Goal: Task Accomplishment & Management: Use online tool/utility

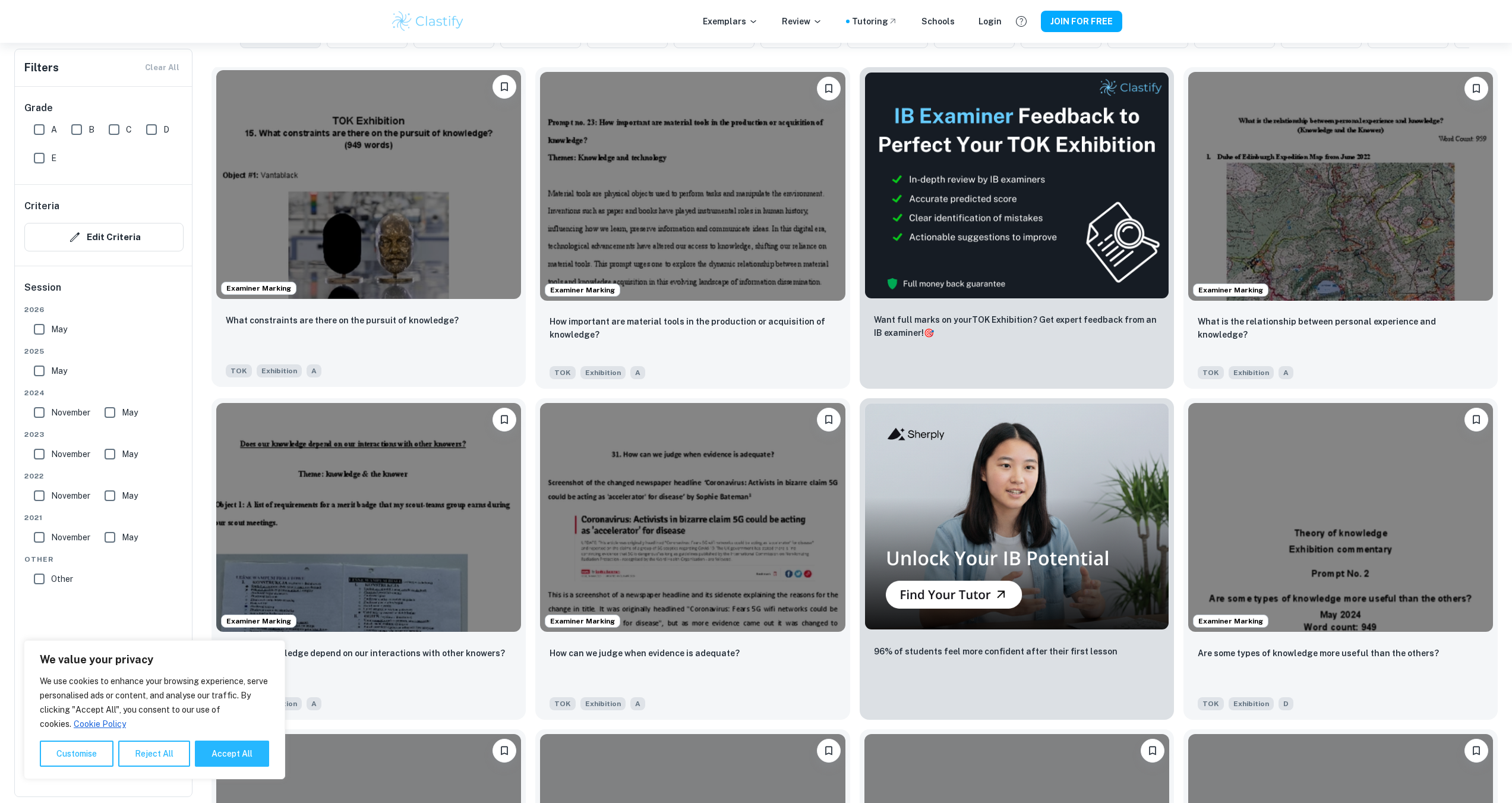
scroll to position [356, 0]
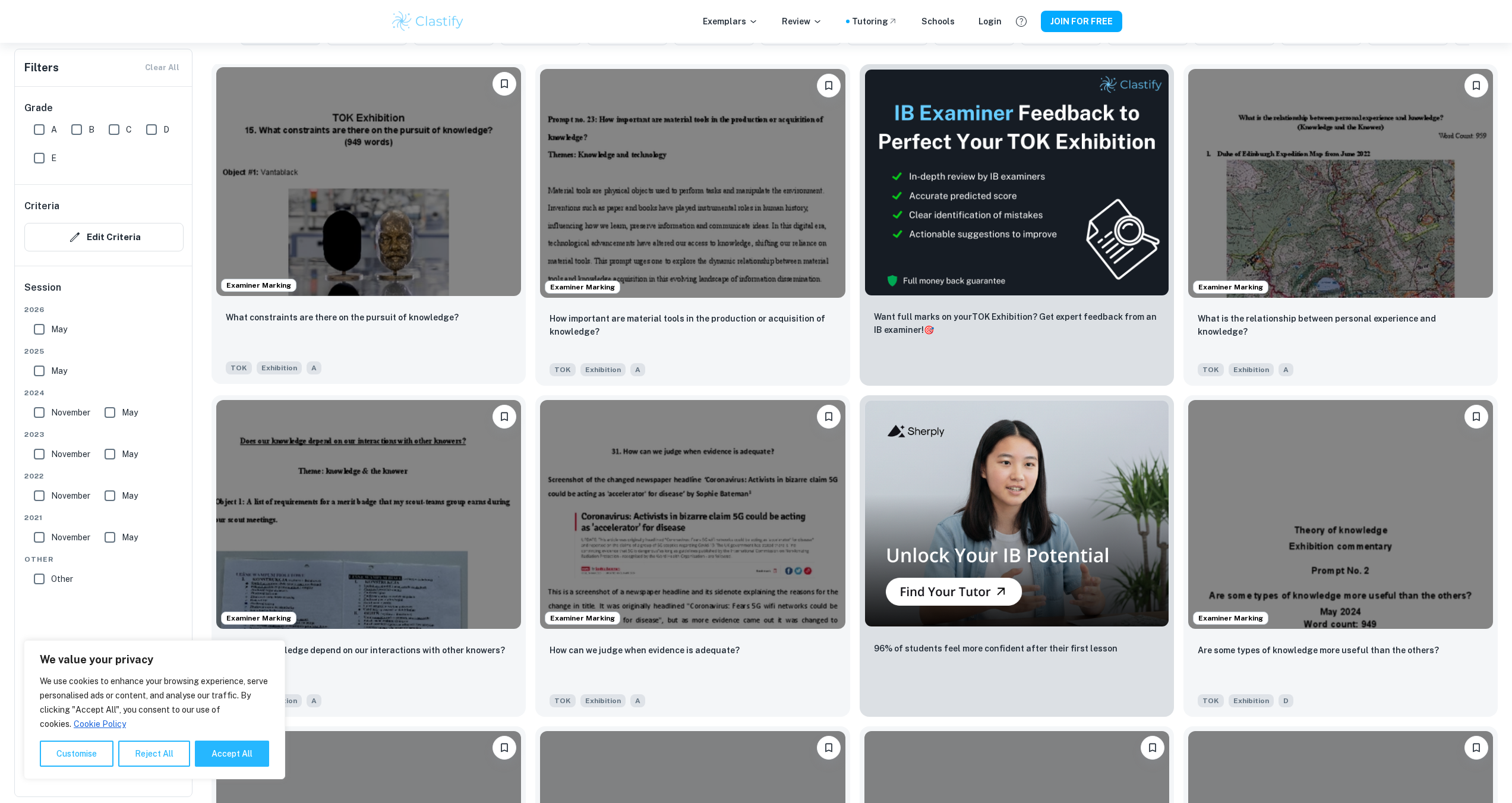
click at [432, 221] on img at bounding box center [368, 181] width 305 height 229
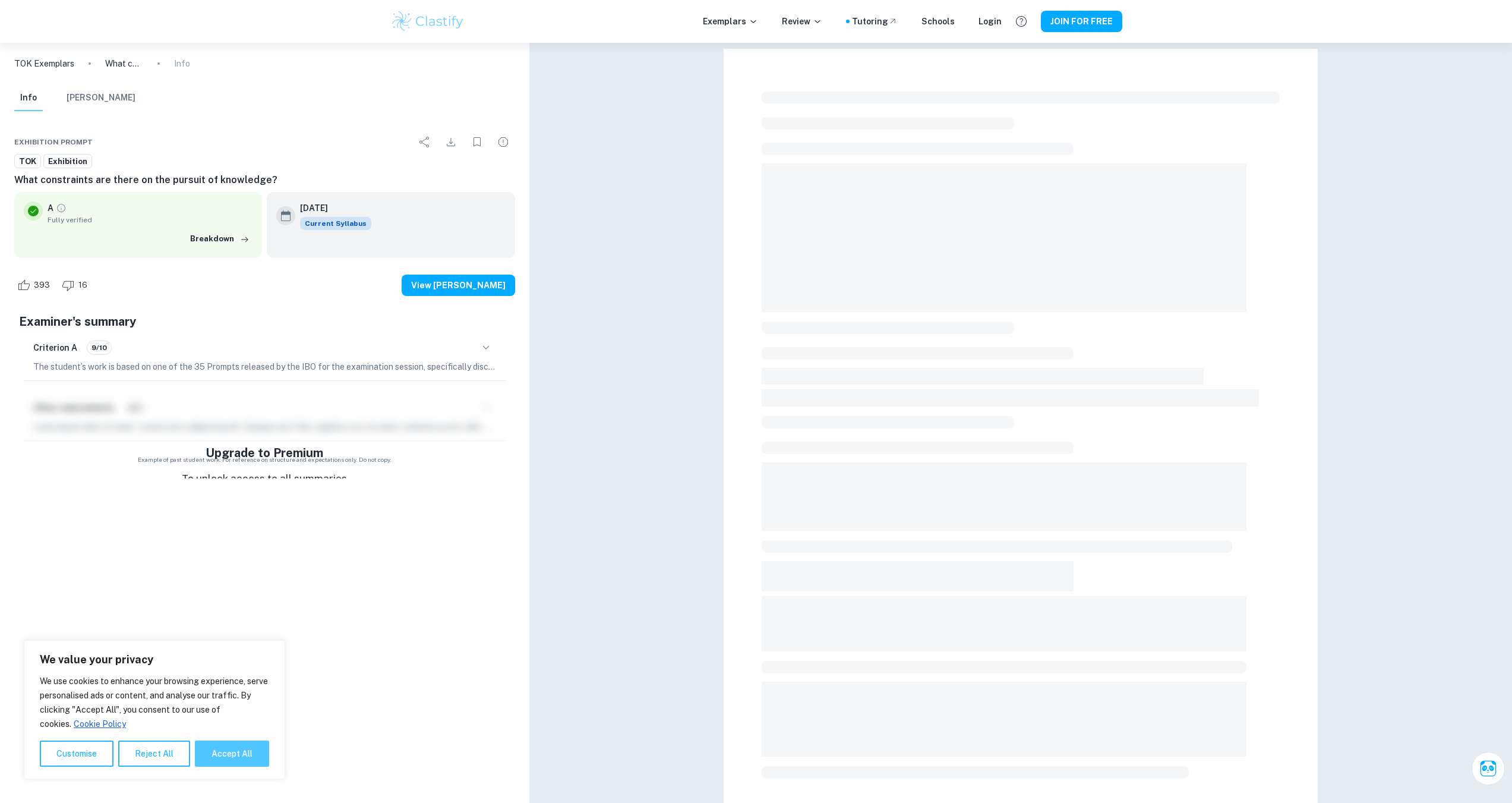
click at [245, 754] on button "Accept All" at bounding box center [232, 753] width 74 height 26
checkbox input "true"
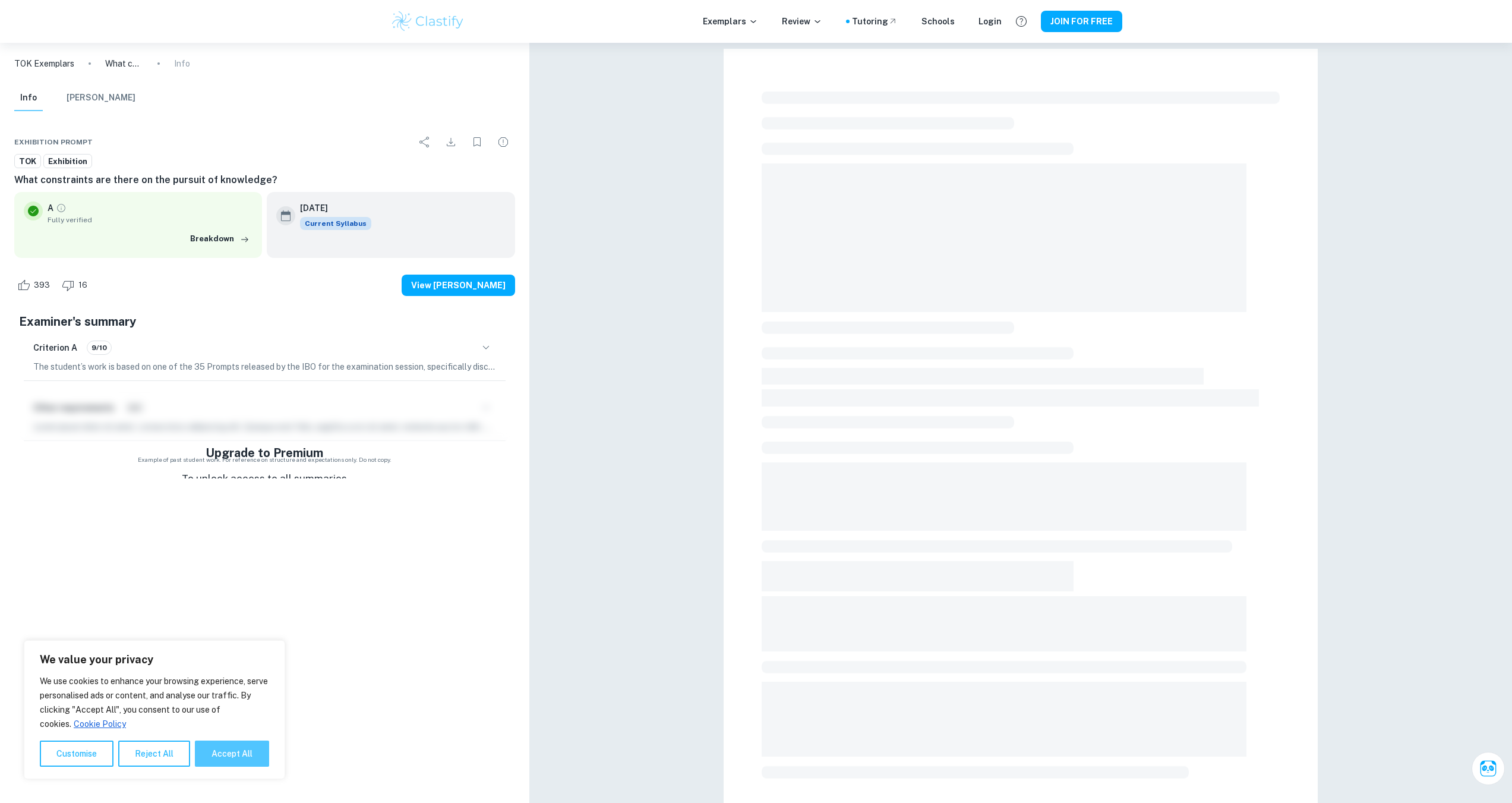
checkbox input "true"
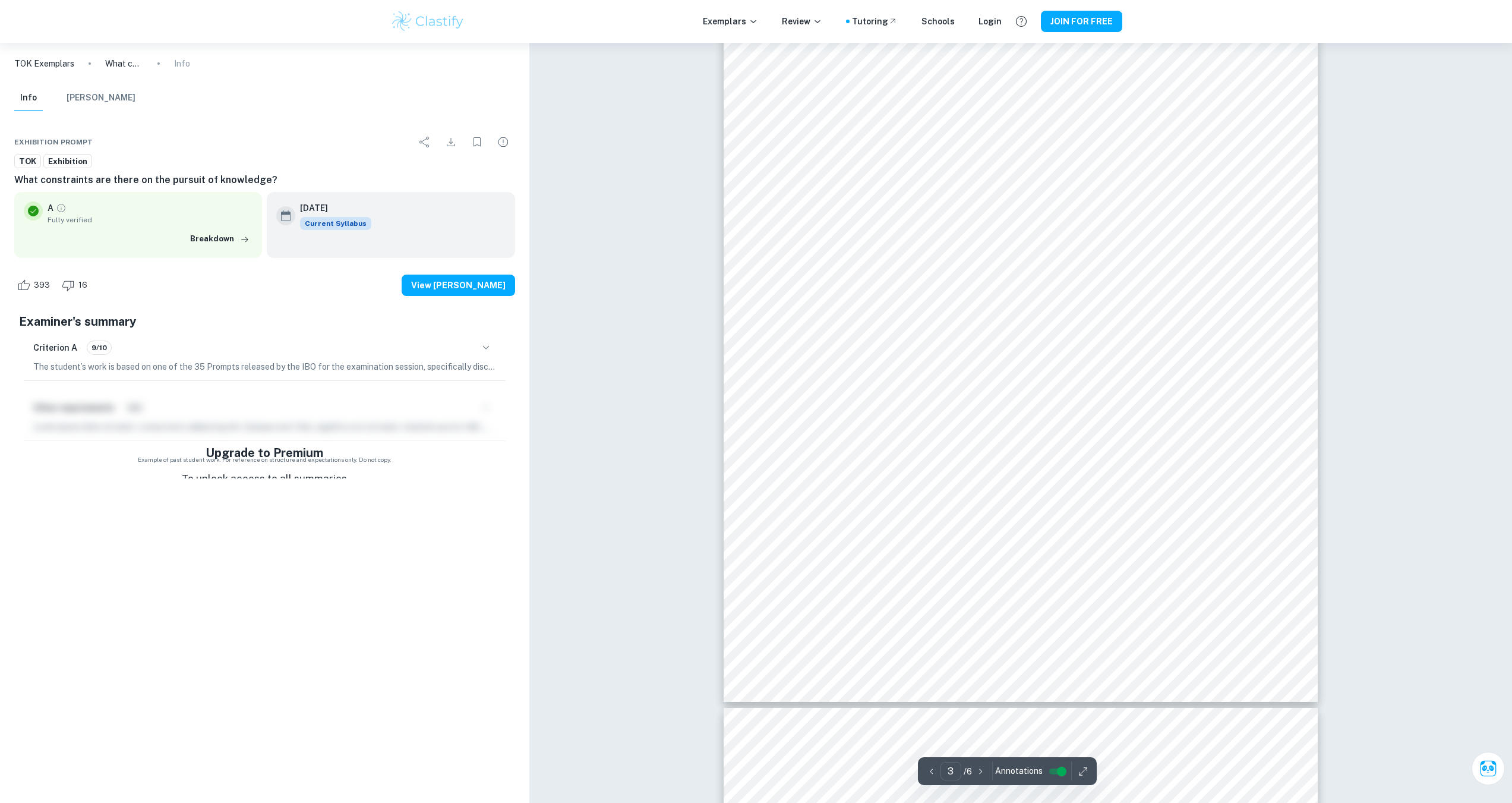
scroll to position [1958, 0]
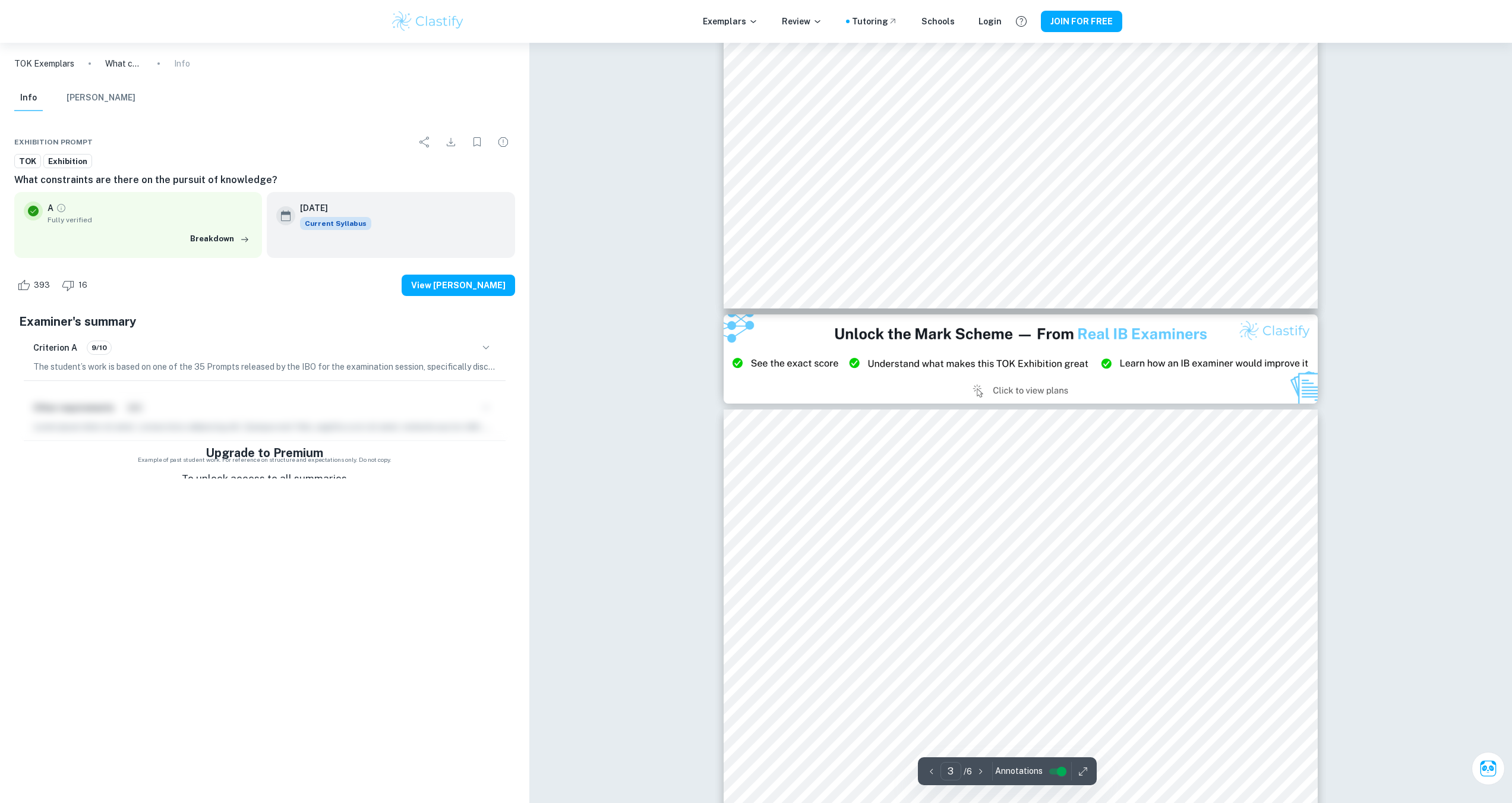
type input "2"
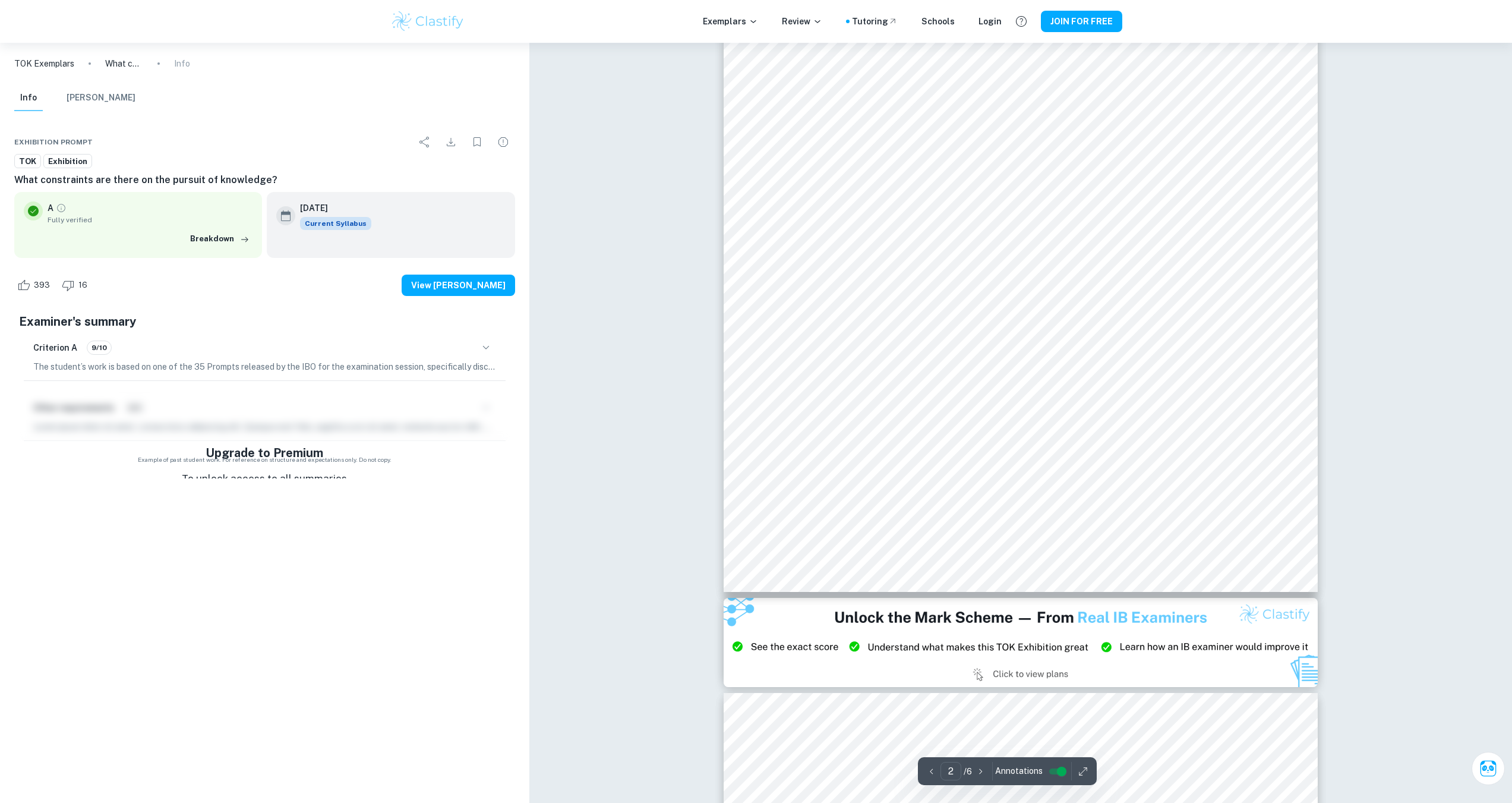
scroll to position [947, 0]
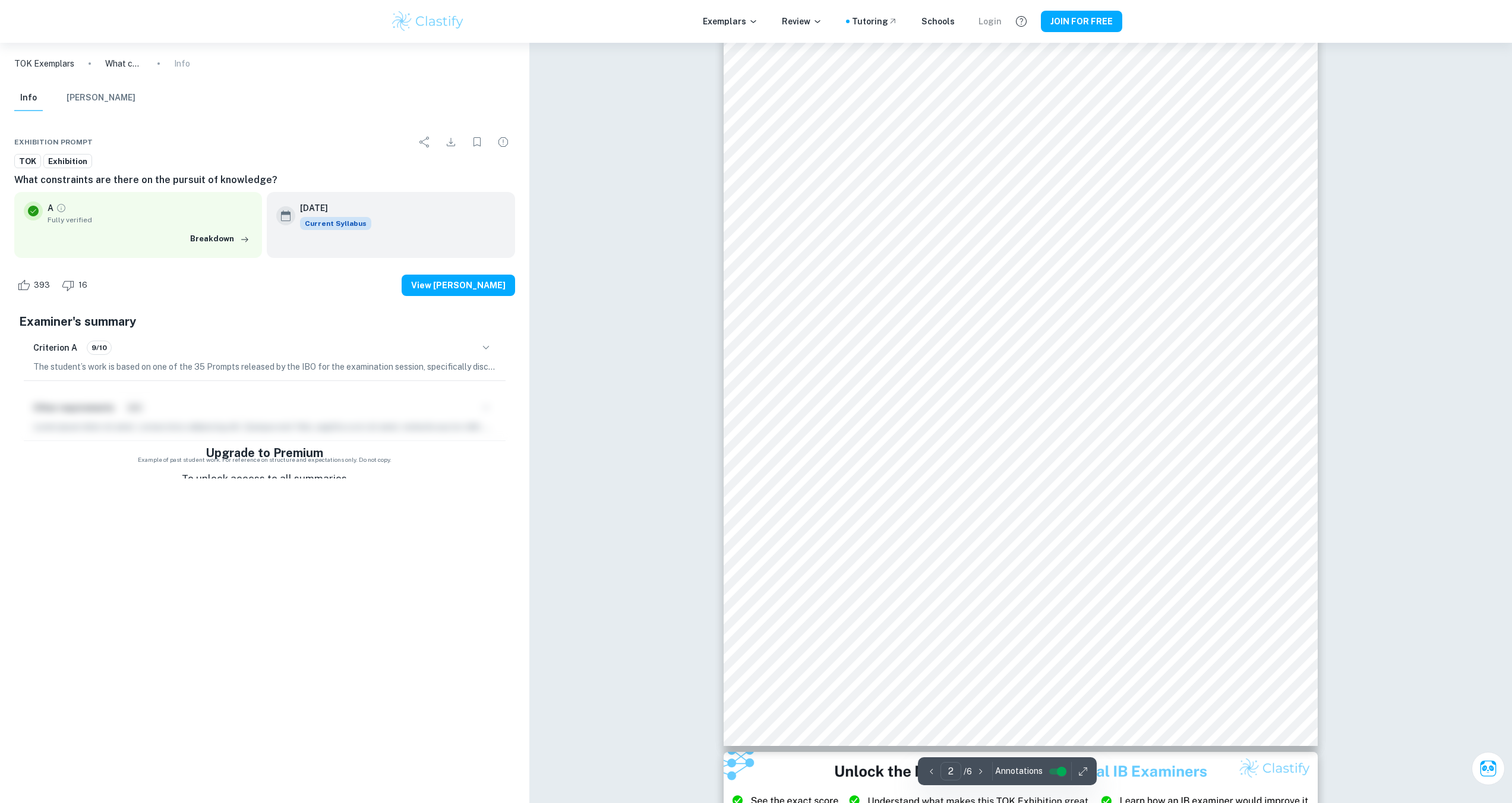
click at [994, 20] on div "Login" at bounding box center [989, 21] width 23 height 13
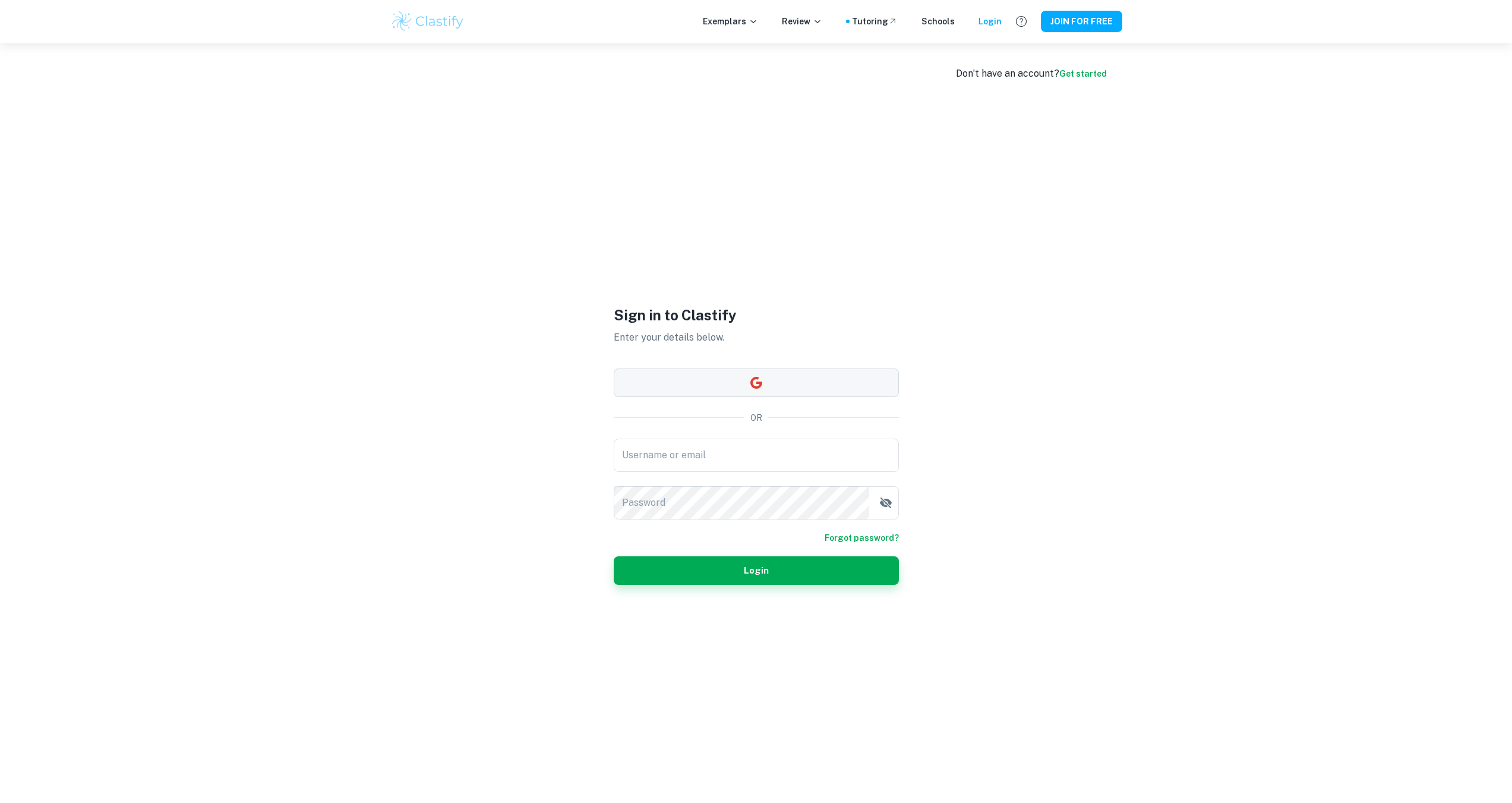
click at [781, 380] on button "button" at bounding box center [756, 382] width 285 height 28
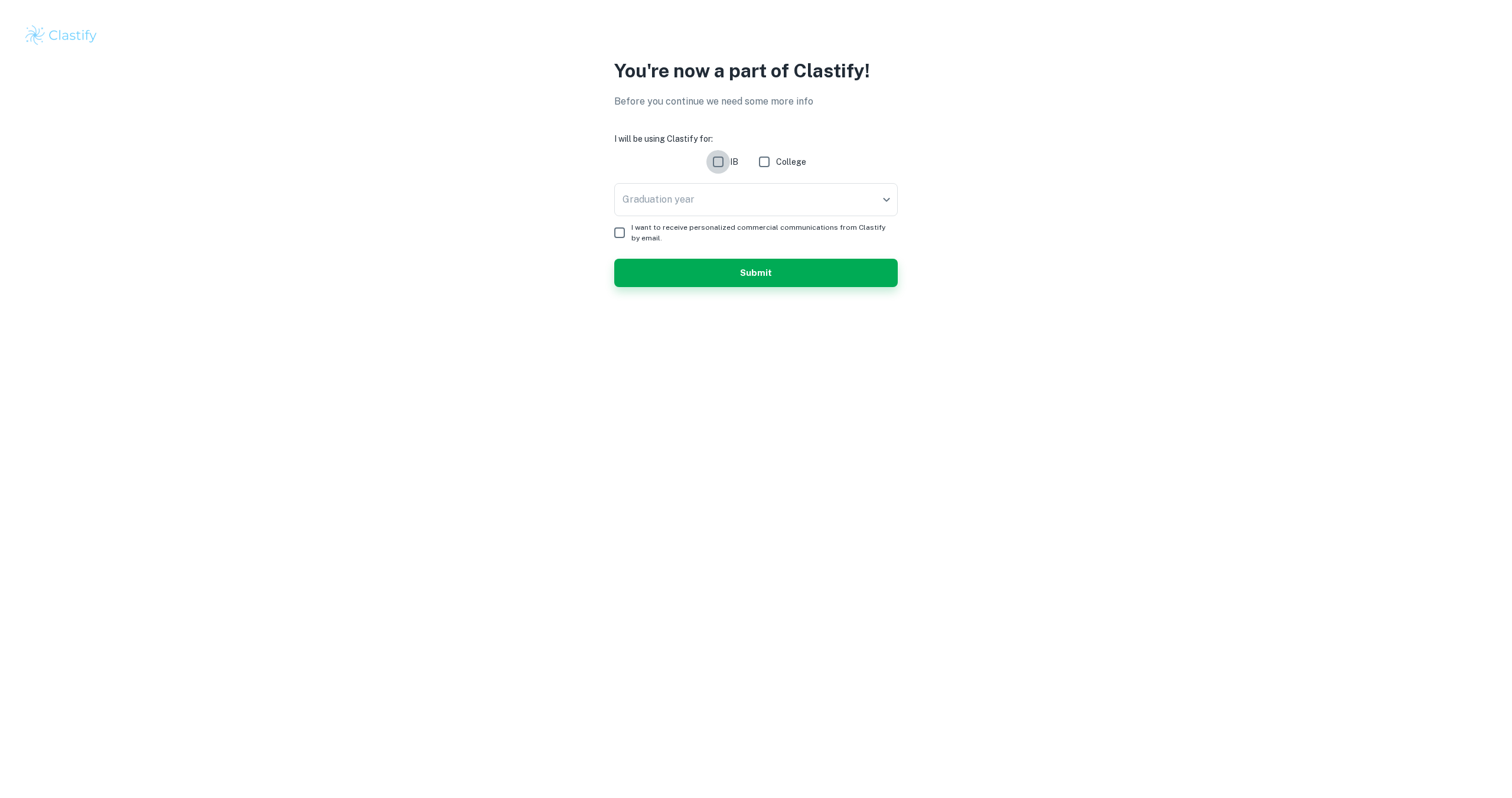
click at [719, 166] on input "IB" at bounding box center [718, 162] width 24 height 24
checkbox input "true"
click at [615, 226] on input "I want to receive personalized commercial communications from Clastify by email." at bounding box center [620, 232] width 24 height 24
checkbox input "true"
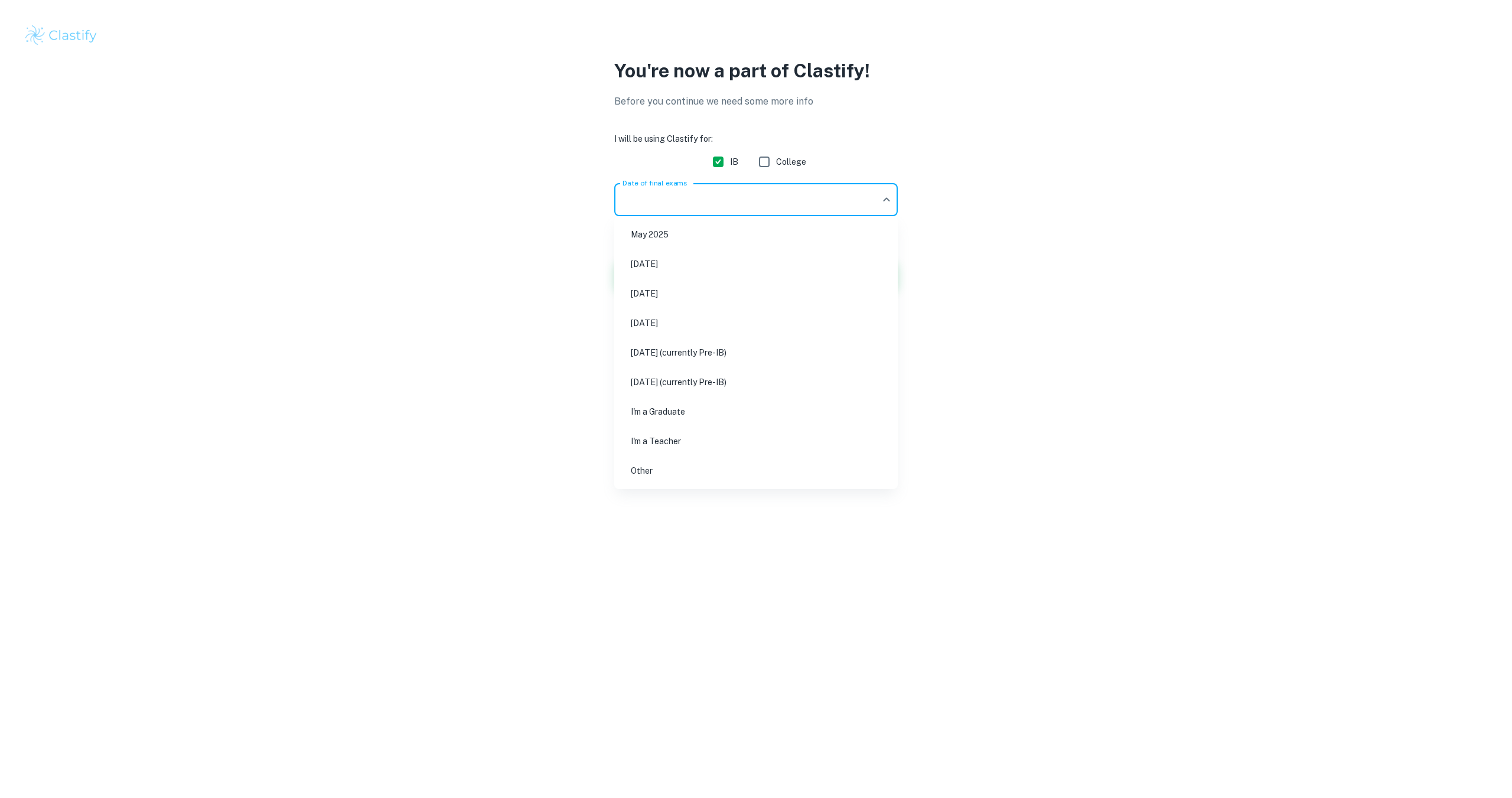
click at [742, 188] on body "We value your privacy We use cookies to enhance your browsing experience, serve…" at bounding box center [756, 399] width 1512 height 798
click at [1098, 312] on div at bounding box center [756, 399] width 1512 height 798
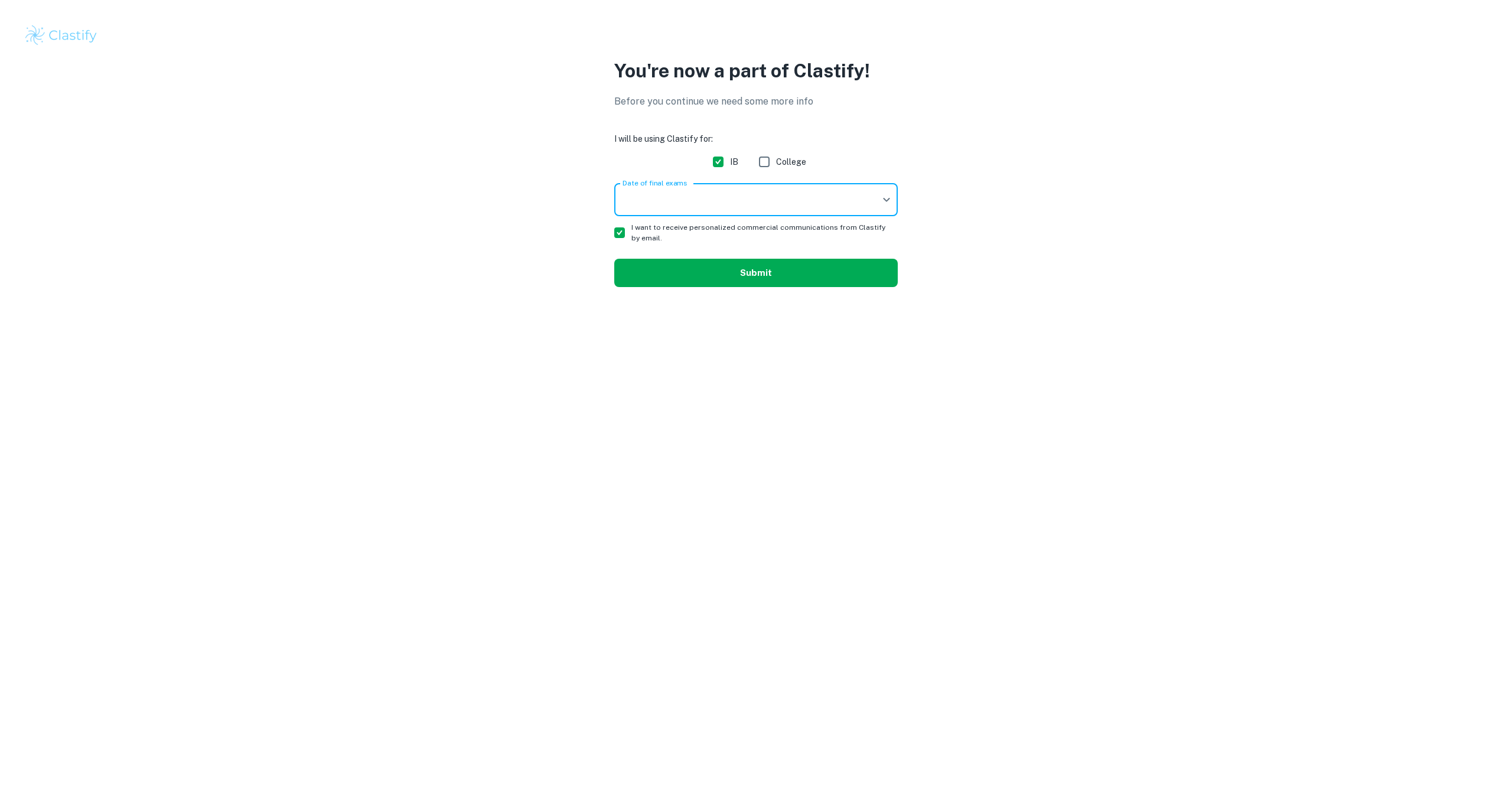
click at [855, 279] on button "Submit" at bounding box center [755, 272] width 284 height 28
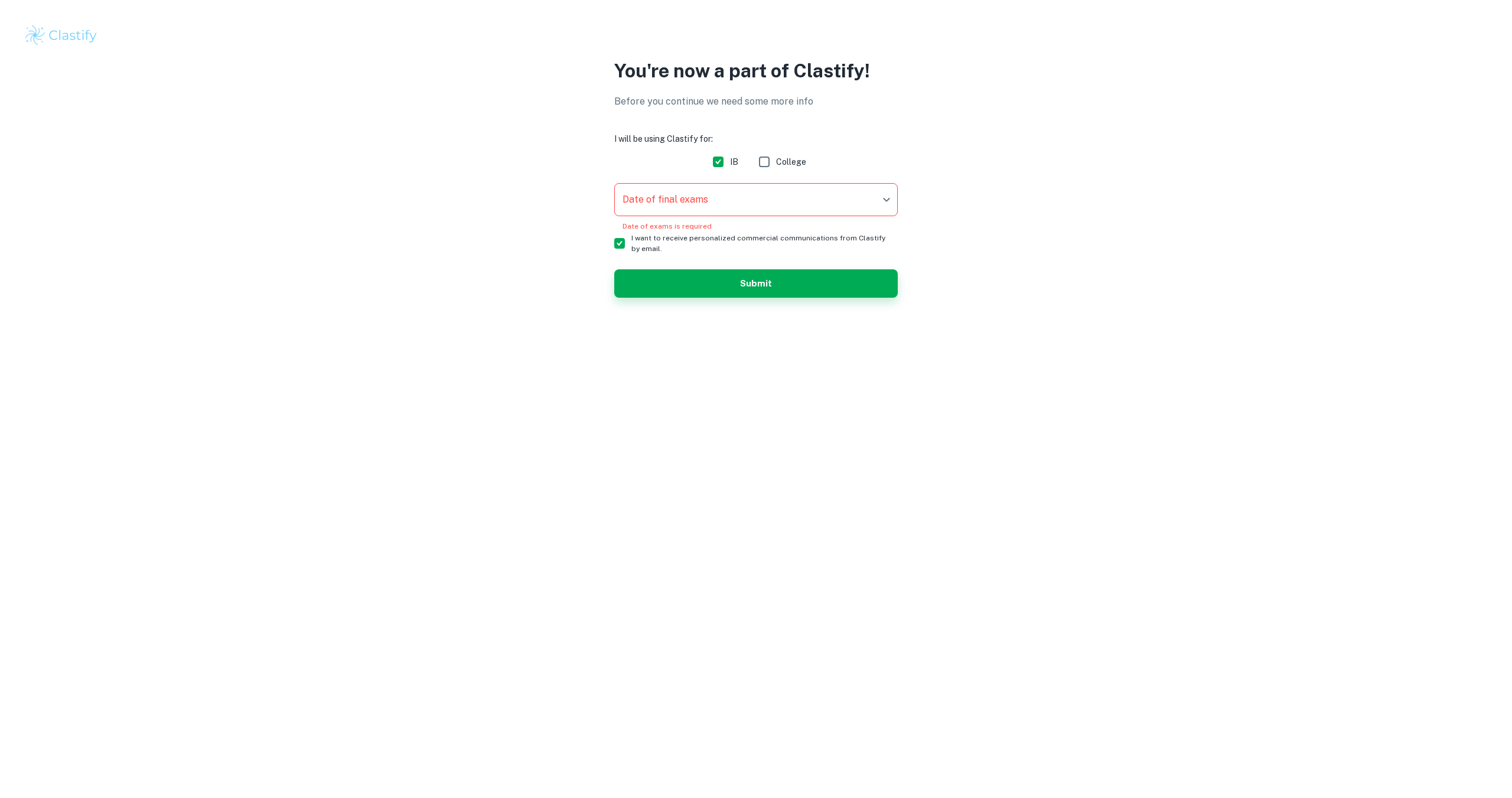
click at [846, 208] on body "We value your privacy We use cookies to enhance your browsing experience, serve…" at bounding box center [756, 399] width 1512 height 798
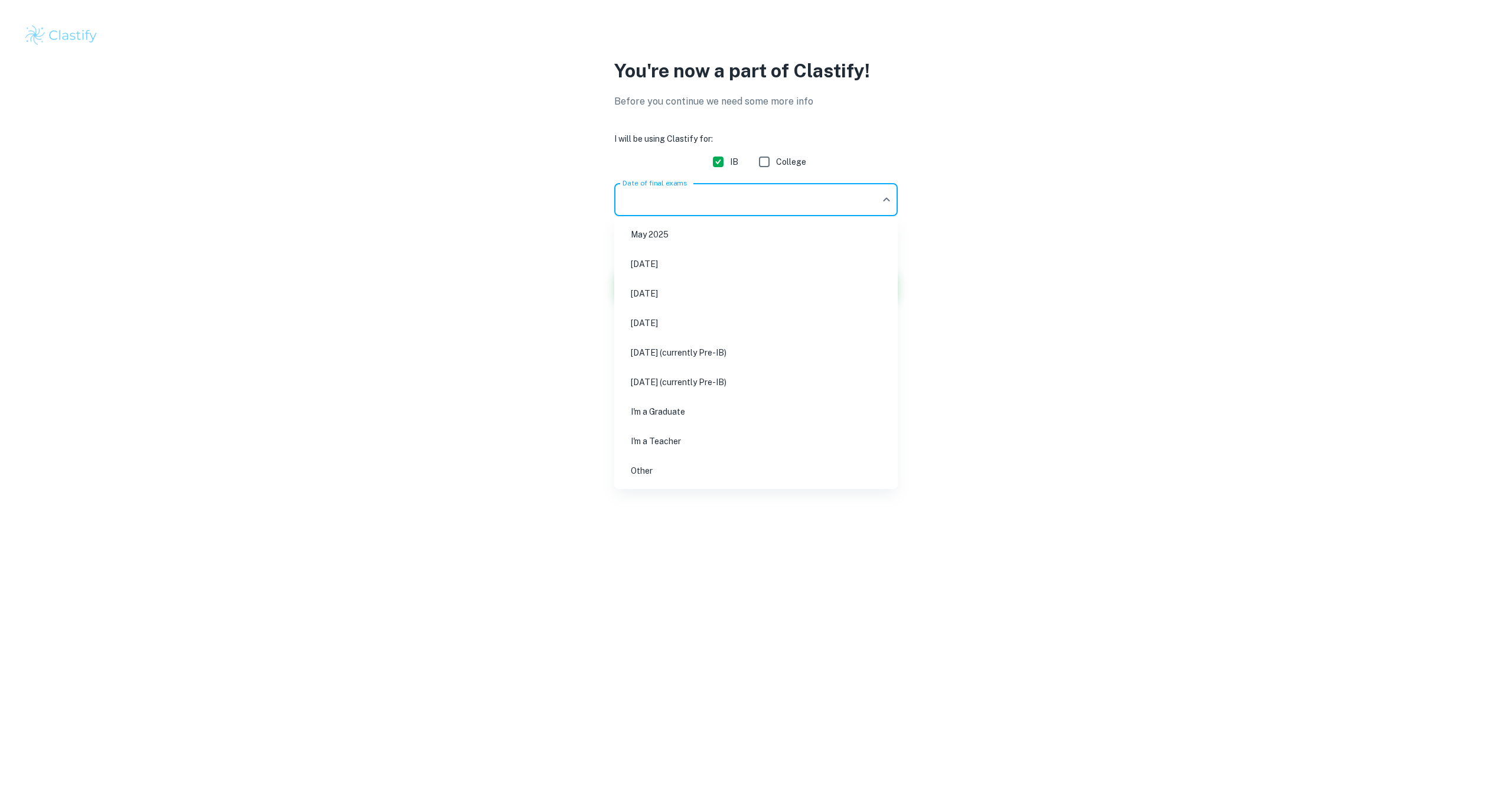
click at [831, 346] on li "May 2027 (currently Pre-IB)" at bounding box center [755, 352] width 274 height 27
type input "M27"
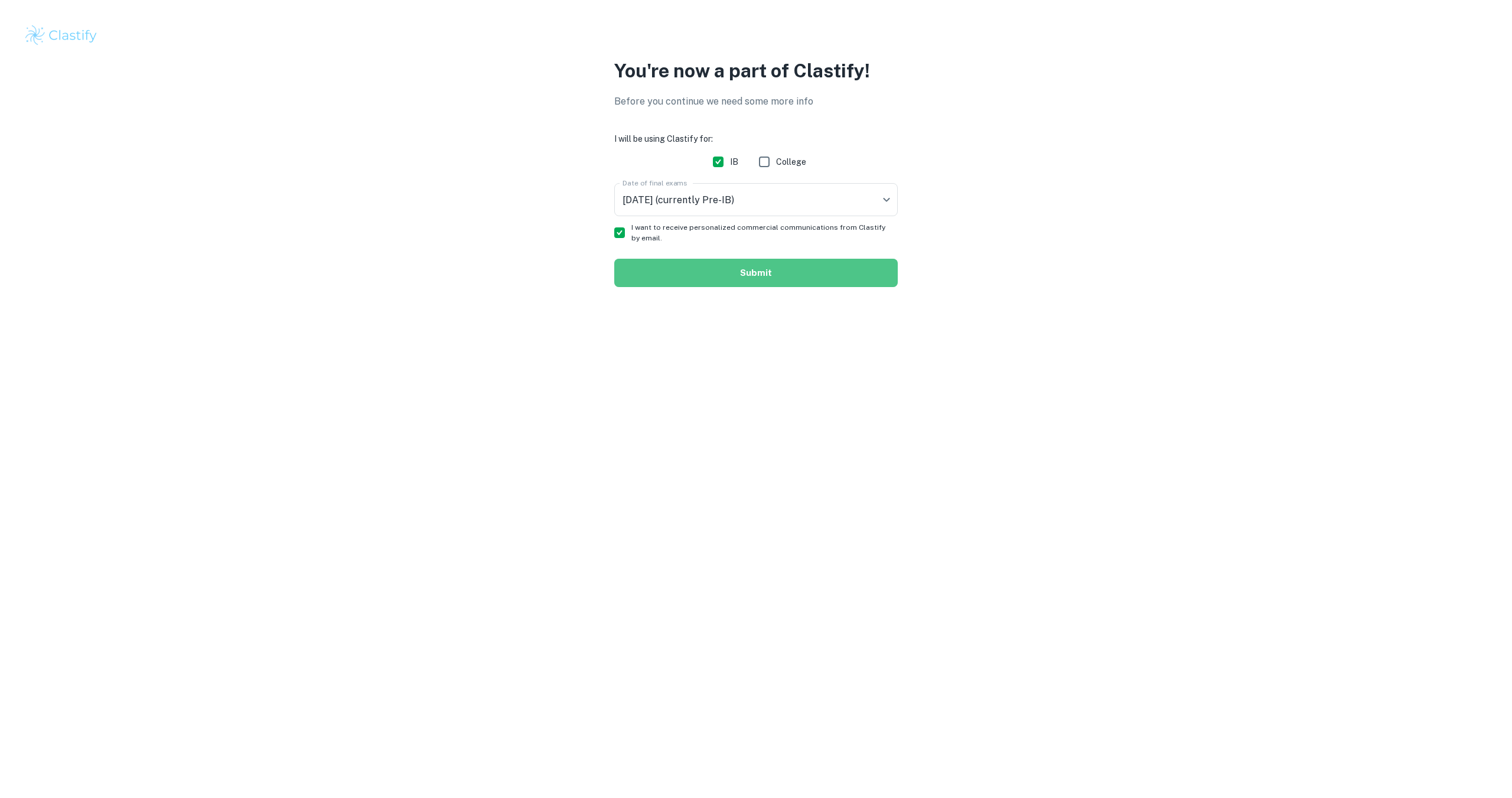
click at [889, 275] on button "Submit" at bounding box center [755, 272] width 284 height 28
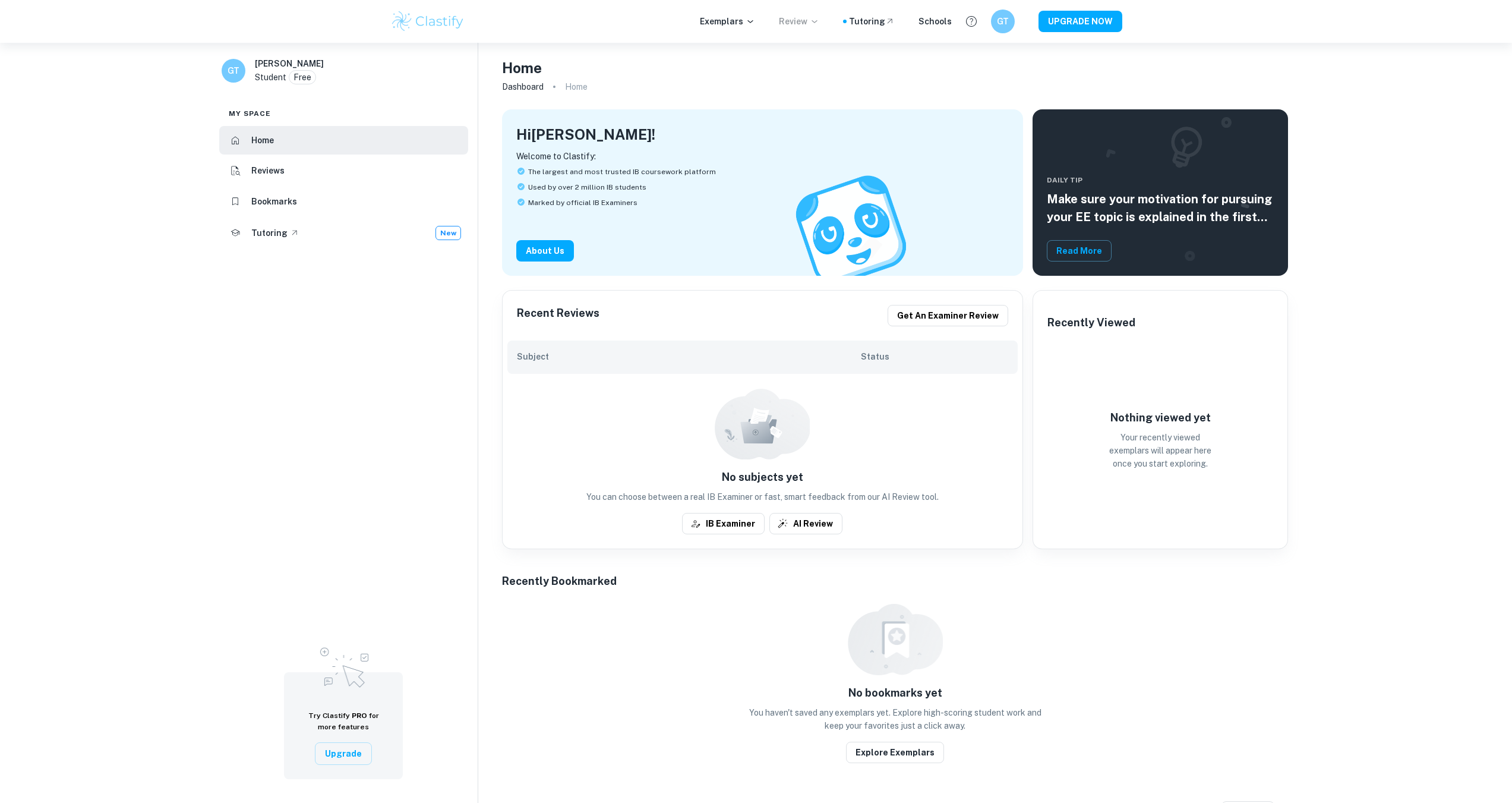
click at [815, 19] on p "Review" at bounding box center [799, 21] width 40 height 13
click at [892, 21] on div at bounding box center [756, 402] width 1512 height 803
click at [875, 18] on div "Tutoring" at bounding box center [871, 21] width 46 height 13
click at [935, 20] on div "Schools" at bounding box center [935, 21] width 33 height 13
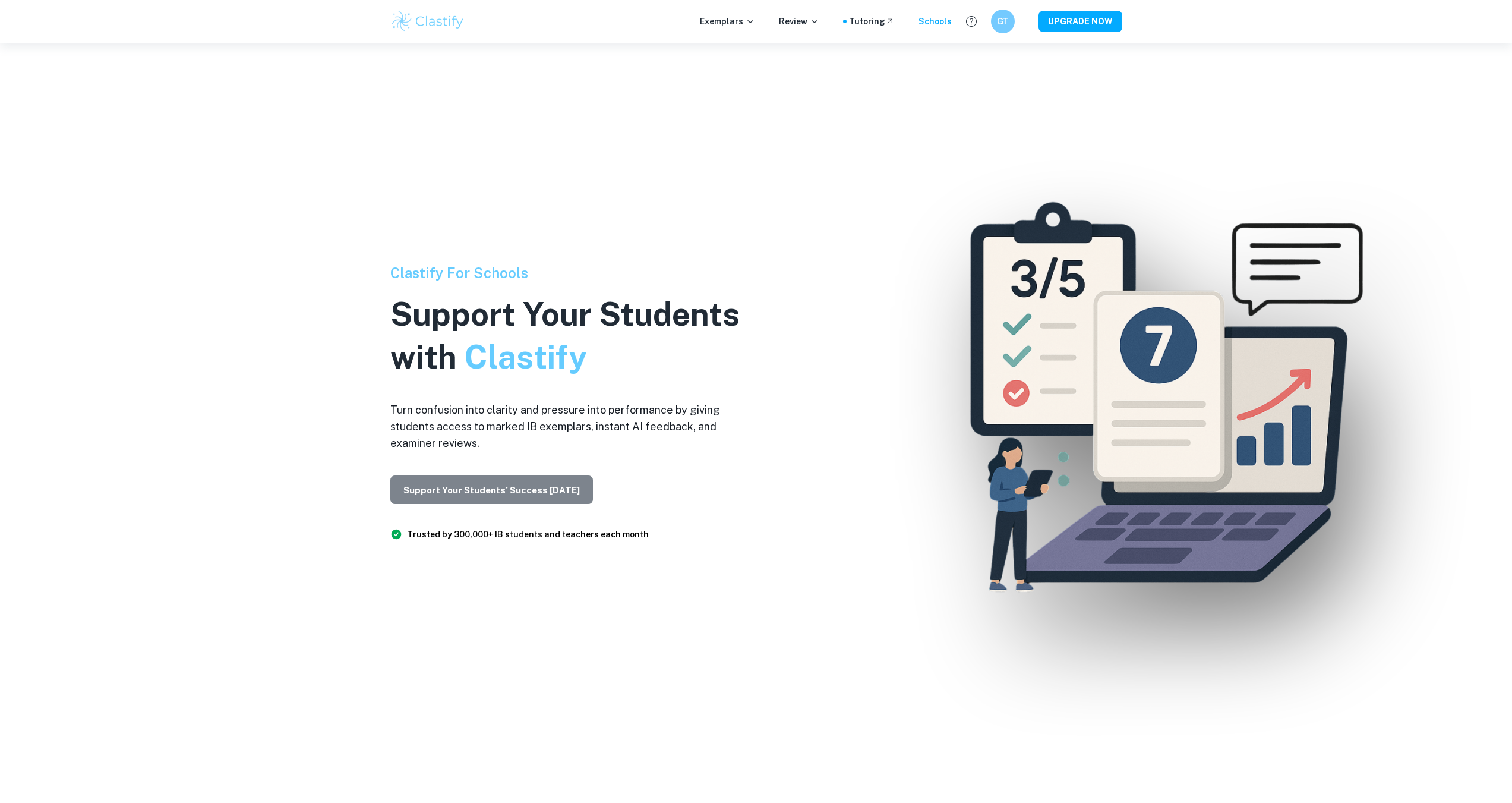
click at [550, 487] on button "Support Your Students’ Success Today" at bounding box center [492, 490] width 203 height 28
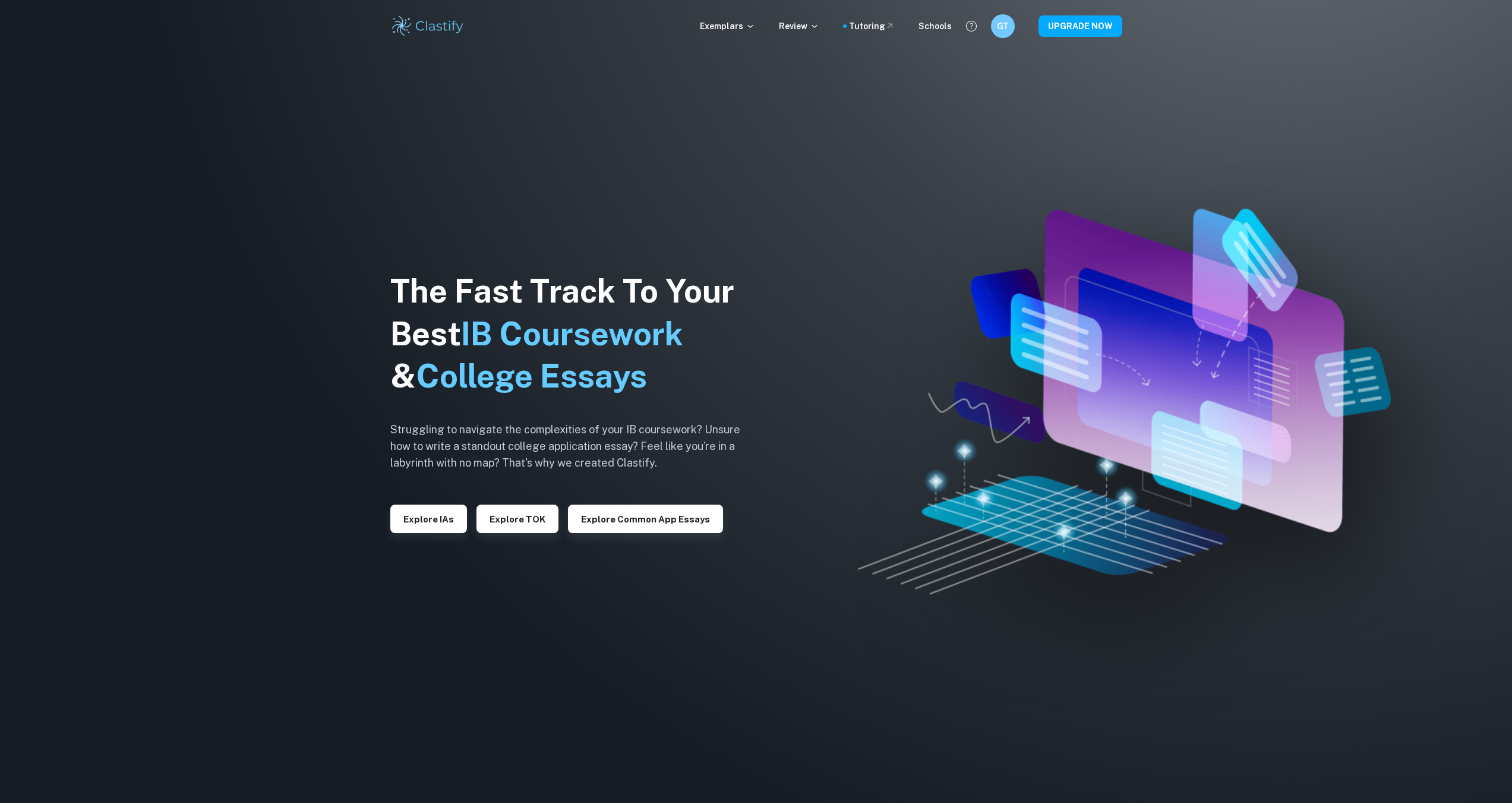
click at [1078, 61] on img at bounding box center [756, 402] width 1512 height 803
click at [510, 525] on button "Explore TOK" at bounding box center [518, 518] width 82 height 28
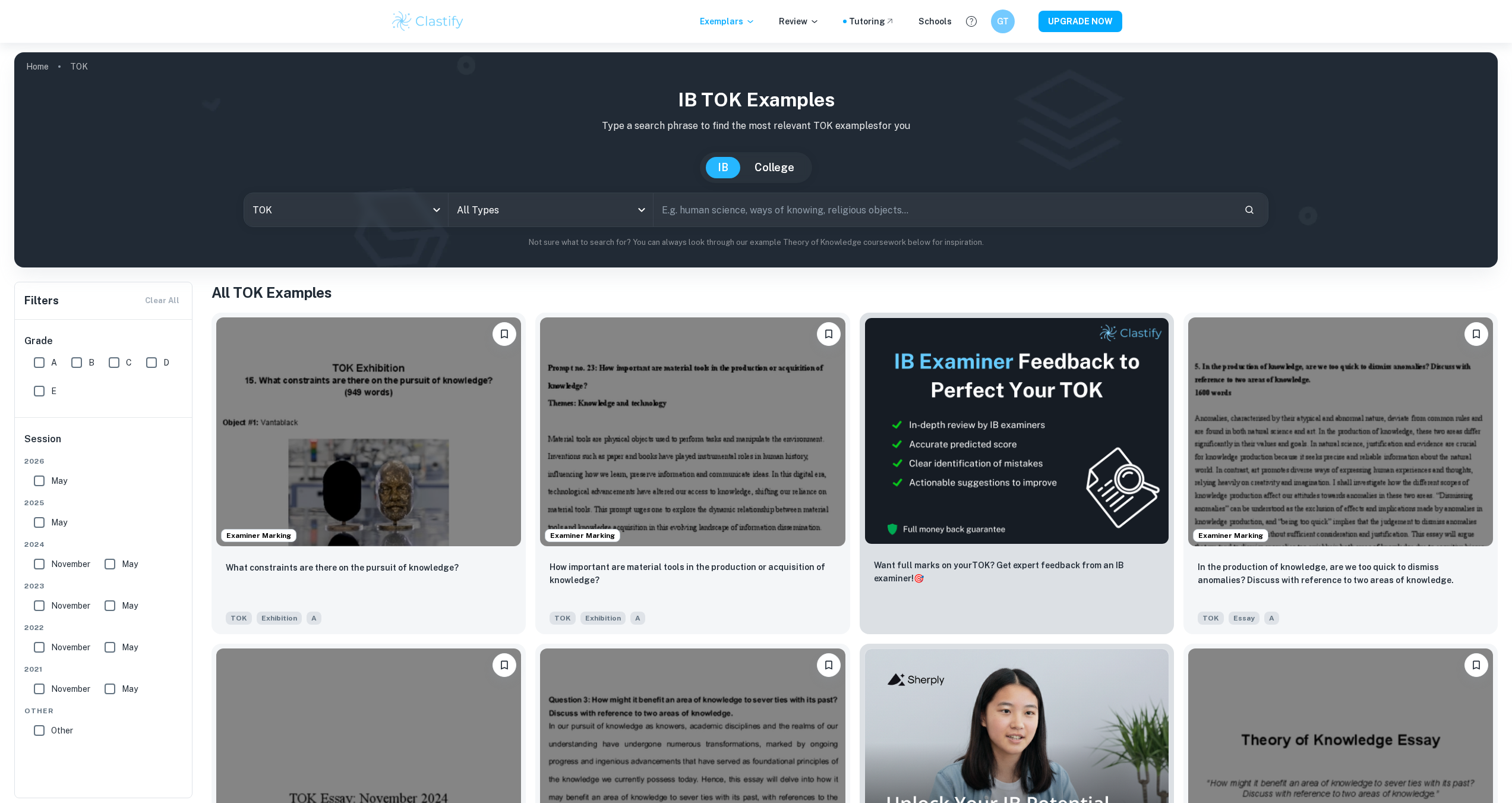
click at [34, 363] on input "A" at bounding box center [39, 363] width 24 height 24
checkbox input "true"
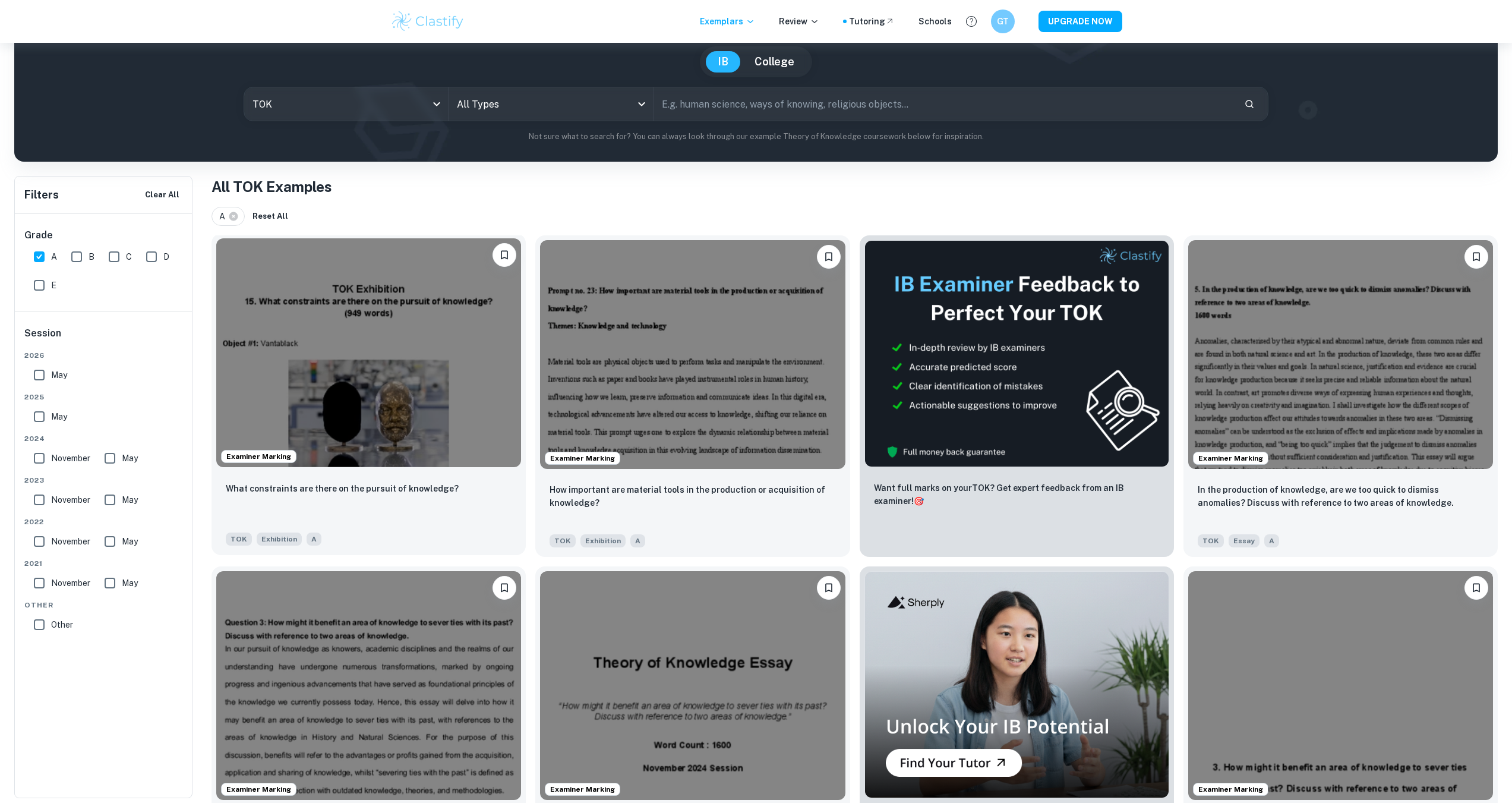
scroll to position [119, 0]
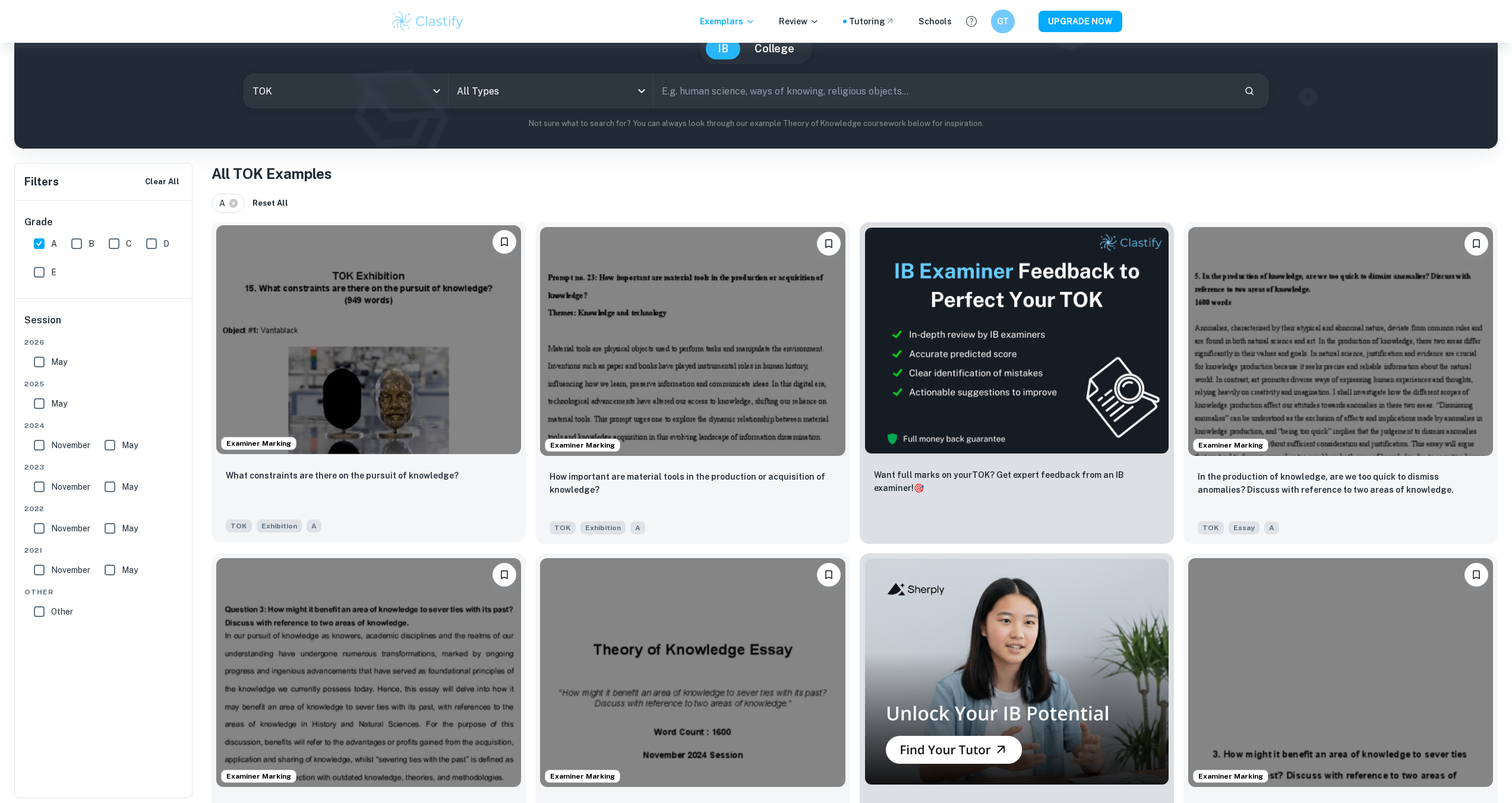
click at [351, 336] on img at bounding box center [368, 340] width 305 height 229
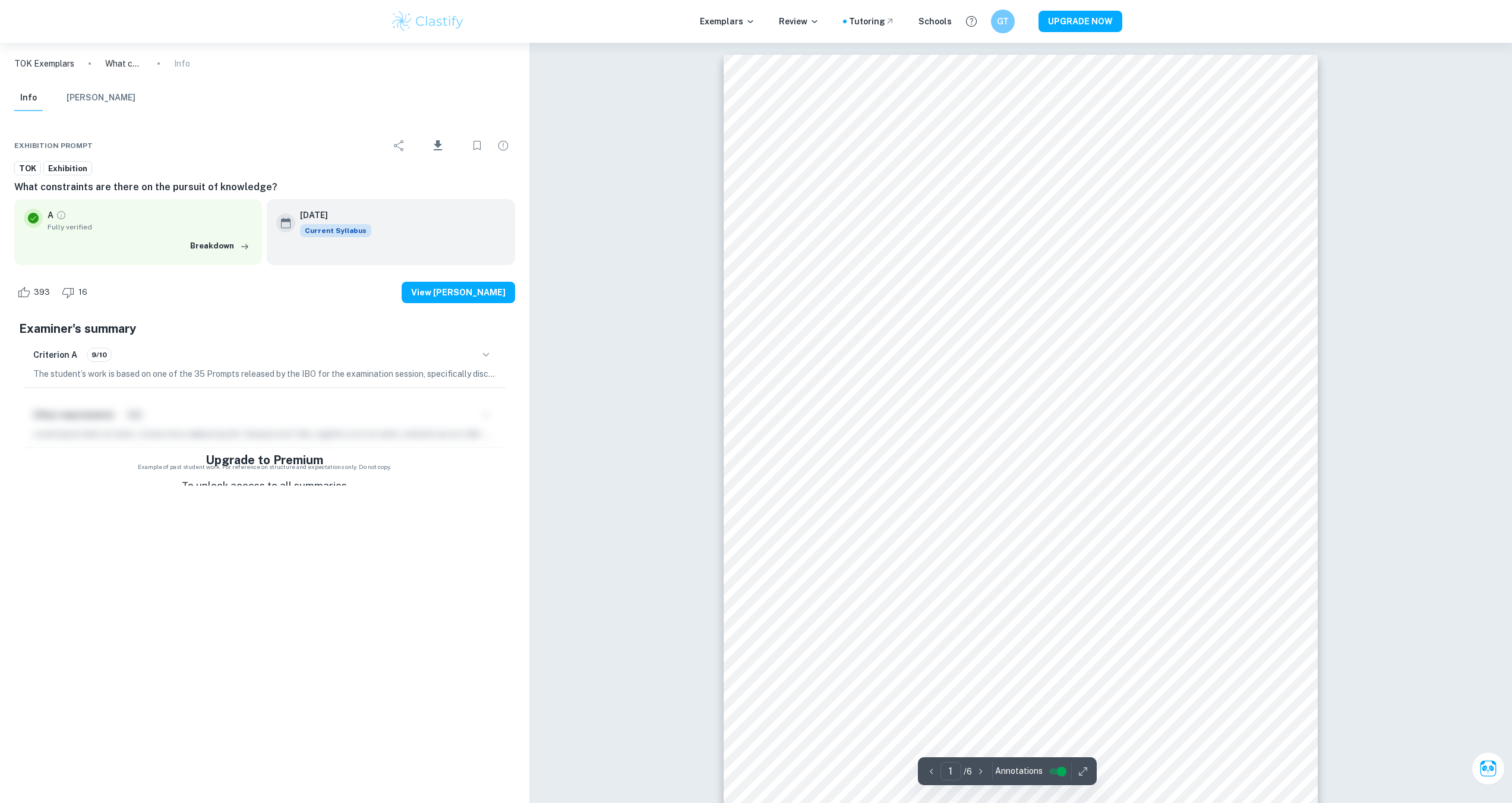
click at [485, 354] on icon "button" at bounding box center [486, 354] width 14 height 14
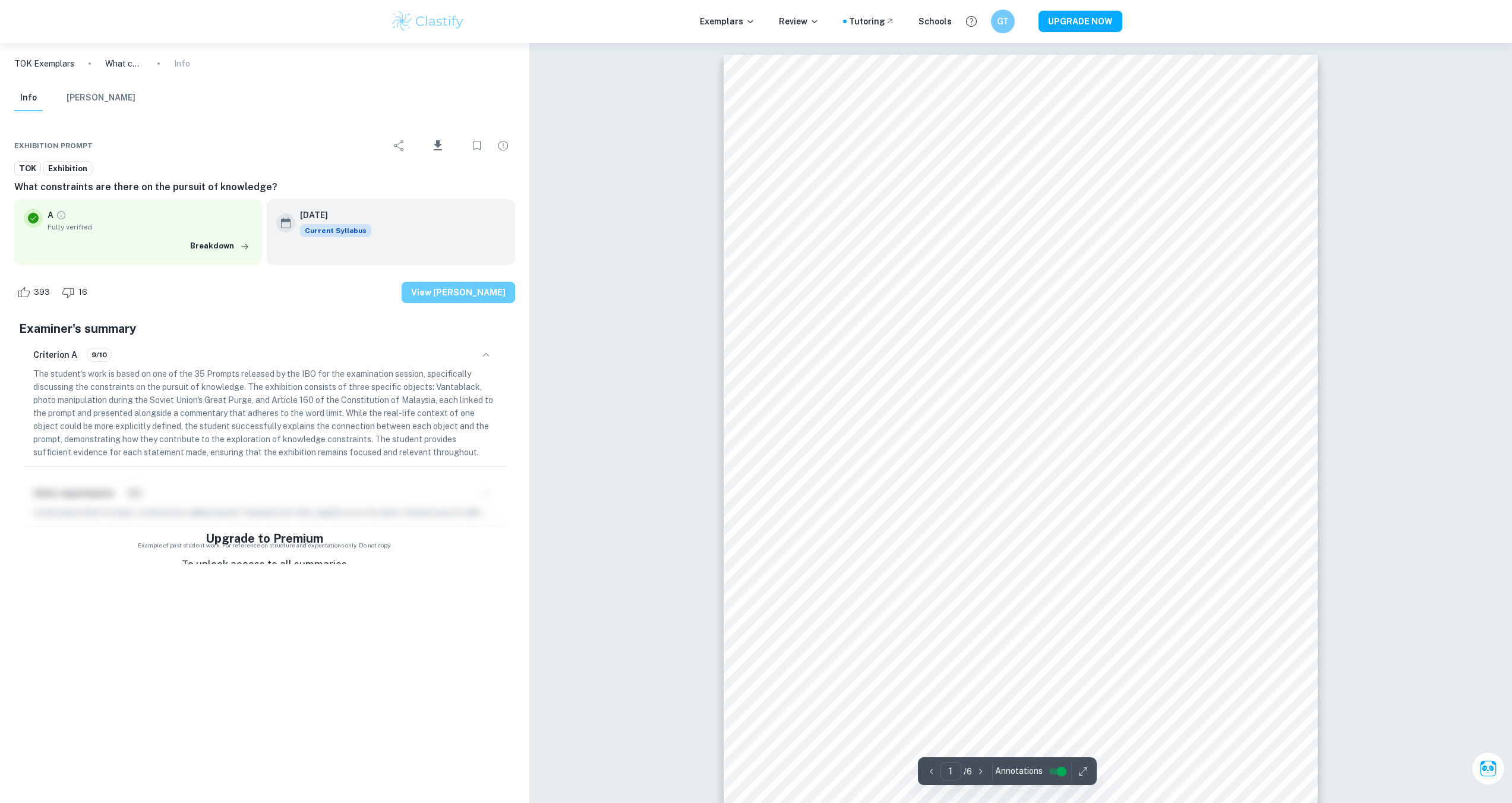
click at [478, 291] on button "View Mark Scheme" at bounding box center [458, 292] width 113 height 21
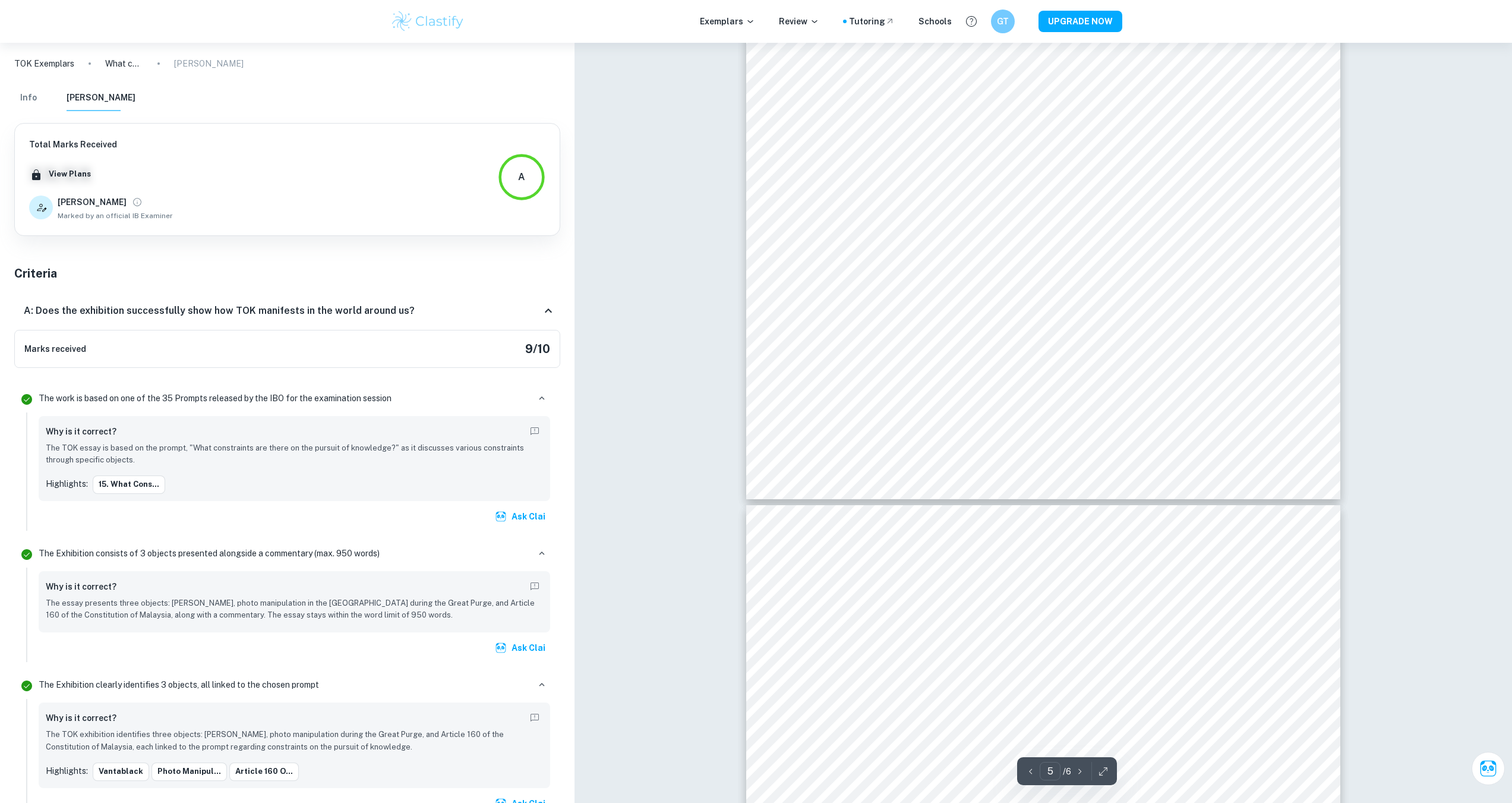
type input "6"
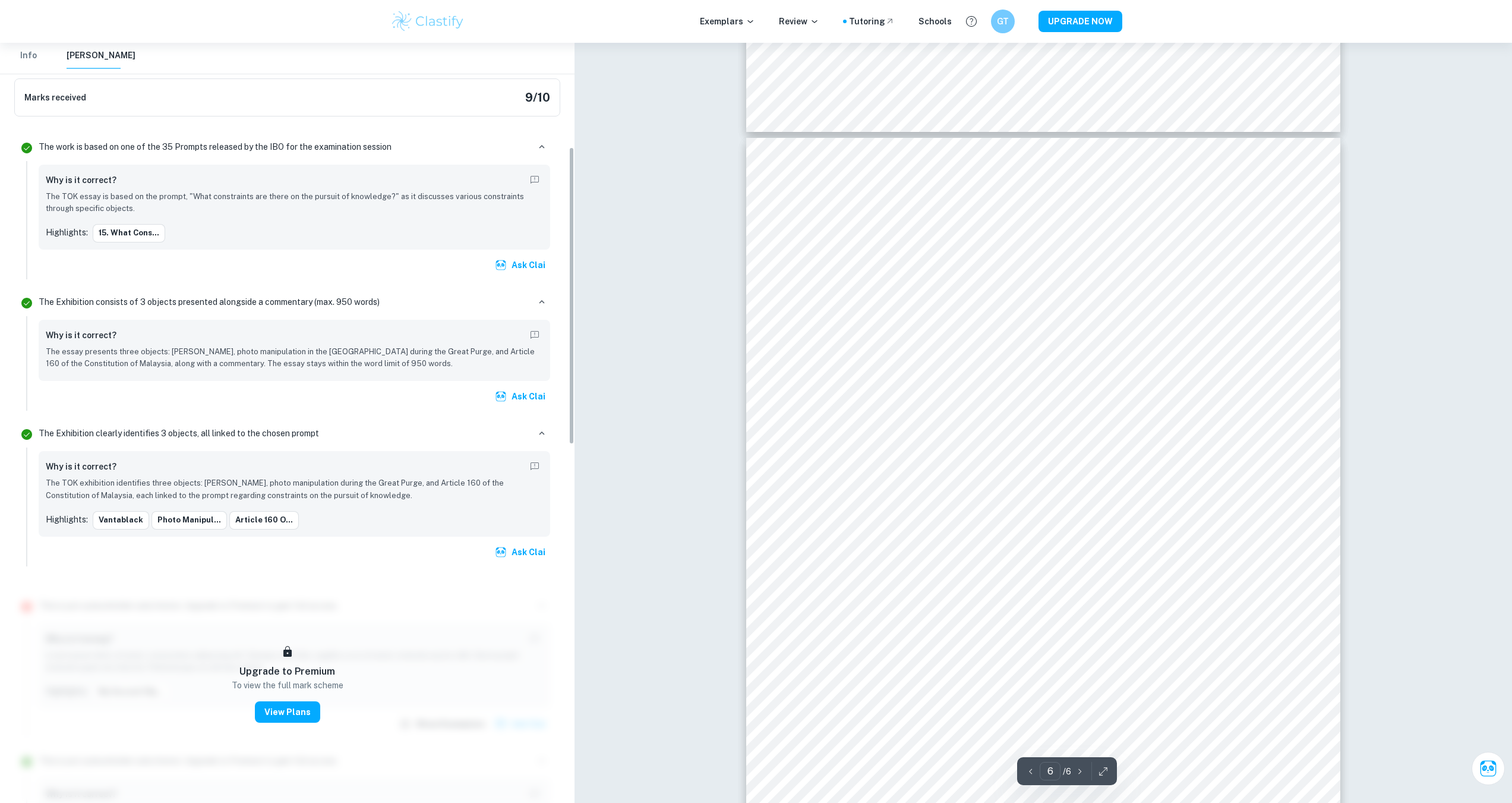
scroll to position [416, 0]
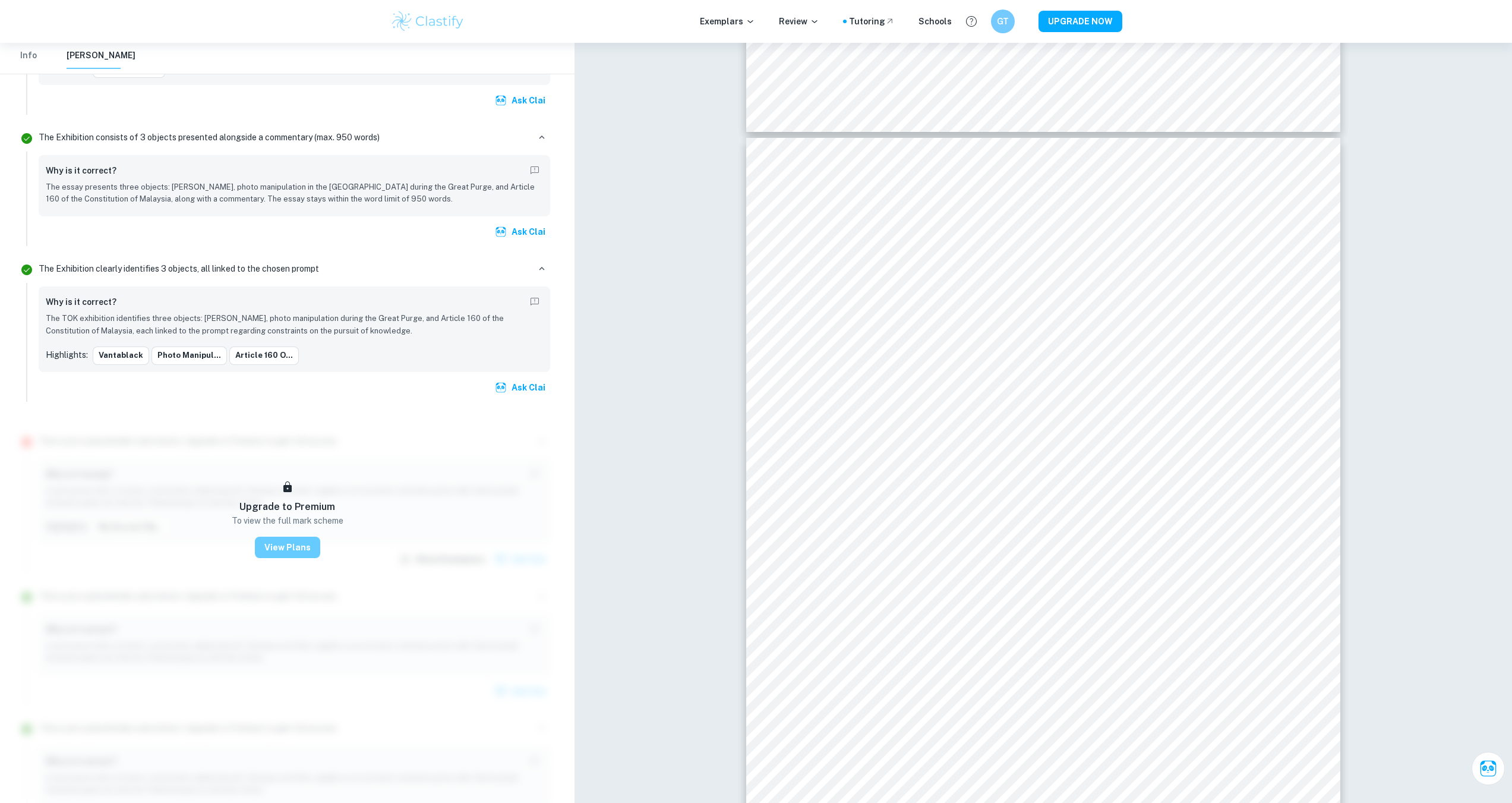
click at [310, 545] on button "View Plans" at bounding box center [287, 547] width 65 height 21
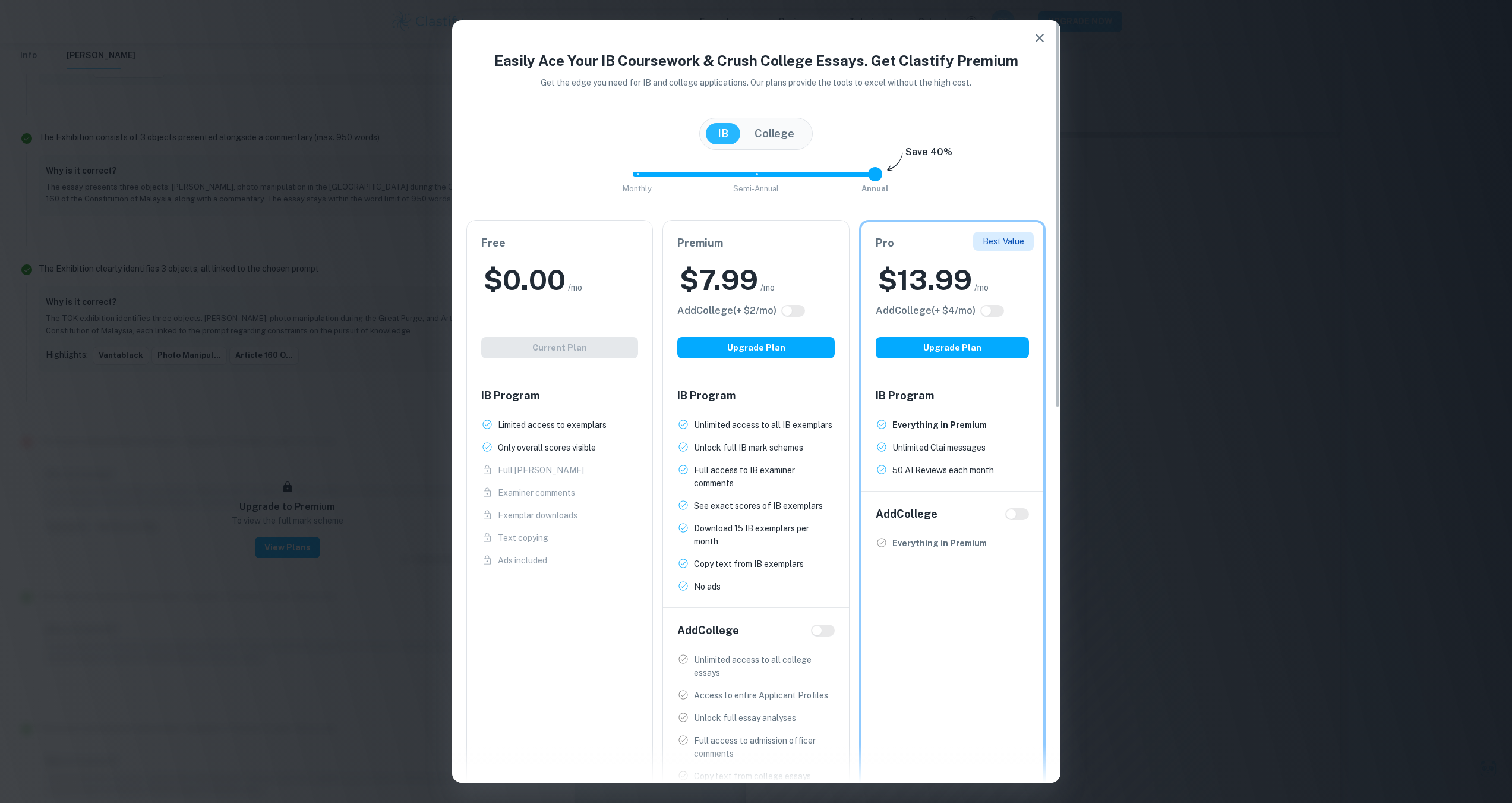
click at [789, 306] on input "checkbox" at bounding box center [787, 310] width 28 height 9
checkbox input "true"
click at [800, 312] on input "checkbox" at bounding box center [799, 310] width 28 height 9
checkbox input "false"
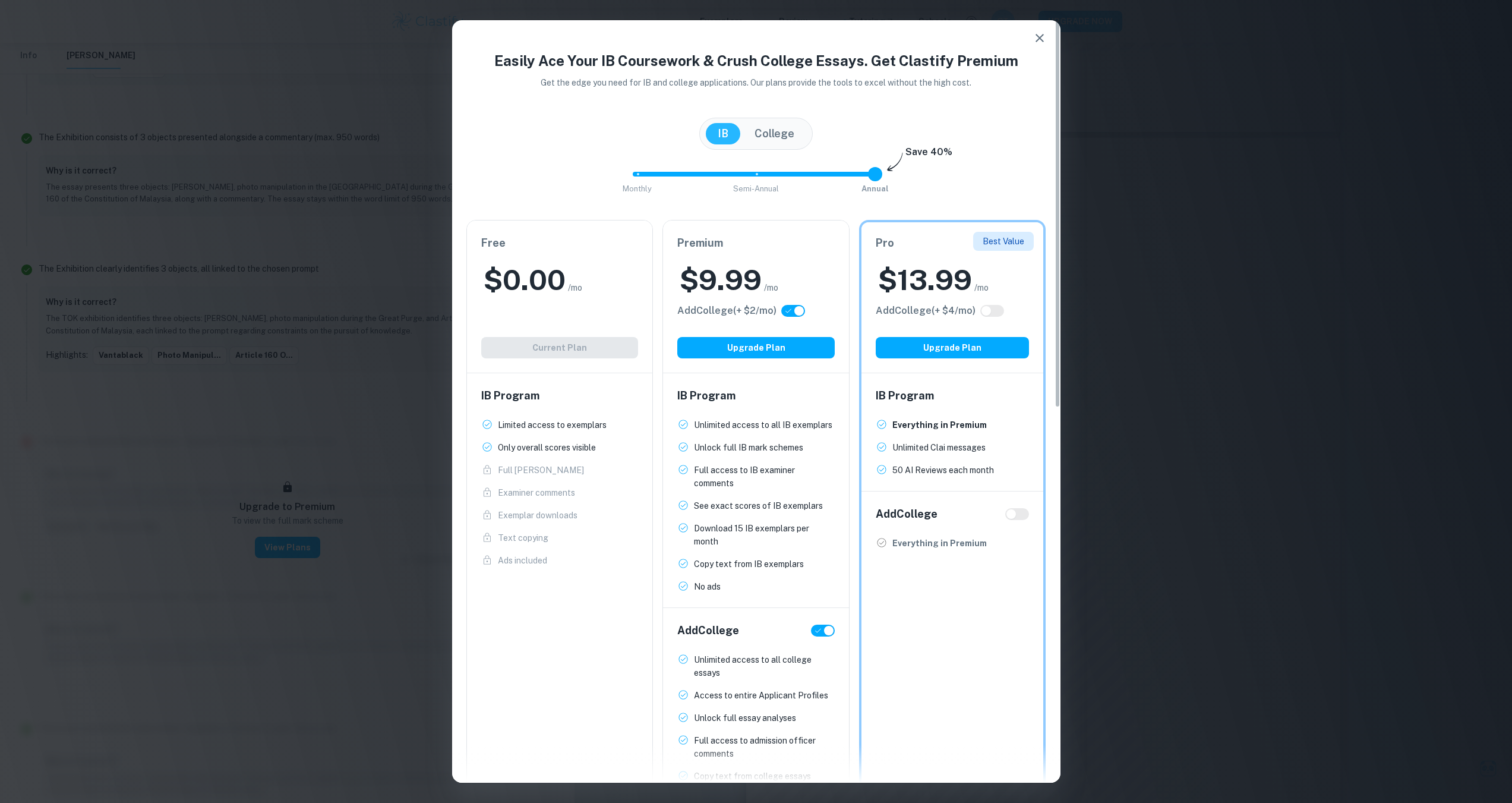
checkbox input "false"
click at [800, 312] on input "checkbox" at bounding box center [787, 310] width 28 height 9
checkbox input "true"
click at [800, 312] on input "checkbox" at bounding box center [799, 310] width 28 height 9
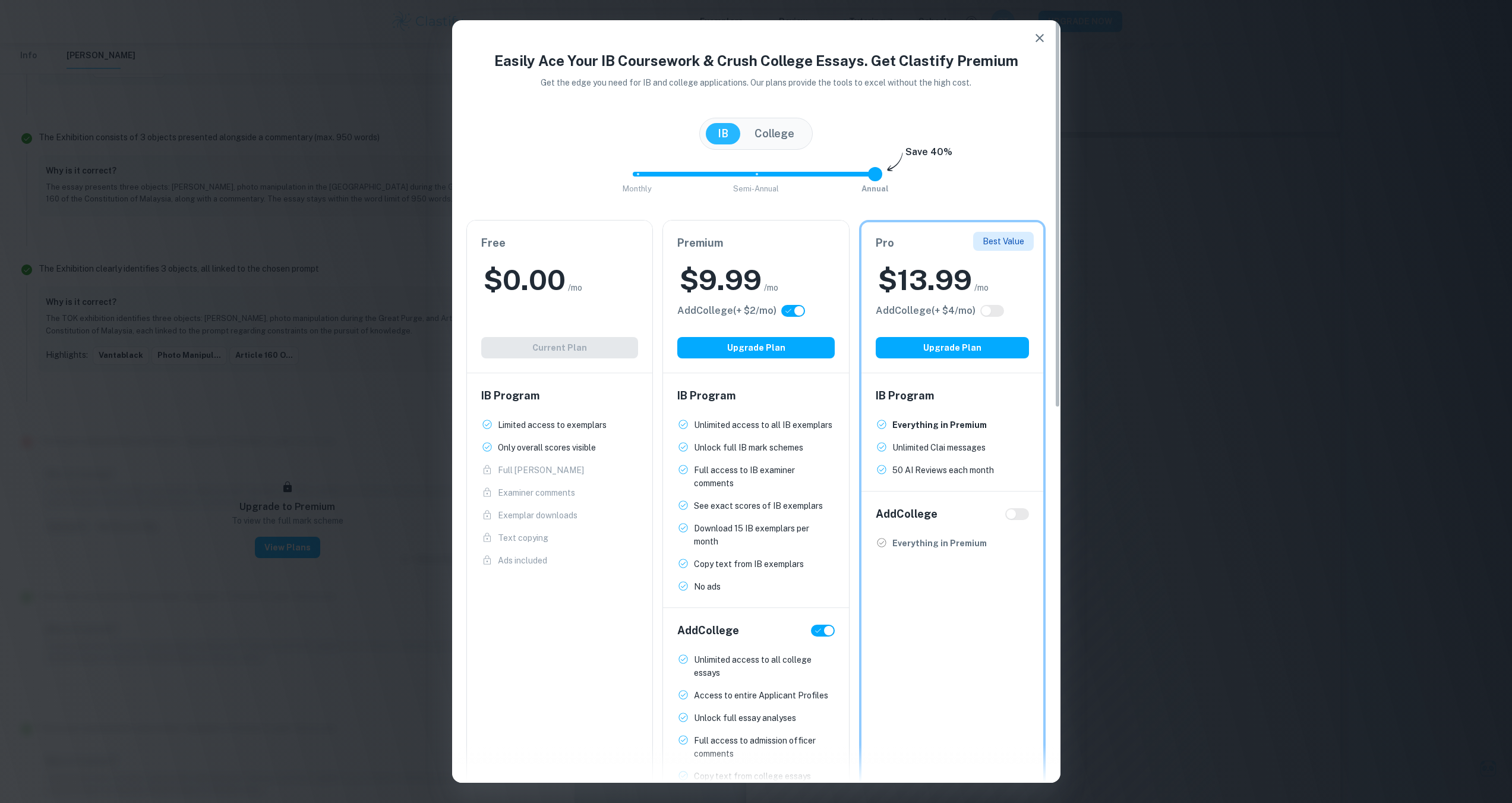
checkbox input "false"
click at [800, 312] on input "checkbox" at bounding box center [787, 310] width 28 height 9
checkbox input "true"
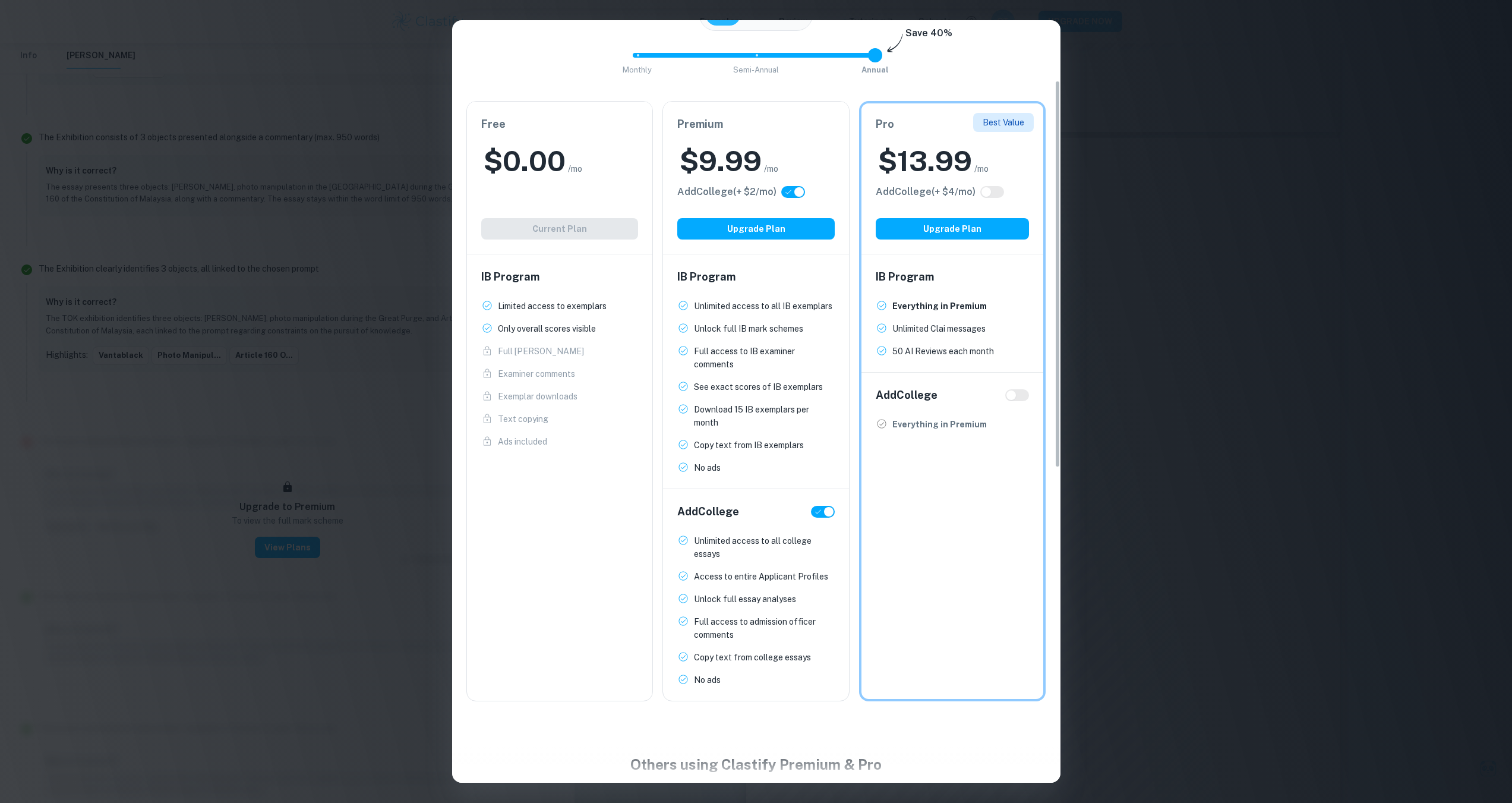
click at [1018, 390] on span at bounding box center [1017, 395] width 24 height 12
click at [818, 507] on input "checkbox" at bounding box center [829, 511] width 28 height 9
checkbox input "false"
click at [808, 189] on div "Add College (+ $ 2 /mo)" at bounding box center [756, 192] width 158 height 14
click at [799, 186] on span at bounding box center [793, 192] width 24 height 12
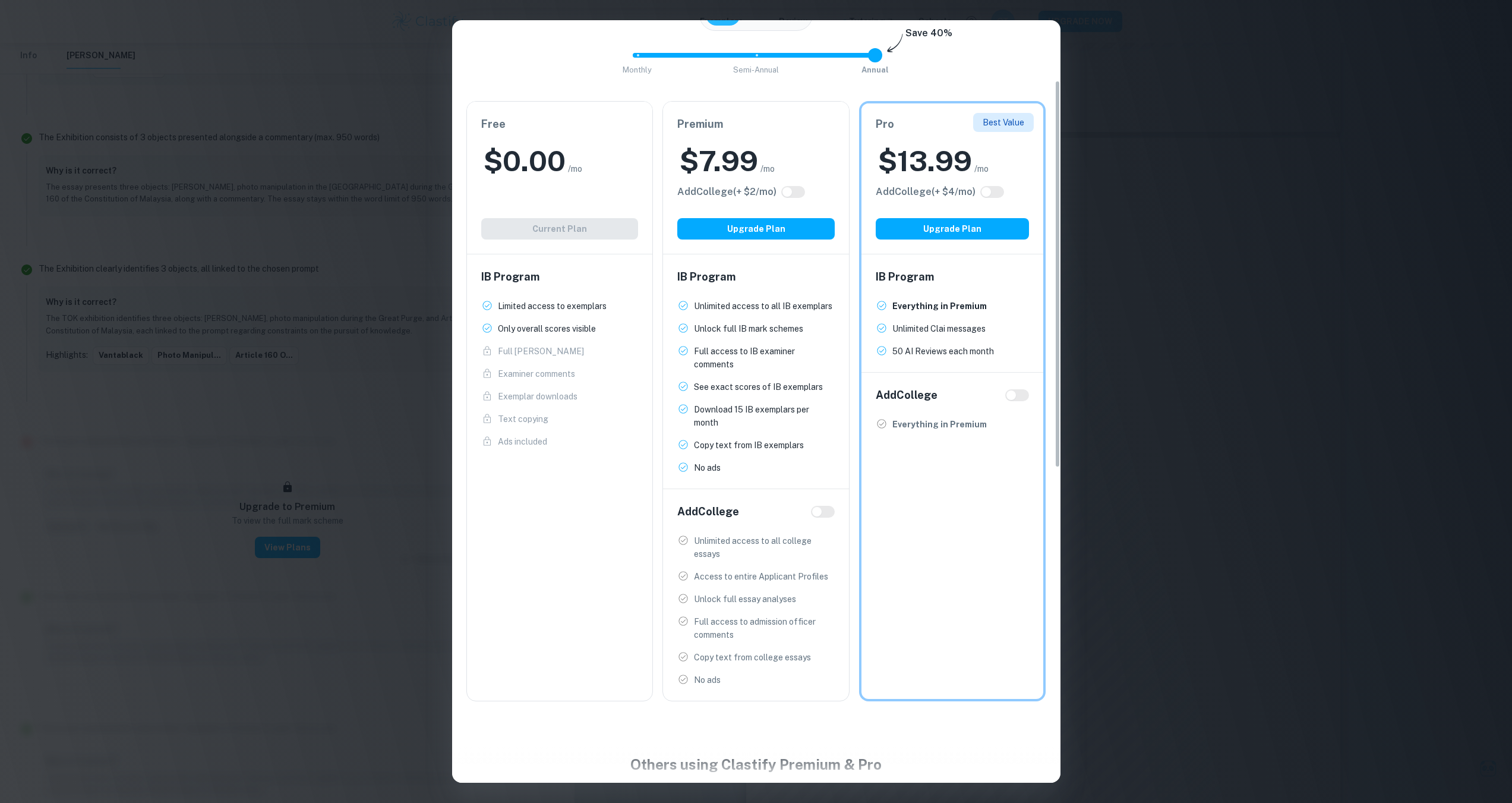
click at [799, 195] on input "checkbox" at bounding box center [787, 192] width 28 height 9
checkbox input "true"
click at [799, 195] on input "checkbox" at bounding box center [799, 192] width 28 height 9
checkbox input "false"
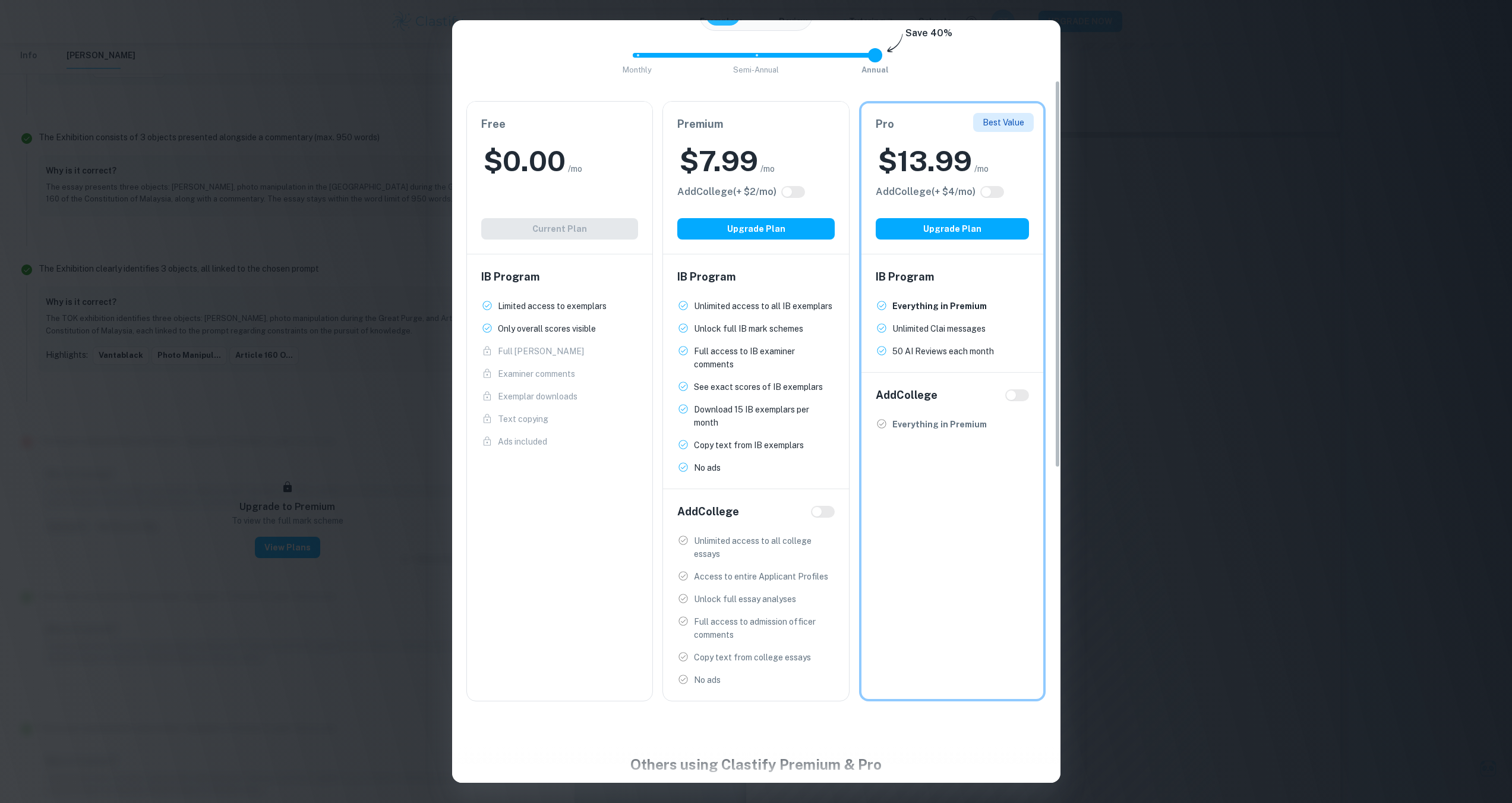
click at [825, 513] on input "checkbox" at bounding box center [817, 511] width 28 height 9
checkbox input "true"
click at [797, 225] on button "Upgrade Plan" at bounding box center [756, 229] width 158 height 21
click at [796, 188] on input "checkbox" at bounding box center [799, 192] width 28 height 9
checkbox input "false"
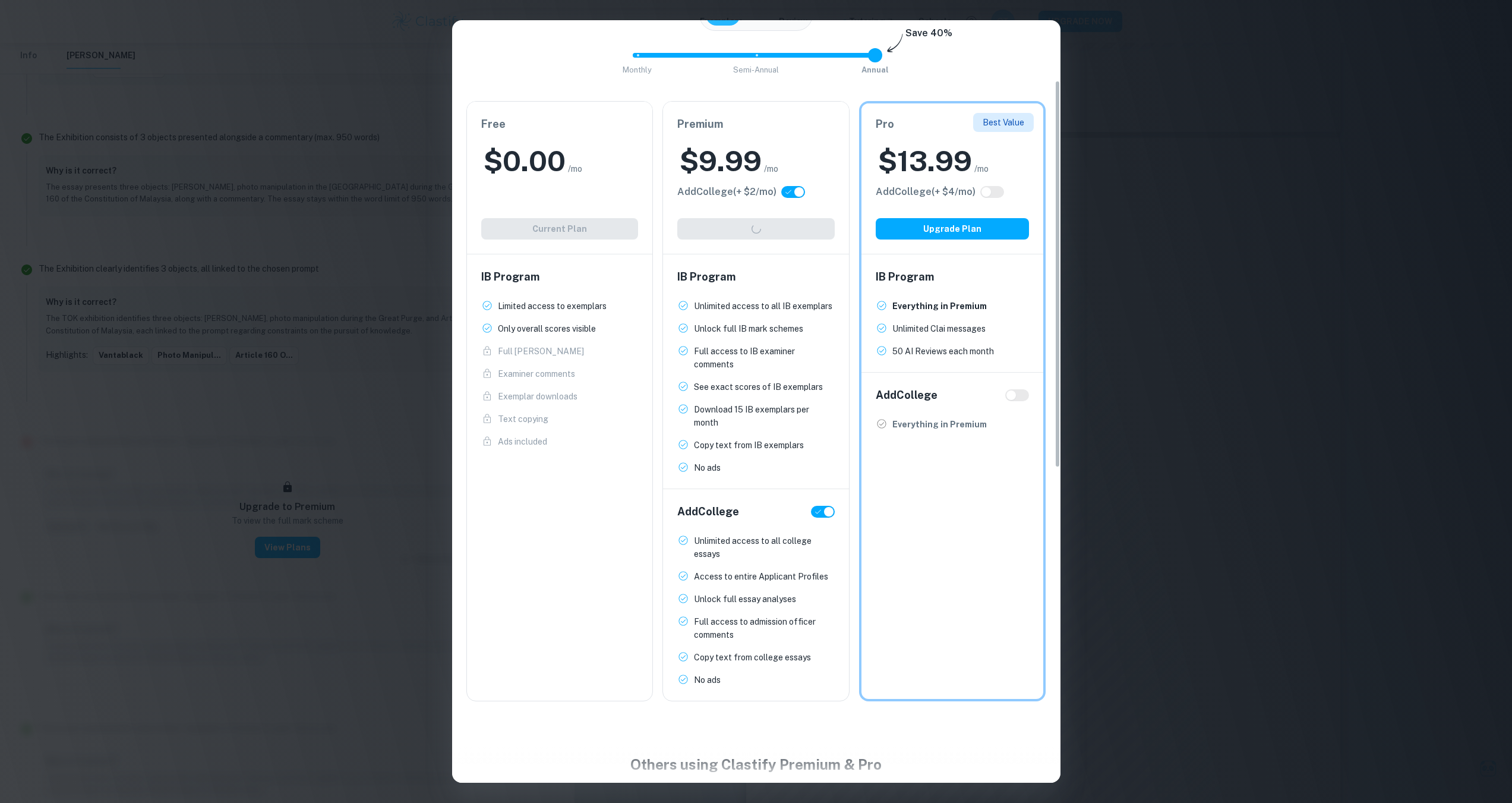
checkbox input "false"
click at [800, 195] on input "checkbox" at bounding box center [787, 192] width 28 height 9
checkbox input "true"
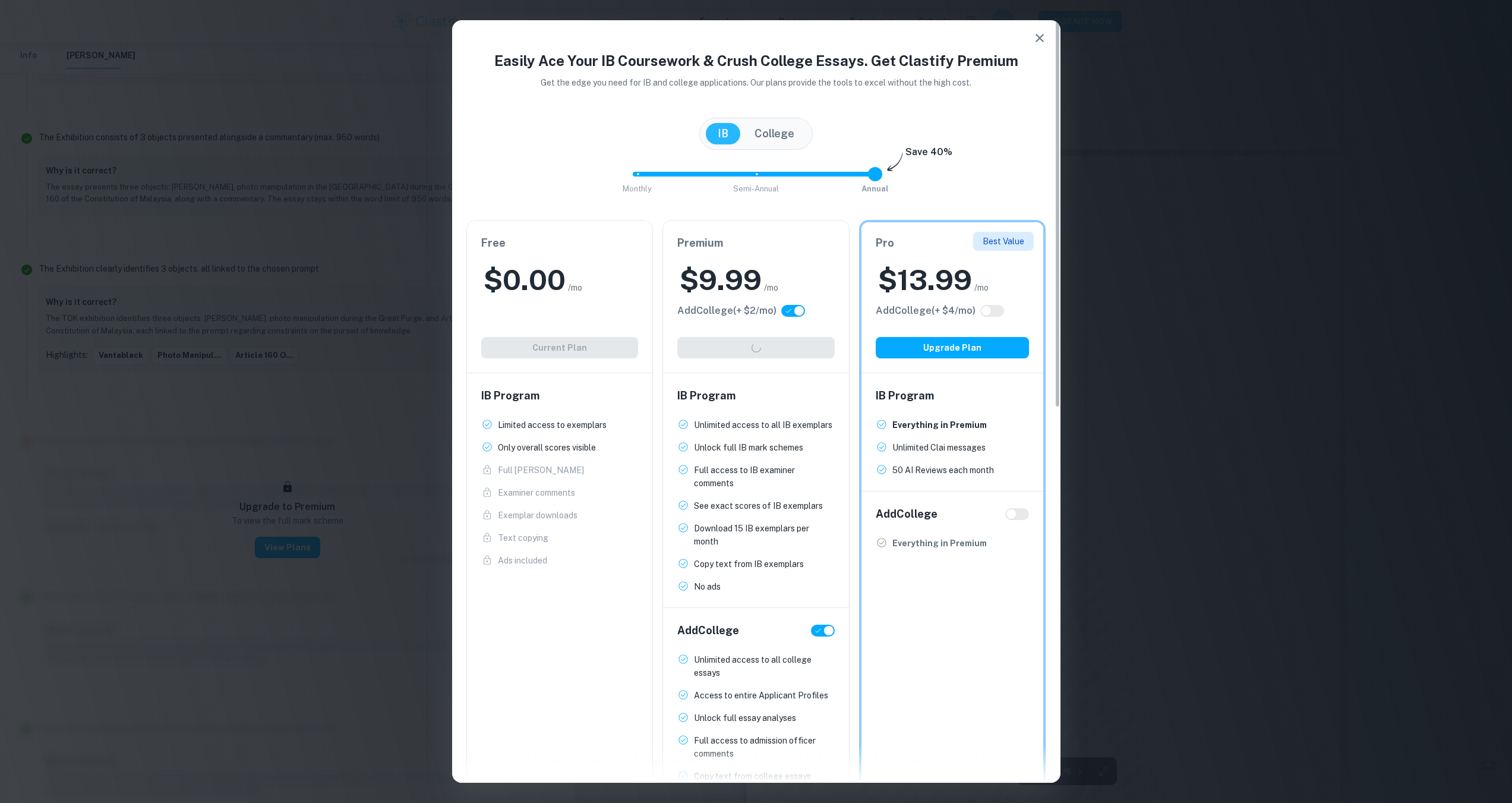
scroll to position [3922, 0]
click at [748, 170] on span "Monthly Semi-Annual Annual" at bounding box center [756, 174] width 237 height 20
type input "0"
drag, startPoint x: 754, startPoint y: 173, endPoint x: 645, endPoint y: 173, distance: 109.0
click at [644, 173] on span at bounding box center [637, 174] width 14 height 14
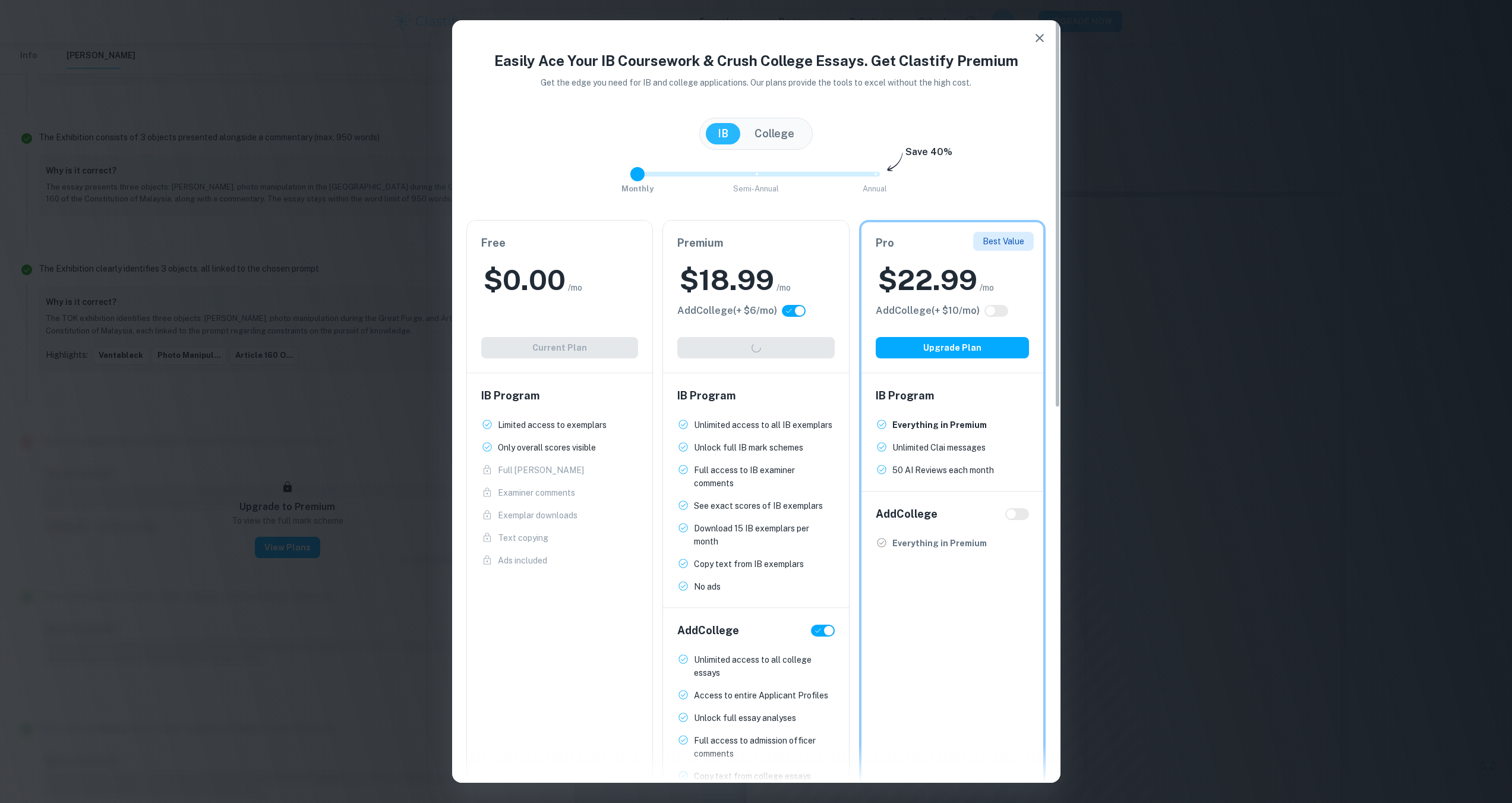
click at [777, 345] on div "Premium $ 18.99 /mo Add College (+ $ 6 /mo) Upgrade Plan" at bounding box center [756, 297] width 186 height 152
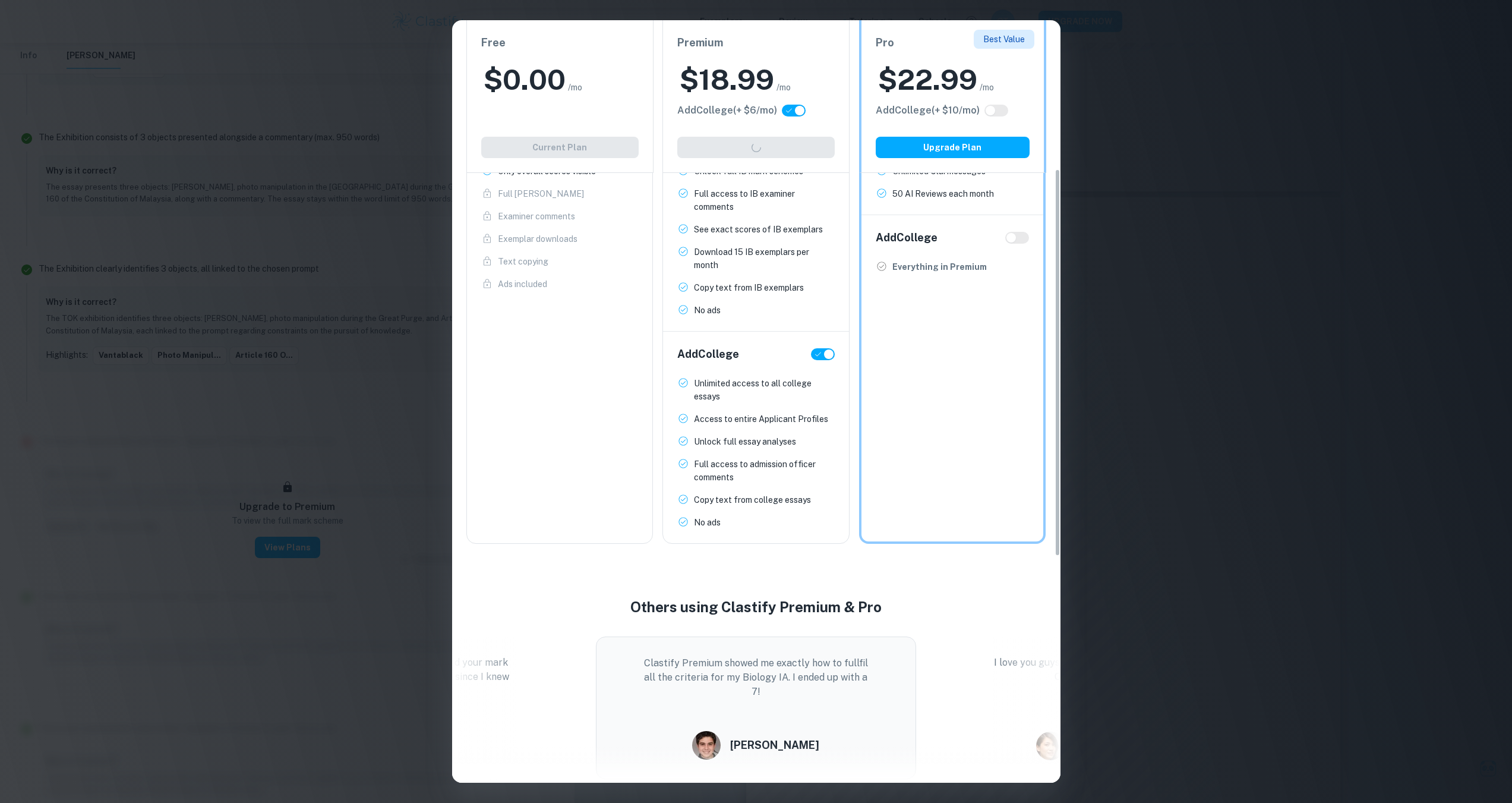
scroll to position [59, 0]
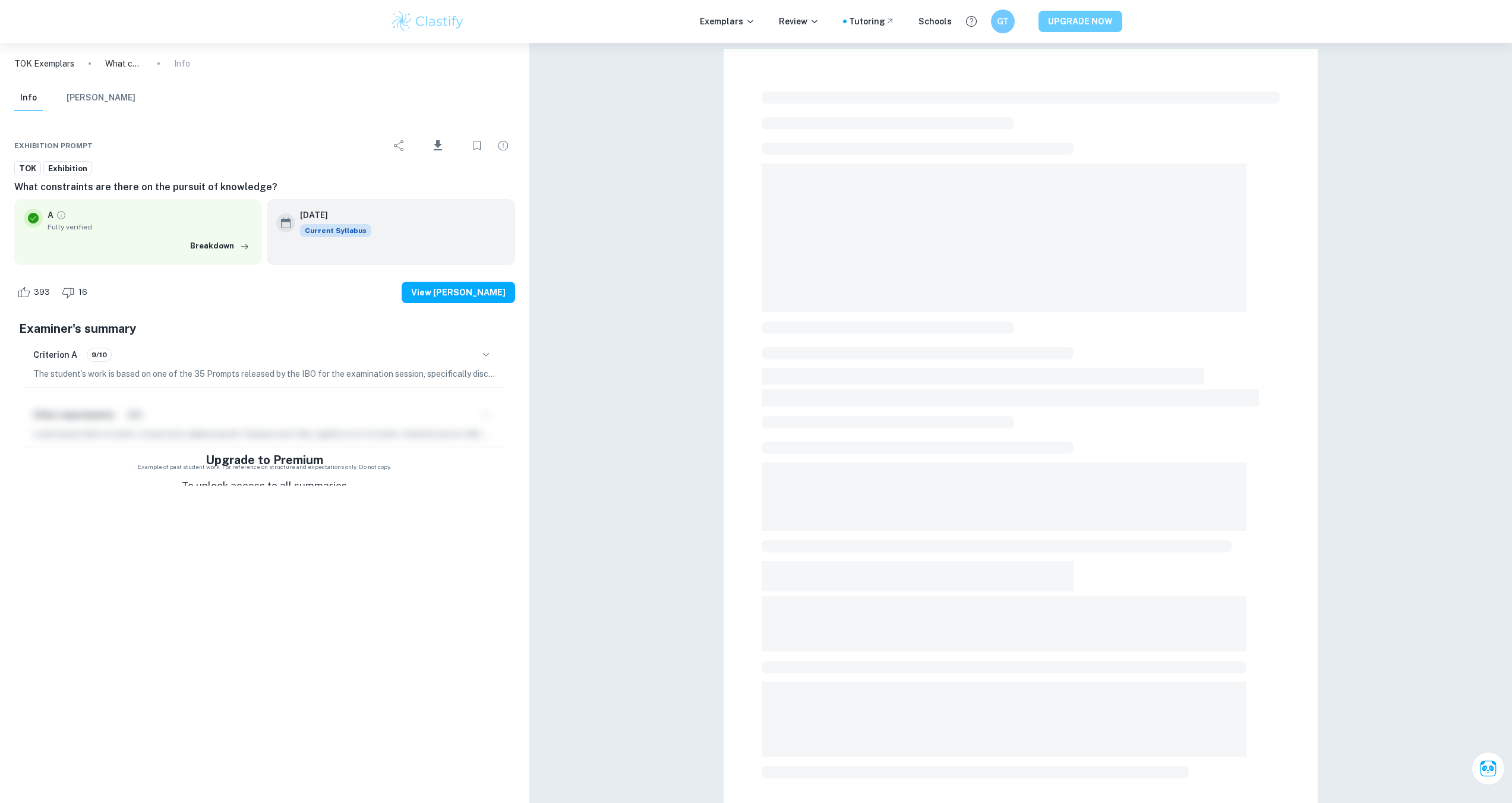
click at [1083, 18] on button "UPGRADE NOW" at bounding box center [1080, 21] width 84 height 21
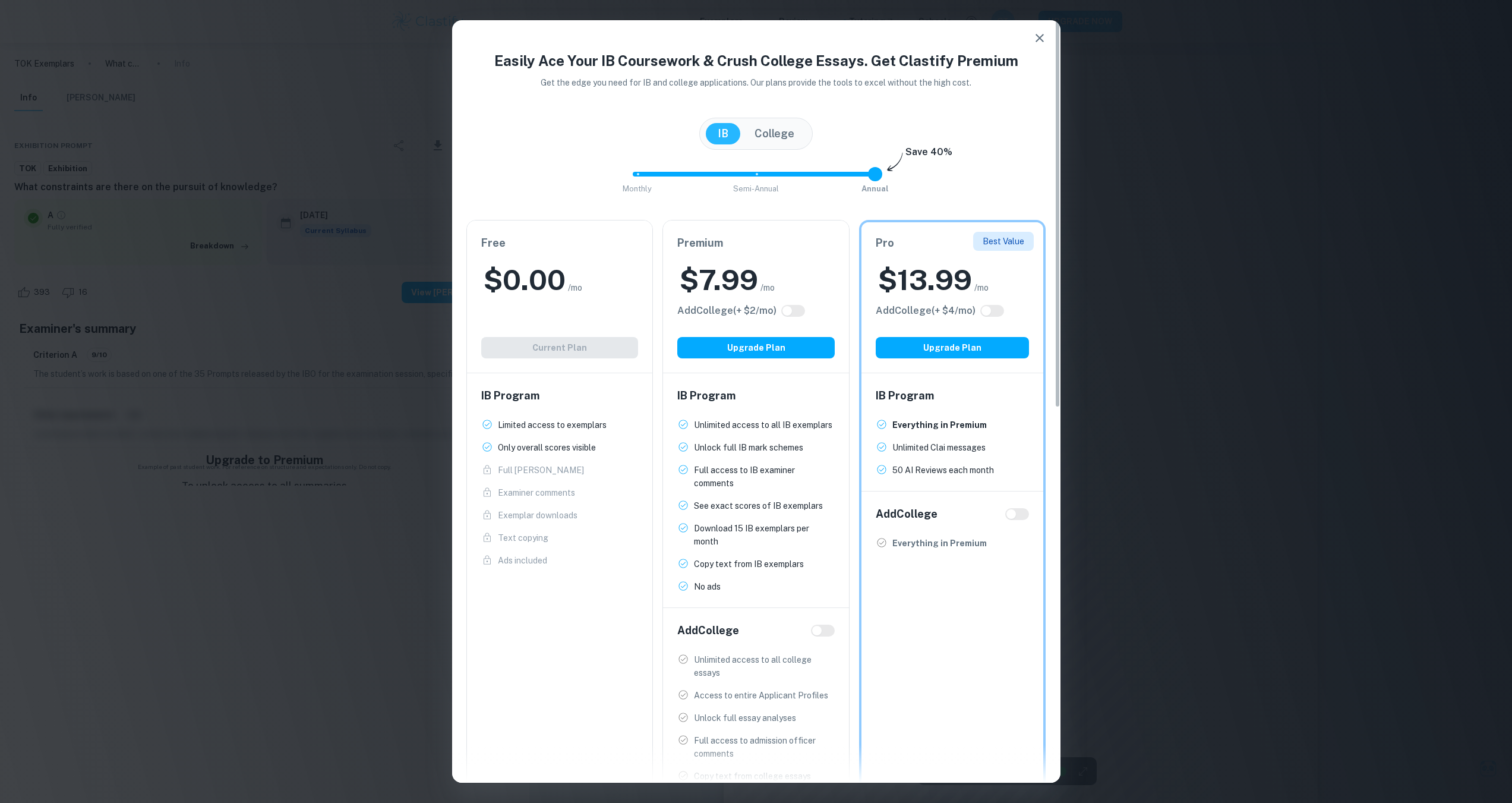
click at [761, 254] on div "Premium $ 7.99 /mo Add College (+ $ 2 /mo) Upgrade Plan" at bounding box center [756, 297] width 186 height 152
click at [814, 273] on div "$ 7.99 /mo" at bounding box center [756, 280] width 158 height 38
click at [804, 471] on p "Full access to IB examiner comments" at bounding box center [764, 476] width 141 height 26
click at [794, 350] on button "Upgrade Plan" at bounding box center [756, 347] width 158 height 21
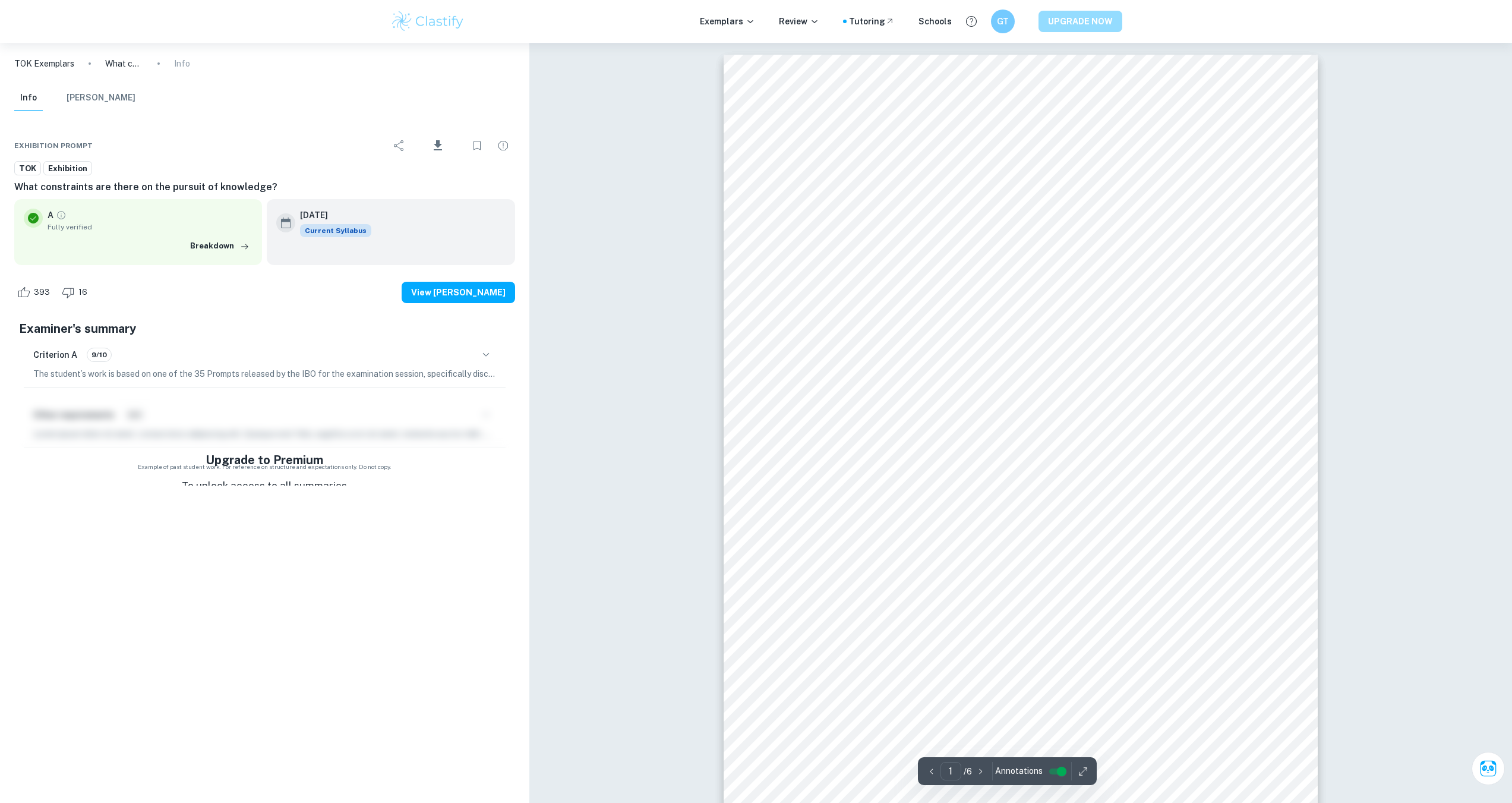
click at [1085, 30] on button "UPGRADE NOW" at bounding box center [1080, 21] width 84 height 21
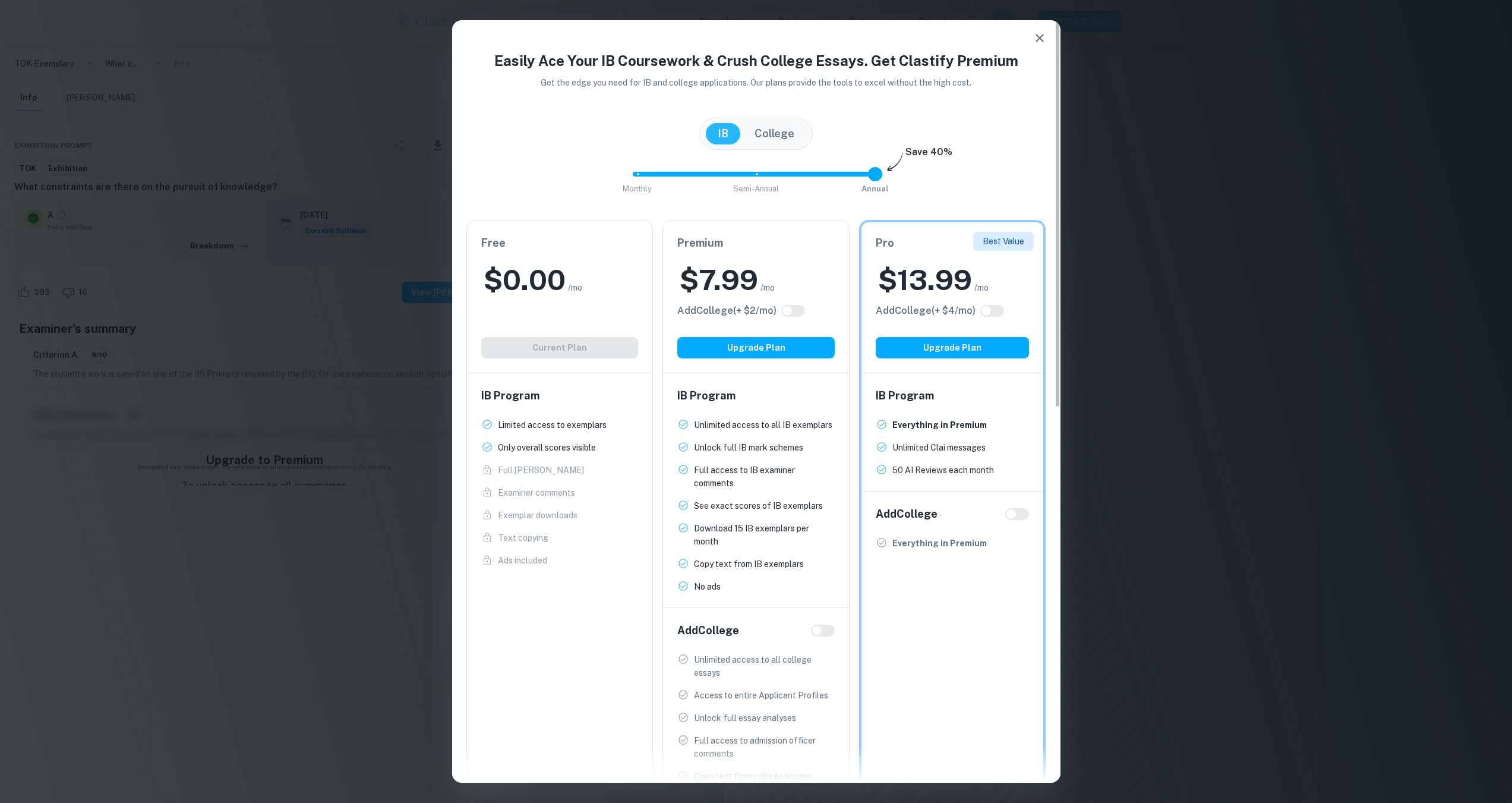
click at [754, 172] on span at bounding box center [751, 174] width 237 height 5
click at [873, 175] on span "Monthly Semi-Annual Annual" at bounding box center [756, 174] width 237 height 20
click at [756, 172] on span "Monthly Semi-Annual Annual" at bounding box center [756, 174] width 237 height 20
click at [815, 272] on div "$ 8.99 /mo" at bounding box center [756, 280] width 158 height 38
click at [800, 368] on div "Premium $ 8.99 /mo Add College (+ $ 4 /mo) Upgrade Plan" at bounding box center [756, 297] width 186 height 152
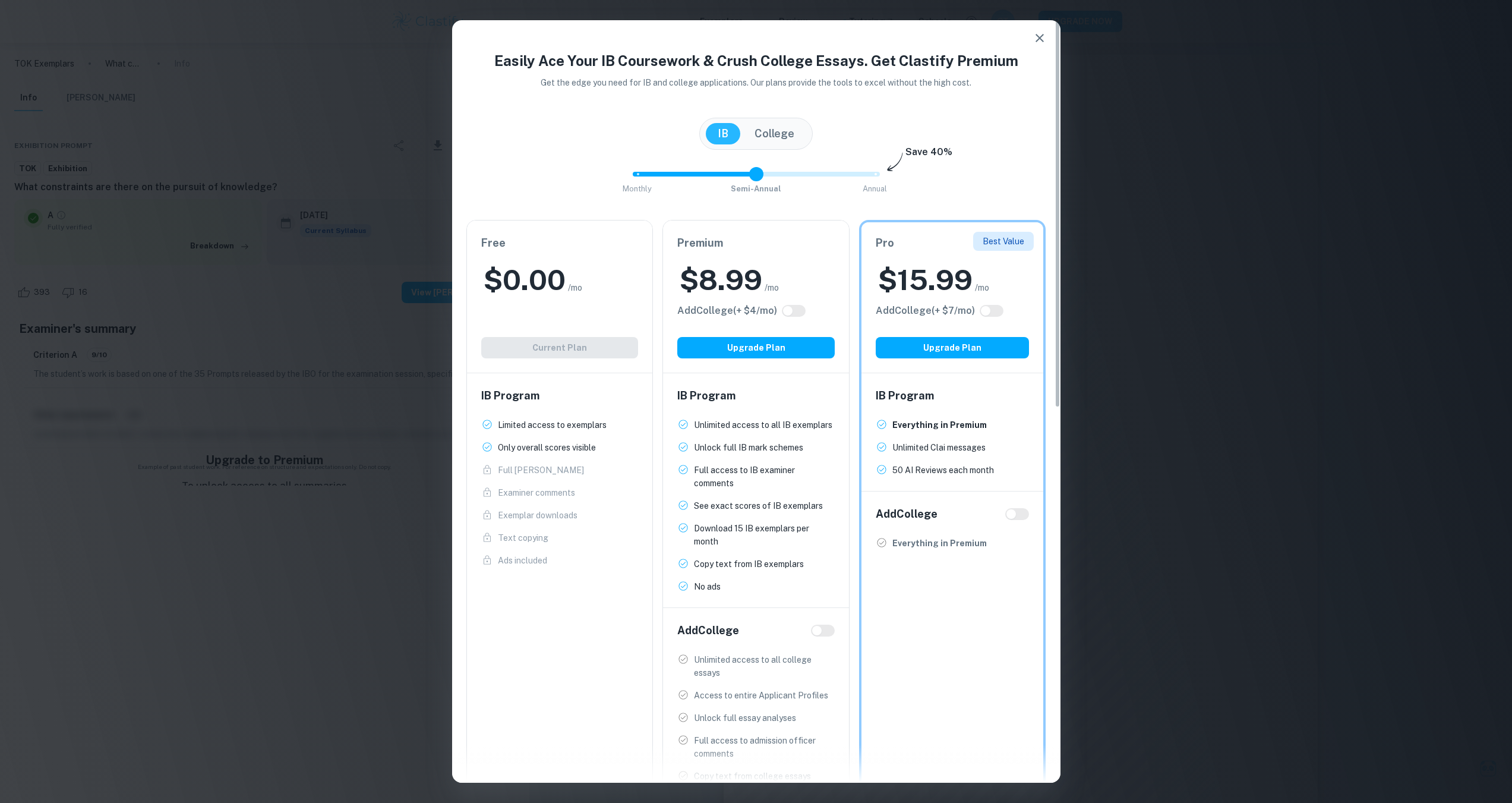
type input "0"
click at [656, 173] on span "Monthly Semi-Annual Annual" at bounding box center [756, 174] width 237 height 20
click at [811, 357] on button "Upgrade Plan" at bounding box center [756, 347] width 158 height 21
click at [1042, 41] on icon "button" at bounding box center [1039, 38] width 8 height 8
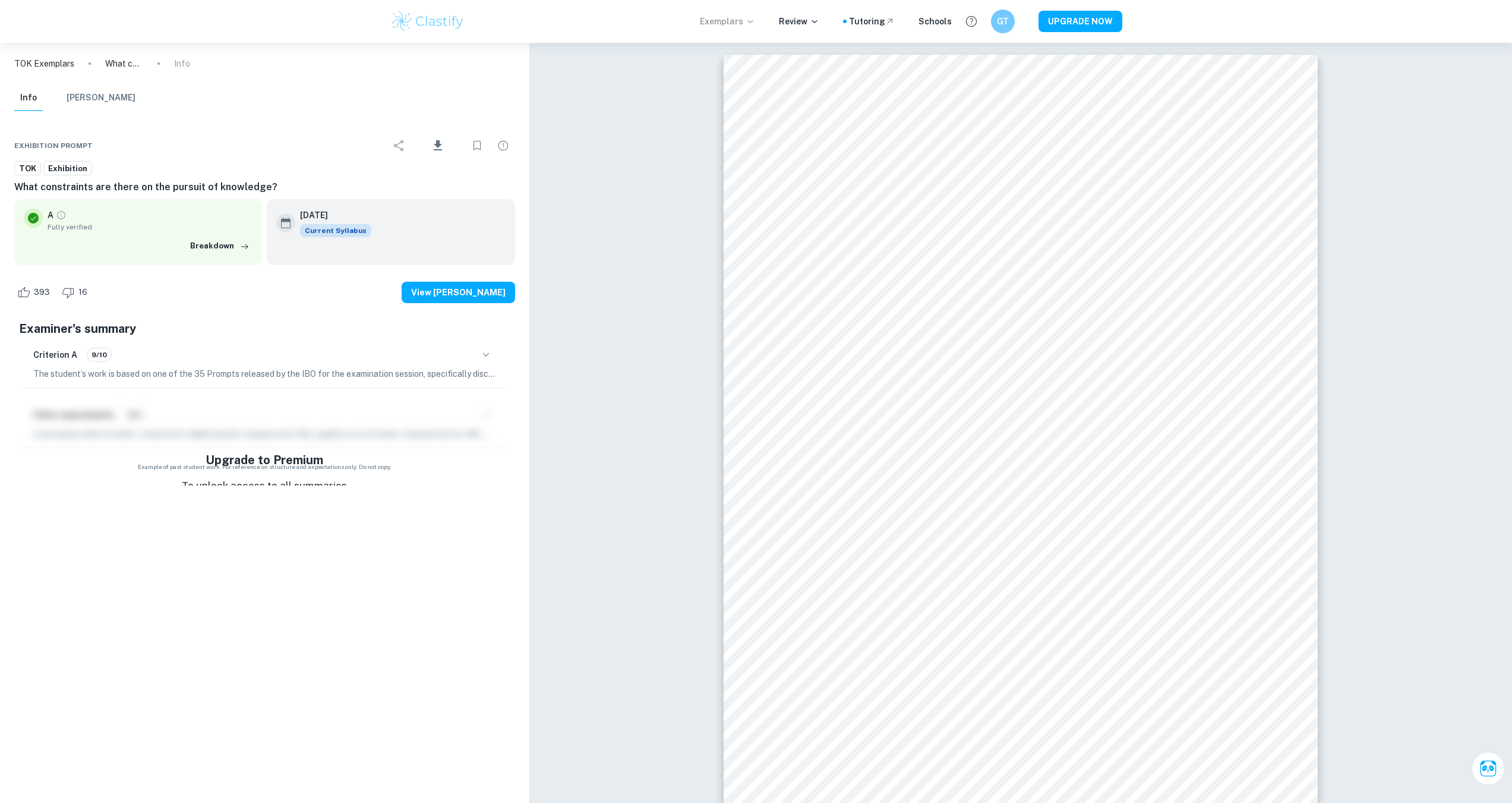
click at [739, 24] on p "Exemplars" at bounding box center [727, 21] width 55 height 13
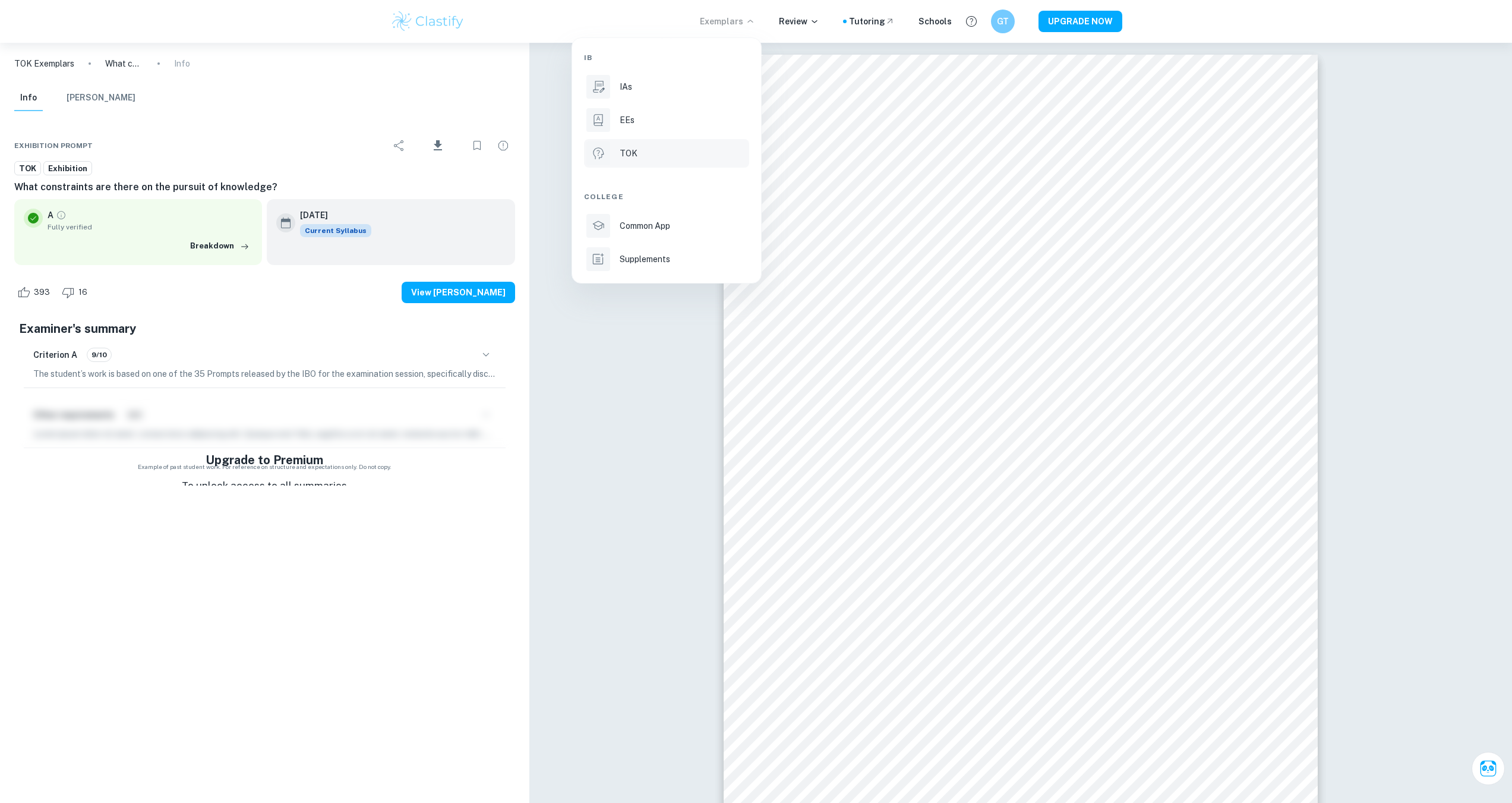
drag, startPoint x: 659, startPoint y: 153, endPoint x: 670, endPoint y: 153, distance: 11.0
click at [659, 153] on div "TOK" at bounding box center [683, 153] width 127 height 13
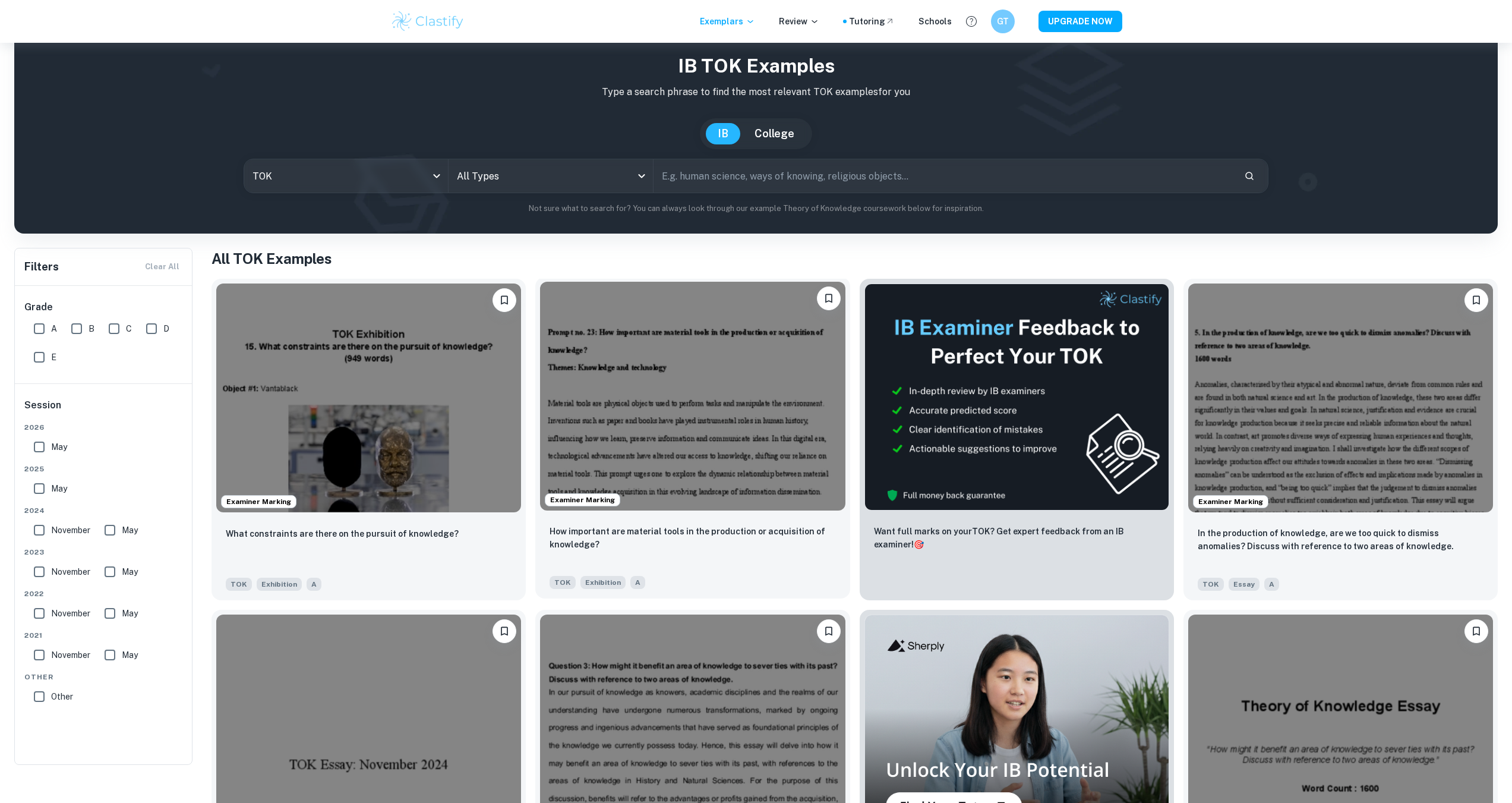
scroll to position [178, 0]
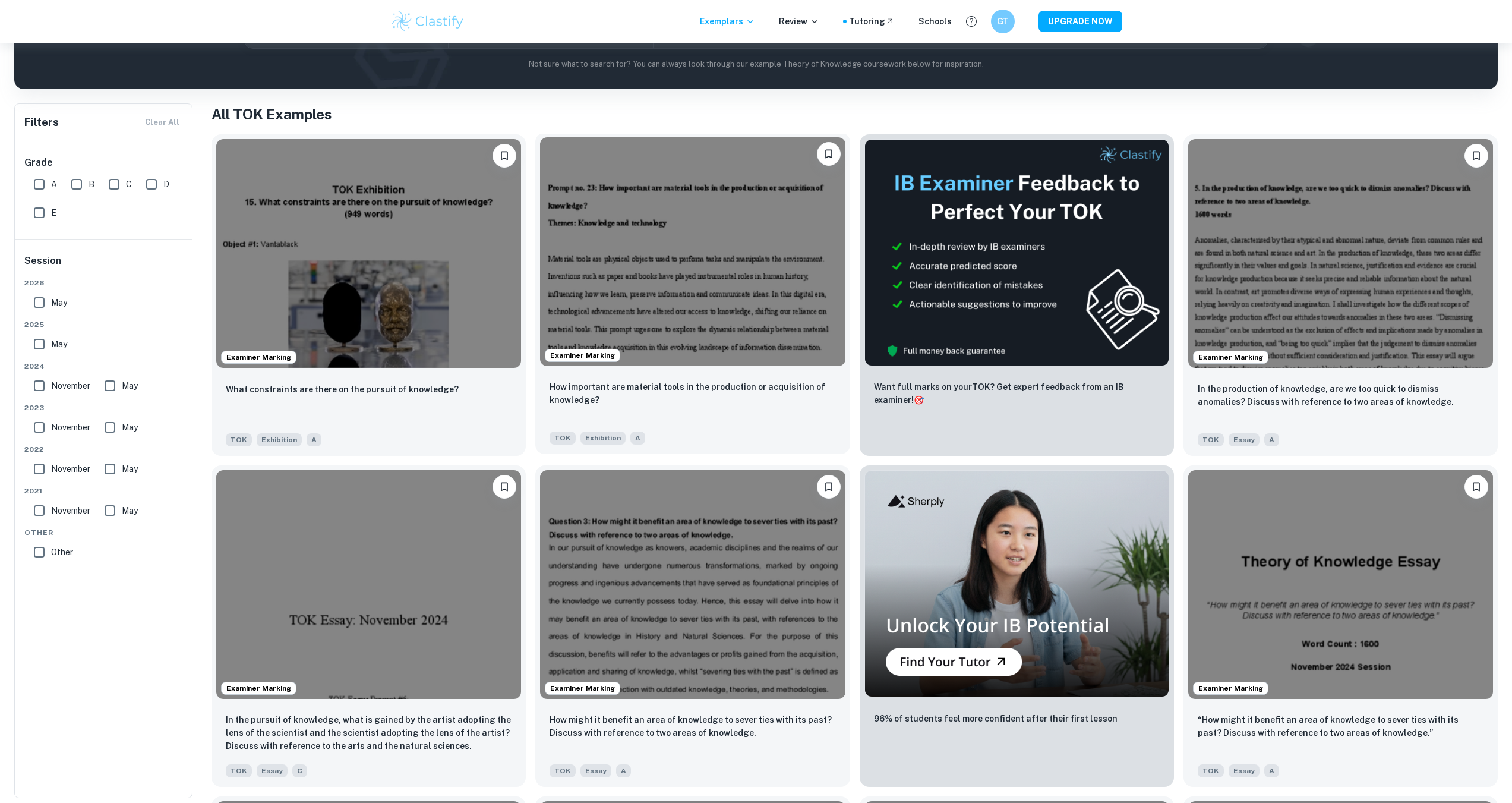
click at [777, 280] on img at bounding box center [692, 251] width 305 height 229
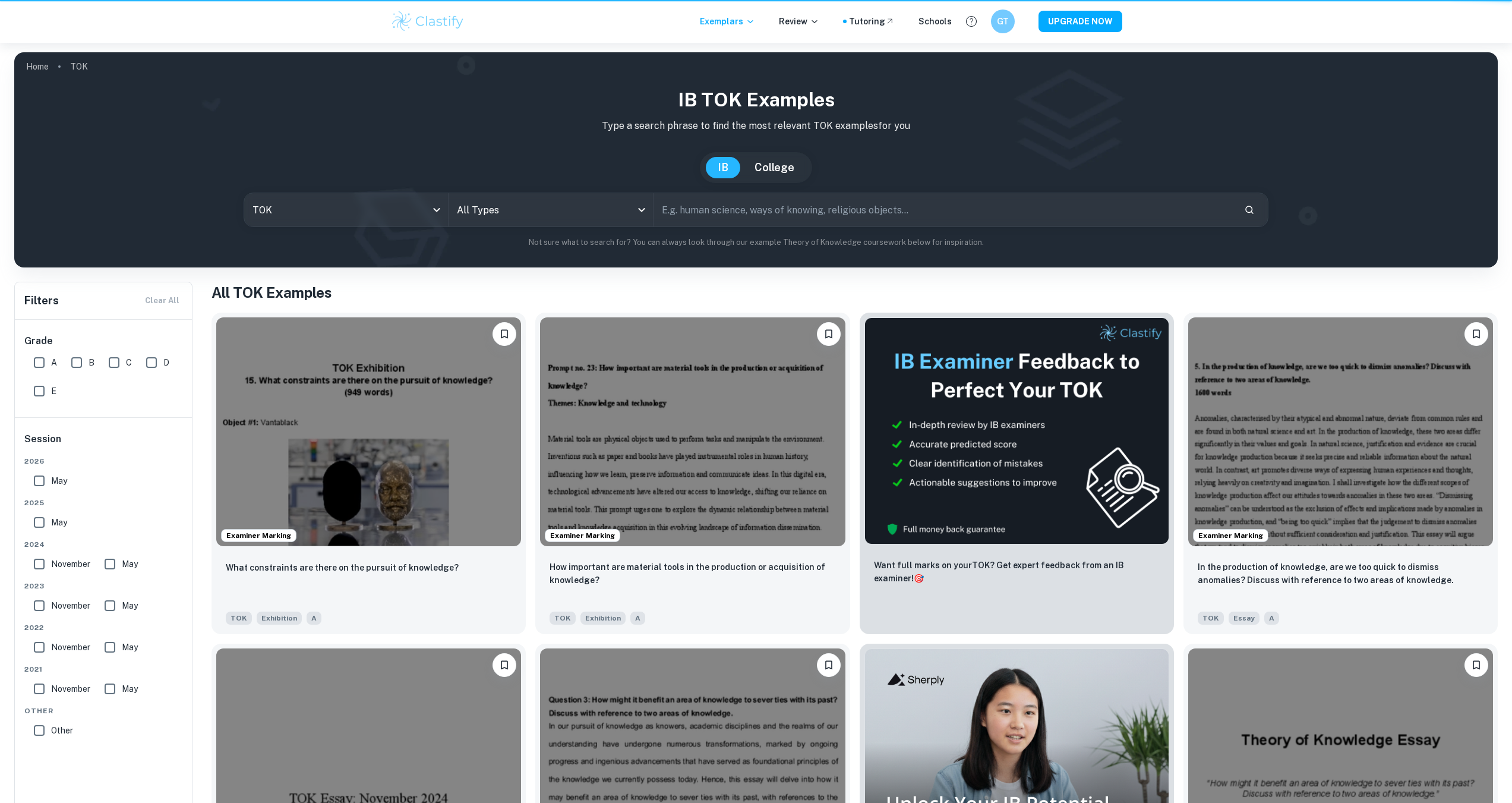
scroll to position [178, 0]
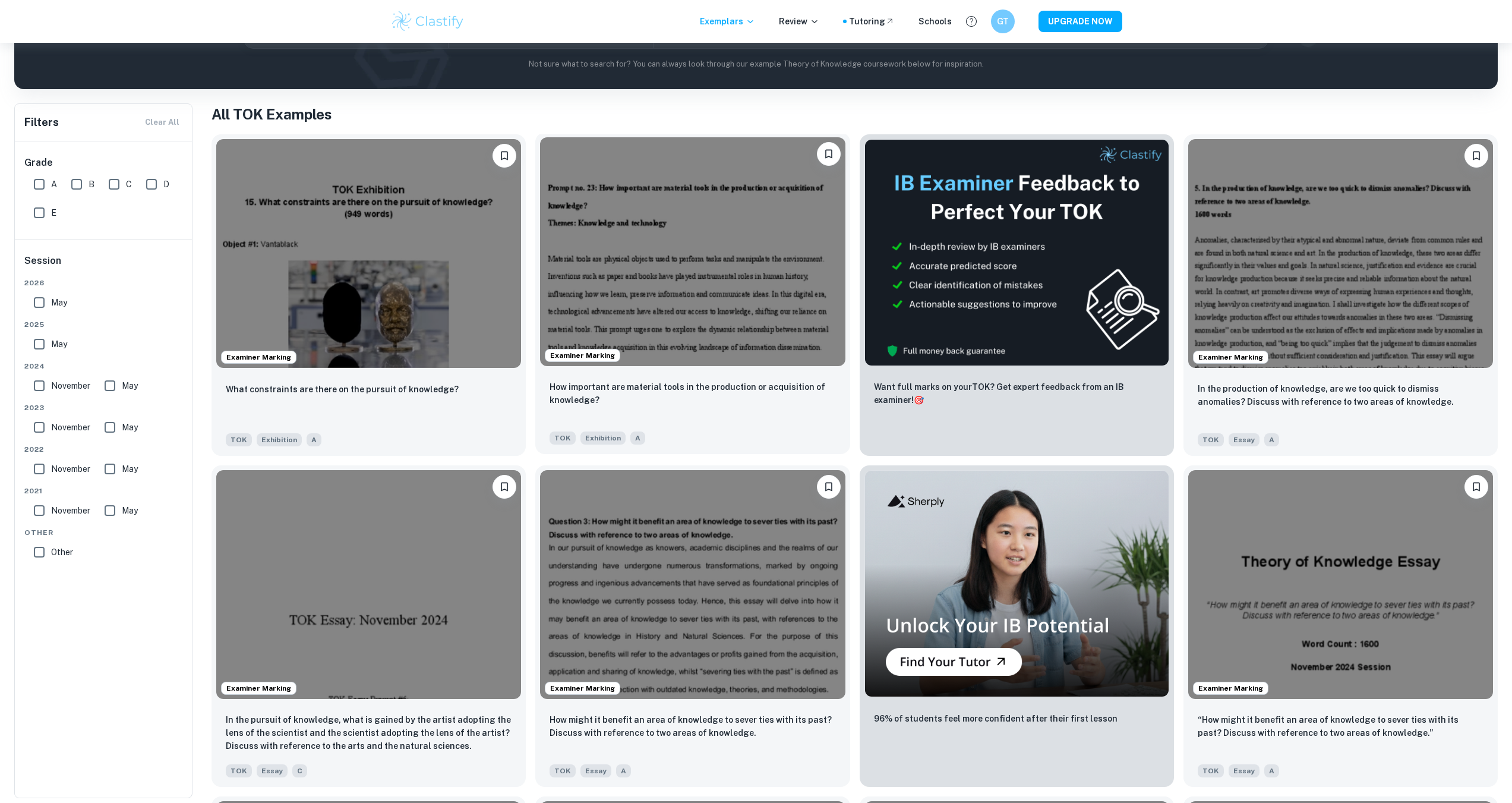
click at [712, 261] on img at bounding box center [692, 251] width 305 height 229
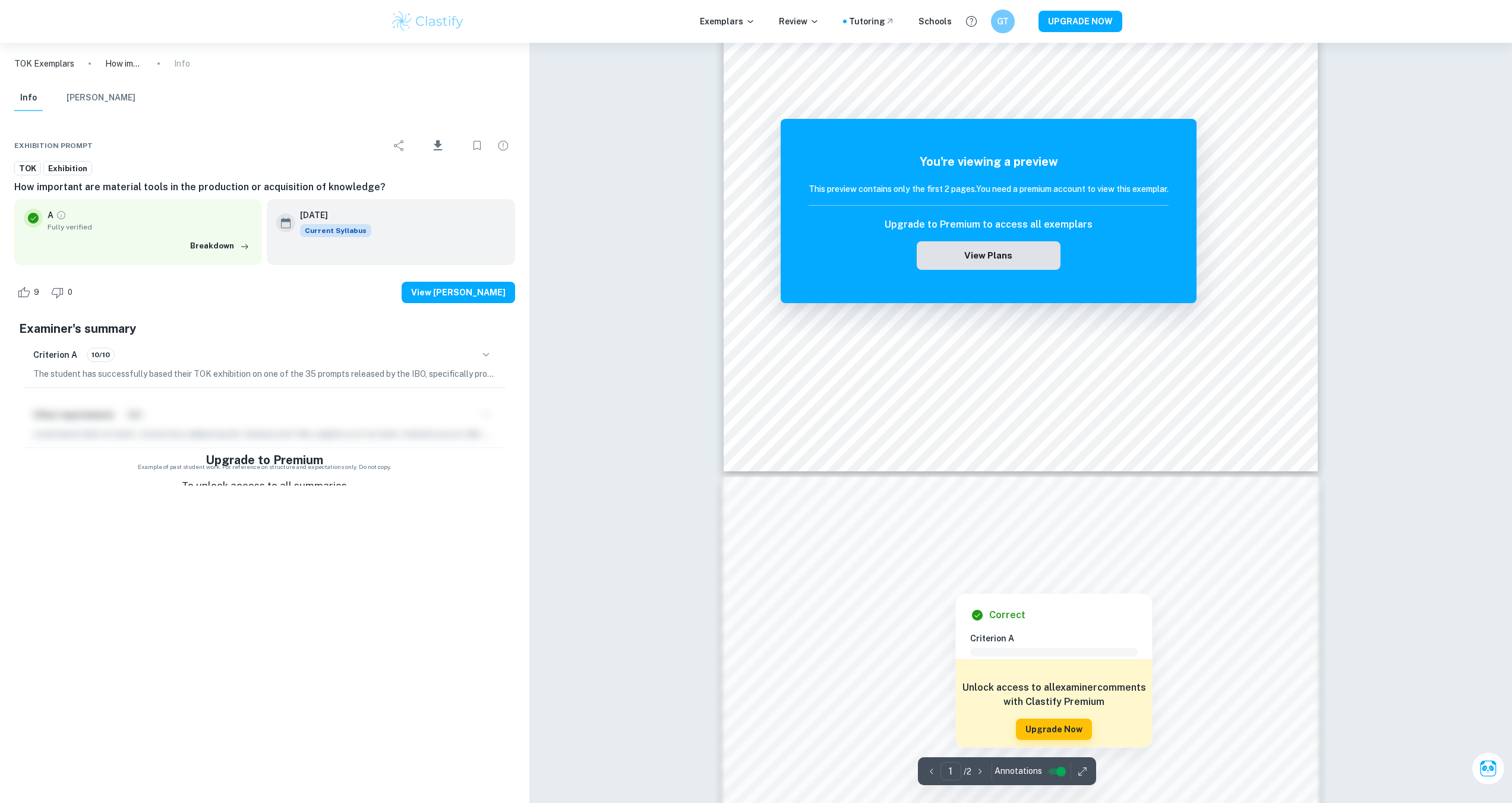
scroll to position [416, 0]
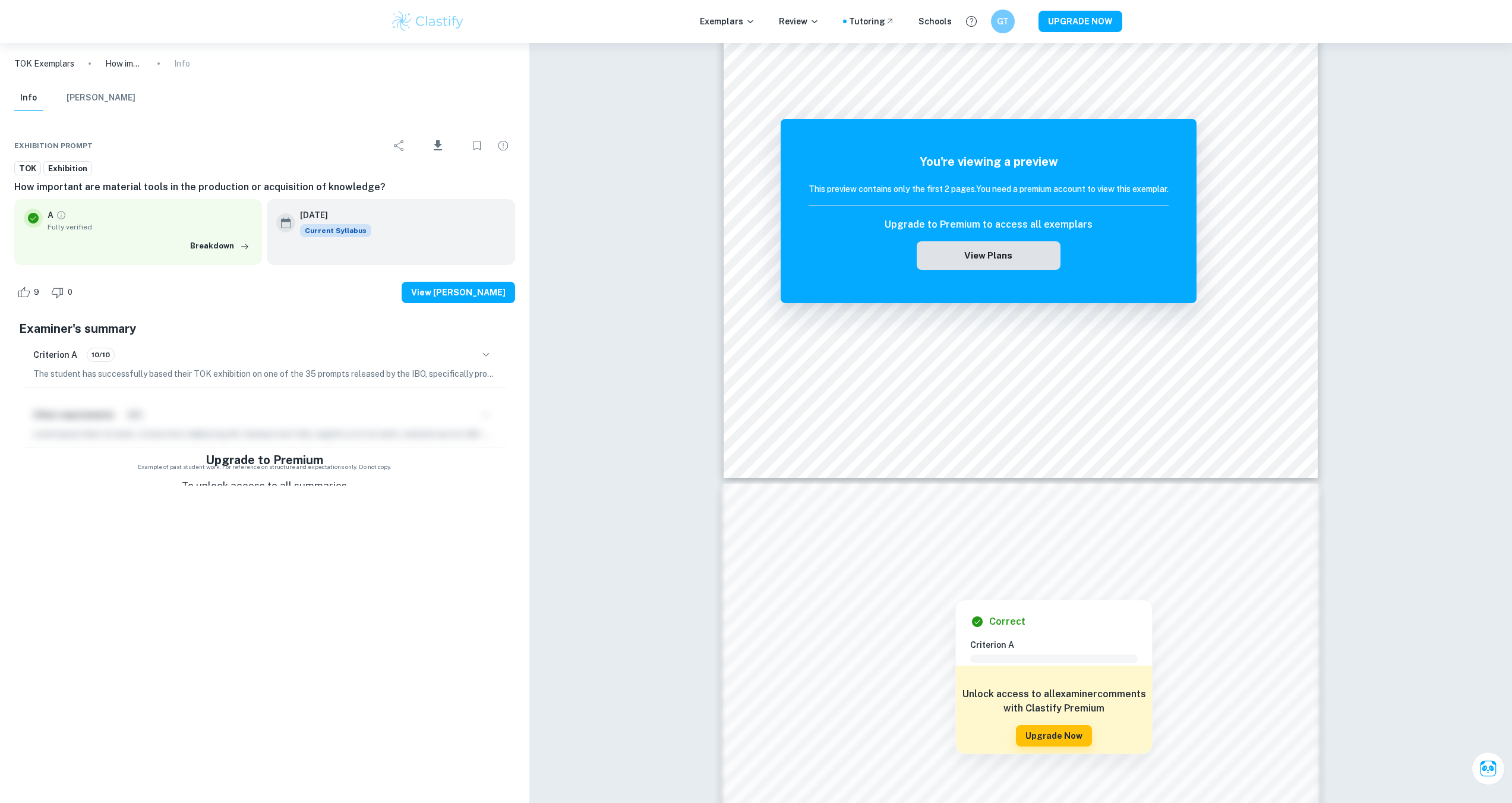
click at [1011, 256] on button "View Plans" at bounding box center [989, 255] width 144 height 28
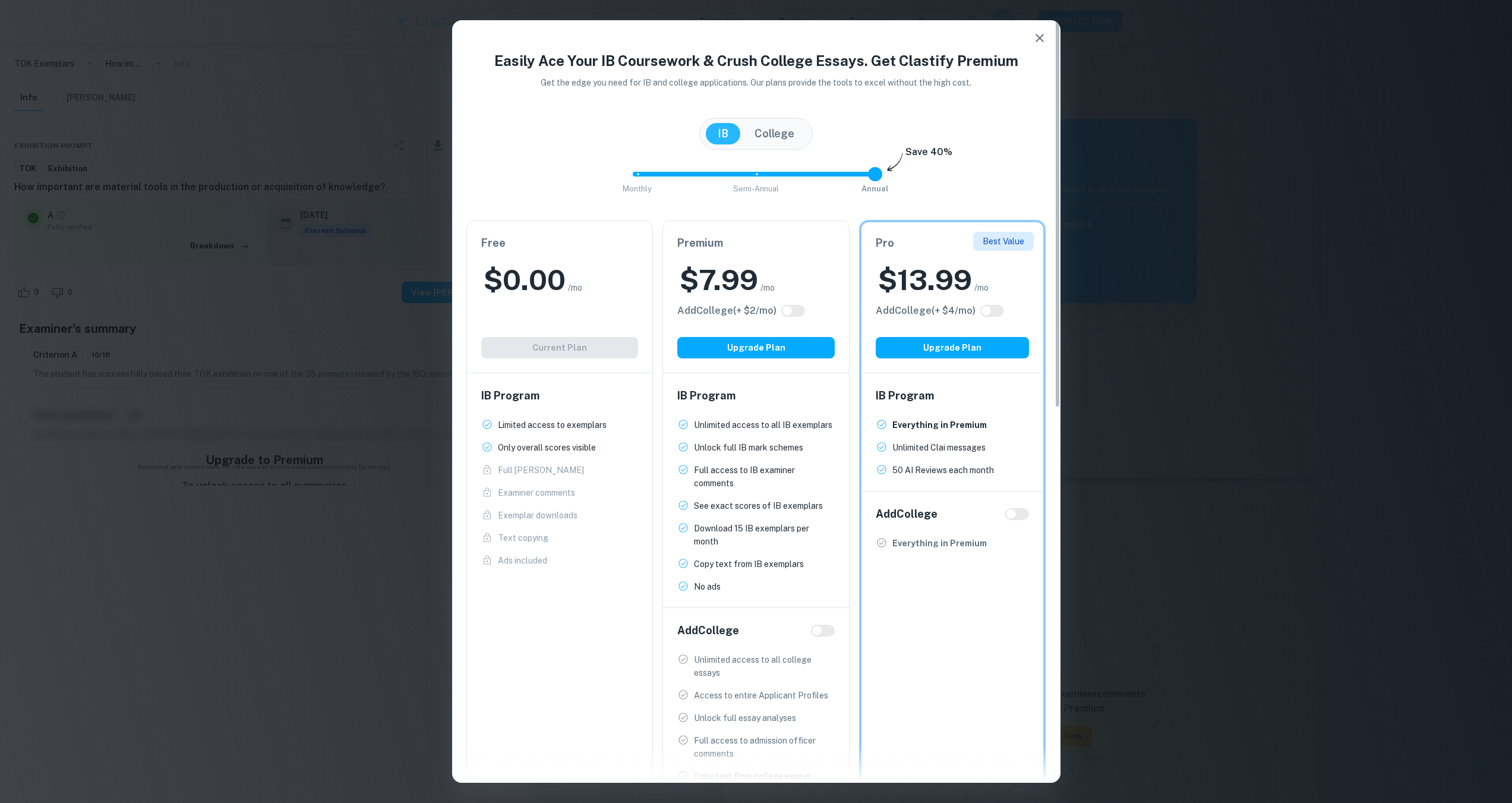
type input "0"
click at [637, 171] on span "Monthly Semi-Annual Annual" at bounding box center [756, 174] width 237 height 20
click at [792, 345] on button "Upgrade Plan" at bounding box center [756, 347] width 158 height 21
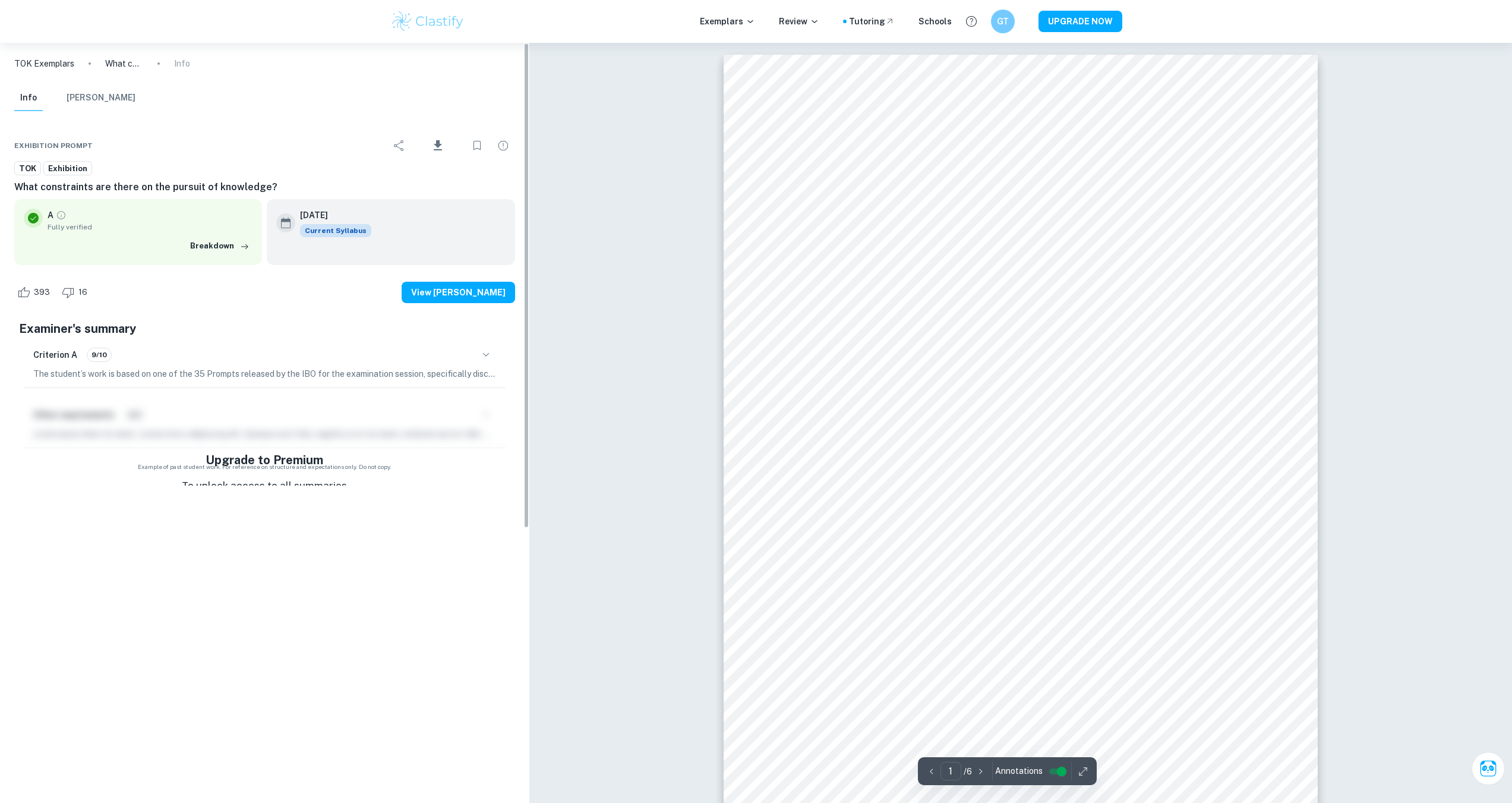
click at [483, 355] on icon "button" at bounding box center [486, 354] width 14 height 14
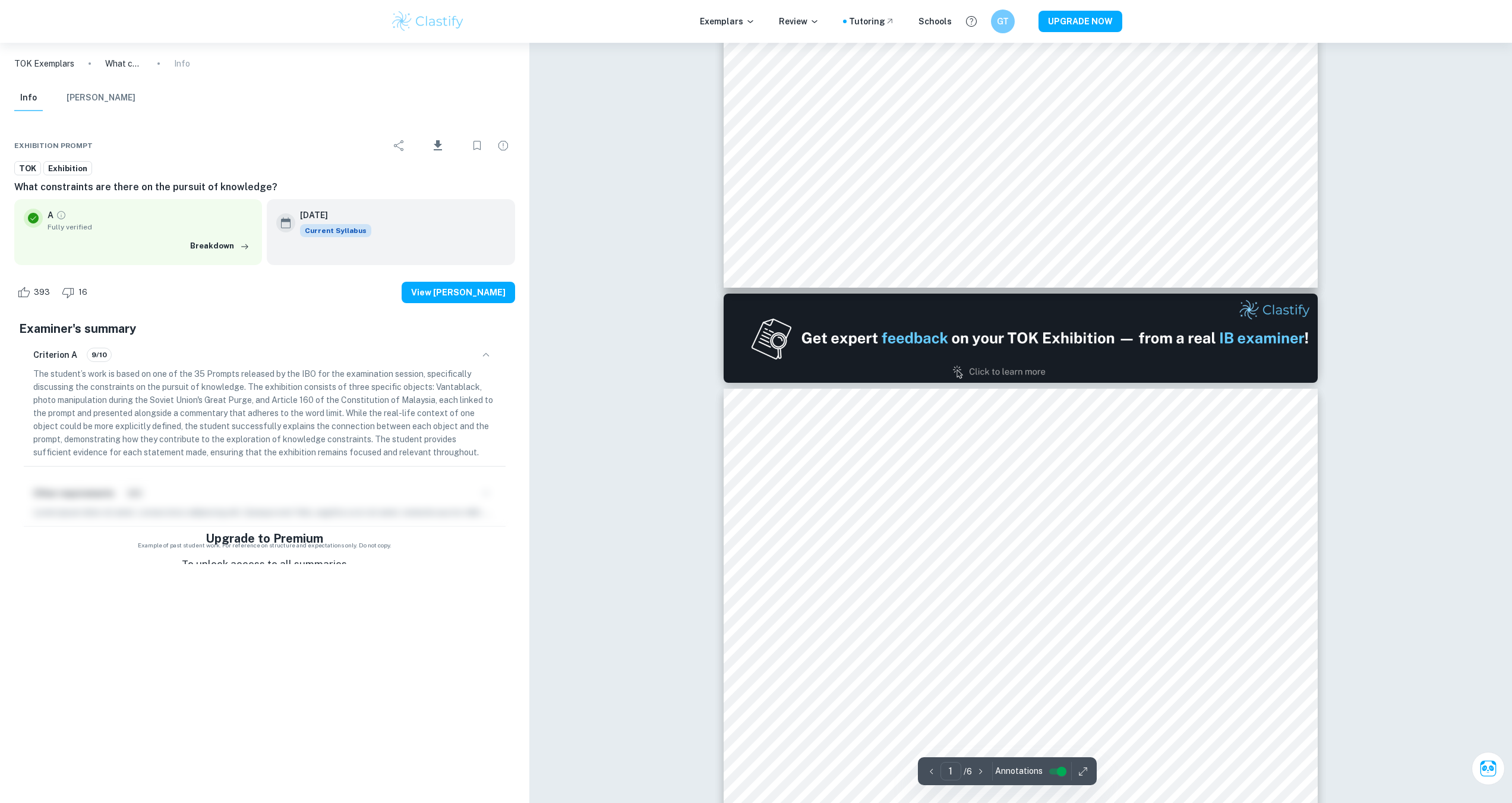
type input "2"
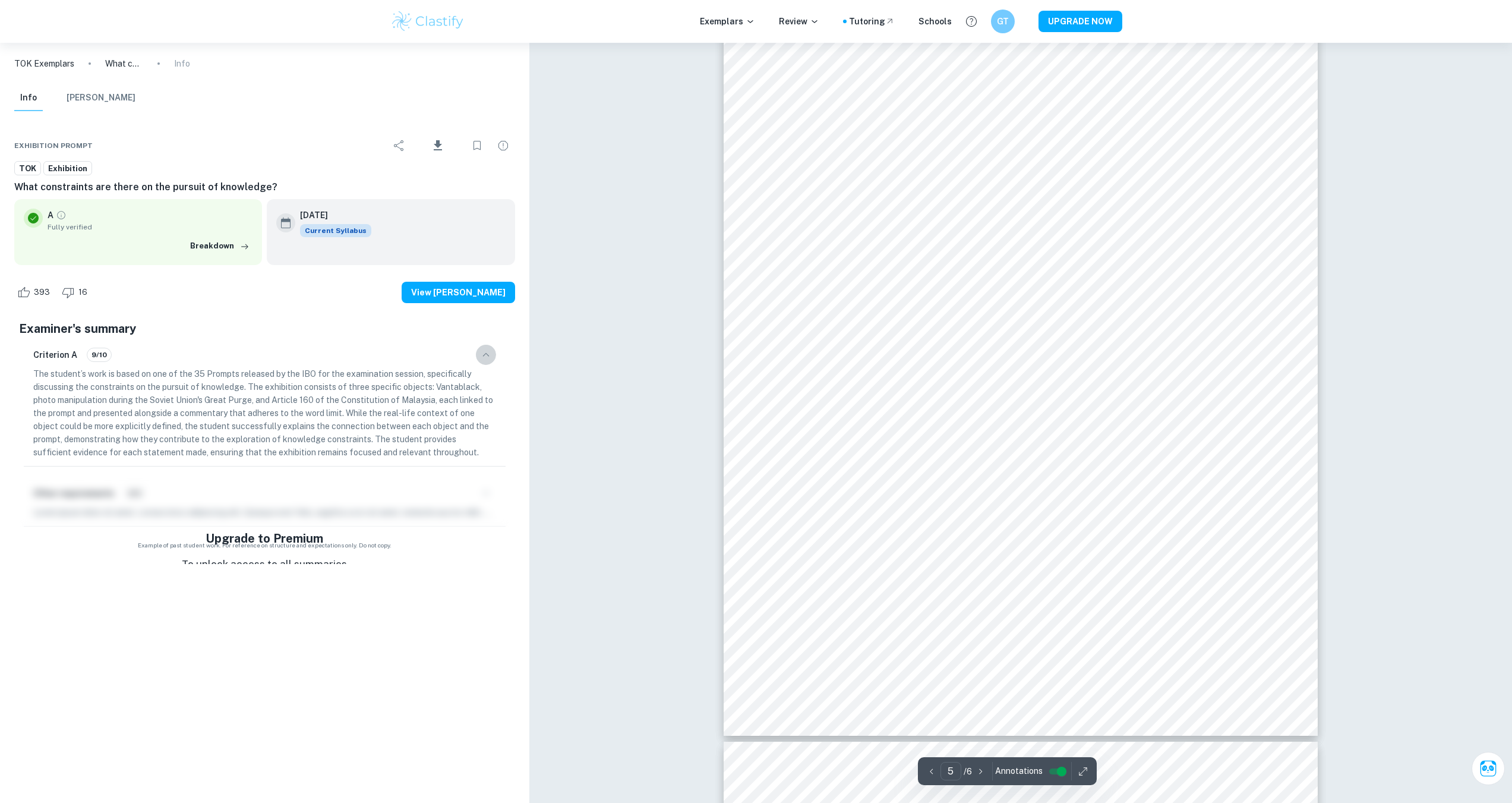
scroll to position [3803, 0]
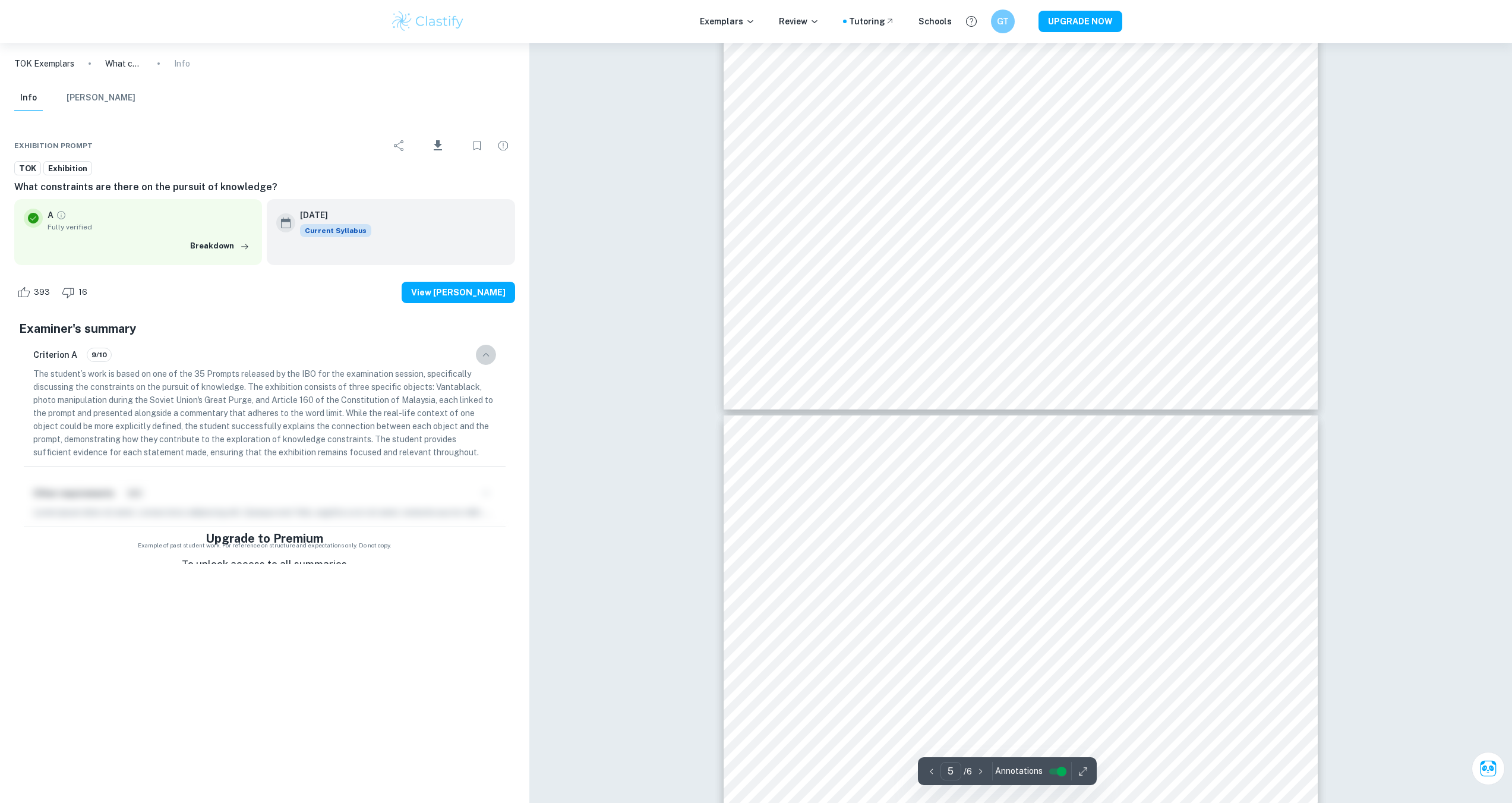
type input "6"
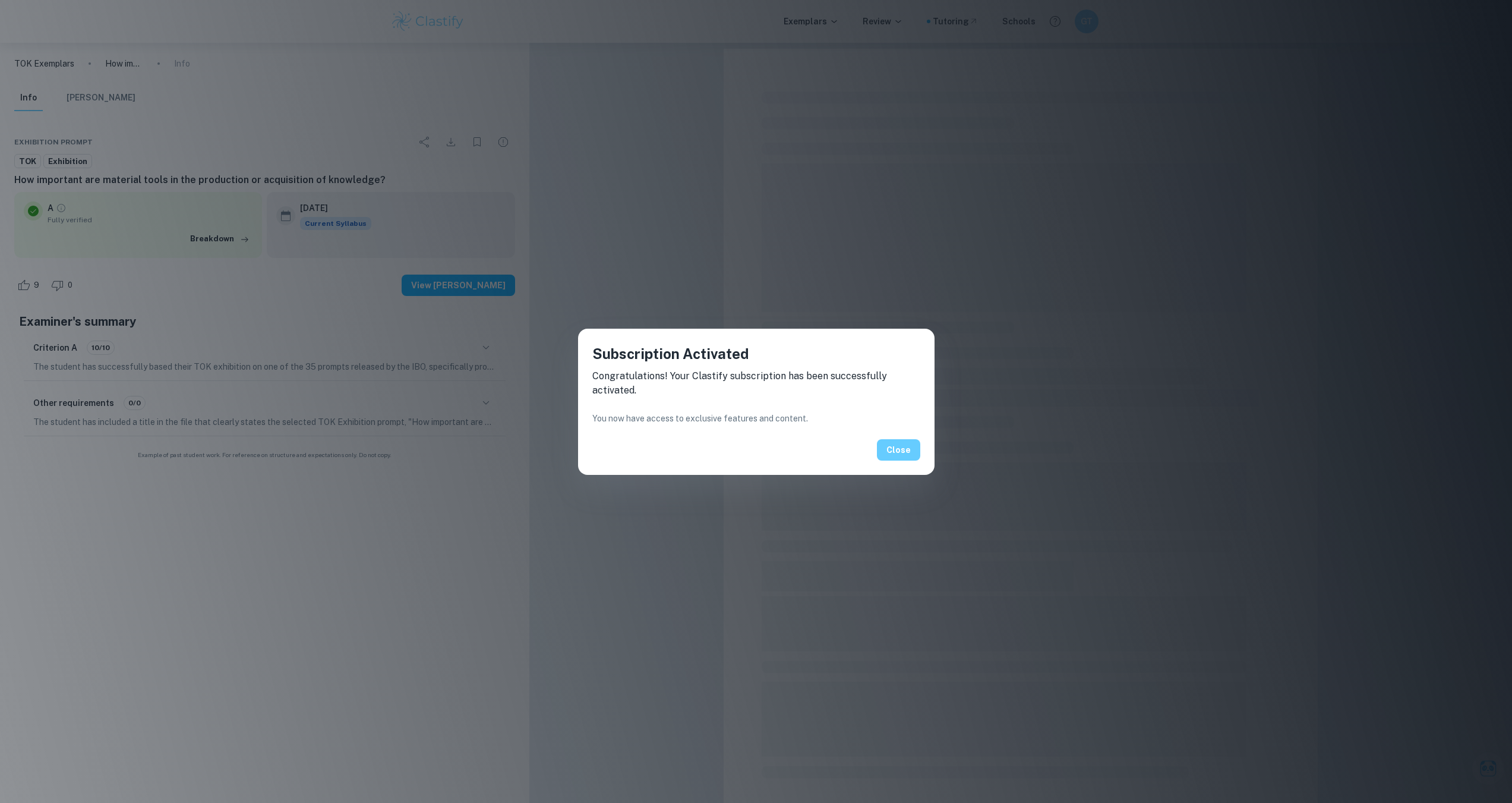
click at [899, 446] on button "Close" at bounding box center [899, 449] width 44 height 21
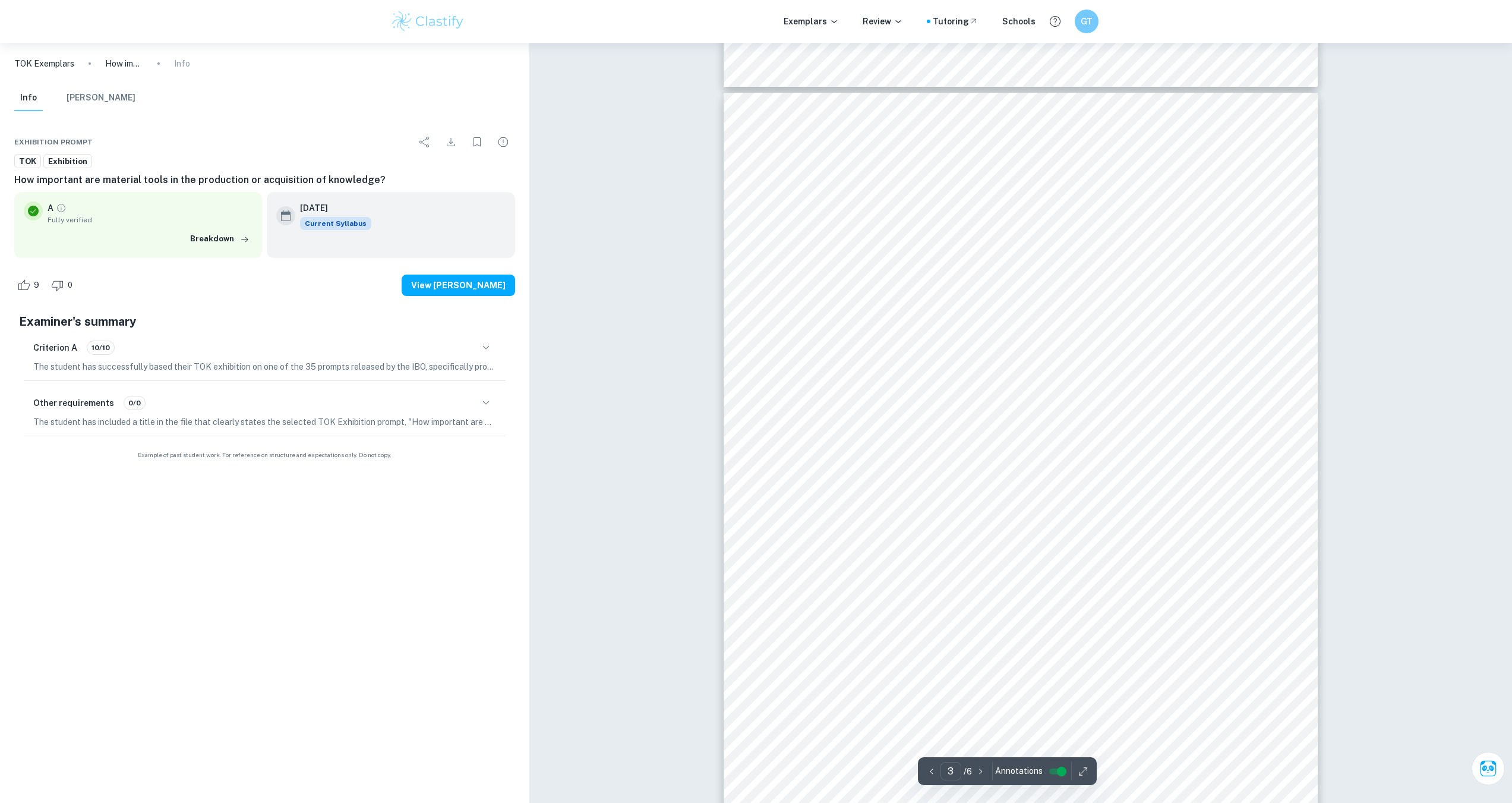
scroll to position [1723, 0]
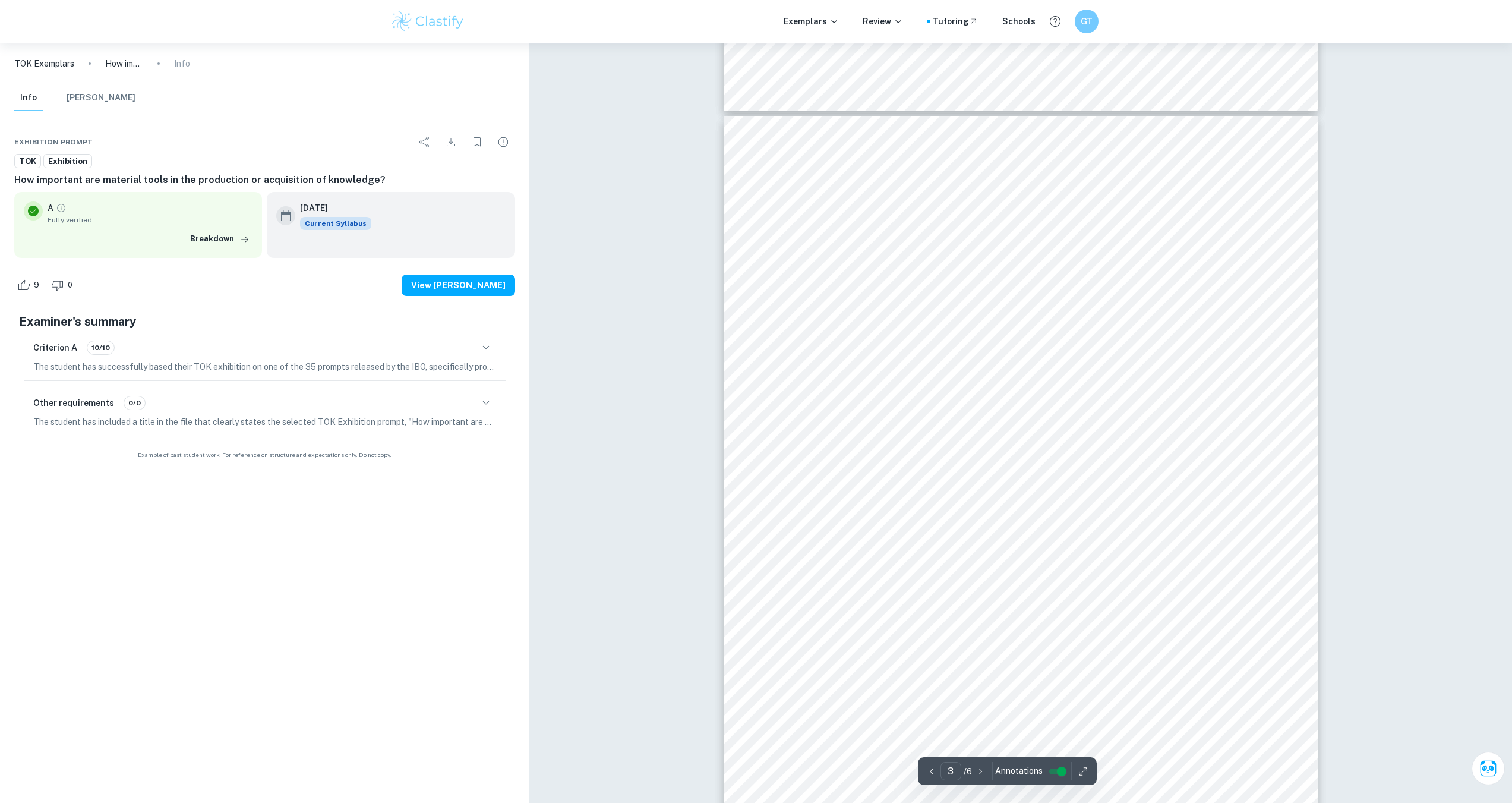
click at [488, 345] on icon "button" at bounding box center [486, 347] width 14 height 14
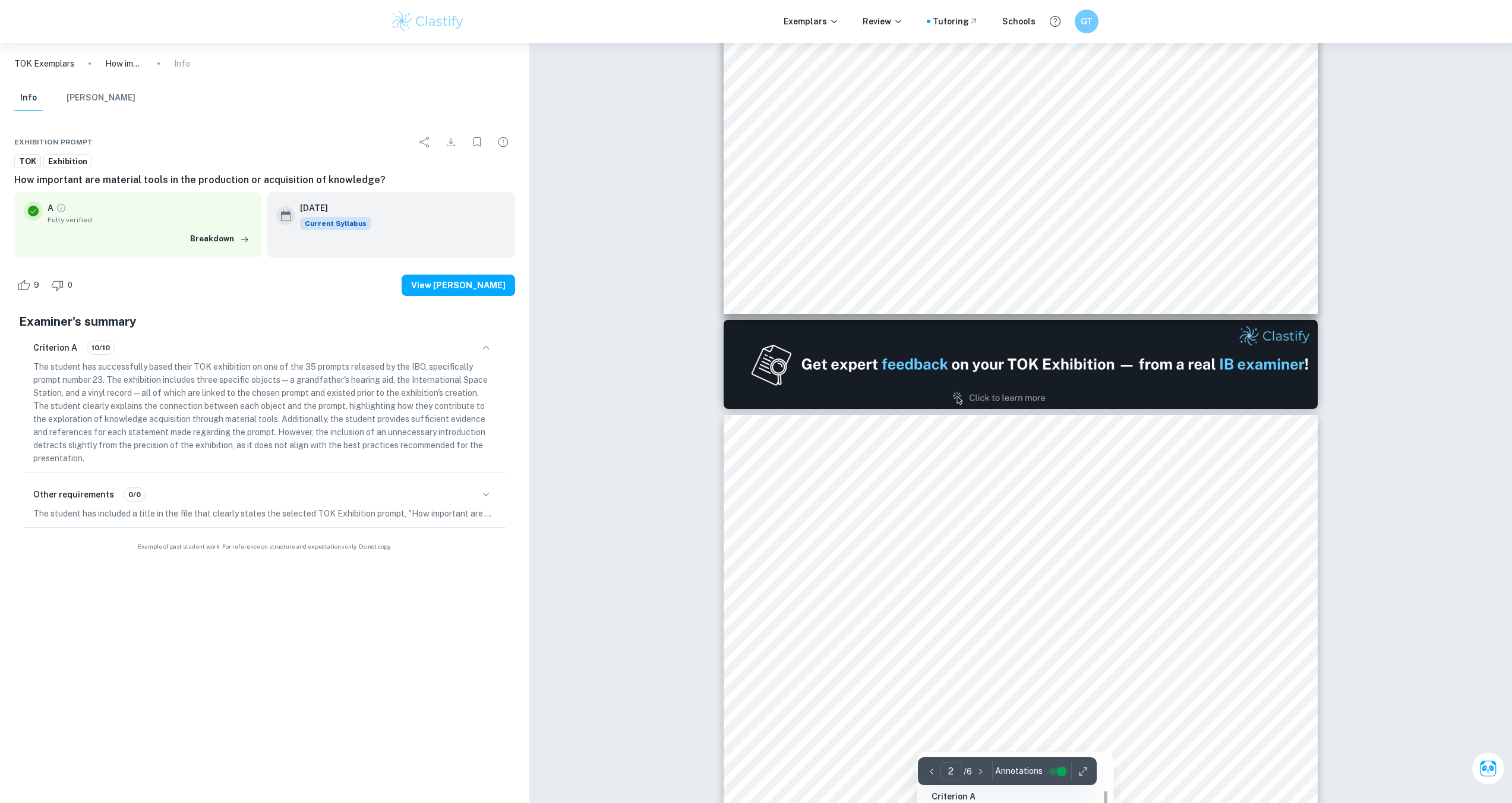
type input "1"
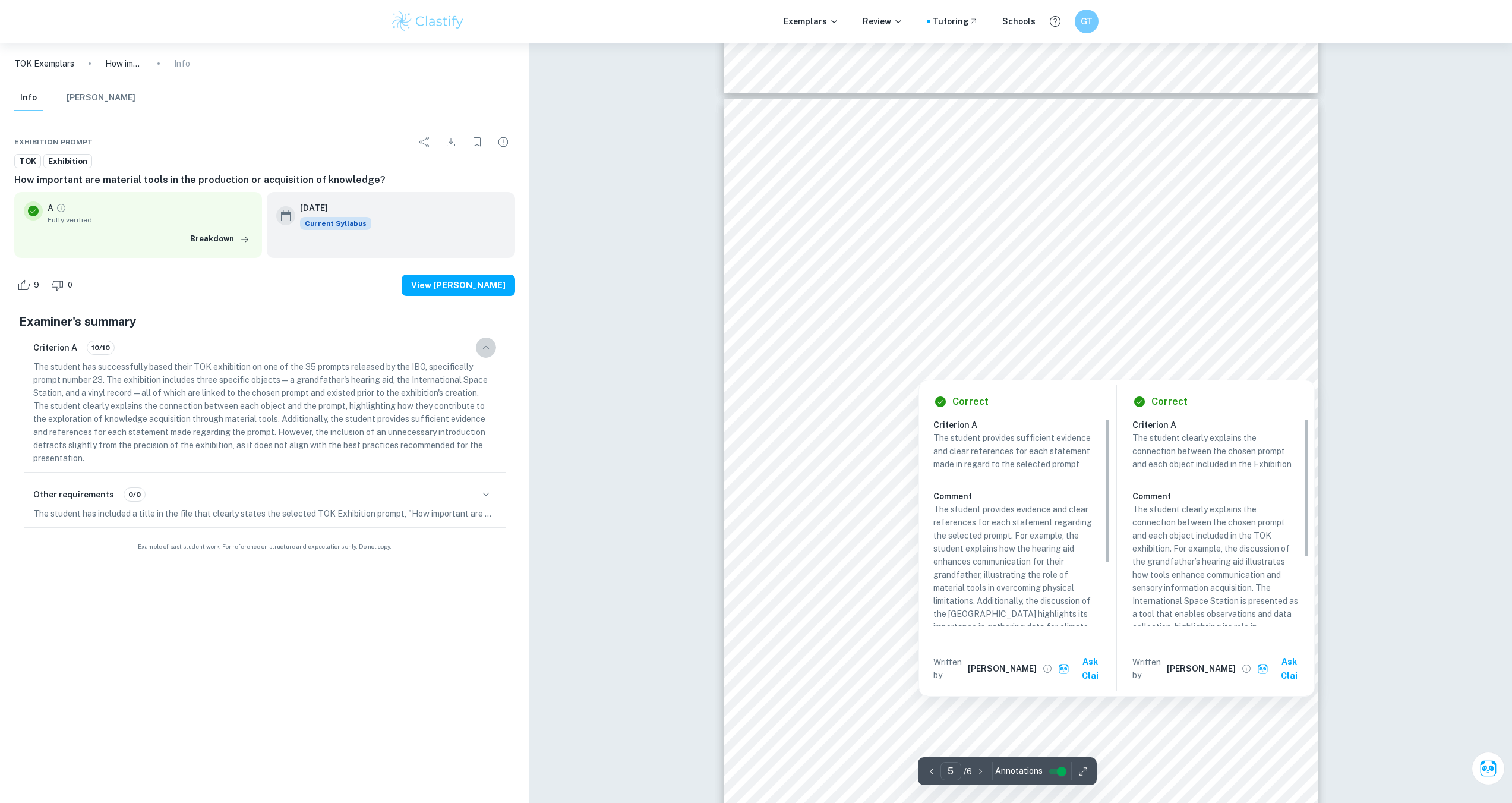
scroll to position [3413, 0]
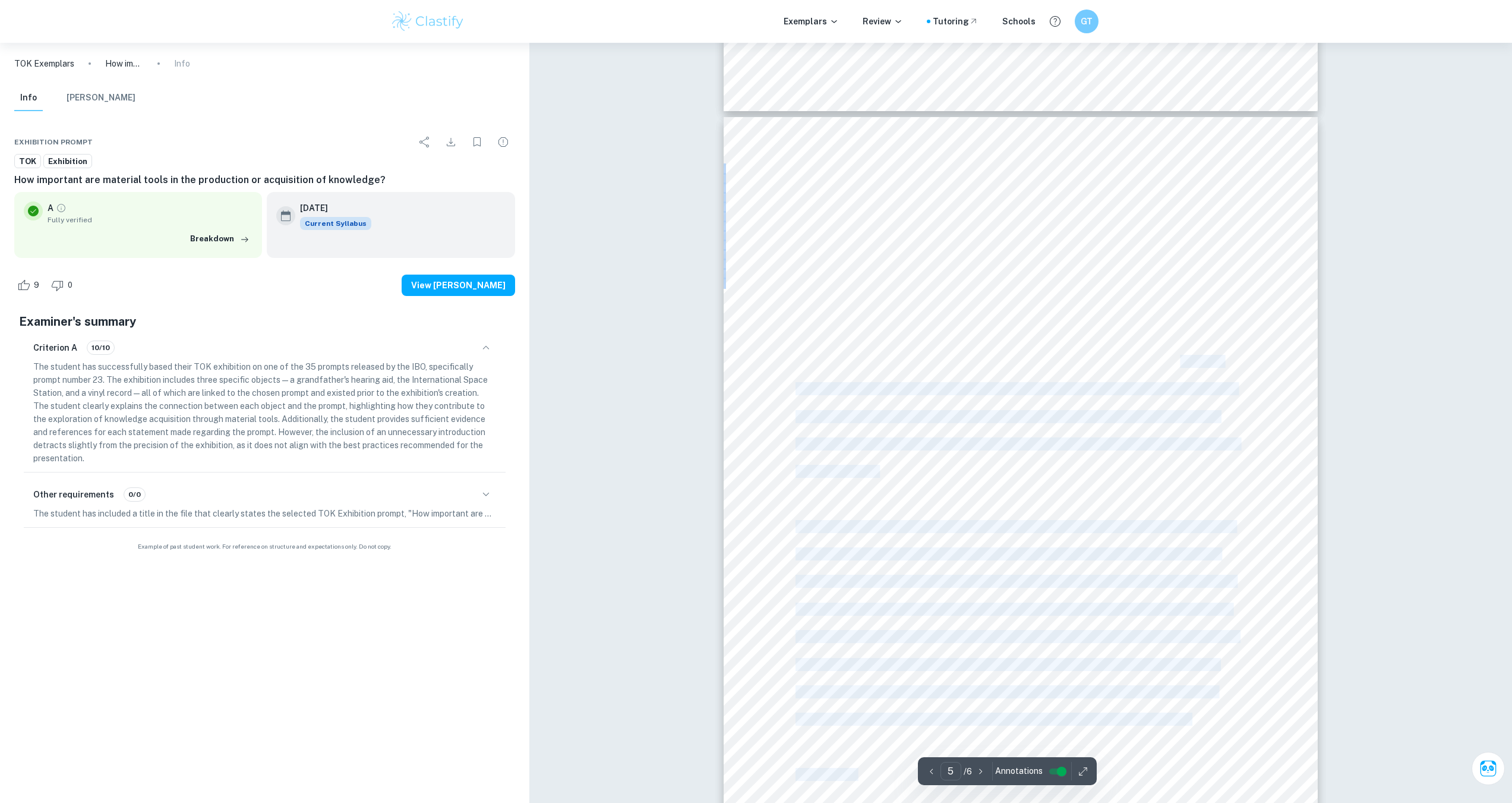
drag, startPoint x: 794, startPoint y: 195, endPoint x: 1177, endPoint y: 354, distance: 414.7
click at [1179, 355] on div "is what enables this tool to relay sounds from the guitars, bass, drums, synthe…" at bounding box center [1020, 537] width 594 height 840
drag, startPoint x: 1026, startPoint y: 225, endPoint x: 1012, endPoint y: 223, distance: 14.1
click at [1027, 225] on span "saxophones and keyboards played from decades ago." at bounding box center [922, 223] width 253 height 12
click at [792, 200] on div "is what enables this tool to relay sounds from the guitars, bass, drums, synthe…" at bounding box center [1020, 537] width 594 height 840
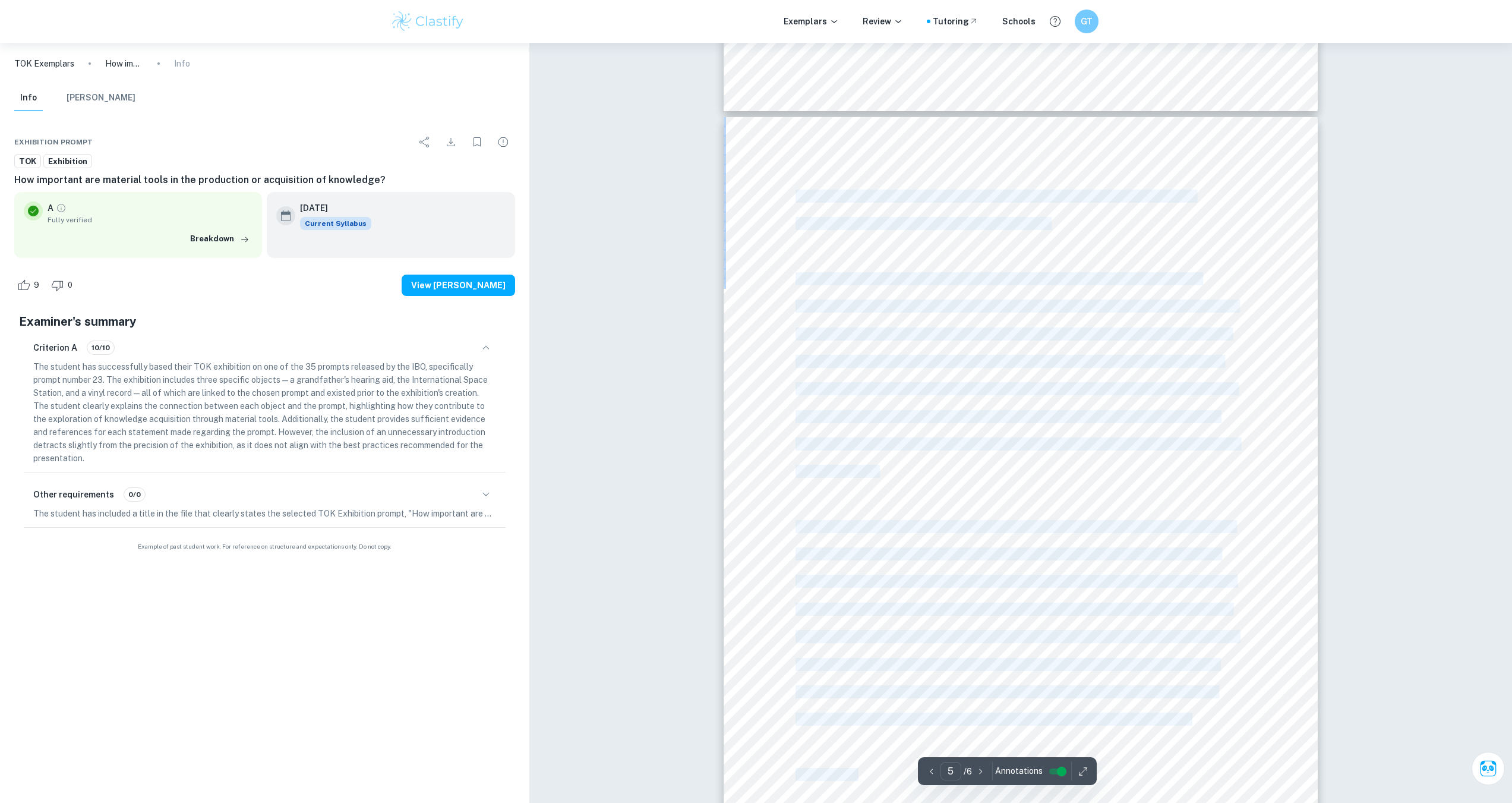
drag, startPoint x: 796, startPoint y: 196, endPoint x: 1203, endPoint y: 723, distance: 665.9
click at [1203, 723] on div "is what enables this tool to relay sounds from the guitars, bass, drums, synthe…" at bounding box center [1020, 537] width 594 height 840
copy div "is what enables this tool to relay sounds from the guitars, bass, drums, synthe…"
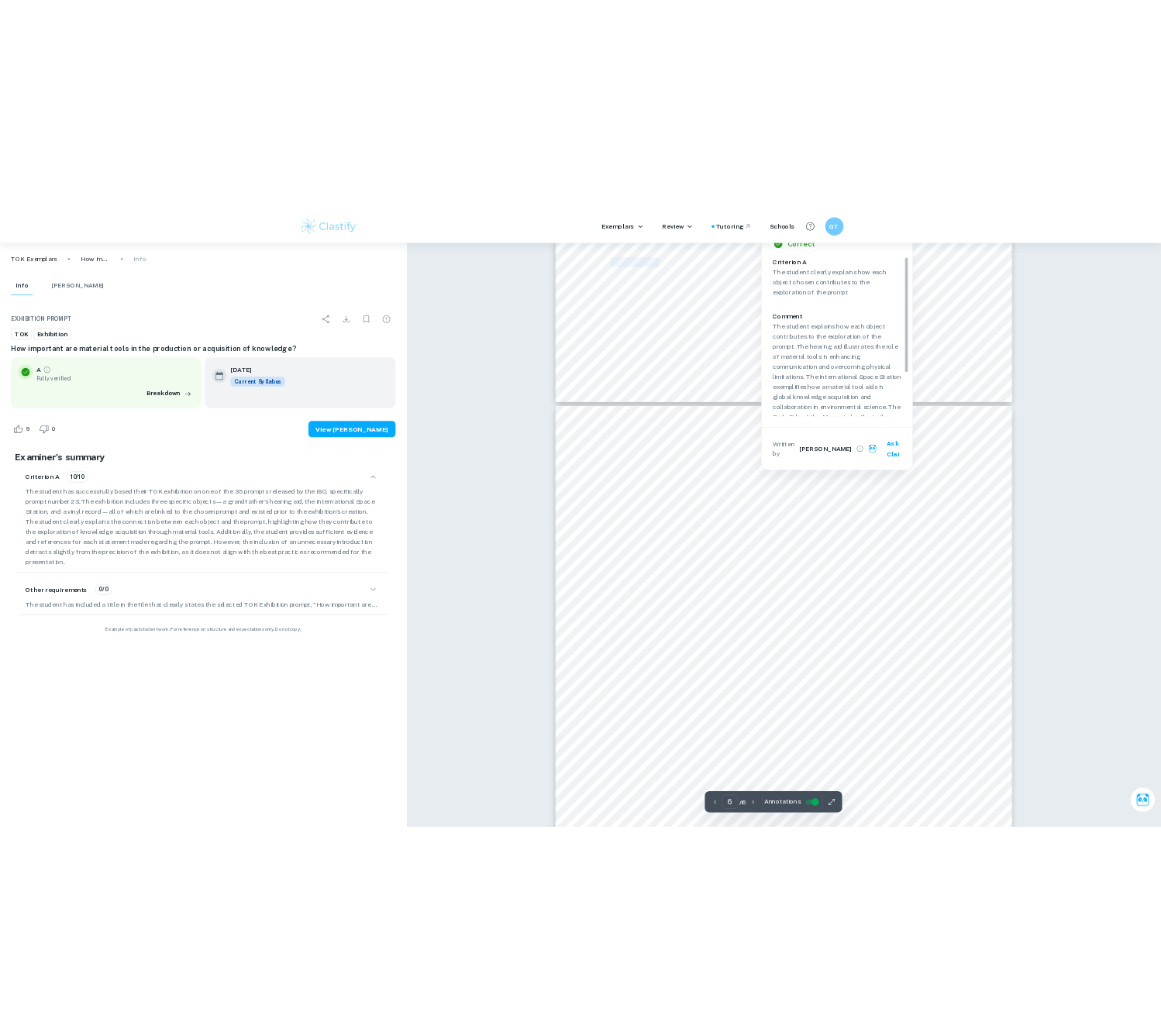
scroll to position [5456, 0]
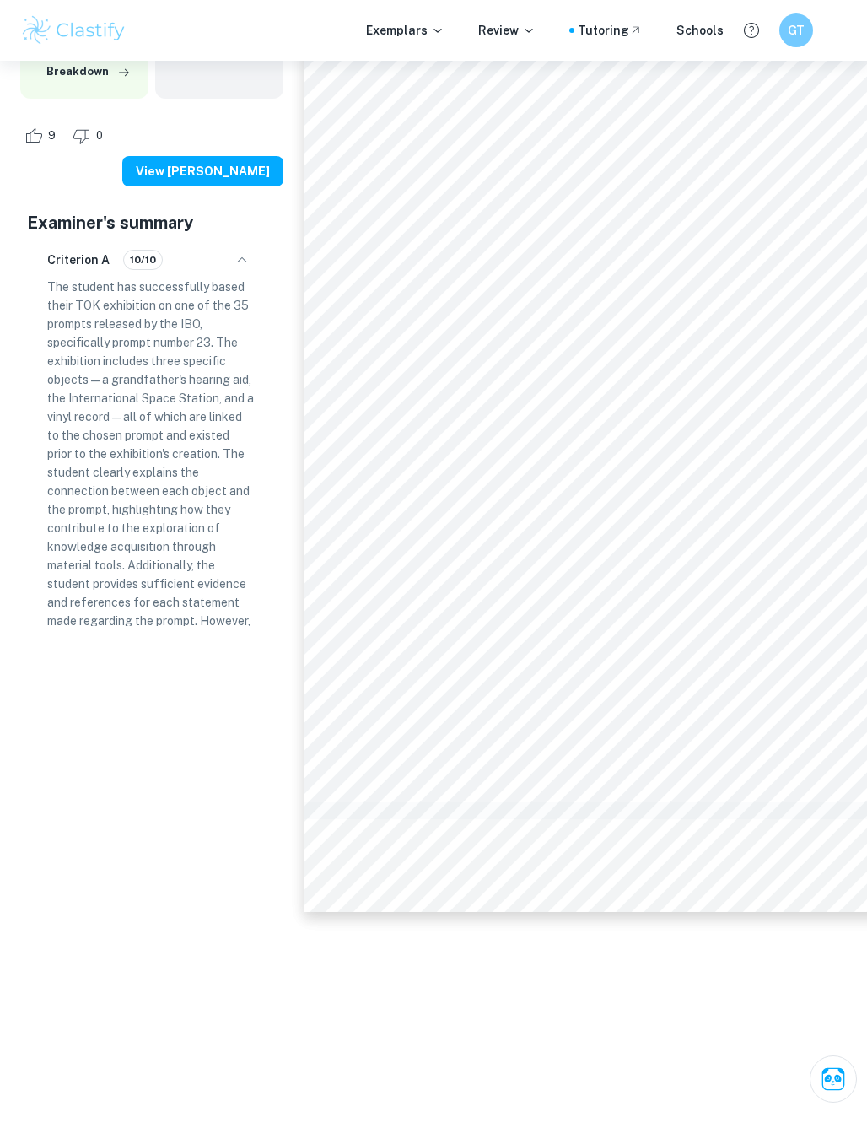
type input "6"
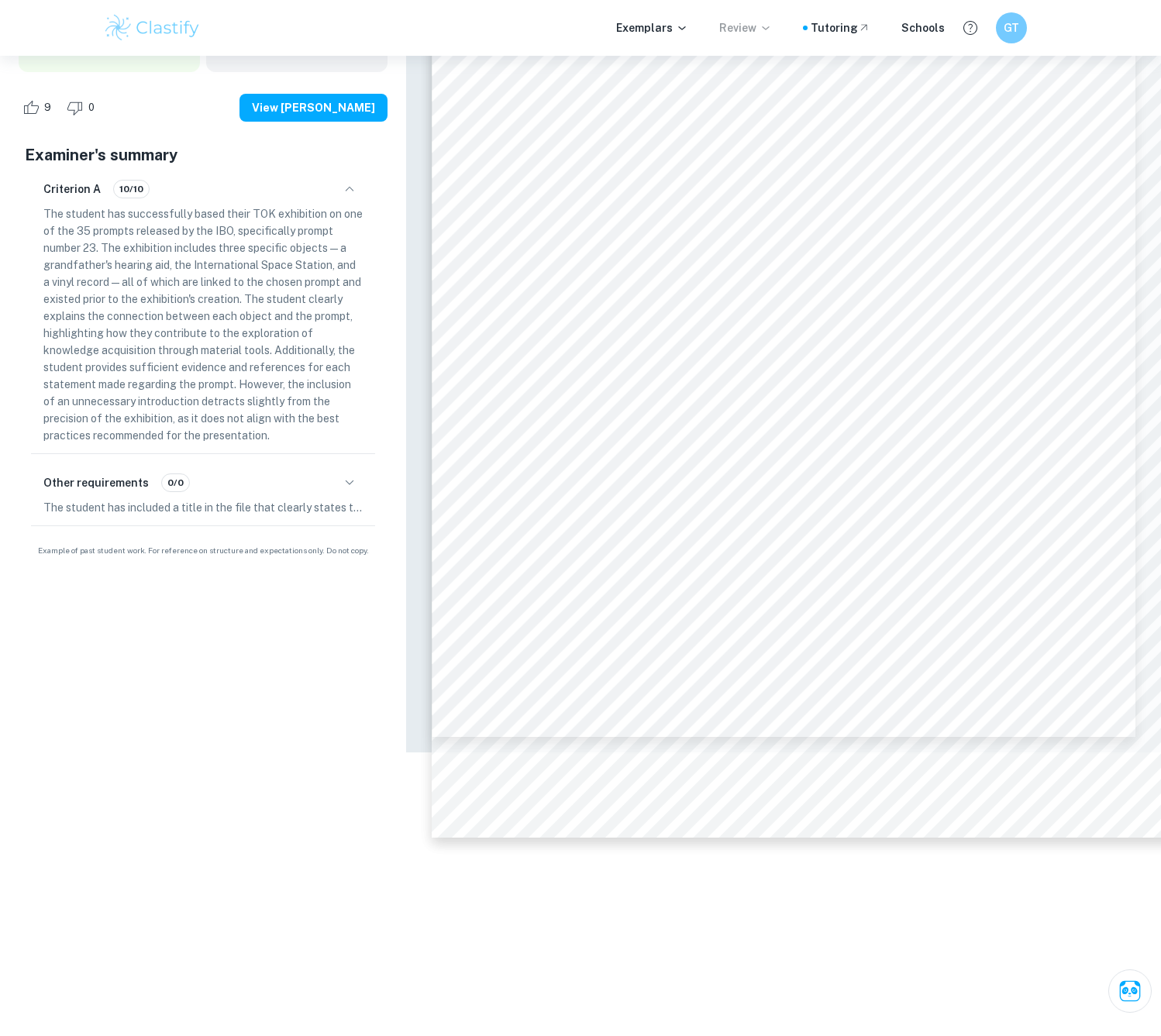
scroll to position [5258, 0]
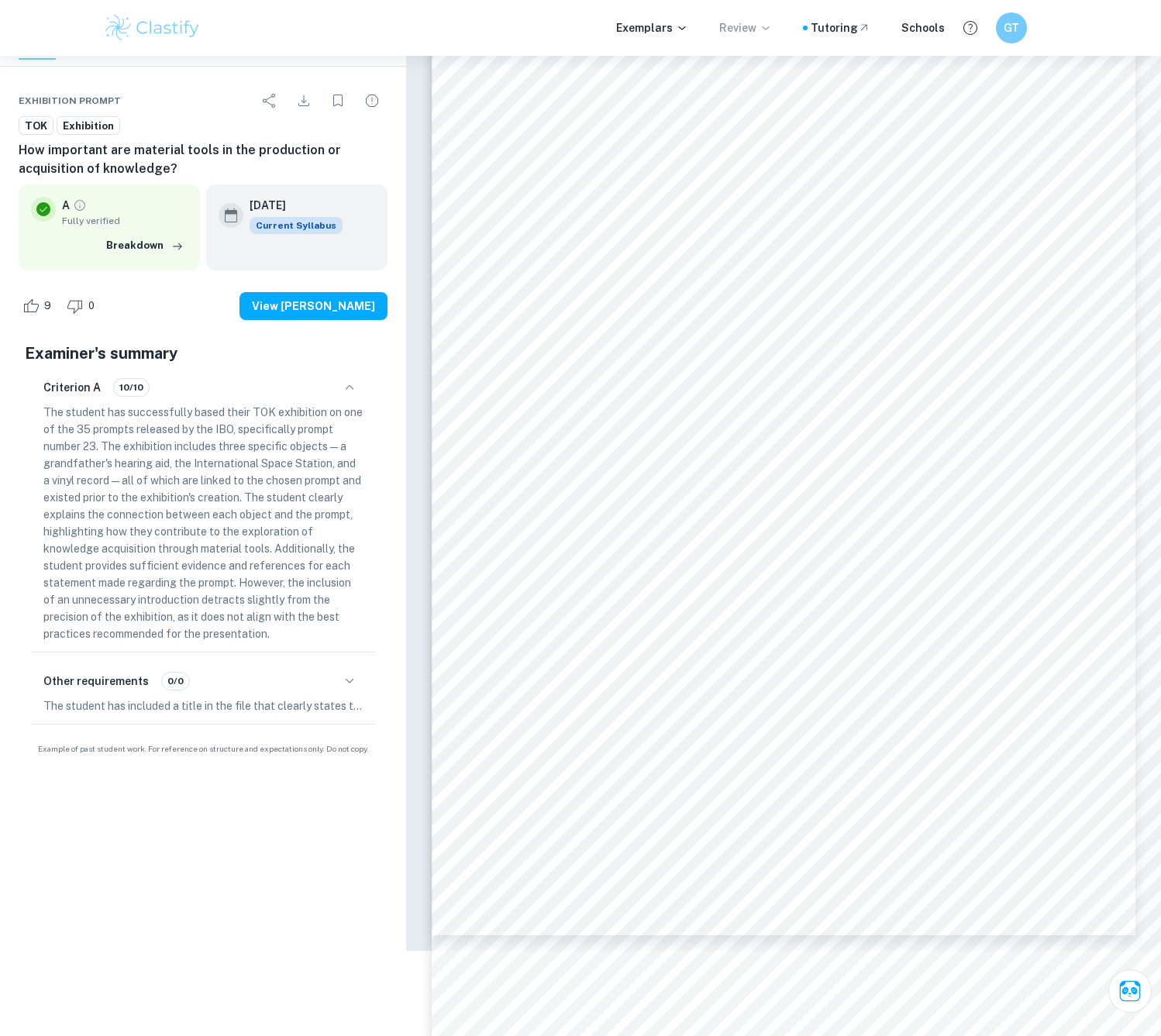
click at [754, 26] on p "Review" at bounding box center [745, 28] width 52 height 17
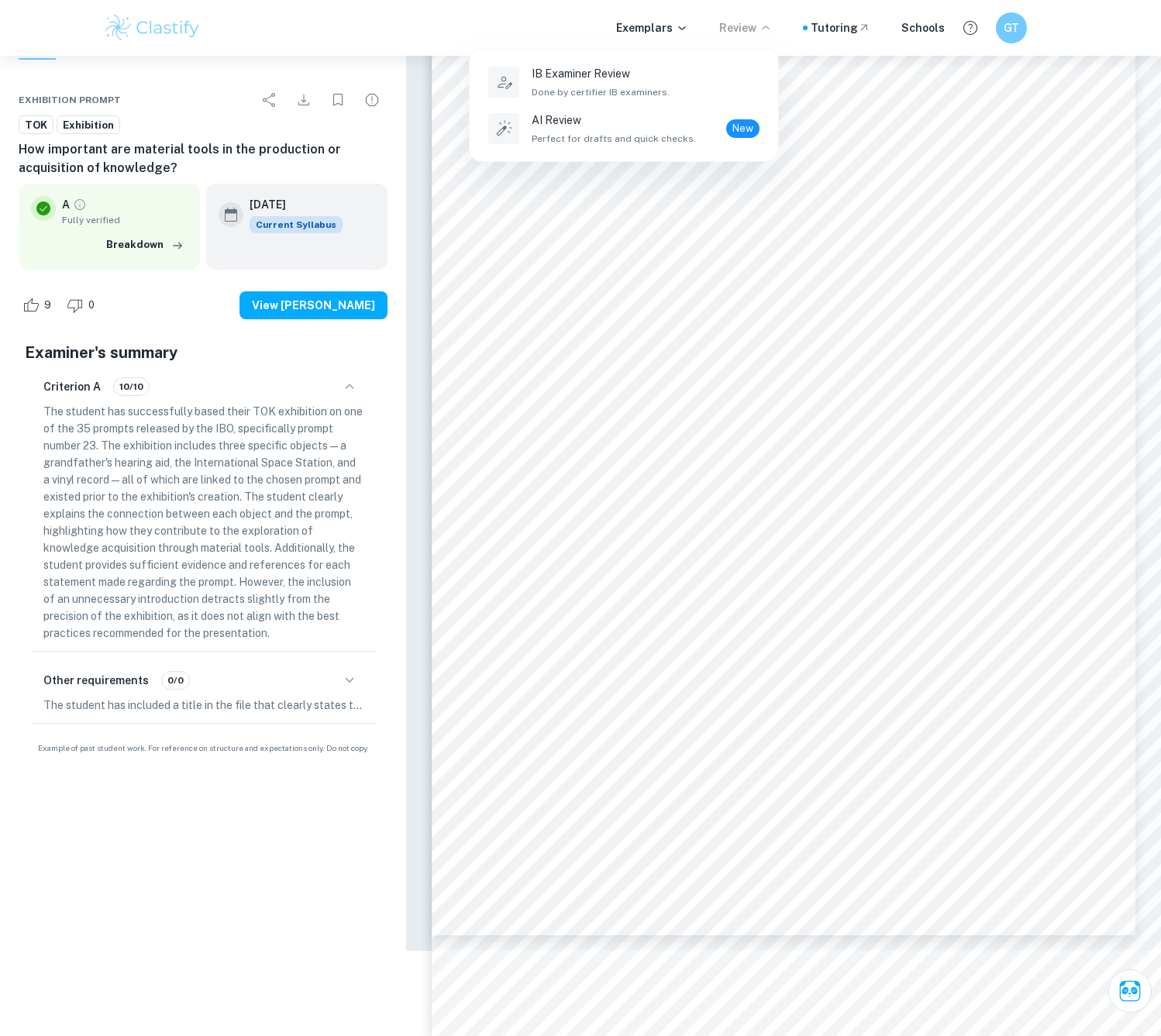
click at [672, 26] on div at bounding box center [580, 518] width 1161 height 1036
click at [680, 28] on p "Exemplars" at bounding box center [652, 28] width 72 height 17
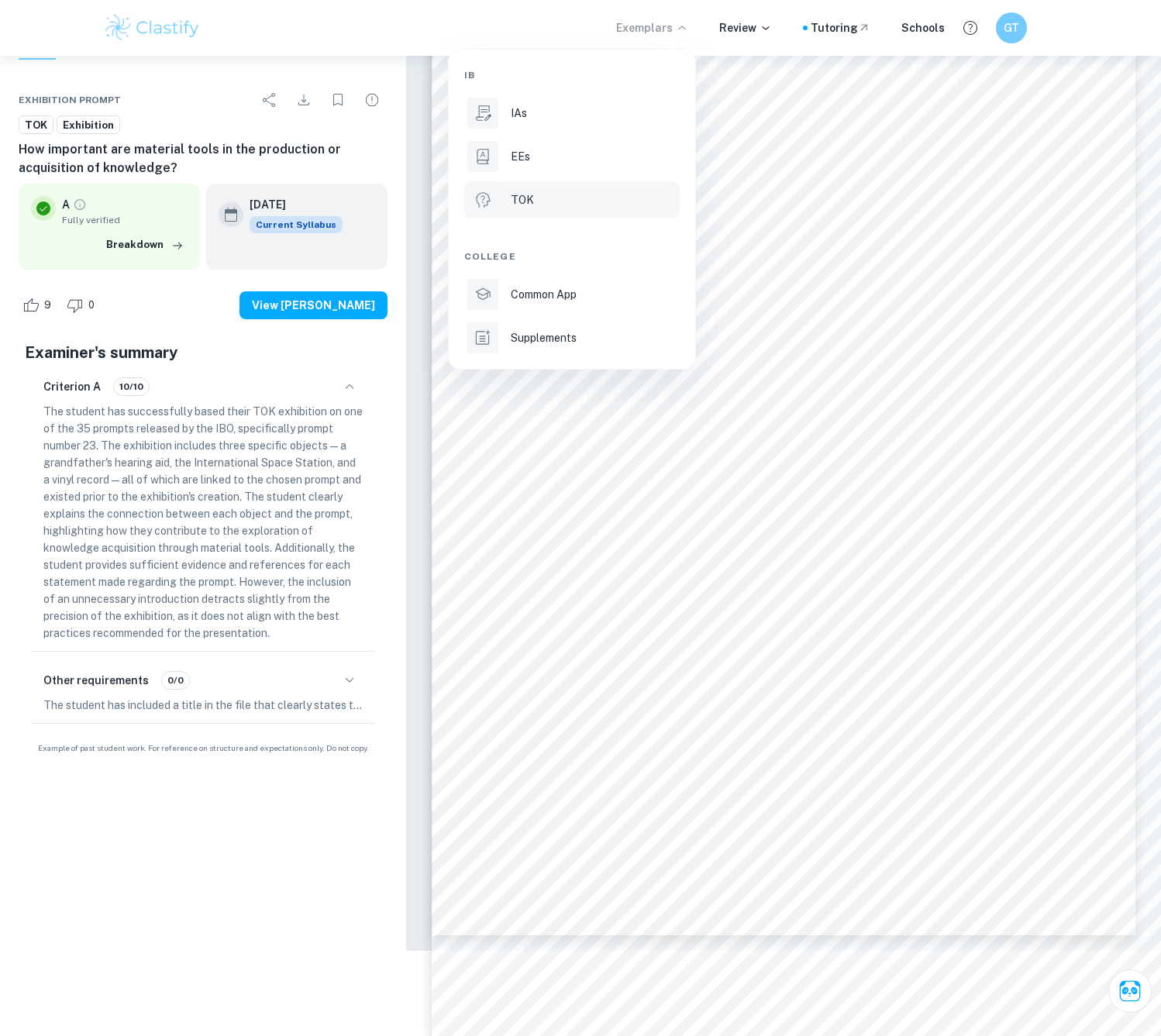
click at [529, 206] on p "TOK" at bounding box center [522, 199] width 23 height 17
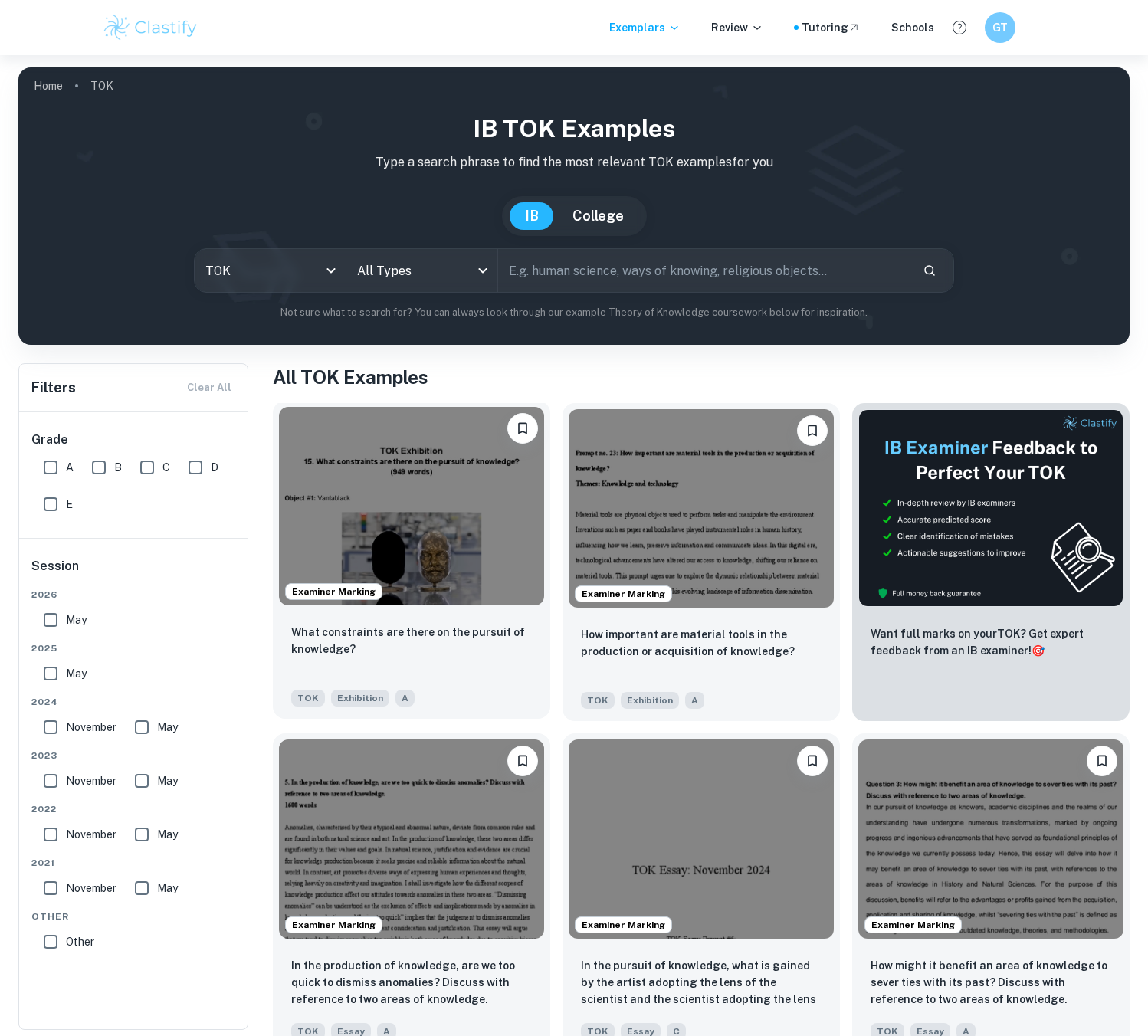
click at [442, 484] on img at bounding box center [411, 506] width 265 height 198
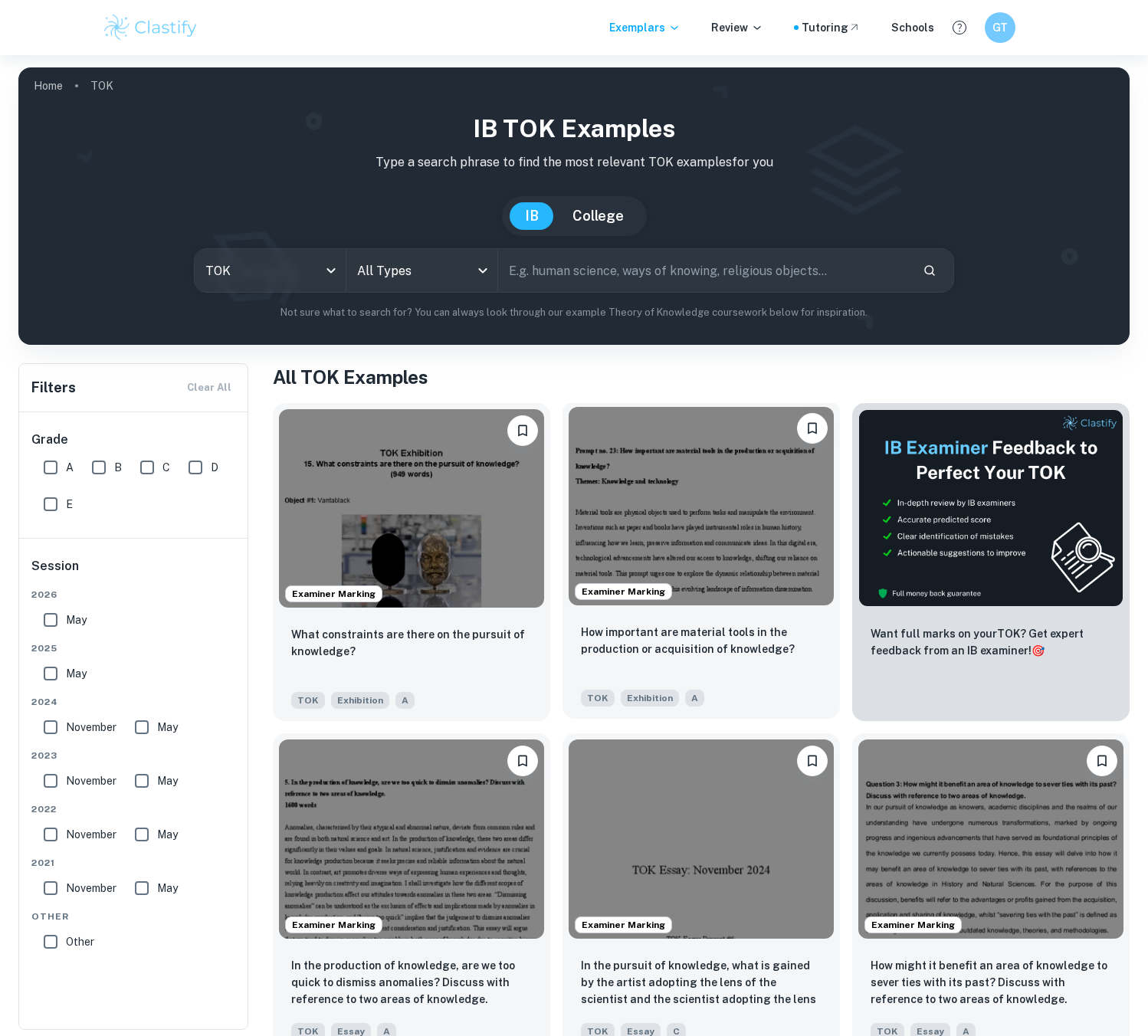
click at [667, 489] on img at bounding box center [701, 506] width 265 height 198
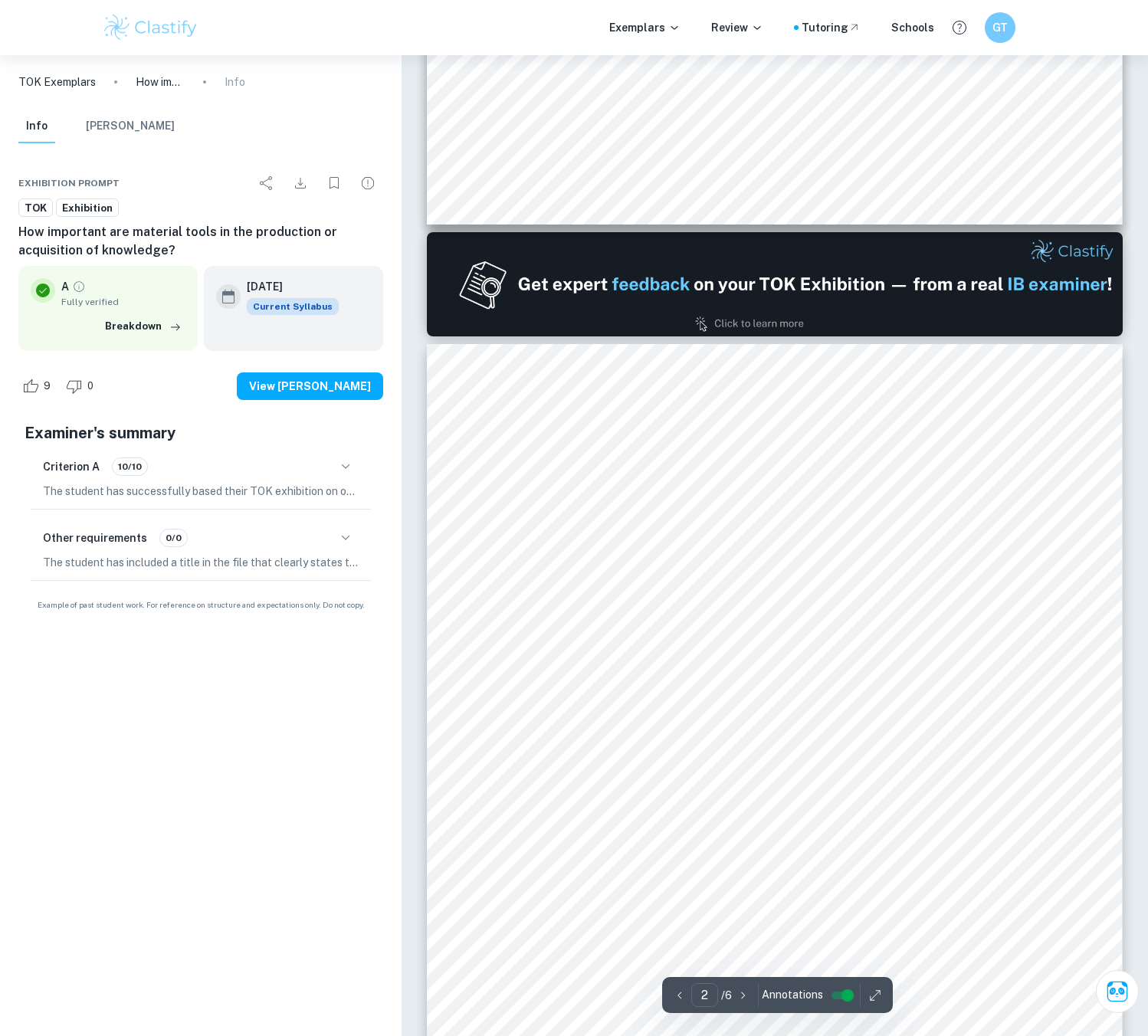
scroll to position [843, 0]
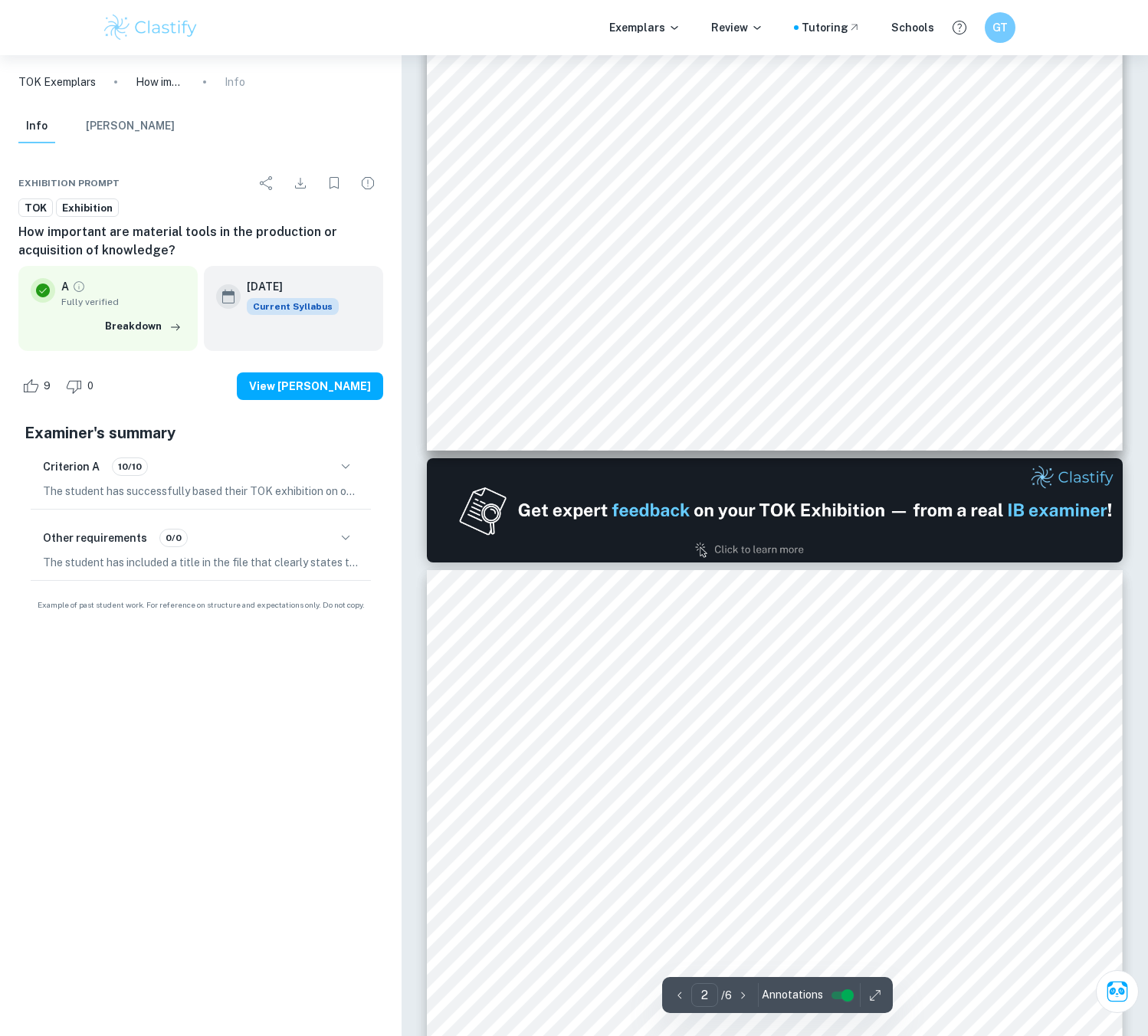
type input "1"
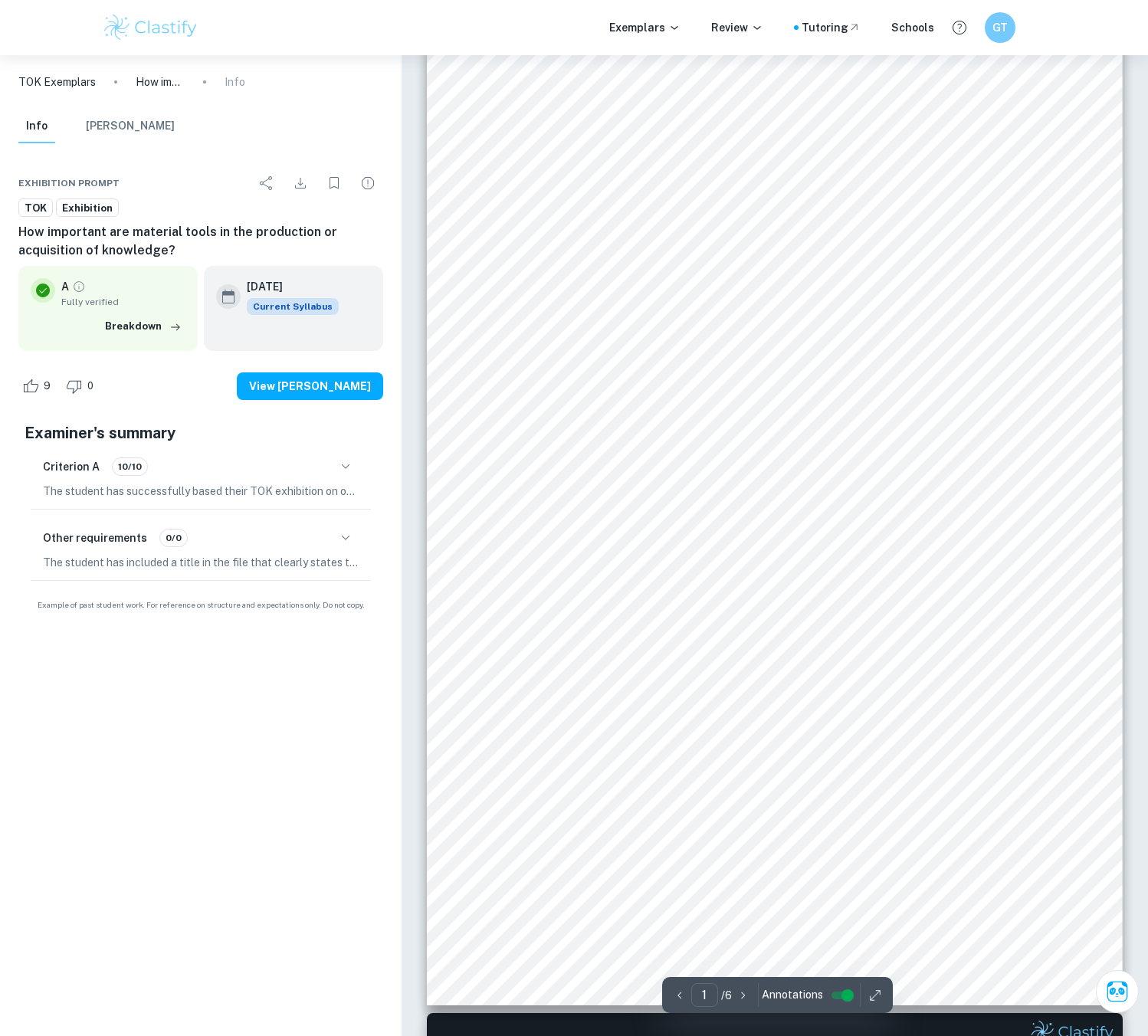
scroll to position [0, 0]
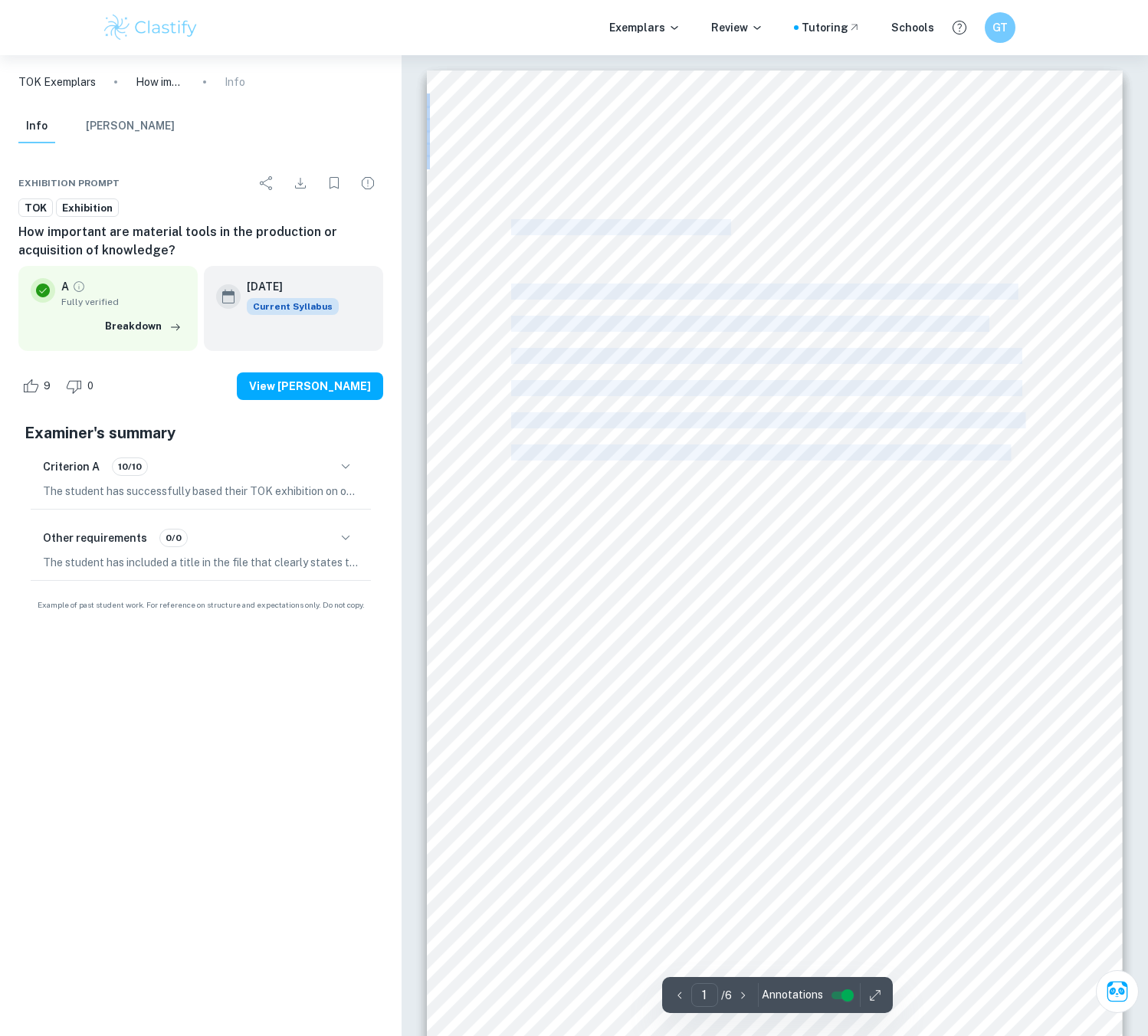
drag, startPoint x: 512, startPoint y: 228, endPoint x: 1011, endPoint y: 452, distance: 547.0
click at [1011, 452] on div "Prompt no. 23: How important are material tools in the production or acquisitio…" at bounding box center [775, 561] width 696 height 982
copy div "Themes: Knowledge and technology Material tools are physical objects used to pe…"
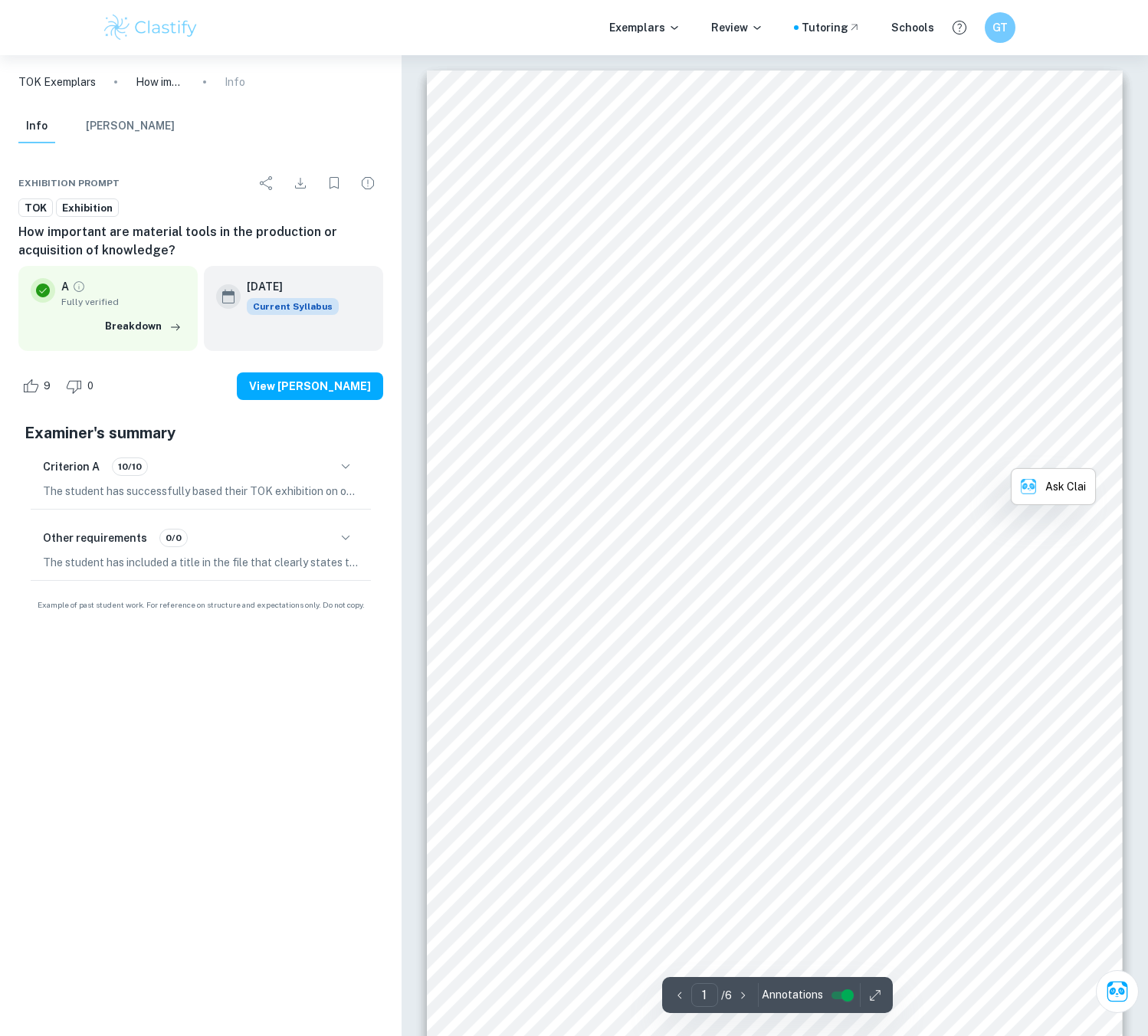
click at [1059, 579] on div "Prompt no. 23: How important are material tools in the production or acquisitio…" at bounding box center [775, 561] width 696 height 982
drag, startPoint x: 510, startPoint y: 226, endPoint x: 722, endPoint y: 321, distance: 232.3
click at [742, 328] on div "Prompt no. 23: How important are material tools in the production or acquisitio…" at bounding box center [775, 561] width 696 height 982
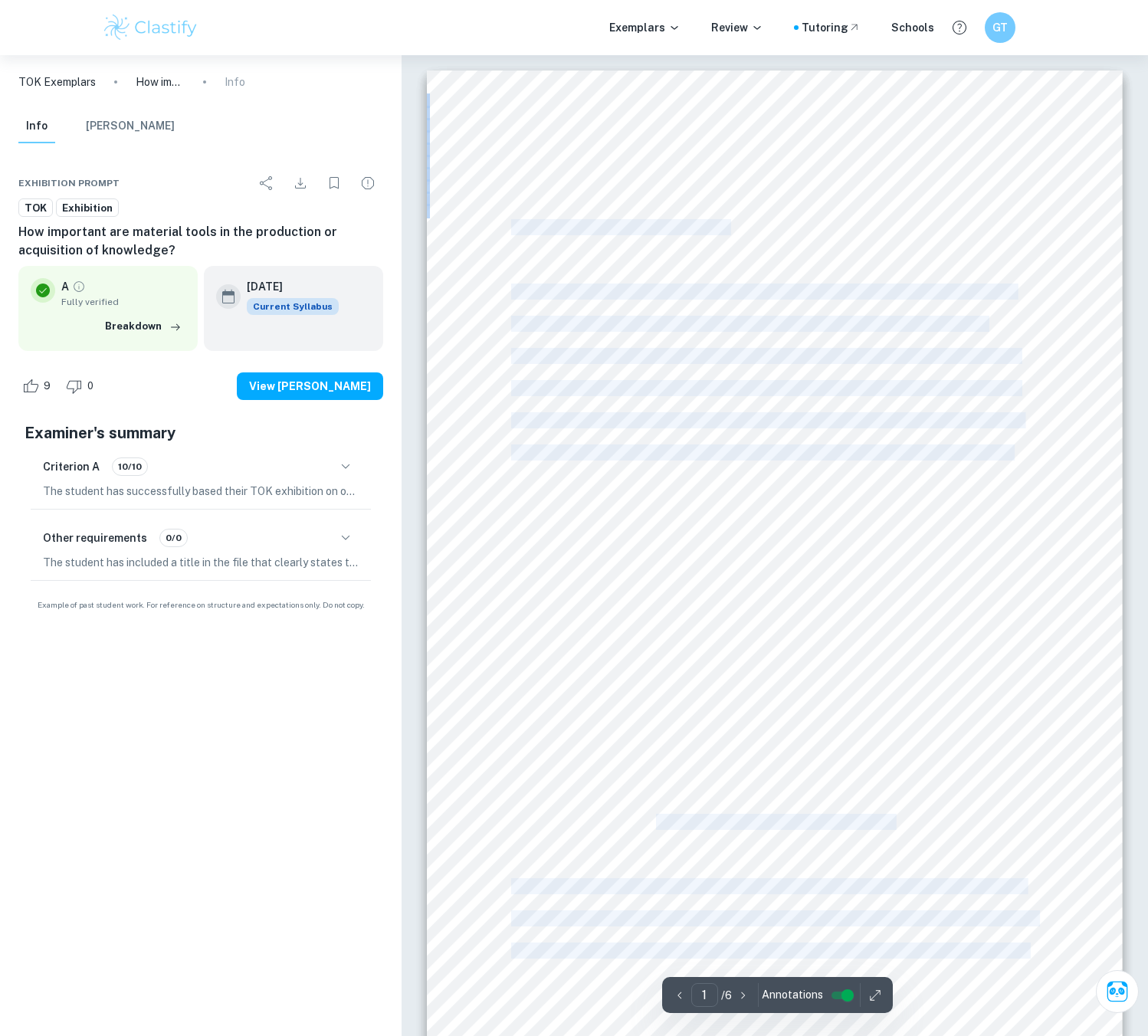
drag, startPoint x: 512, startPoint y: 224, endPoint x: 1021, endPoint y: 457, distance: 559.8
click at [1021, 457] on div "Prompt no. 23: How important are material tools in the production or acquisitio…" at bounding box center [775, 561] width 696 height 982
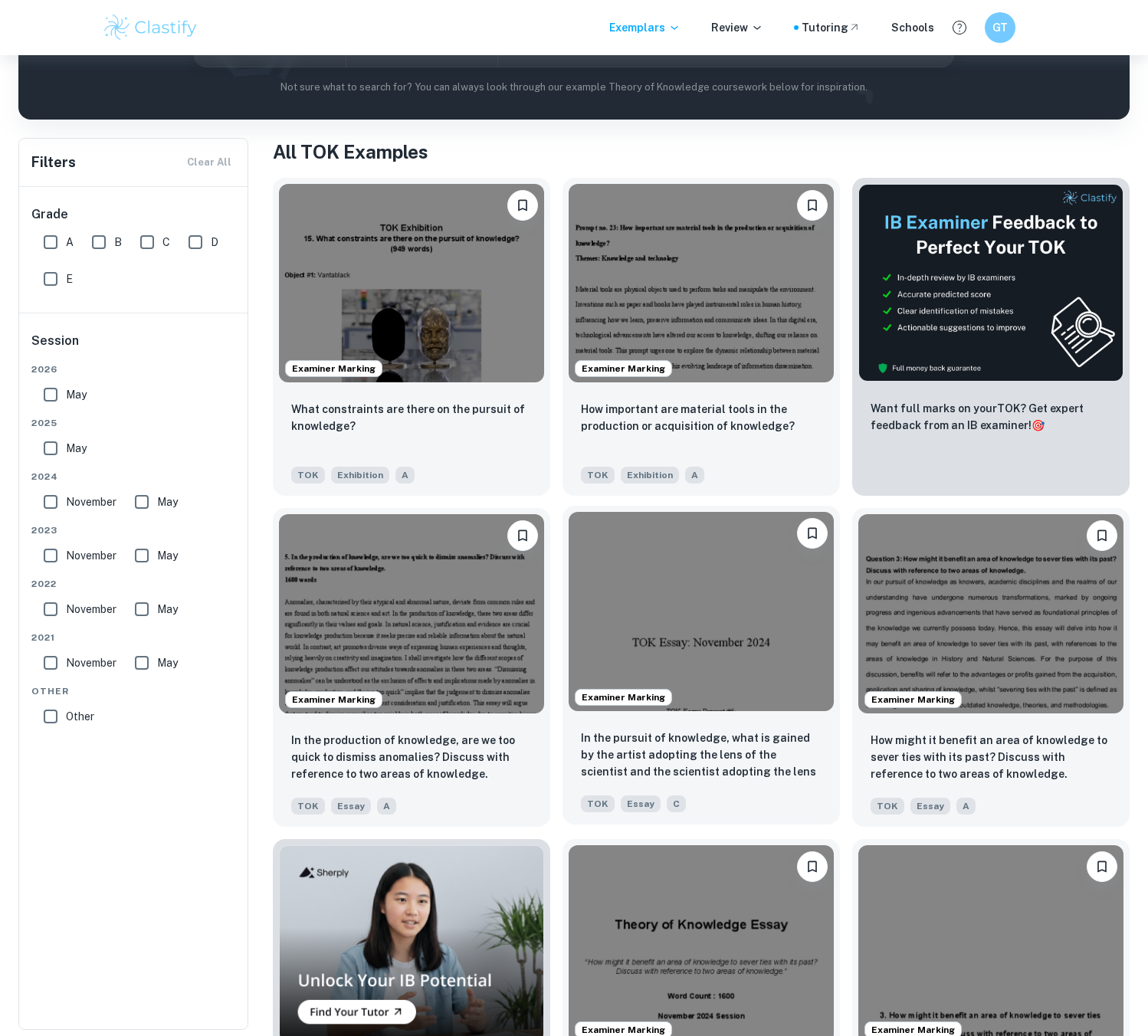
scroll to position [230, 0]
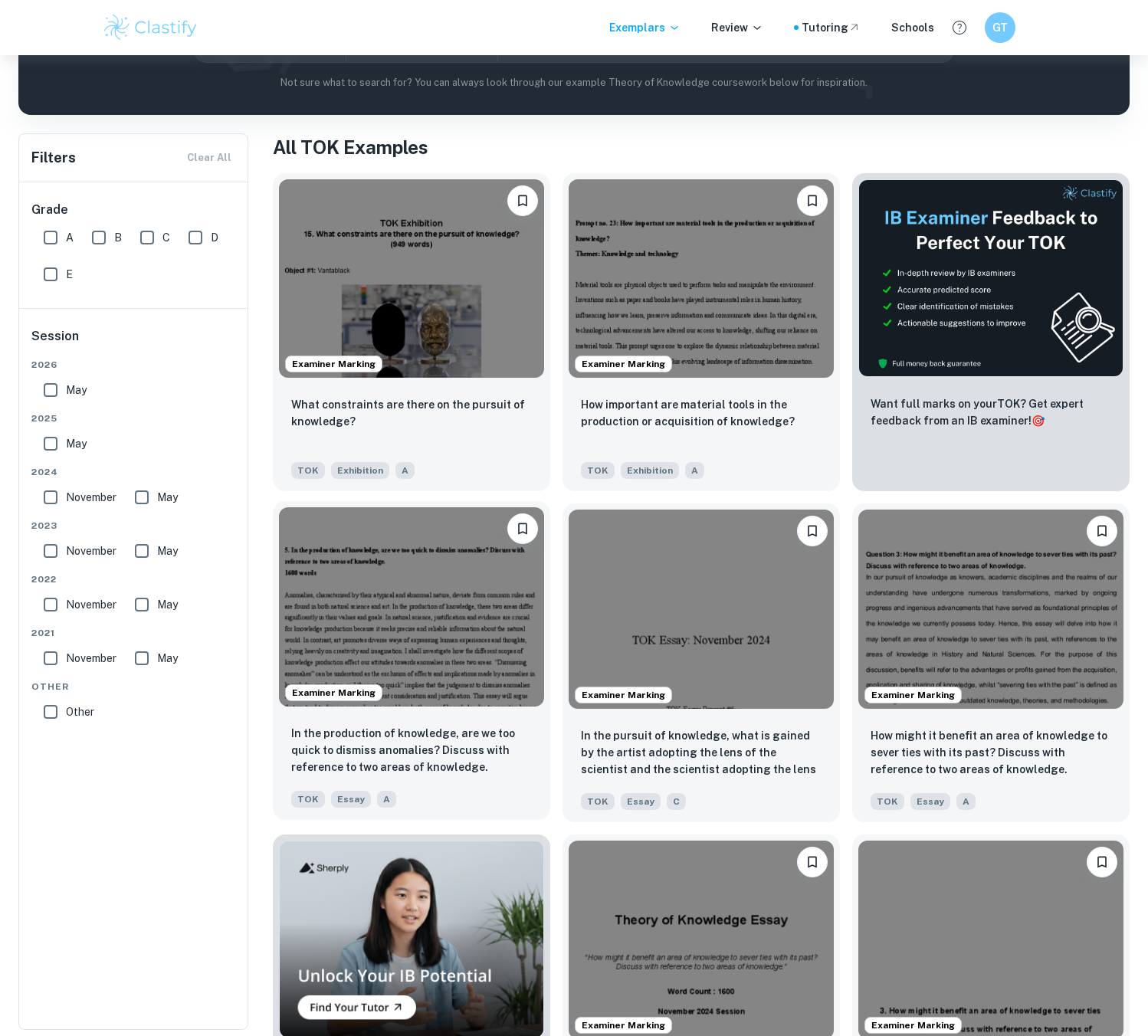
click at [492, 613] on img at bounding box center [411, 606] width 265 height 198
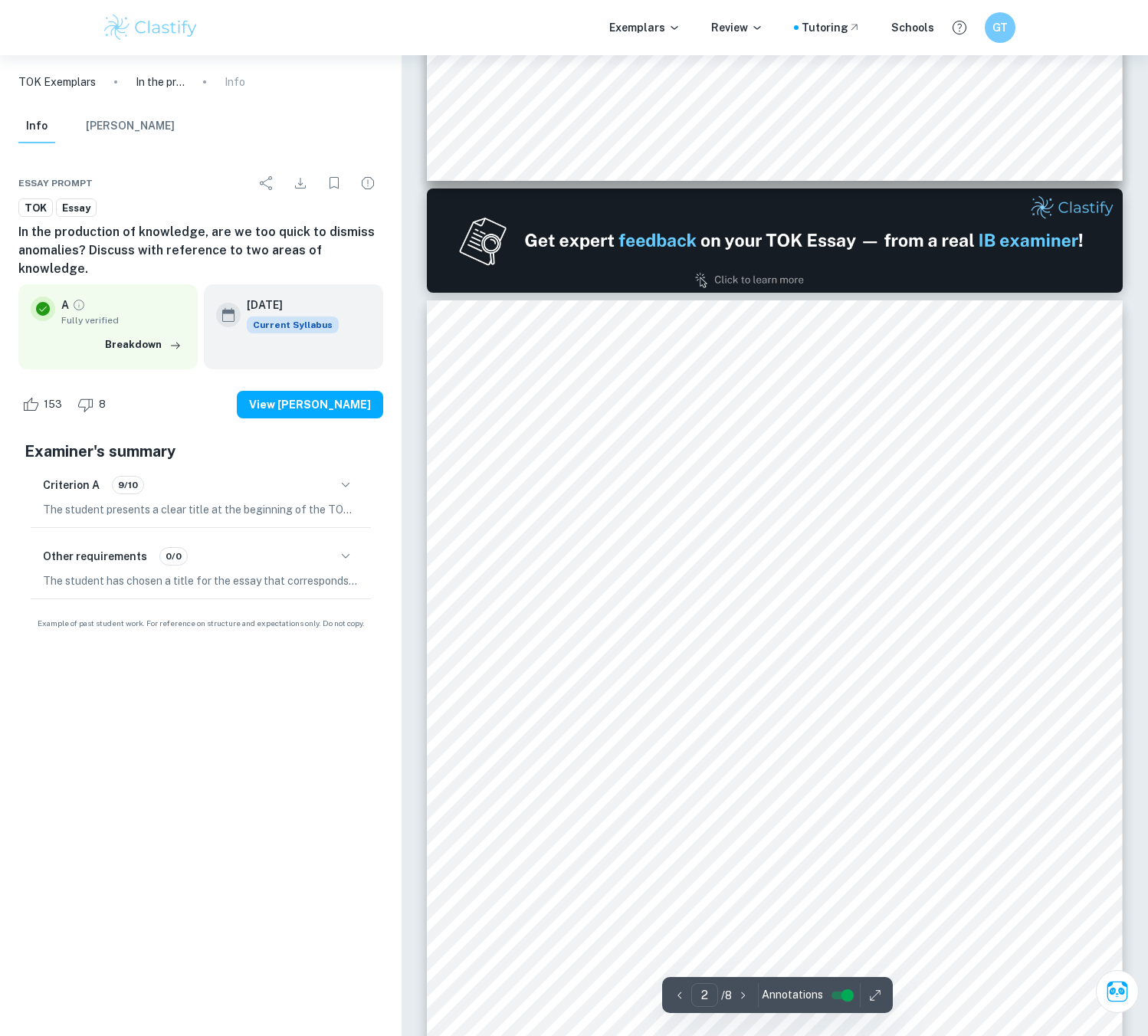
type input "1"
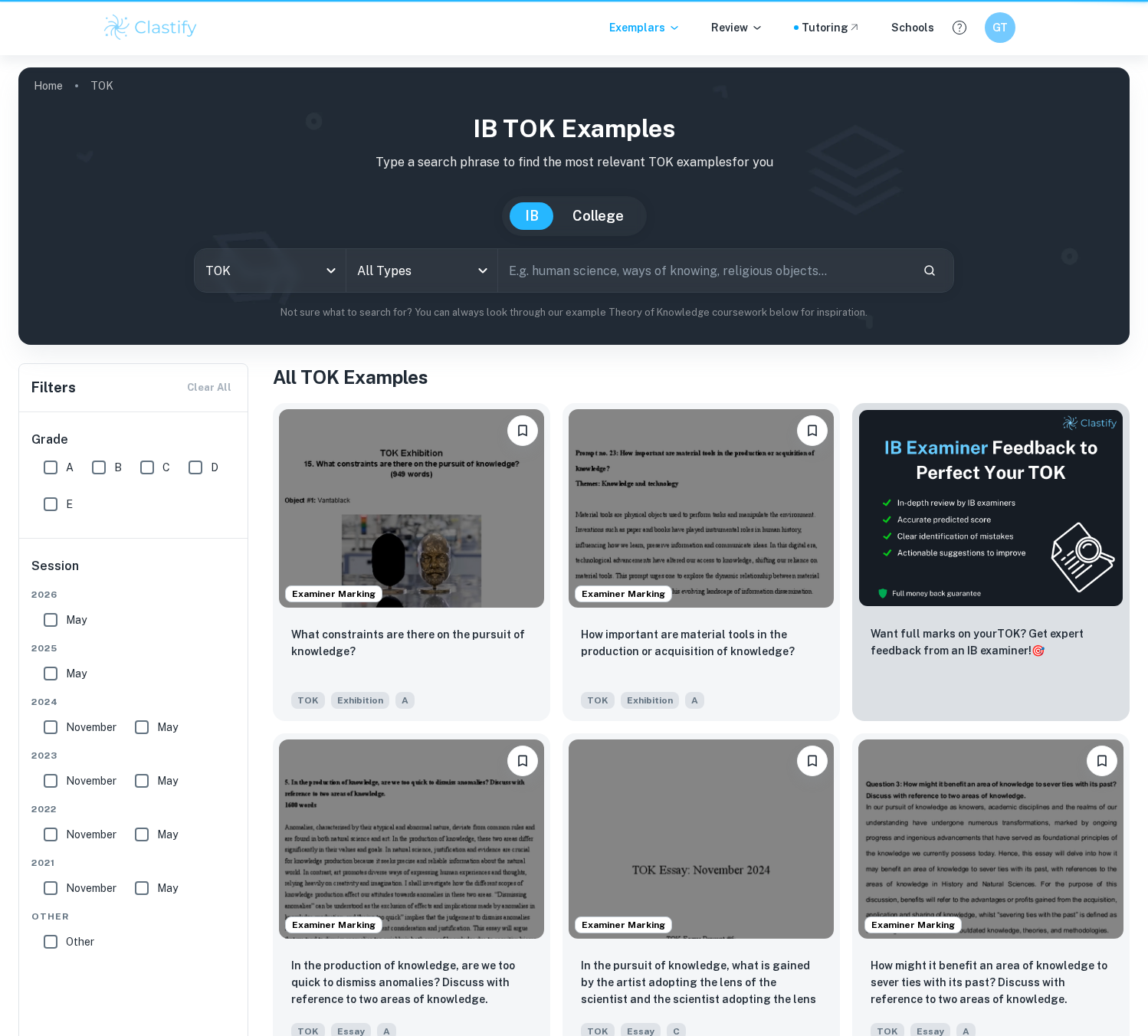
scroll to position [230, 0]
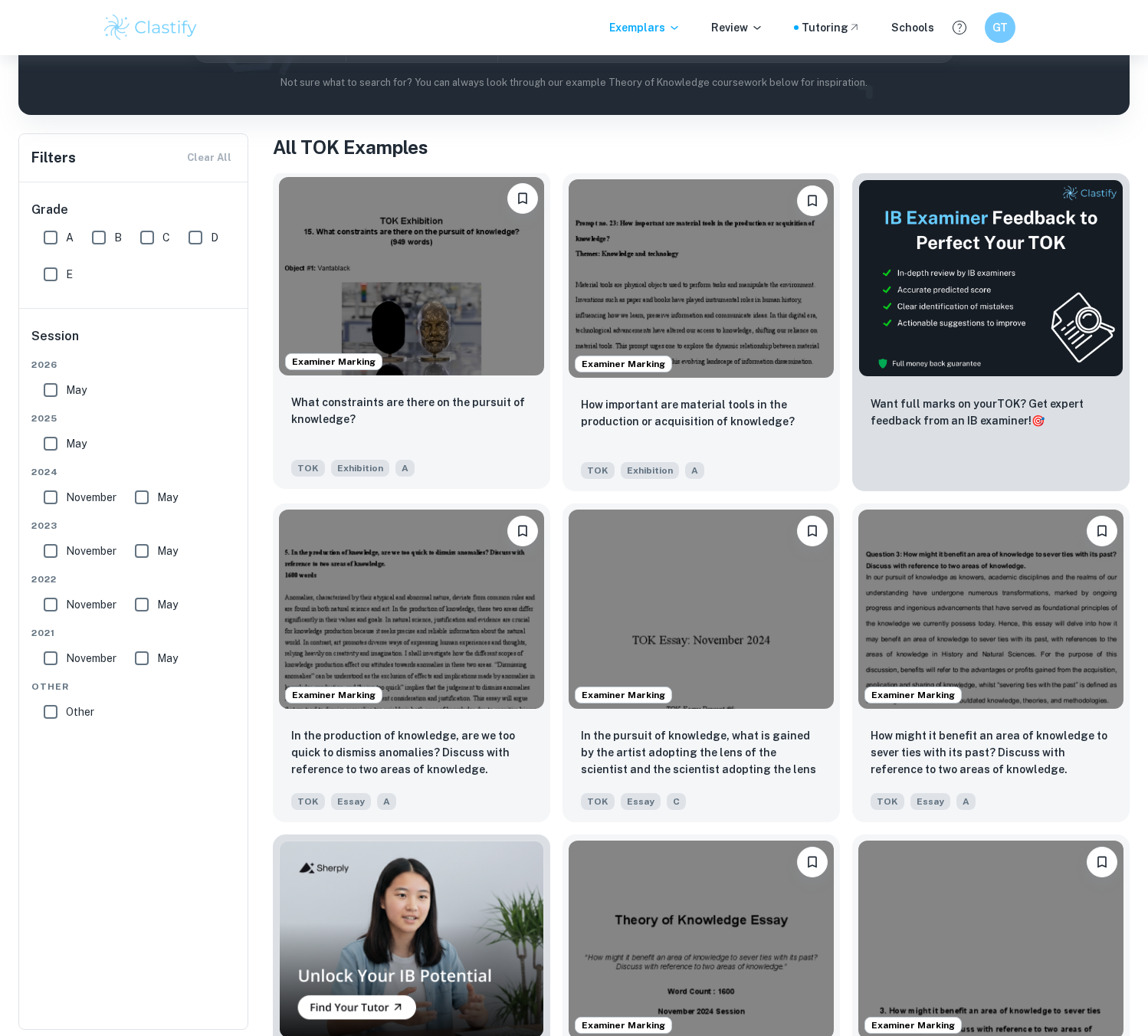
click at [473, 288] on img at bounding box center [411, 276] width 265 height 198
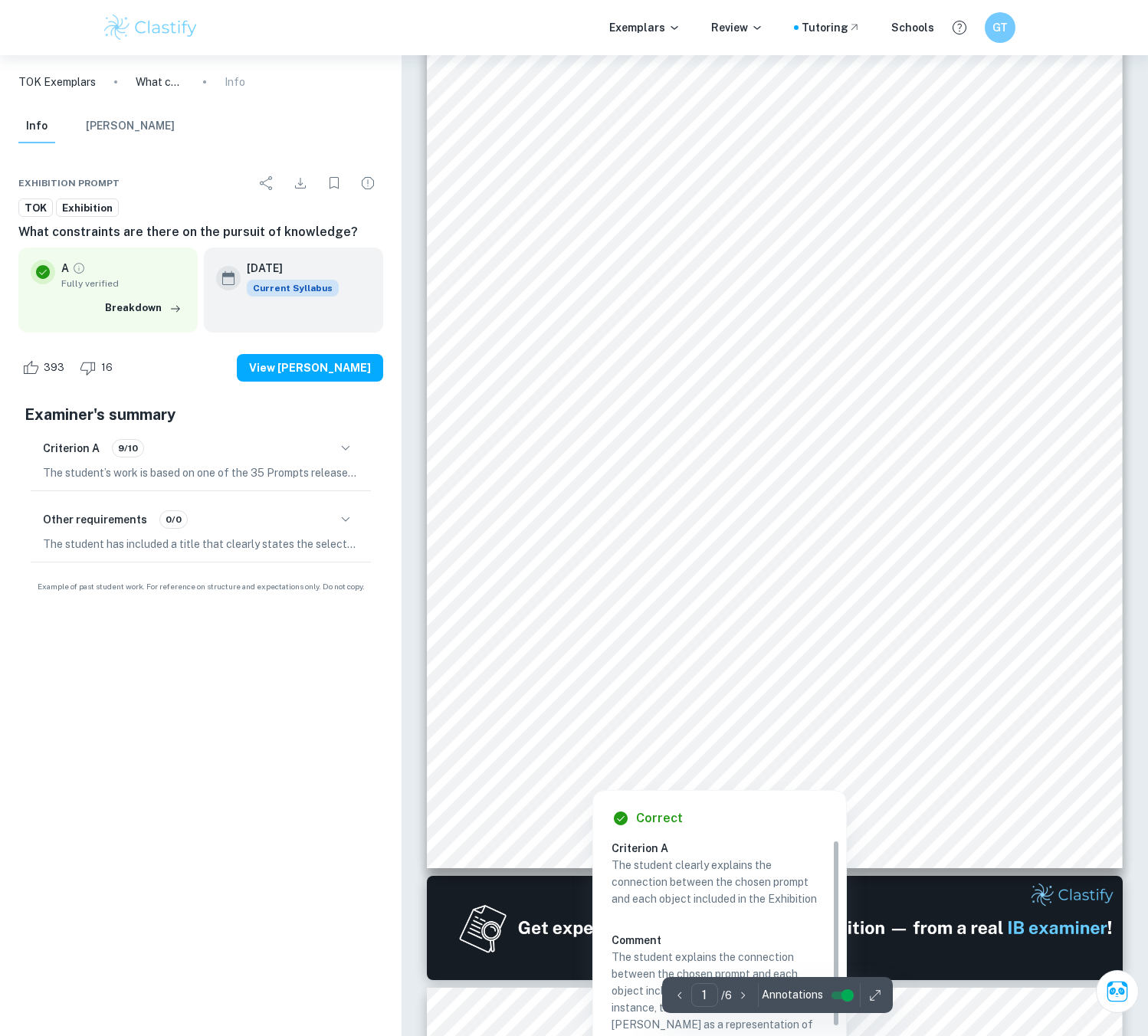
scroll to position [153, 0]
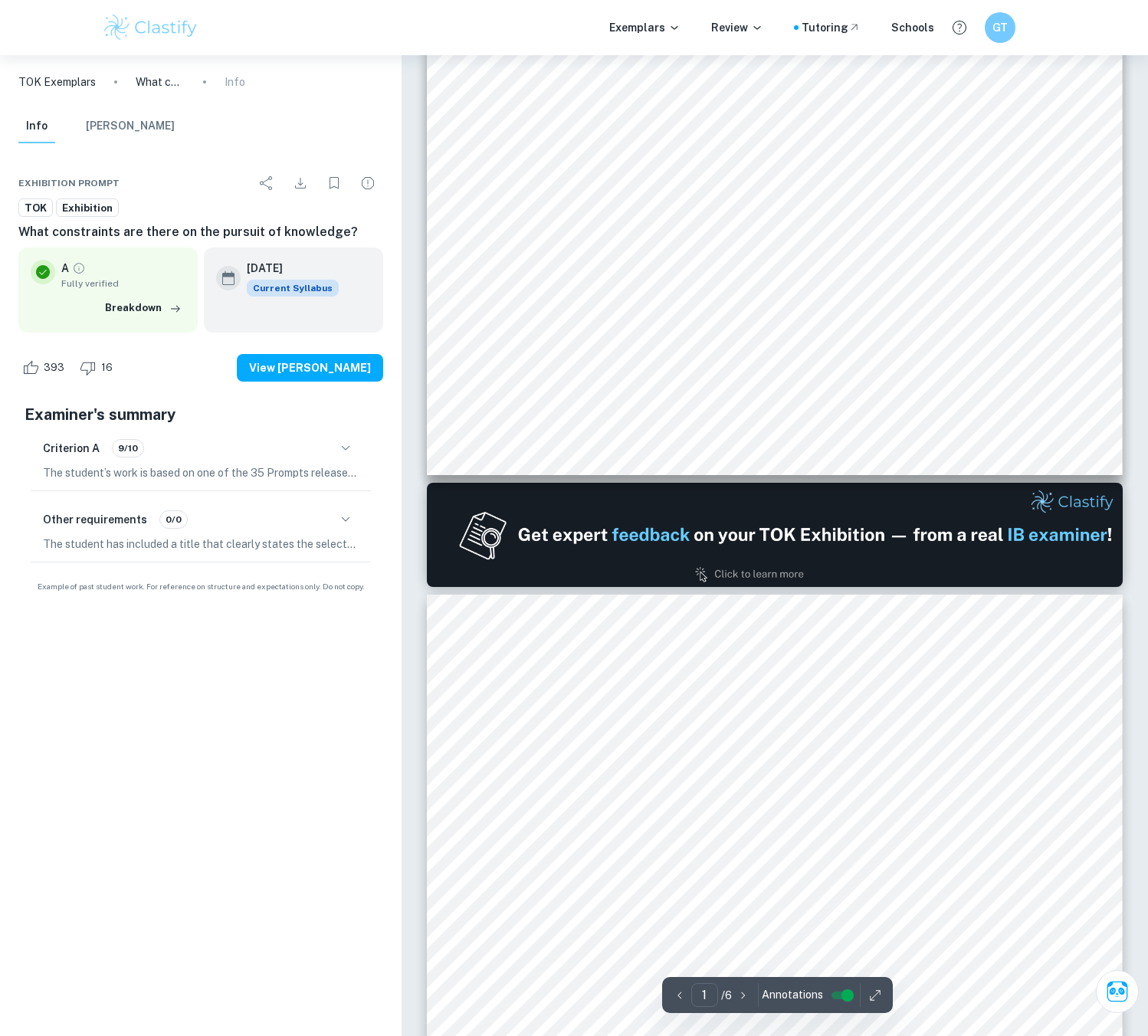
type input "2"
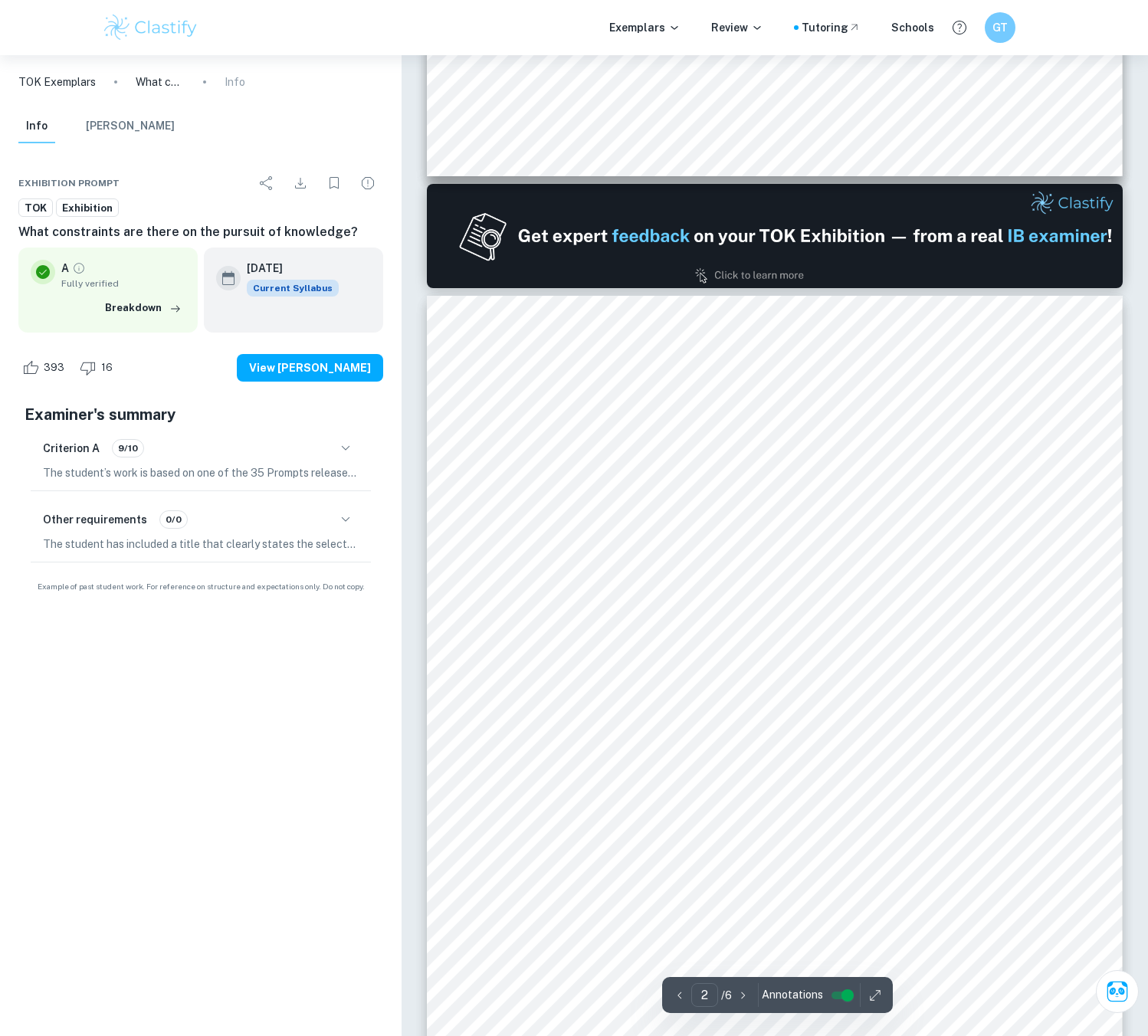
scroll to position [843, 0]
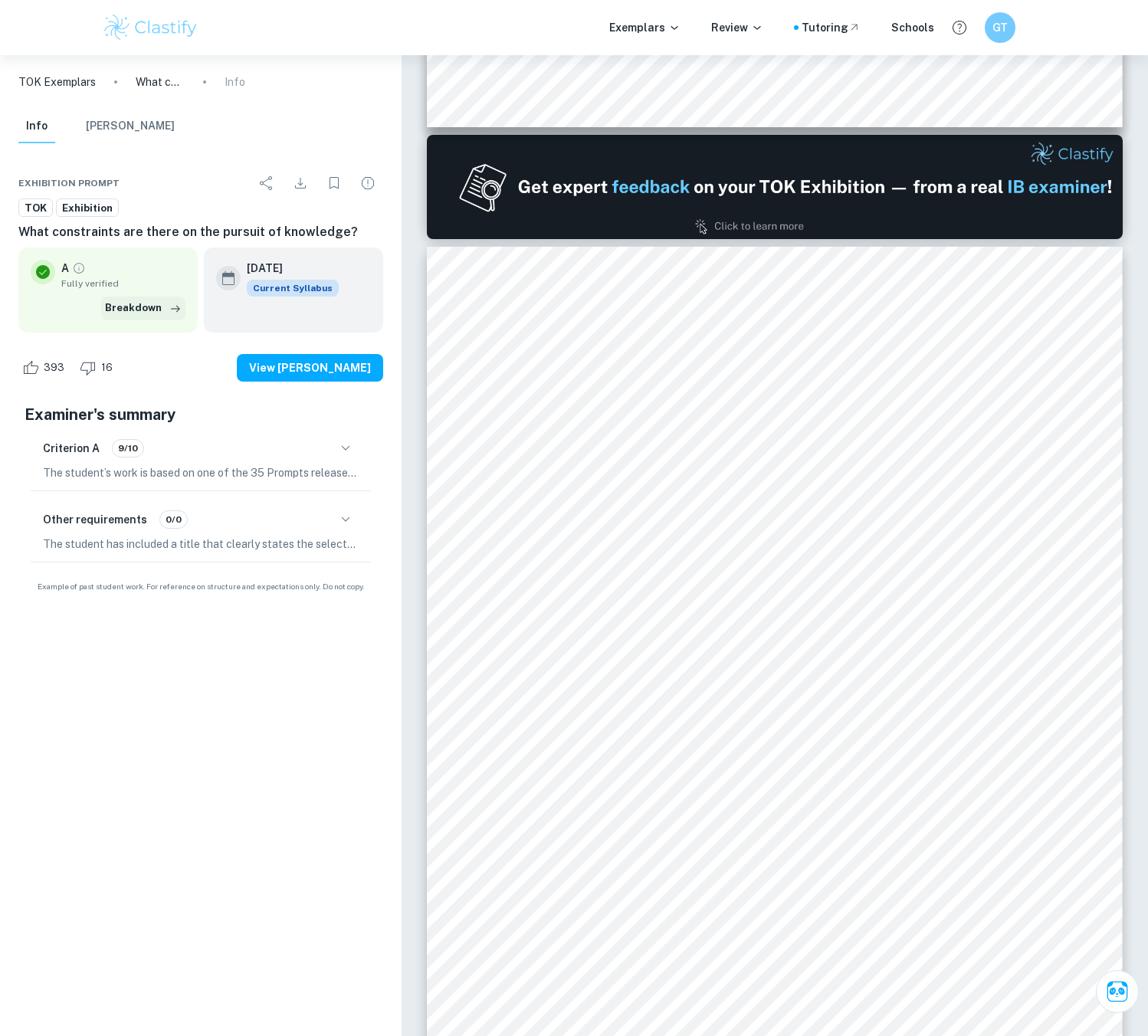
click at [158, 306] on button "Breakdown" at bounding box center [143, 307] width 84 height 23
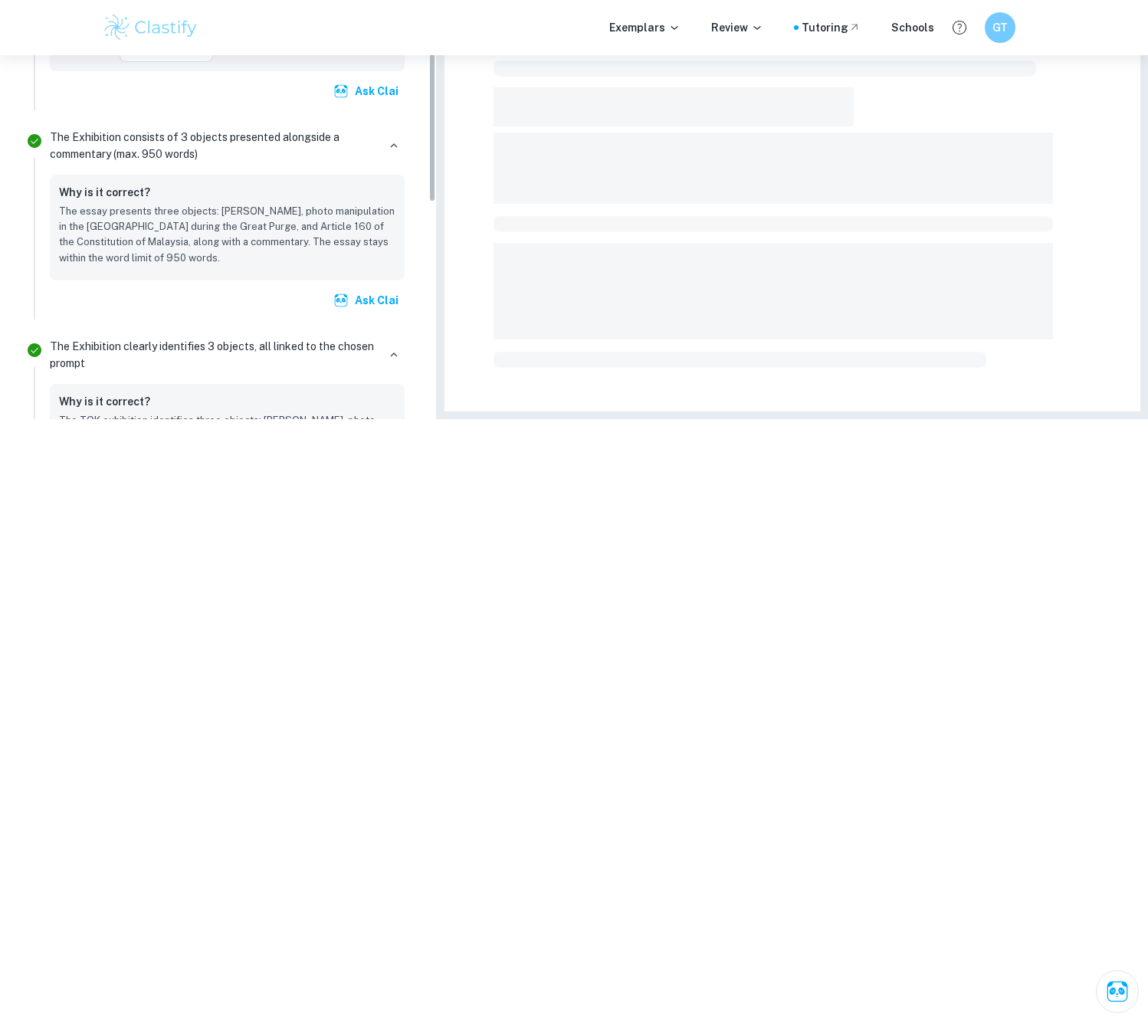
scroll to position [617, 0]
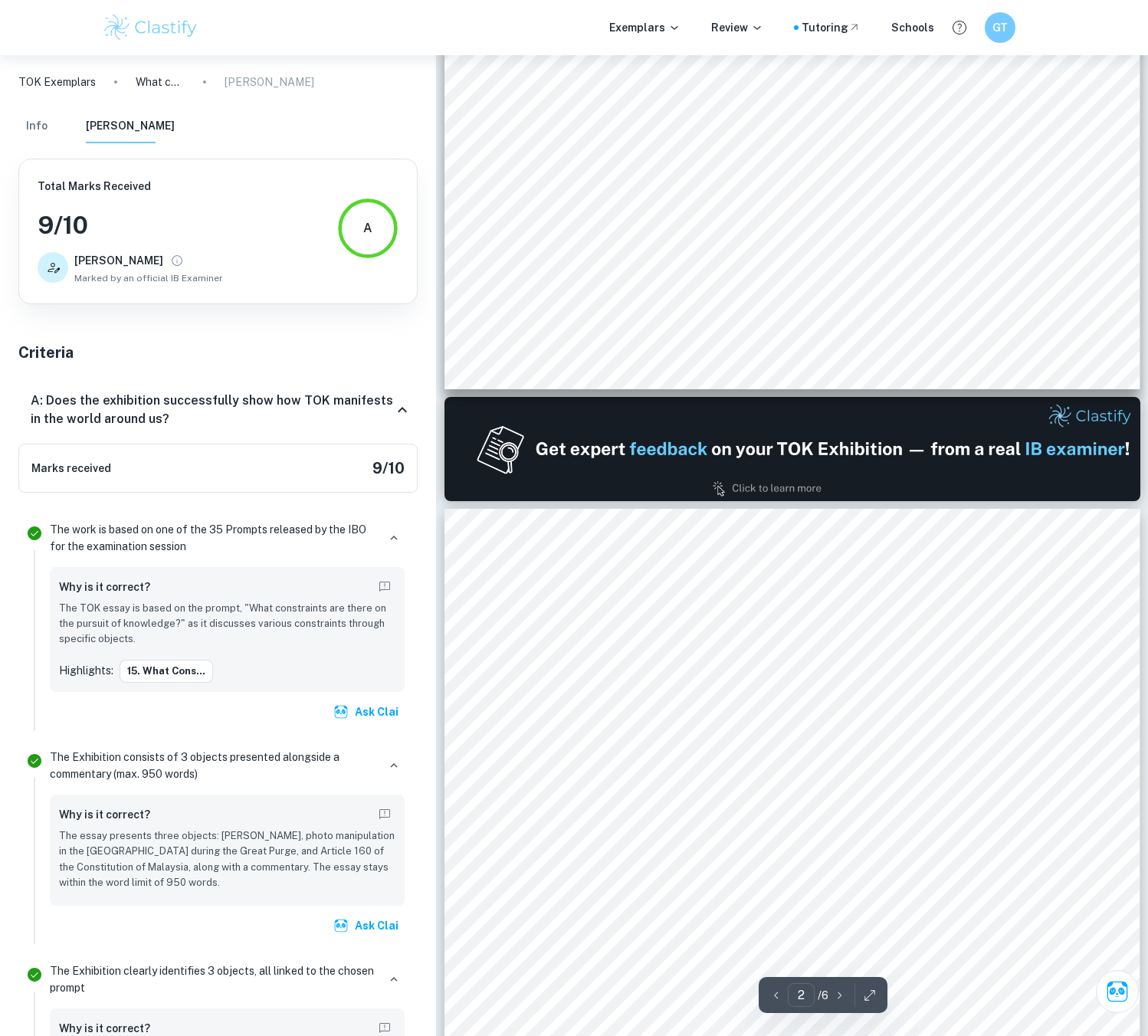
type input "1"
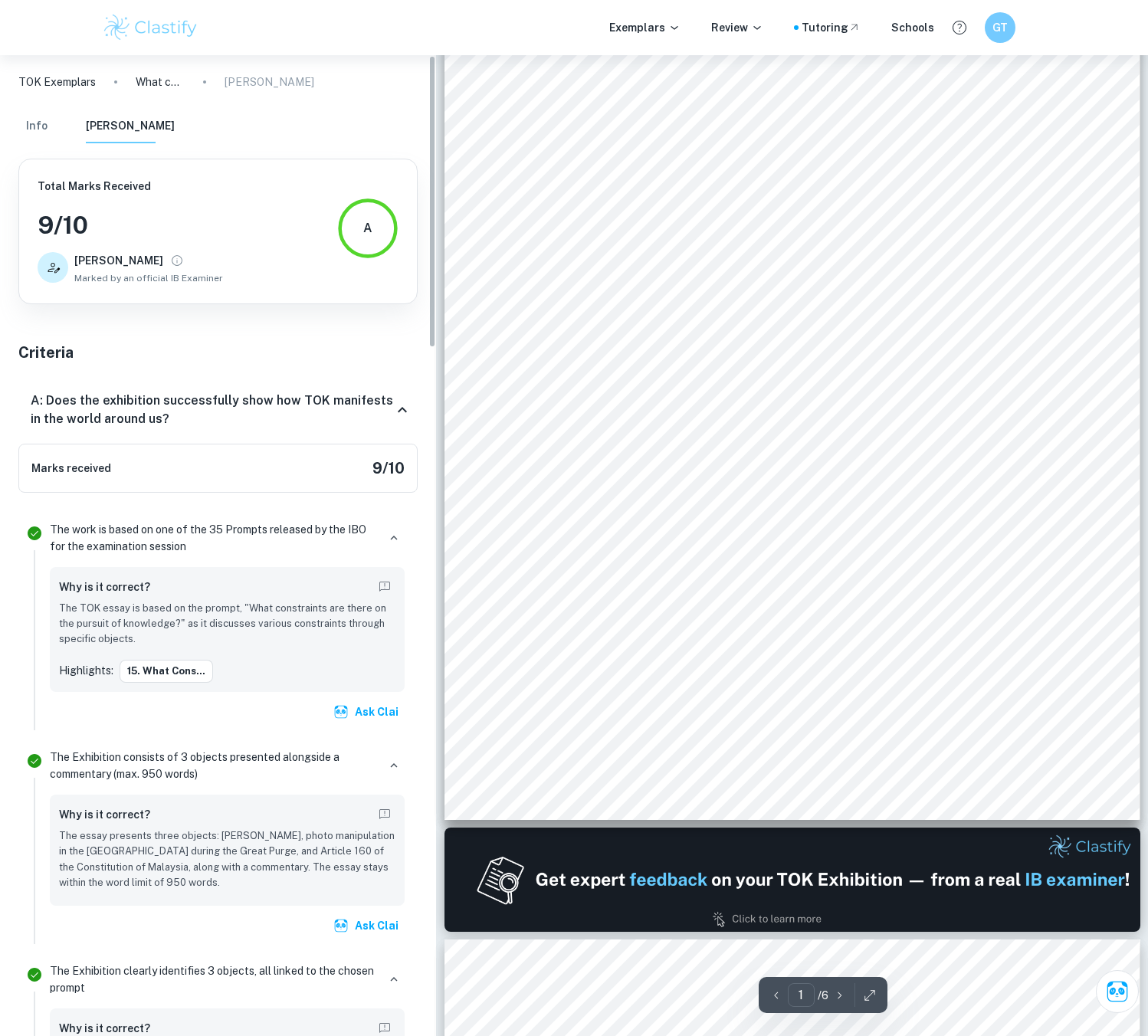
scroll to position [0, 0]
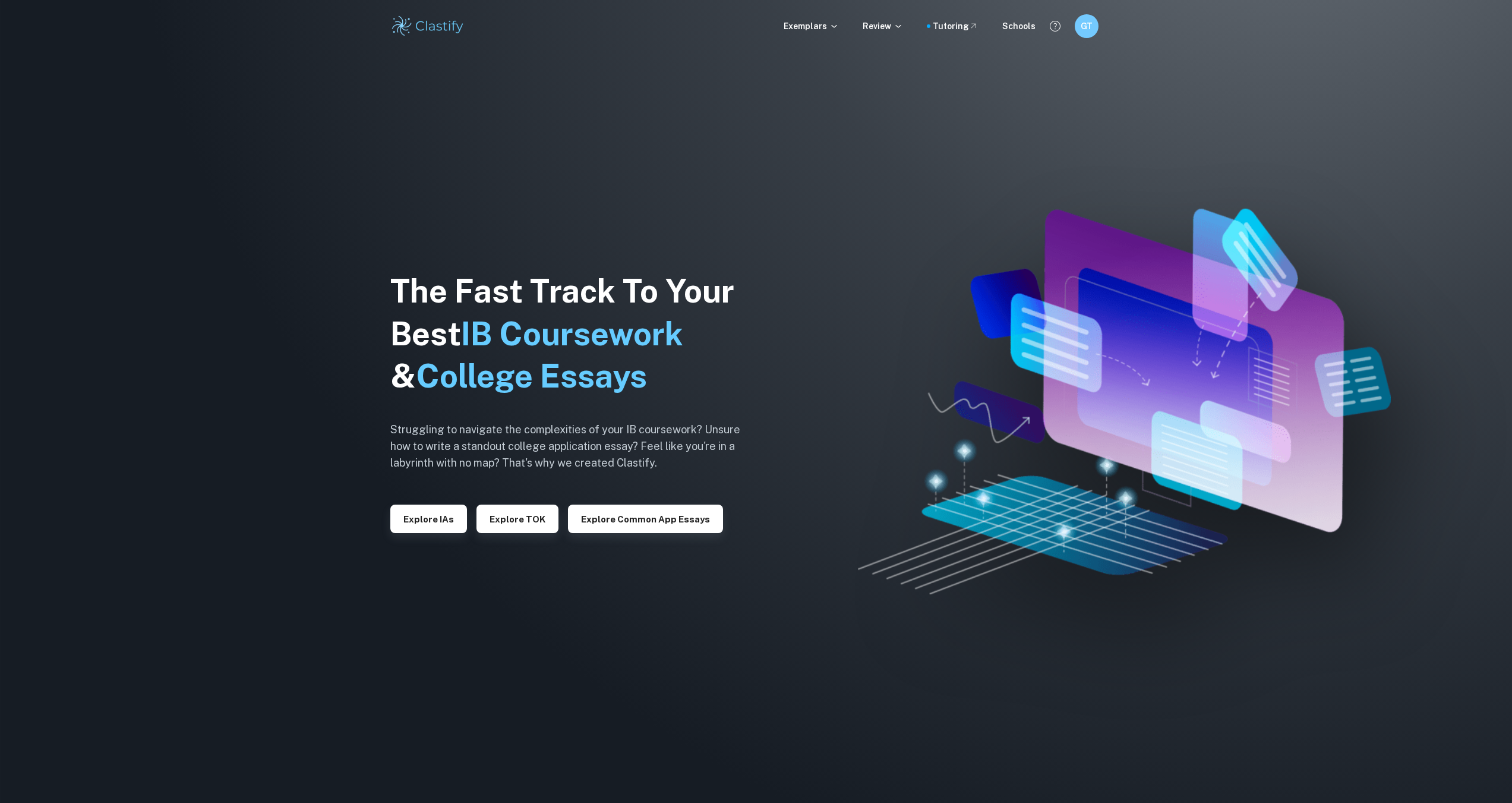
click at [882, 17] on div "Exemplars Review Tutoring Schools GT" at bounding box center [756, 26] width 761 height 24
click at [887, 32] on p "Review" at bounding box center [882, 26] width 40 height 13
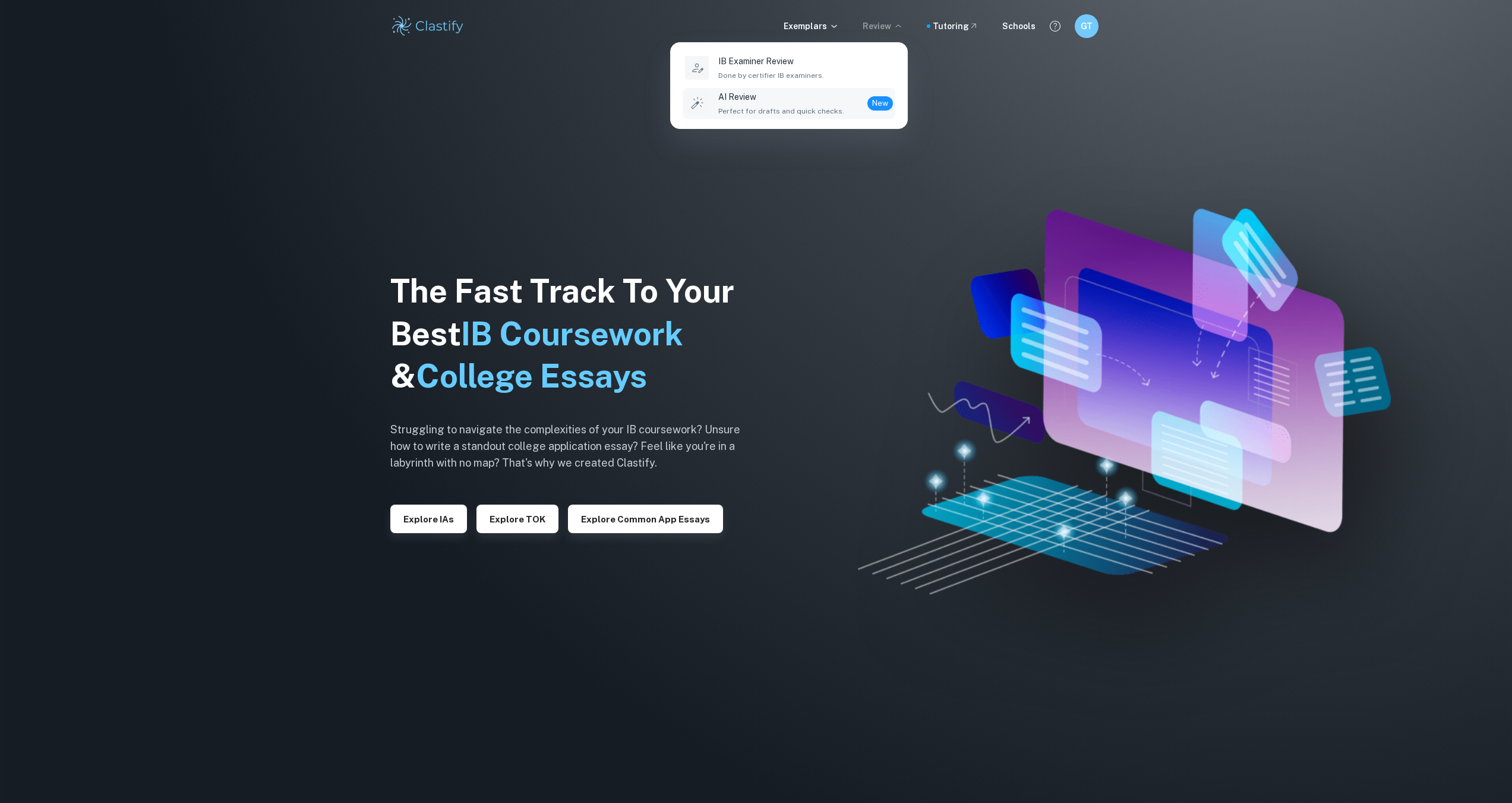
click at [801, 97] on p "AI Review" at bounding box center [781, 97] width 126 height 13
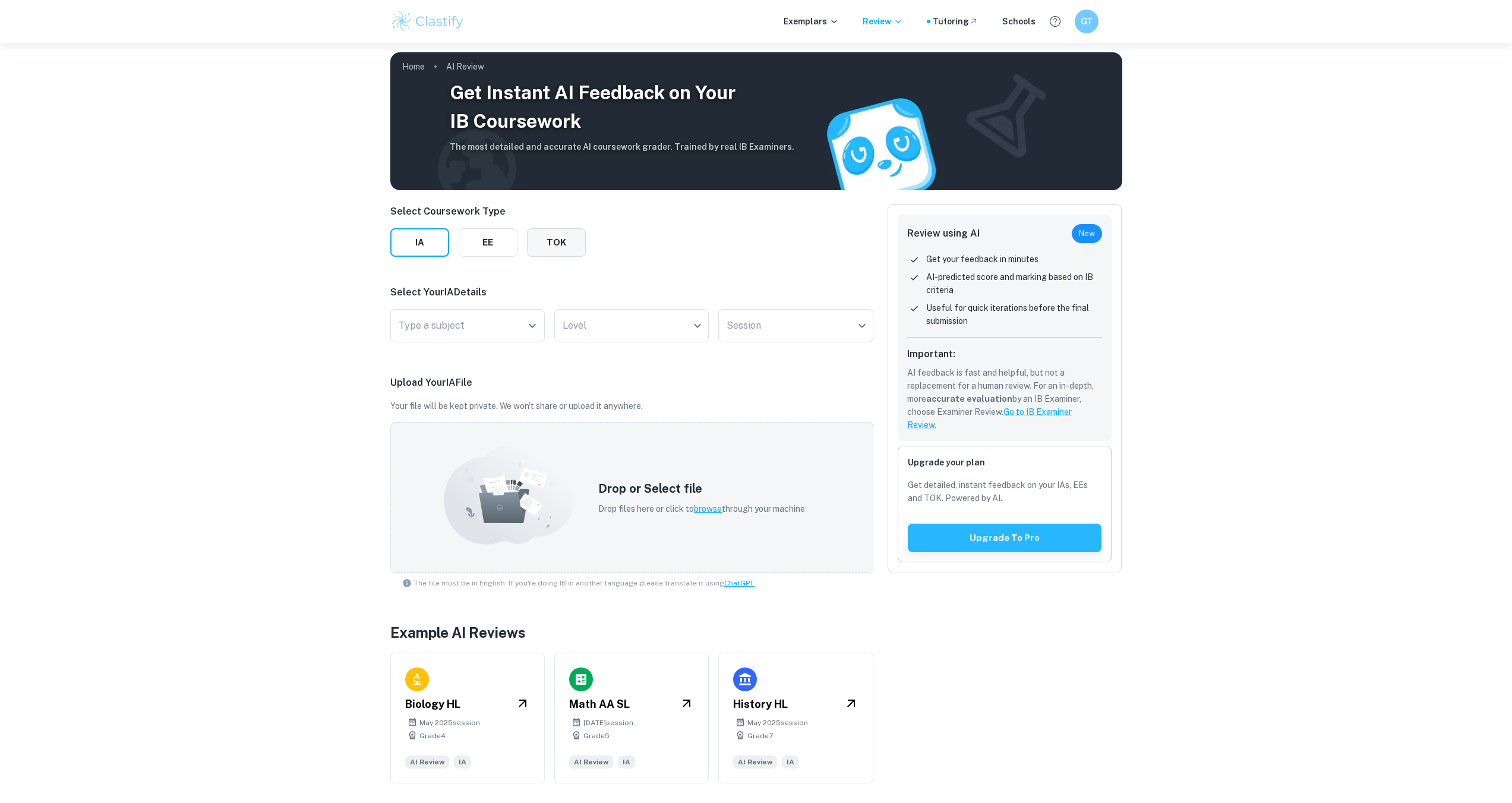
click at [559, 252] on button "TOK" at bounding box center [556, 242] width 59 height 28
click at [1058, 540] on button "Upgrade to pro" at bounding box center [1005, 537] width 194 height 28
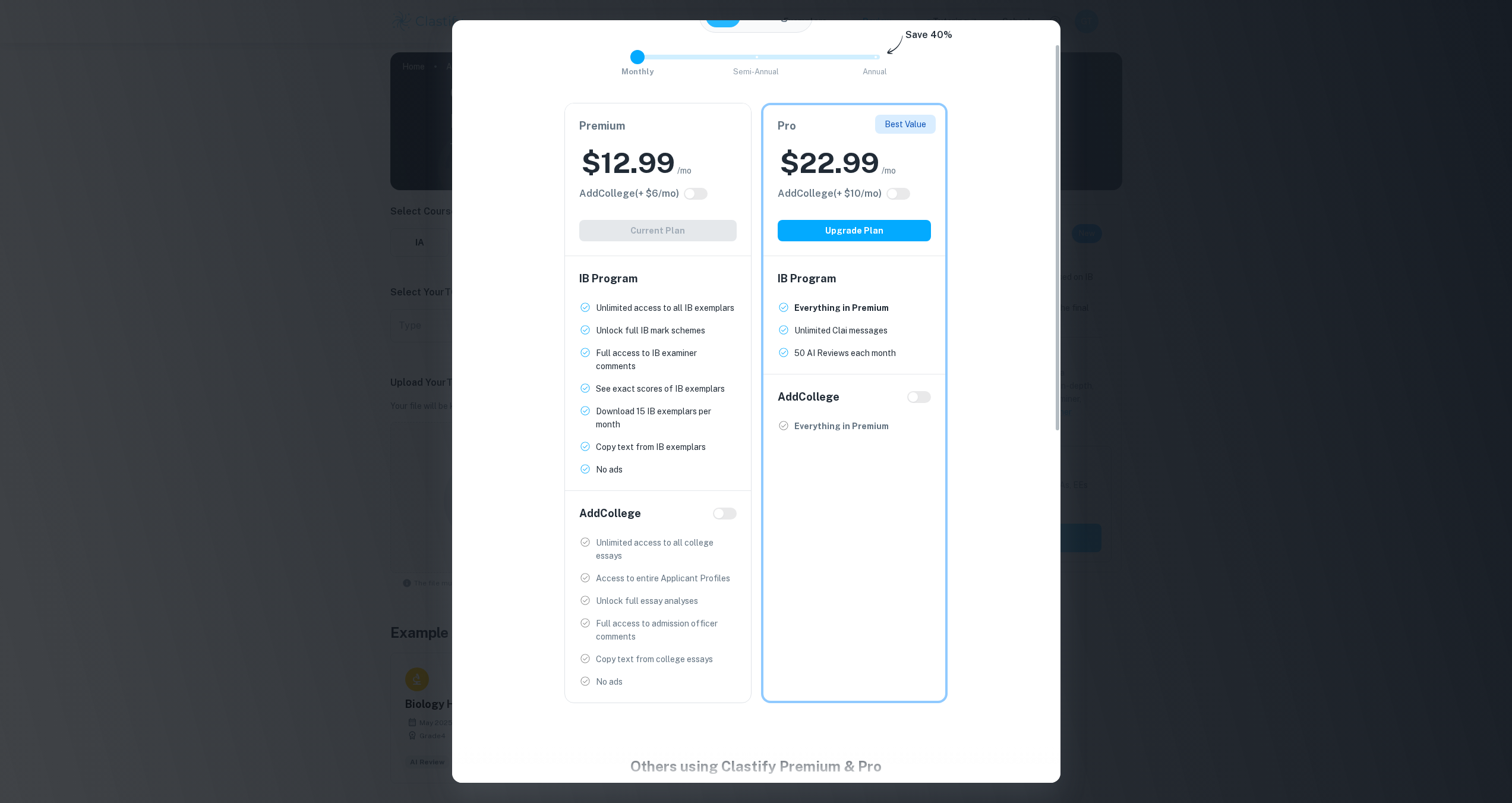
scroll to position [119, 0]
click at [705, 316] on ul "Unlimited access to all IB exemplars New! Unlock full IB mark schemes New! Full…" at bounding box center [658, 387] width 158 height 175
click at [1112, 89] on div "Easily Ace Your IB Coursework & Crush College Essays. Get Clastify Premium Get …" at bounding box center [756, 402] width 1512 height 803
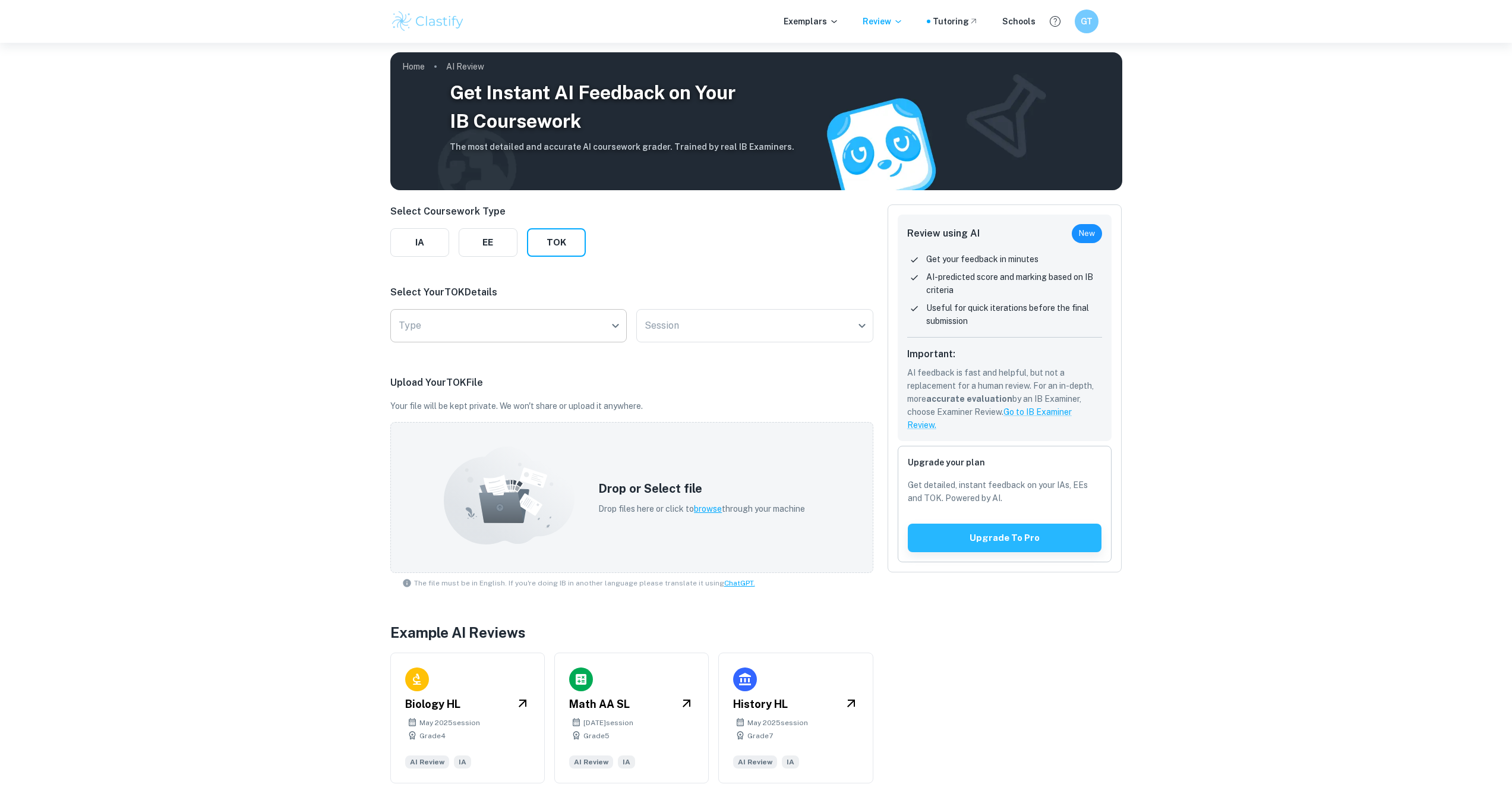
click at [606, 320] on body "We value your privacy We use cookies to enhance your browsing experience, serve…" at bounding box center [756, 444] width 1512 height 803
click at [583, 388] on li "Essay" at bounding box center [508, 390] width 227 height 27
type input "Essay"
click at [716, 328] on body "We value your privacy We use cookies to enhance your browsing experience, serve…" at bounding box center [756, 444] width 1512 height 803
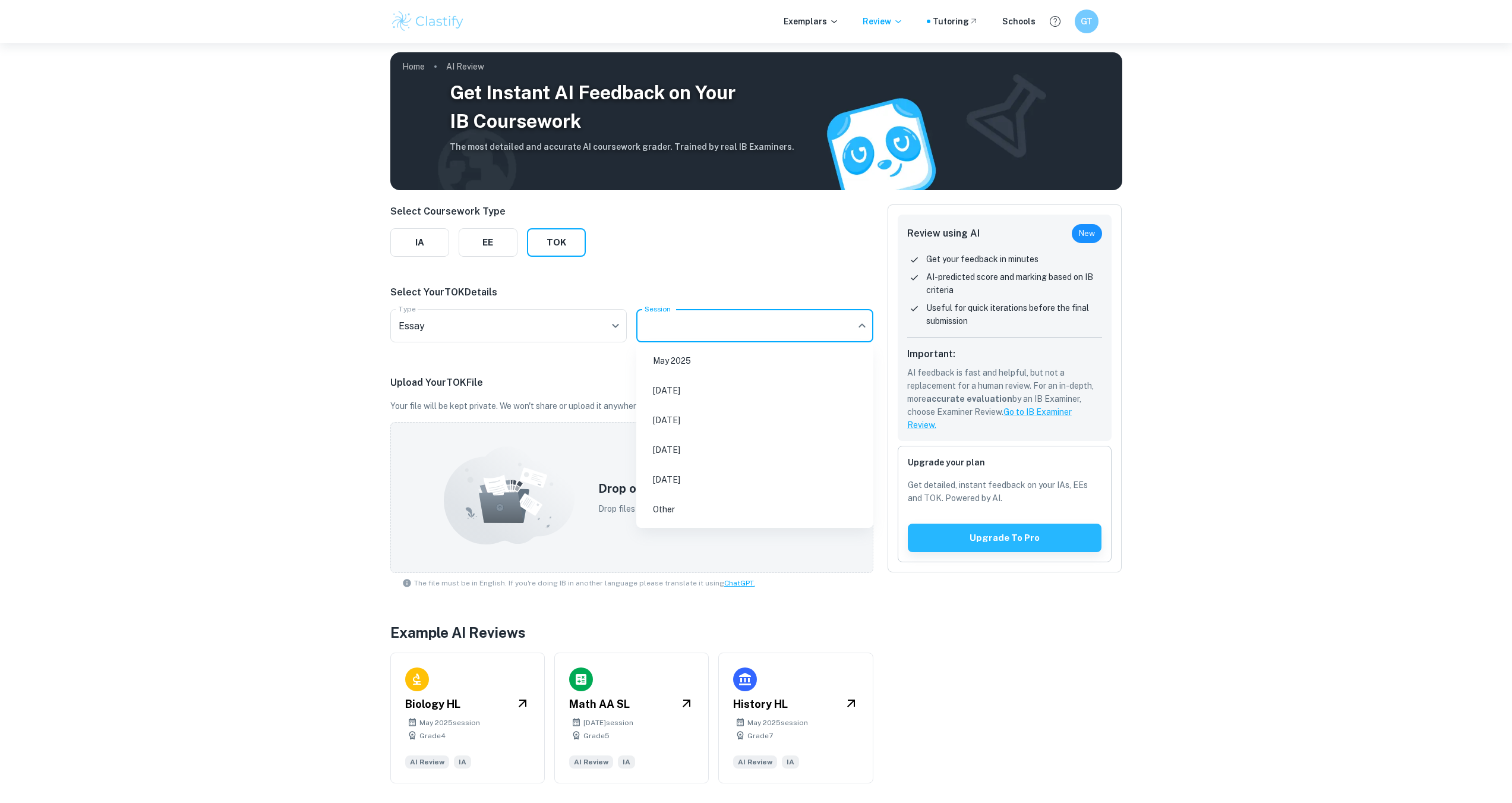
click at [744, 475] on li "[DATE]" at bounding box center [754, 479] width 227 height 27
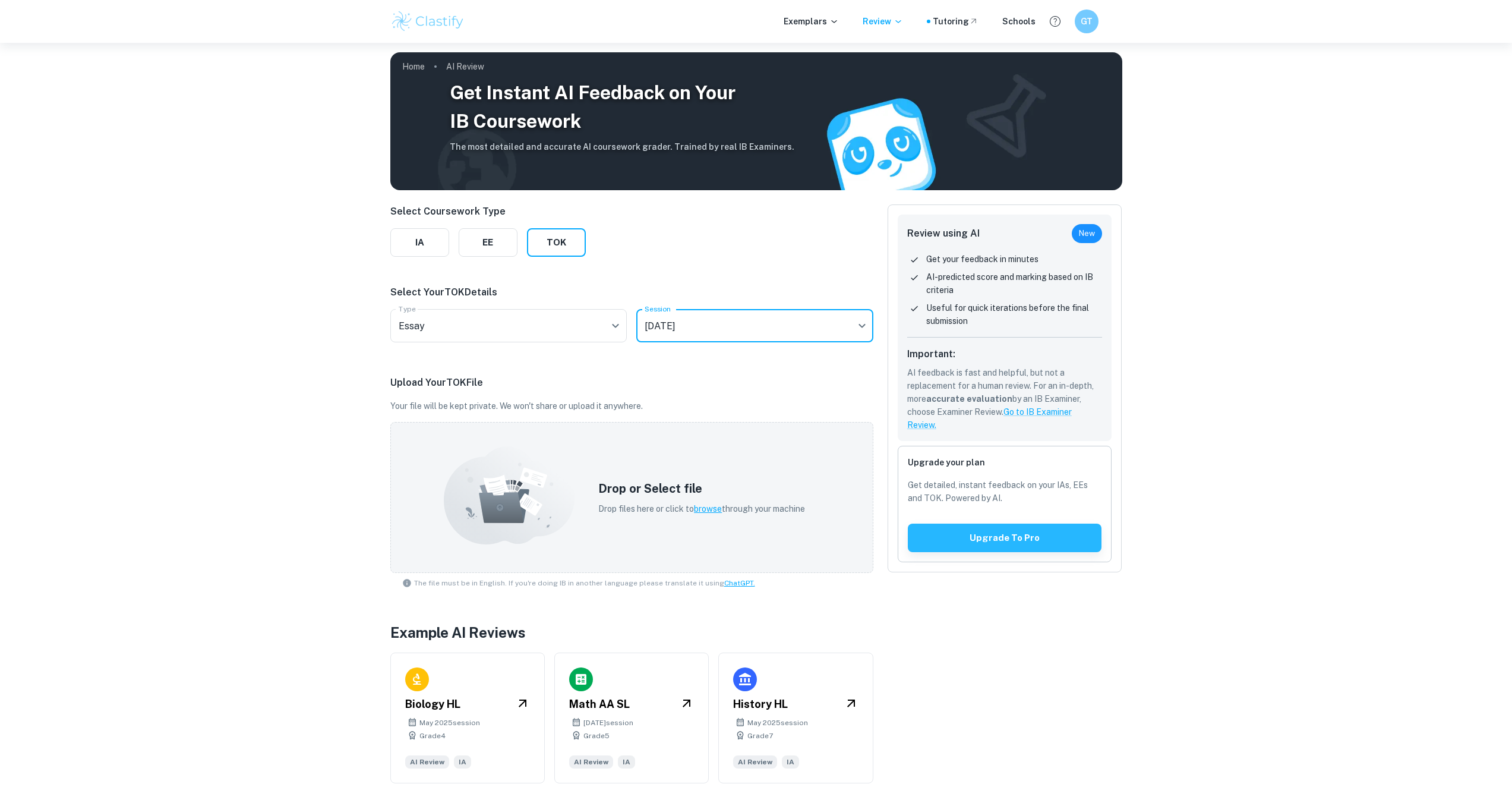
click at [716, 318] on body "We value your privacy We use cookies to enhance your browsing experience, serve…" at bounding box center [756, 444] width 1512 height 803
click at [730, 363] on li "May 2025" at bounding box center [754, 361] width 227 height 27
type input "M25"
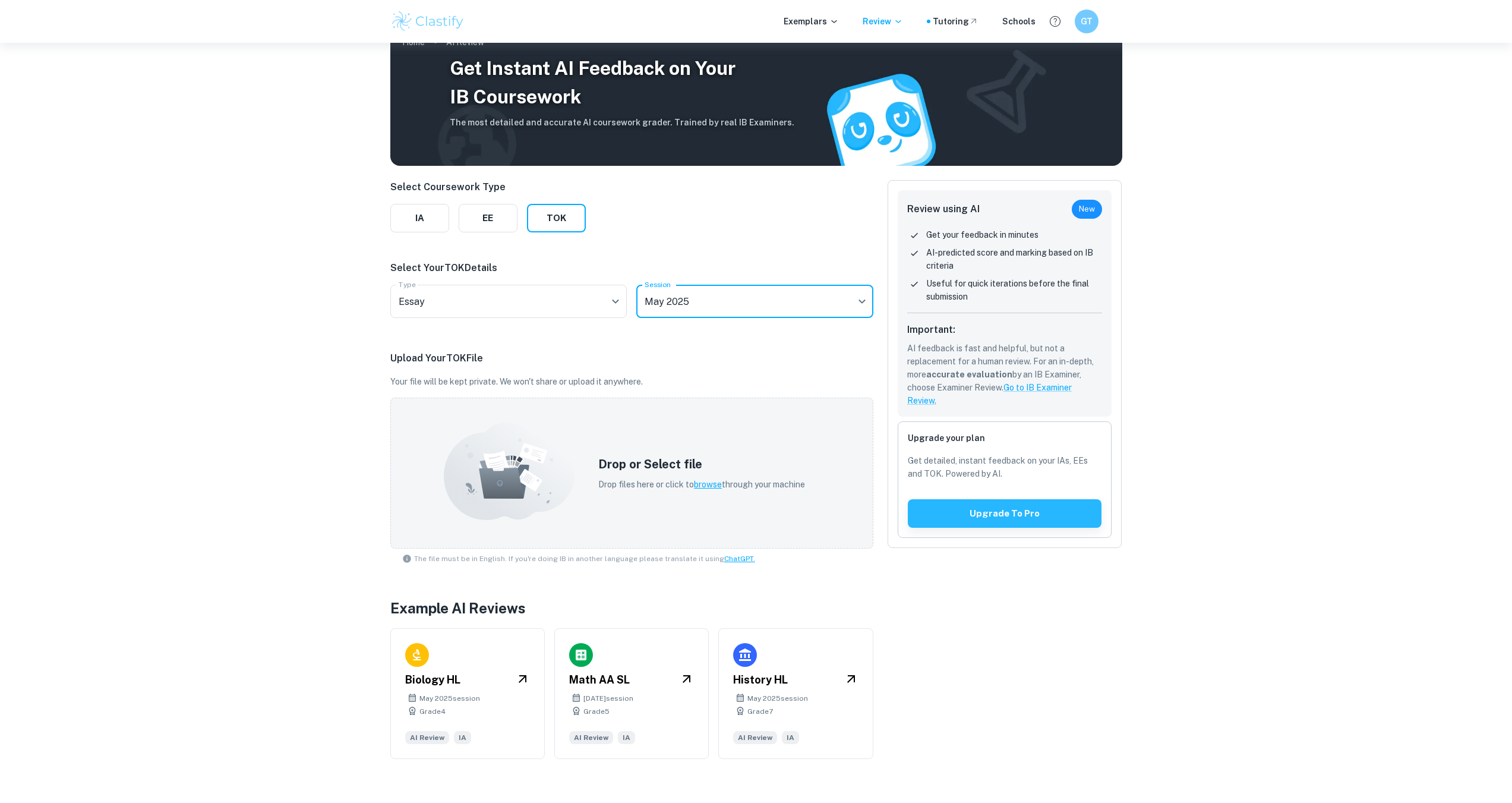
scroll to position [43, 0]
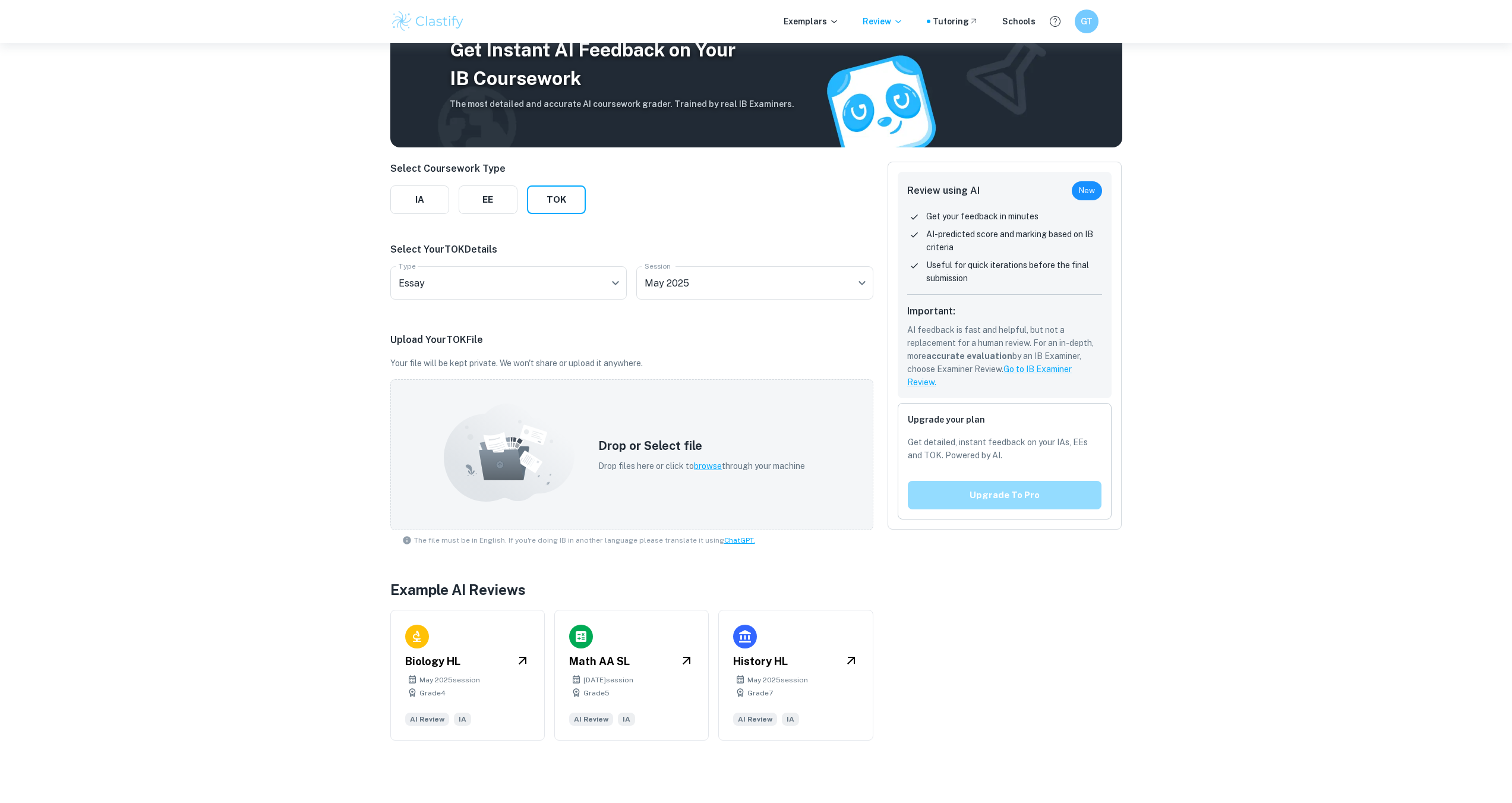
click at [1056, 496] on button "Upgrade to pro" at bounding box center [1005, 494] width 194 height 28
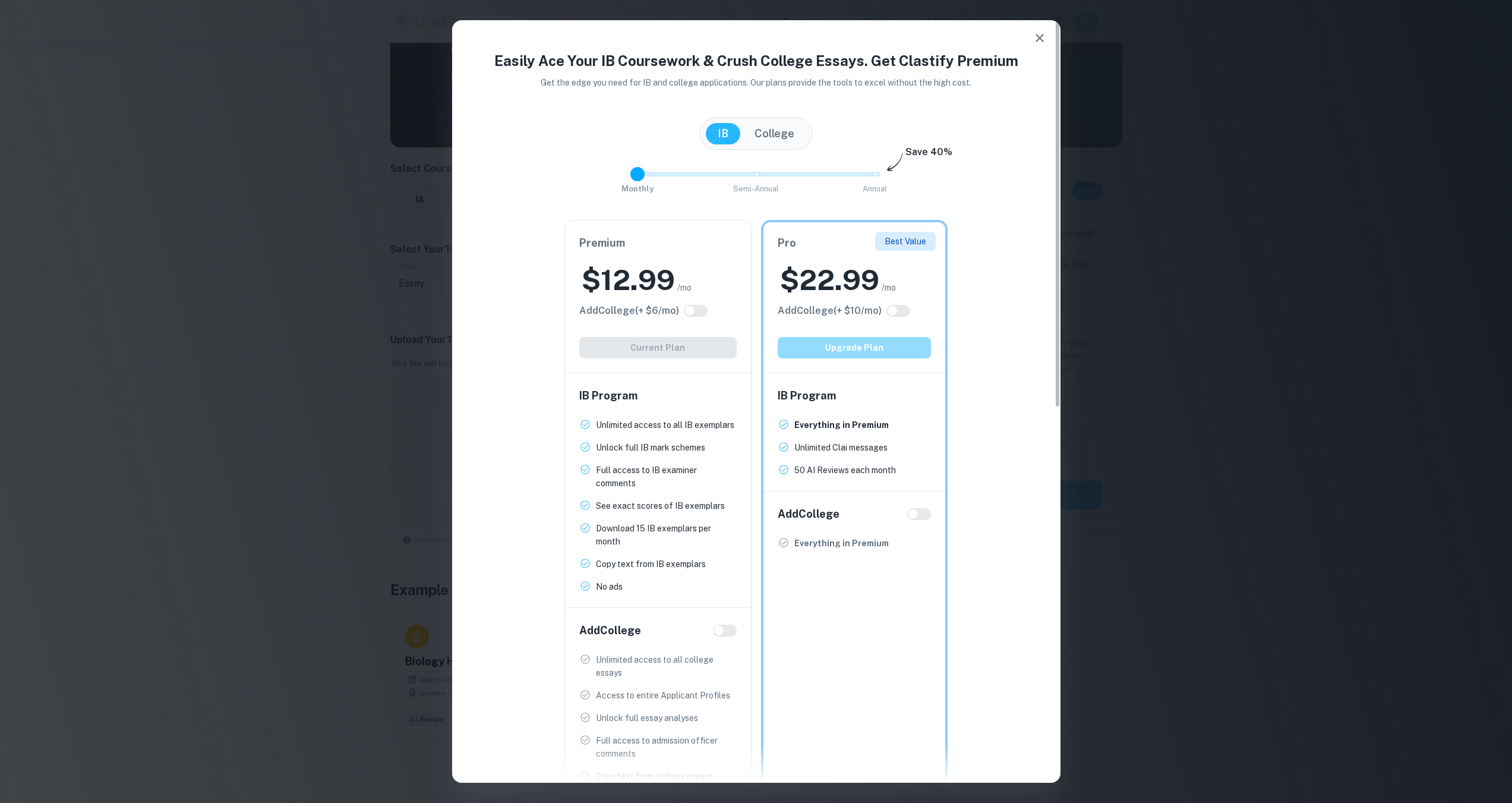
click at [872, 348] on button "Upgrade Plan" at bounding box center [854, 347] width 154 height 21
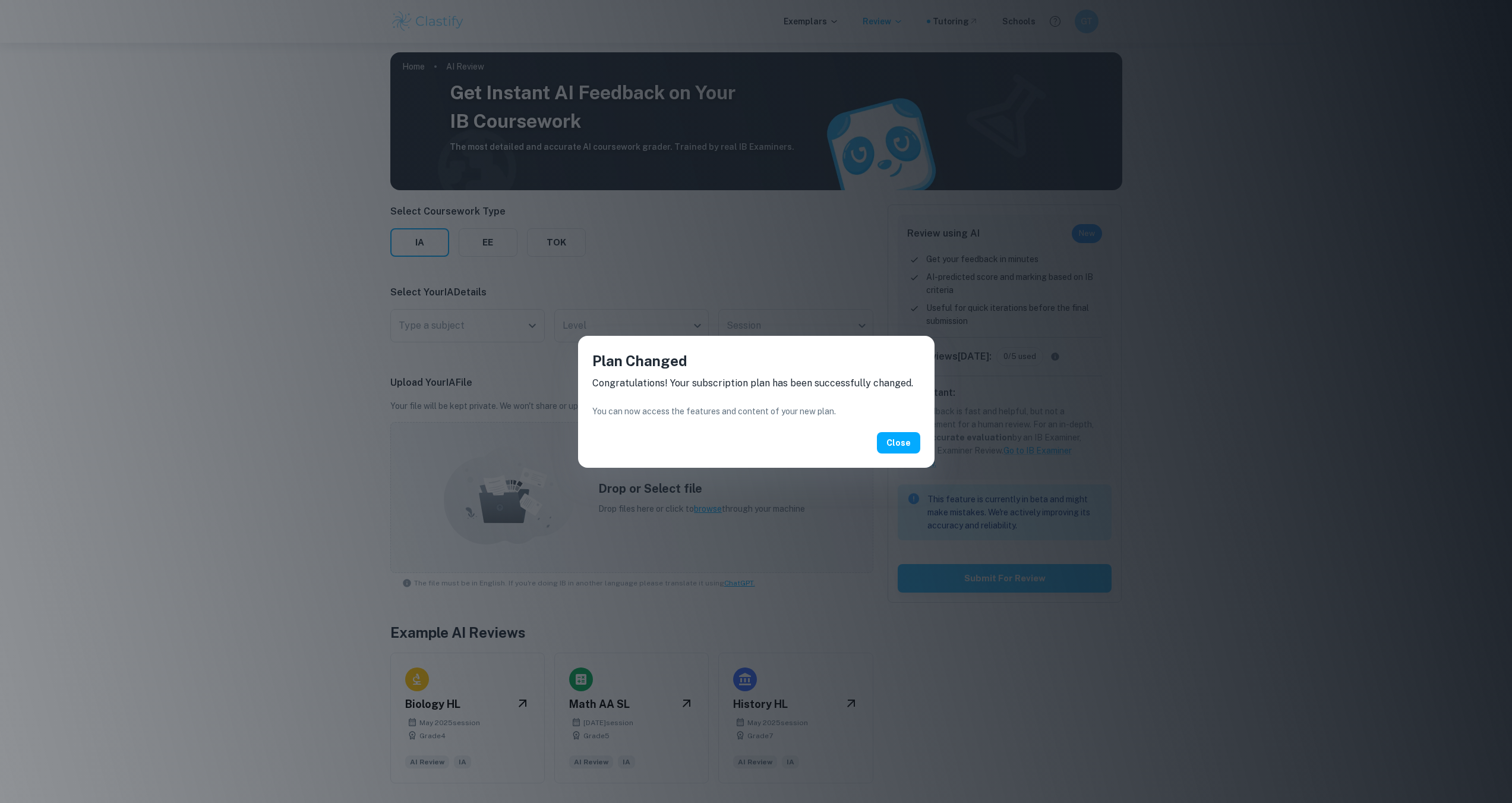
click at [912, 454] on div "Plan Changed Congratulations! Your subscription plan has been successfully chan…" at bounding box center [756, 402] width 356 height 132
click at [904, 445] on button "Close" at bounding box center [899, 442] width 44 height 21
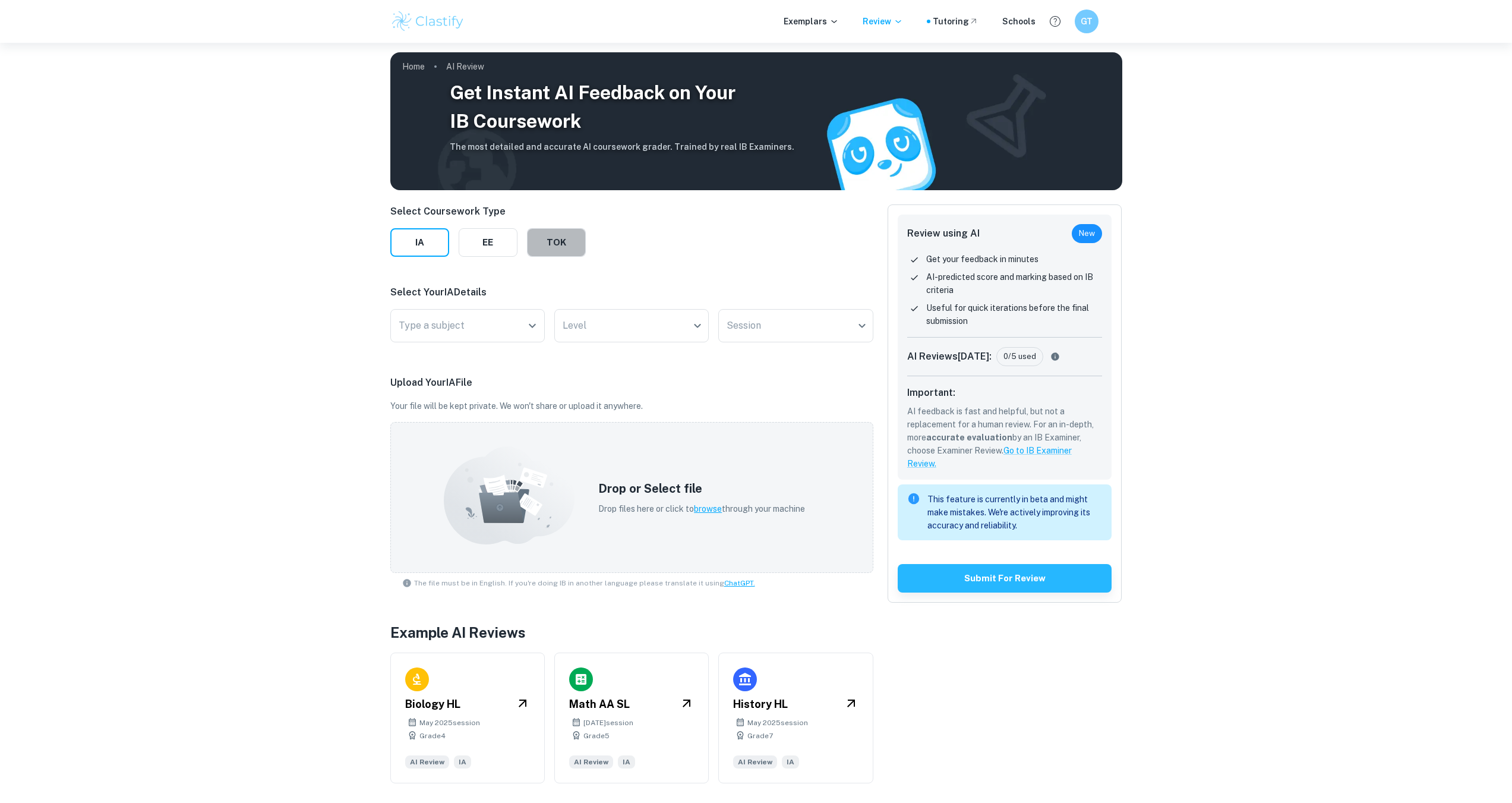
click at [563, 244] on button "TOK" at bounding box center [556, 242] width 59 height 28
click at [492, 345] on div "Type ​ Type" at bounding box center [508, 328] width 237 height 38
click at [494, 325] on body "We value your privacy We use cookies to enhance your browsing experience, serve…" at bounding box center [756, 444] width 1512 height 803
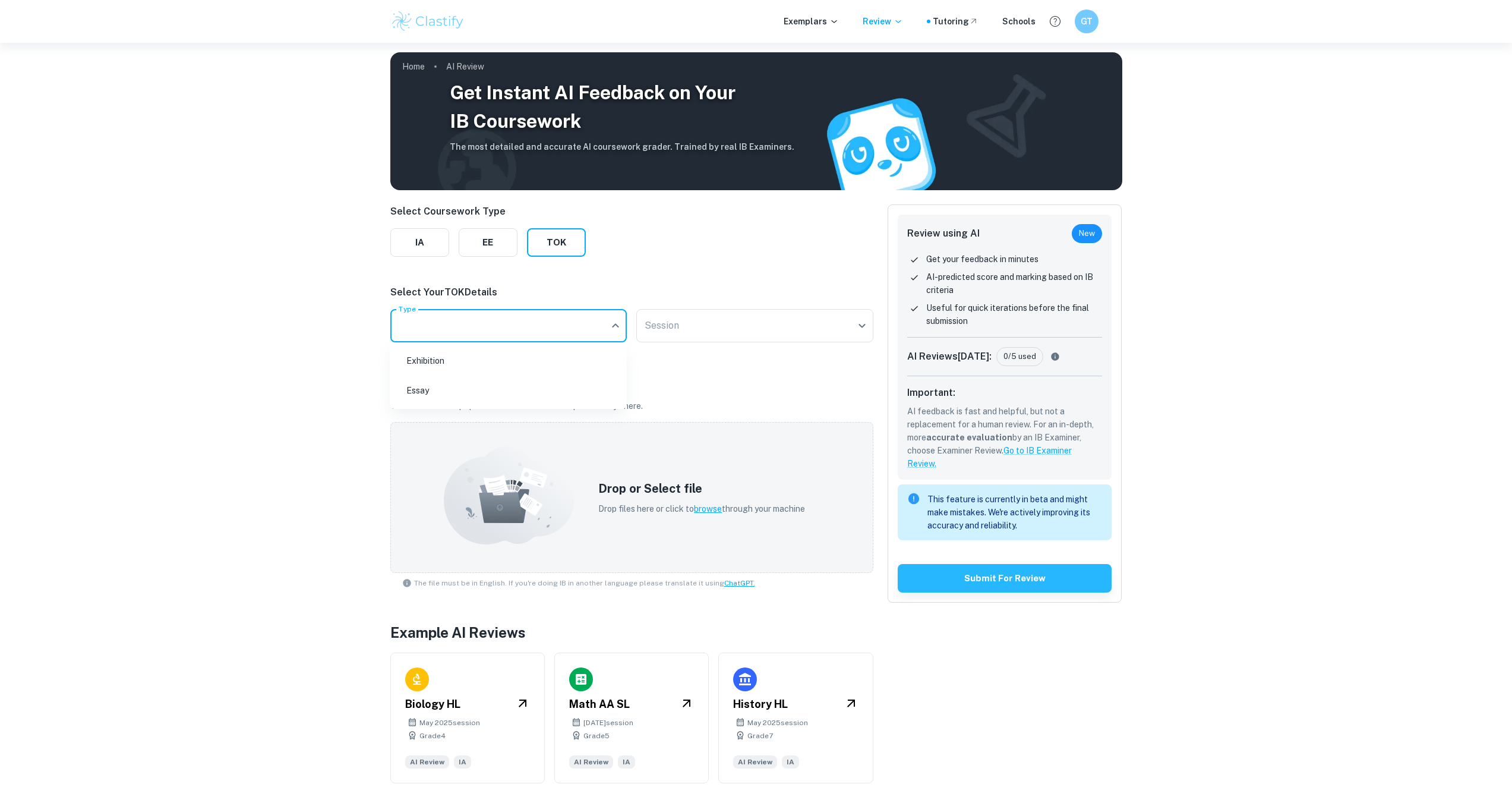
drag, startPoint x: 489, startPoint y: 366, endPoint x: 534, endPoint y: 343, distance: 50.5
click at [489, 366] on li "Exhibition" at bounding box center [508, 361] width 227 height 27
click at [730, 316] on body "We value your privacy We use cookies to enhance your browsing experience, serve…" at bounding box center [756, 444] width 1512 height 803
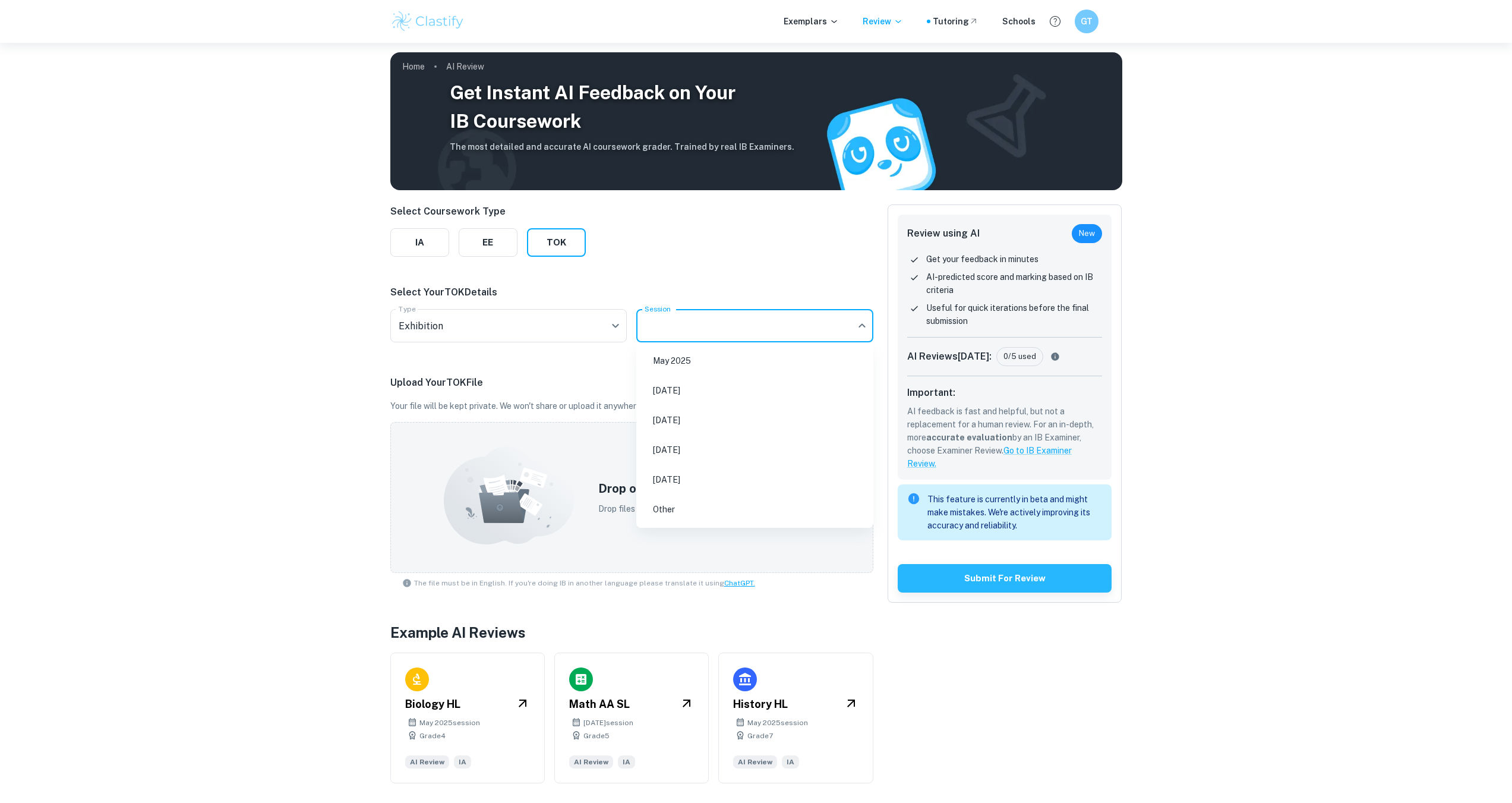
drag, startPoint x: 580, startPoint y: 325, endPoint x: 574, endPoint y: 332, distance: 9.2
click at [580, 325] on div at bounding box center [756, 402] width 1512 height 803
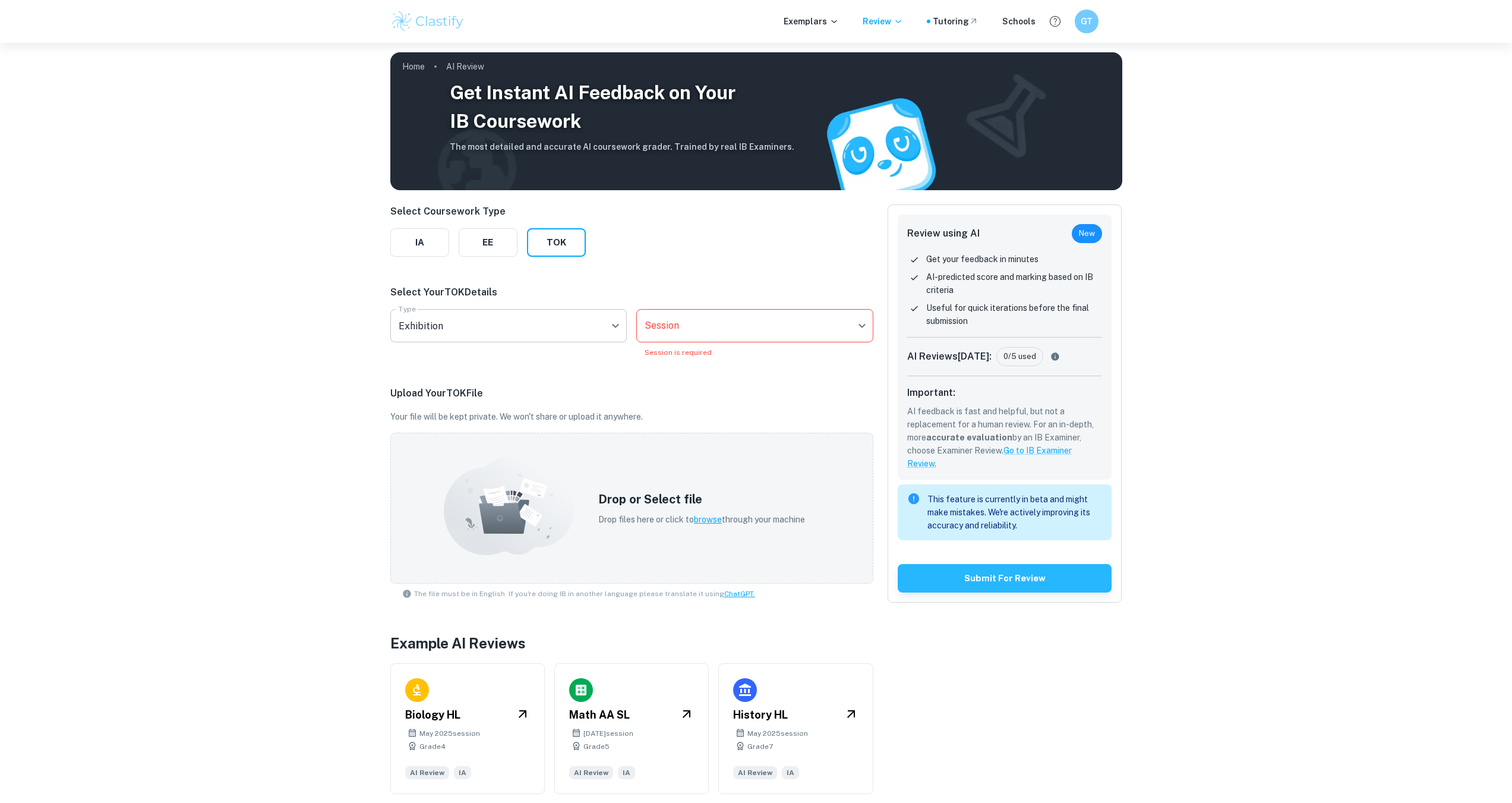
click at [527, 339] on body "We value your privacy We use cookies to enhance your browsing experience, serve…" at bounding box center [756, 444] width 1512 height 803
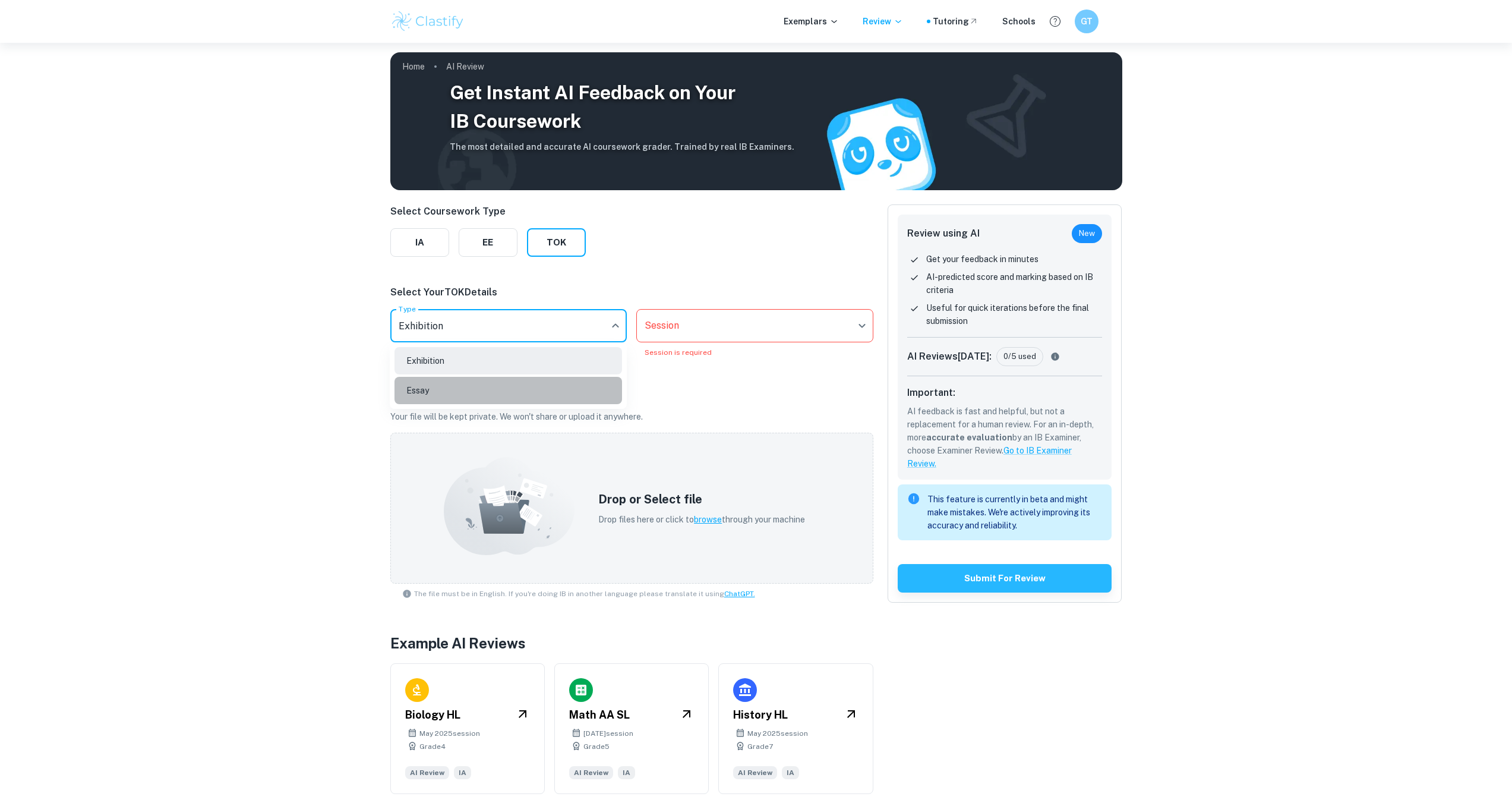
click at [501, 385] on li "Essay" at bounding box center [508, 390] width 227 height 27
type input "Essay"
click at [708, 336] on body "We value your privacy We use cookies to enhance your browsing experience, serve…" at bounding box center [756, 444] width 1512 height 803
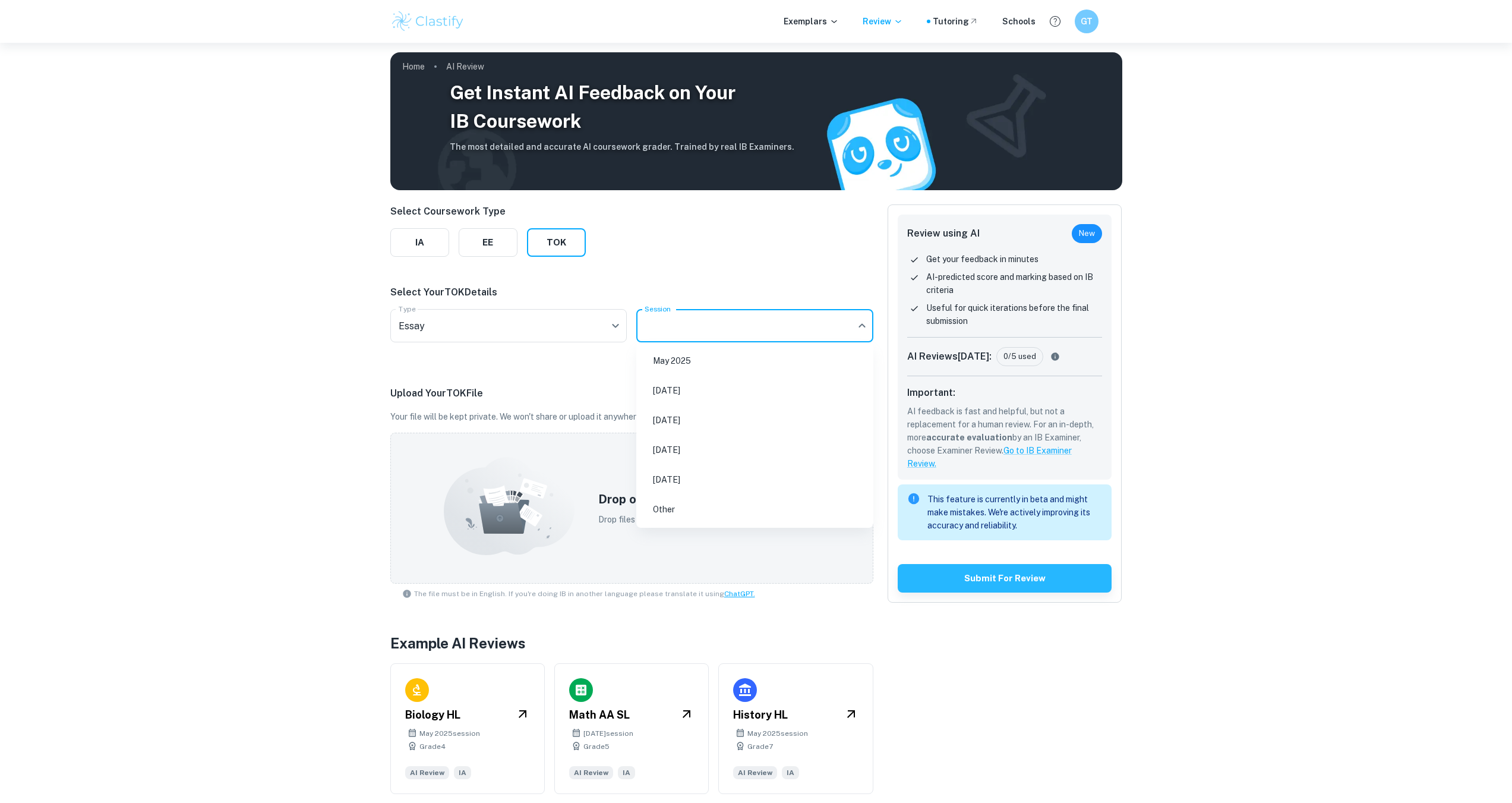
click at [713, 365] on li "May 2025" at bounding box center [754, 361] width 227 height 27
type input "M25"
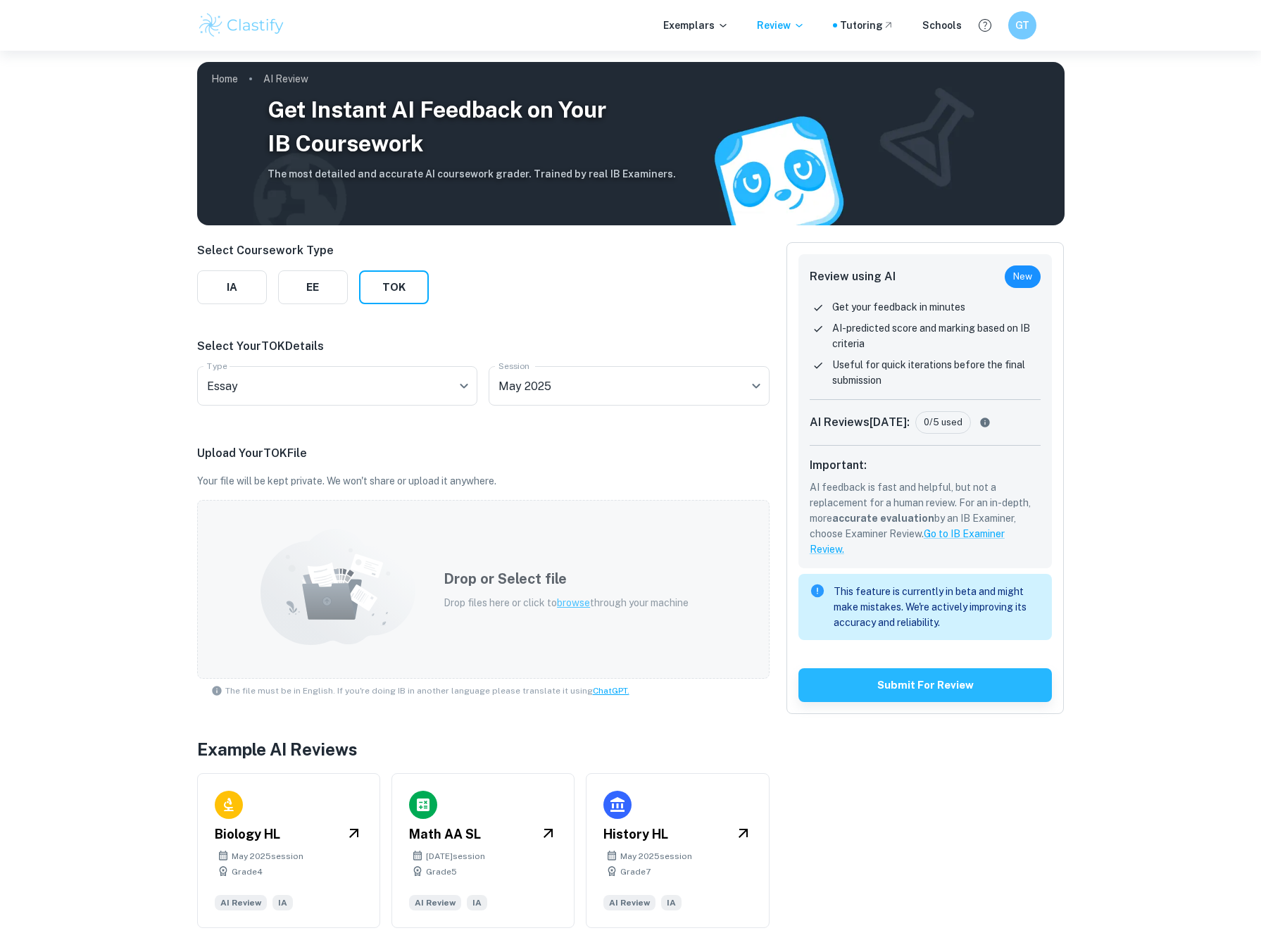
click at [581, 601] on span "browse" at bounding box center [573, 602] width 33 height 11
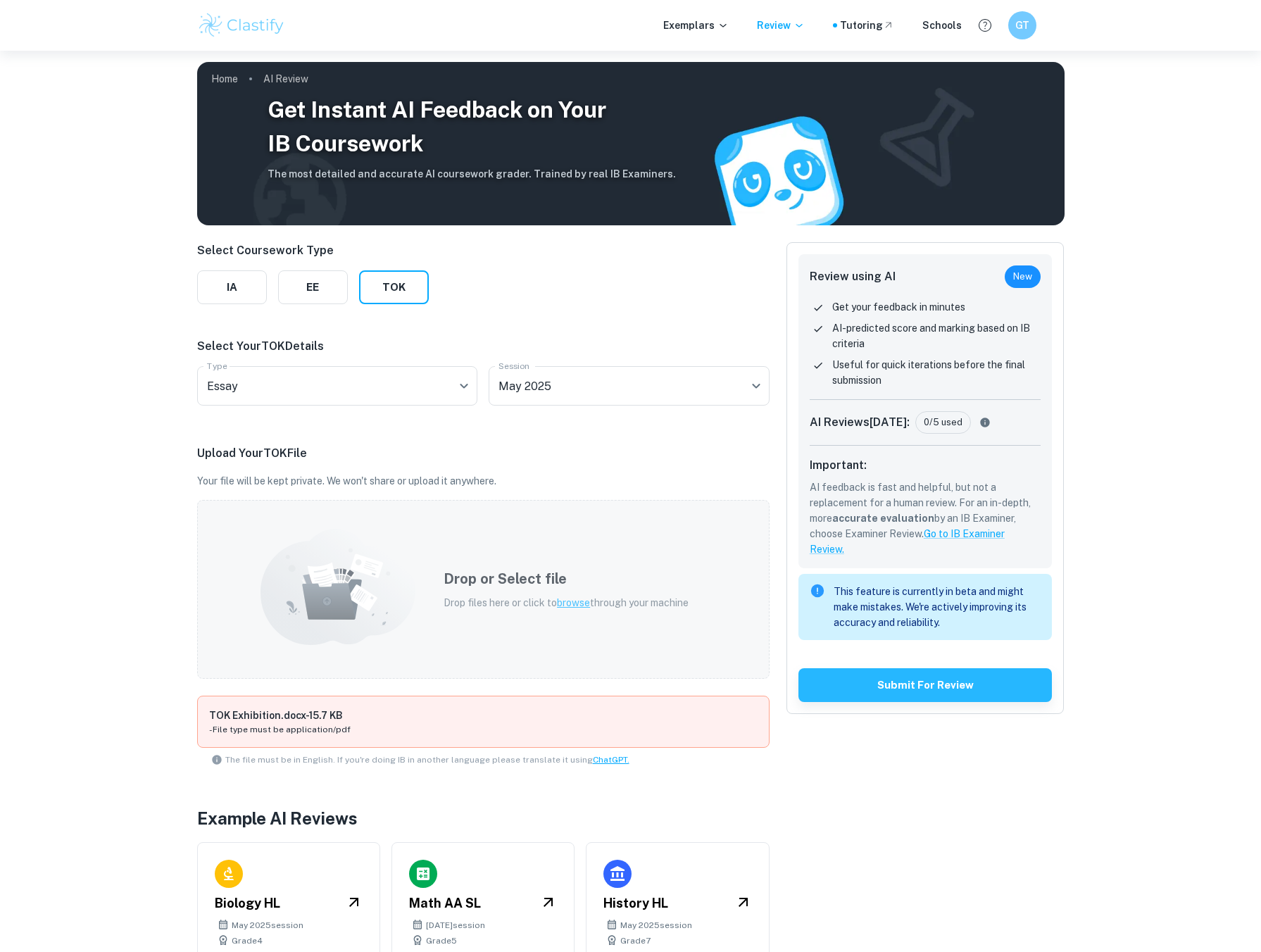
click at [567, 603] on span "browse" at bounding box center [573, 602] width 33 height 11
click at [560, 603] on span "browse" at bounding box center [573, 602] width 33 height 11
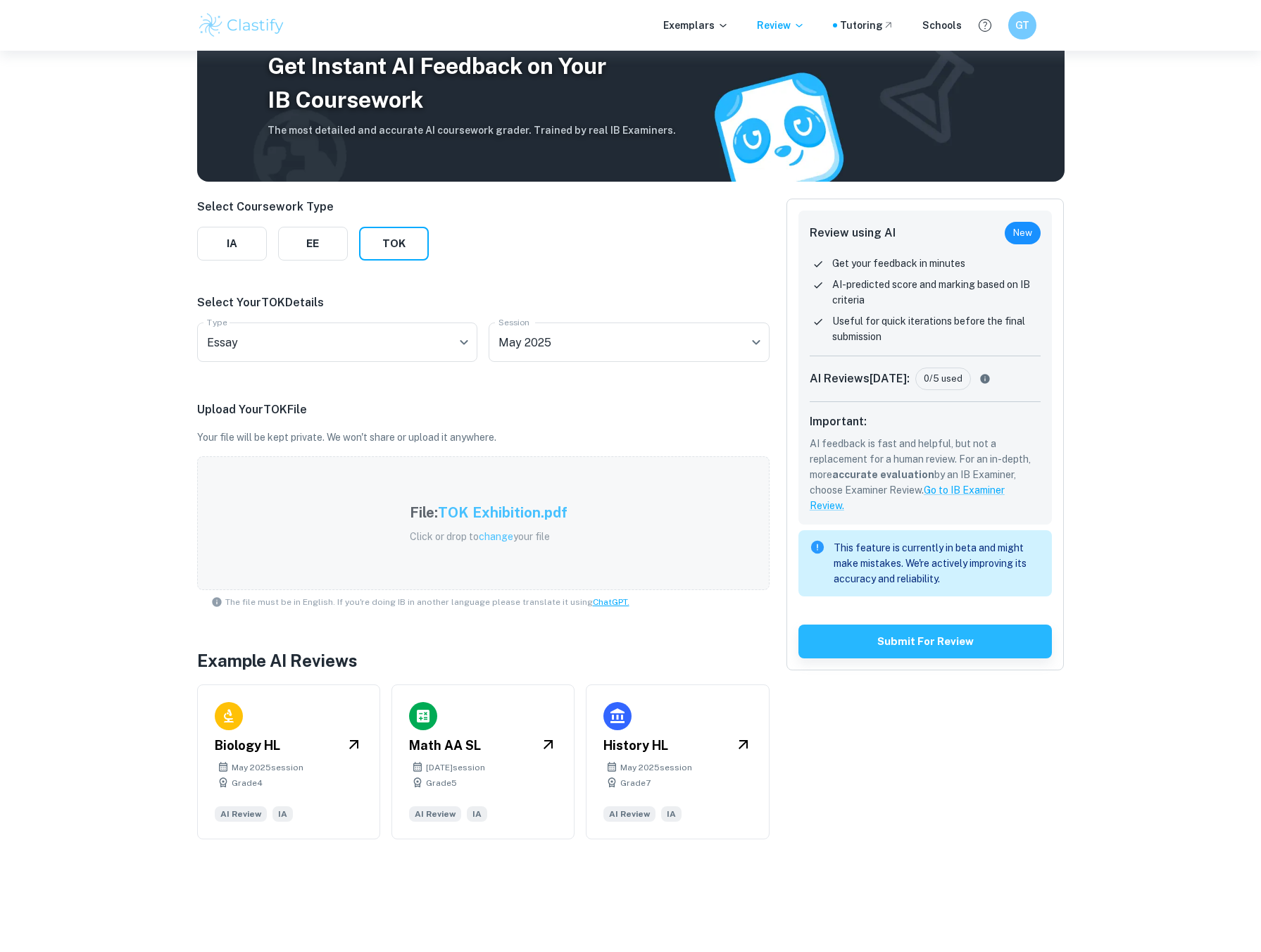
scroll to position [51, 0]
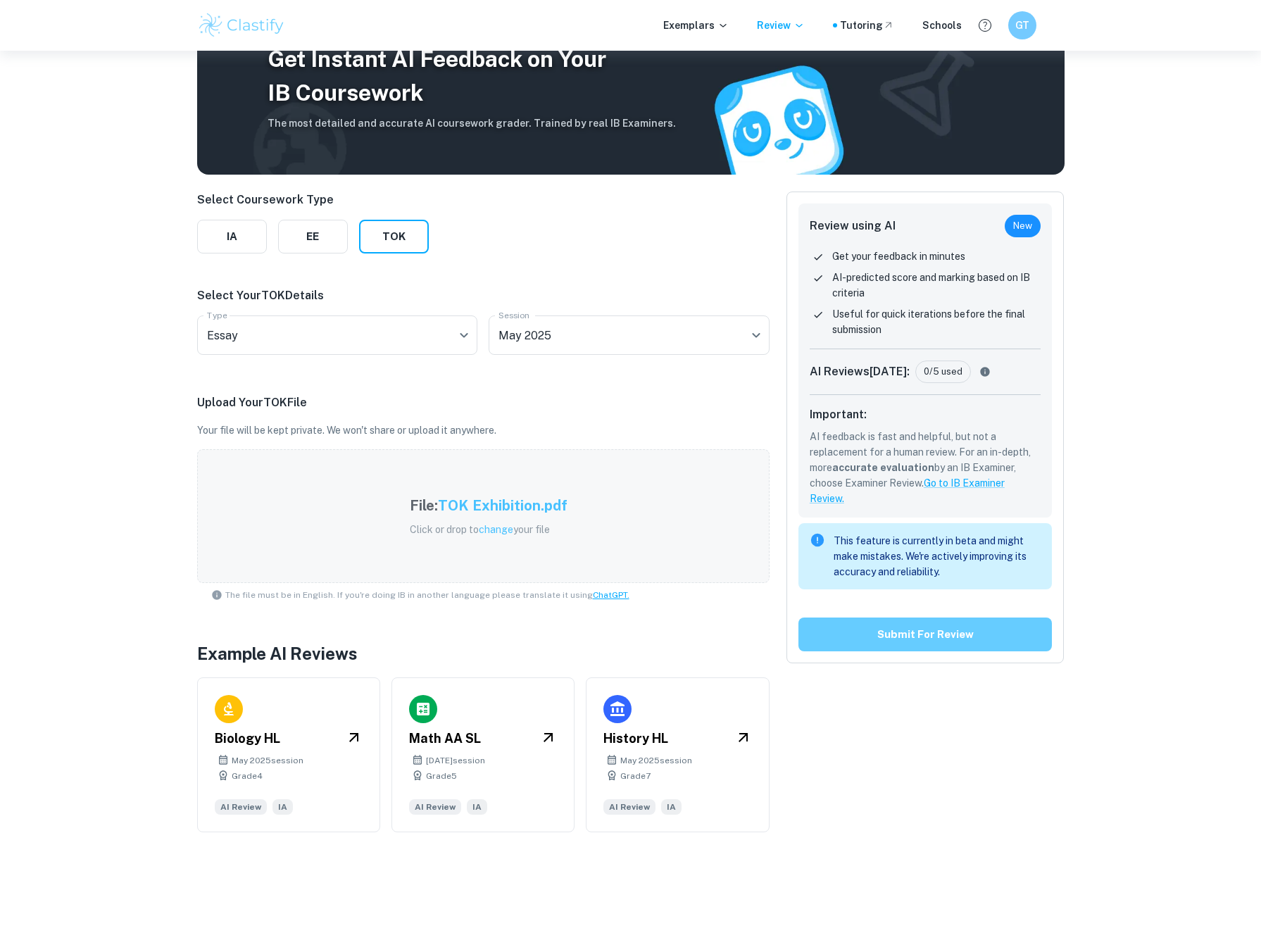
click at [996, 630] on button "Submit for review" at bounding box center [926, 634] width 255 height 33
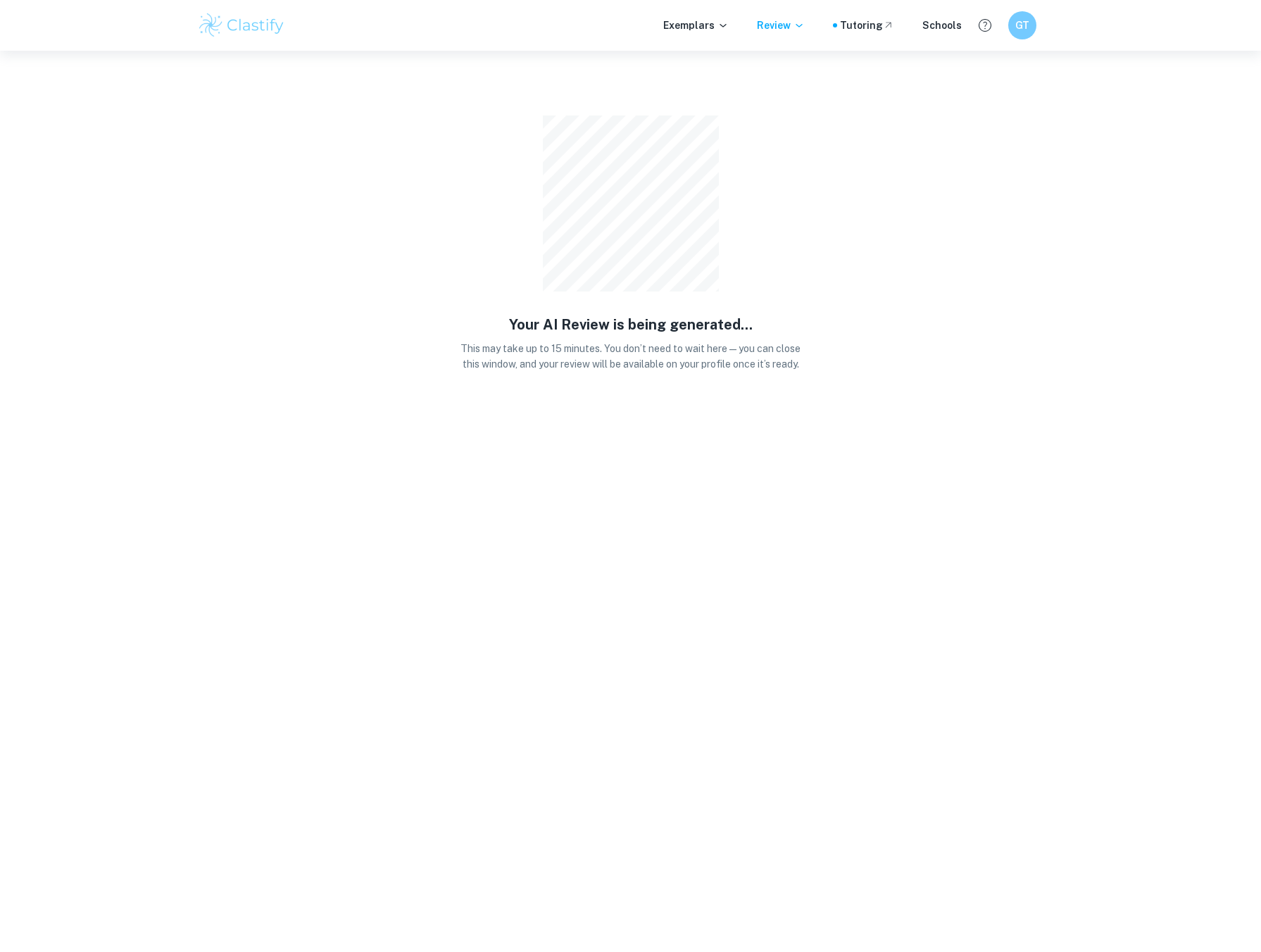
click at [926, 781] on body "We value your privacy We use cookies to enhance your browsing experience, serve…" at bounding box center [630, 526] width 1261 height 952
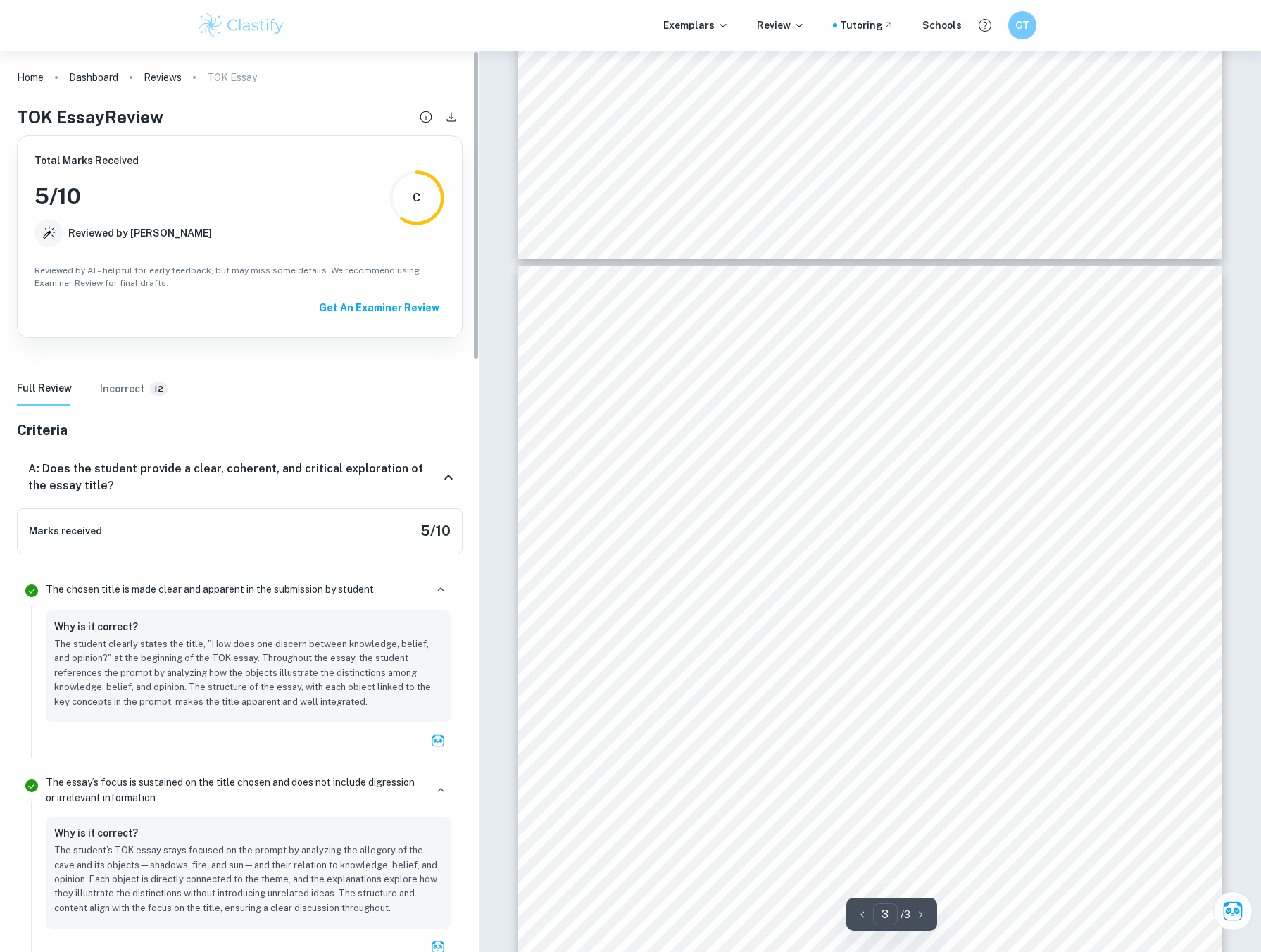
scroll to position [1522, 0]
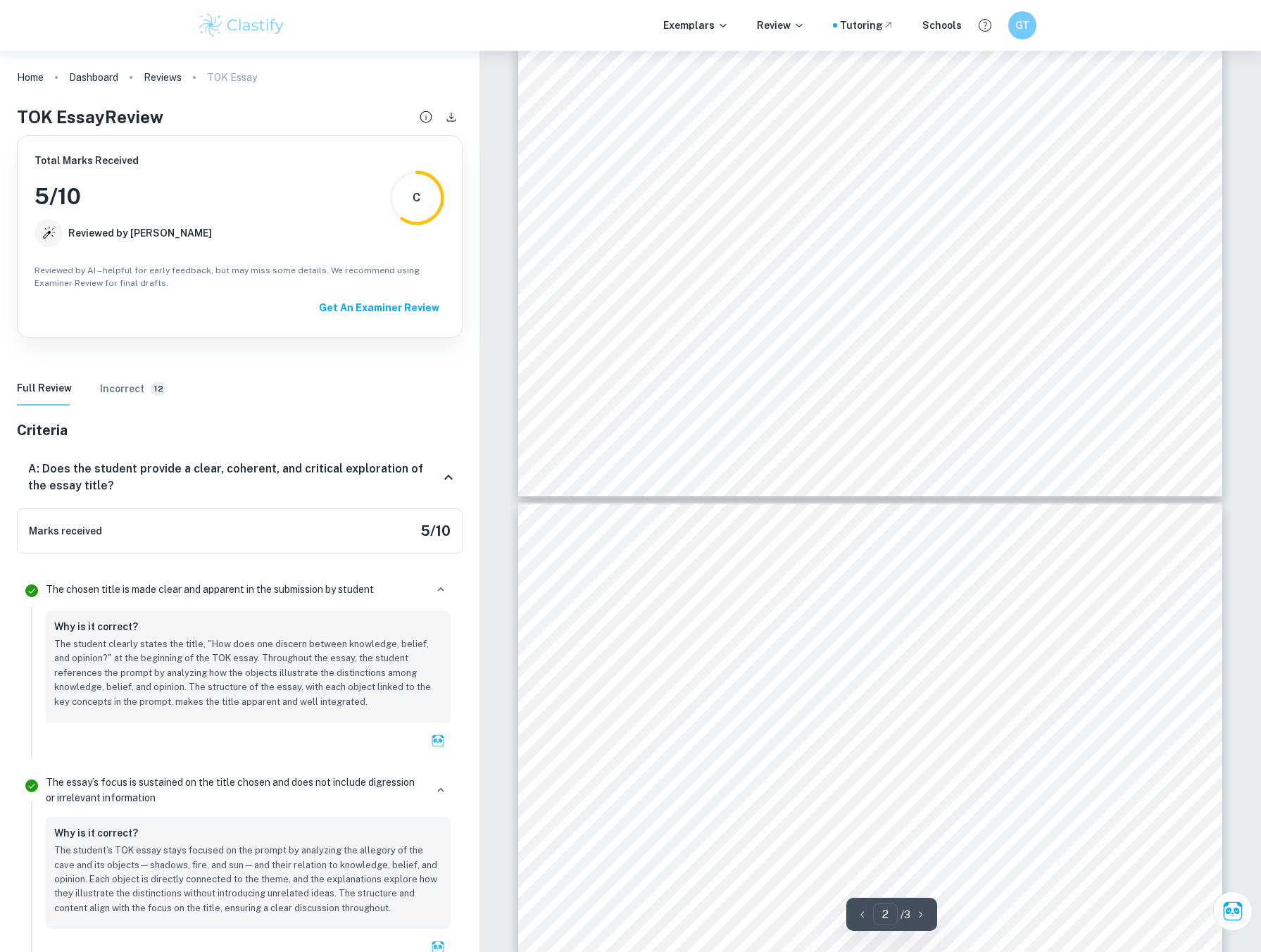
type input "1"
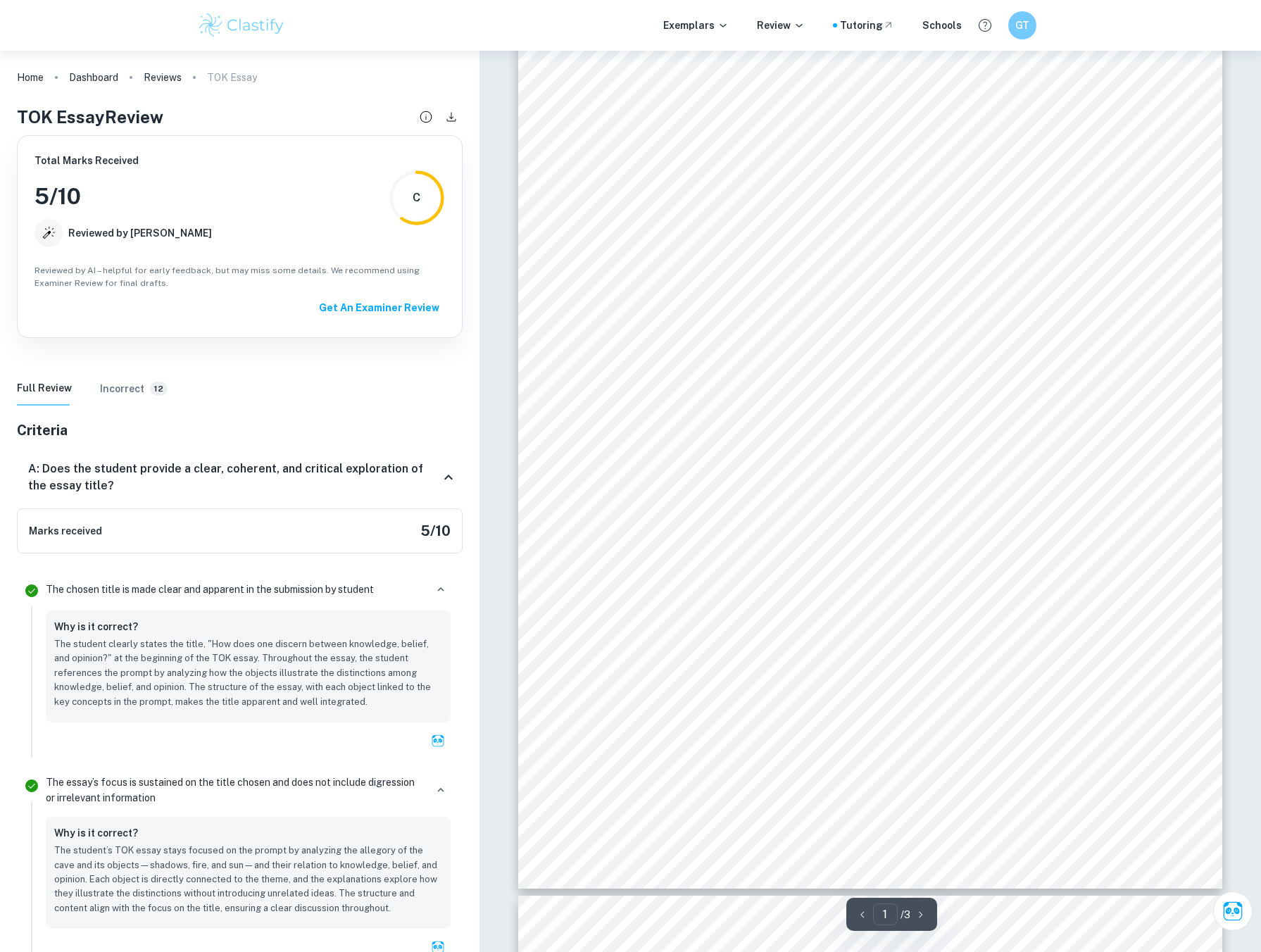
scroll to position [0, 0]
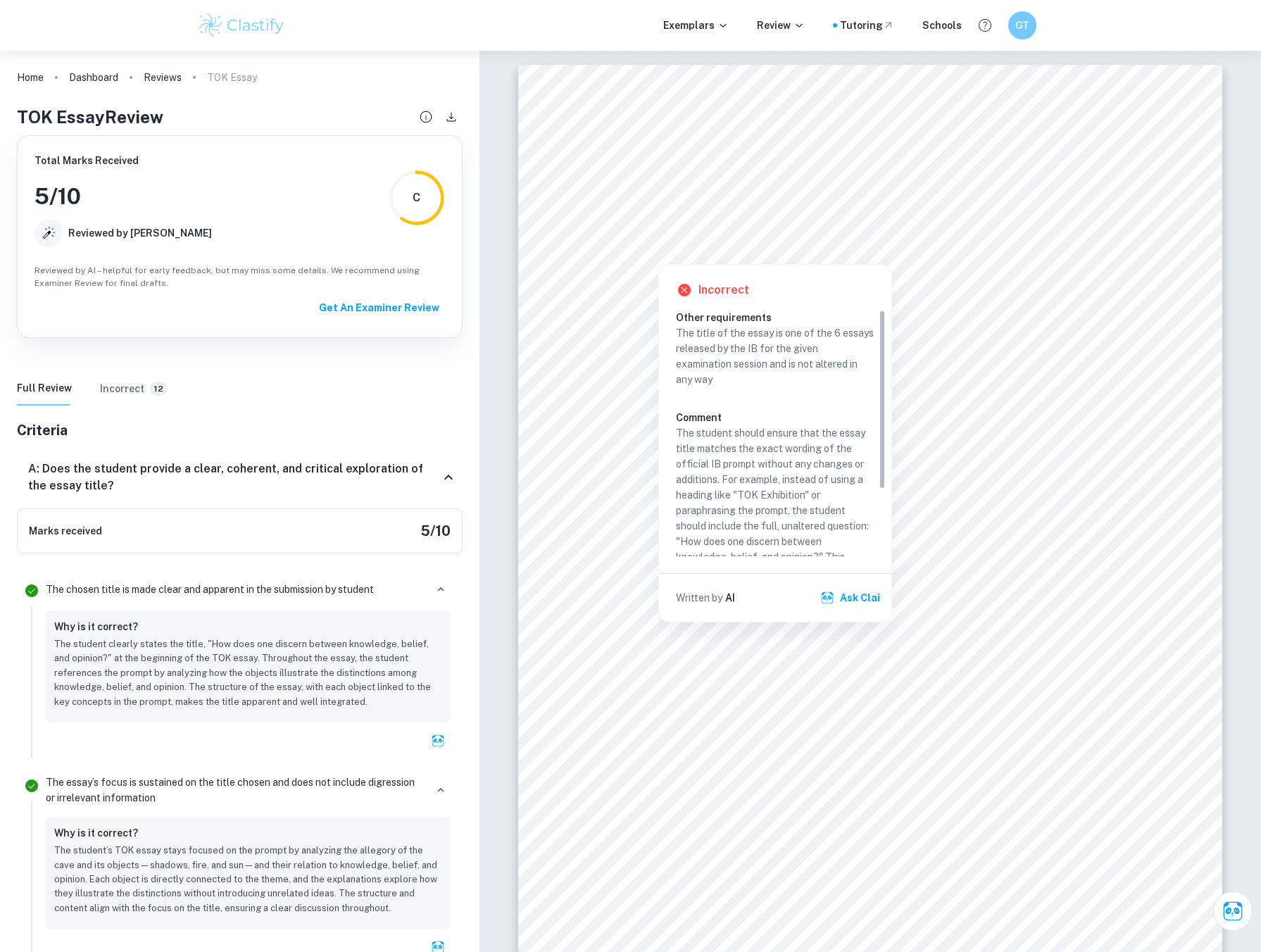
click at [674, 174] on div at bounding box center [694, 194] width 187 height 58
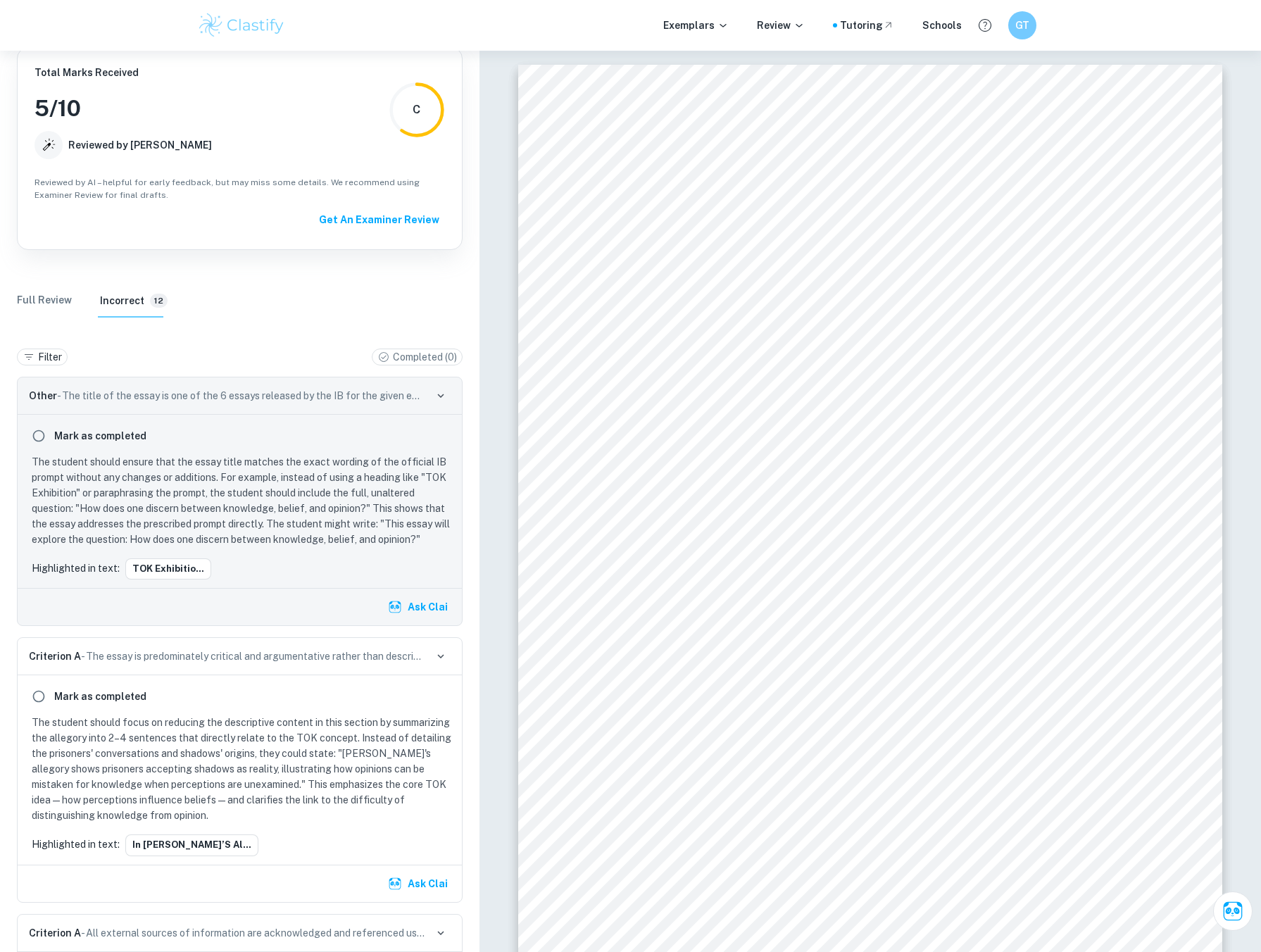
scroll to position [159, 0]
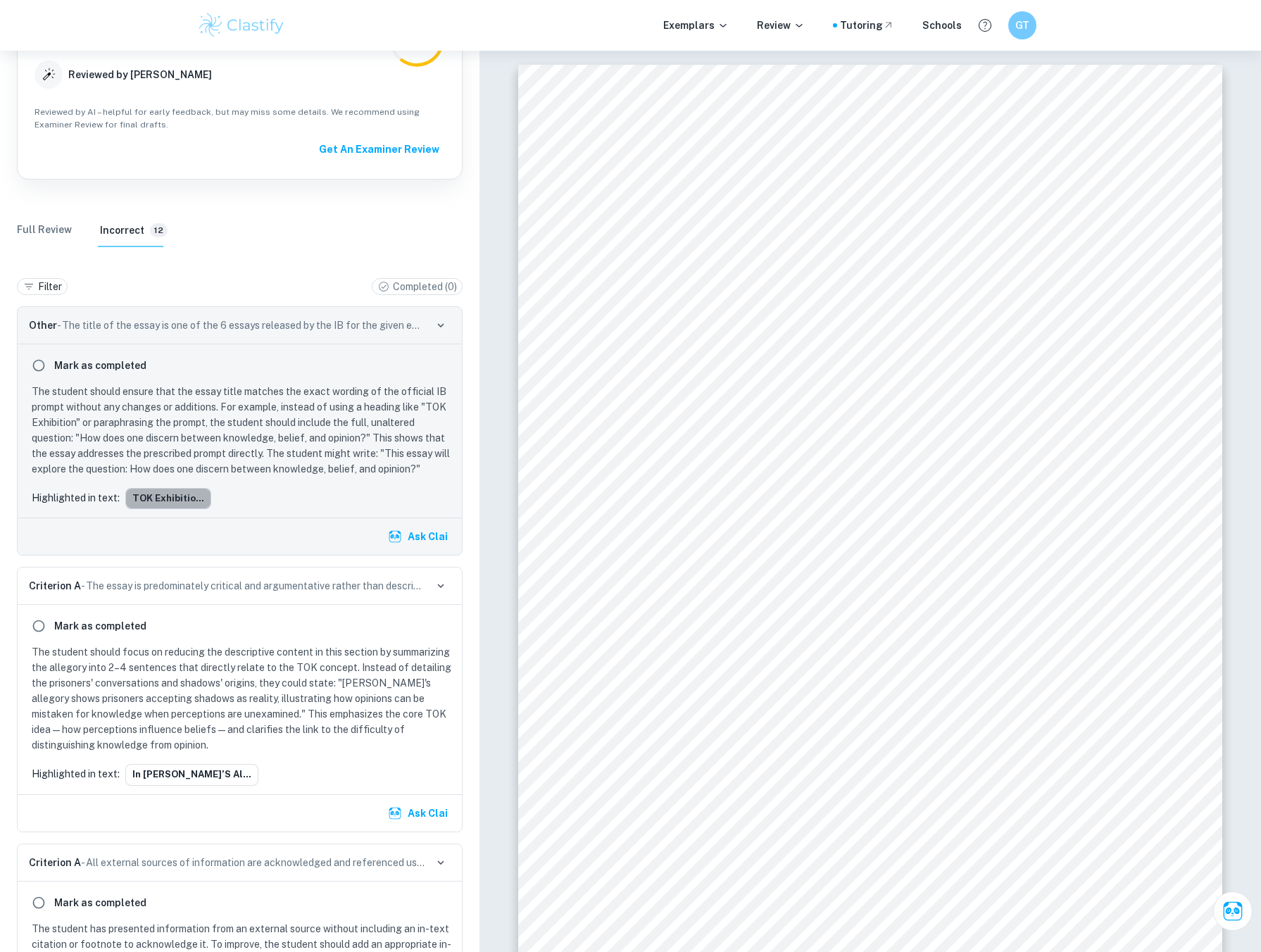
click at [188, 497] on button "TOK Exhibitio..." at bounding box center [168, 498] width 86 height 21
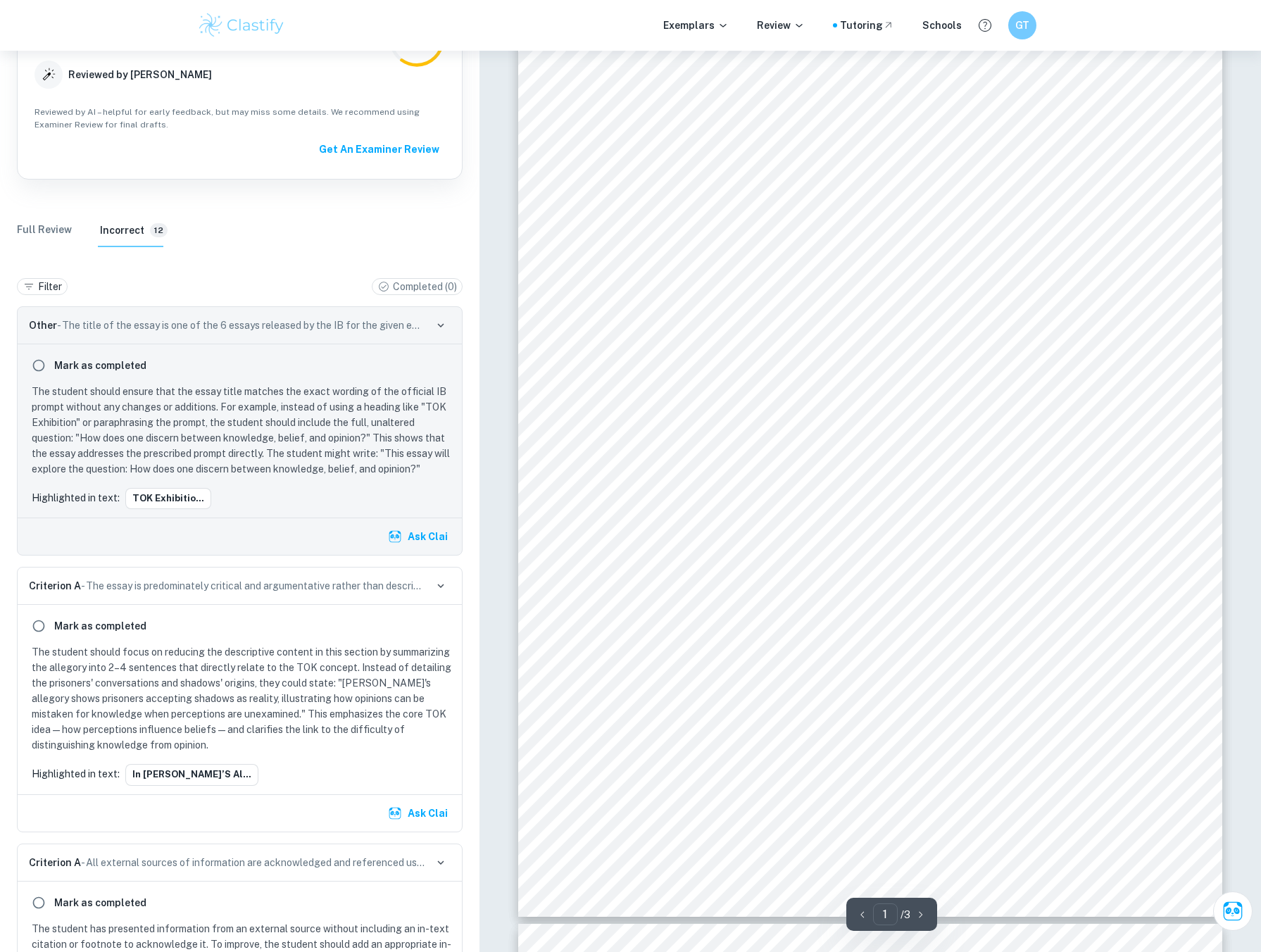
scroll to position [70, 0]
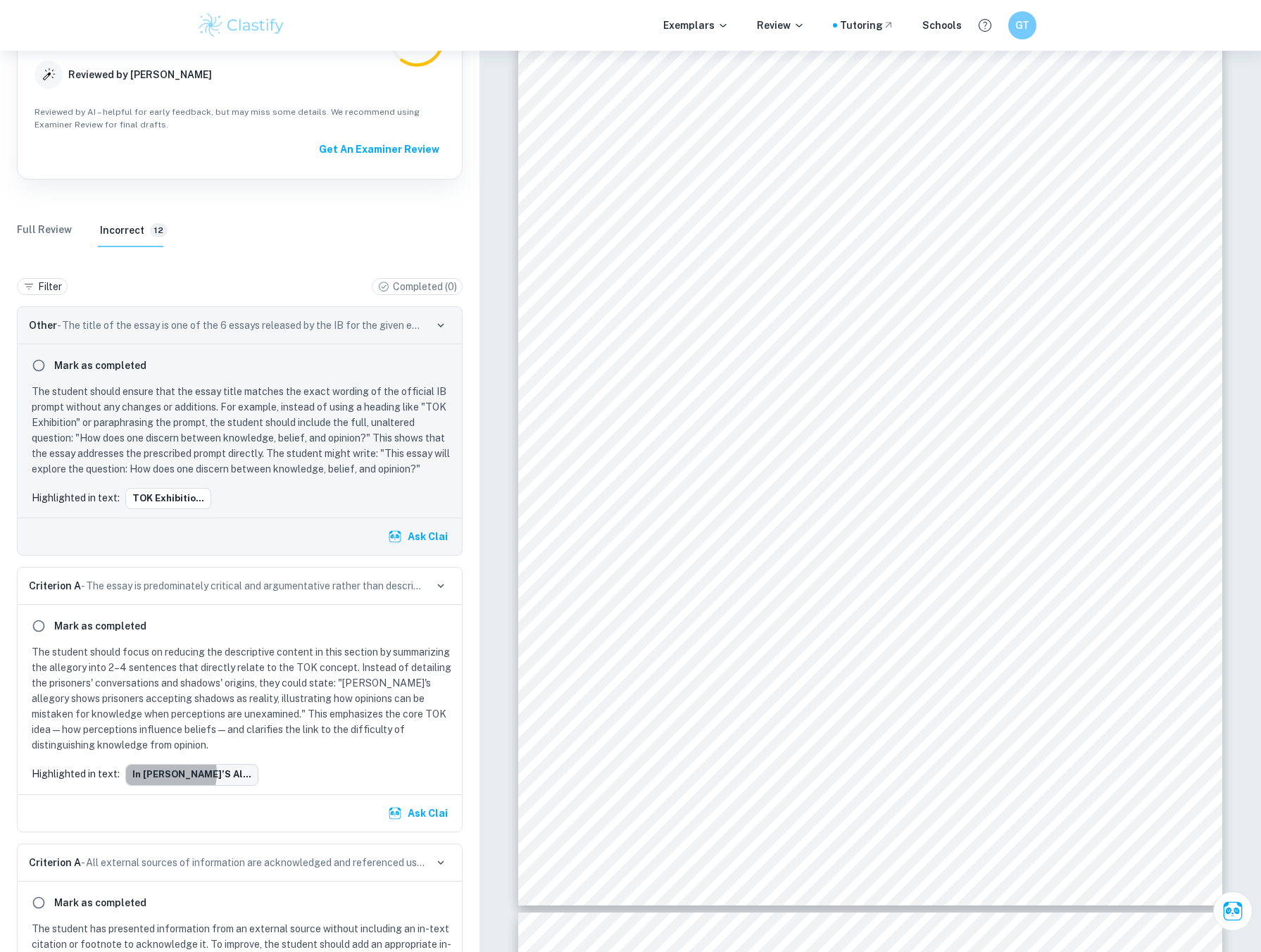
click at [169, 773] on button "In [PERSON_NAME]’s al..." at bounding box center [191, 773] width 133 height 21
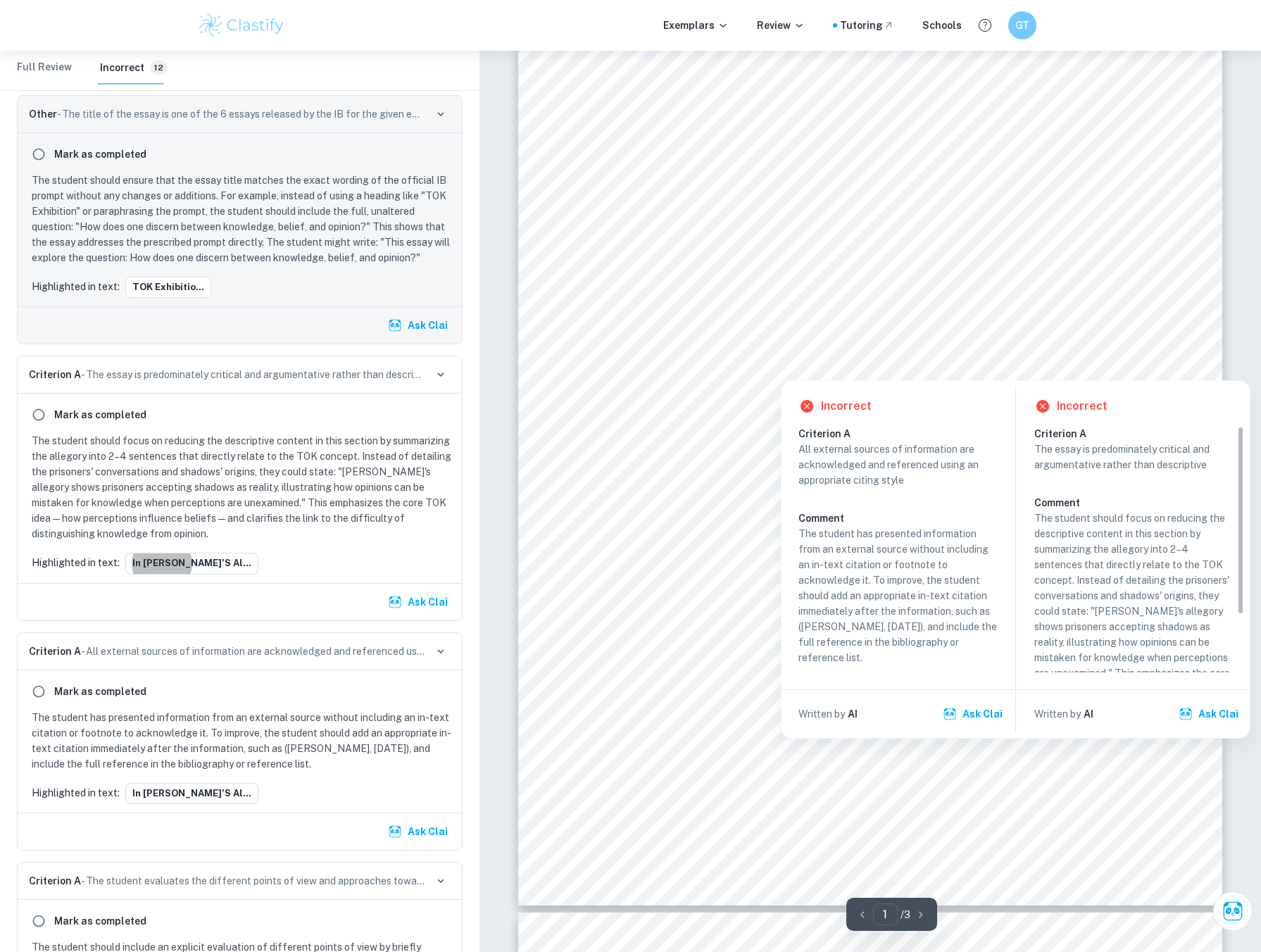
click at [893, 343] on div at bounding box center [859, 348] width 516 height 23
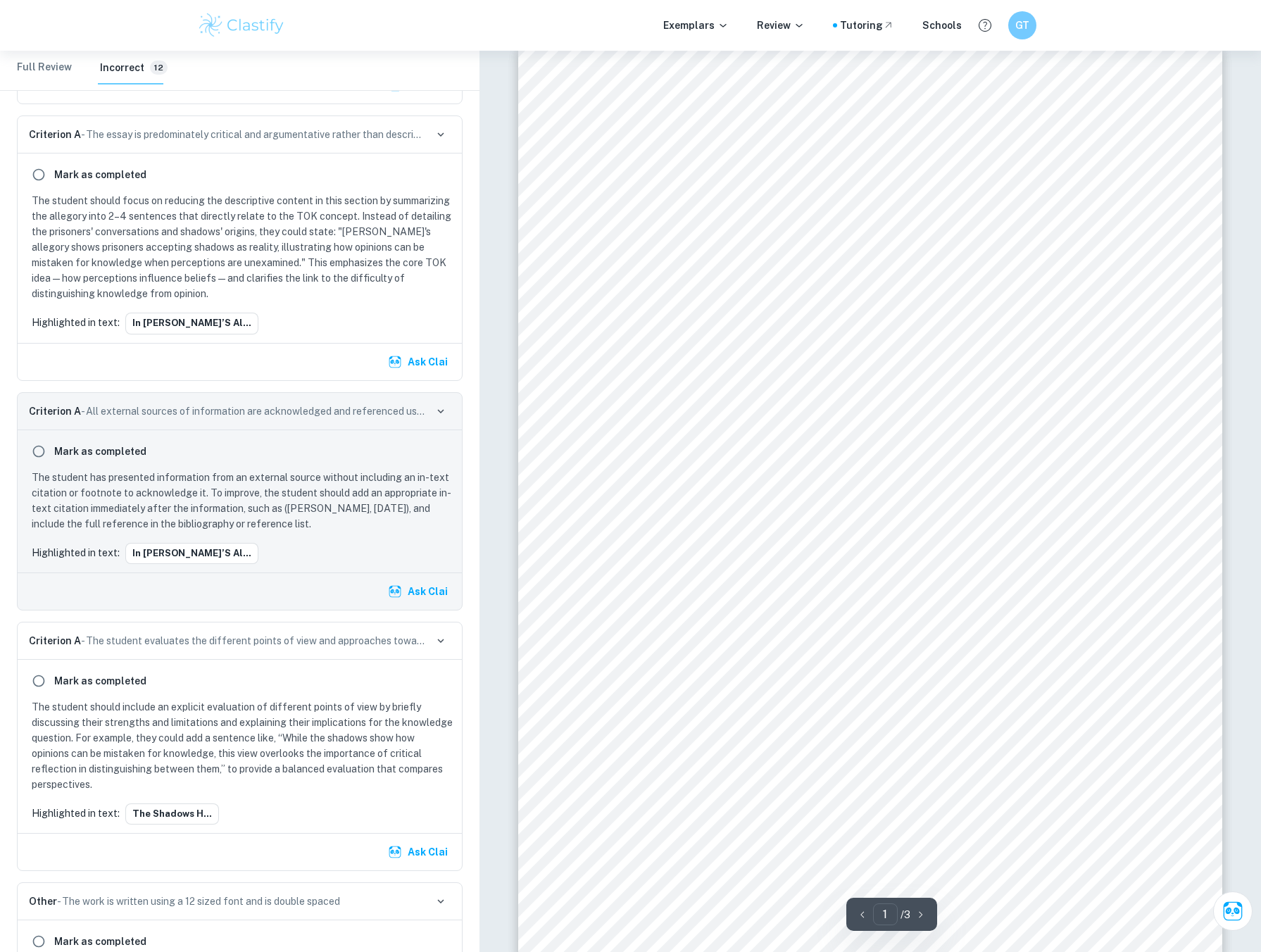
scroll to position [0, 0]
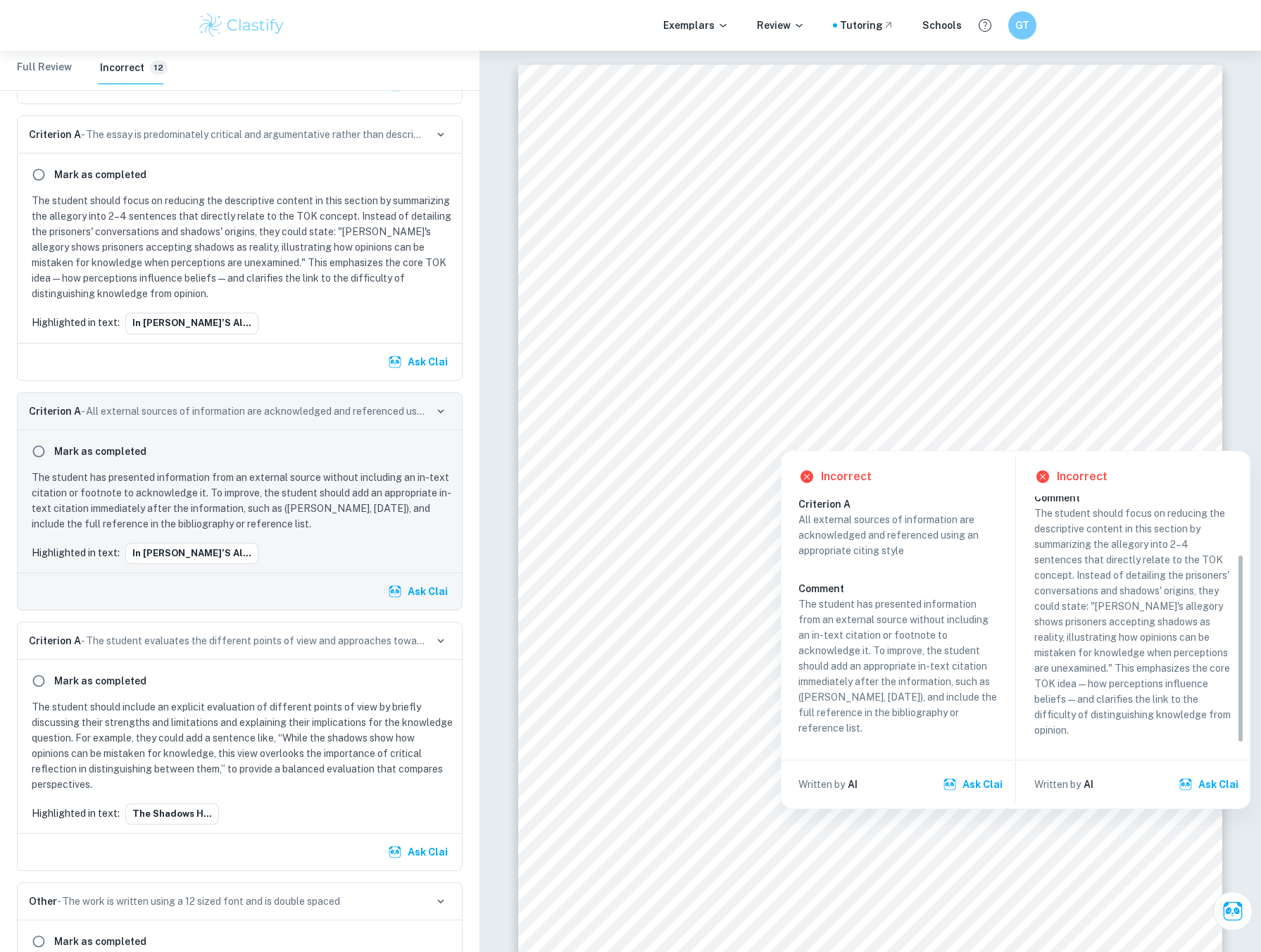
click at [918, 423] on div at bounding box center [859, 418] width 516 height 23
click at [919, 421] on div at bounding box center [859, 418] width 516 height 23
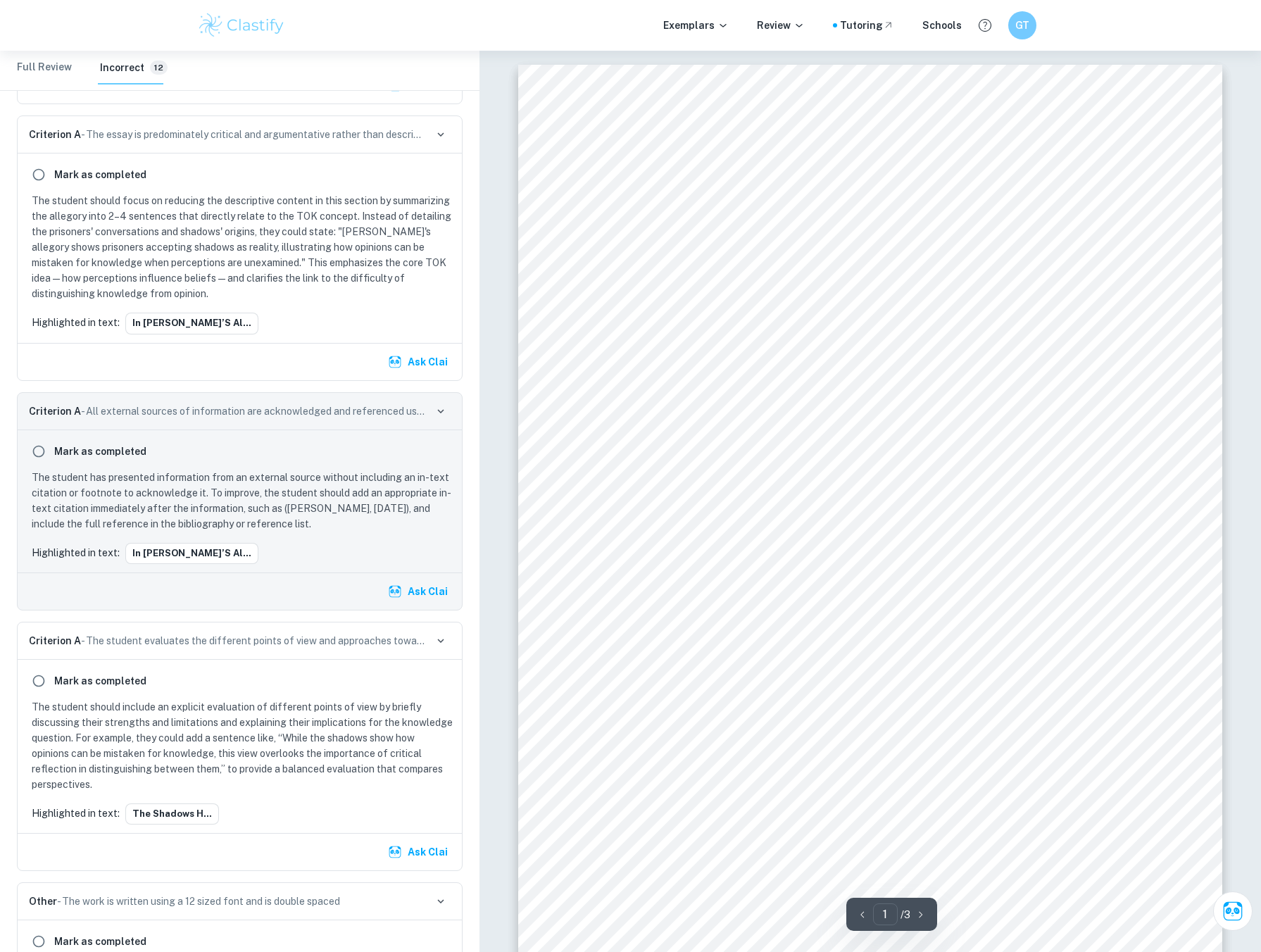
click at [919, 421] on span "prisoners, the shadows constitute their entire reality. They converse about the…" at bounding box center [857, 419] width 513 height 14
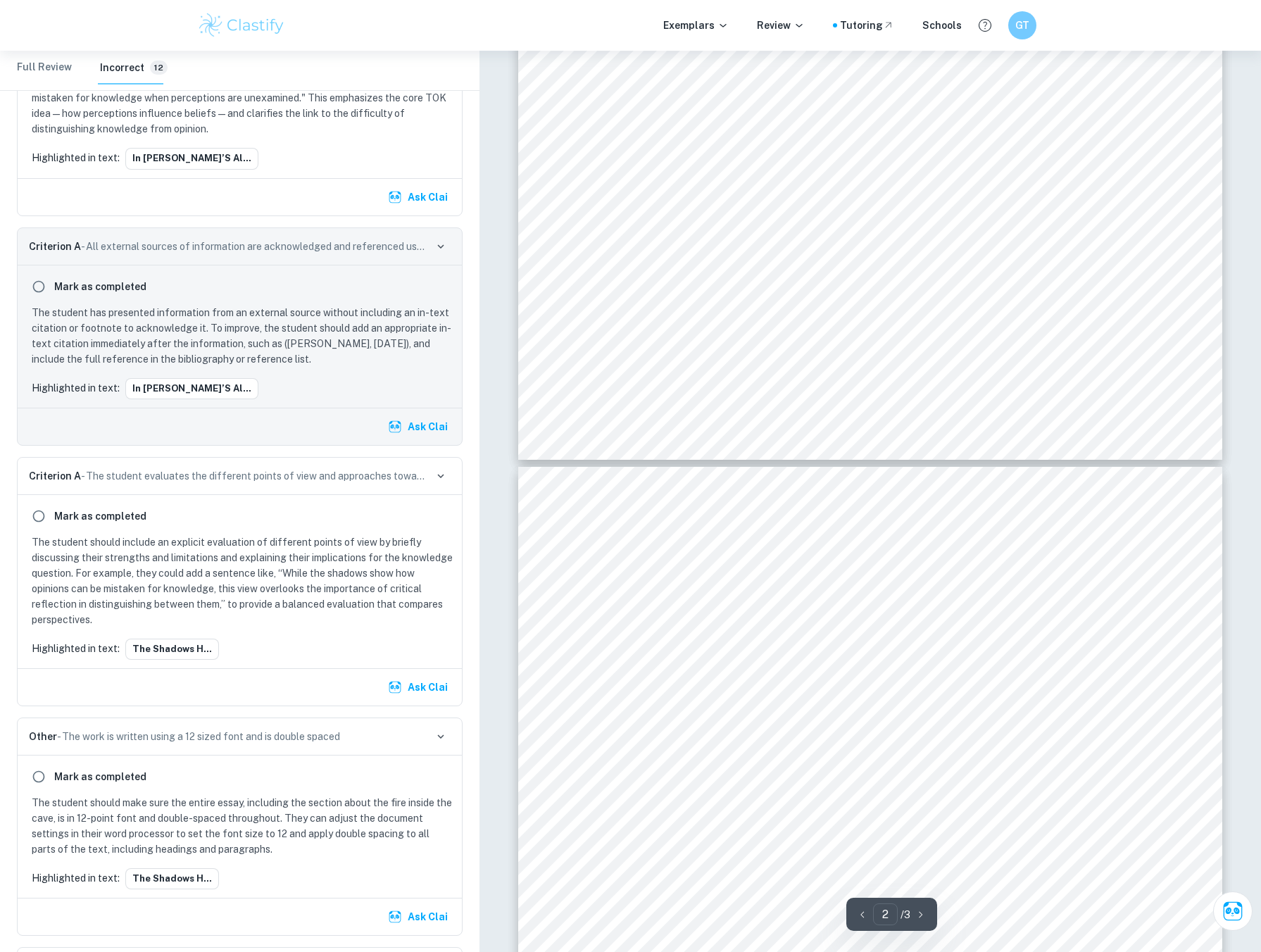
scroll to position [563, 0]
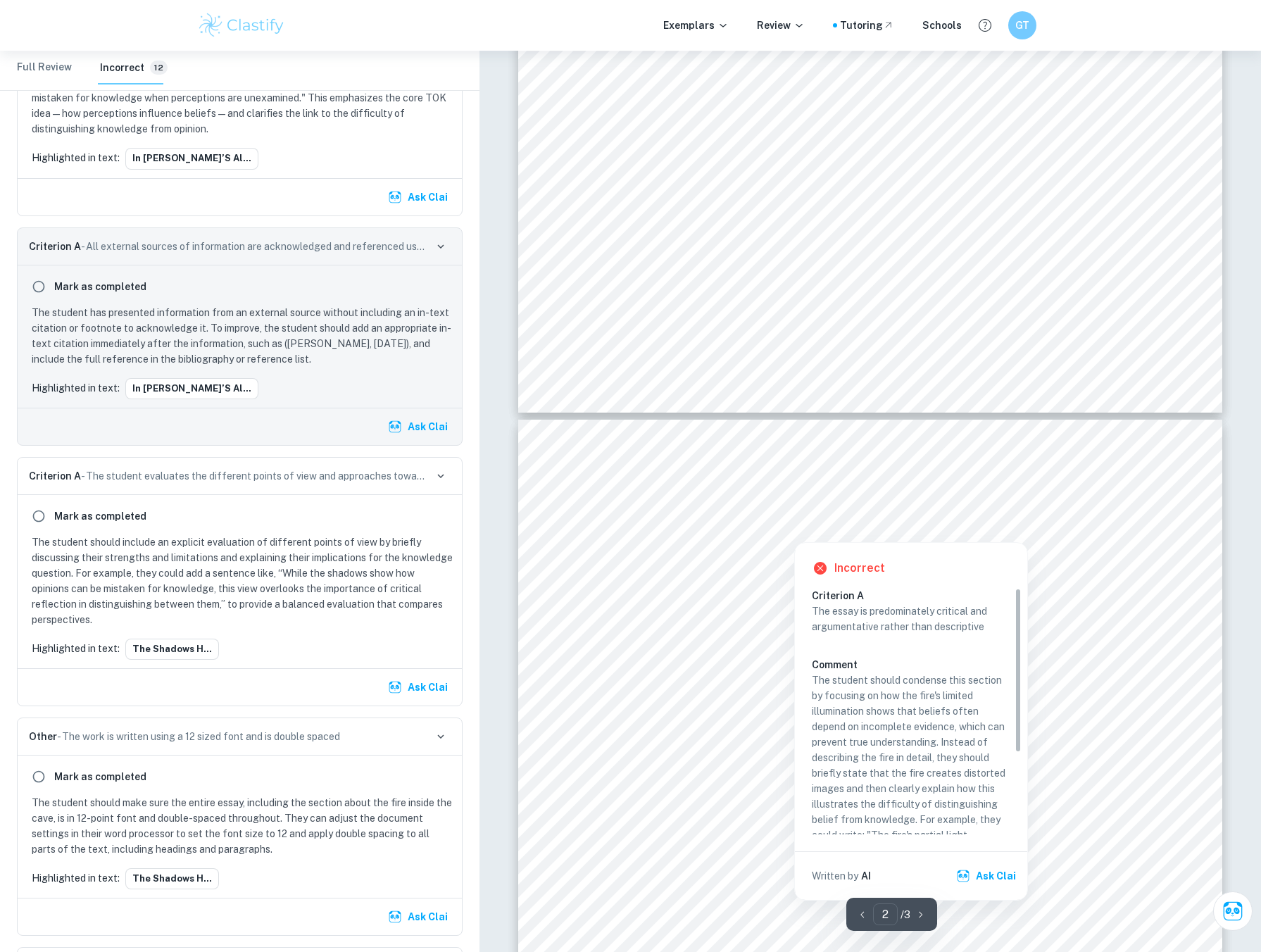
click at [678, 522] on div at bounding box center [794, 530] width 387 height 20
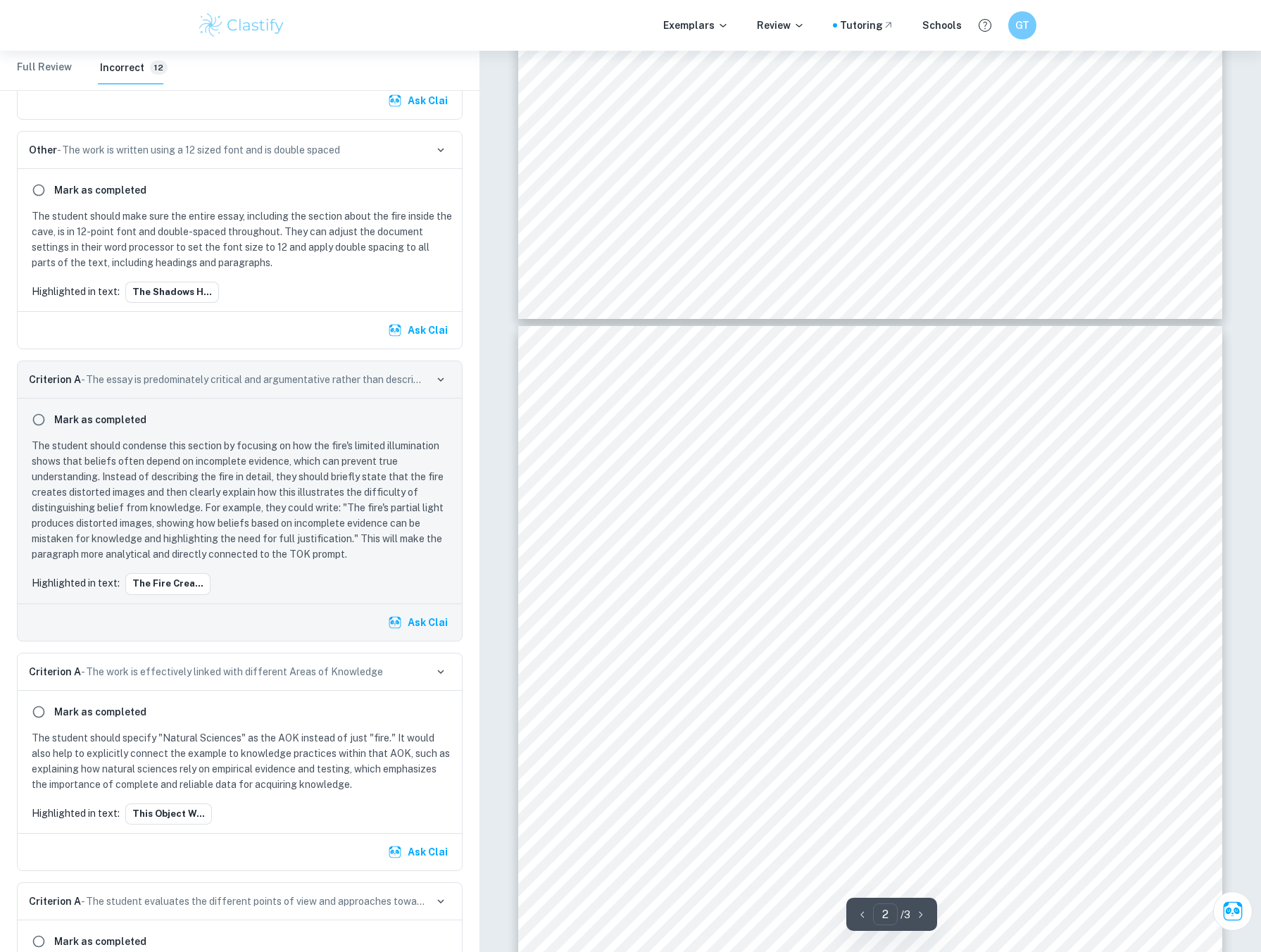
scroll to position [704, 0]
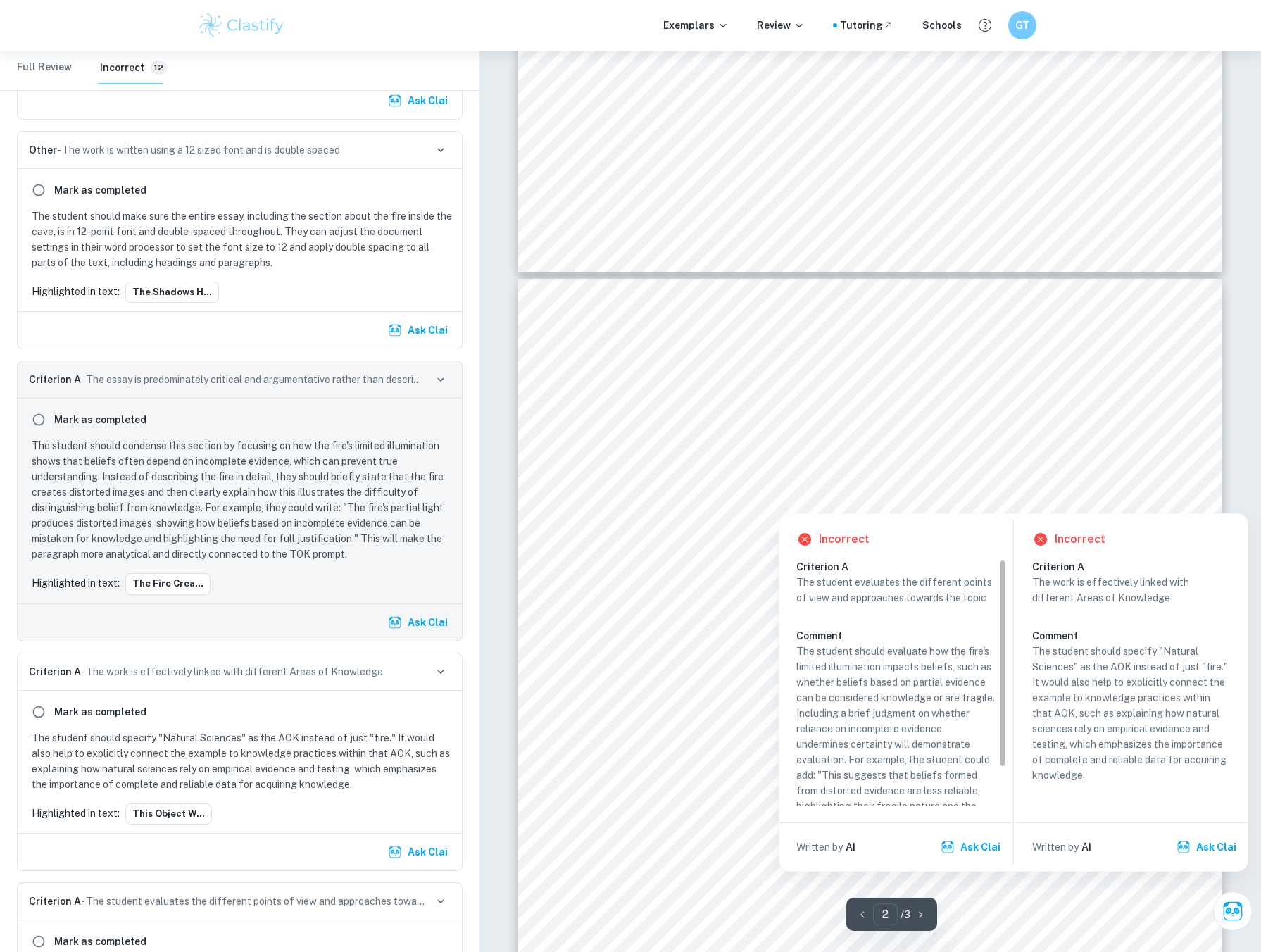
click at [878, 475] on div at bounding box center [854, 481] width 507 height 23
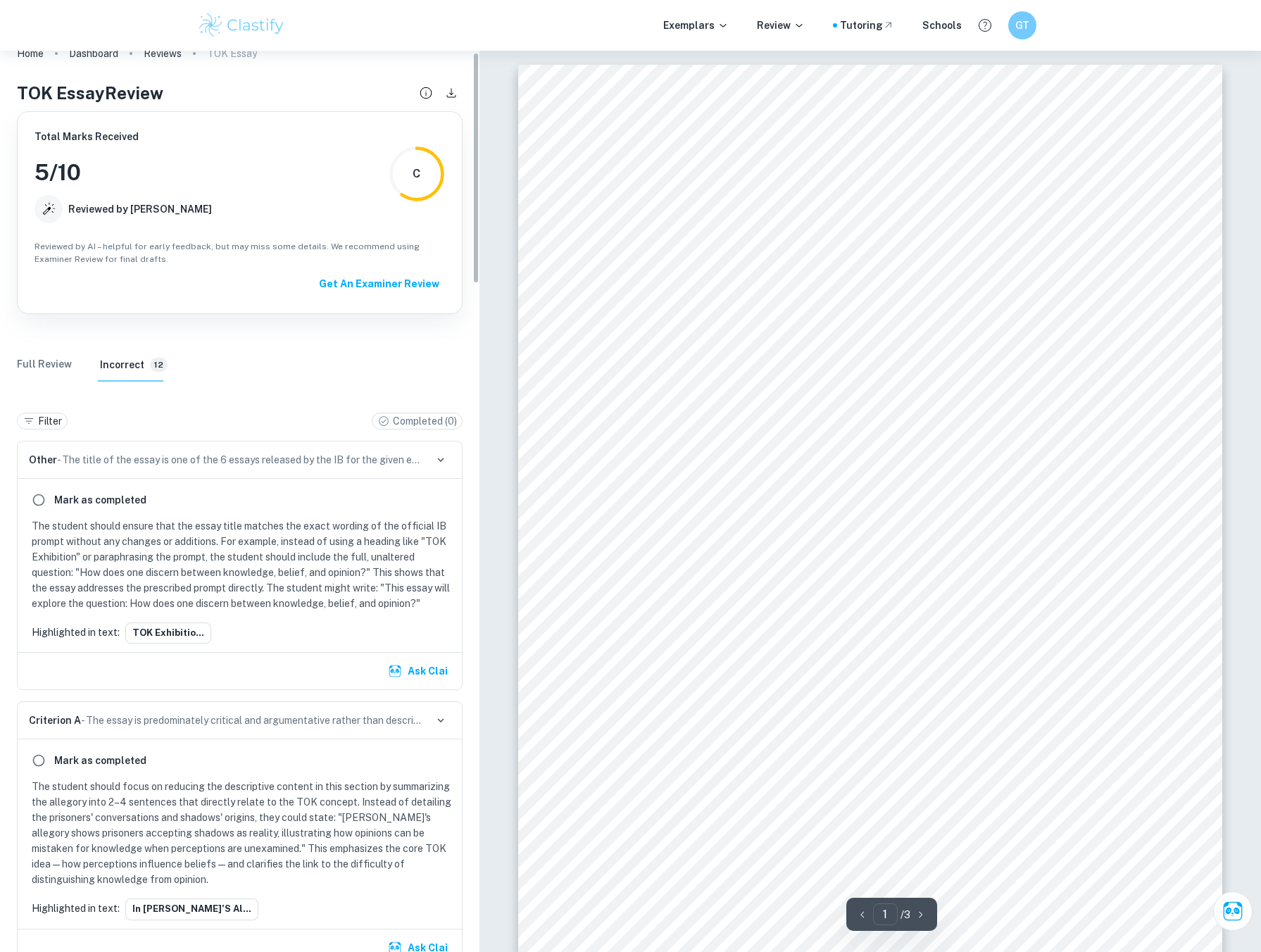
scroll to position [0, 0]
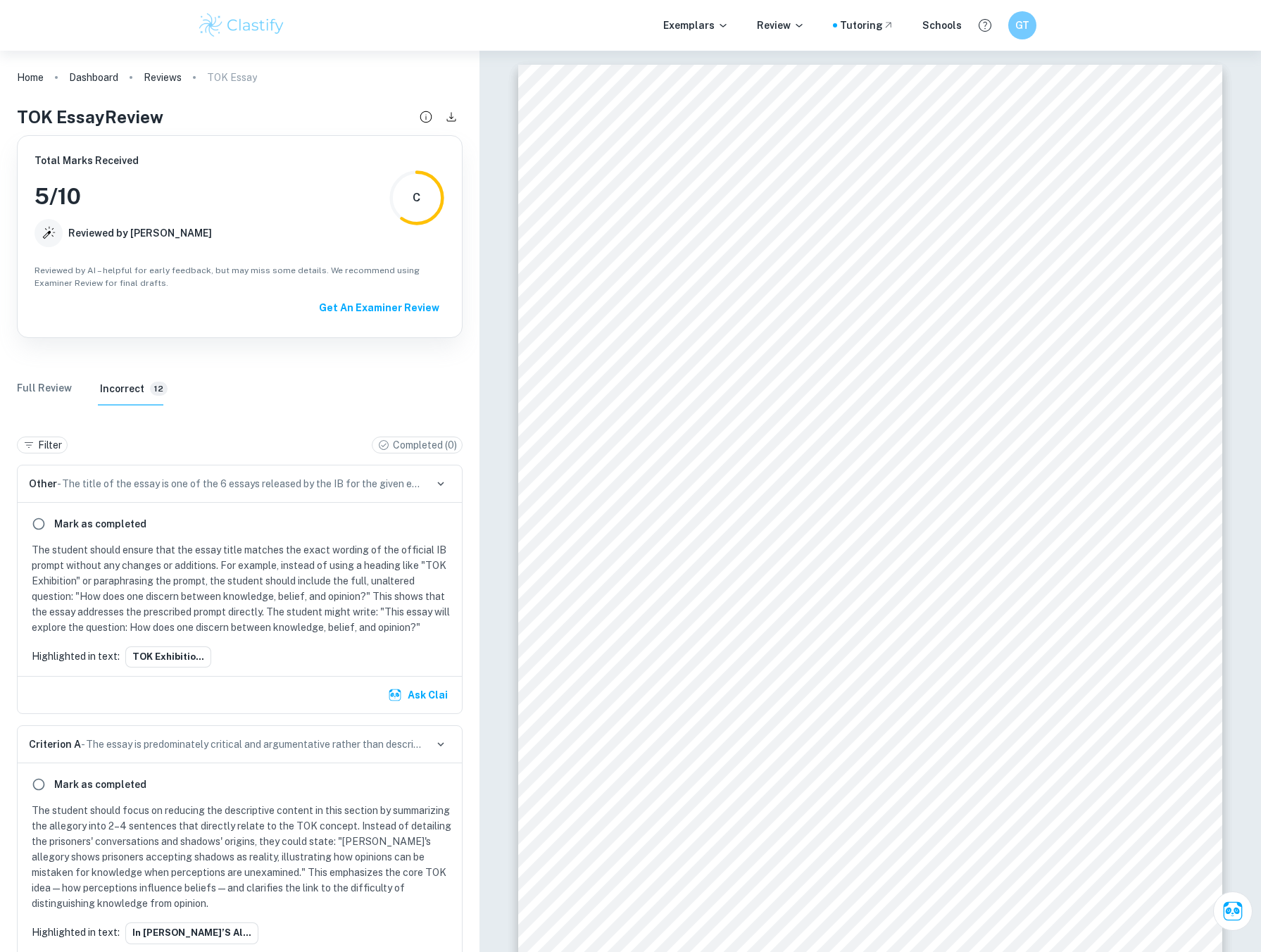
click at [49, 392] on Review "Full Review" at bounding box center [44, 388] width 55 height 33
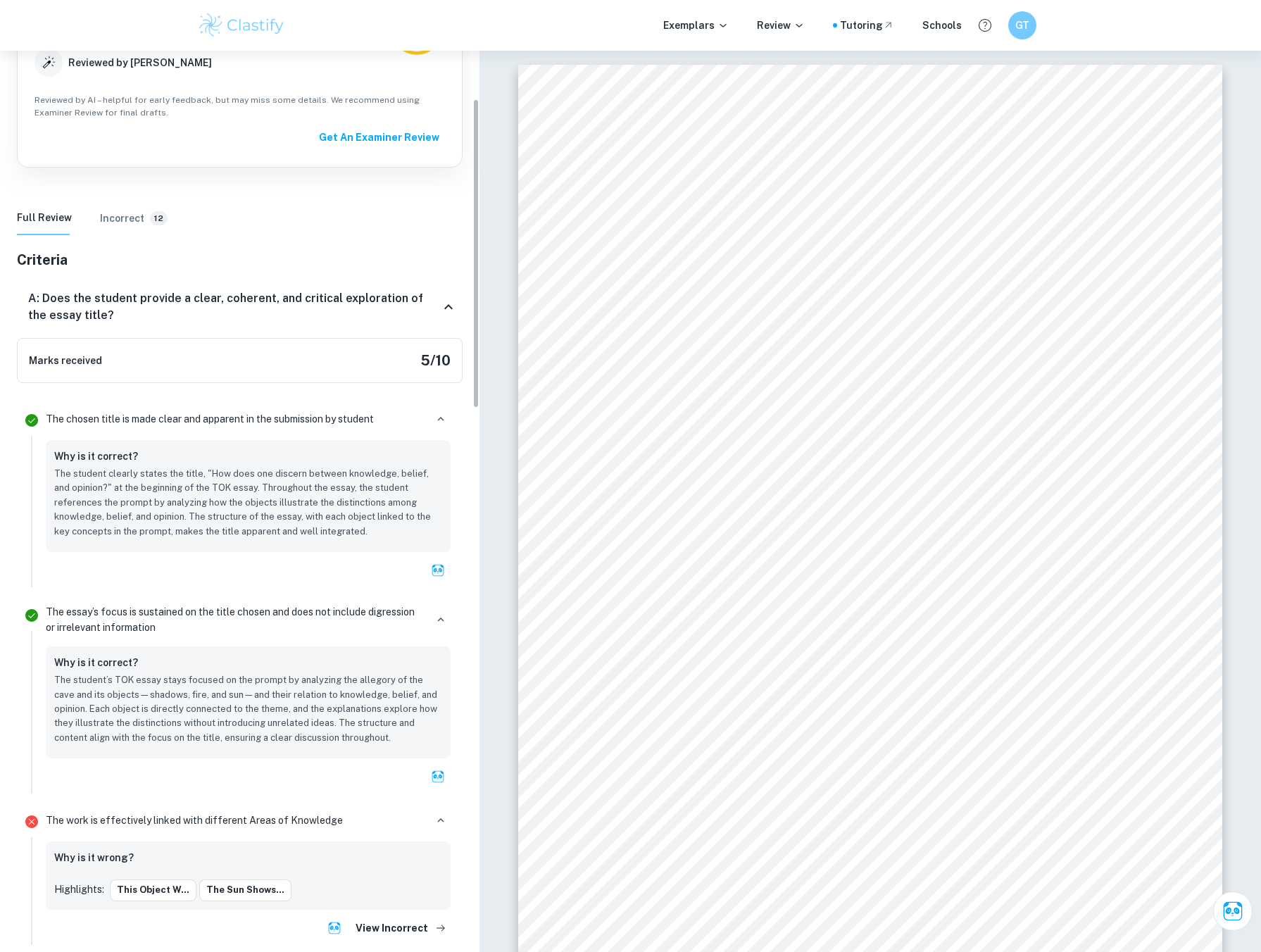
scroll to position [141, 0]
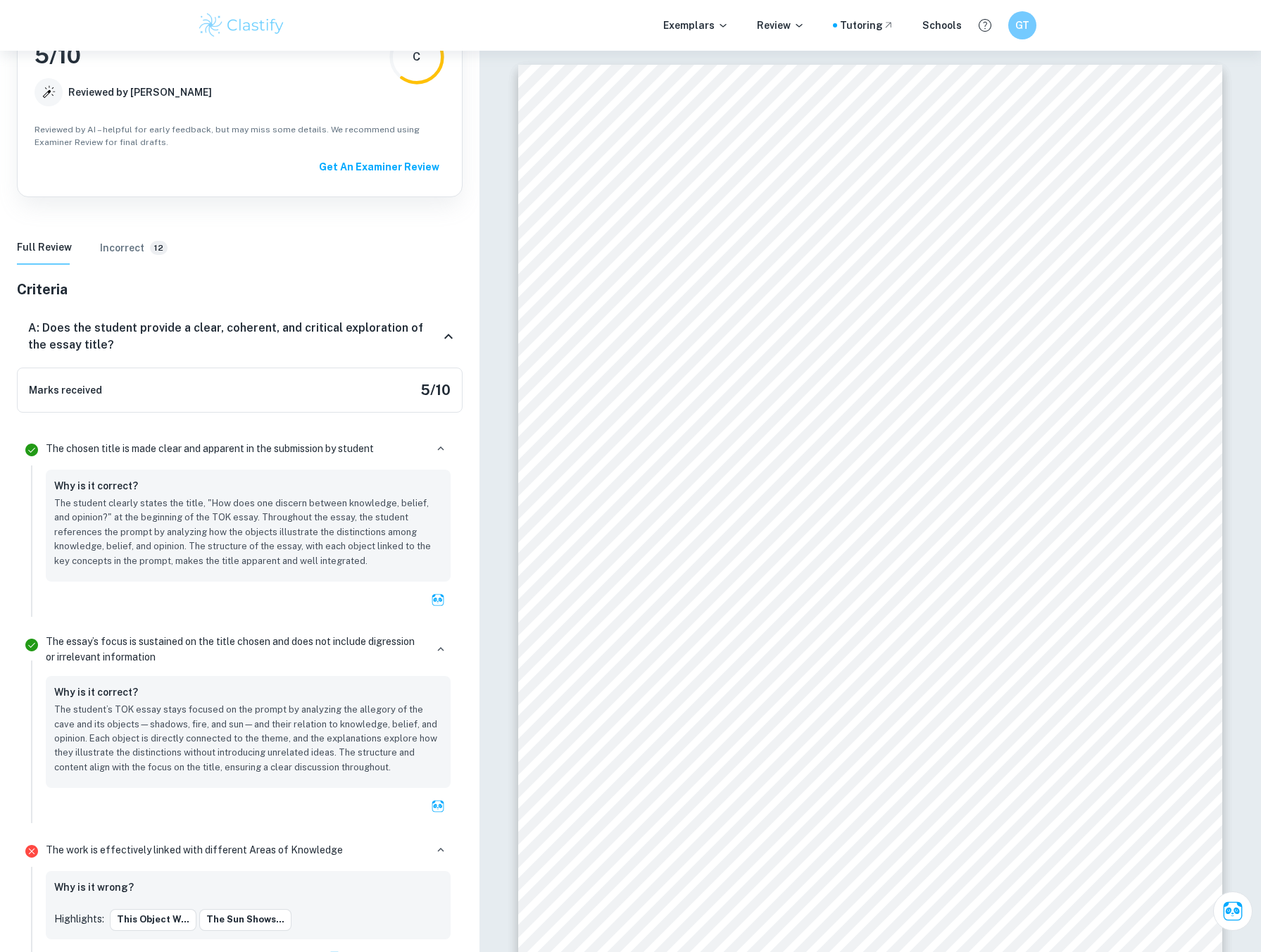
click at [216, 506] on p "The student clearly states the title, "How does one discern between knowledge, …" at bounding box center [248, 532] width 388 height 72
click at [122, 247] on h6 "Incorrect" at bounding box center [122, 248] width 44 height 16
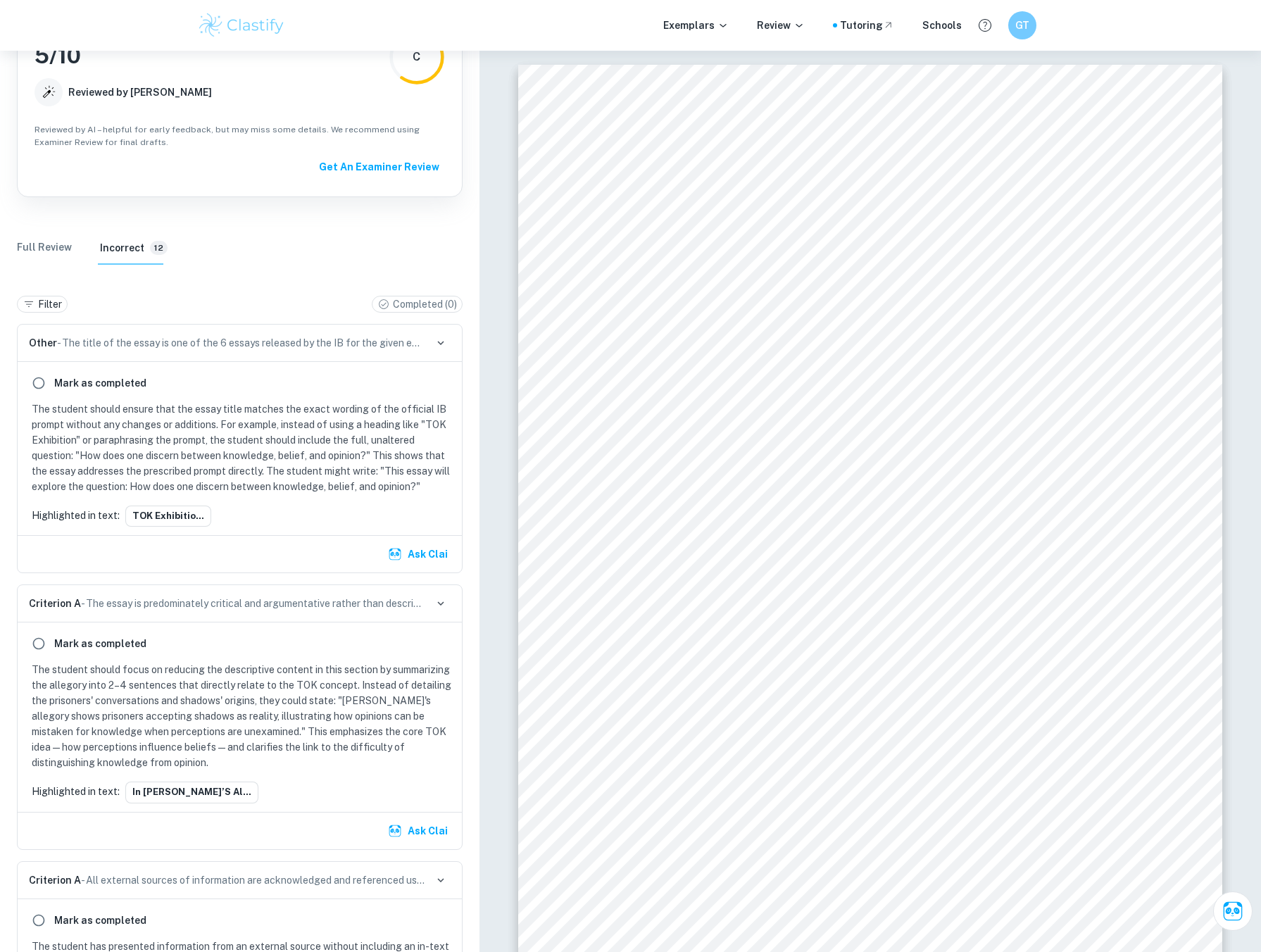
click at [52, 244] on Review "Full Review" at bounding box center [44, 248] width 55 height 33
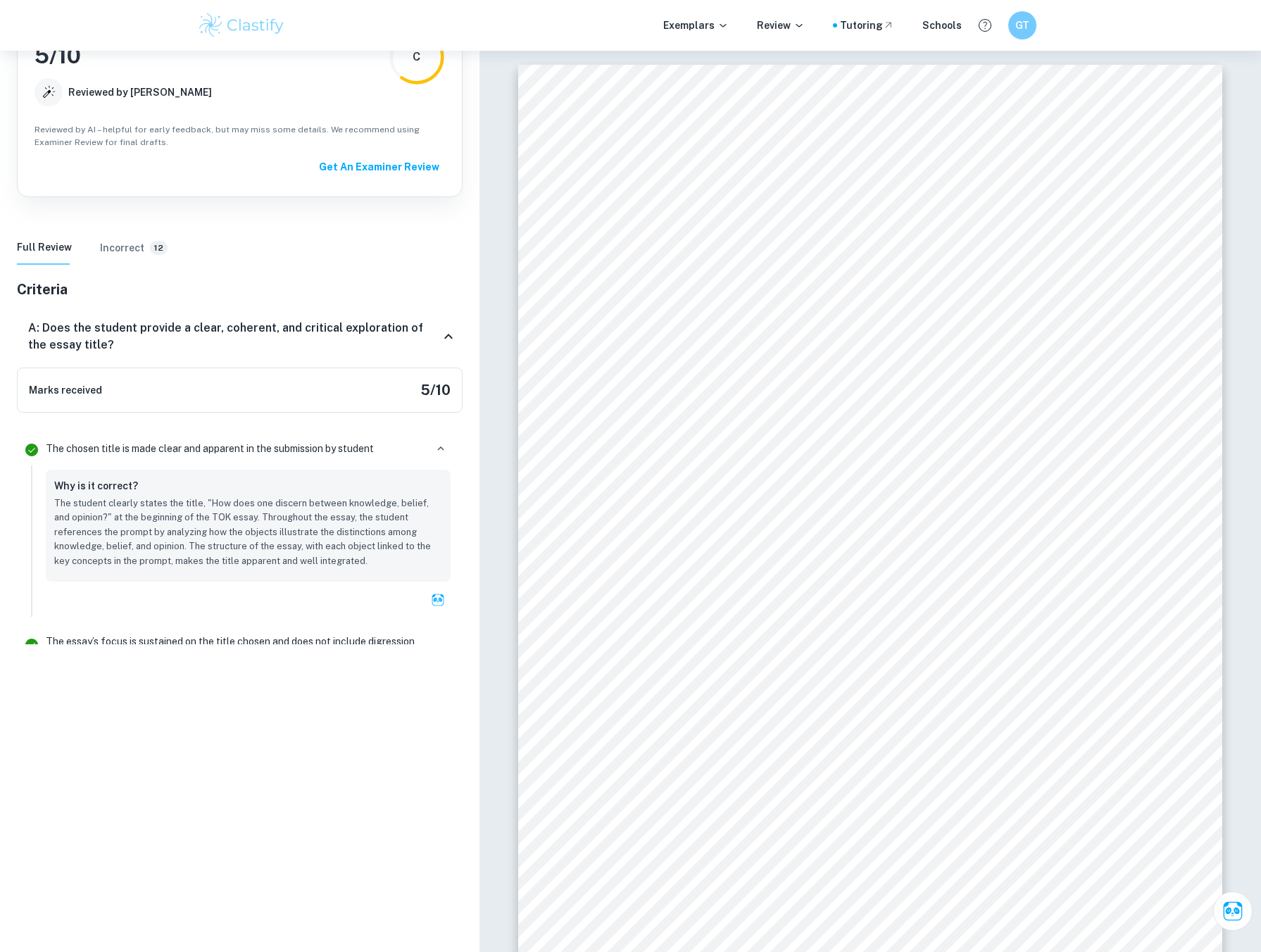
scroll to position [0, 0]
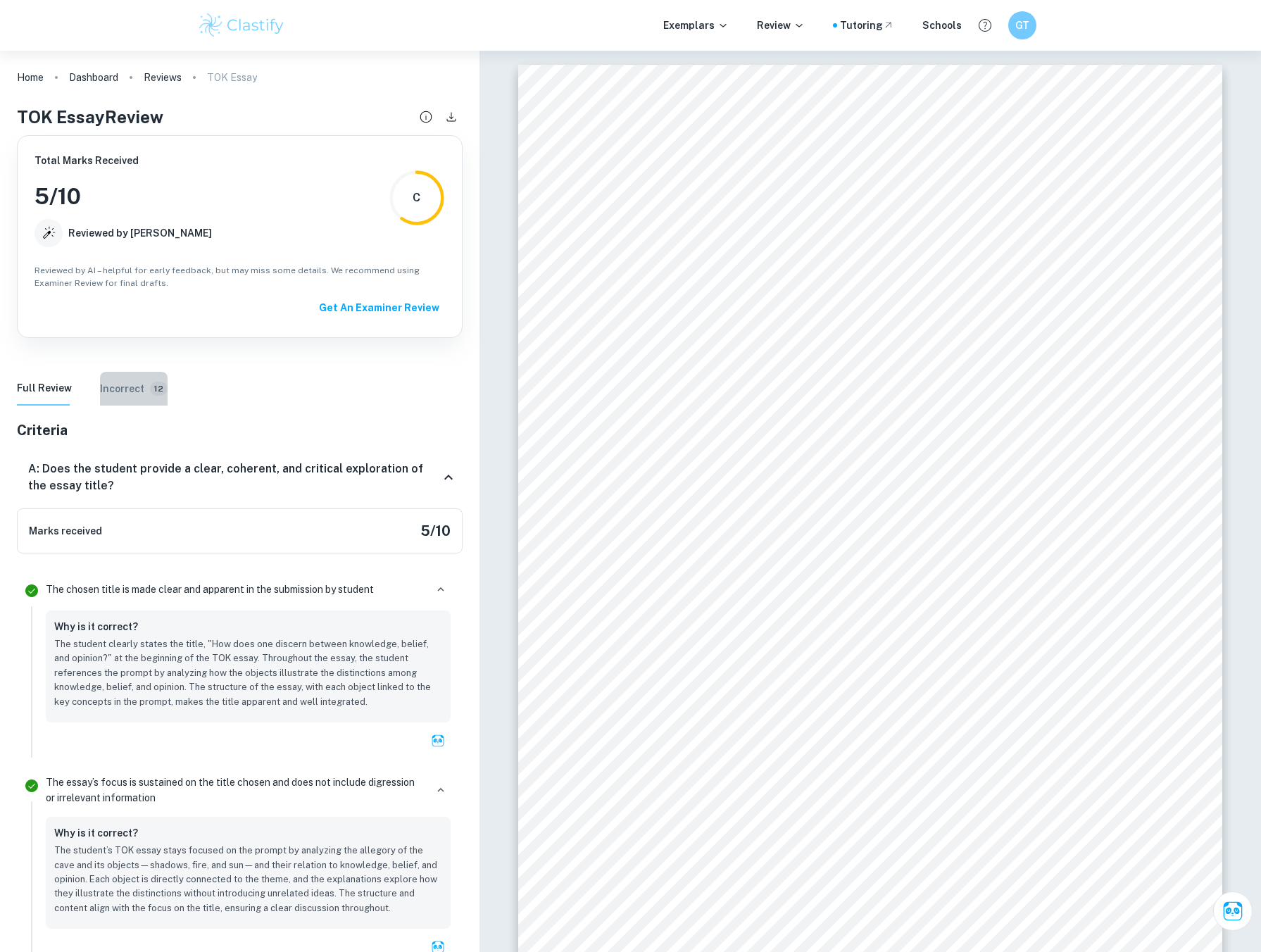
click at [133, 378] on button "Incorrect 12" at bounding box center [134, 388] width 68 height 33
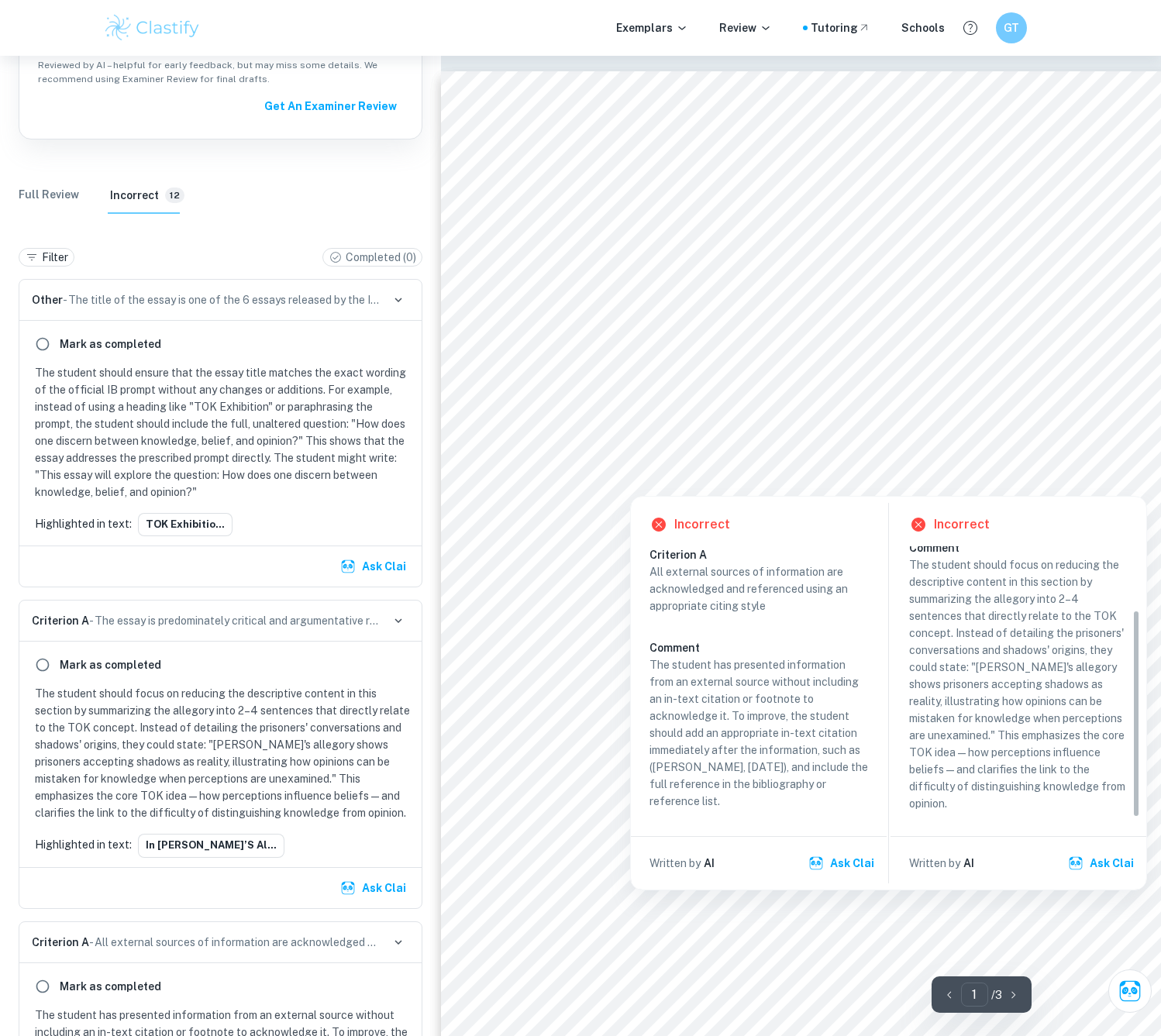
click at [912, 422] on div at bounding box center [821, 420] width 577 height 22
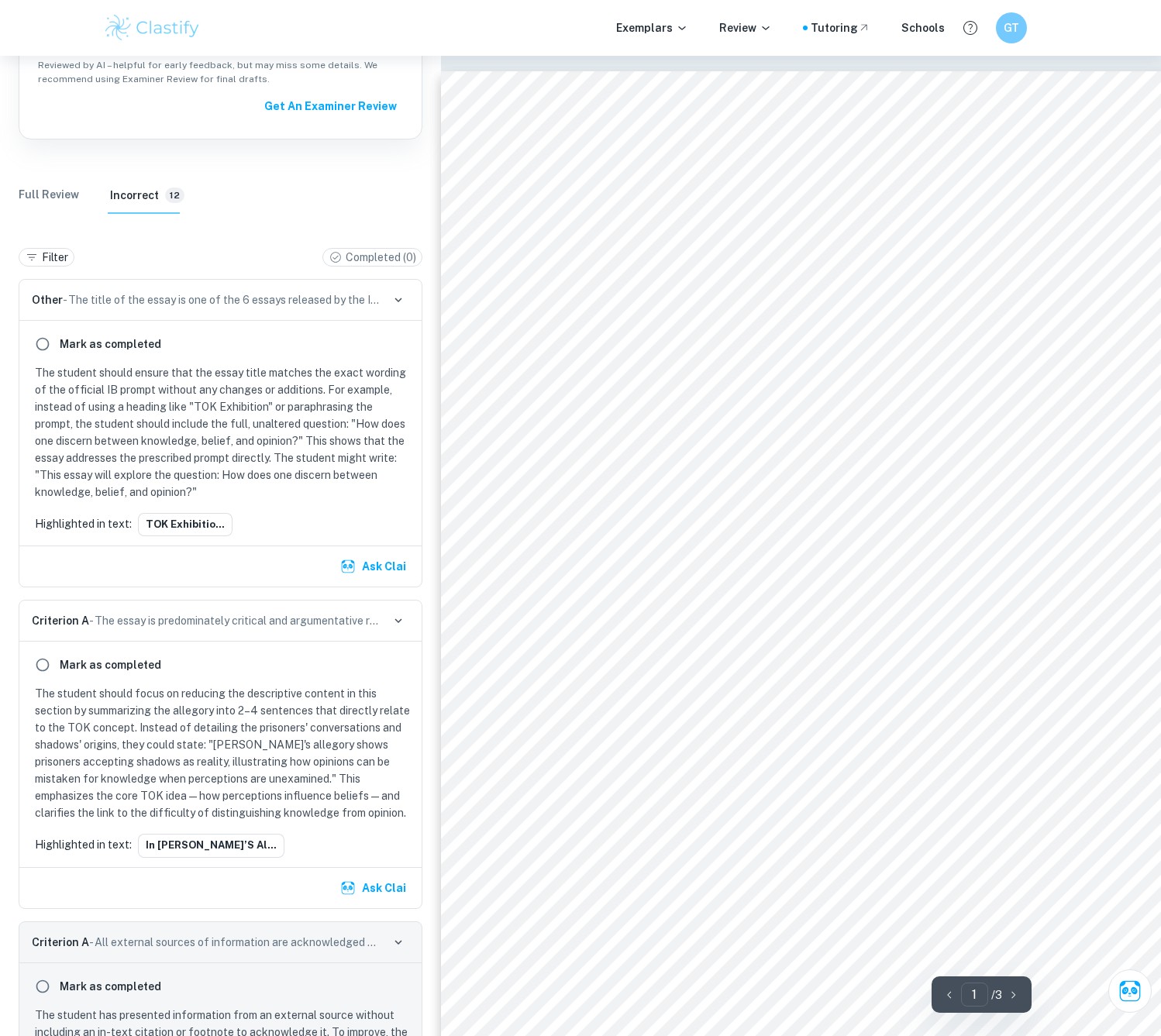
scroll to position [731, 0]
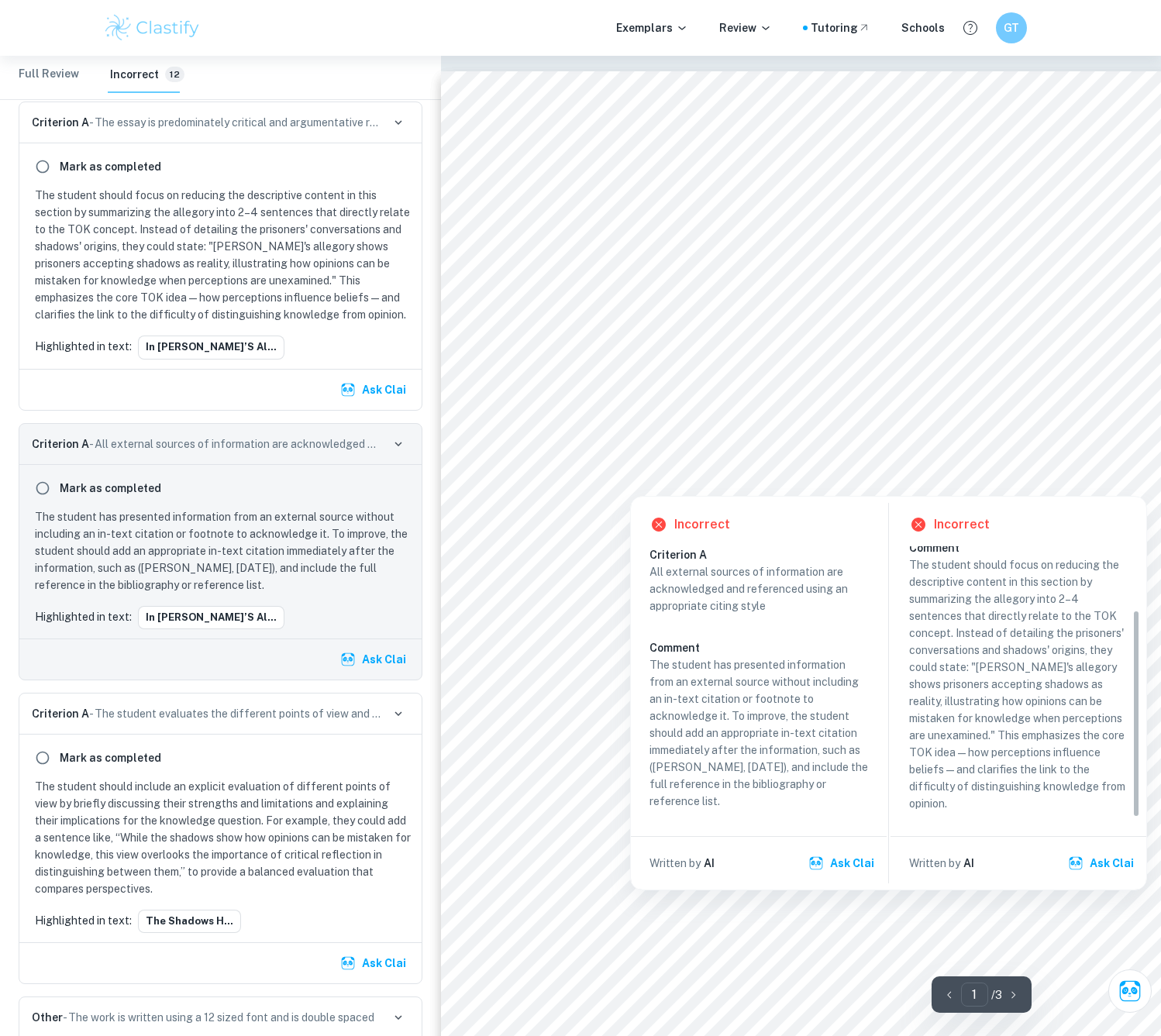
click at [834, 447] on div at bounding box center [795, 439] width 526 height 25
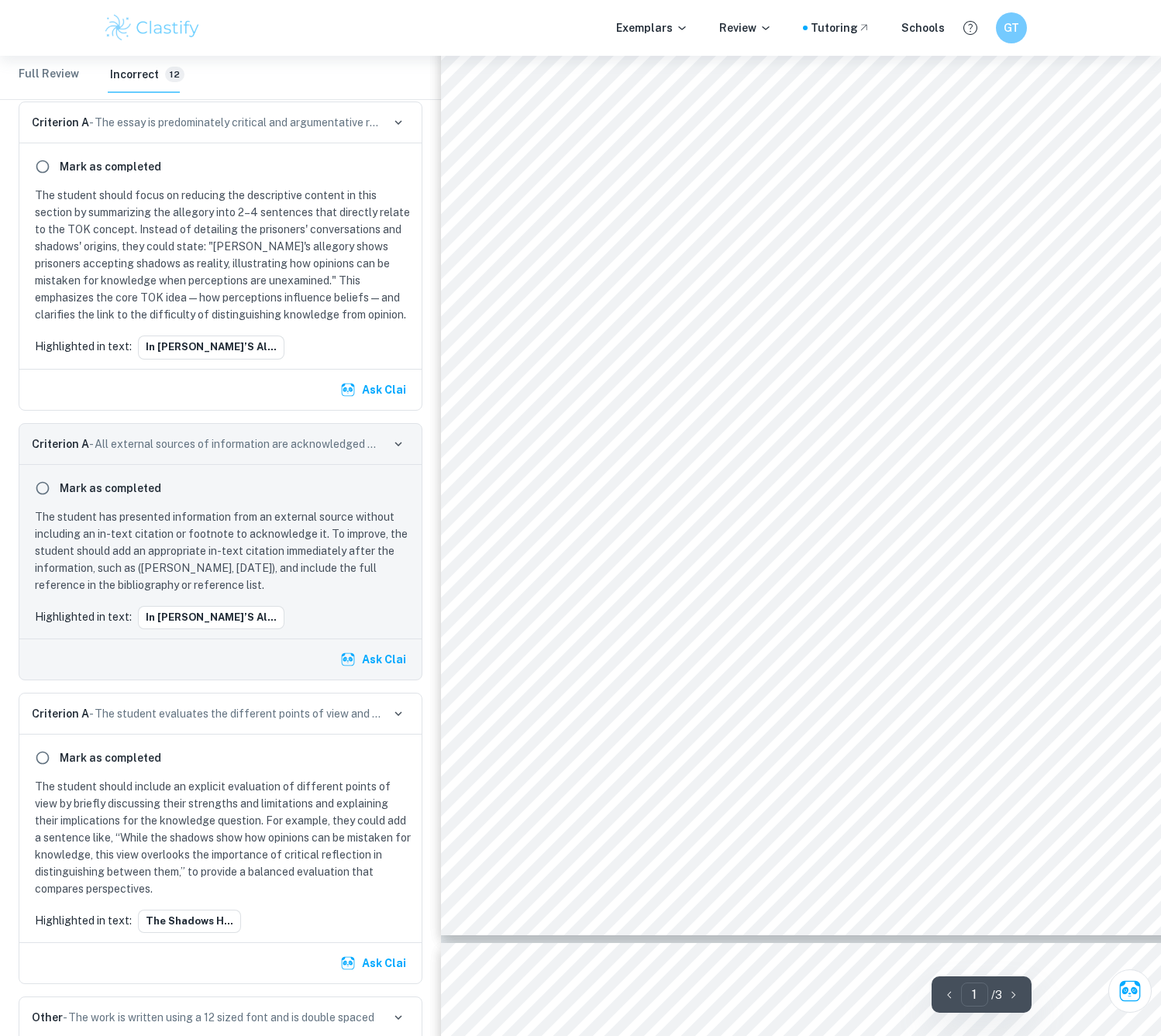
scroll to position [232, 0]
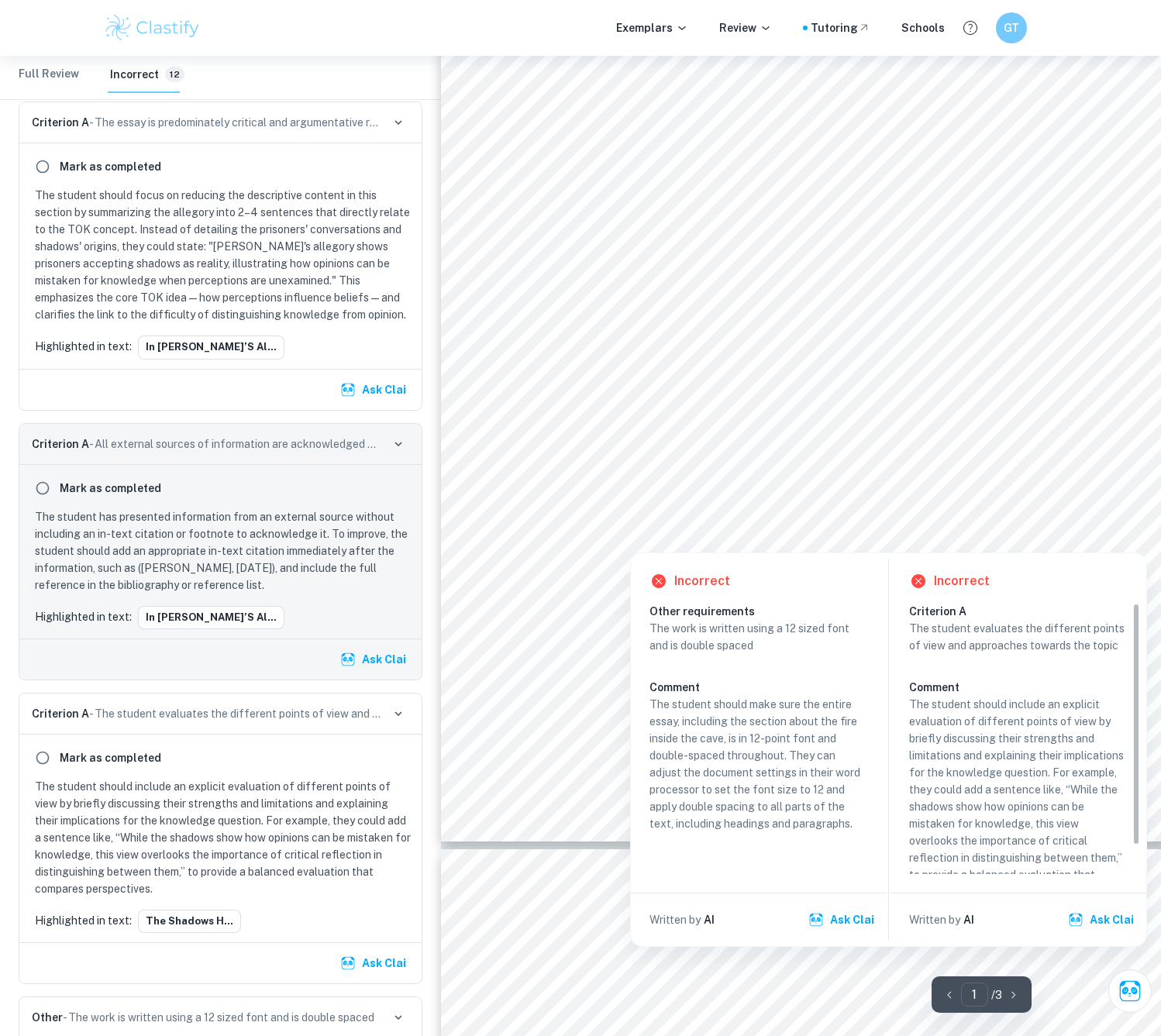
click at [669, 482] on div at bounding box center [806, 475] width 546 height 25
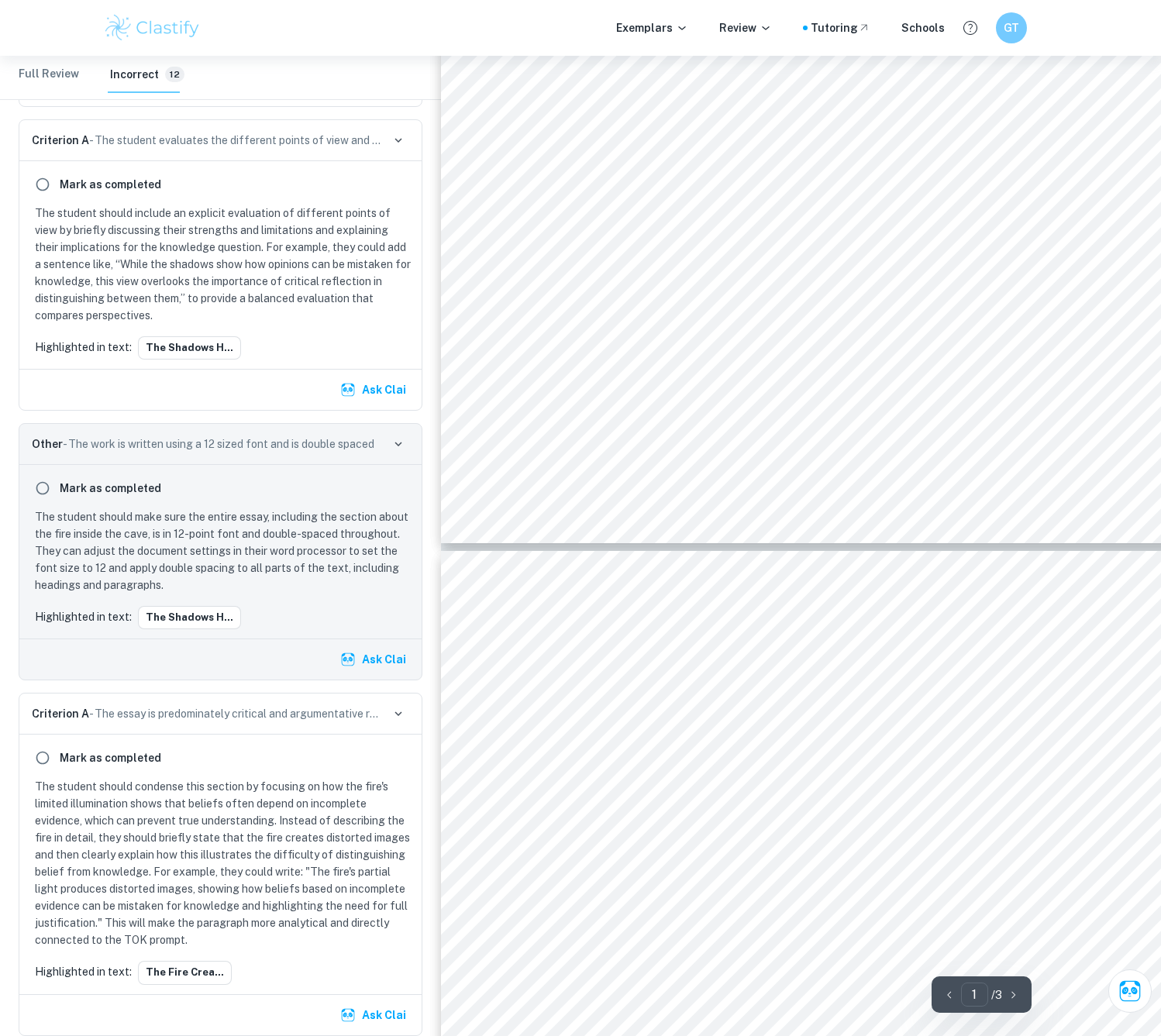
scroll to position [542, 0]
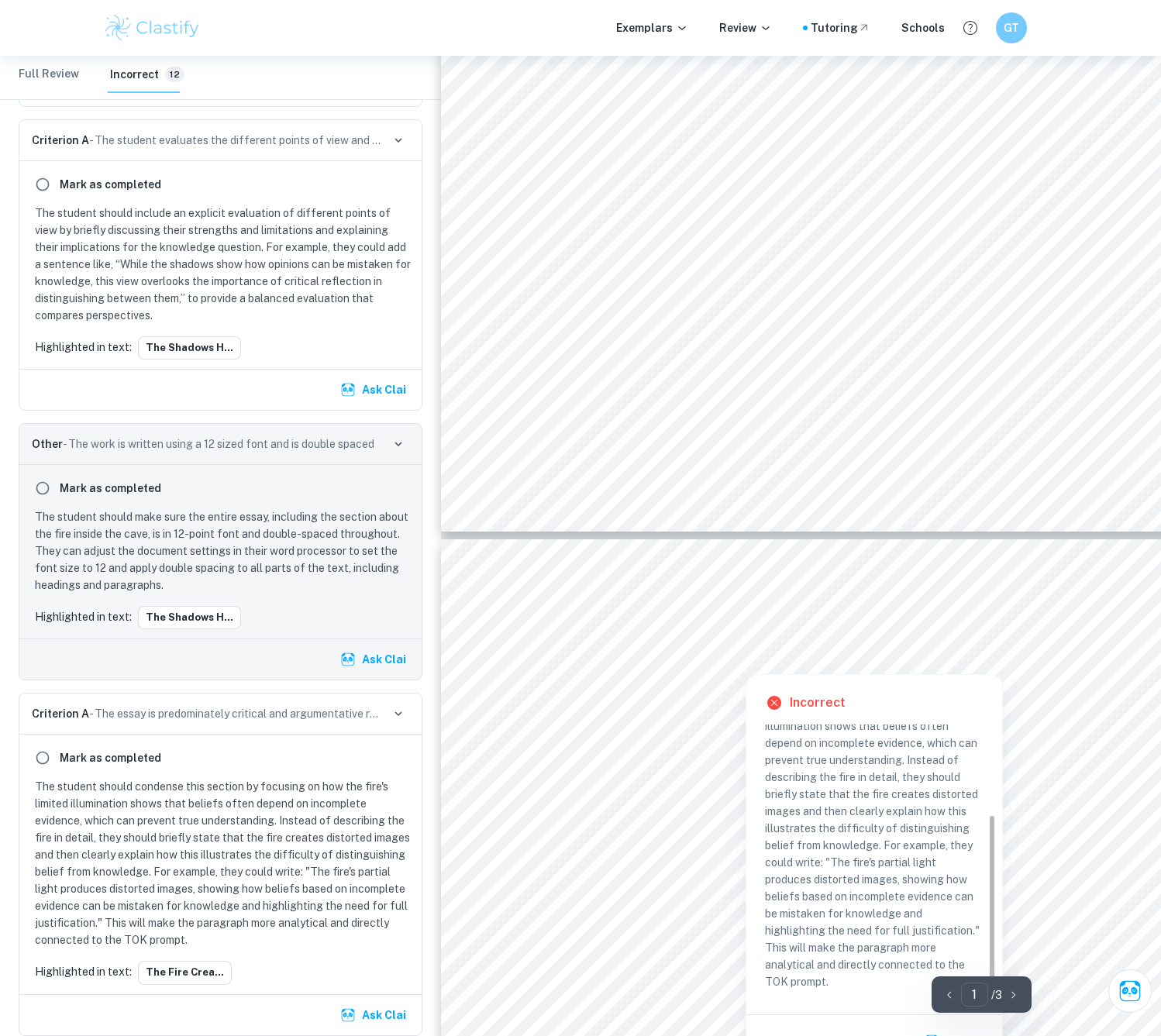
click at [716, 647] on div at bounding box center [828, 642] width 591 height 22
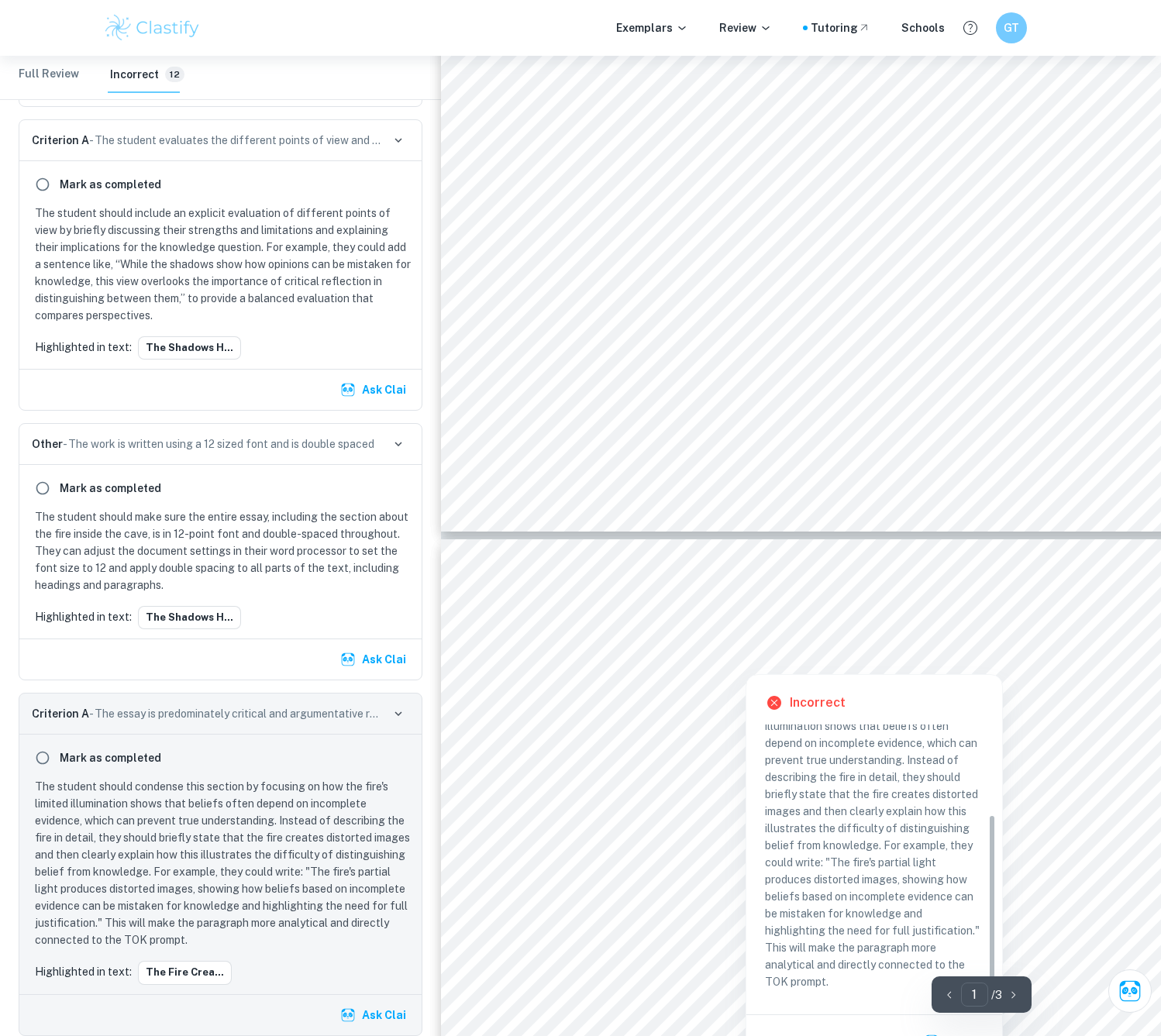
scroll to position [1617, 0]
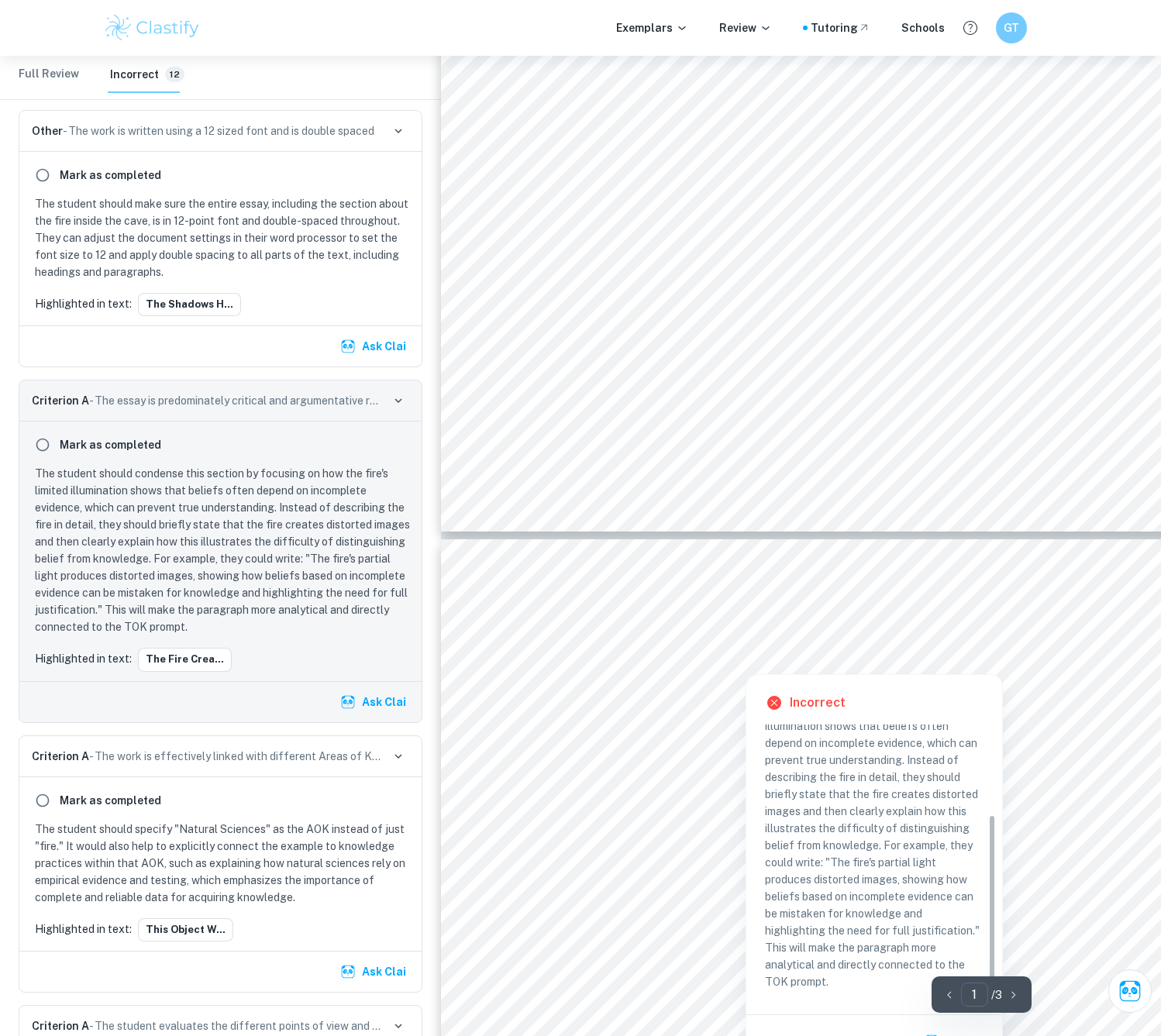
click at [794, 649] on div at bounding box center [746, 660] width 426 height 22
click at [796, 652] on div at bounding box center [746, 660] width 426 height 22
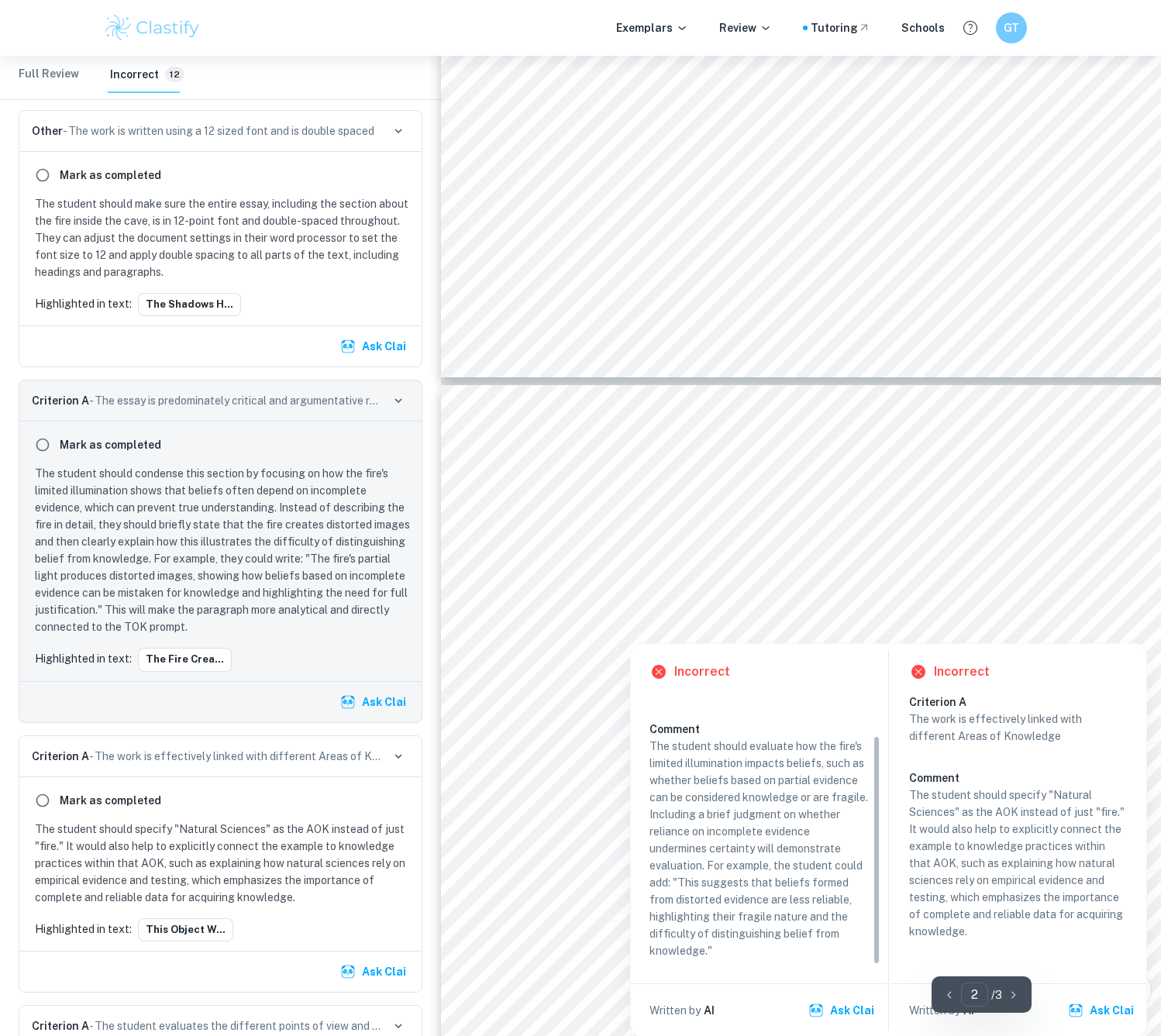
scroll to position [697, 0]
click at [738, 586] on div at bounding box center [827, 586] width 589 height 25
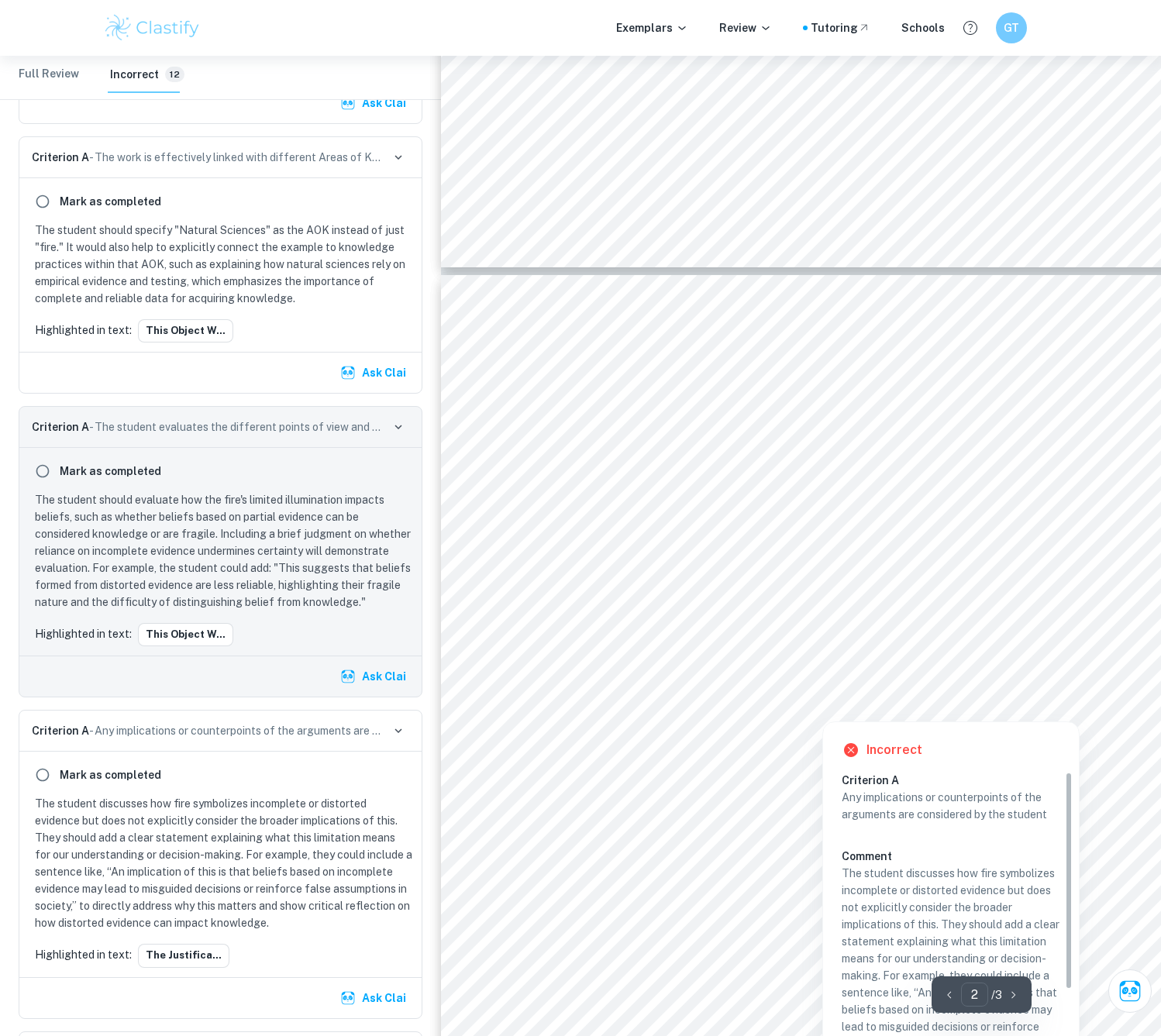
scroll to position [852, 0]
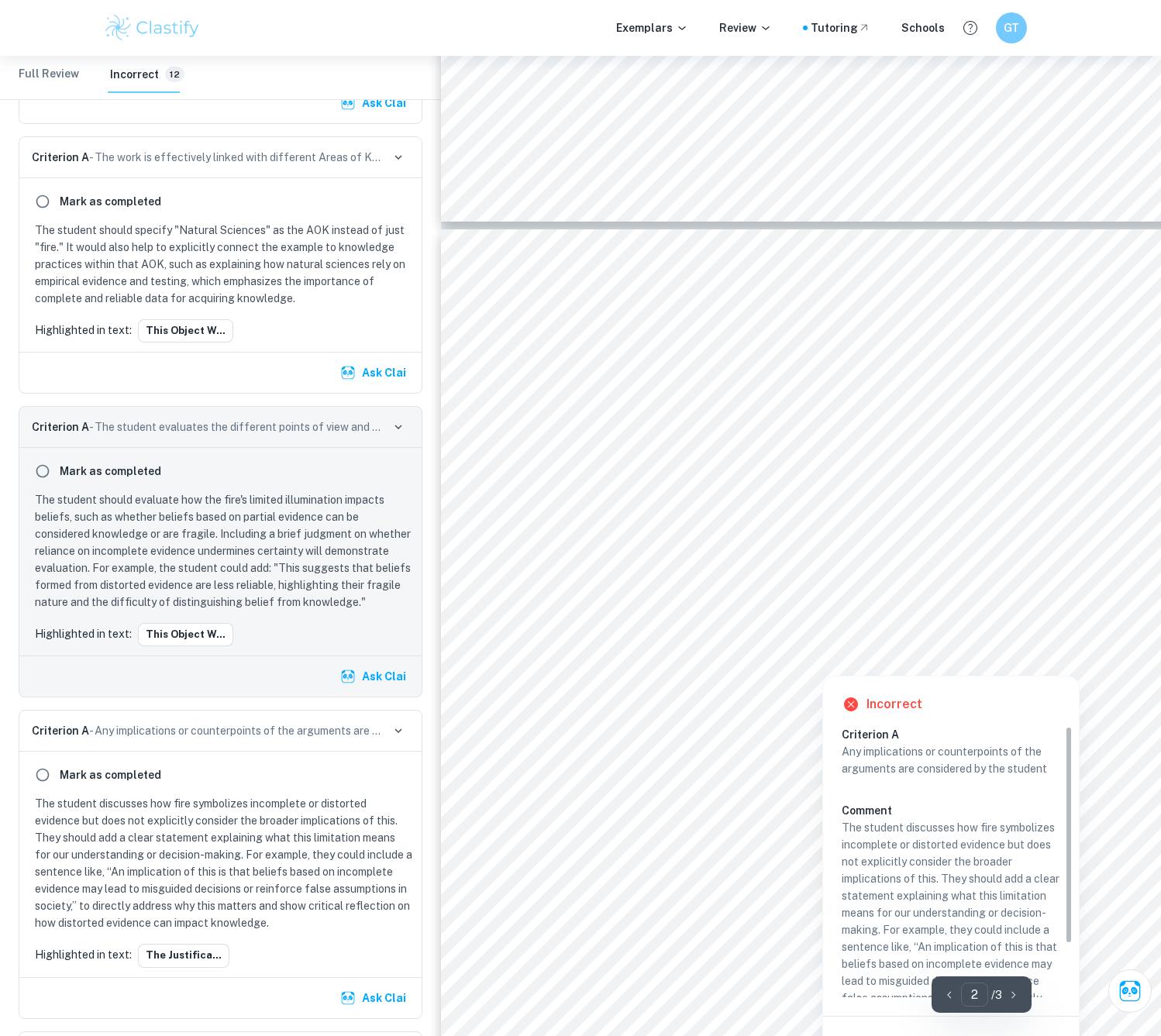
click at [574, 604] on div at bounding box center [813, 597] width 561 height 25
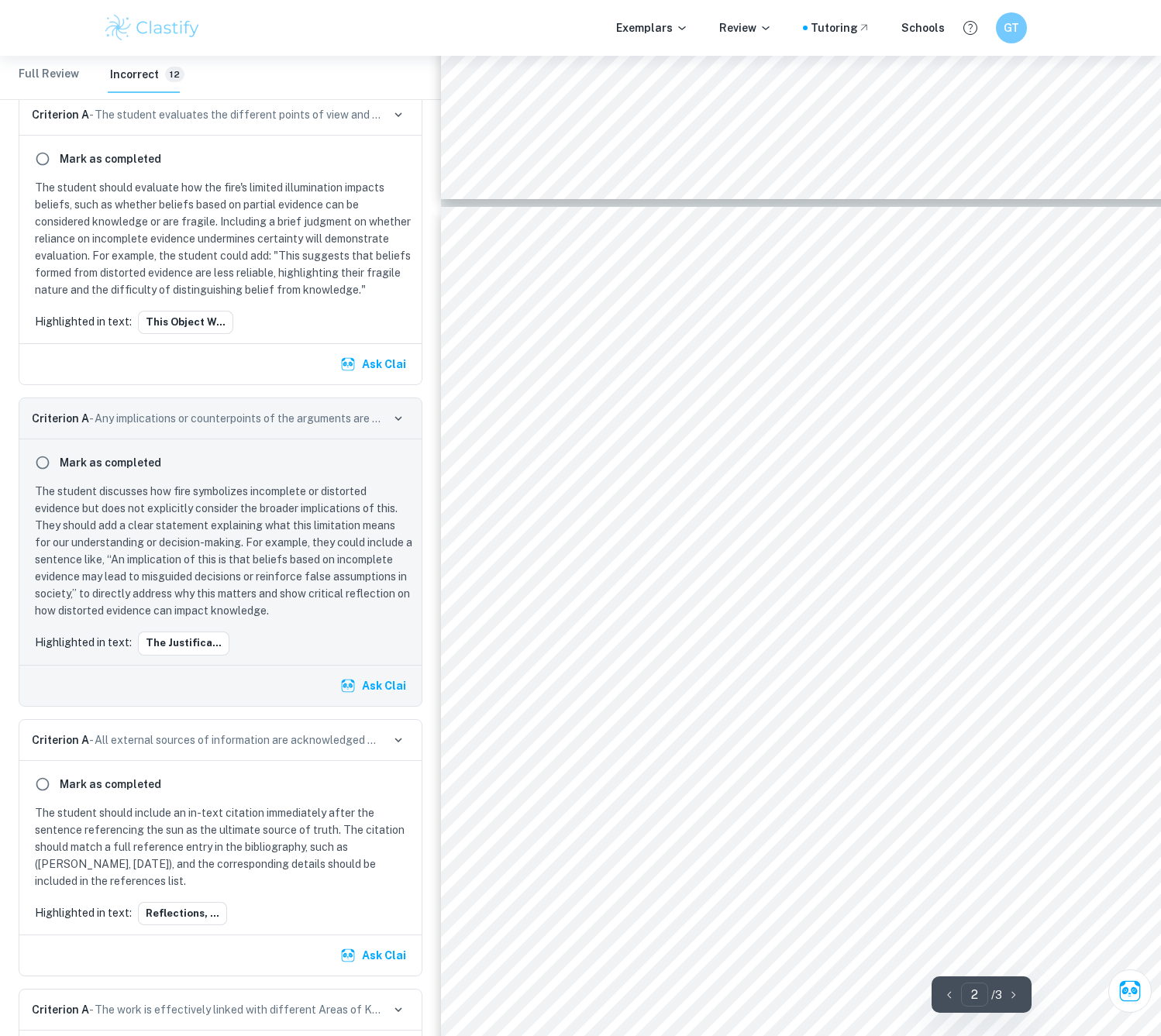
scroll to position [929, 0]
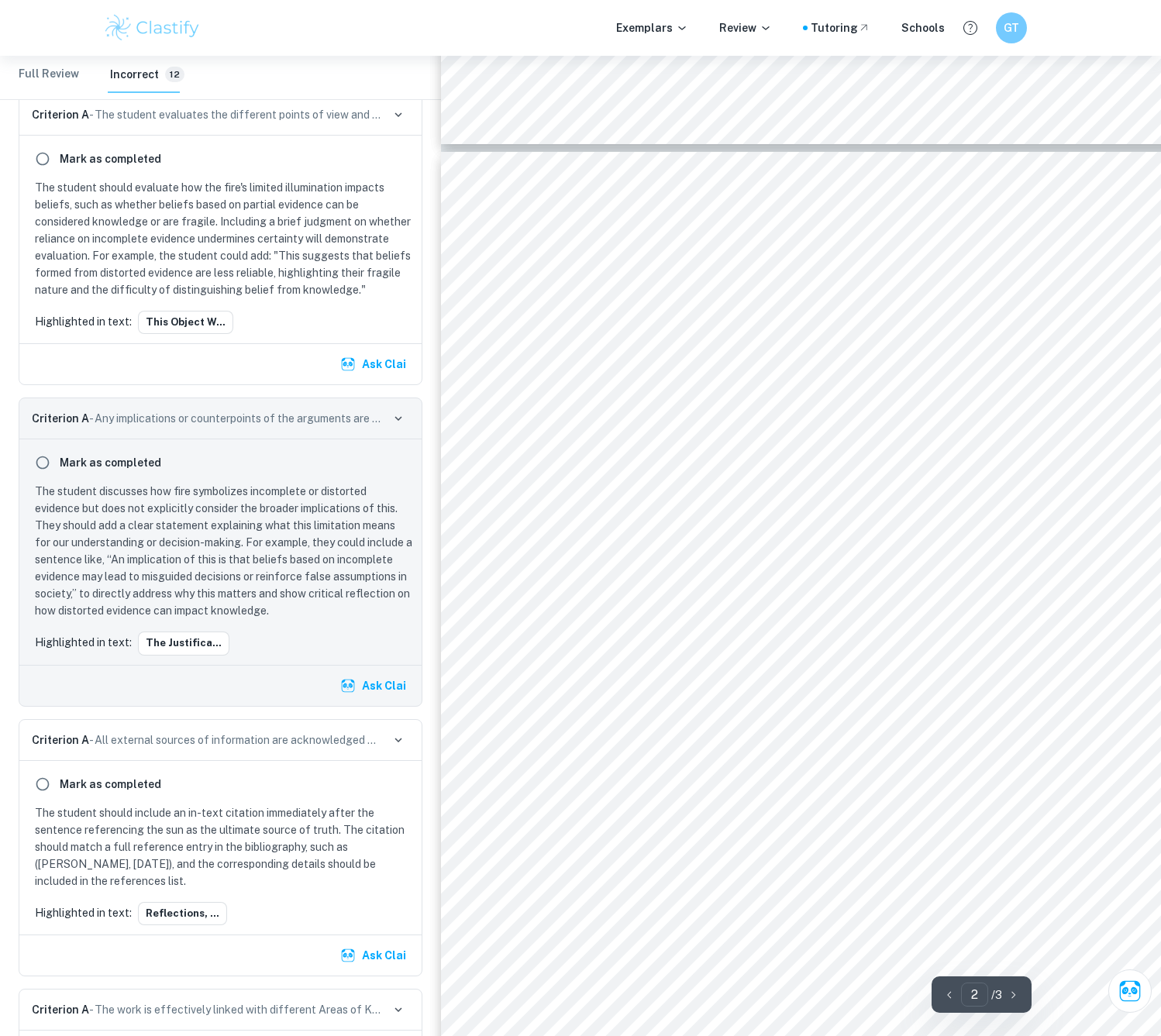
click at [806, 572] on div at bounding box center [822, 583] width 579 height 22
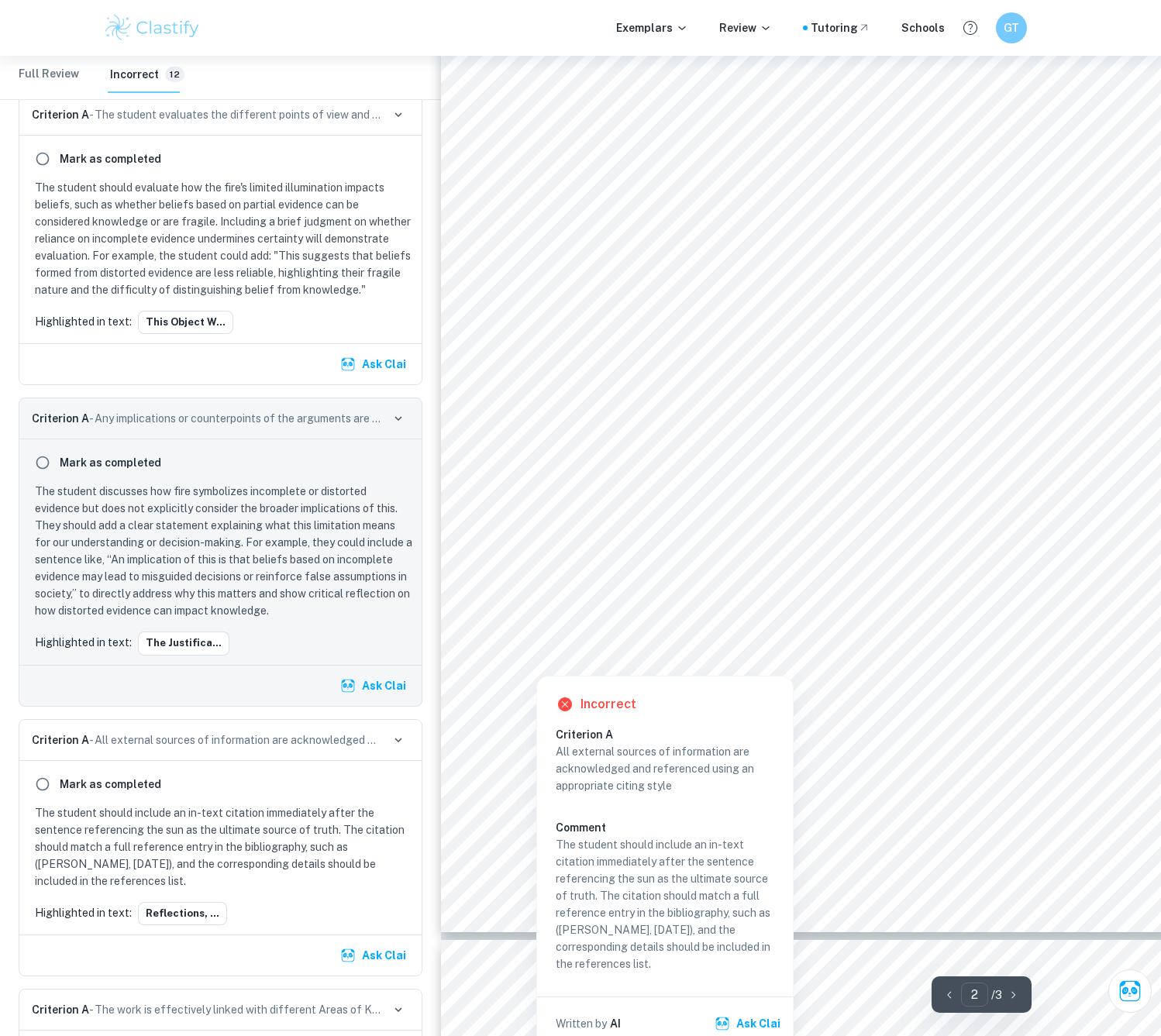
scroll to position [1162, 0]
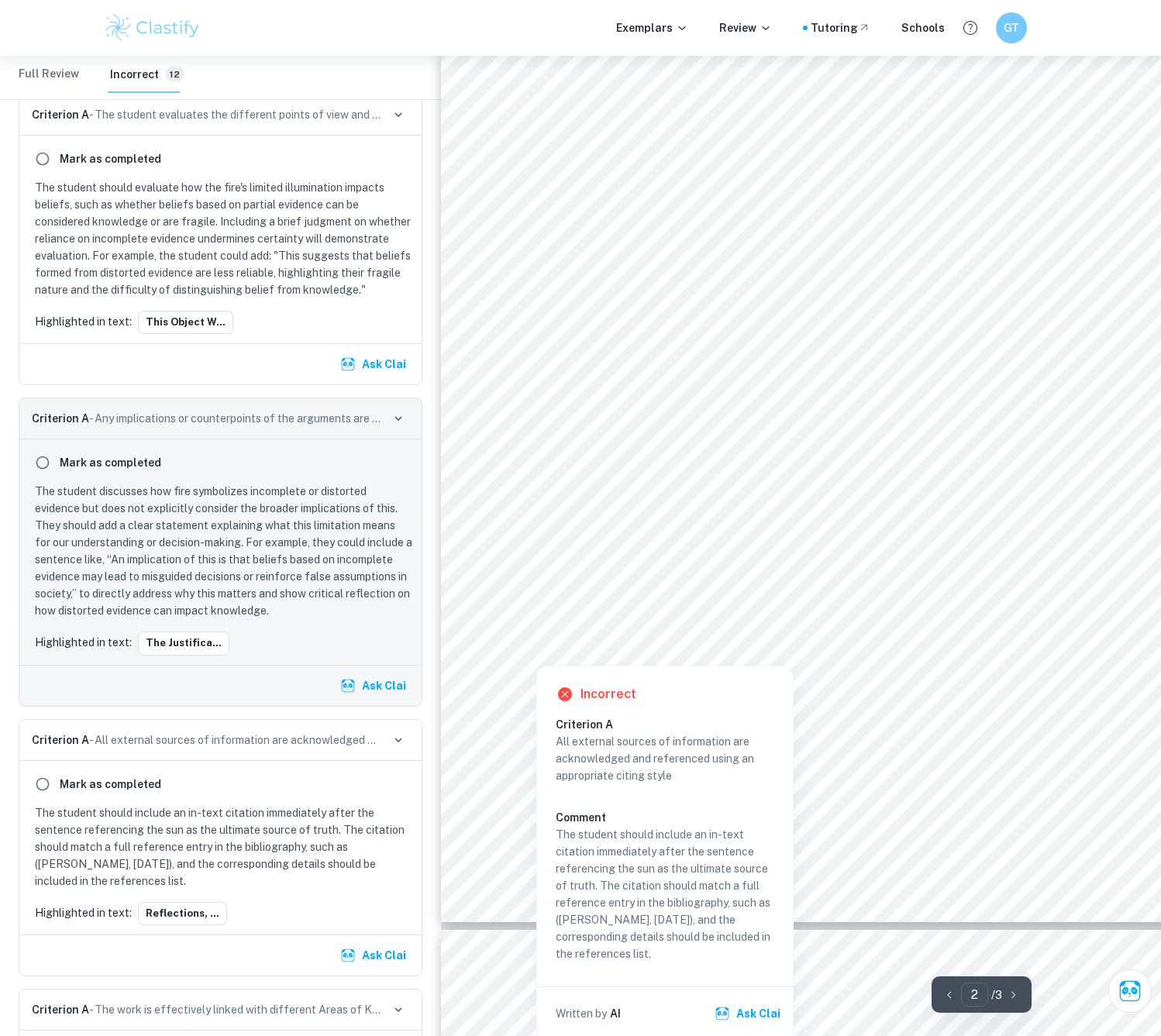
click at [663, 556] on div at bounding box center [810, 557] width 555 height 25
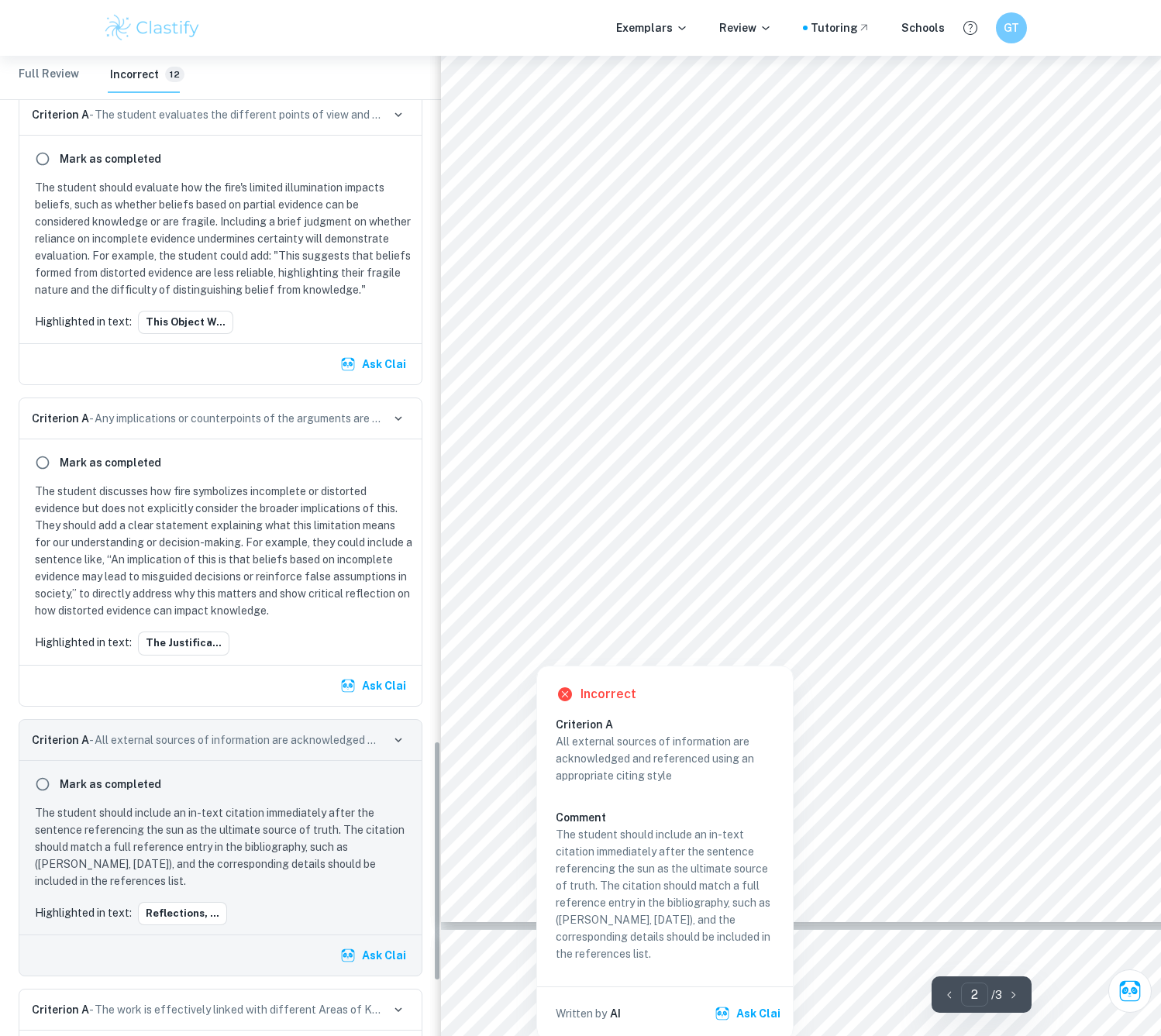
scroll to position [2825, 0]
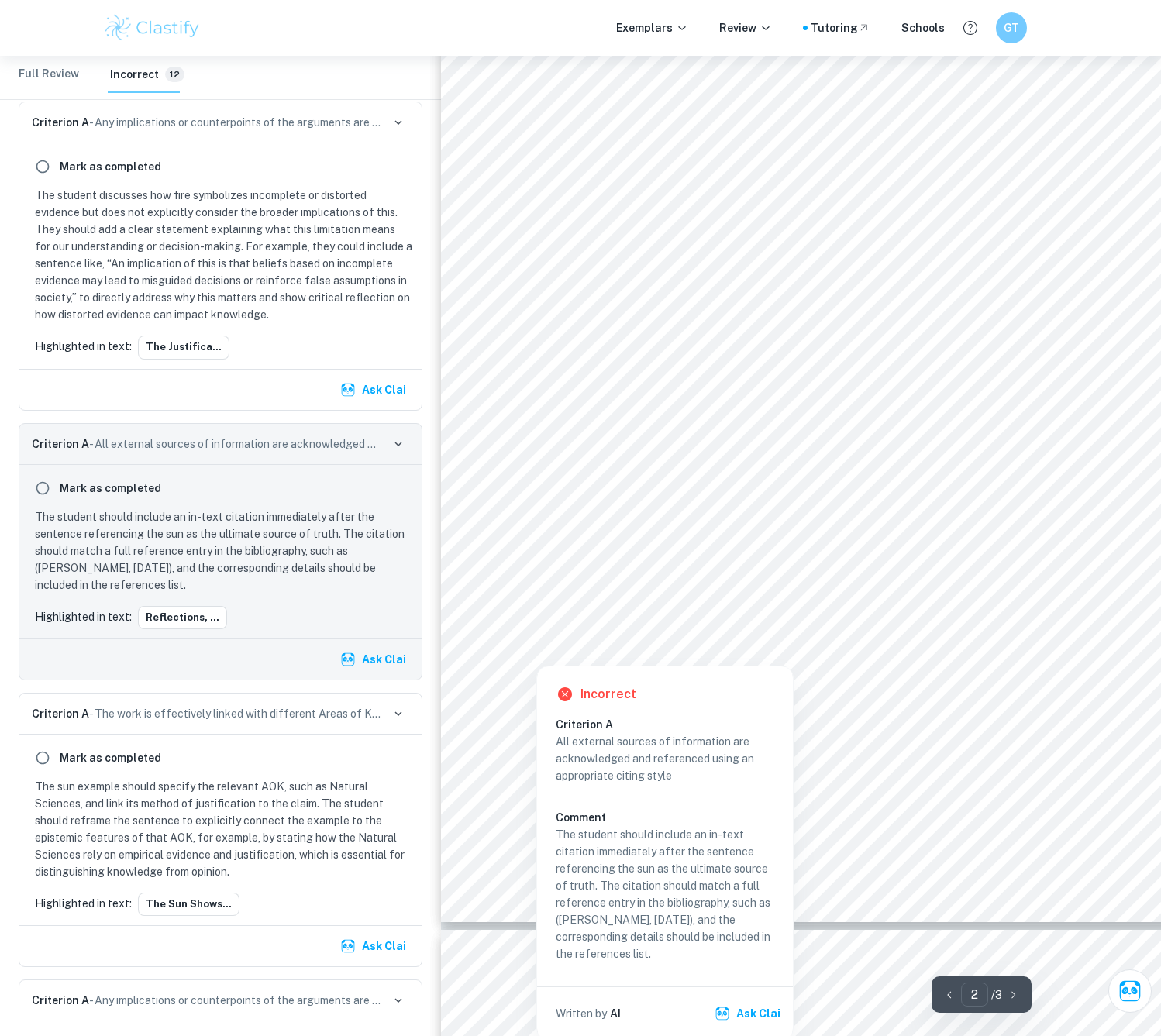
click at [666, 538] on div at bounding box center [826, 538] width 587 height 22
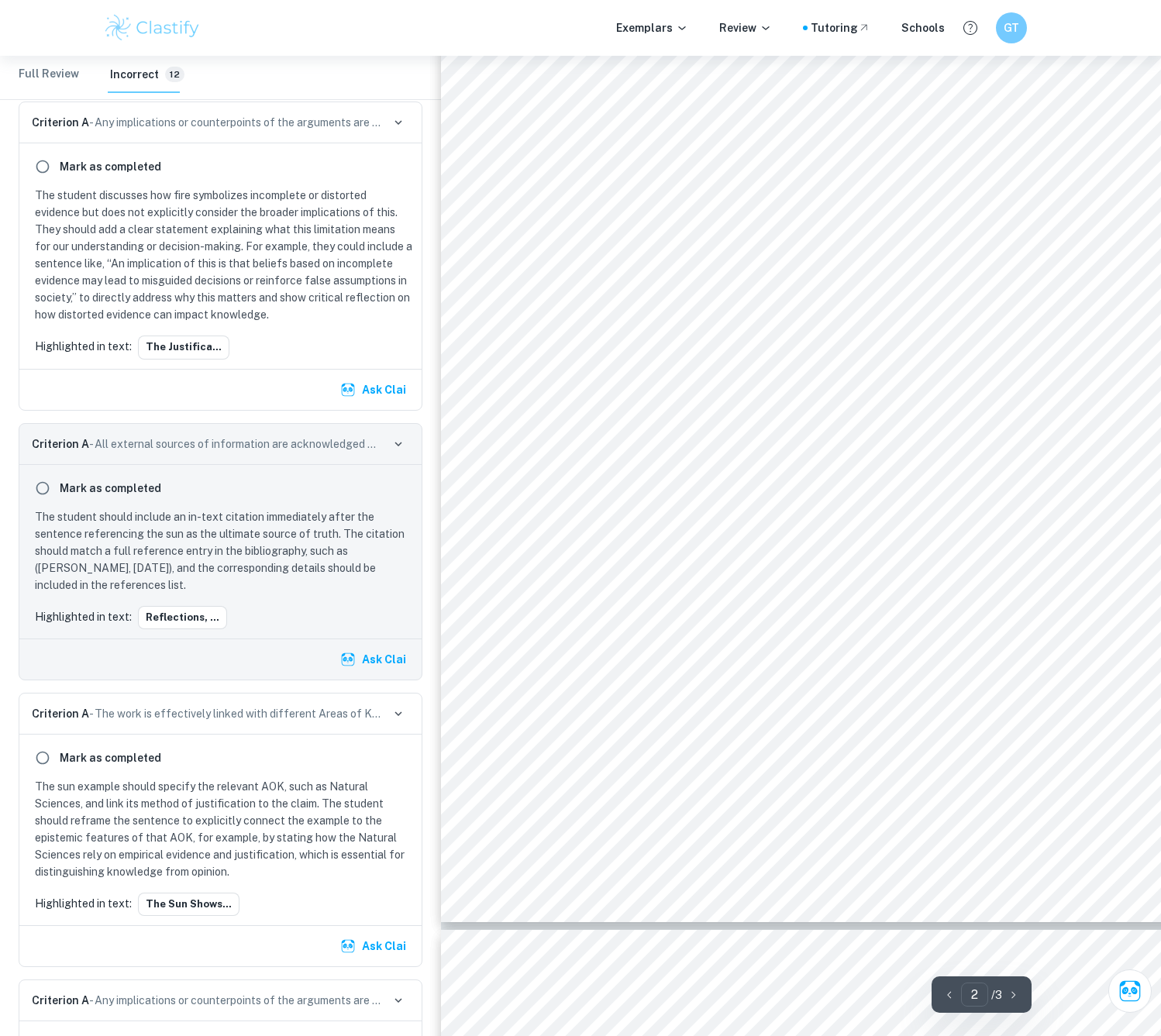
click at [666, 538] on span "reflections, objects, and stars, but ultimately the sun itself. [PERSON_NAME] d…" at bounding box center [868, 535] width 671 height 16
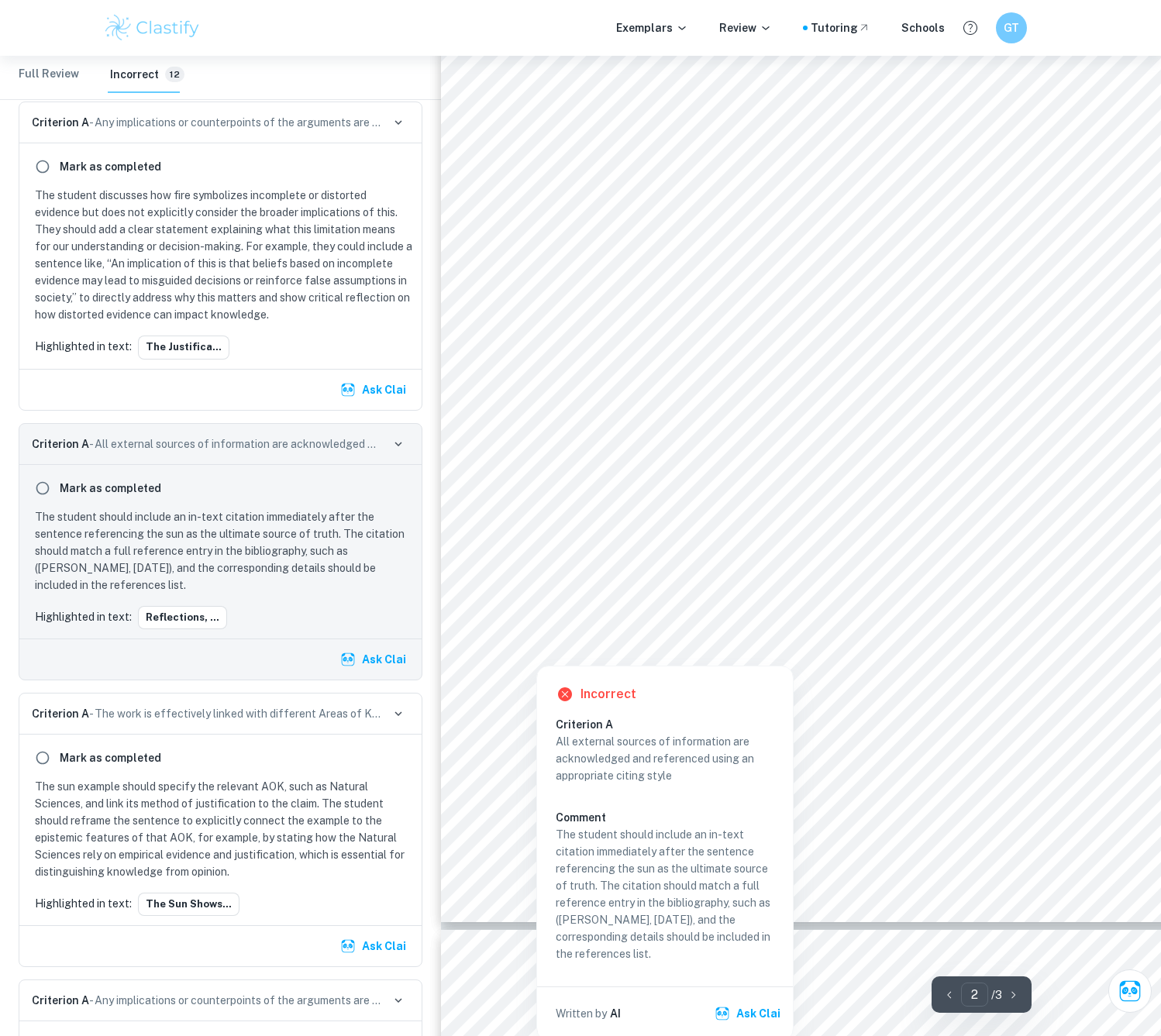
click at [693, 547] on div at bounding box center [826, 538] width 587 height 22
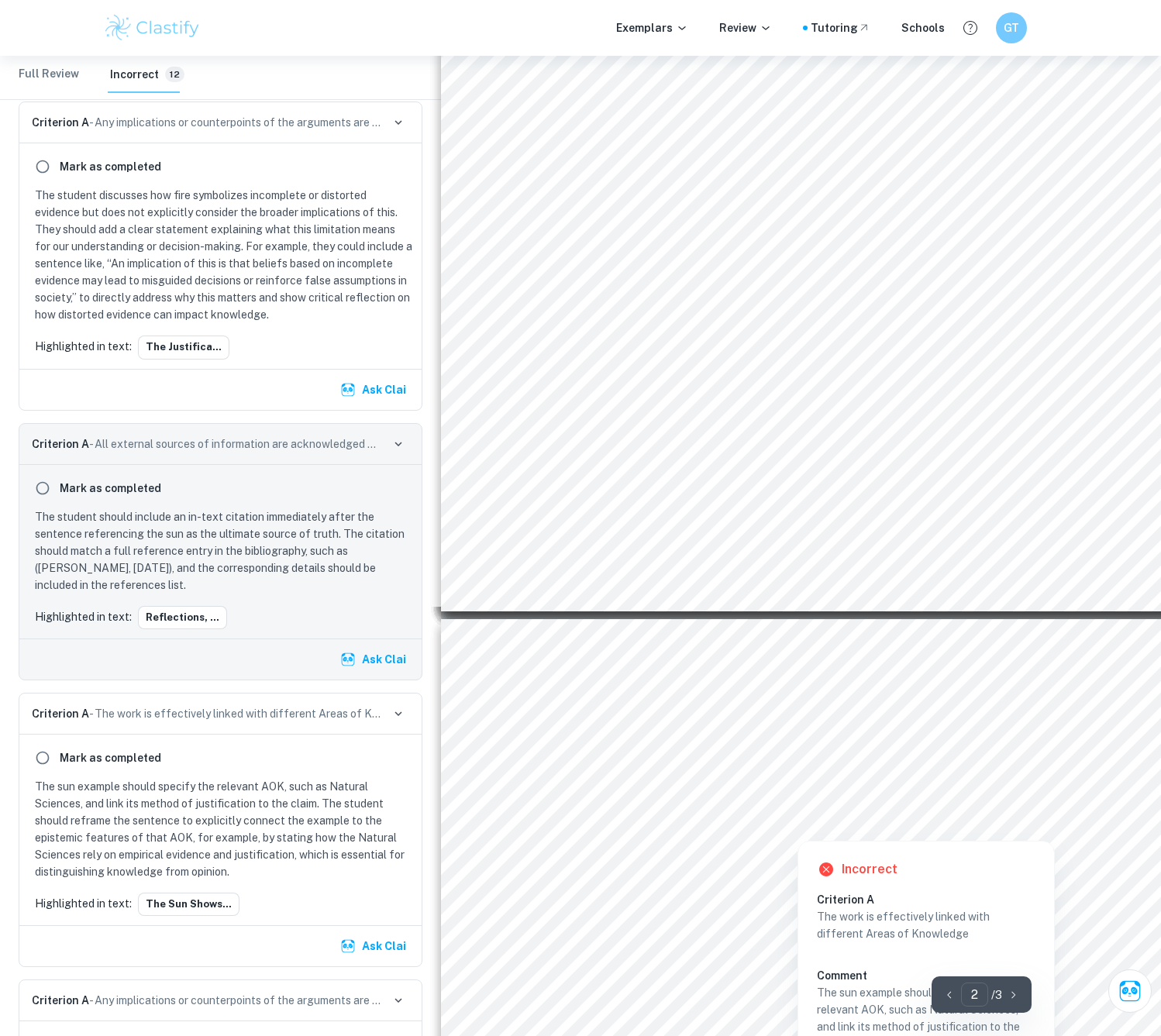
scroll to position [1705, 0]
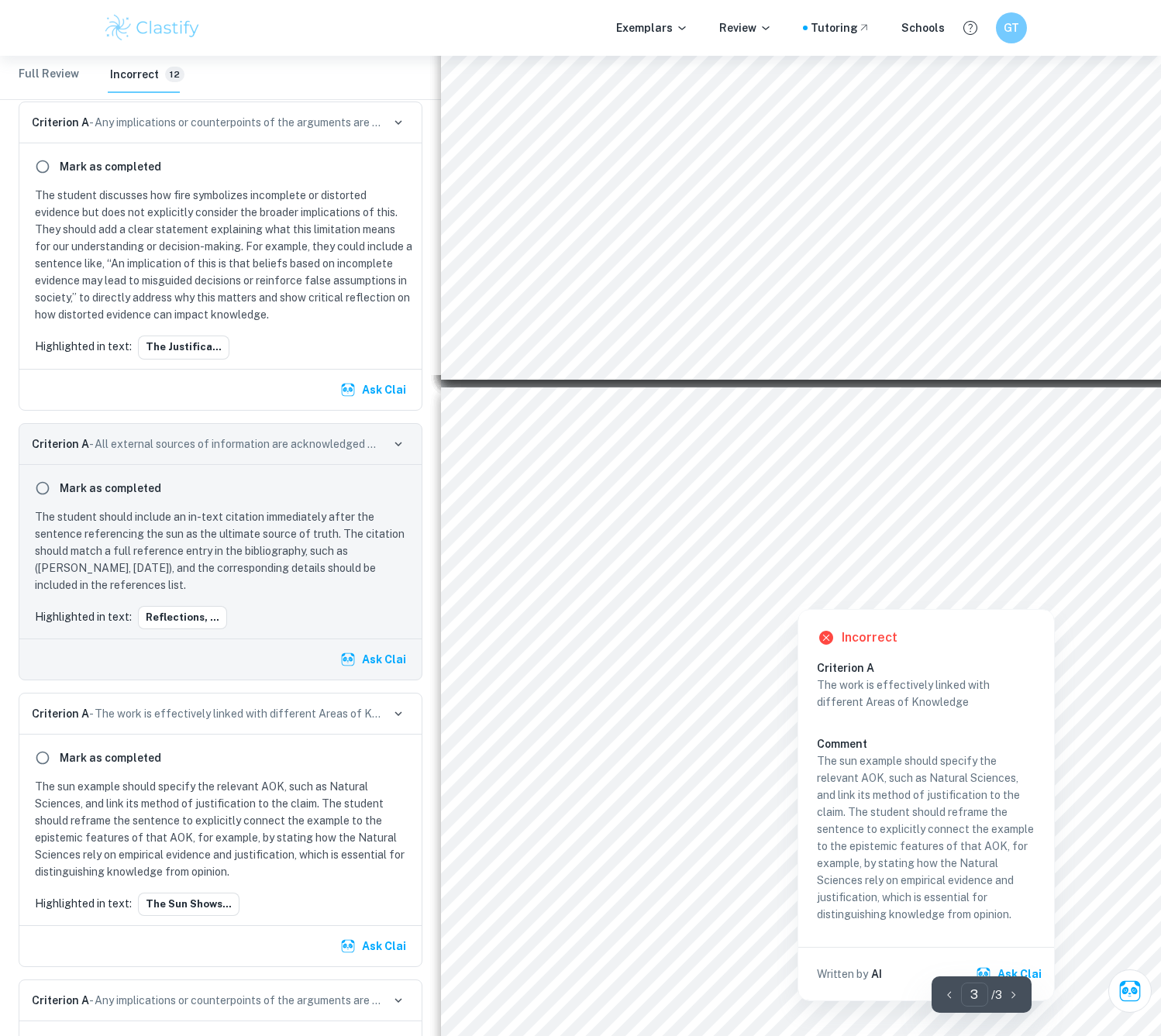
click at [783, 566] on div at bounding box center [828, 574] width 591 height 25
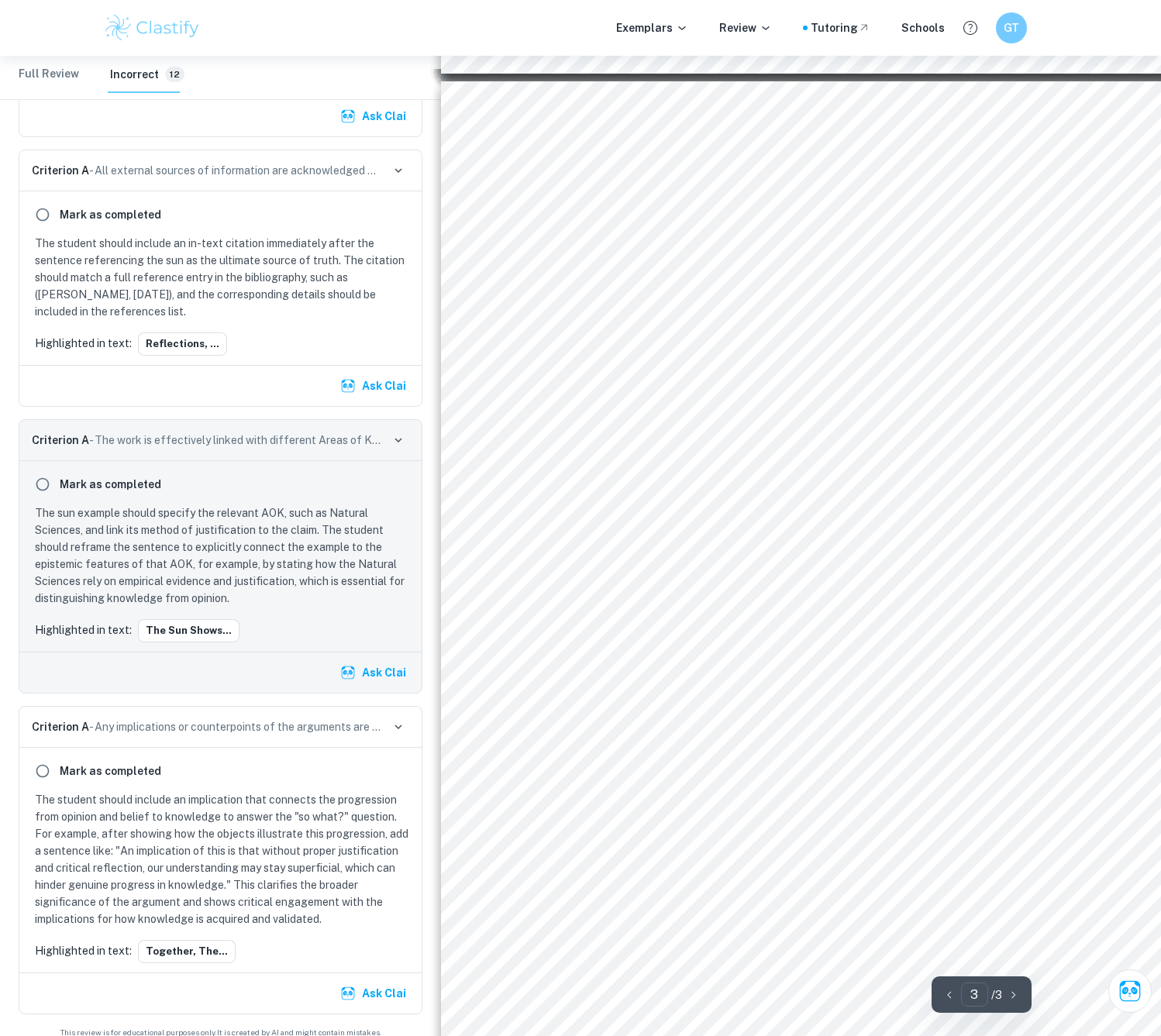
scroll to position [2014, 0]
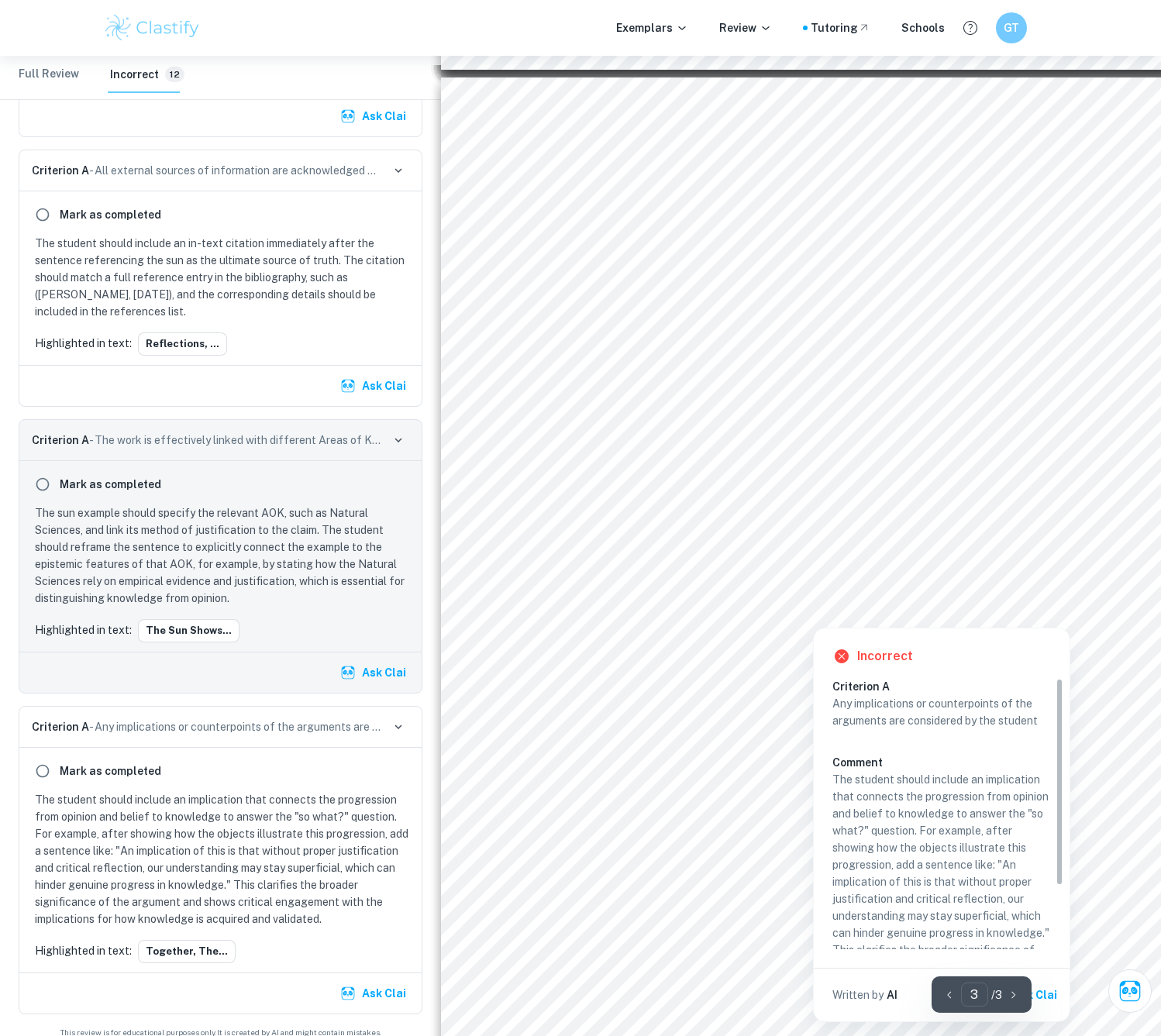
click at [819, 583] on div at bounding box center [829, 592] width 593 height 25
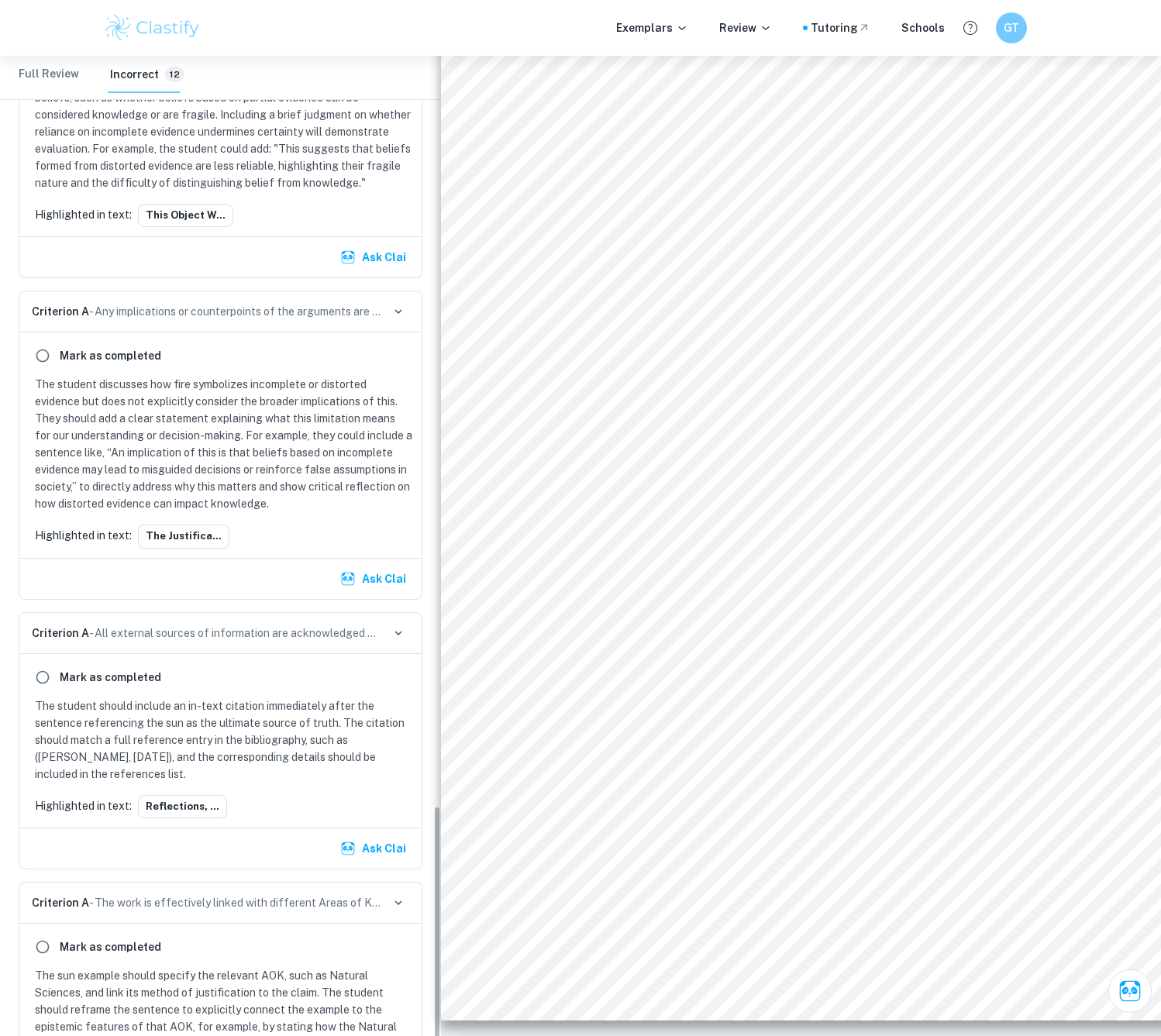
scroll to position [2633, 0]
click at [406, 625] on button "button" at bounding box center [399, 636] width 22 height 22
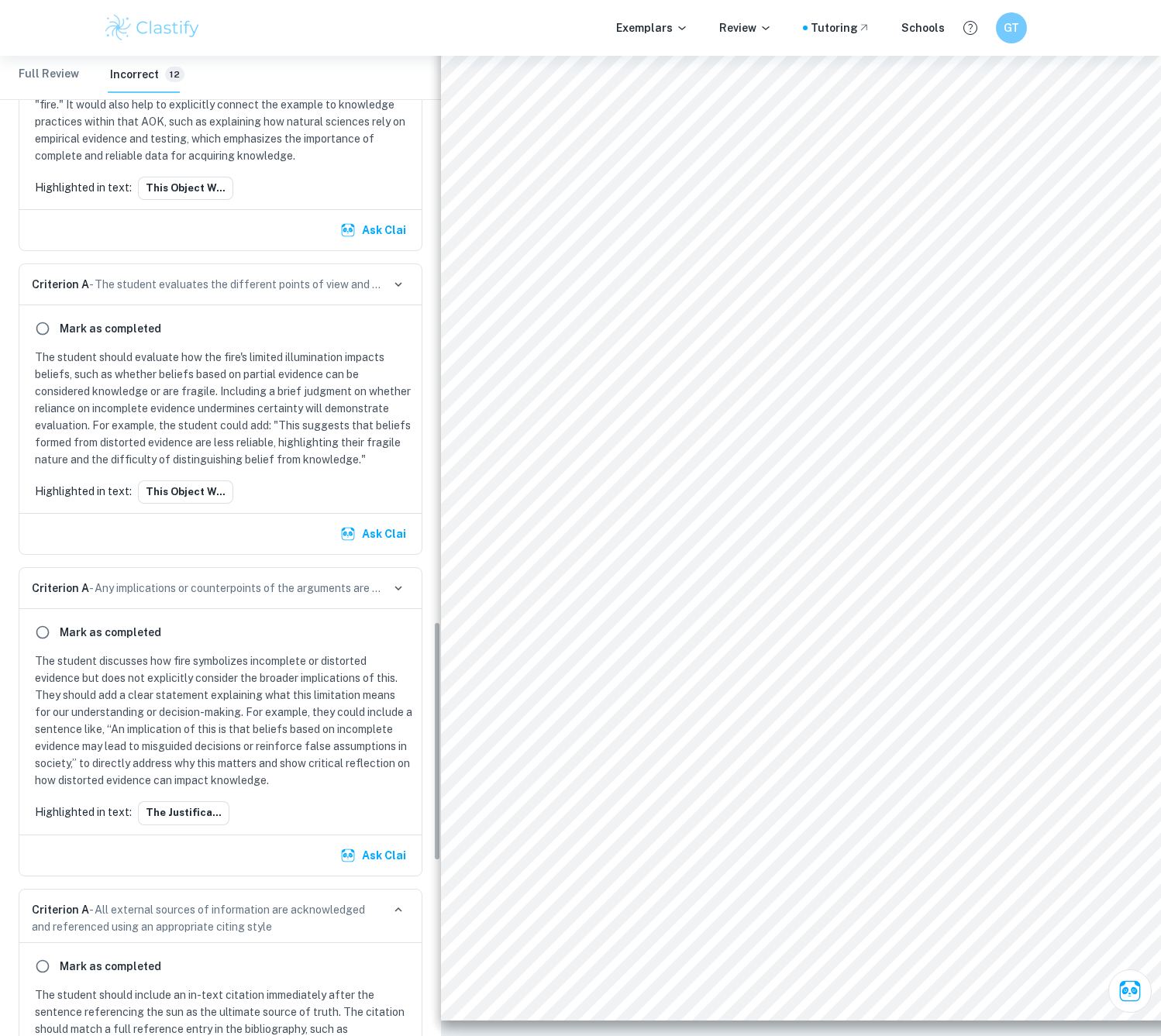
scroll to position [2247, 0]
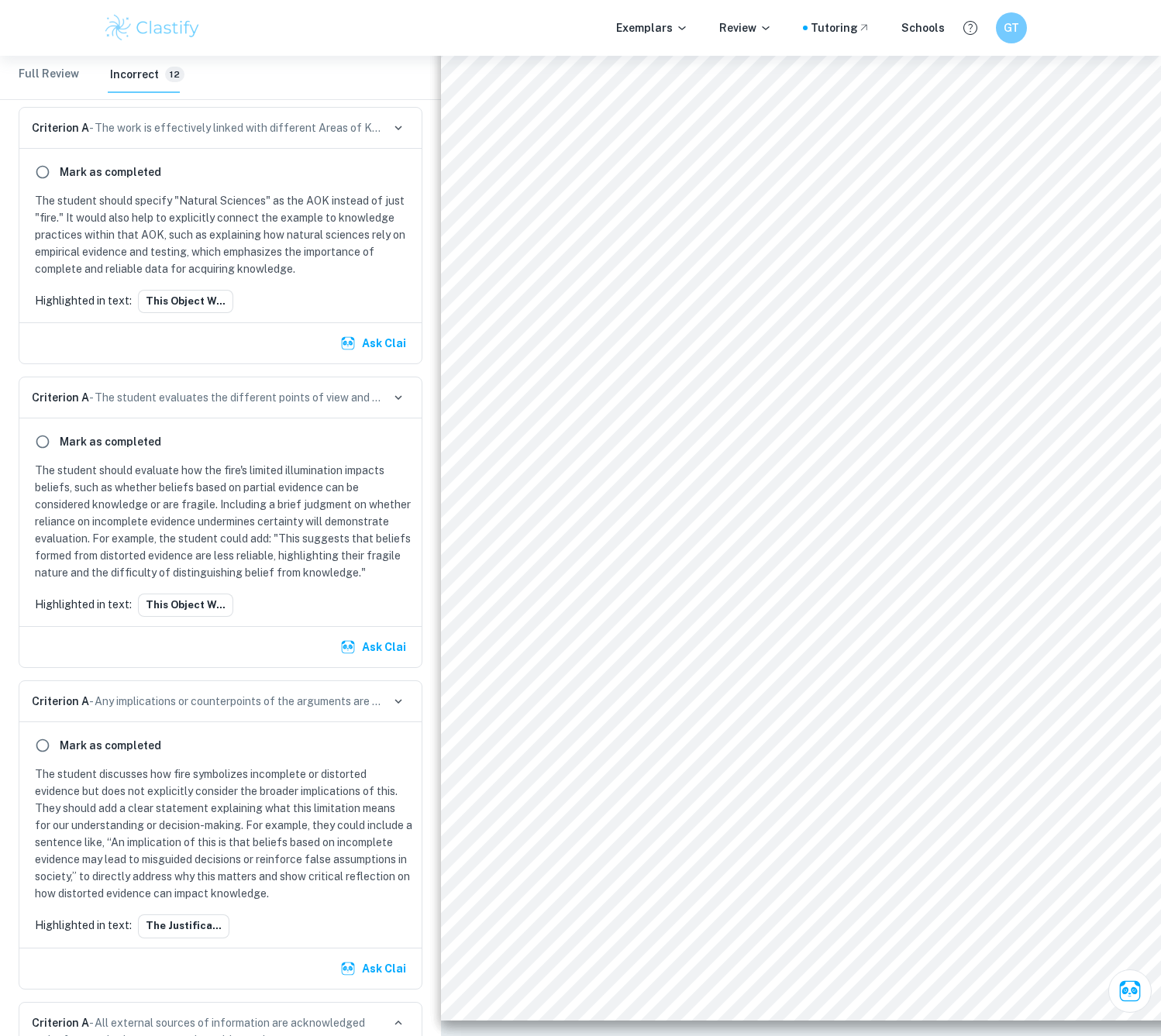
click at [395, 691] on button "button" at bounding box center [399, 702] width 22 height 22
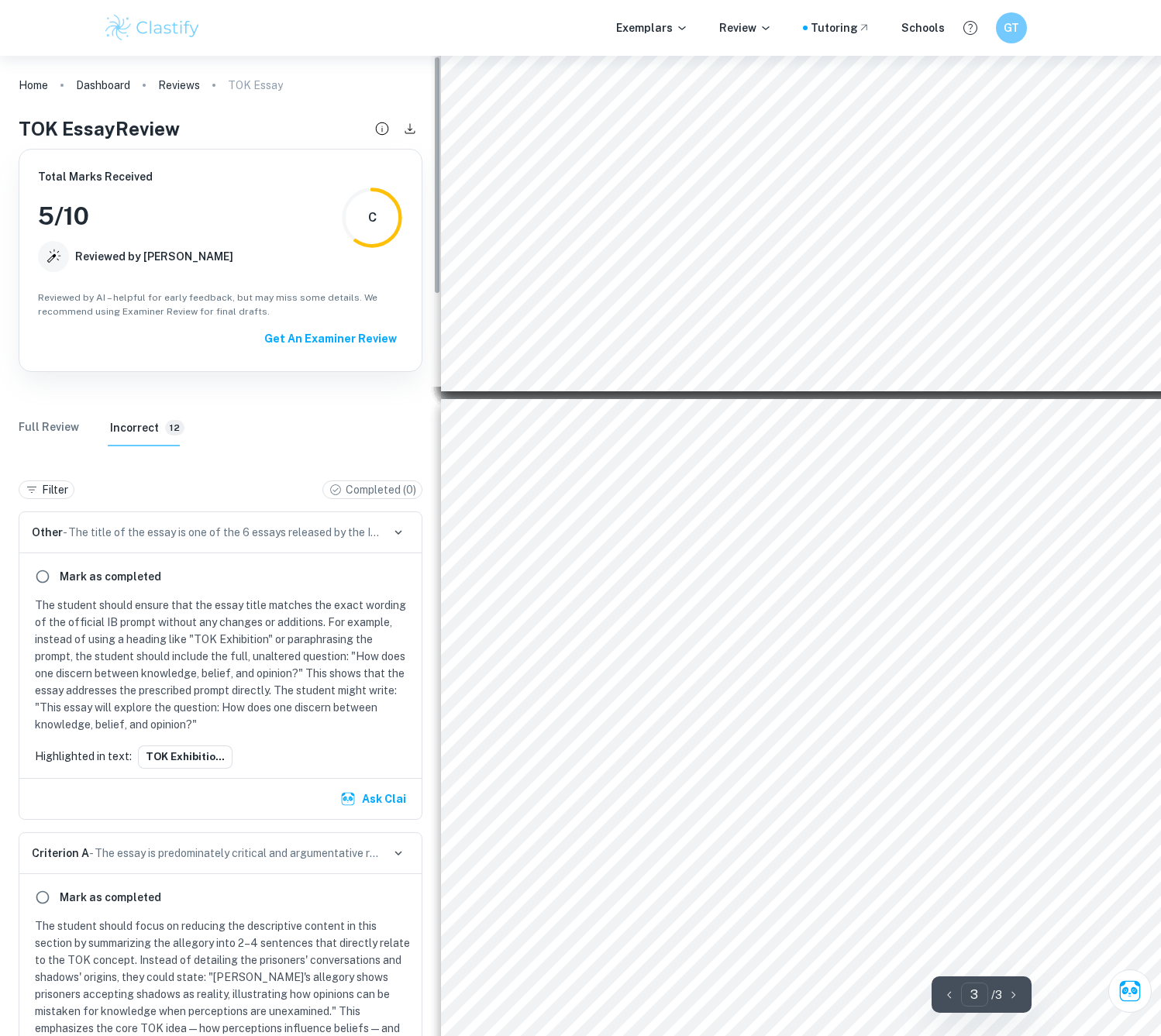
scroll to position [1609, 0]
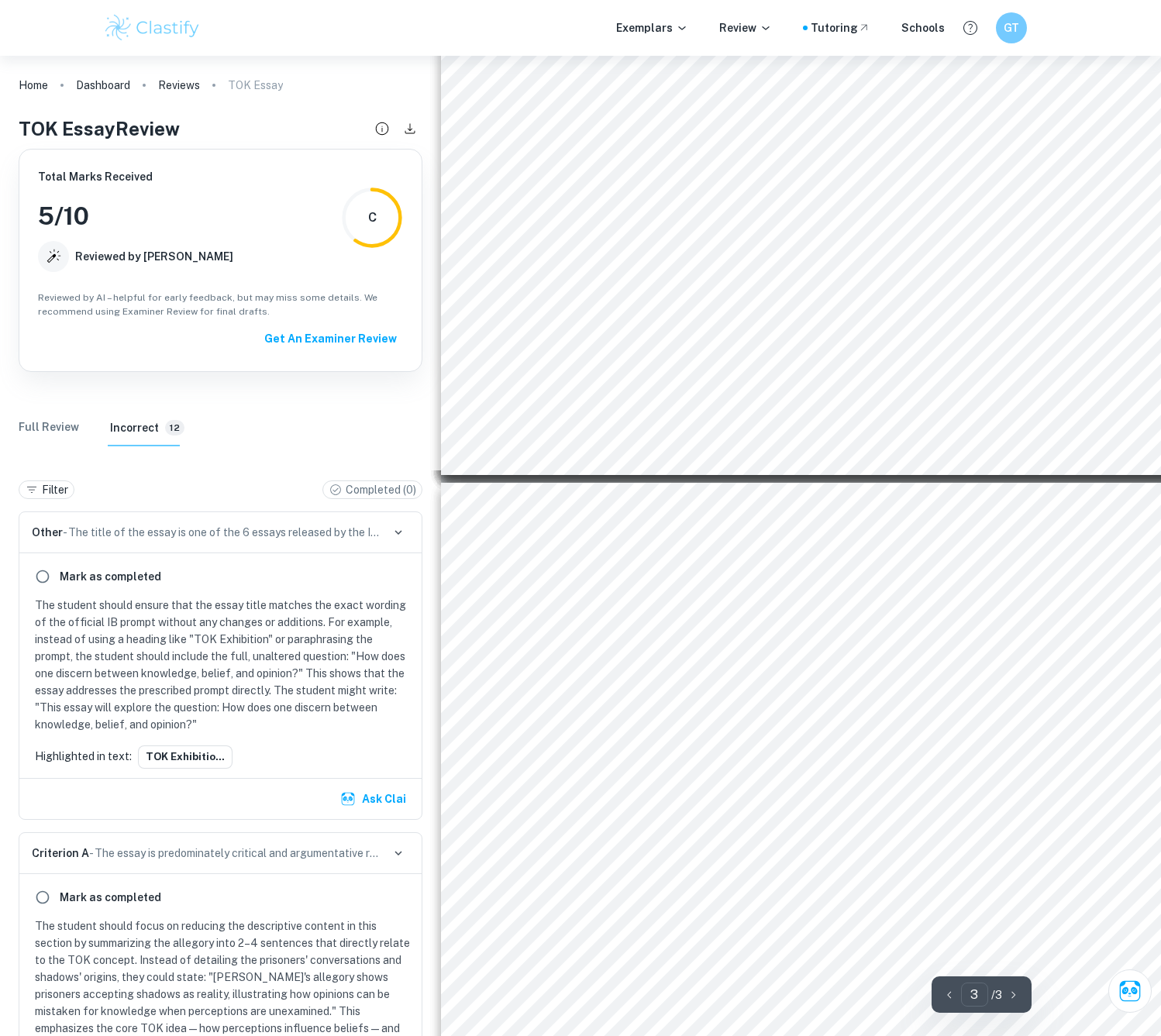
click at [37, 420] on Review "Full Review" at bounding box center [49, 427] width 61 height 37
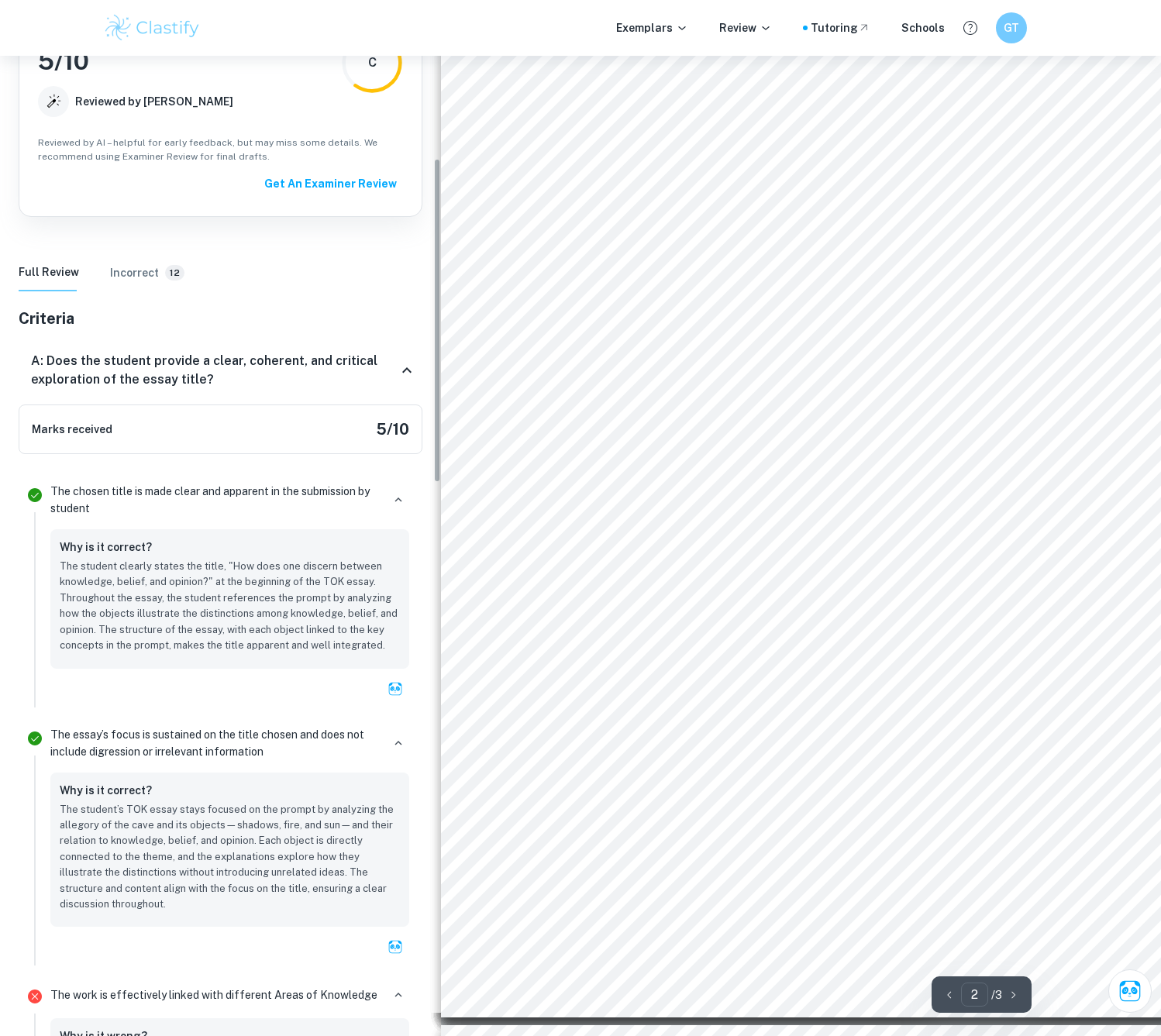
scroll to position [0, 0]
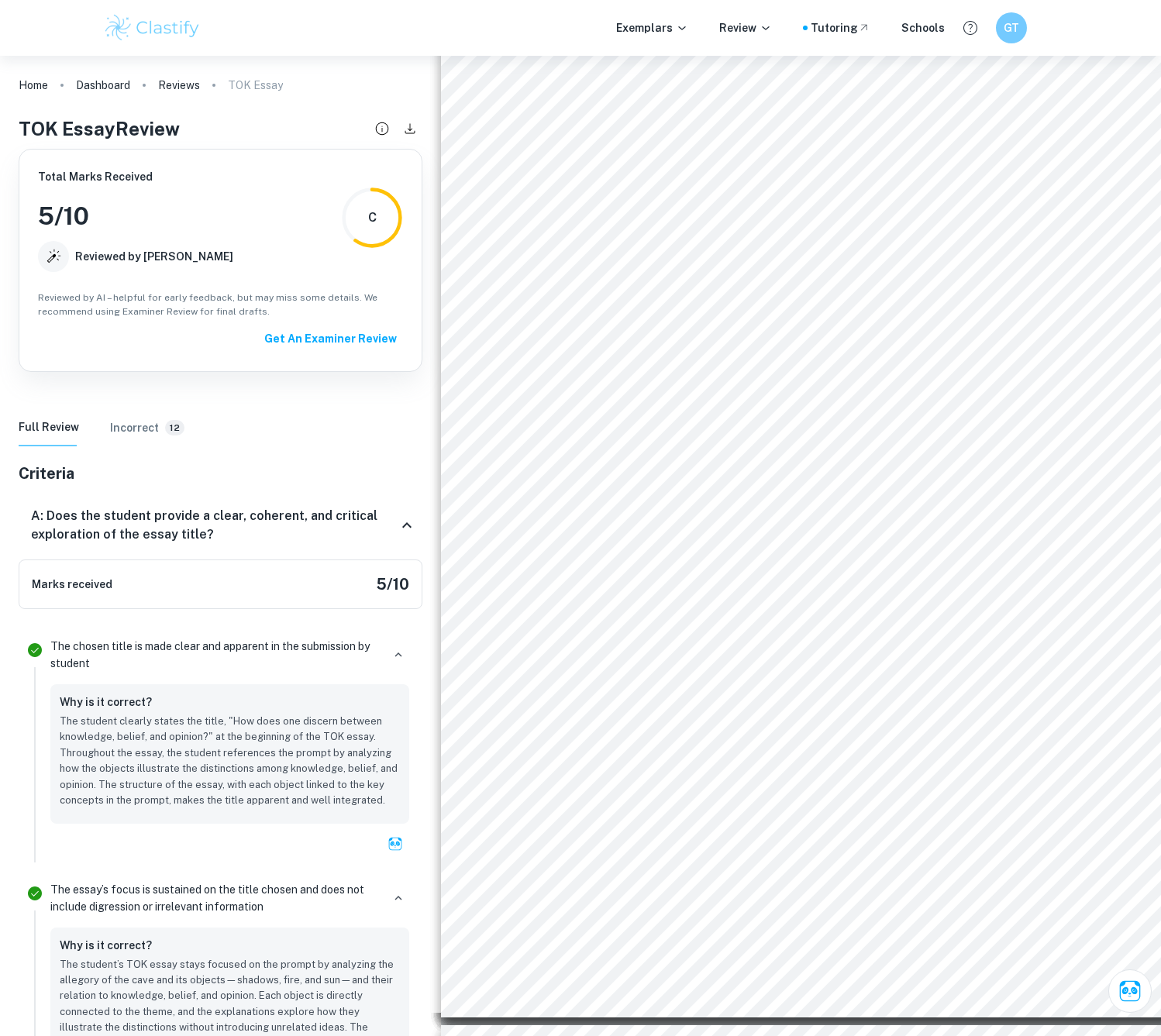
click at [324, 575] on div "Marks received 5 / 10" at bounding box center [220, 584] width 403 height 50
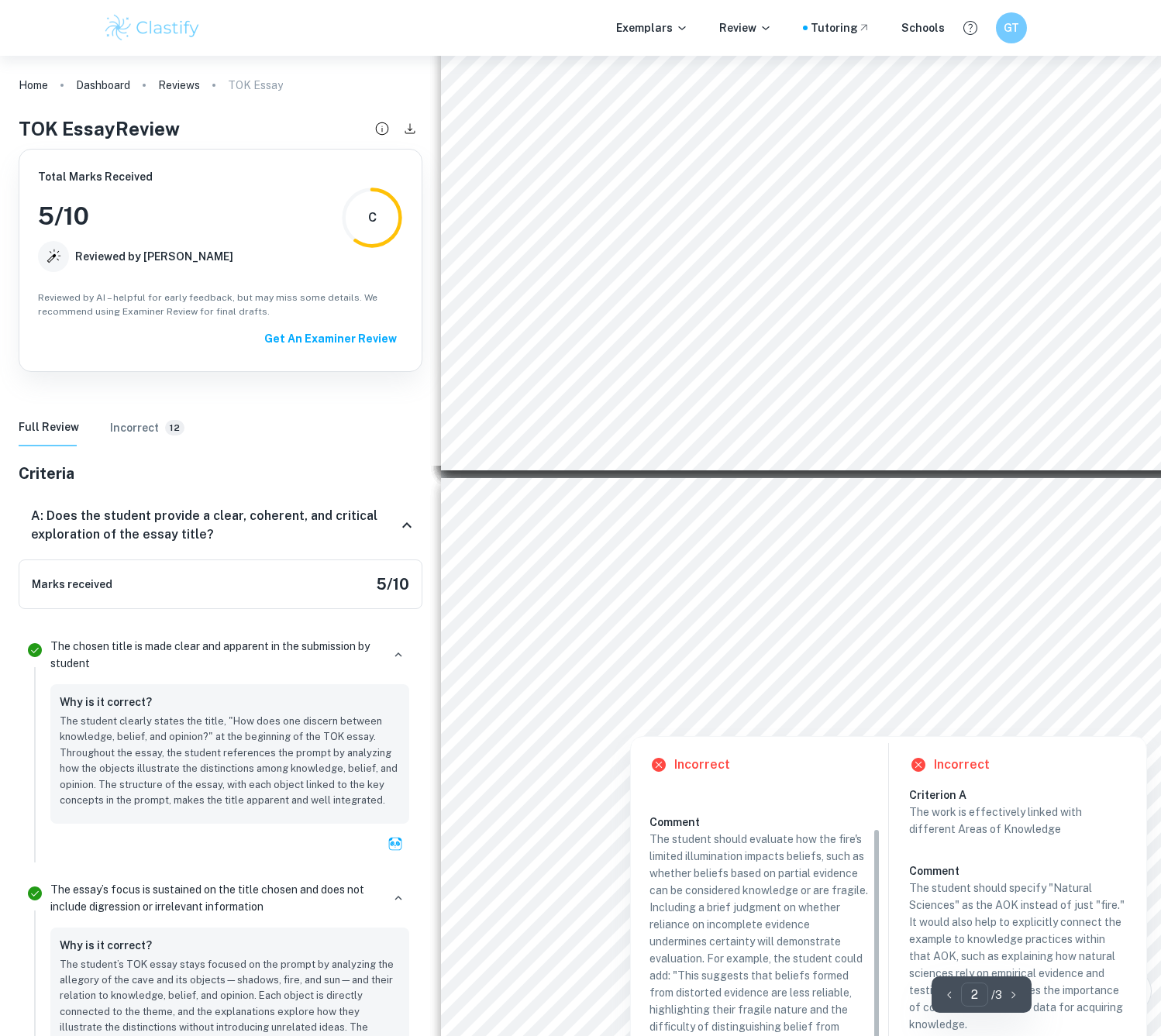
scroll to position [602, 0]
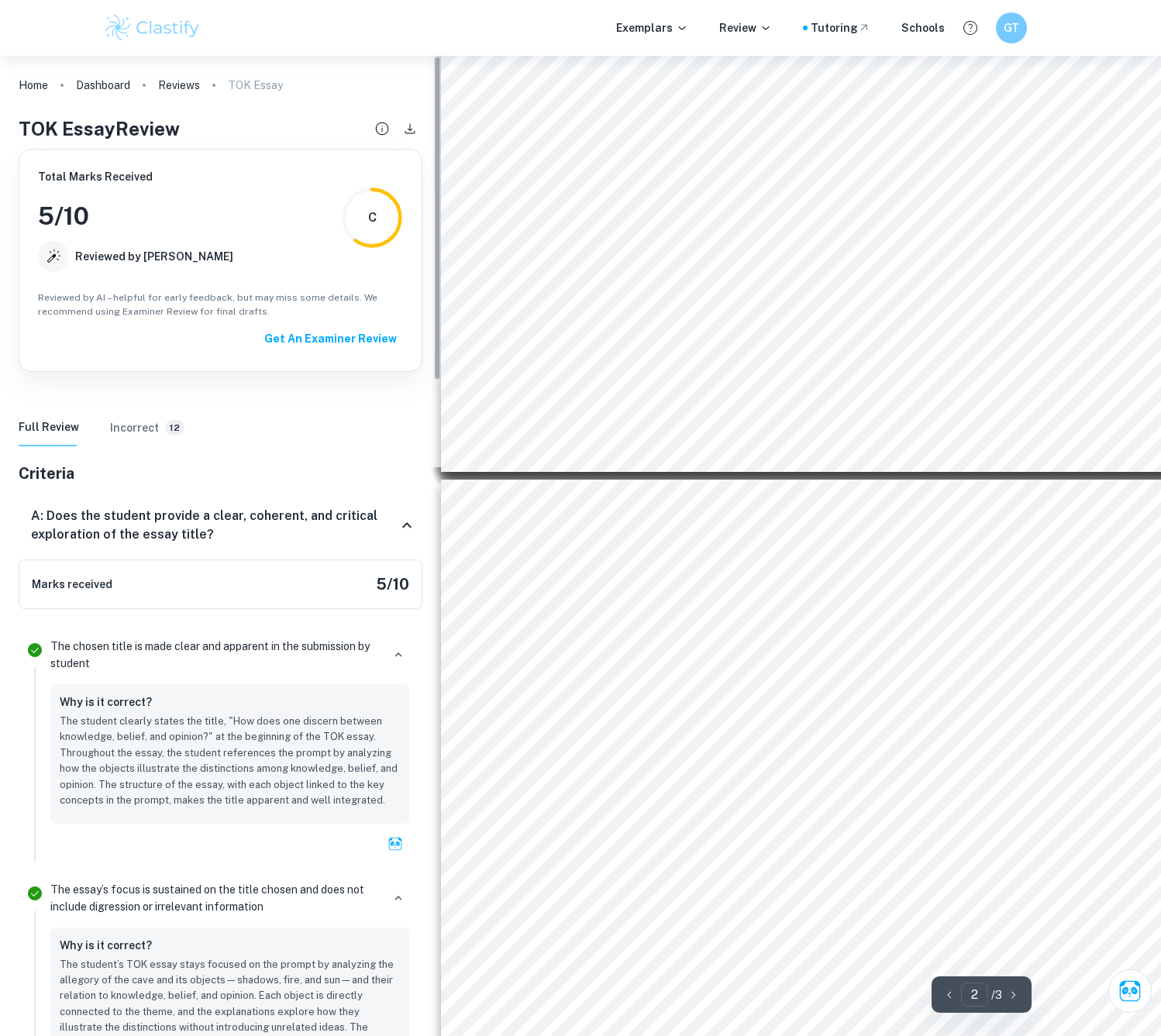
type input "1"
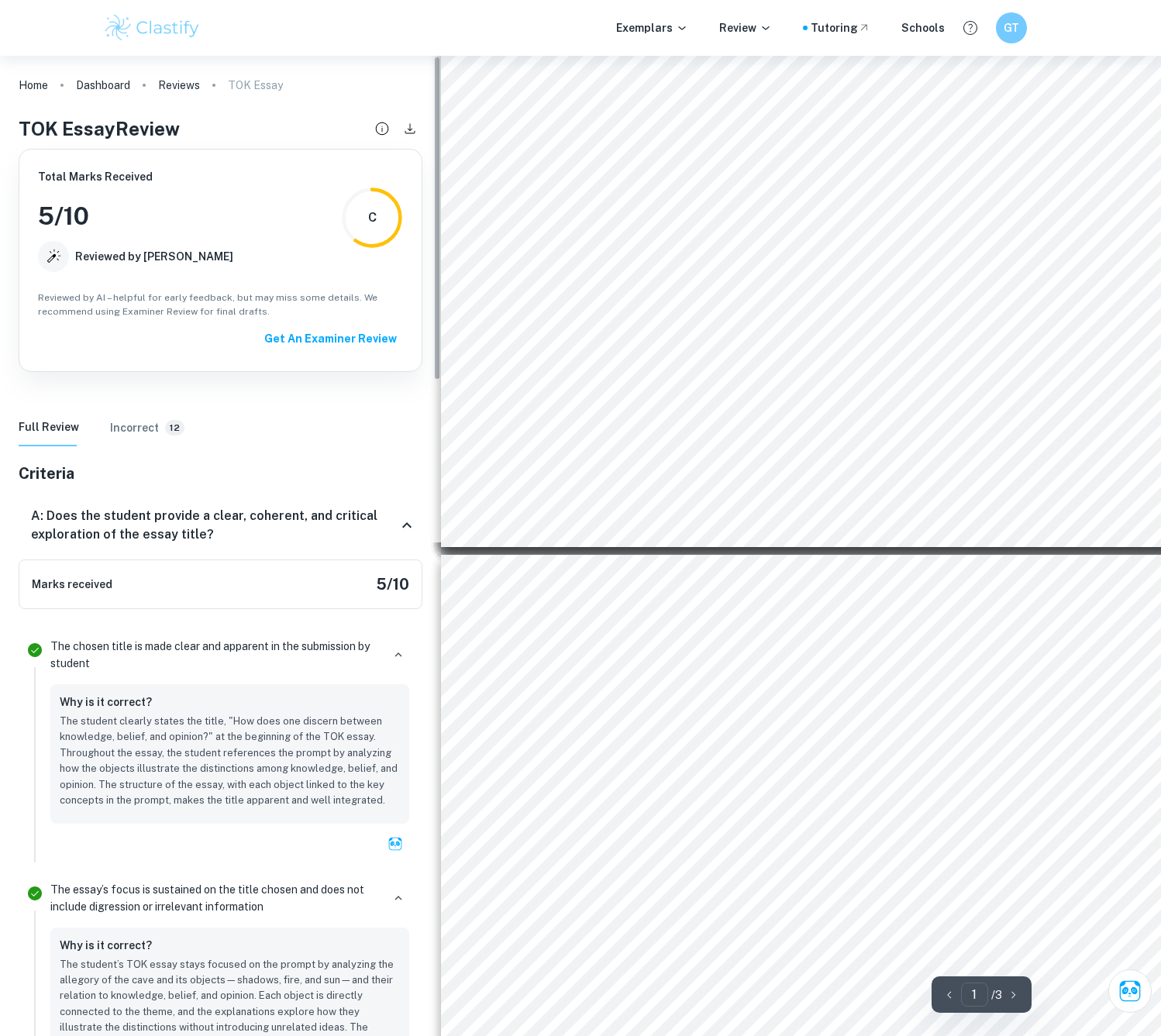
scroll to position [137, 0]
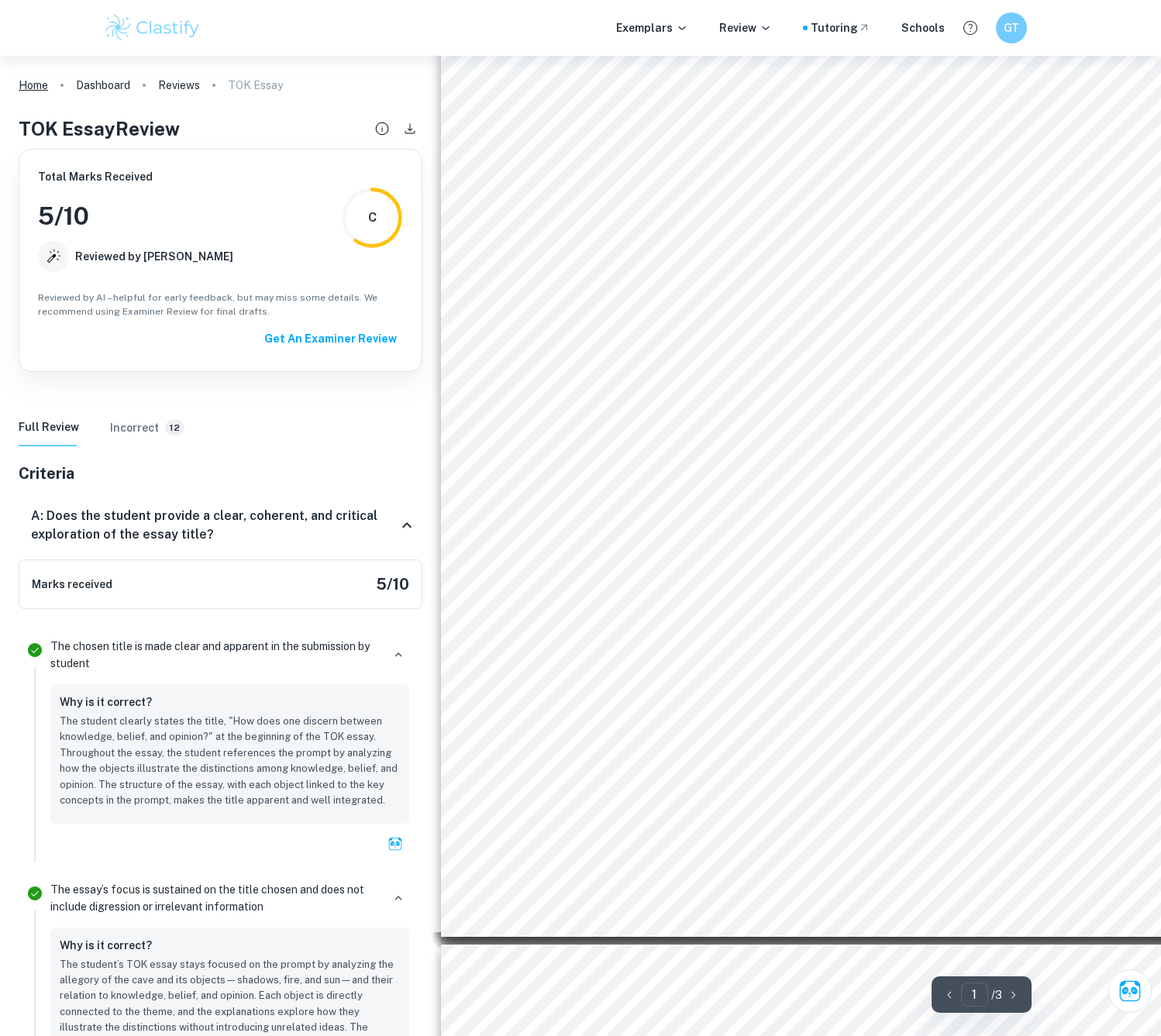
click at [32, 86] on link "Home" at bounding box center [33, 85] width 29 height 22
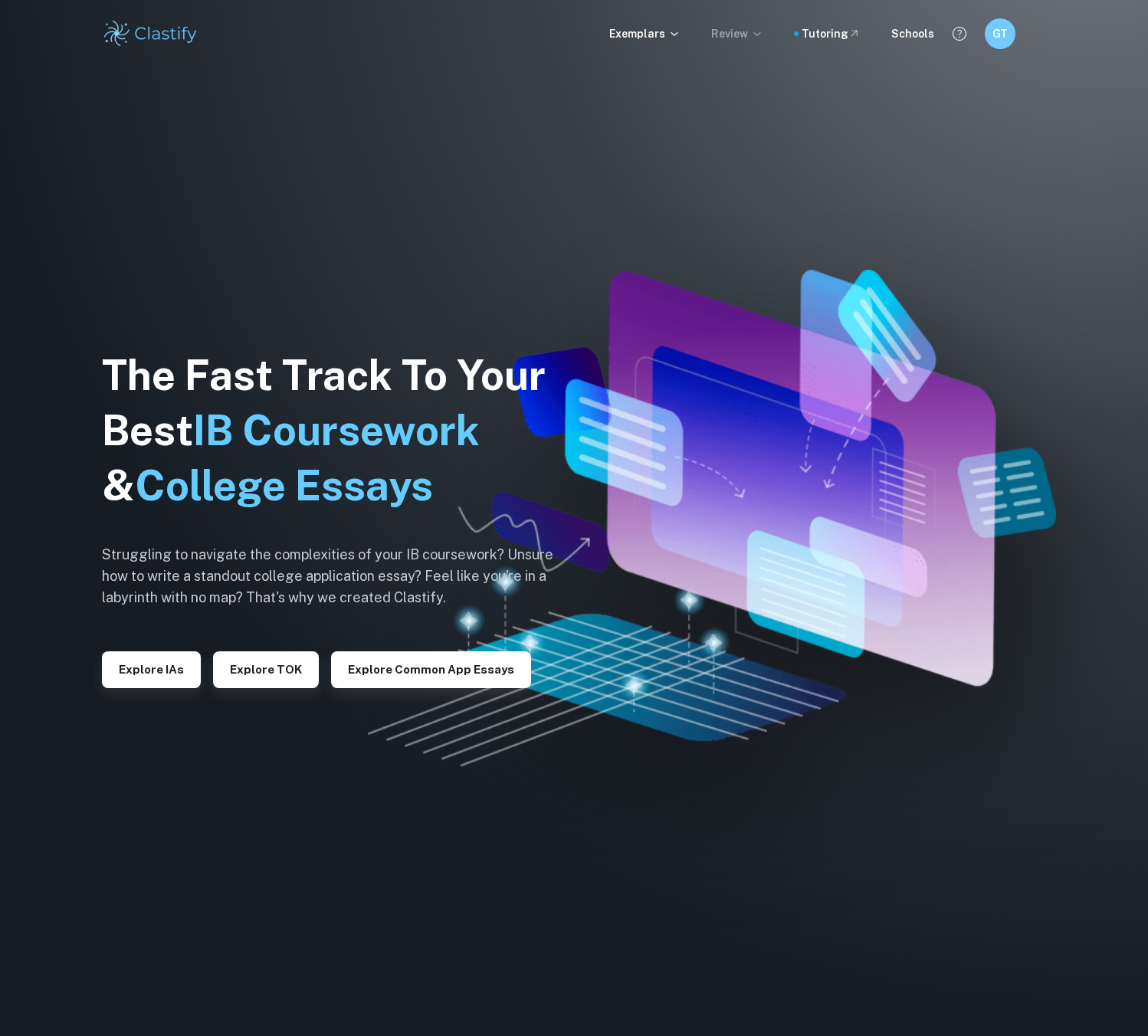
click at [747, 30] on p "Review" at bounding box center [737, 34] width 52 height 17
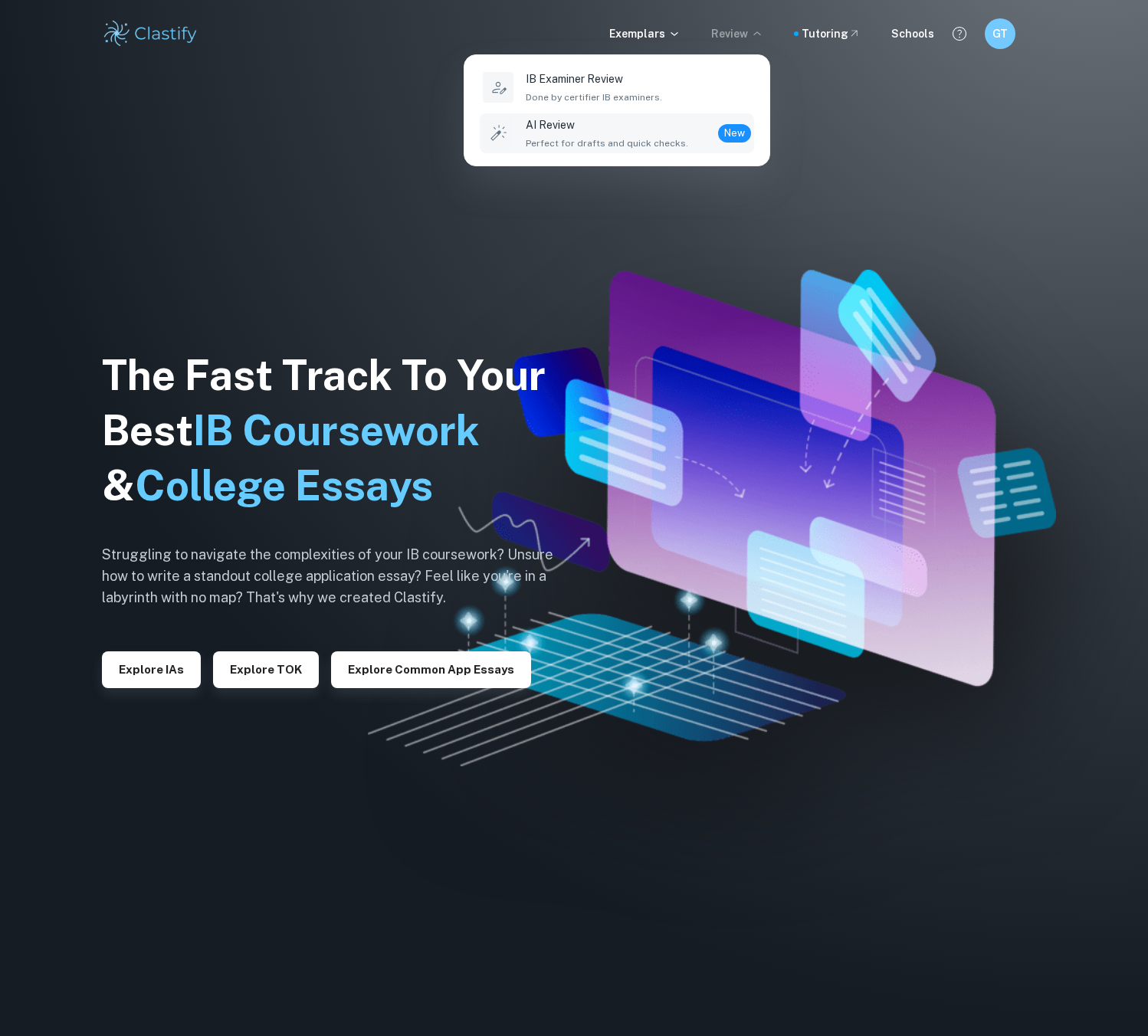
click at [661, 130] on p "AI Review" at bounding box center [607, 124] width 163 height 17
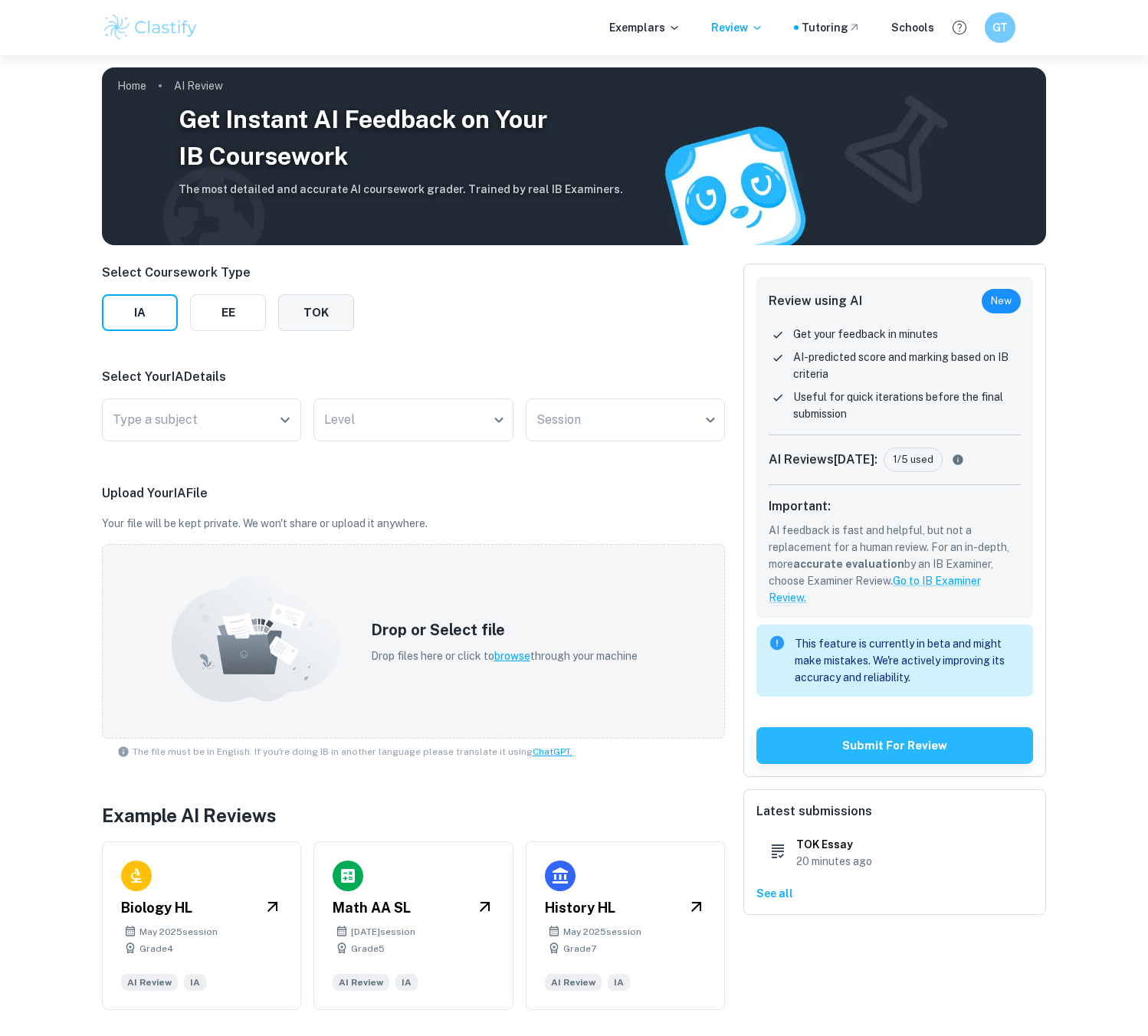
click at [302, 316] on button "TOK" at bounding box center [316, 312] width 76 height 36
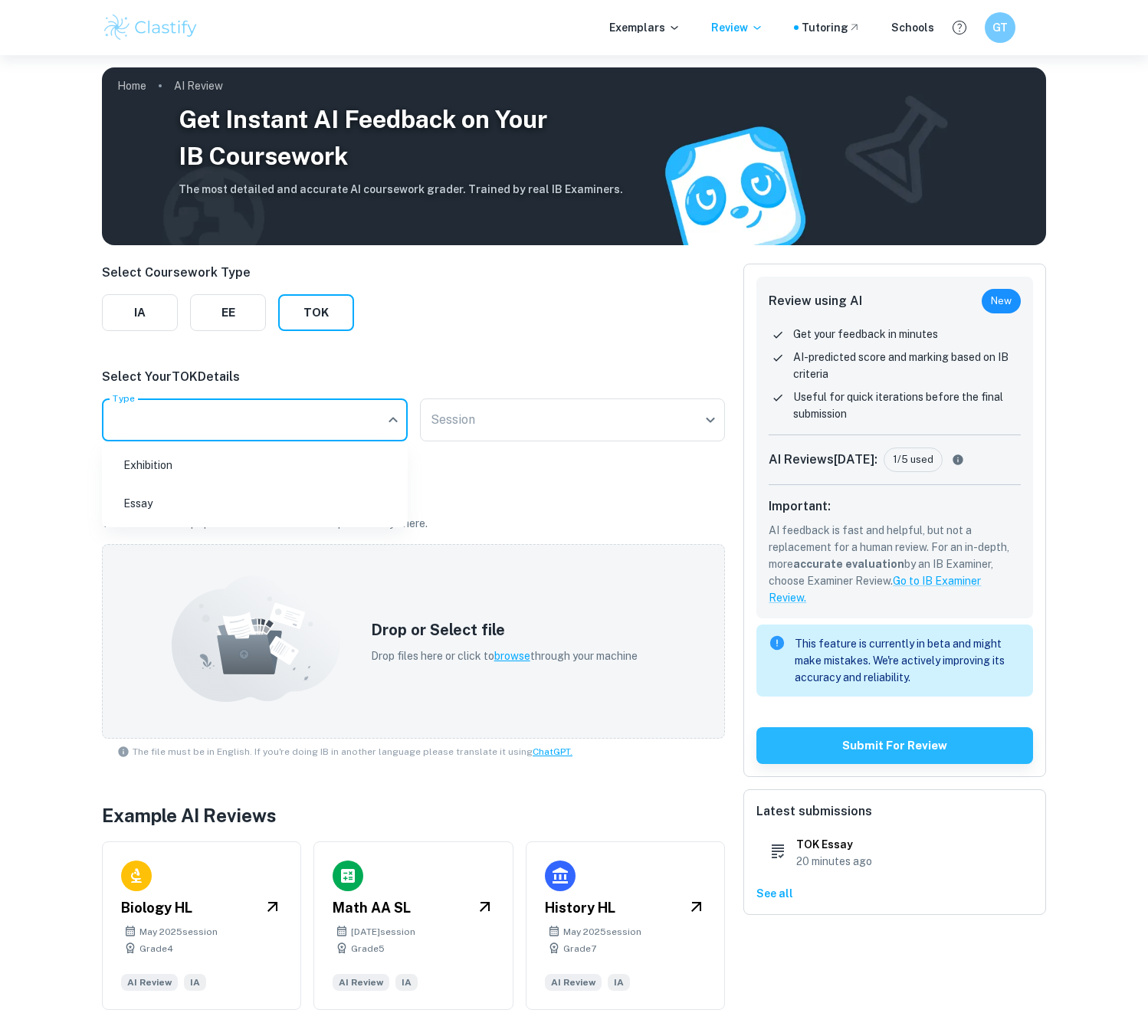
click at [319, 419] on body "We value your privacy We use cookies to enhance your browsing experience, serve…" at bounding box center [574, 573] width 1148 height 1036
click at [264, 496] on li "Essay" at bounding box center [254, 503] width 293 height 35
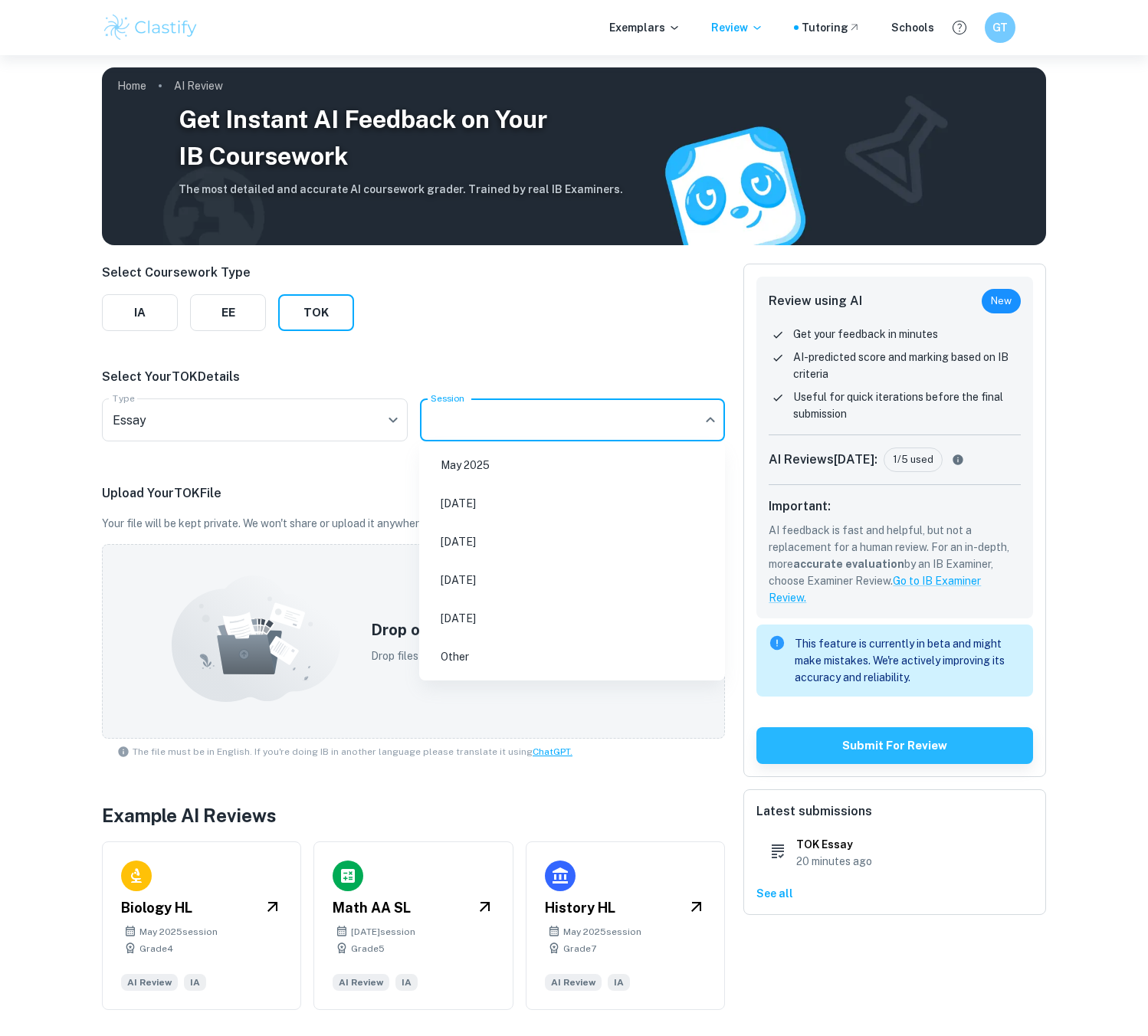
click at [530, 423] on body "We value your privacy We use cookies to enhance your browsing experience, serve…" at bounding box center [574, 573] width 1148 height 1036
click at [294, 414] on div at bounding box center [574, 518] width 1148 height 1036
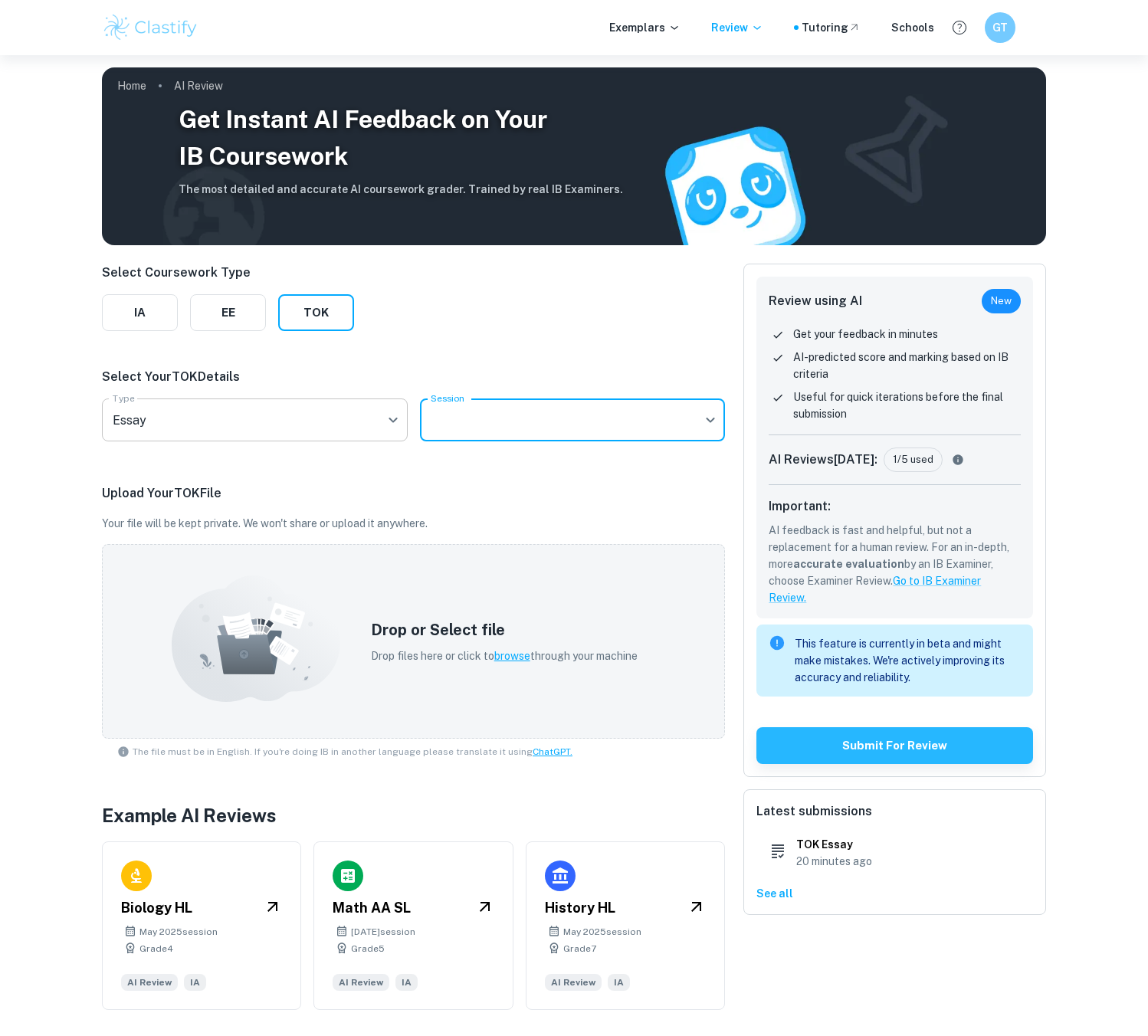
click at [288, 431] on body "We value your privacy We use cookies to enhance your browsing experience, serve…" at bounding box center [574, 573] width 1148 height 1036
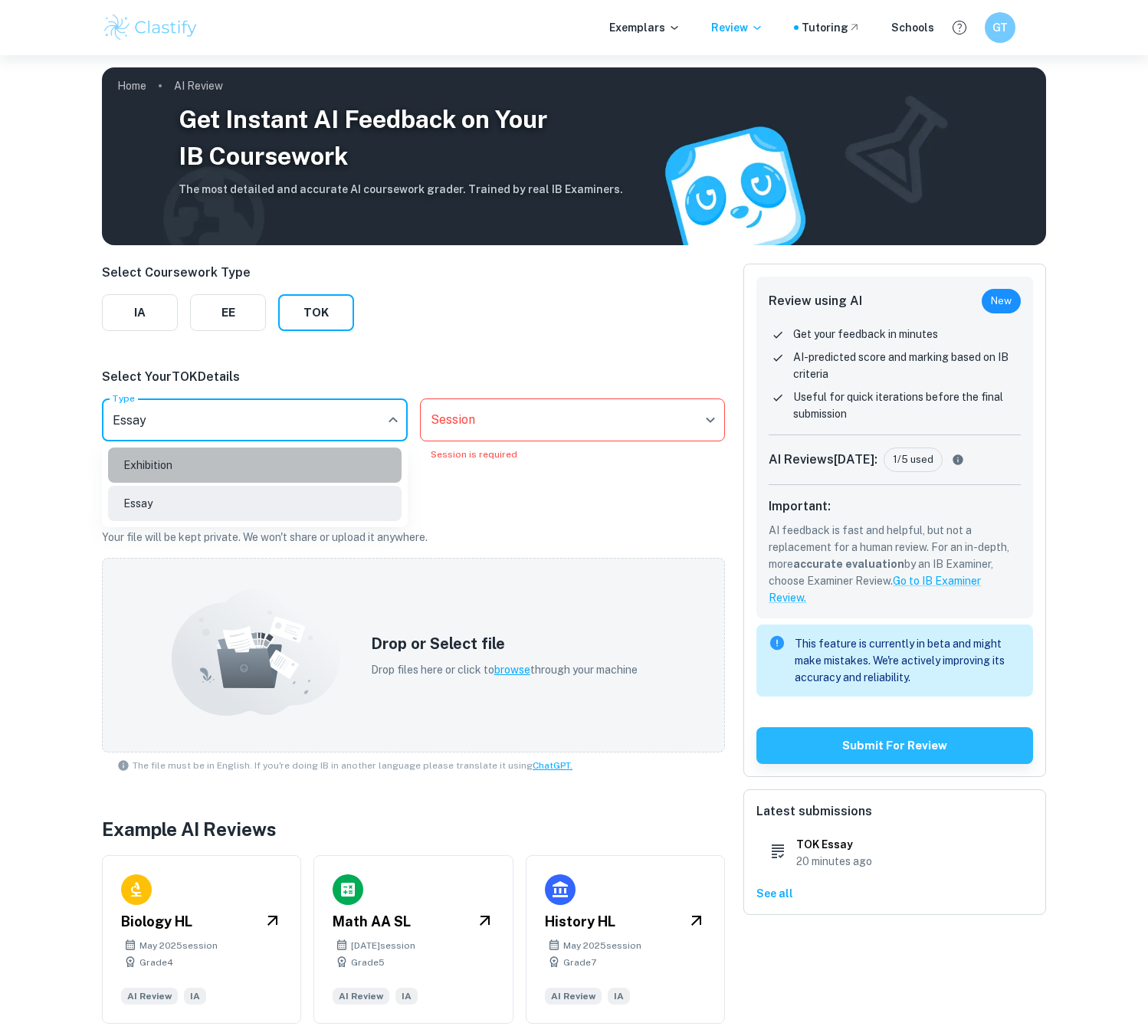
click at [274, 463] on li "Exhibition" at bounding box center [254, 465] width 293 height 35
type input "Exhibition"
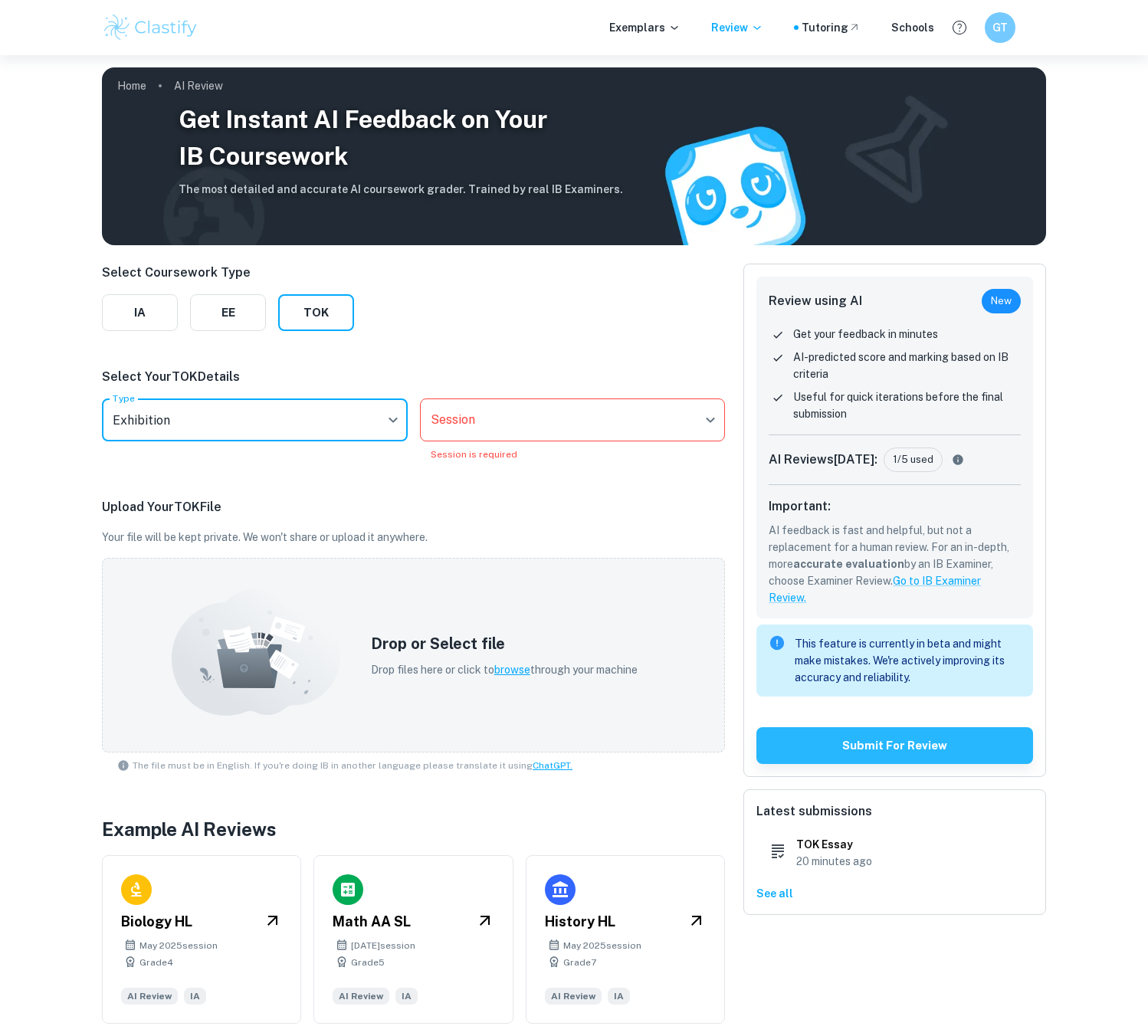
click at [490, 421] on body "We value your privacy We use cookies to enhance your browsing experience, serve…" at bounding box center [574, 573] width 1148 height 1036
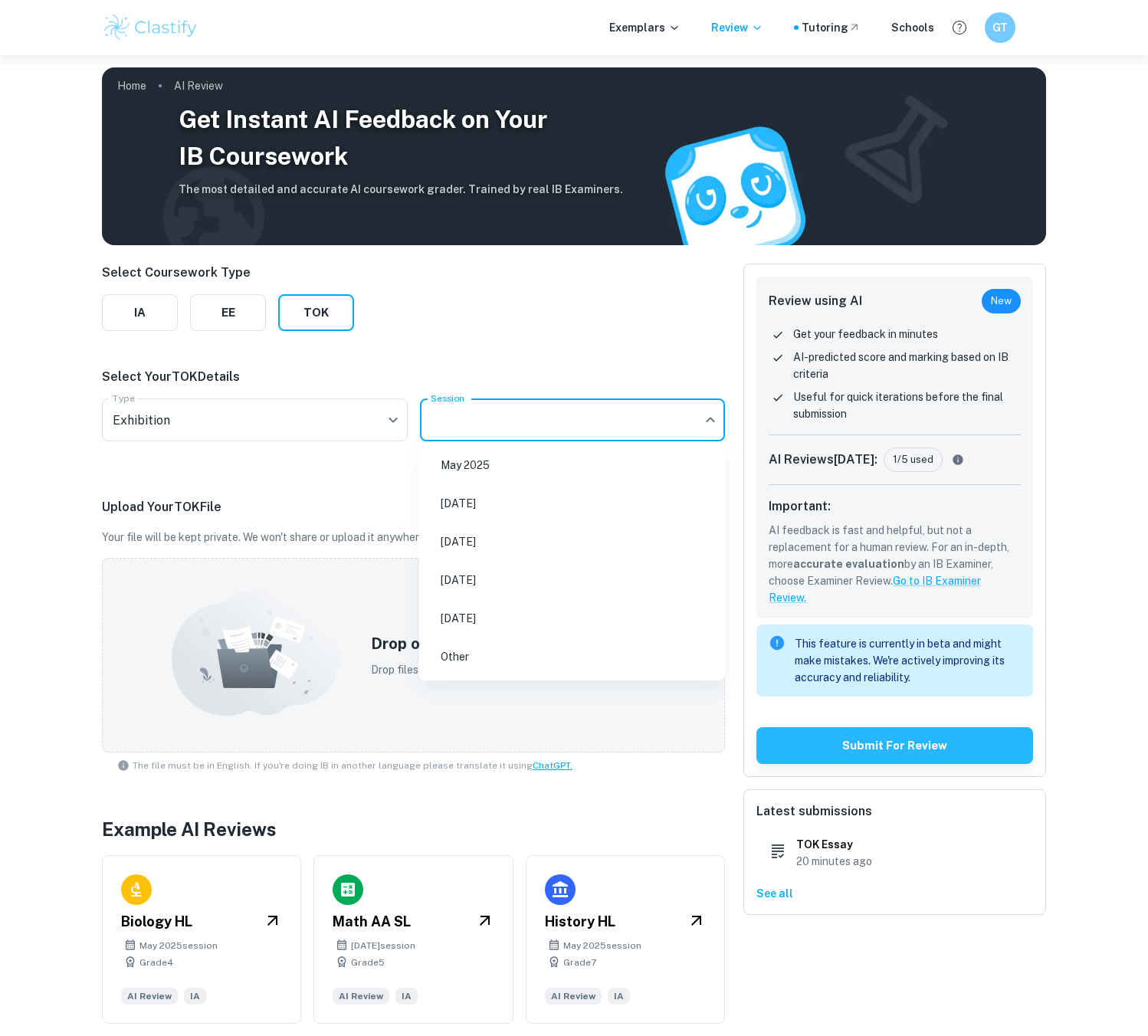
click at [516, 465] on li "May 2025" at bounding box center [571, 465] width 293 height 35
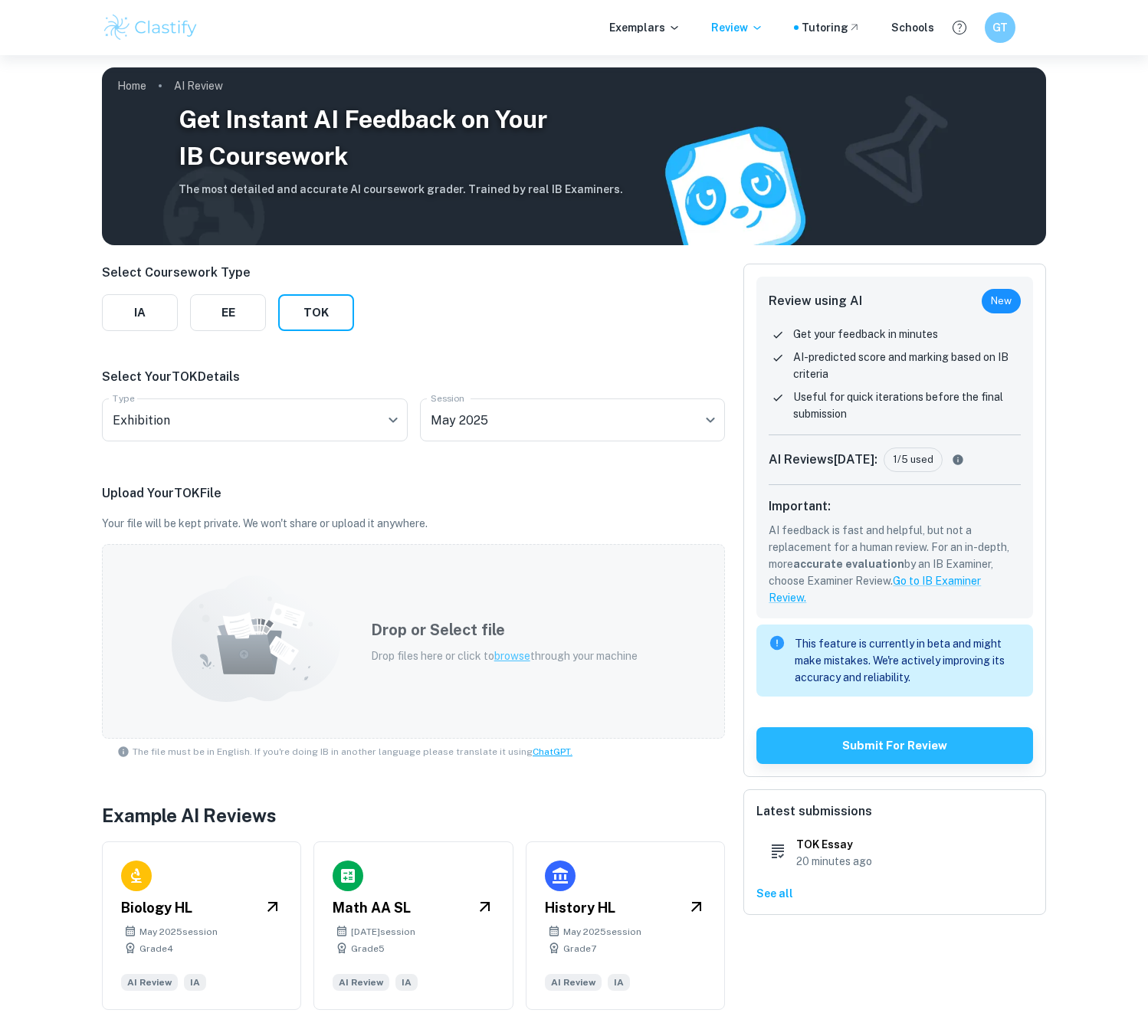
click at [519, 653] on span "browse" at bounding box center [512, 655] width 36 height 12
click at [471, 437] on body "We value your privacy We use cookies to enhance your browsing experience, serve…" at bounding box center [574, 573] width 1148 height 1036
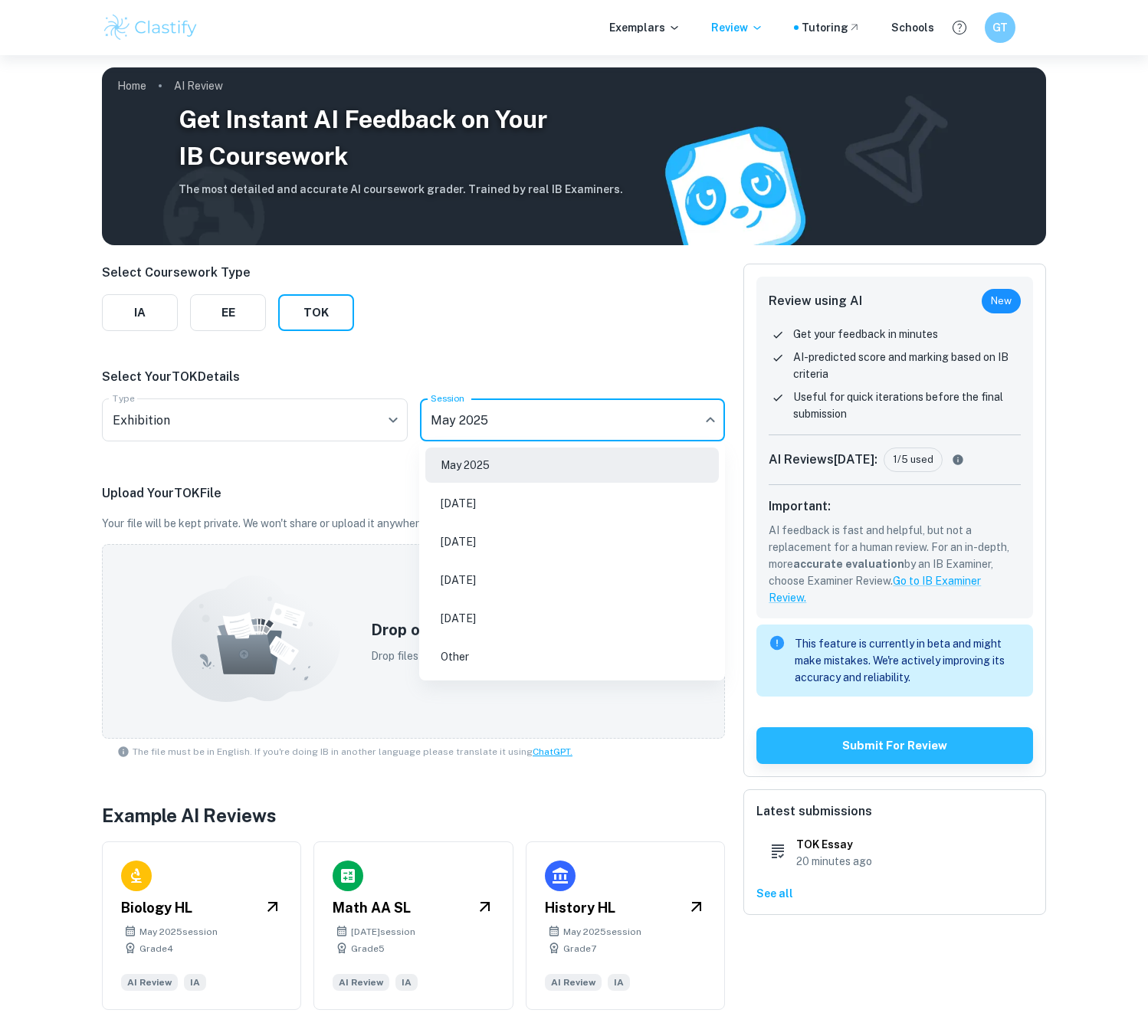
click at [526, 506] on li "[DATE]" at bounding box center [571, 503] width 293 height 35
type input "N25"
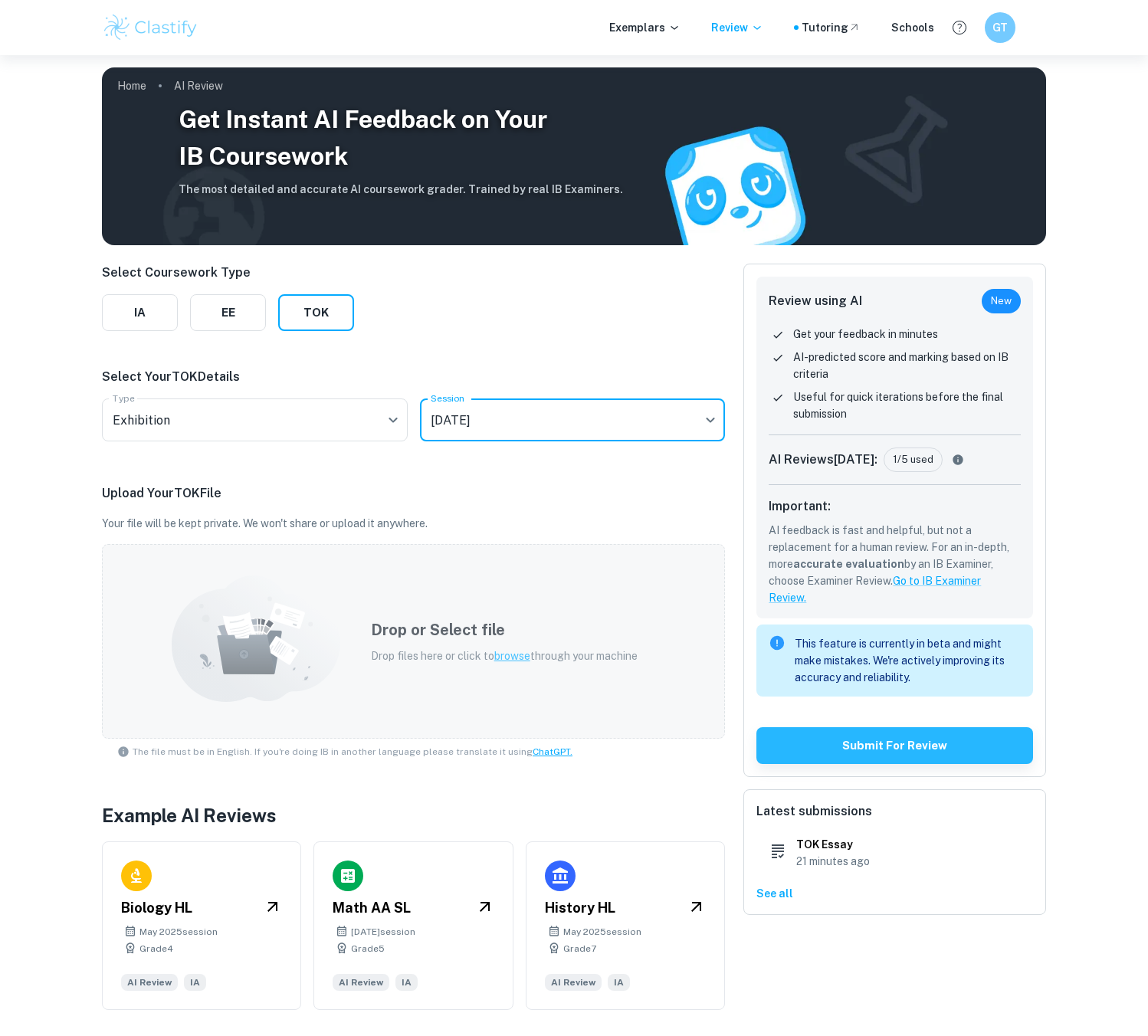
click at [507, 657] on span "browse" at bounding box center [512, 655] width 36 height 12
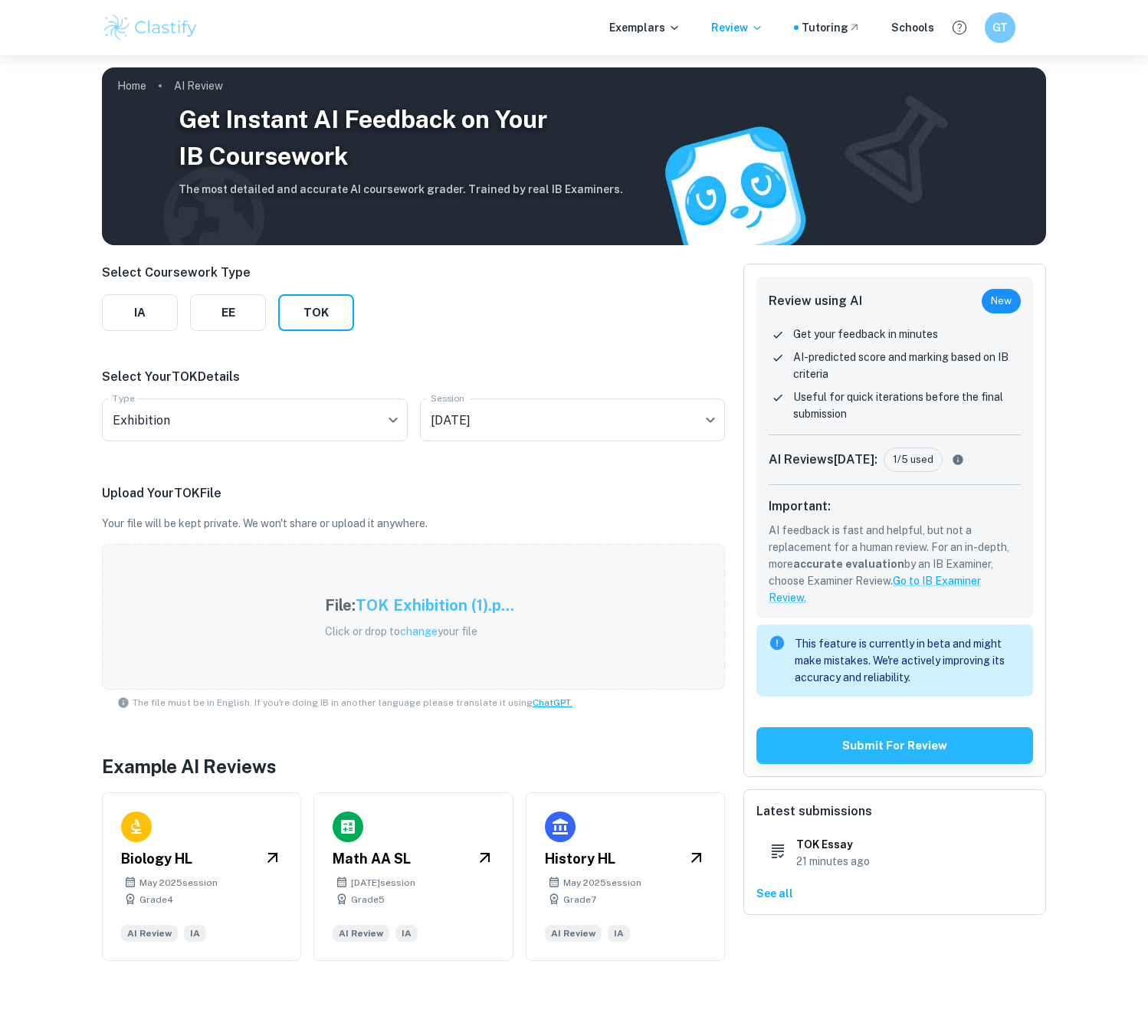
click at [850, 744] on button "Submit for review" at bounding box center [895, 745] width 277 height 36
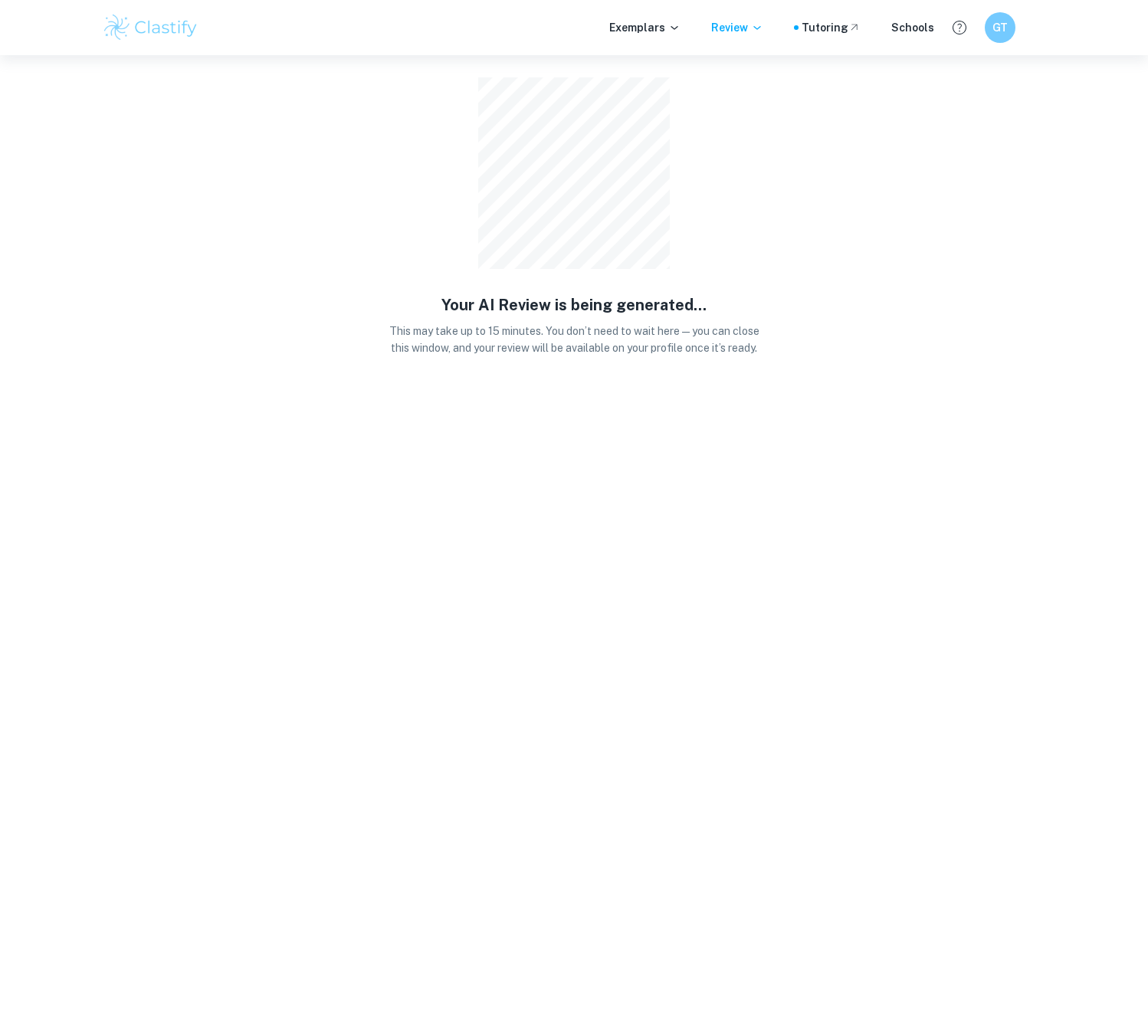
scroll to position [5, 0]
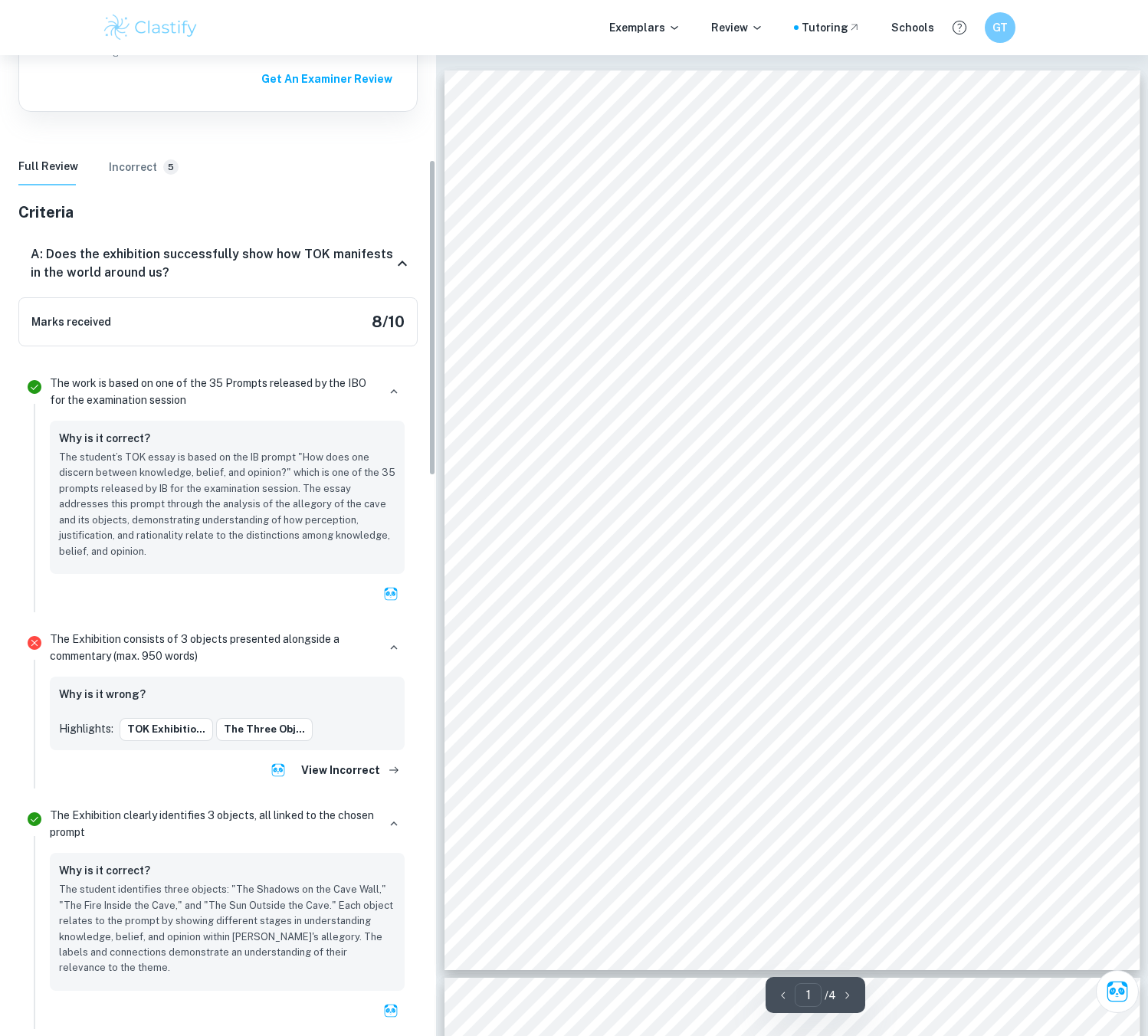
scroll to position [384, 0]
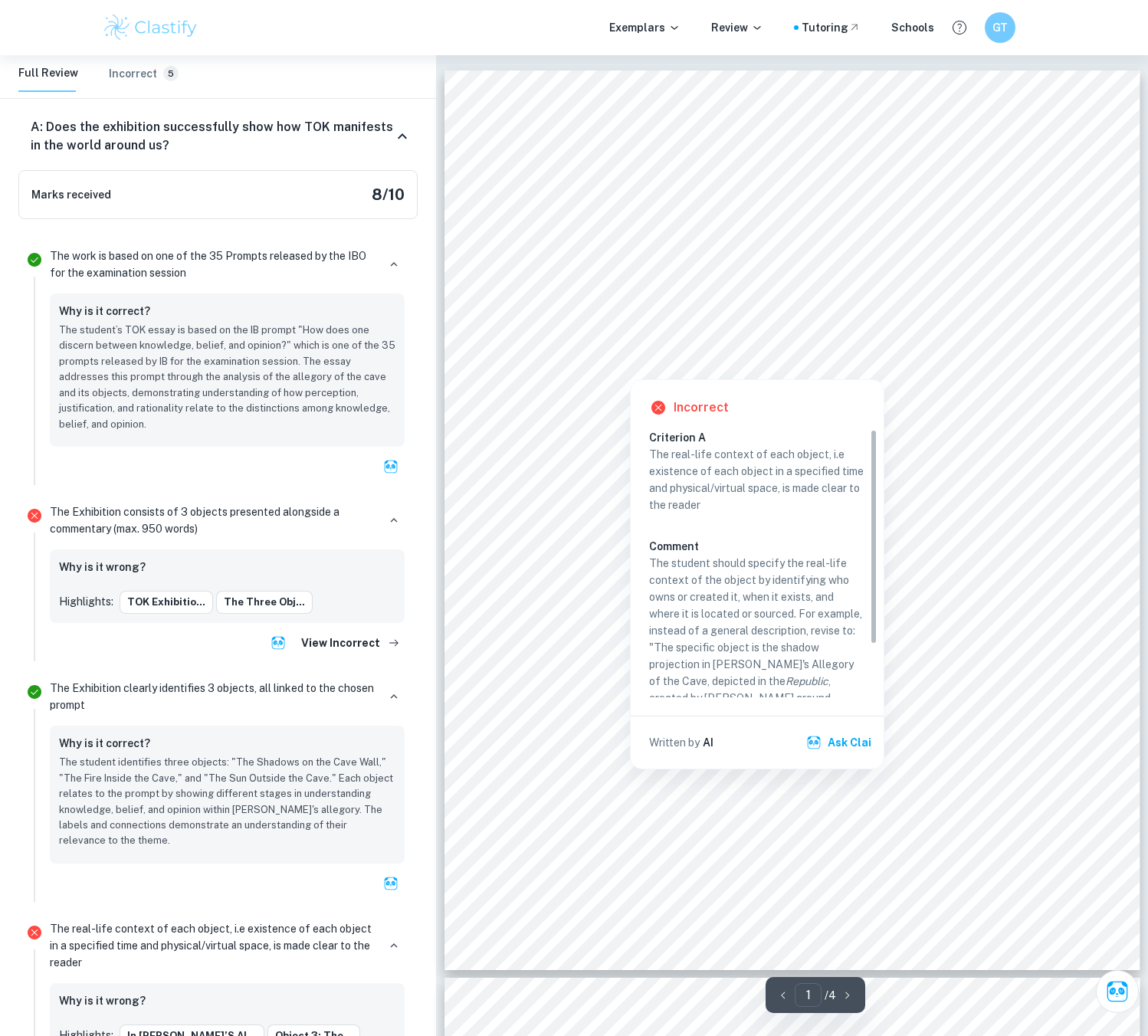
click at [711, 328] on div at bounding box center [793, 326] width 535 height 23
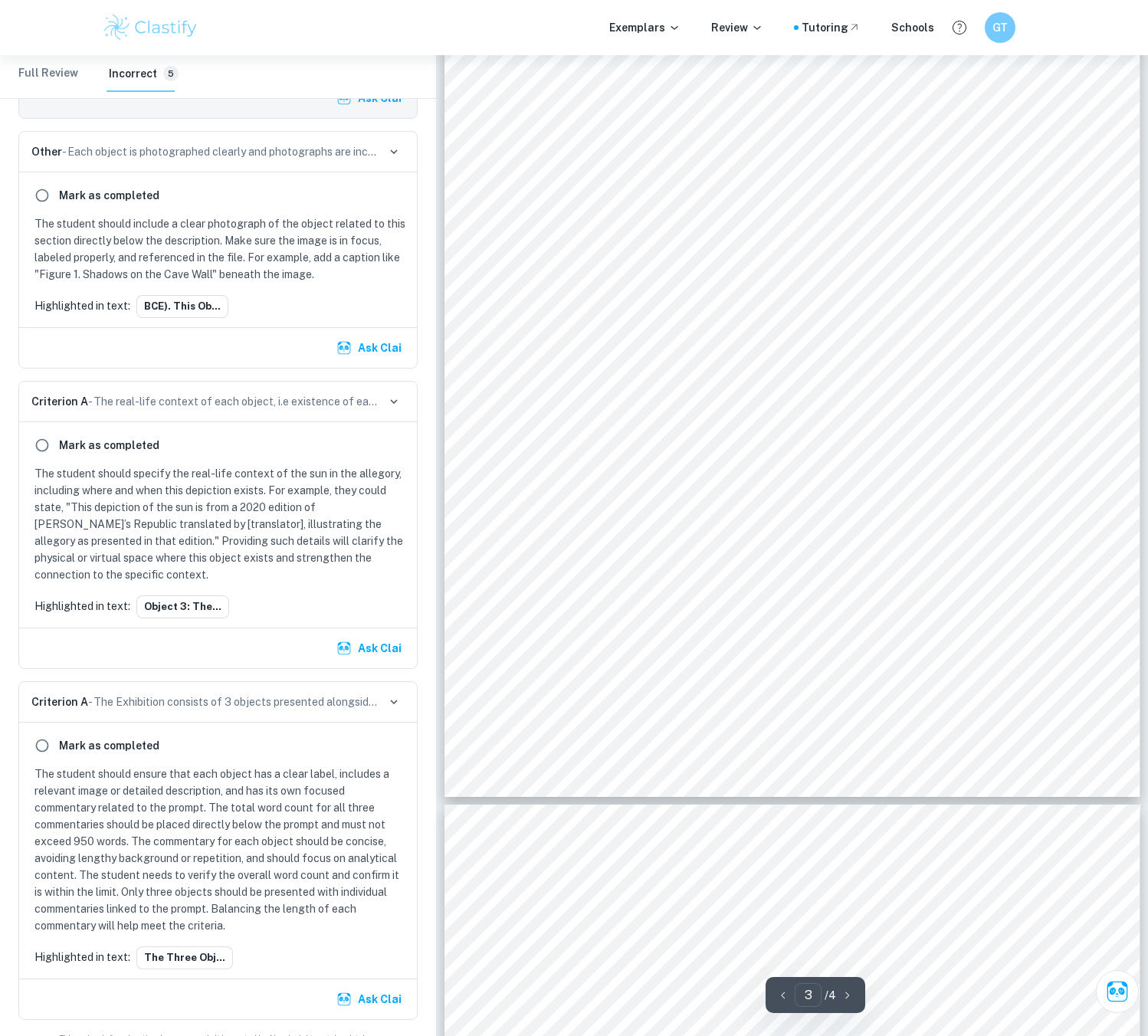
scroll to position [1674, 0]
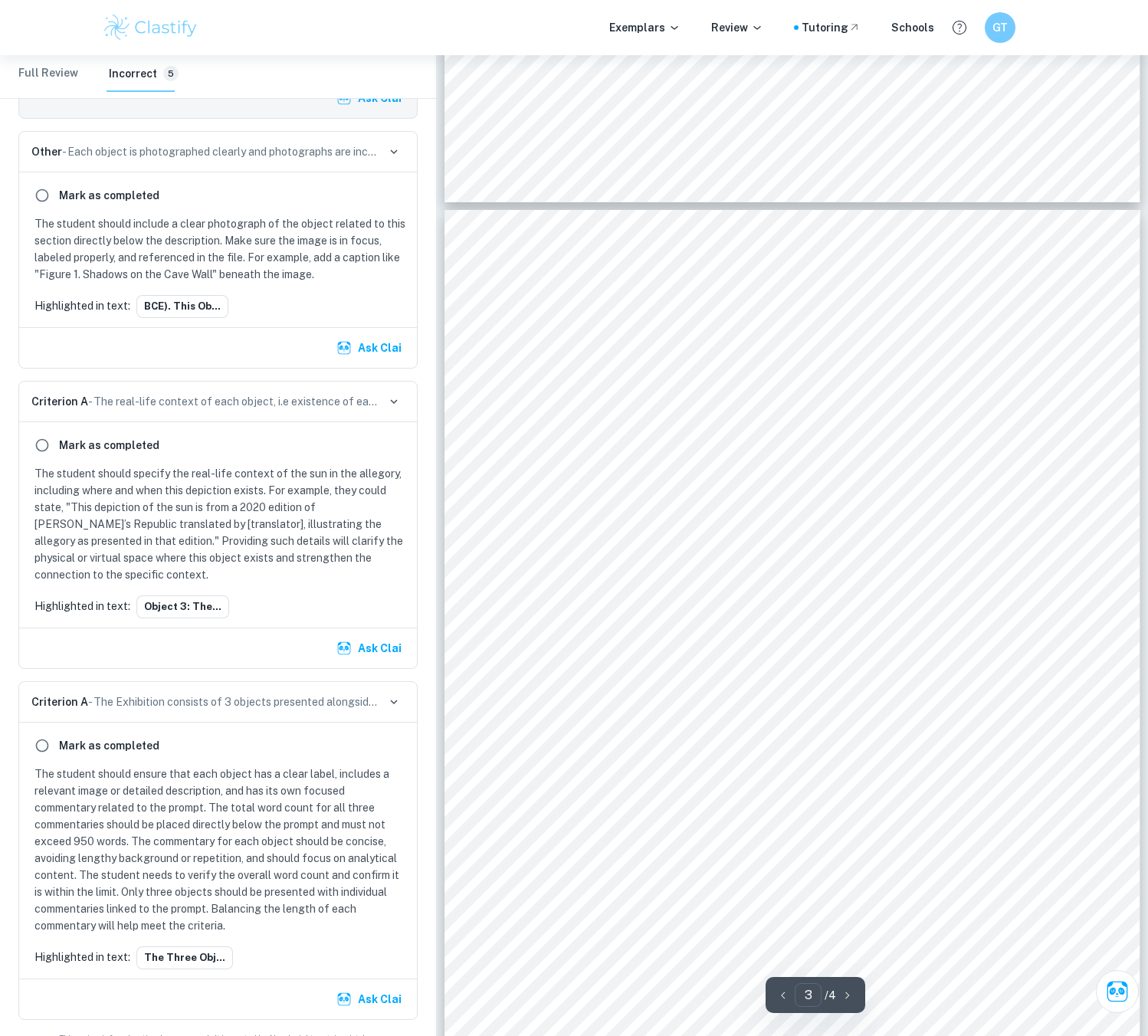
click at [771, 325] on div "Object 3: The Sun Outside the Cave The sun in the upper world is the final stag…" at bounding box center [792, 659] width 696 height 900
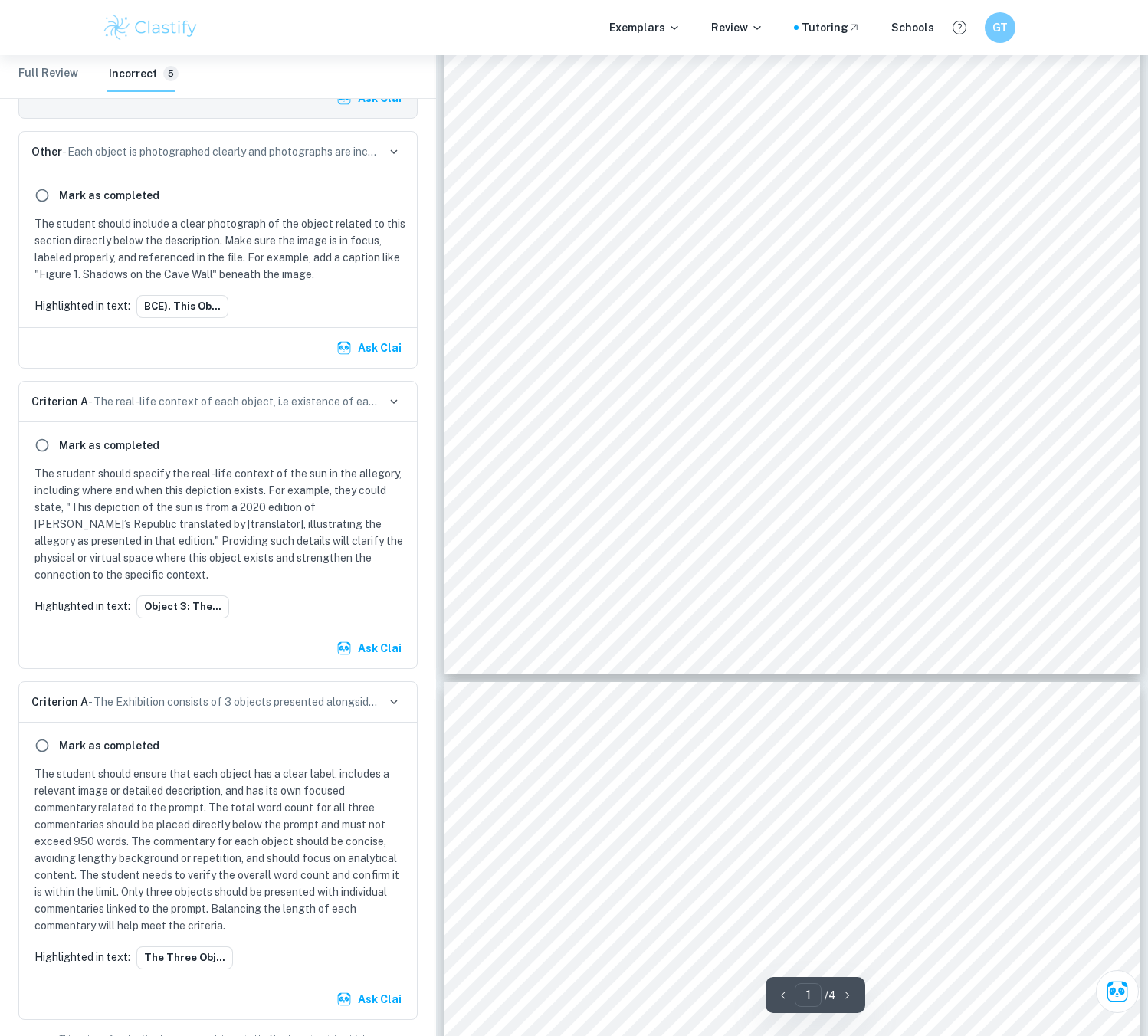
scroll to position [0, 0]
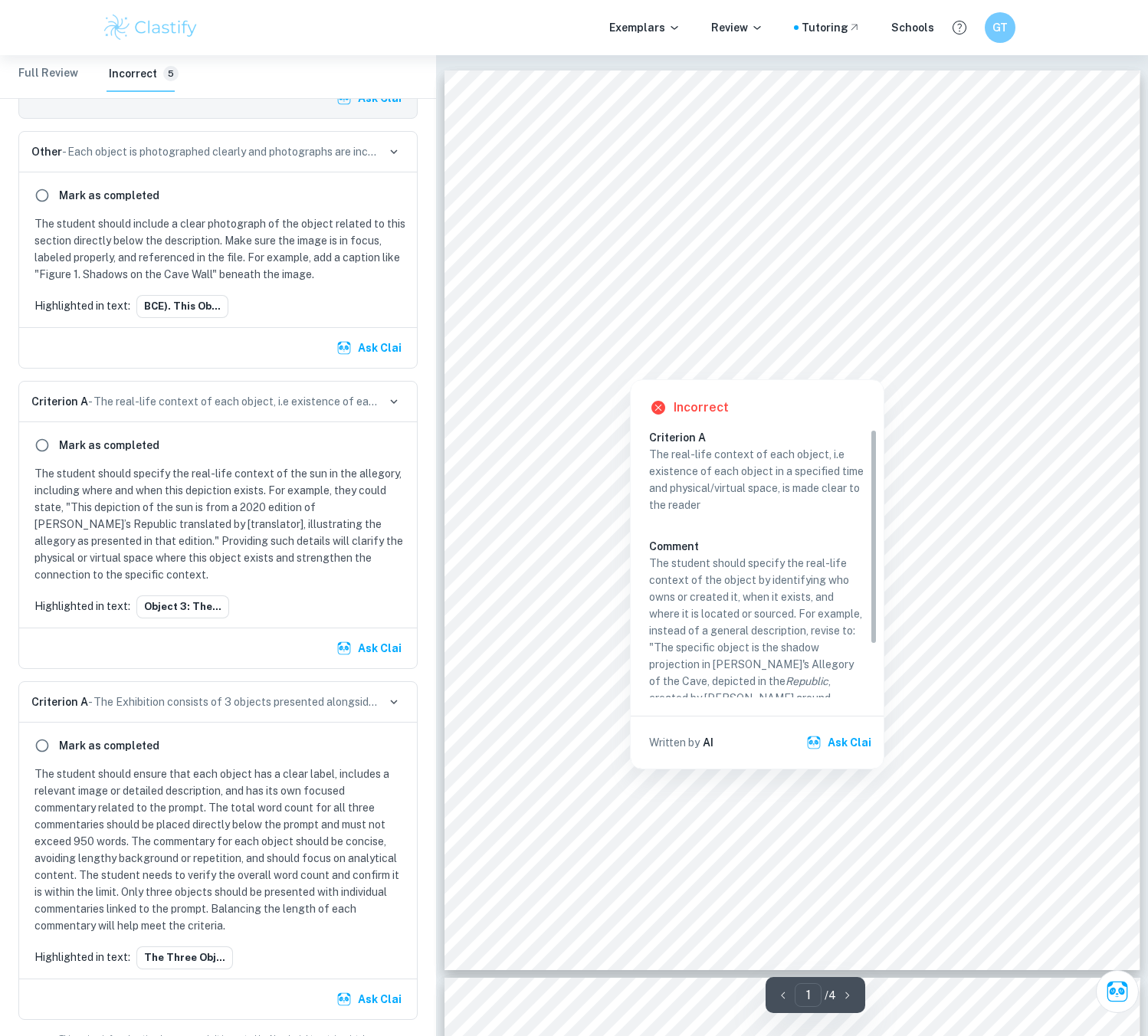
click at [698, 332] on div at bounding box center [793, 326] width 535 height 23
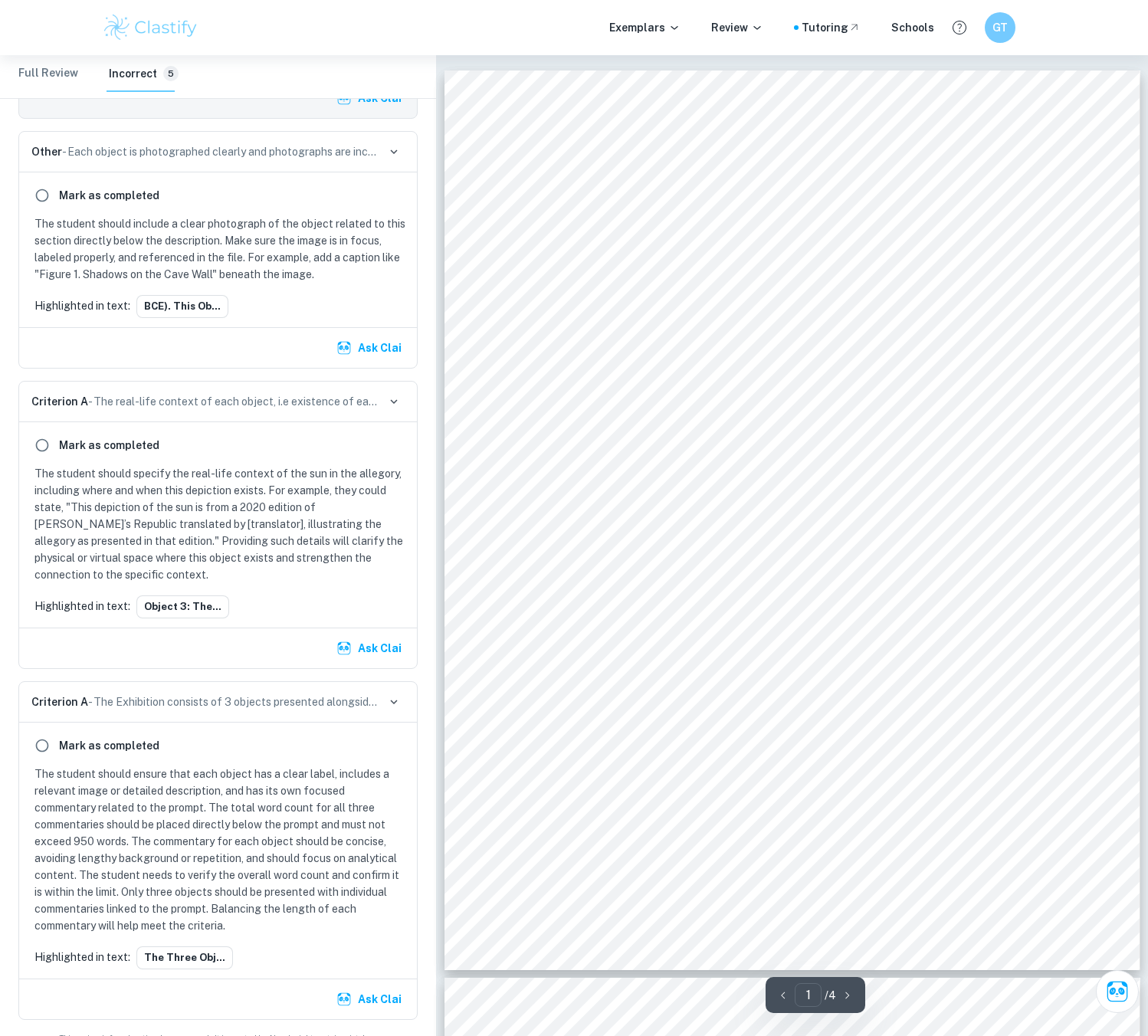
scroll to position [422, 0]
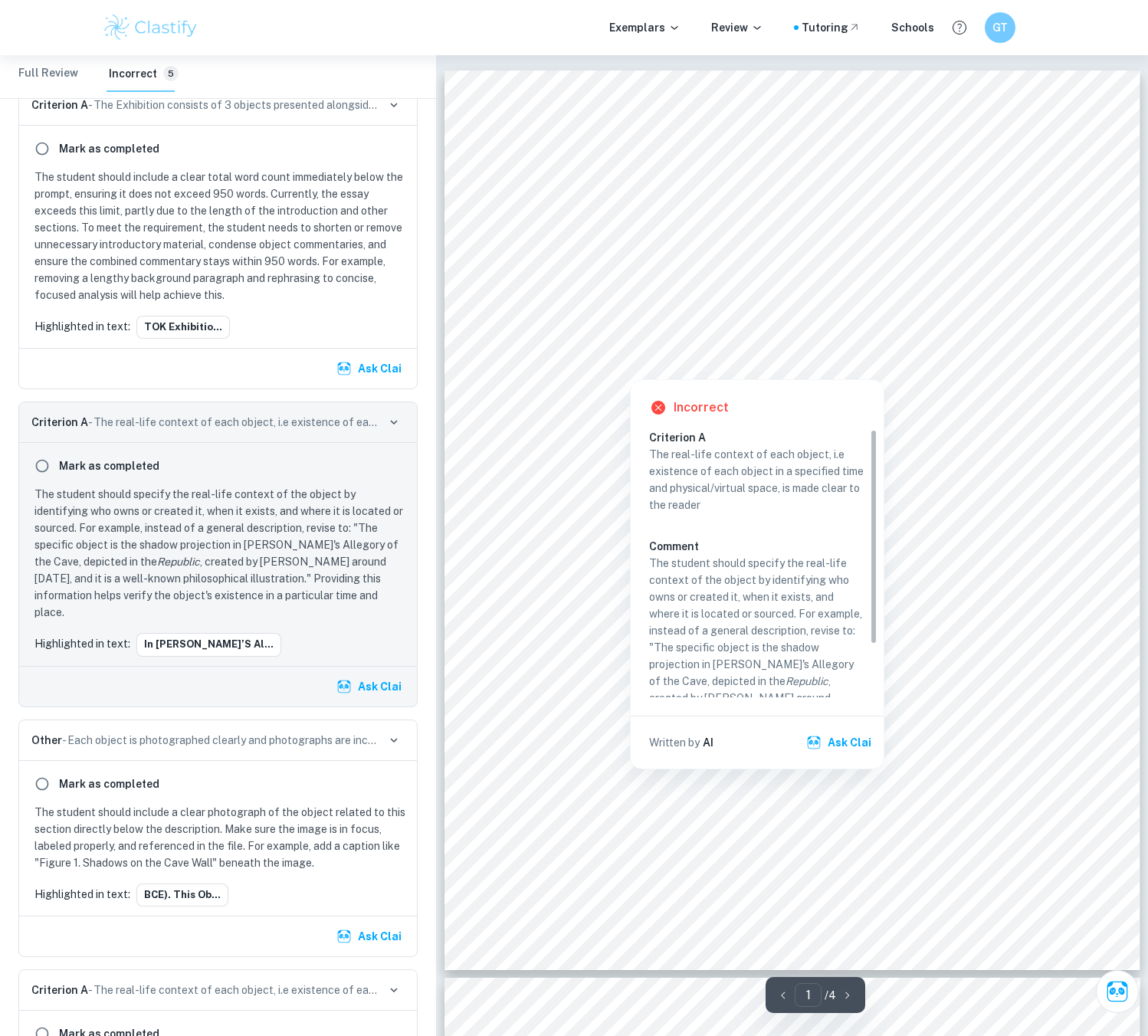
click at [799, 323] on div at bounding box center [793, 326] width 535 height 23
click at [801, 336] on div at bounding box center [793, 326] width 535 height 23
click at [729, 338] on div at bounding box center [793, 346] width 535 height 31
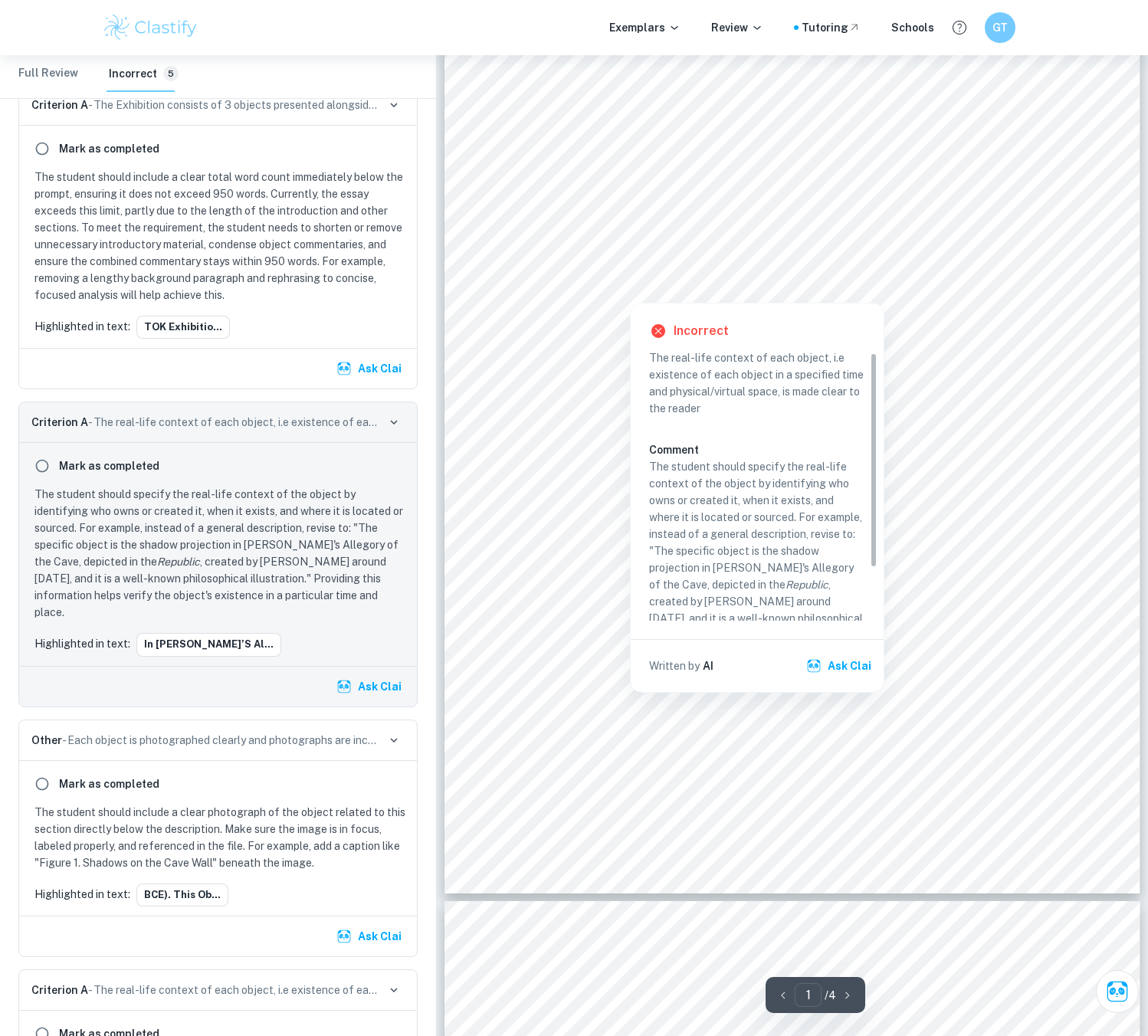
scroll to position [65, 0]
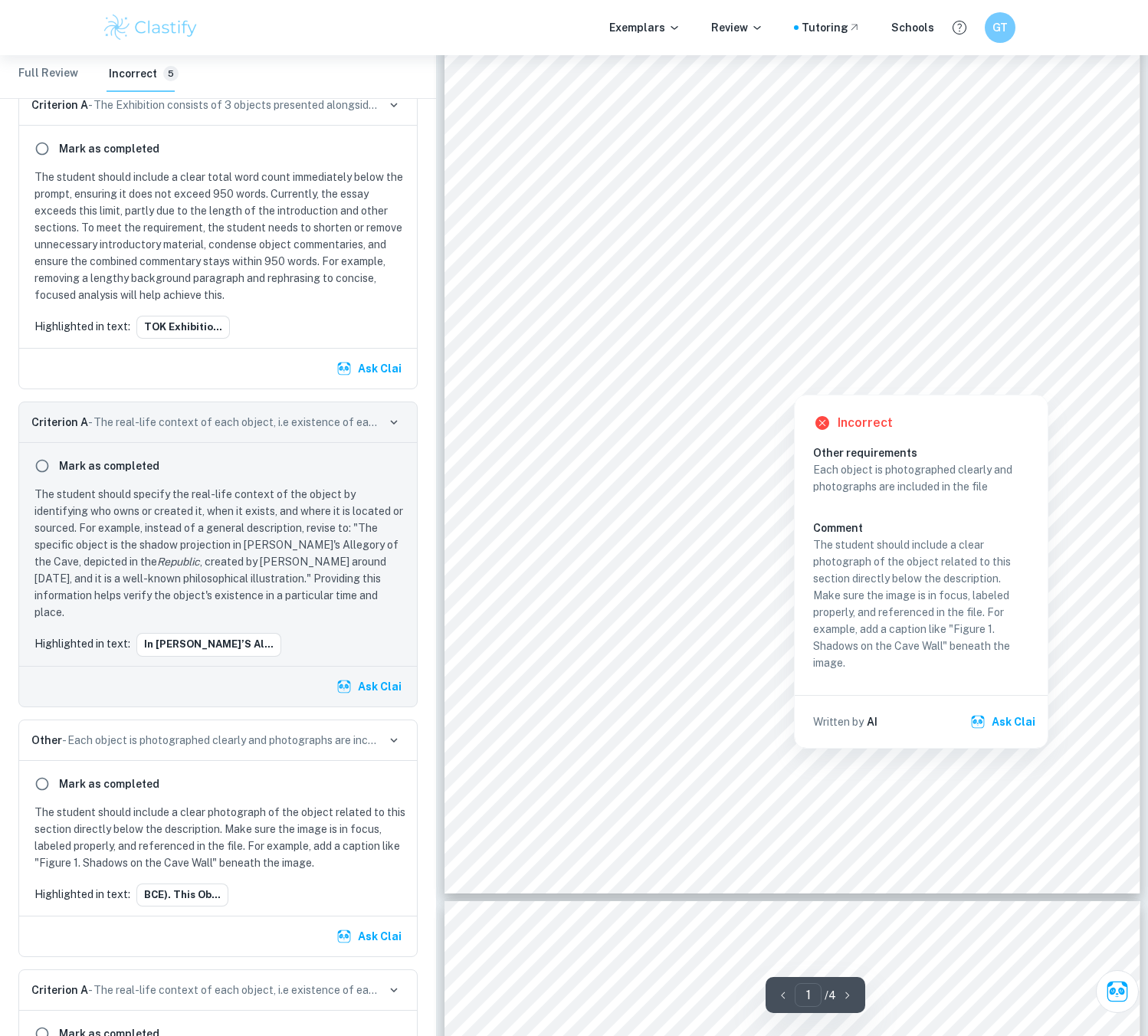
click at [796, 347] on div at bounding box center [793, 336] width 535 height 31
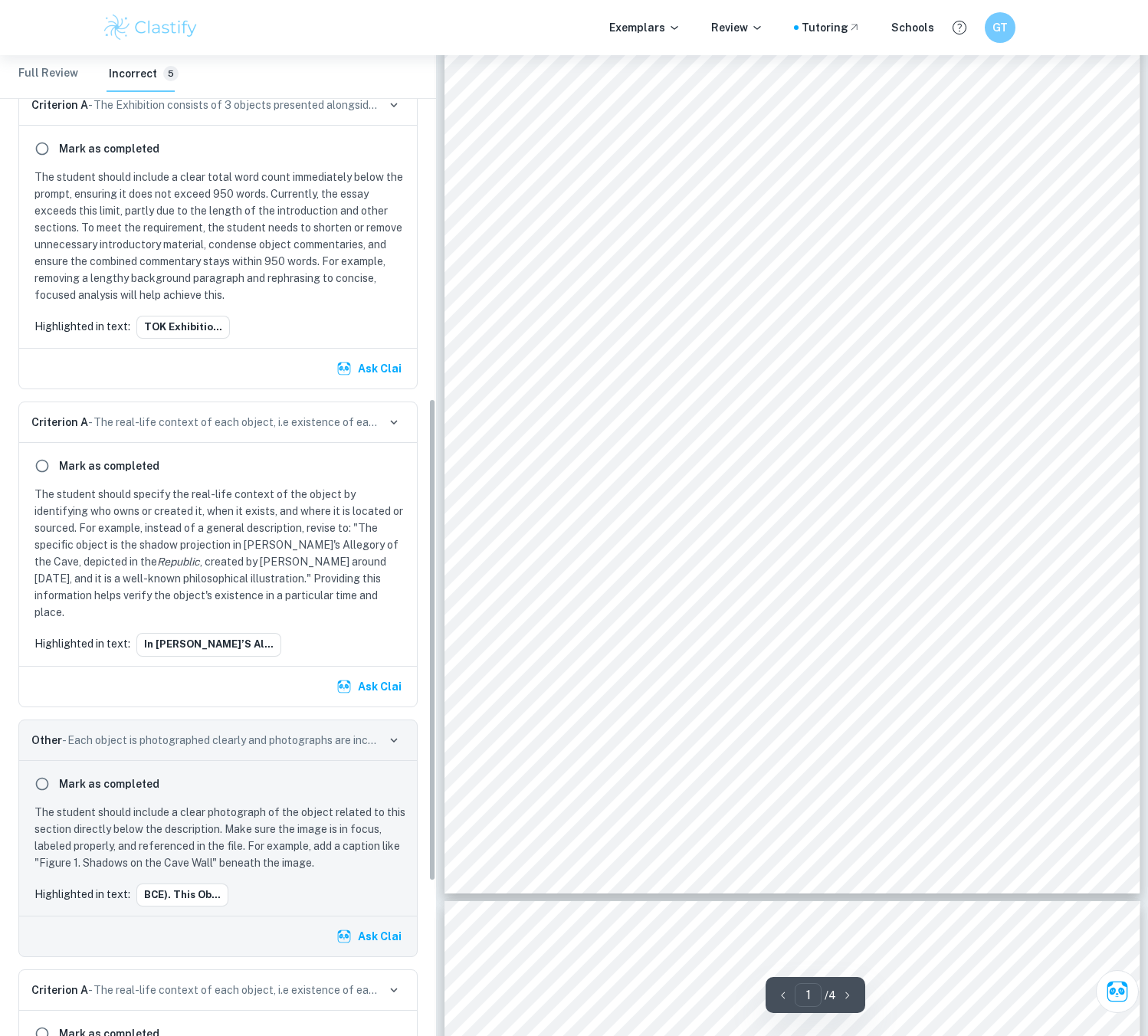
scroll to position [697, 0]
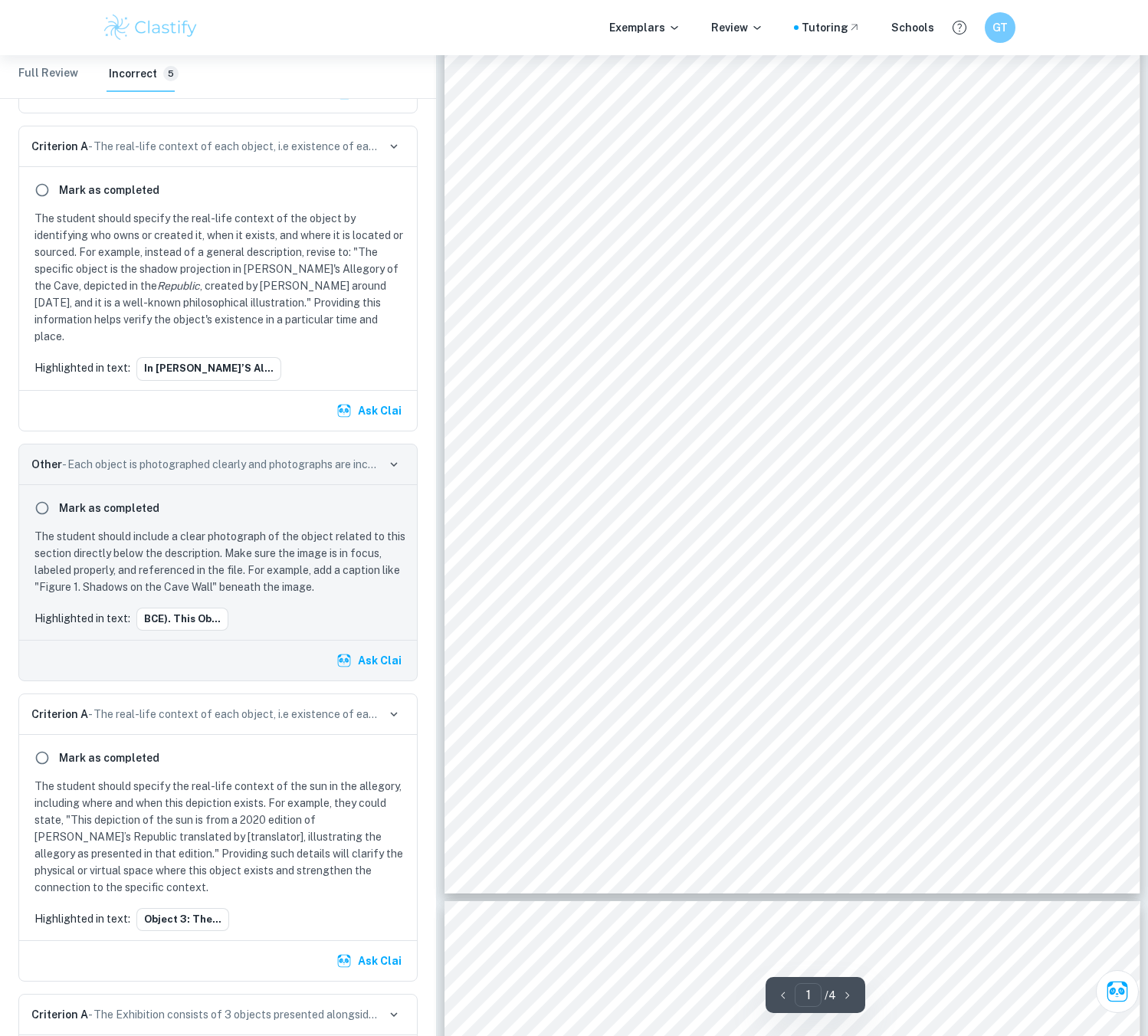
click at [800, 345] on div "TOK Exhibition How does one discern between knowledge, belief, and opinion? (96…" at bounding box center [792, 443] width 696 height 900
click at [398, 458] on icon "button" at bounding box center [393, 464] width 14 height 14
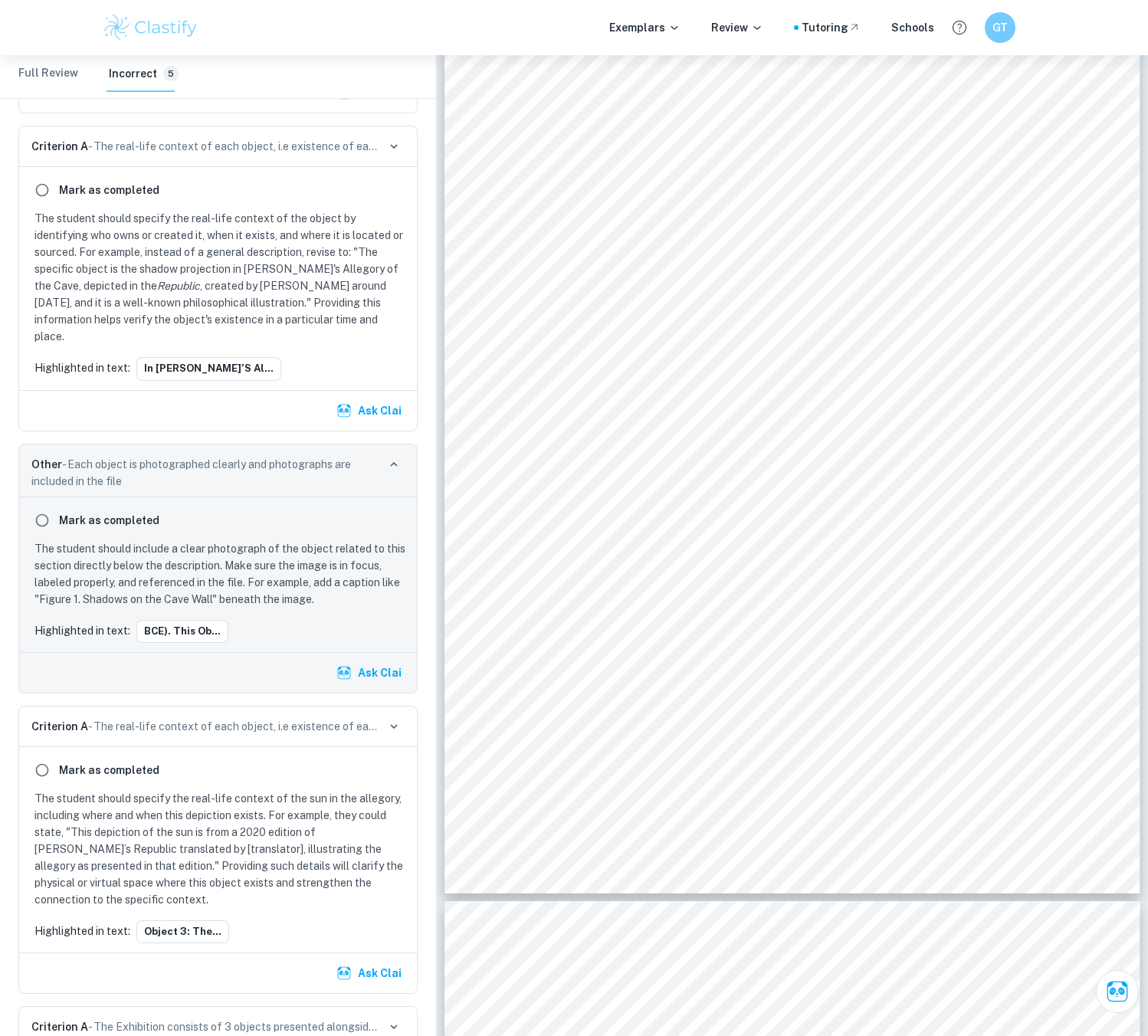
click at [397, 154] on button "button" at bounding box center [394, 146] width 22 height 22
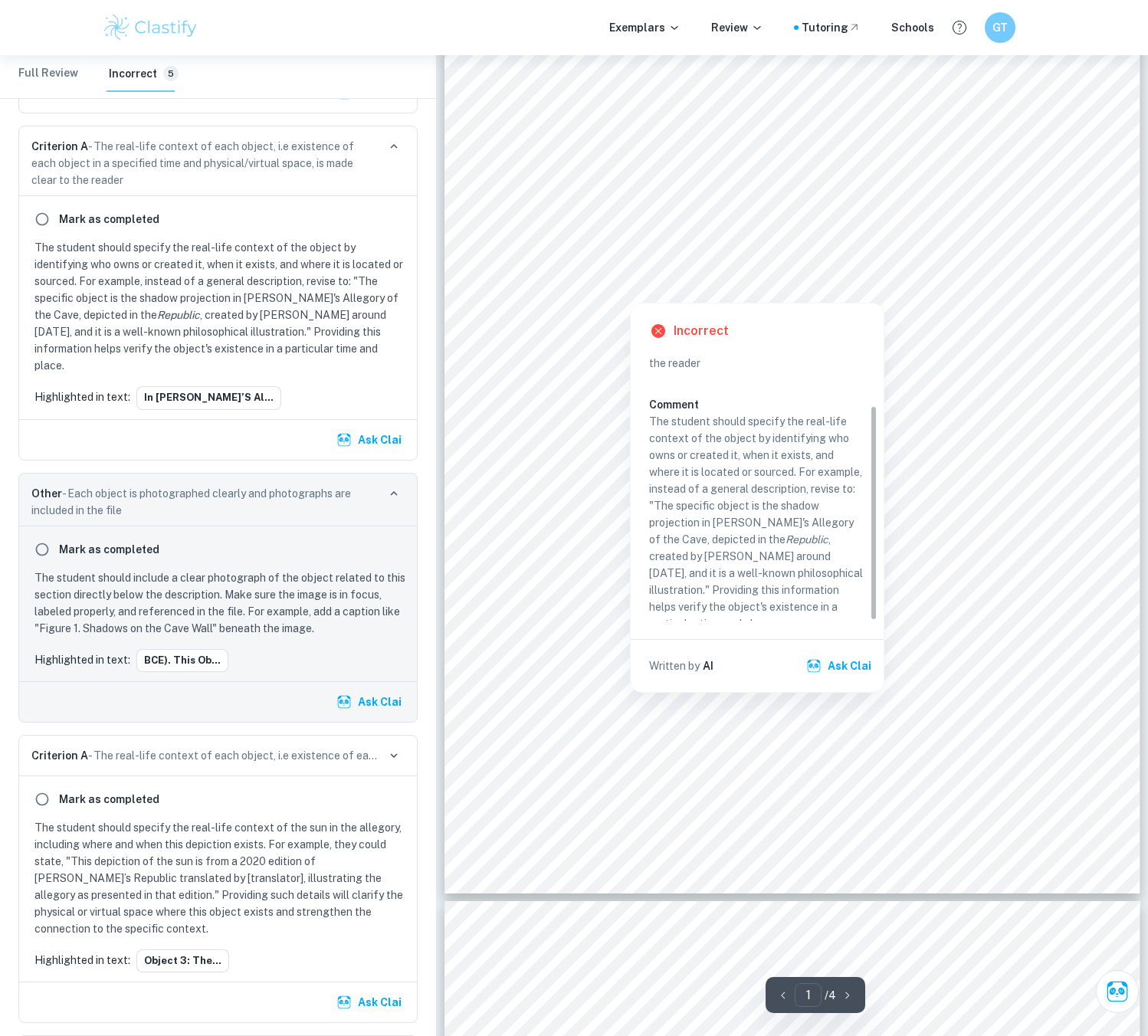
click at [716, 260] on div at bounding box center [793, 269] width 535 height 31
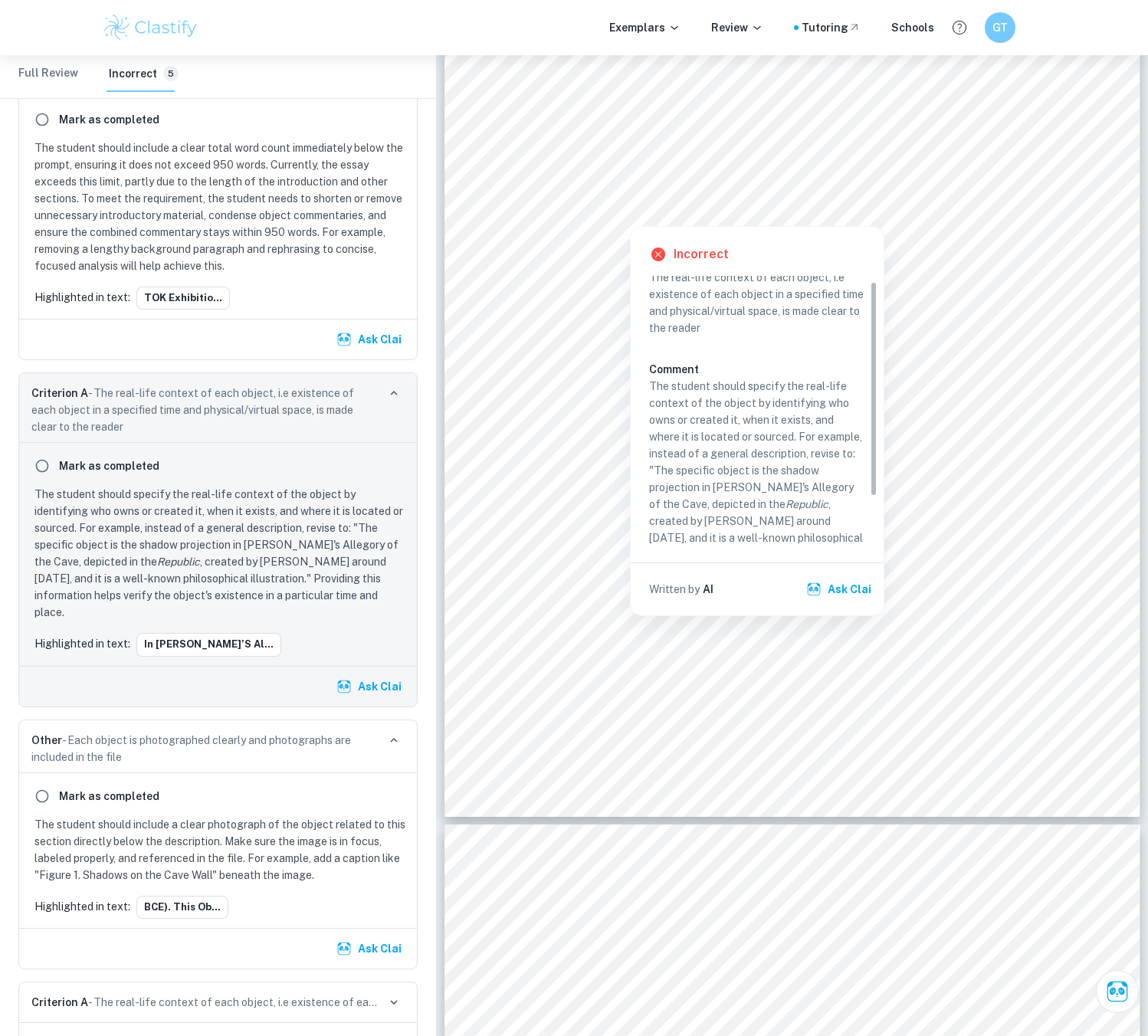
scroll to position [65, 0]
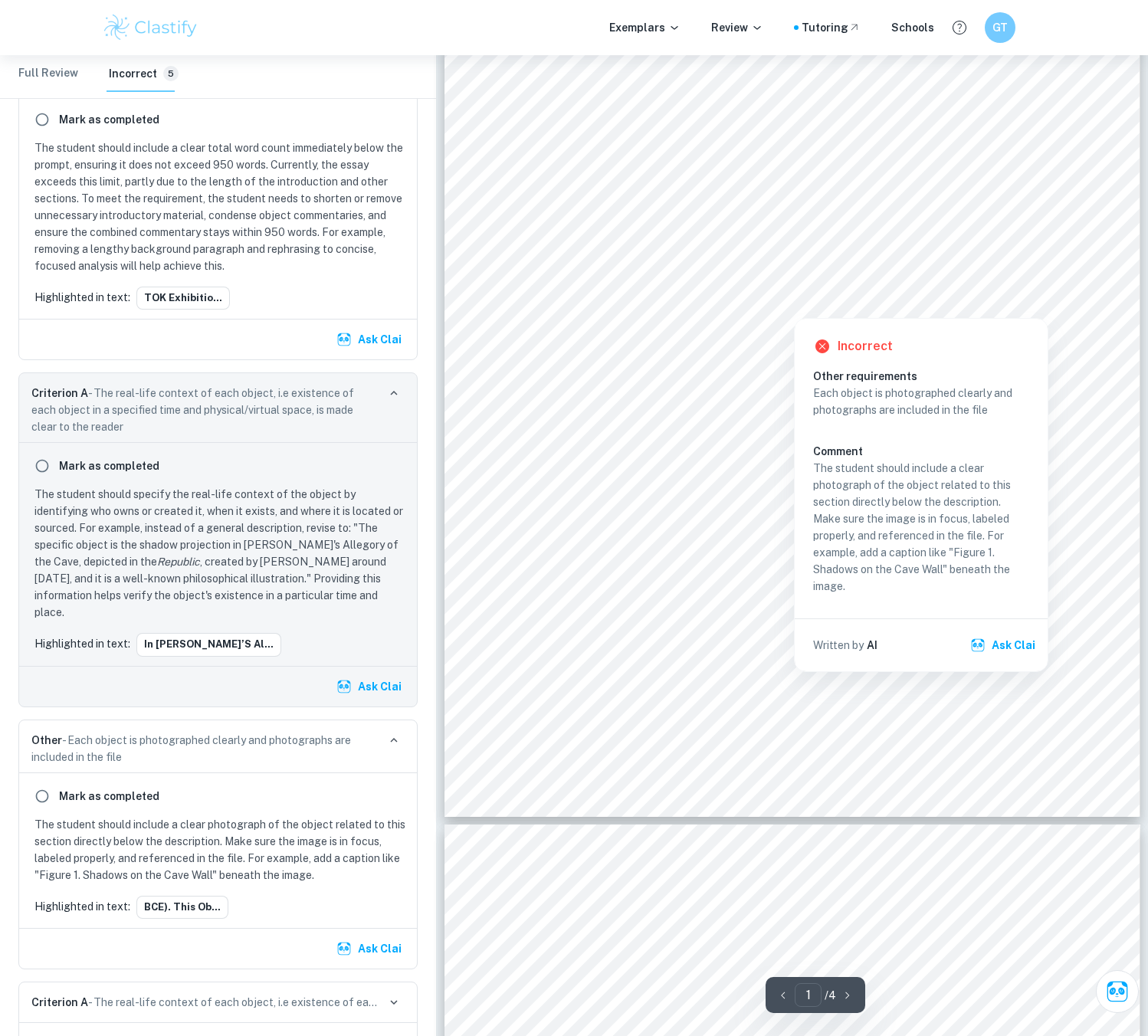
click at [685, 267] on div at bounding box center [793, 281] width 534 height 27
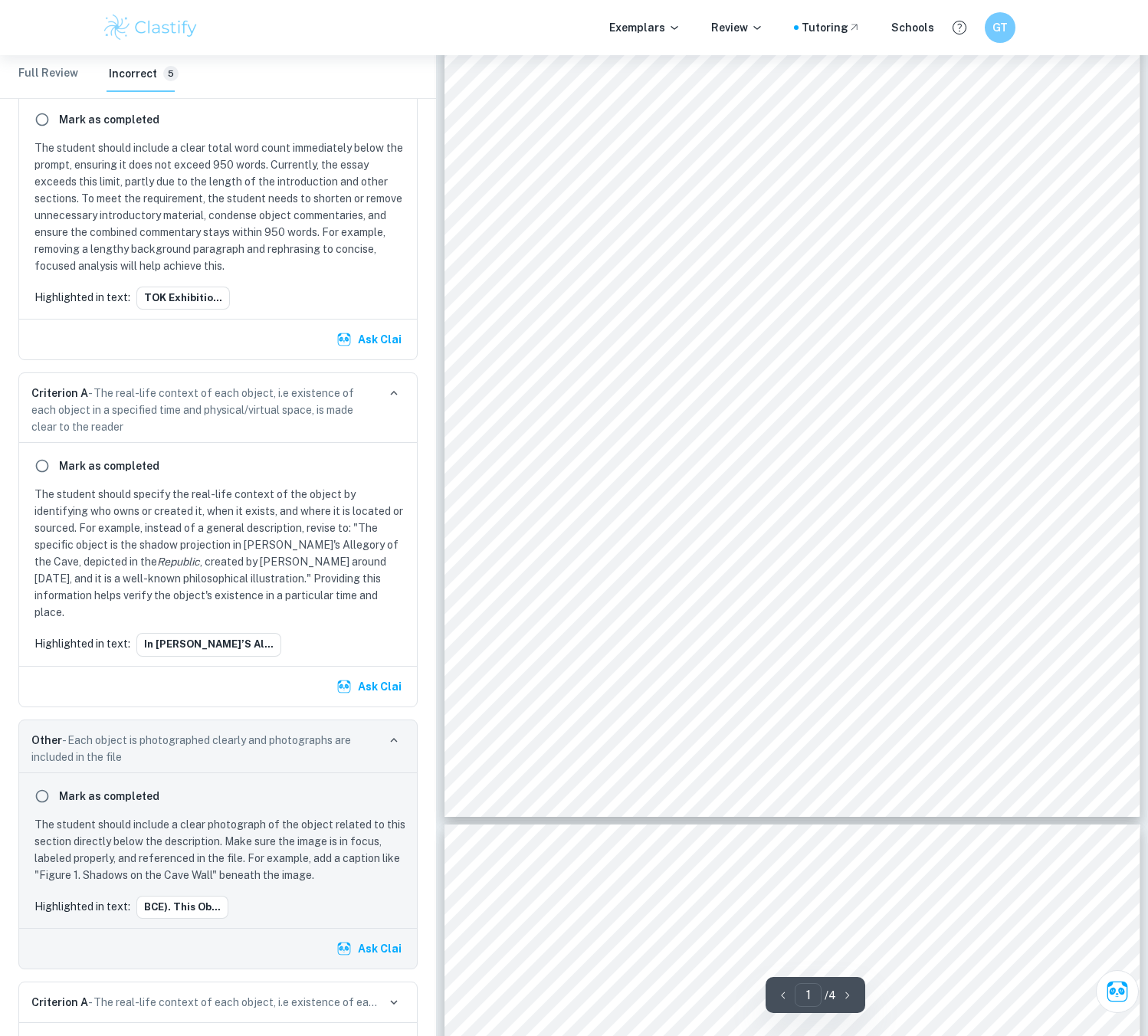
scroll to position [739, 0]
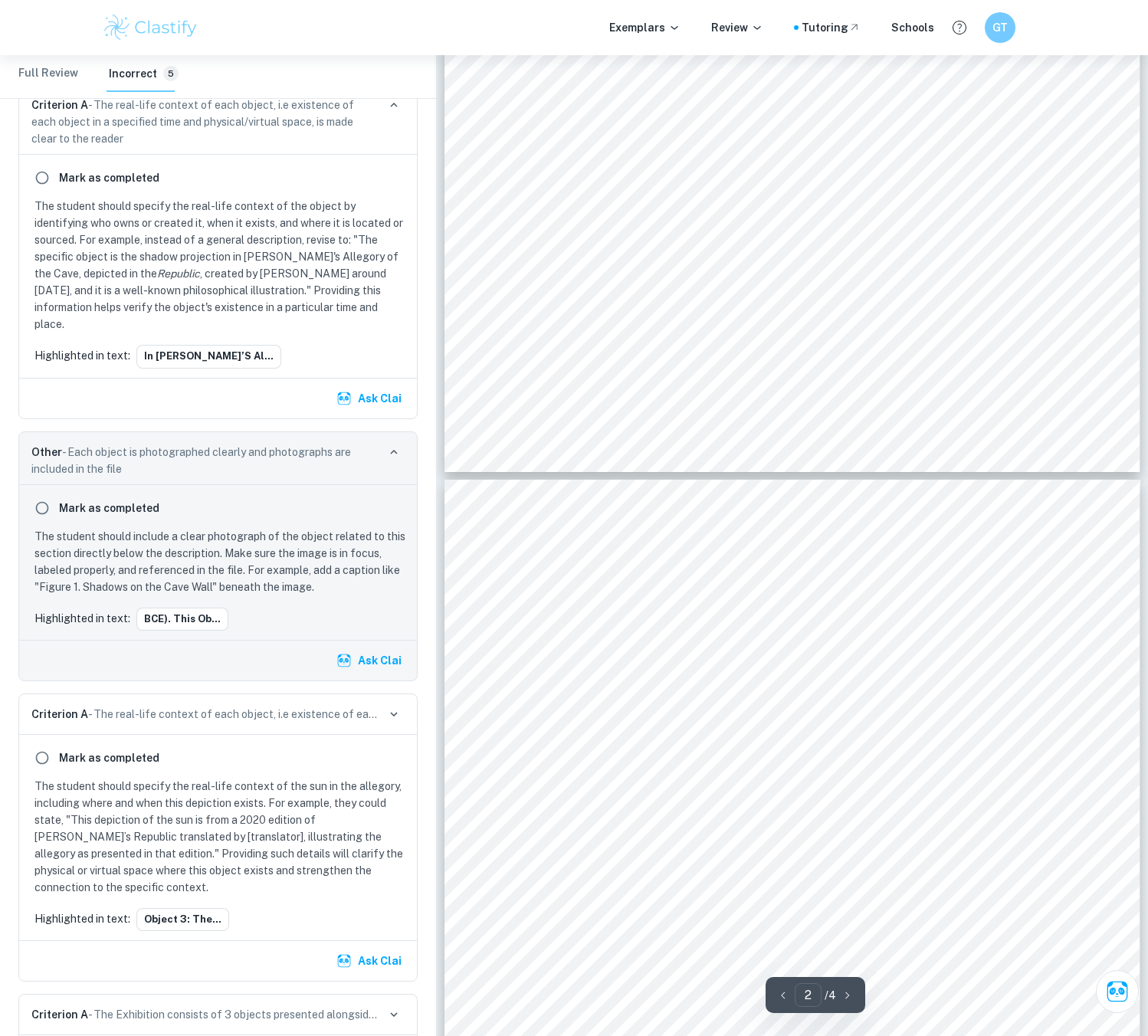
type input "3"
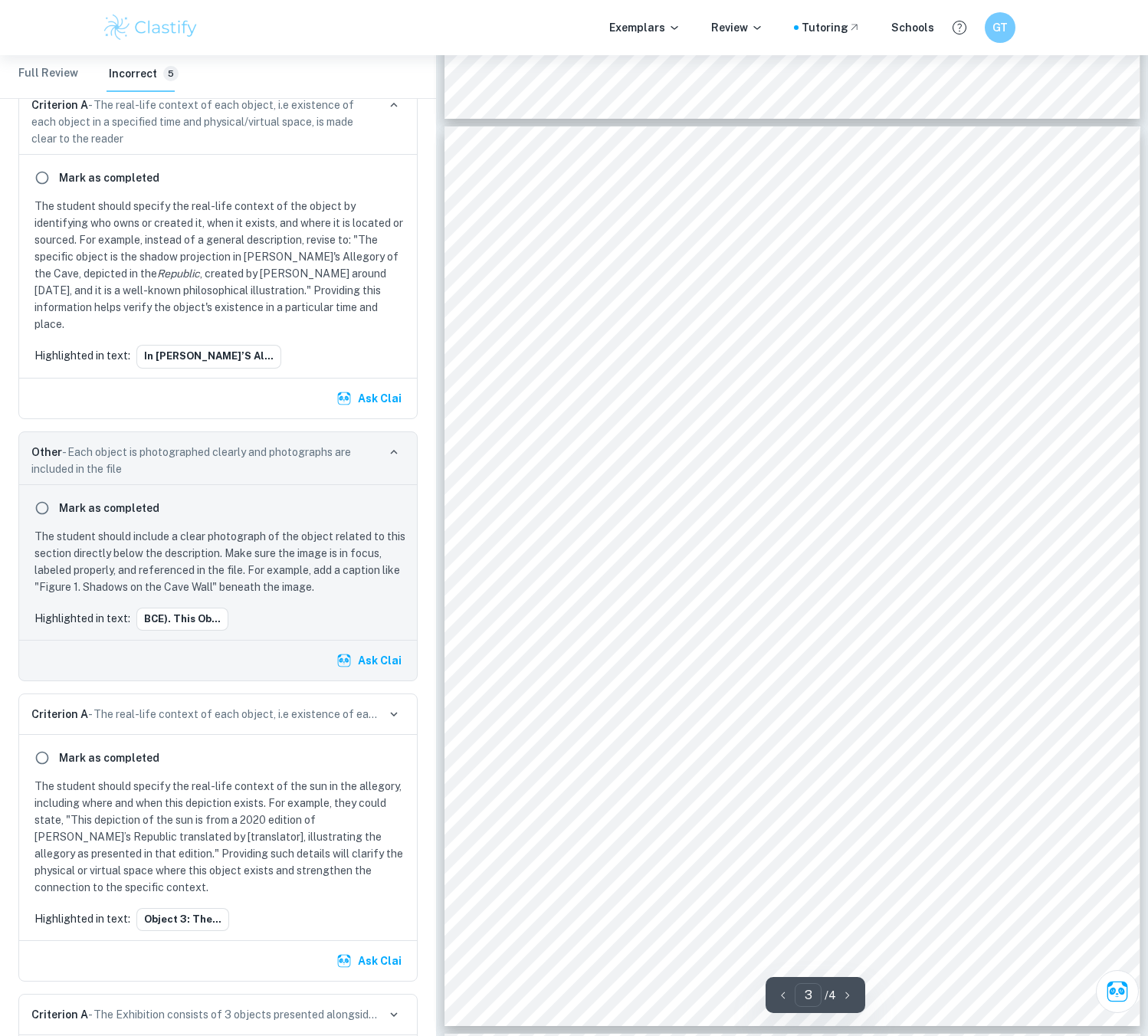
scroll to position [1761, 0]
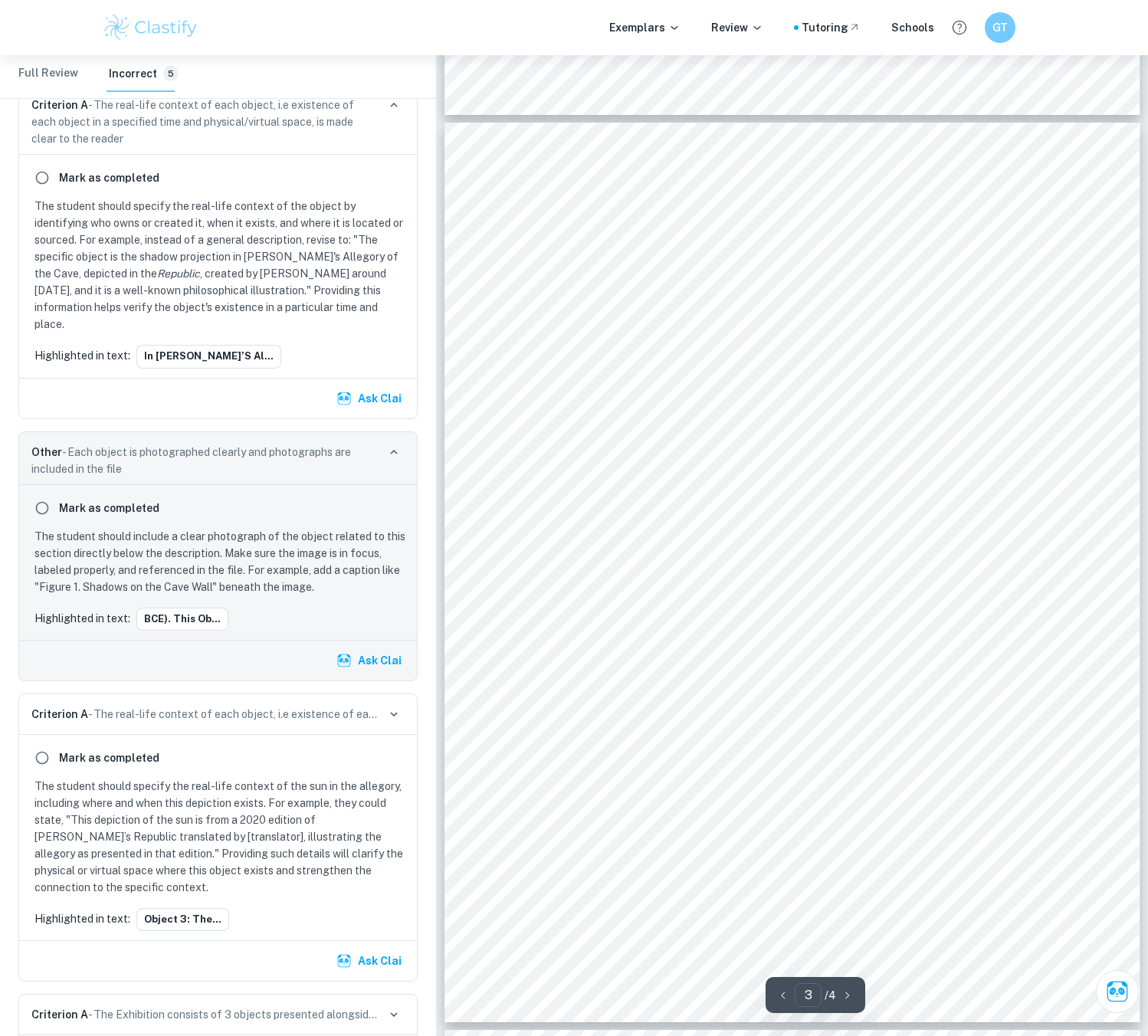
click at [757, 607] on span "making individuals must sometimes move beyond culturally reinforced beliefs to" at bounding box center [834, 613] width 446 height 14
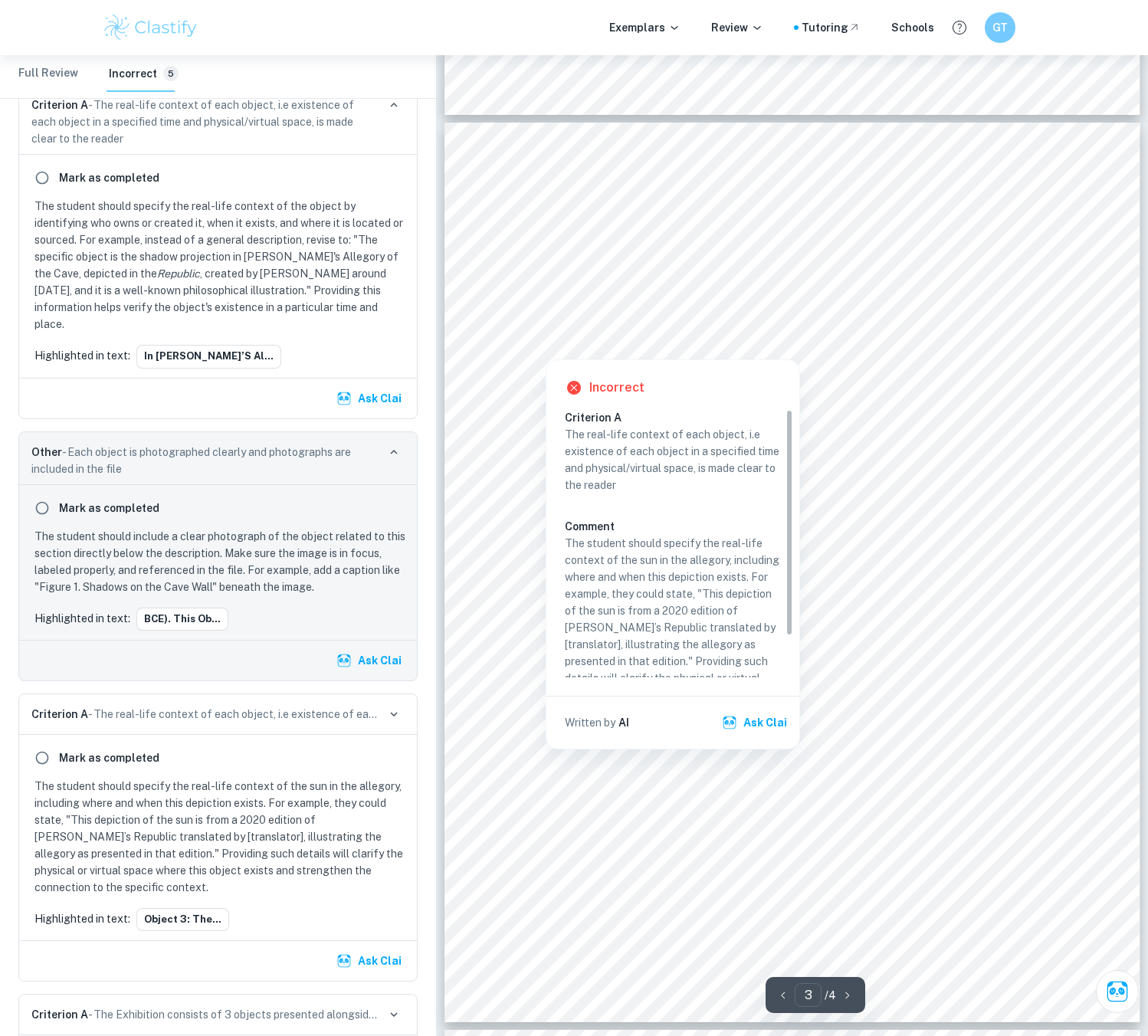
click at [685, 209] on div at bounding box center [626, 238] width 200 height 67
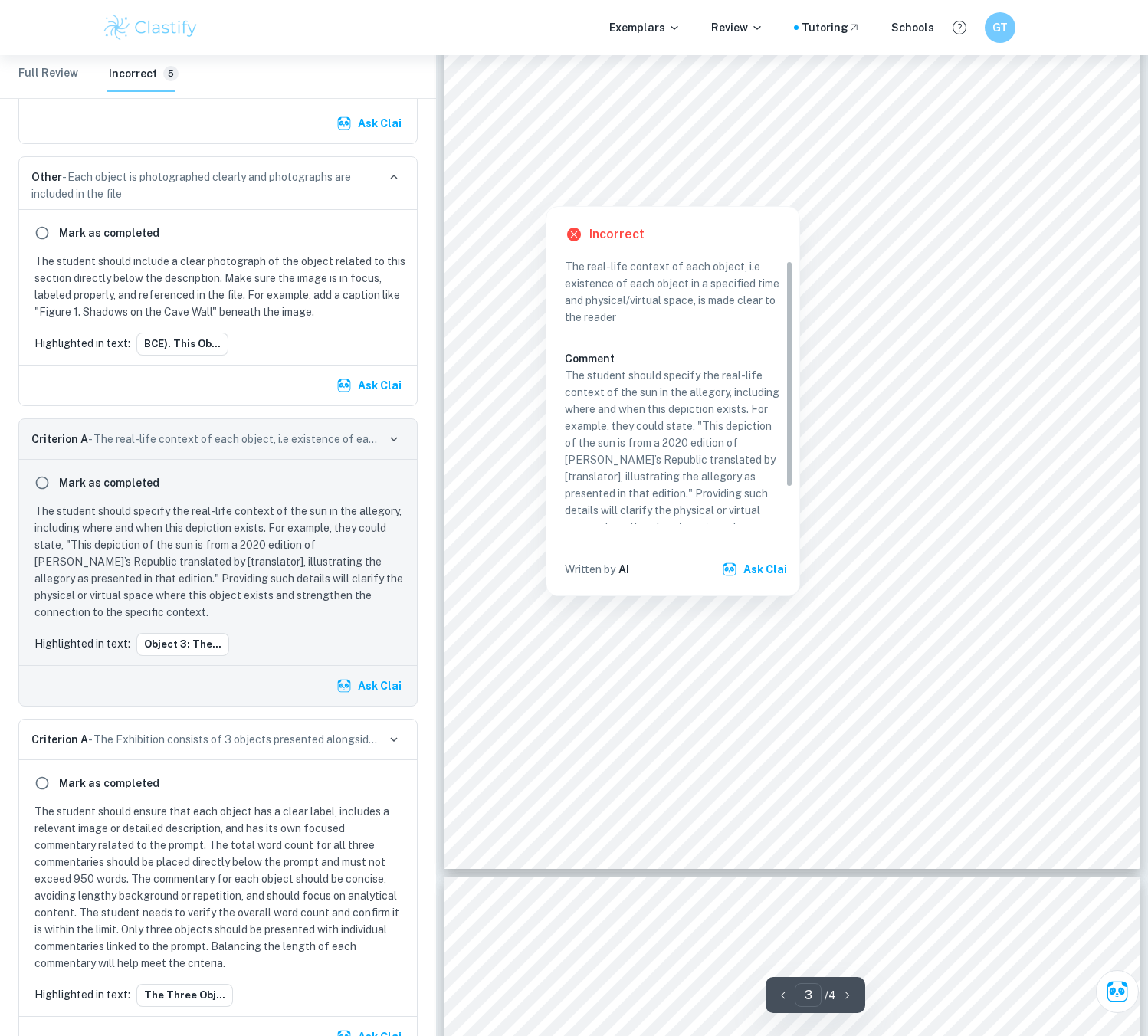
scroll to position [48, 0]
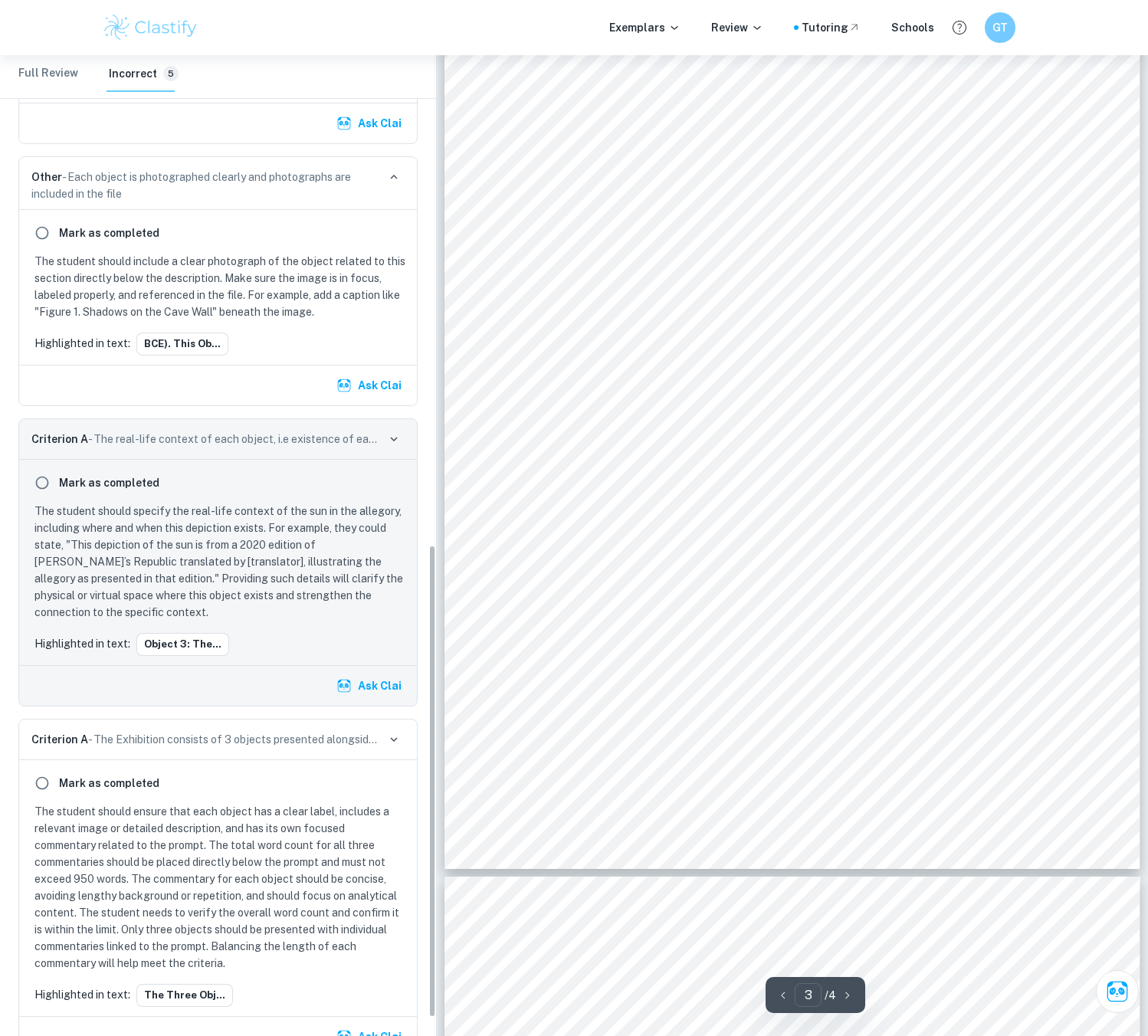
click at [377, 430] on p "Criterion A - The real-life context of each object, i.e existence of each objec…" at bounding box center [204, 439] width 345 height 17
click at [389, 432] on icon "button" at bounding box center [393, 439] width 14 height 14
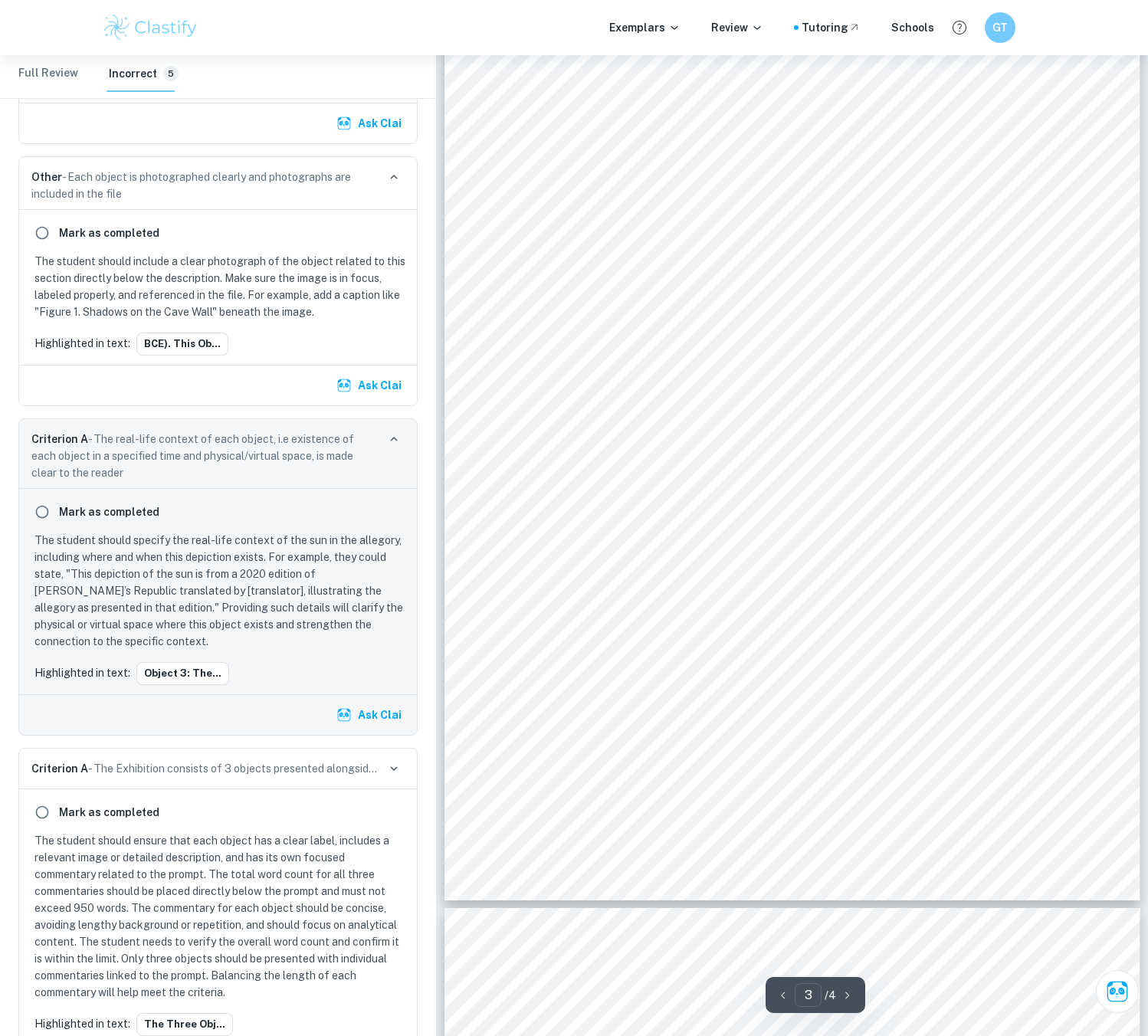
scroll to position [1991, 0]
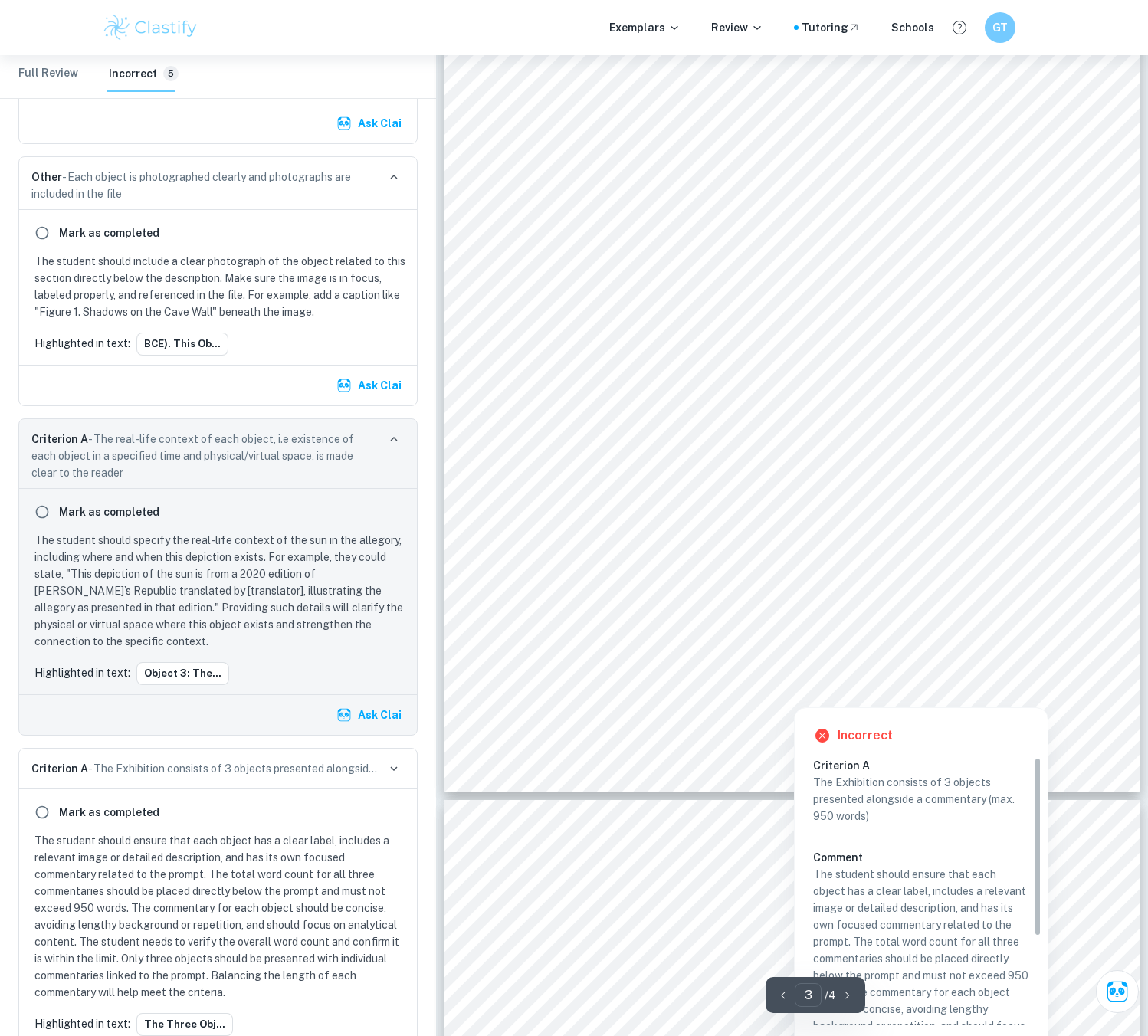
click at [644, 664] on div at bounding box center [793, 654] width 535 height 23
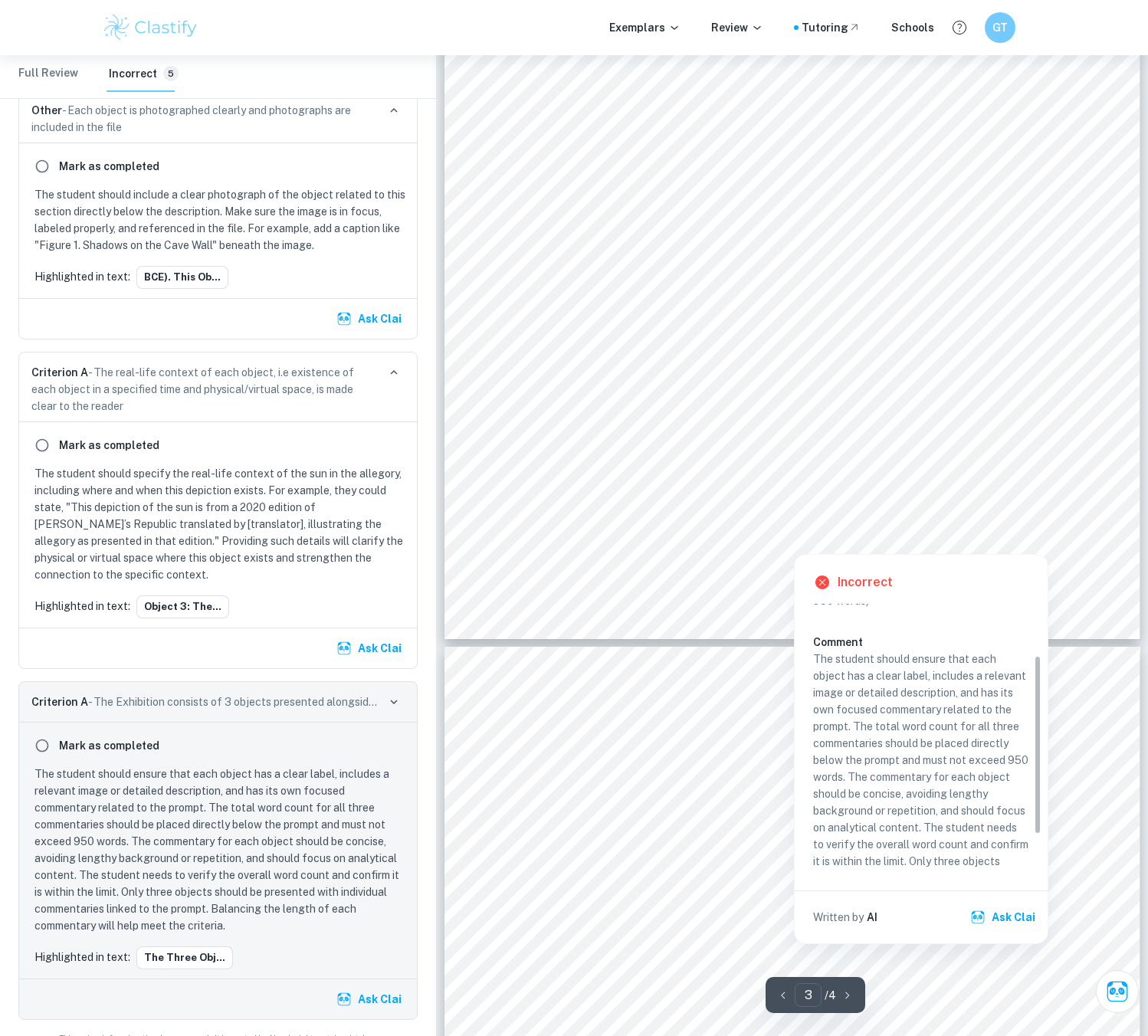
scroll to position [76, 0]
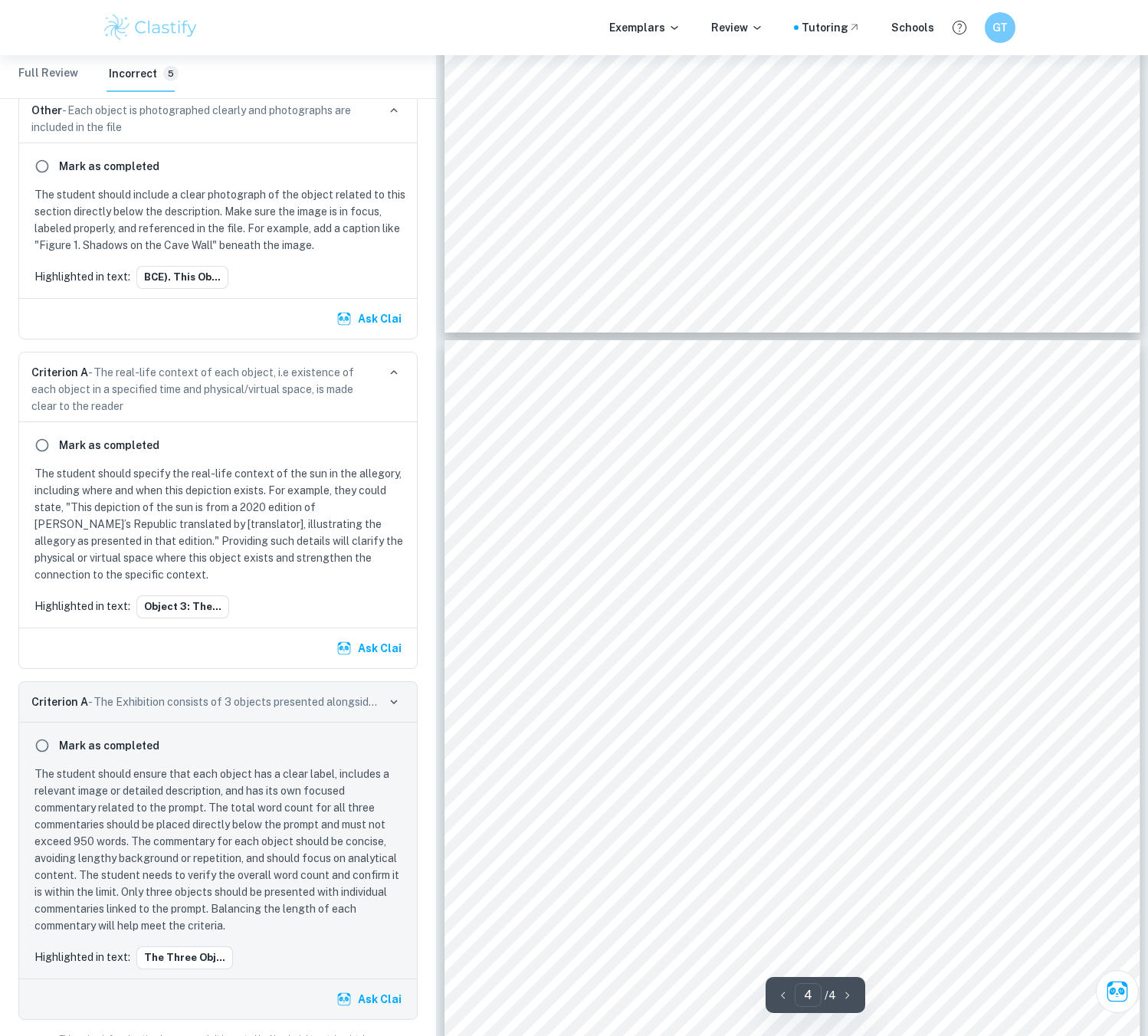
click at [605, 678] on span "individuals must decide whether what they accept is opinion, belief, or knowled…" at bounding box center [792, 683] width 531 height 14
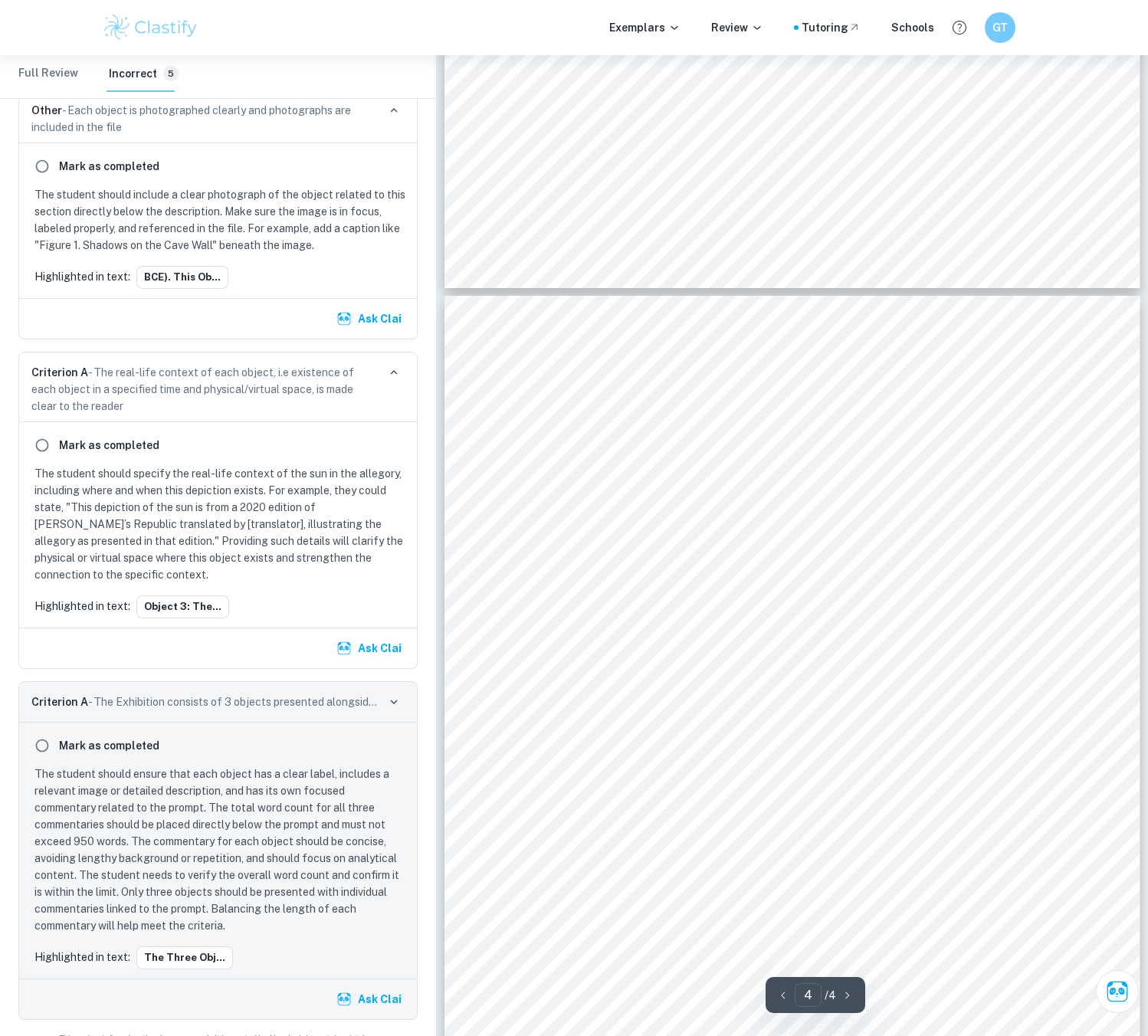
scroll to position [2670, 0]
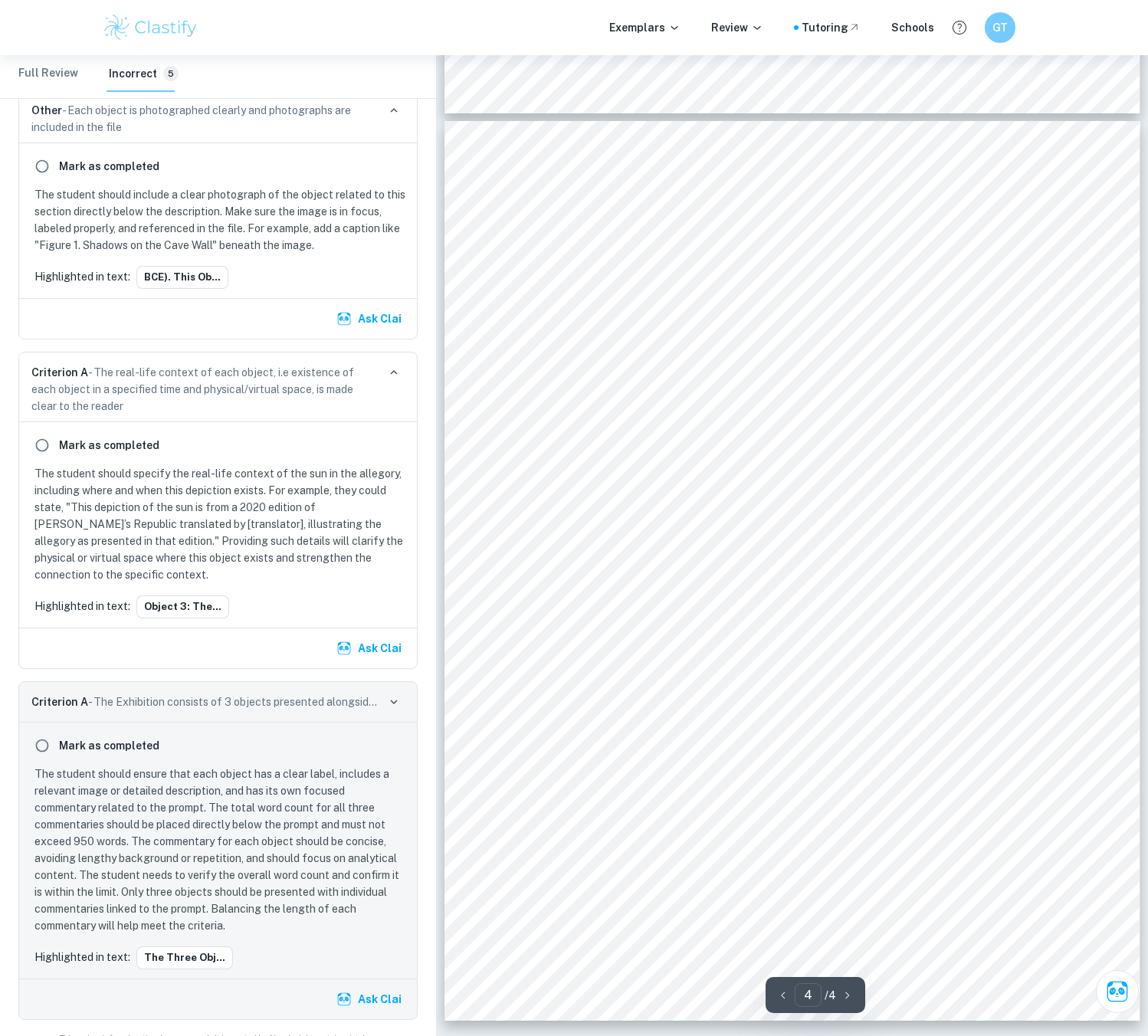
click at [355, 734] on div "Mark as completed" at bounding box center [218, 745] width 380 height 27
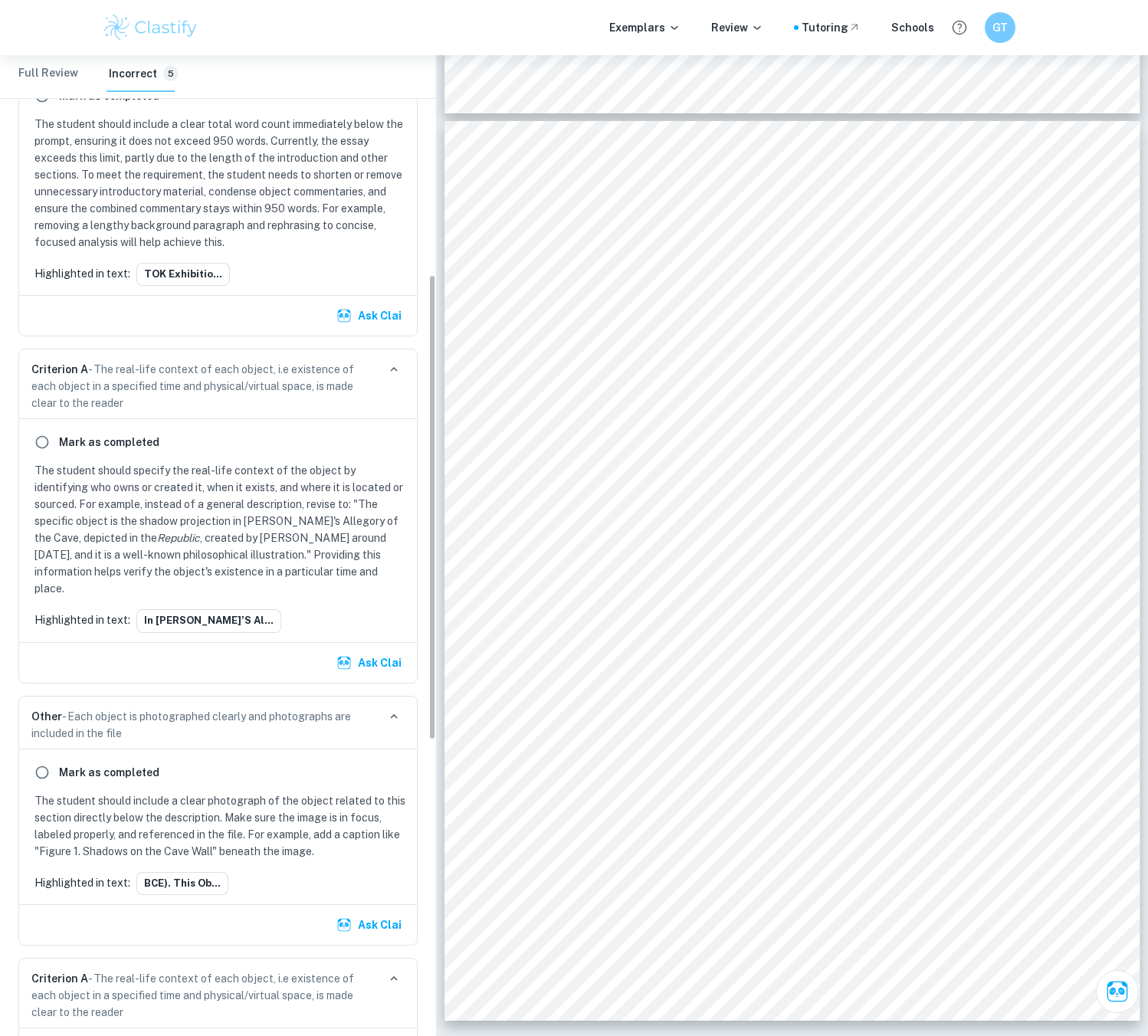
scroll to position [0, 0]
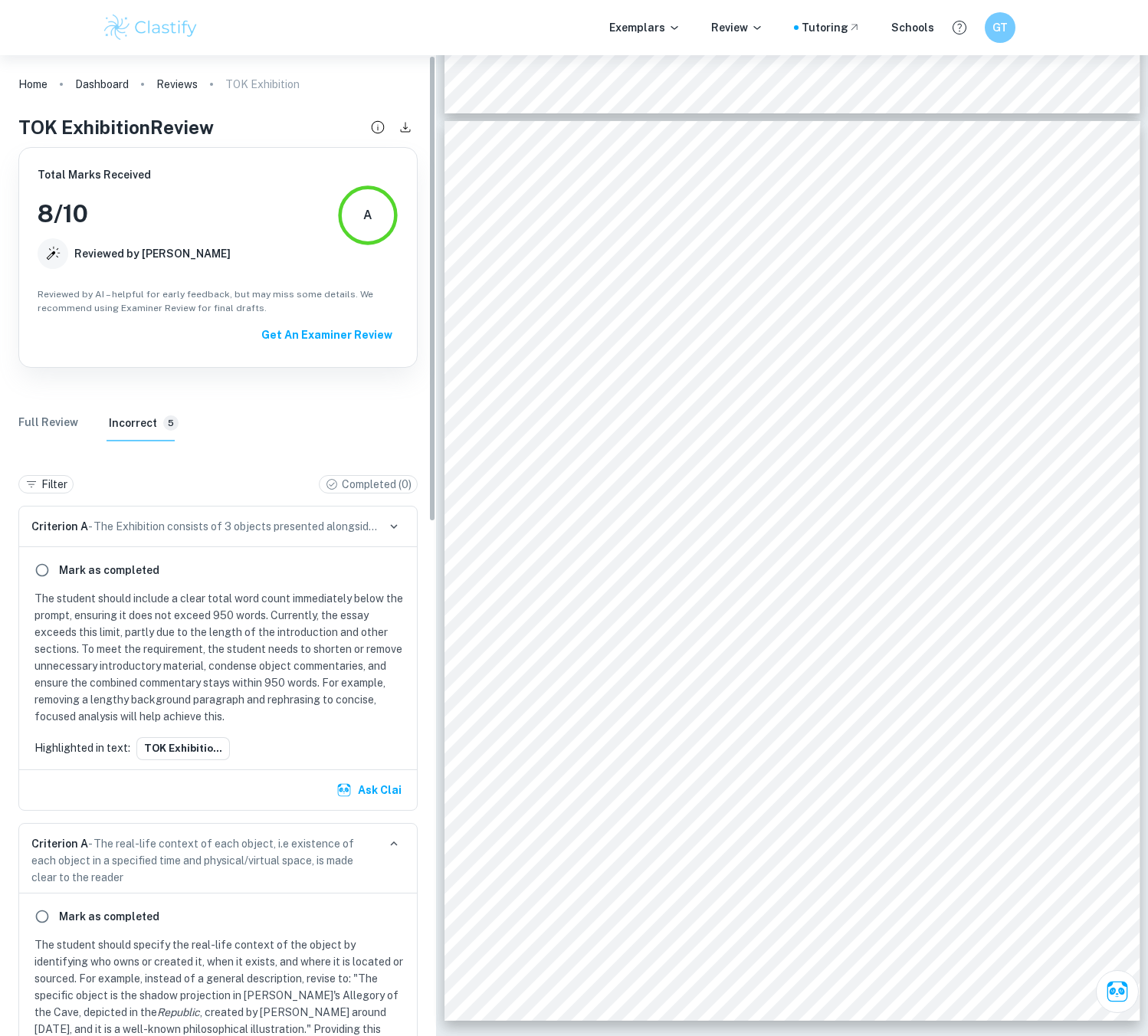
click at [33, 419] on Review "Full Review" at bounding box center [48, 422] width 60 height 36
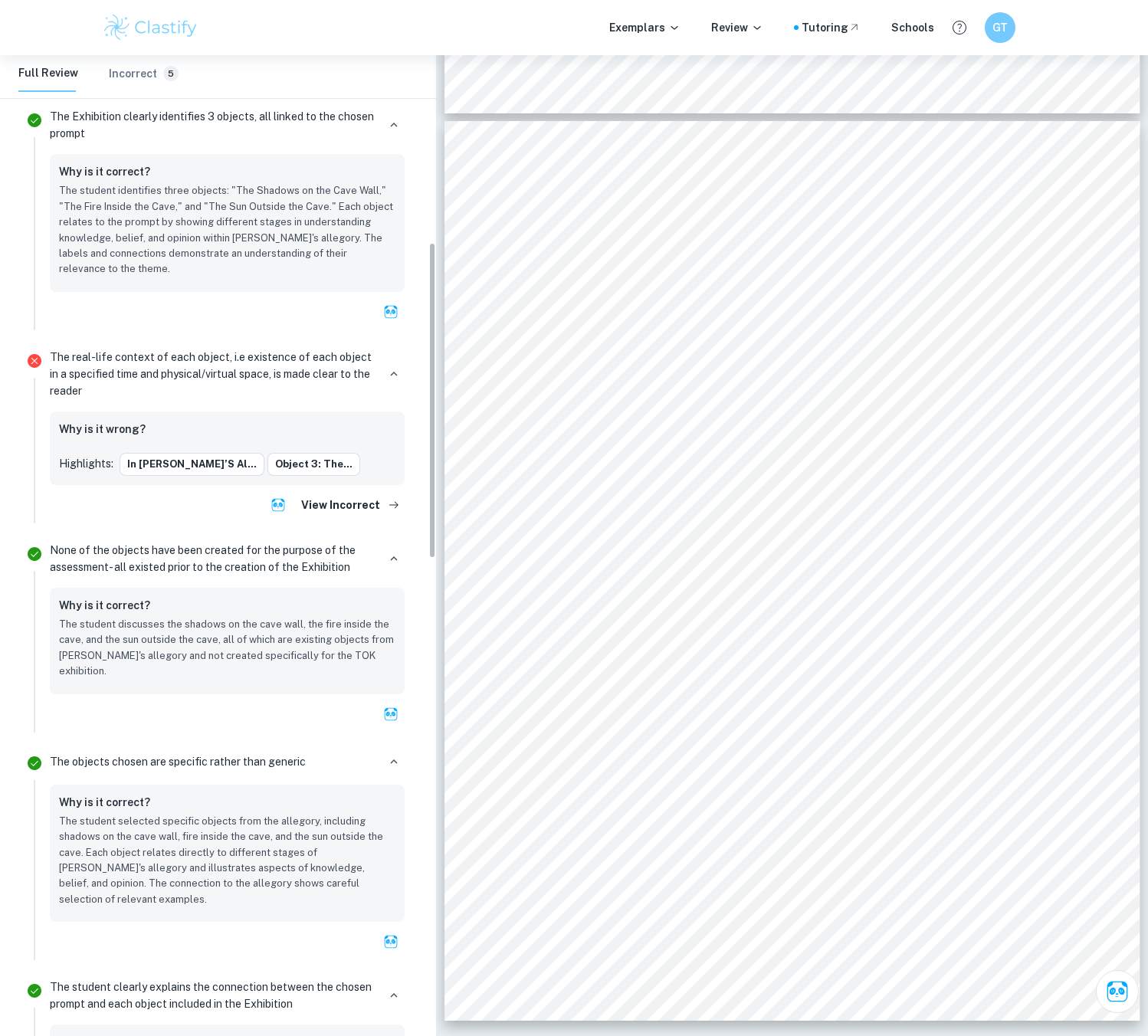
scroll to position [1073, 0]
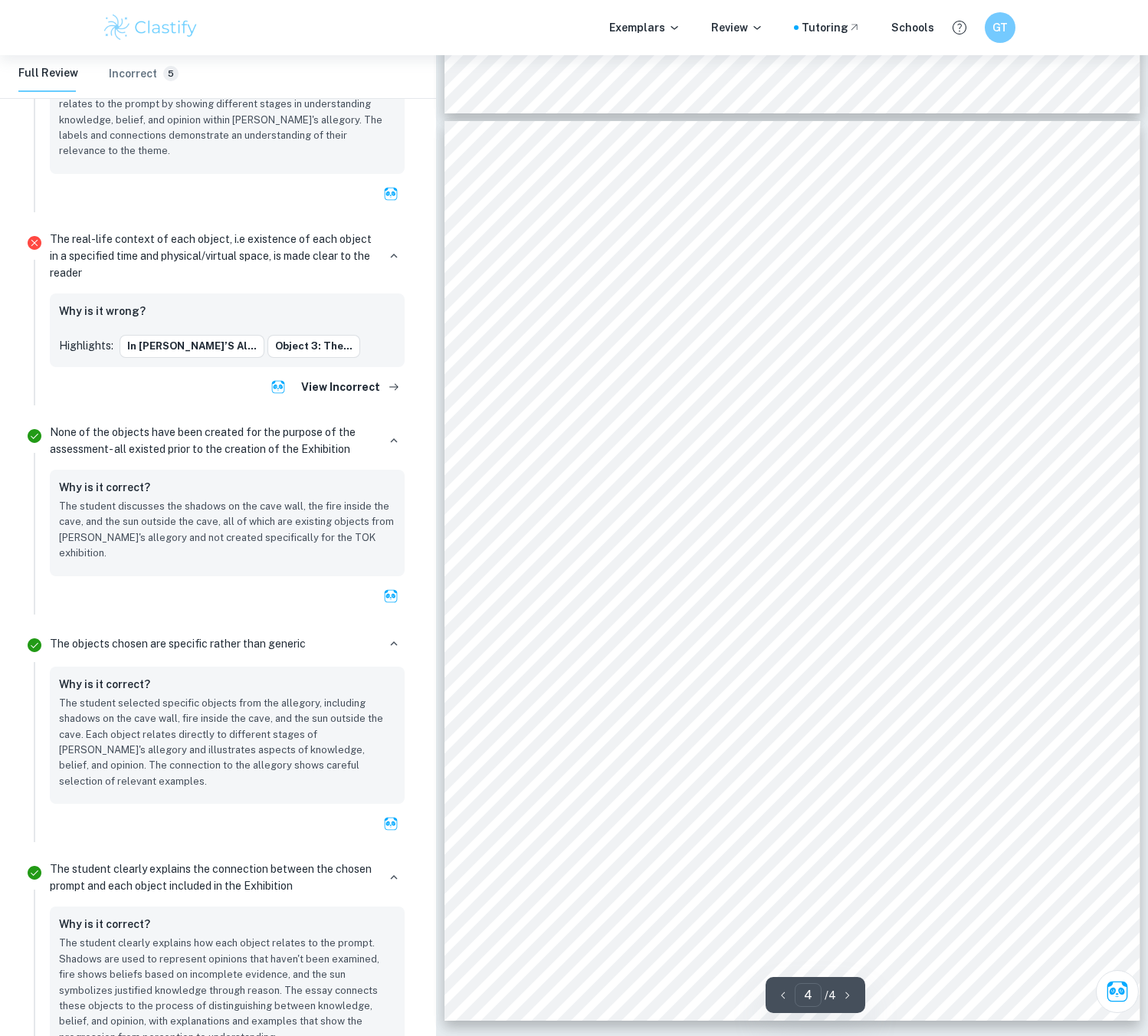
click at [919, 655] on div "justified, may rest on incomplete evidence and therefore remain fragile. The su…" at bounding box center [792, 570] width 696 height 900
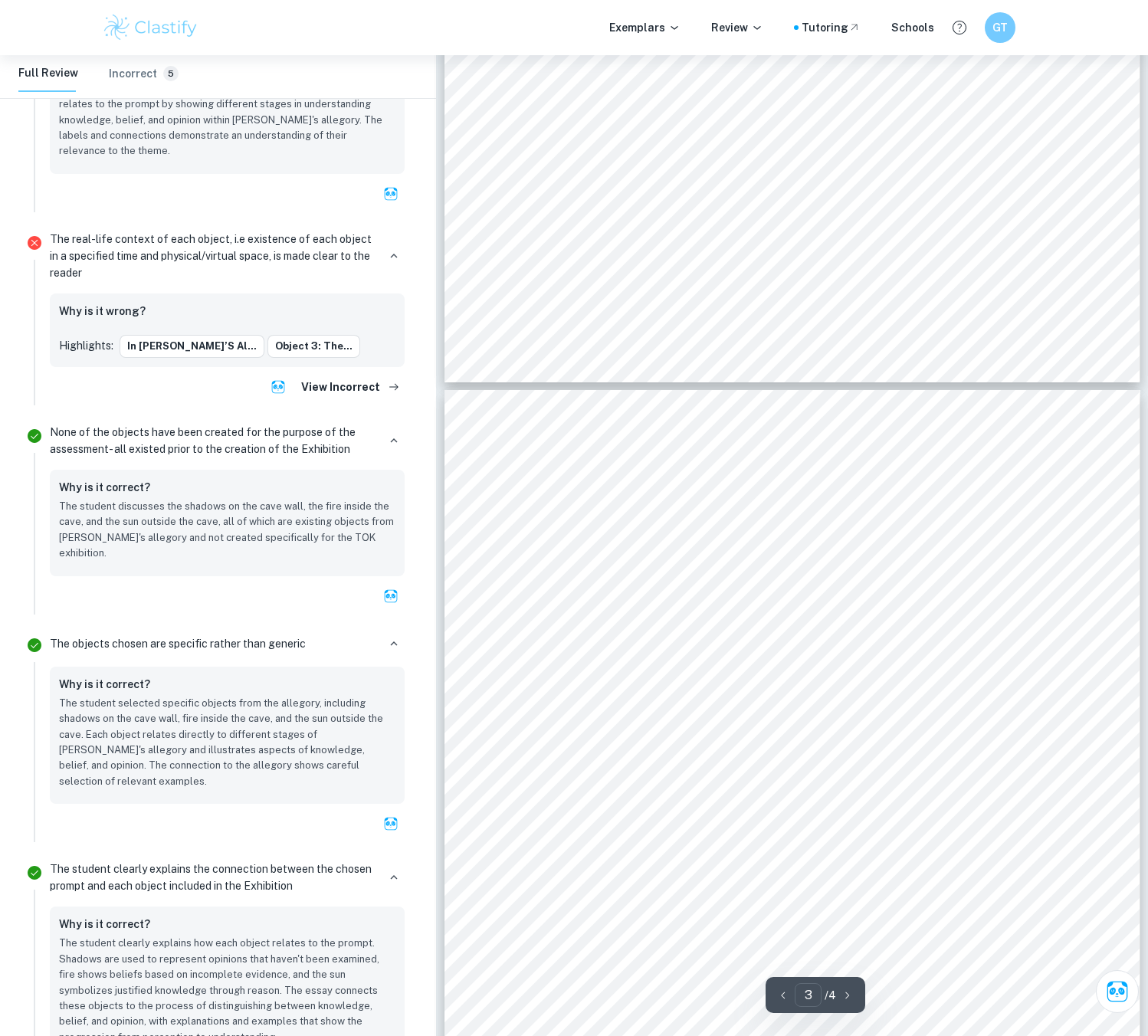
scroll to position [1761, 0]
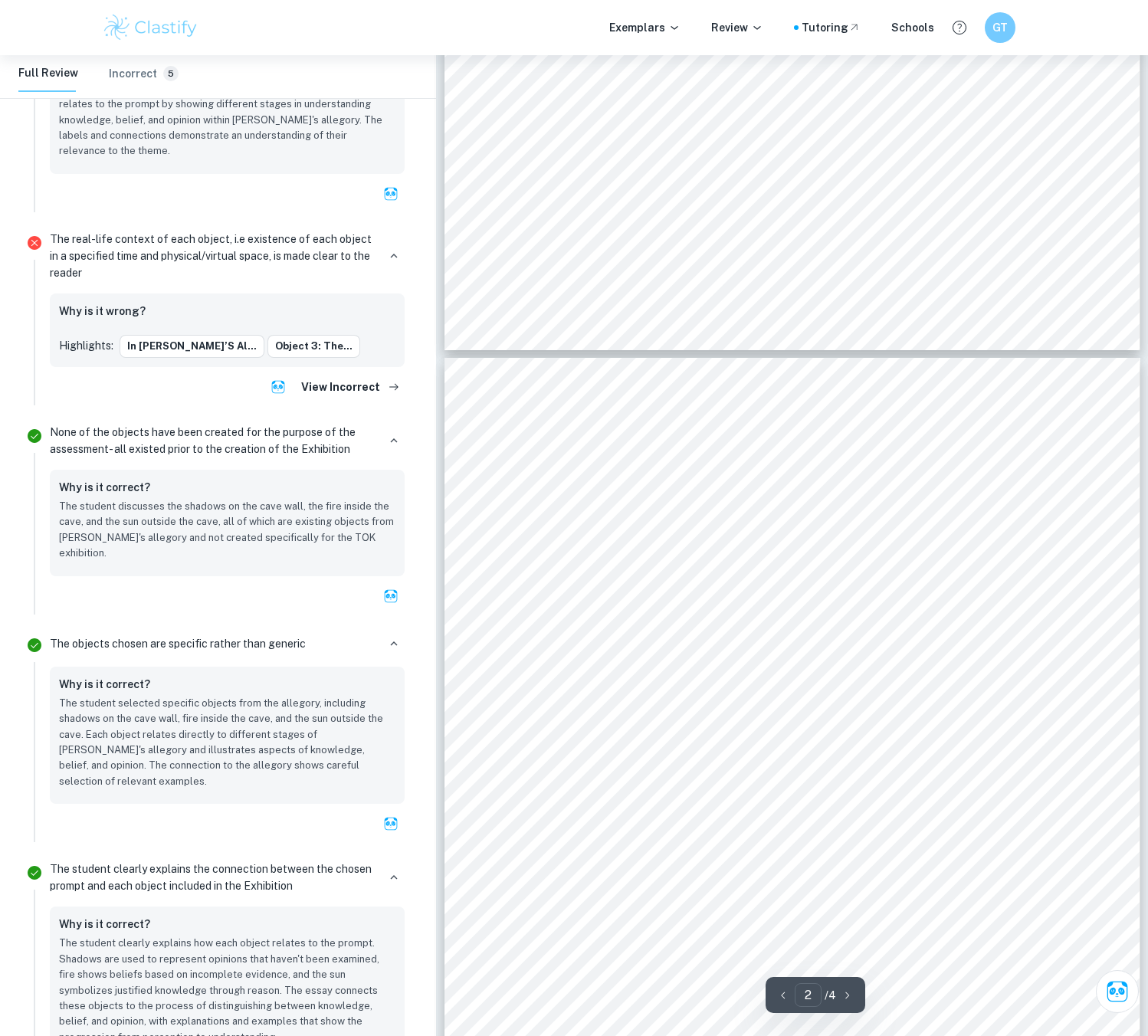
type input "1"
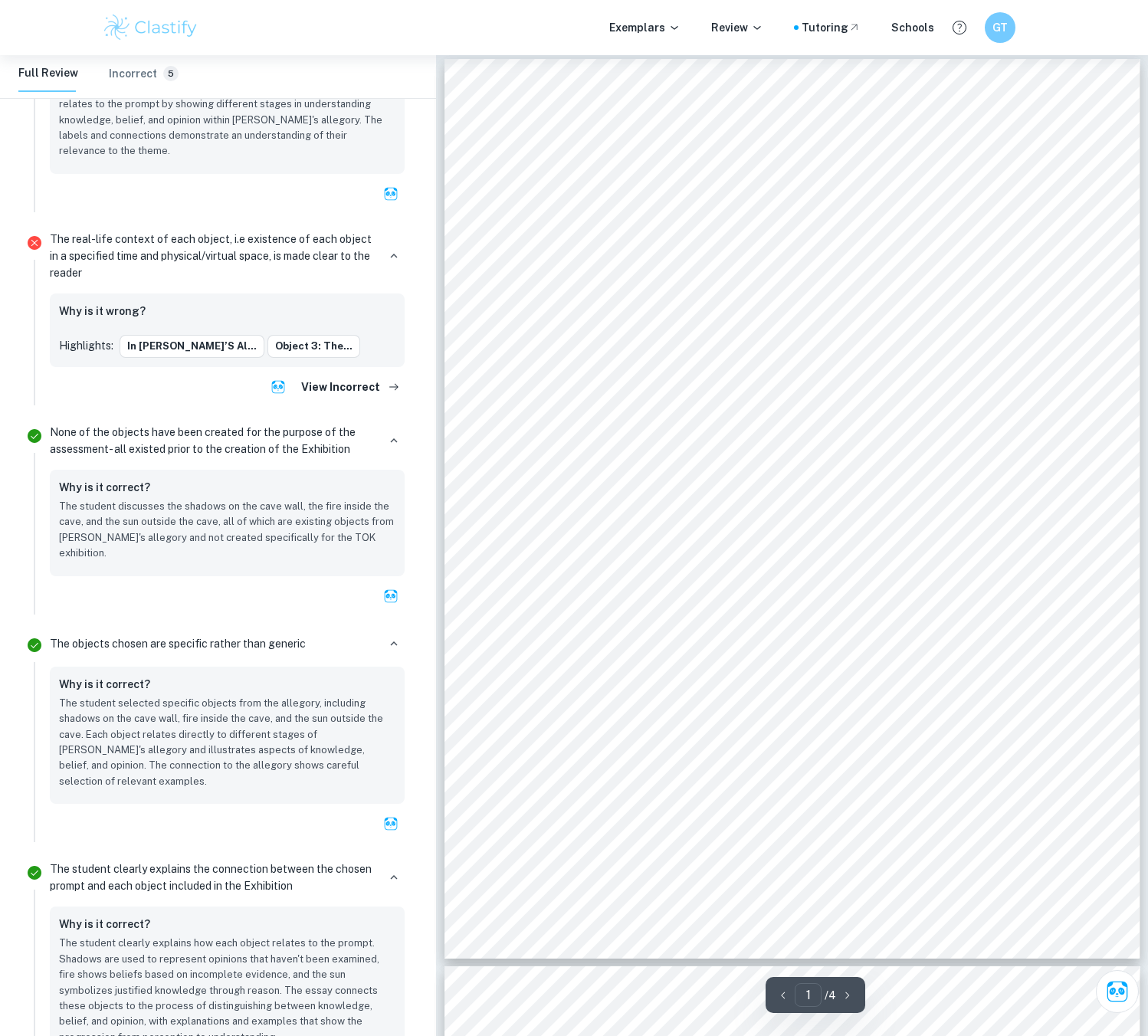
scroll to position [0, 0]
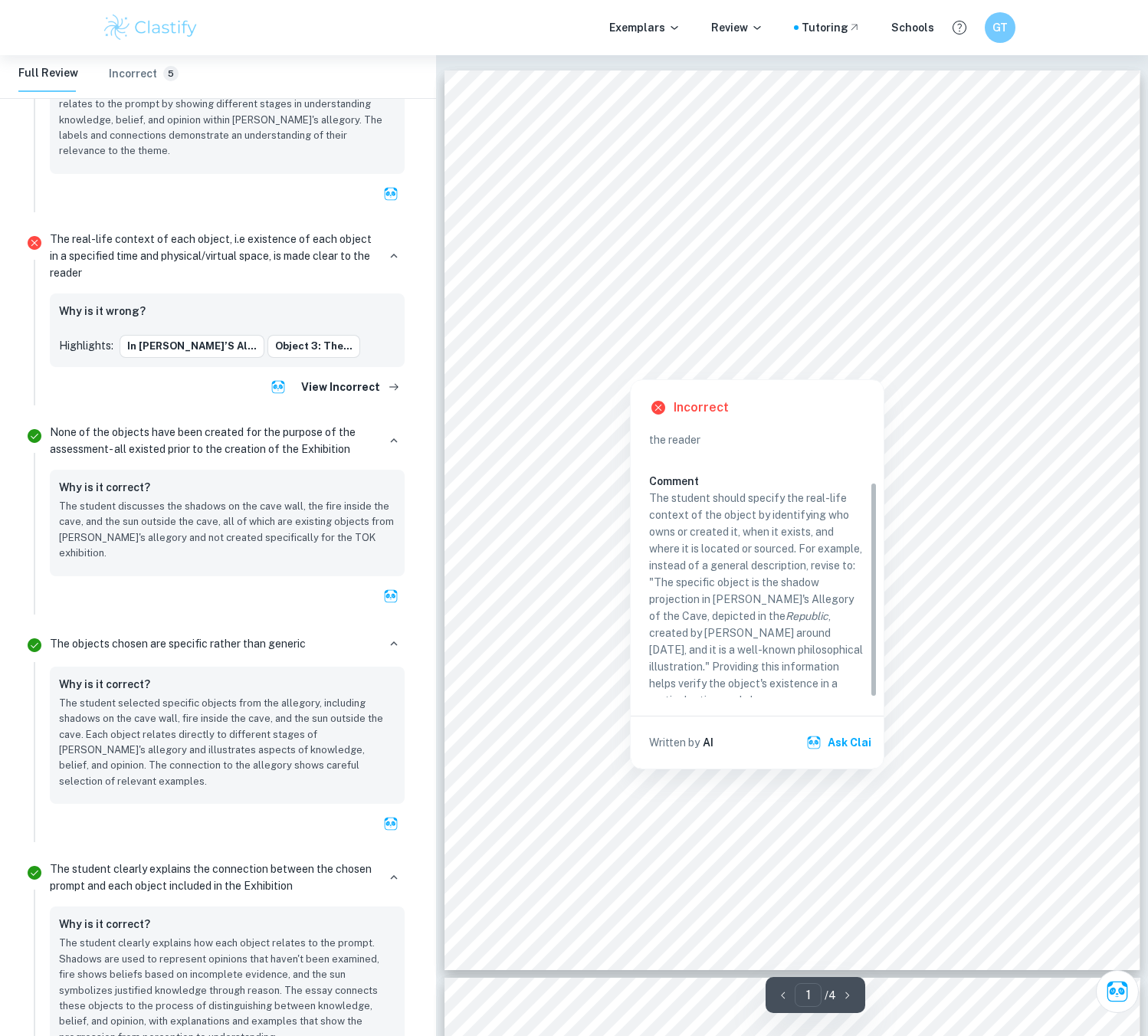
click at [817, 340] on div at bounding box center [793, 346] width 535 height 31
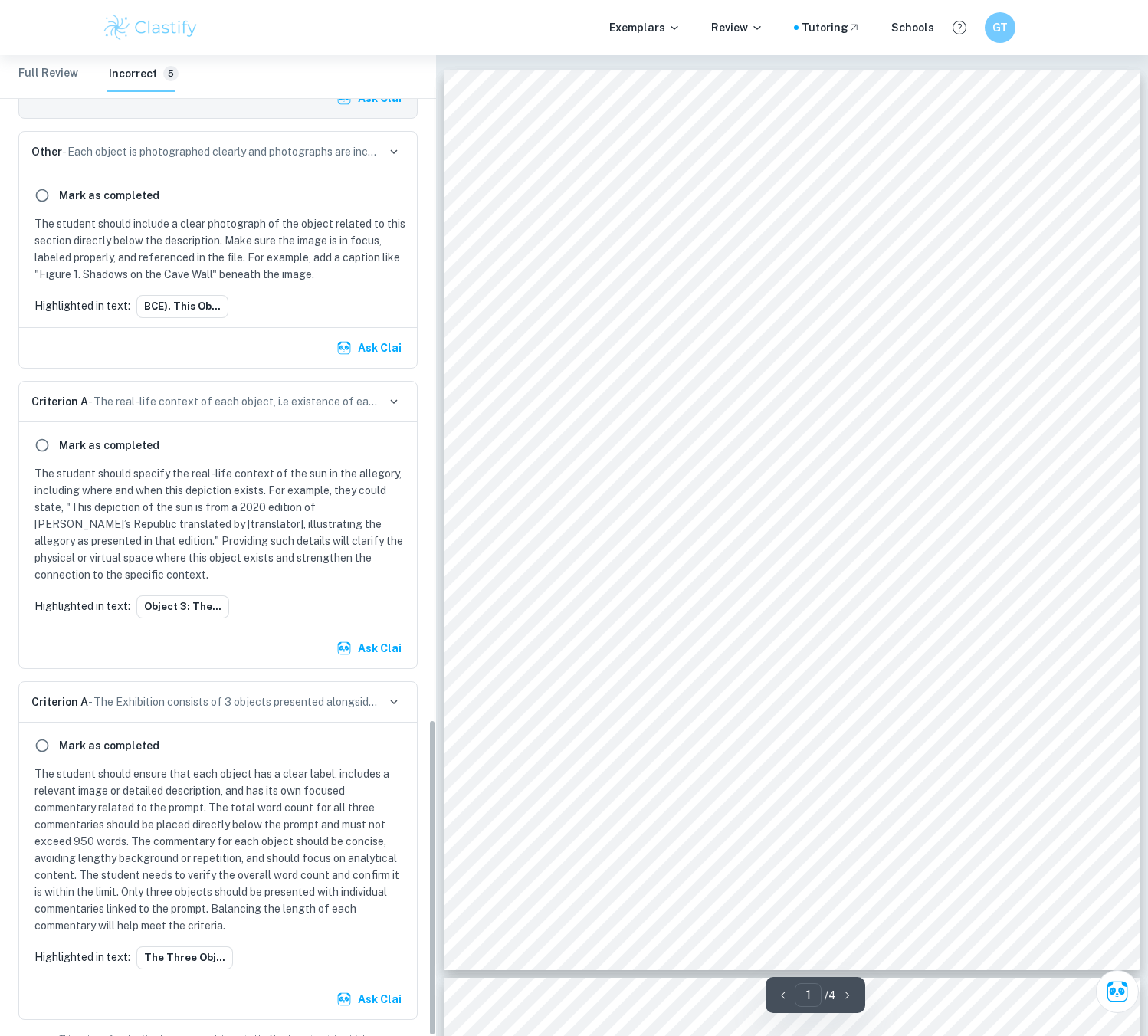
scroll to position [422, 0]
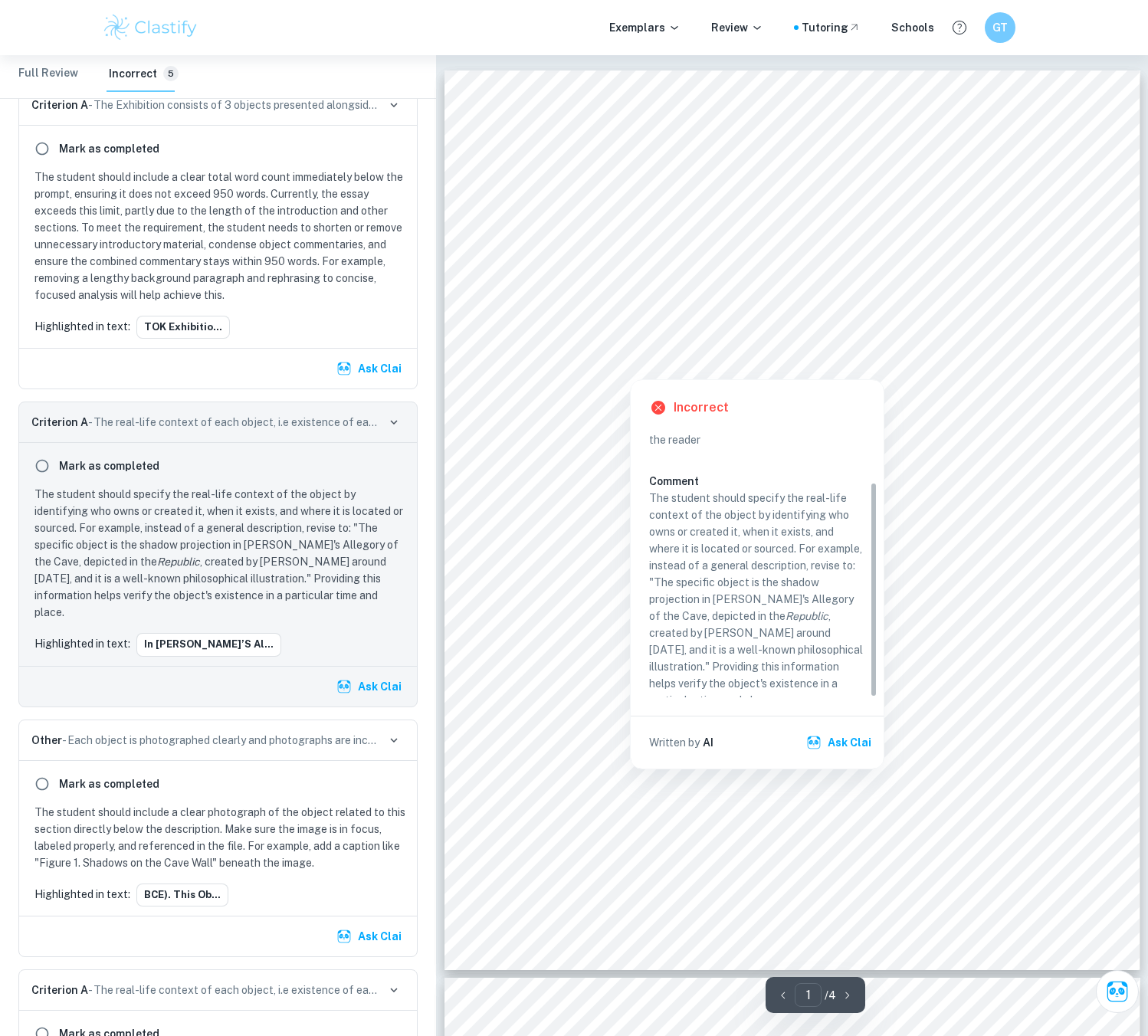
click at [828, 330] on div at bounding box center [793, 326] width 535 height 23
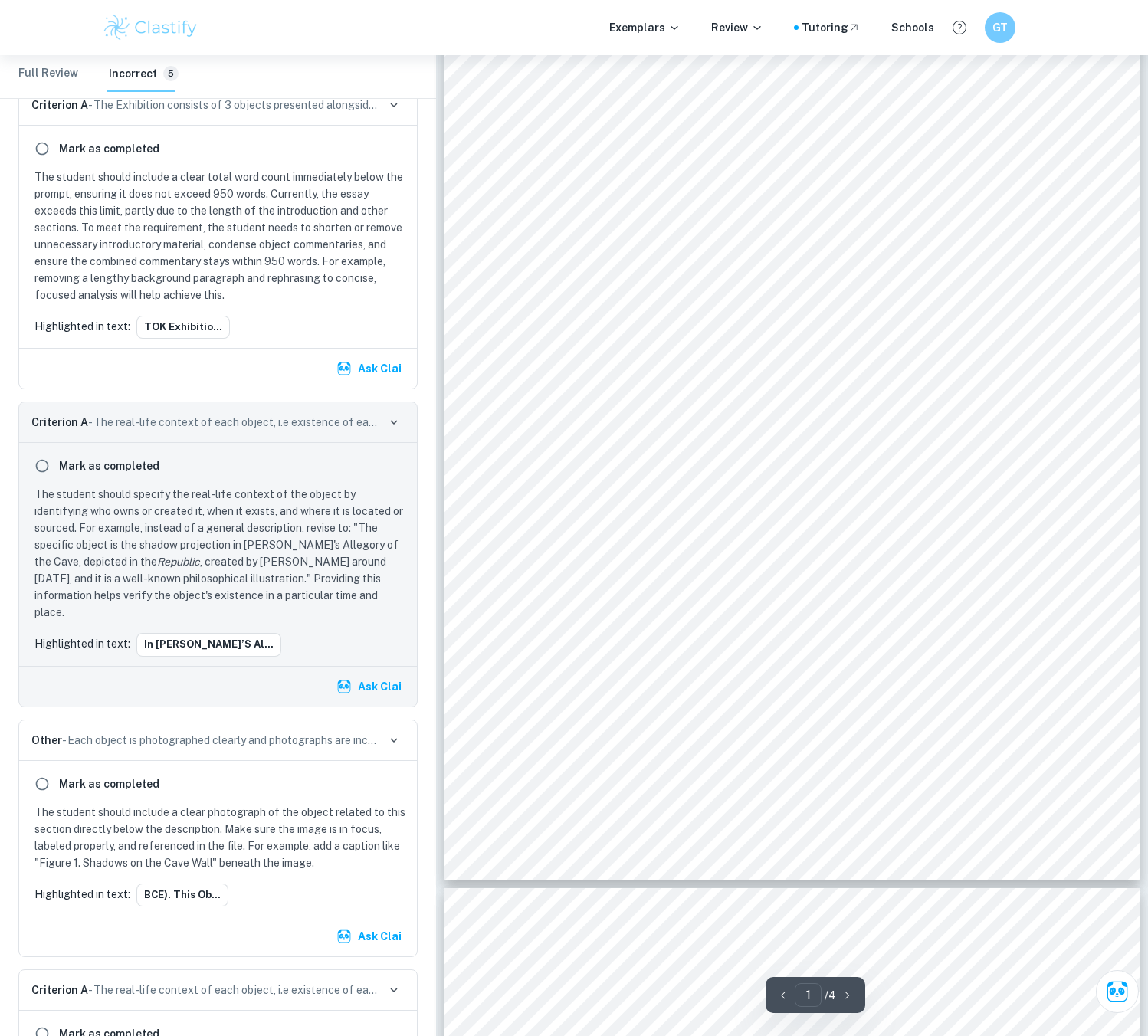
scroll to position [76, 0]
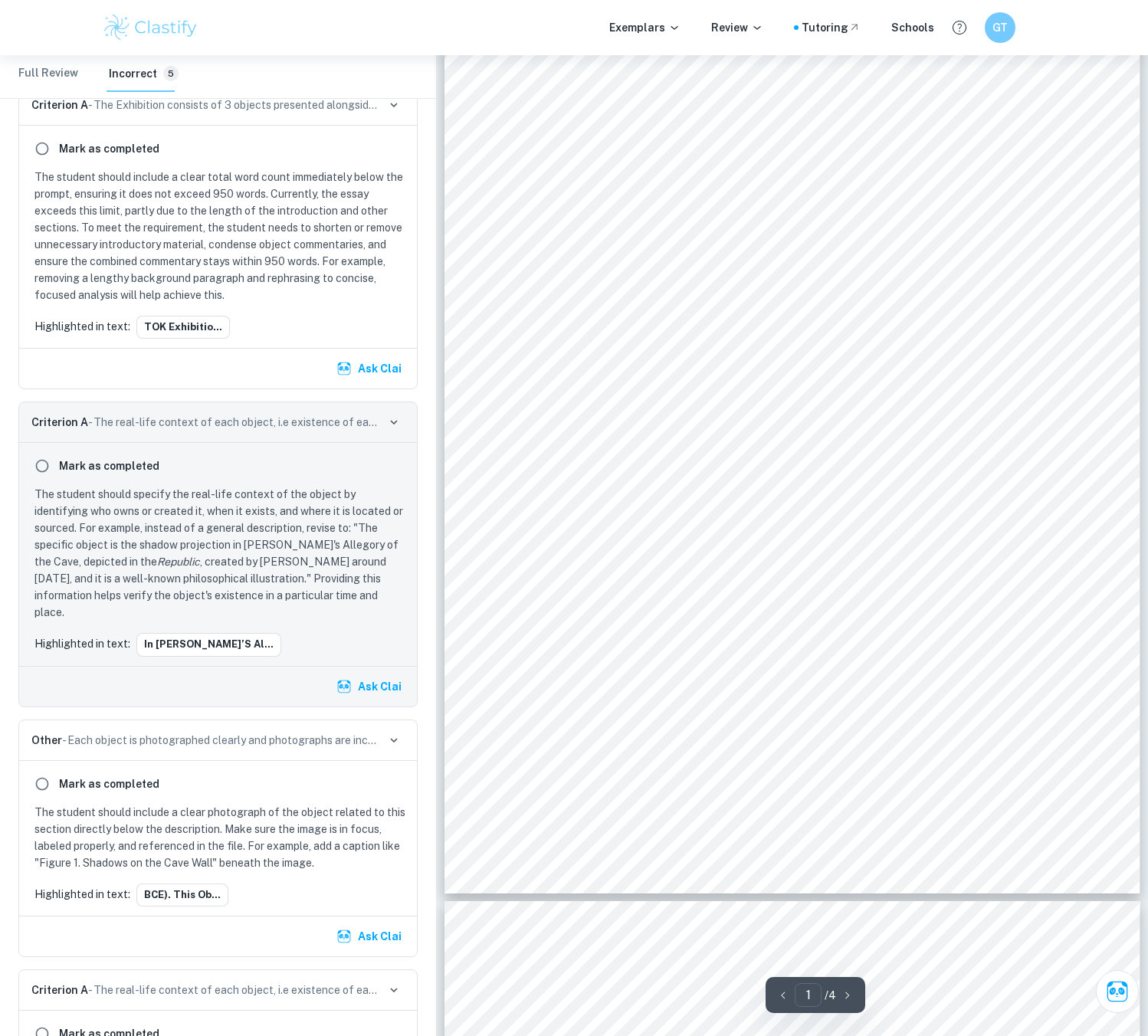
click at [797, 468] on span "links to how, in daily life, people may mistake a widely shared belief for know…" at bounding box center [792, 472] width 531 height 14
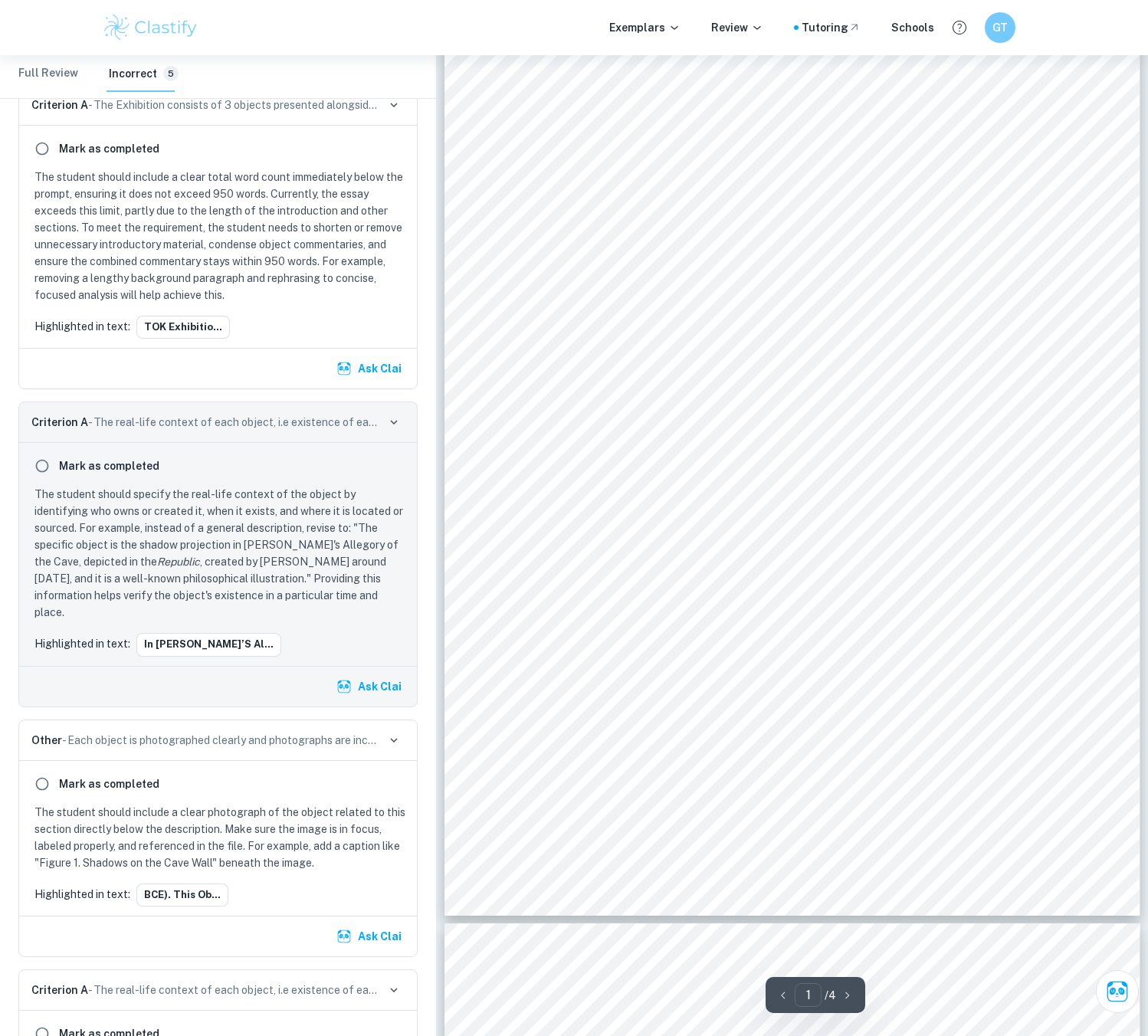
scroll to position [0, 0]
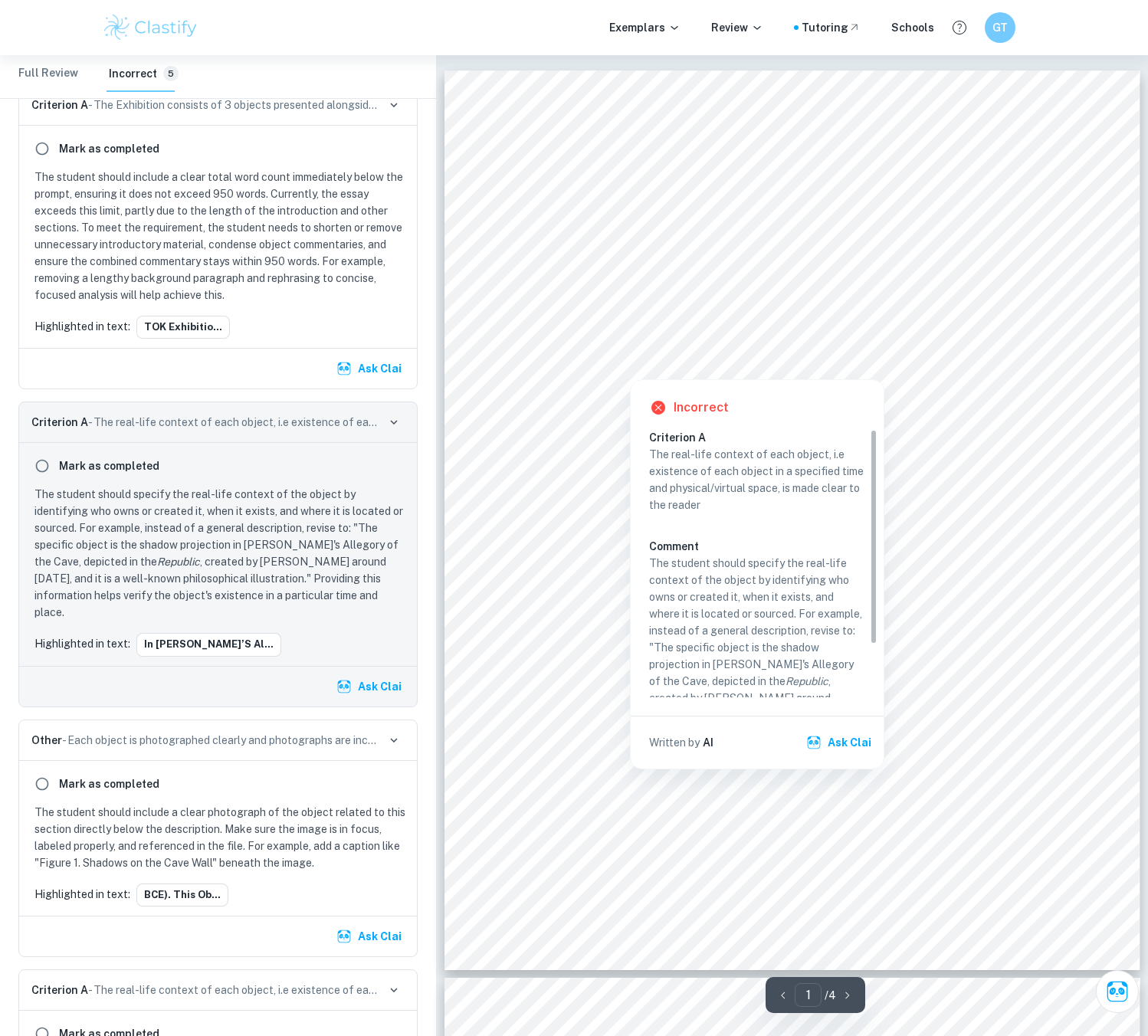
click at [848, 331] on div at bounding box center [793, 346] width 535 height 31
click at [845, 338] on div at bounding box center [793, 326] width 535 height 23
click at [832, 339] on div at bounding box center [793, 346] width 535 height 31
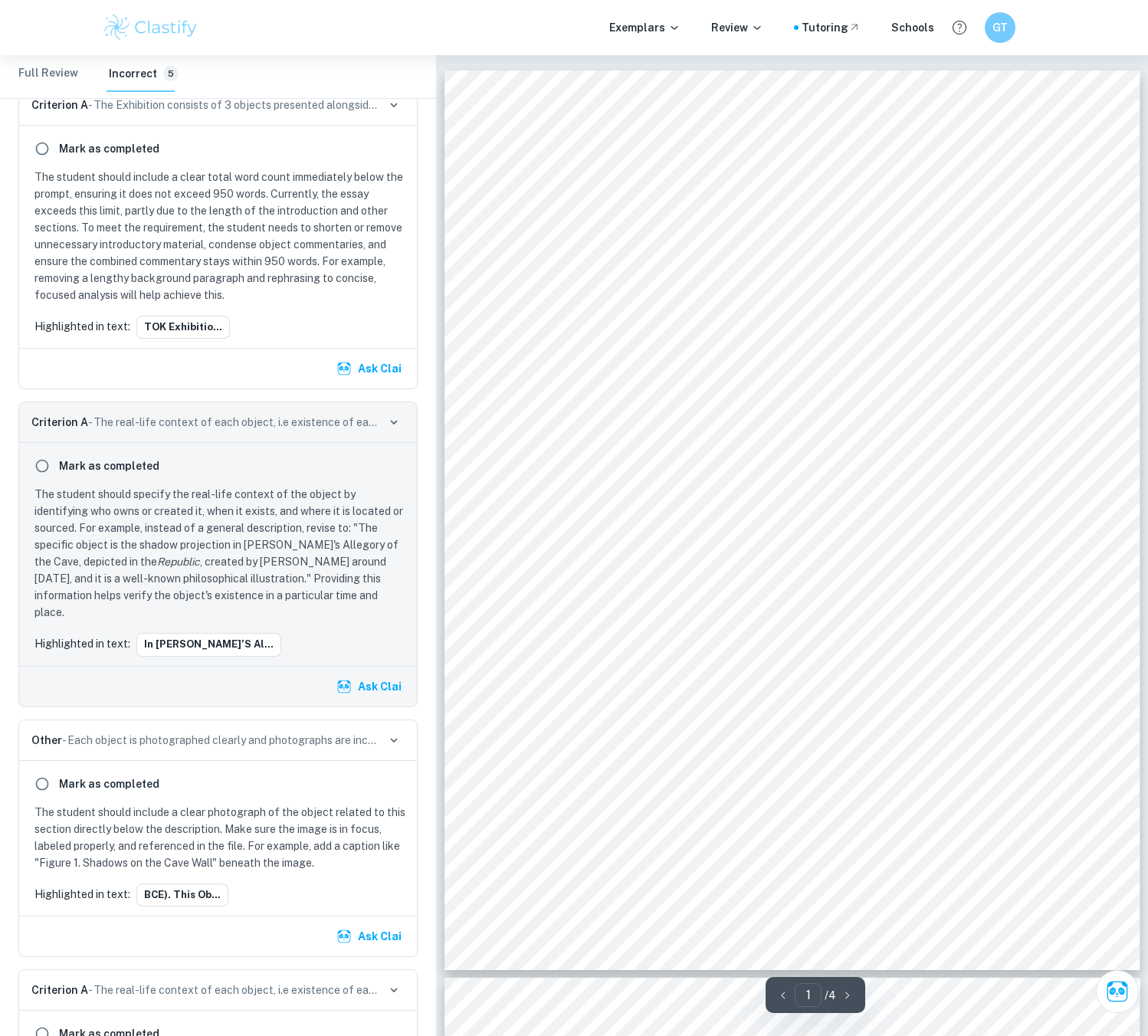
click at [742, 596] on div "TOK Exhibition How does one discern between knowledge, belief, and opinion? (96…" at bounding box center [792, 520] width 696 height 900
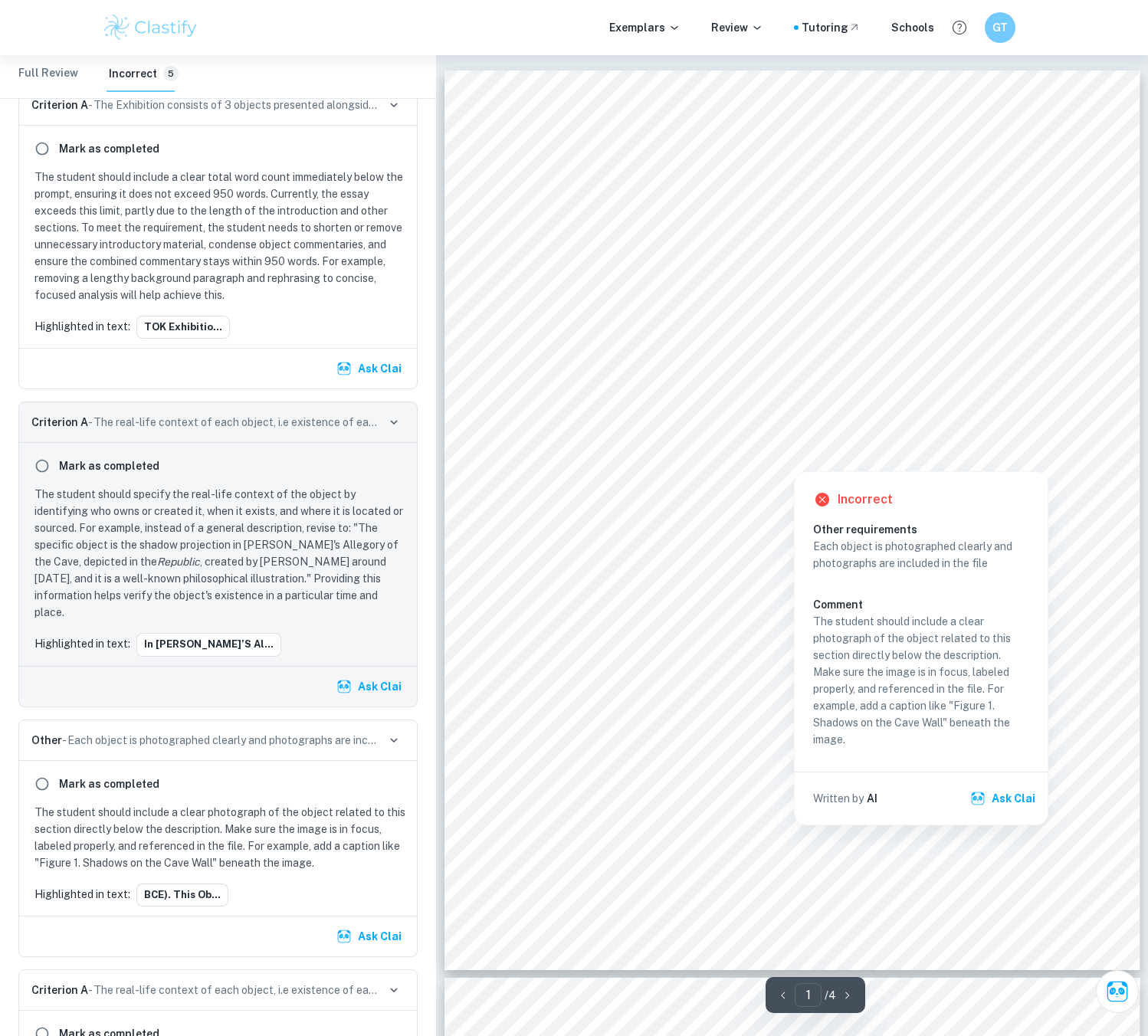
click at [651, 419] on div at bounding box center [793, 413] width 535 height 31
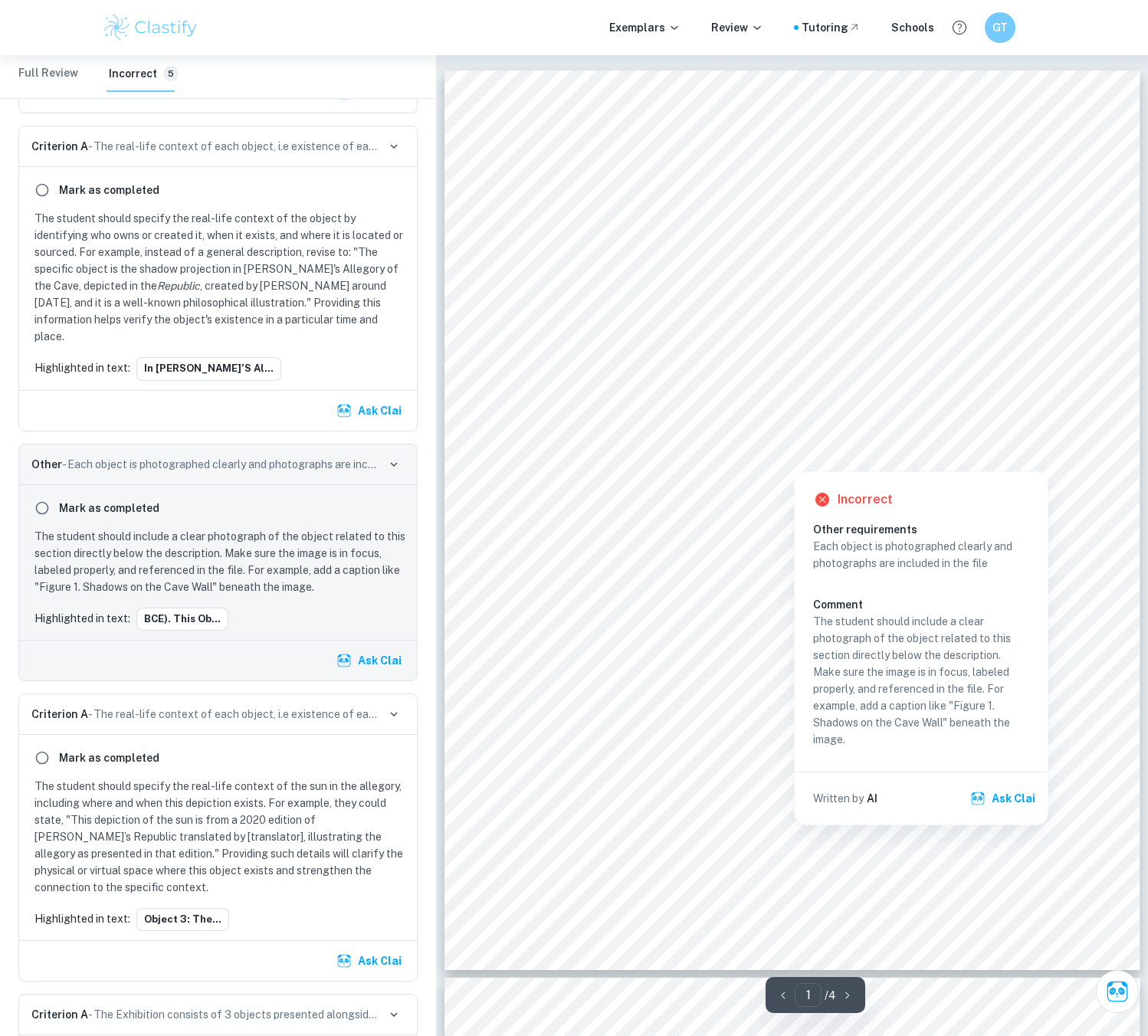
click at [732, 414] on div at bounding box center [793, 413] width 535 height 31
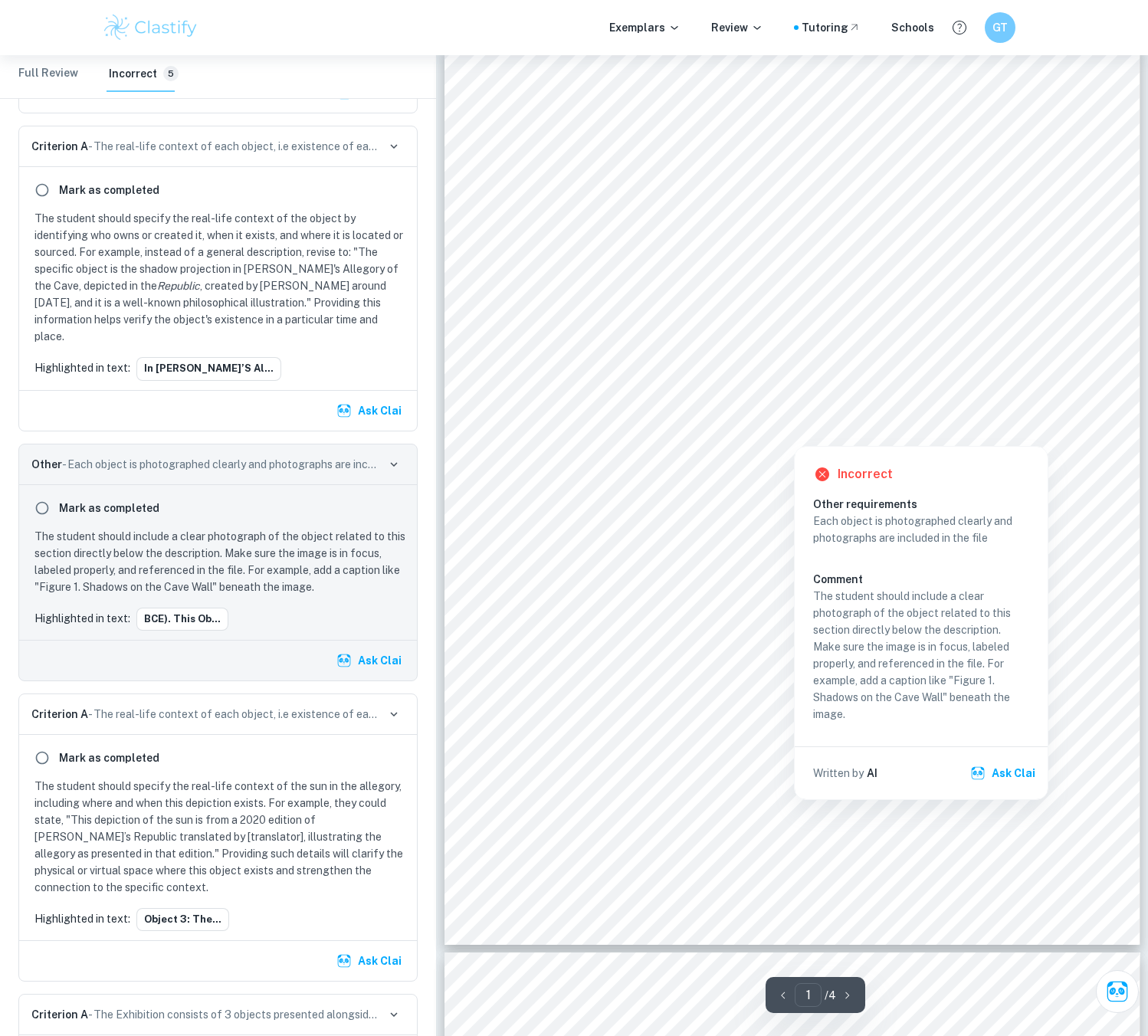
scroll to position [76, 0]
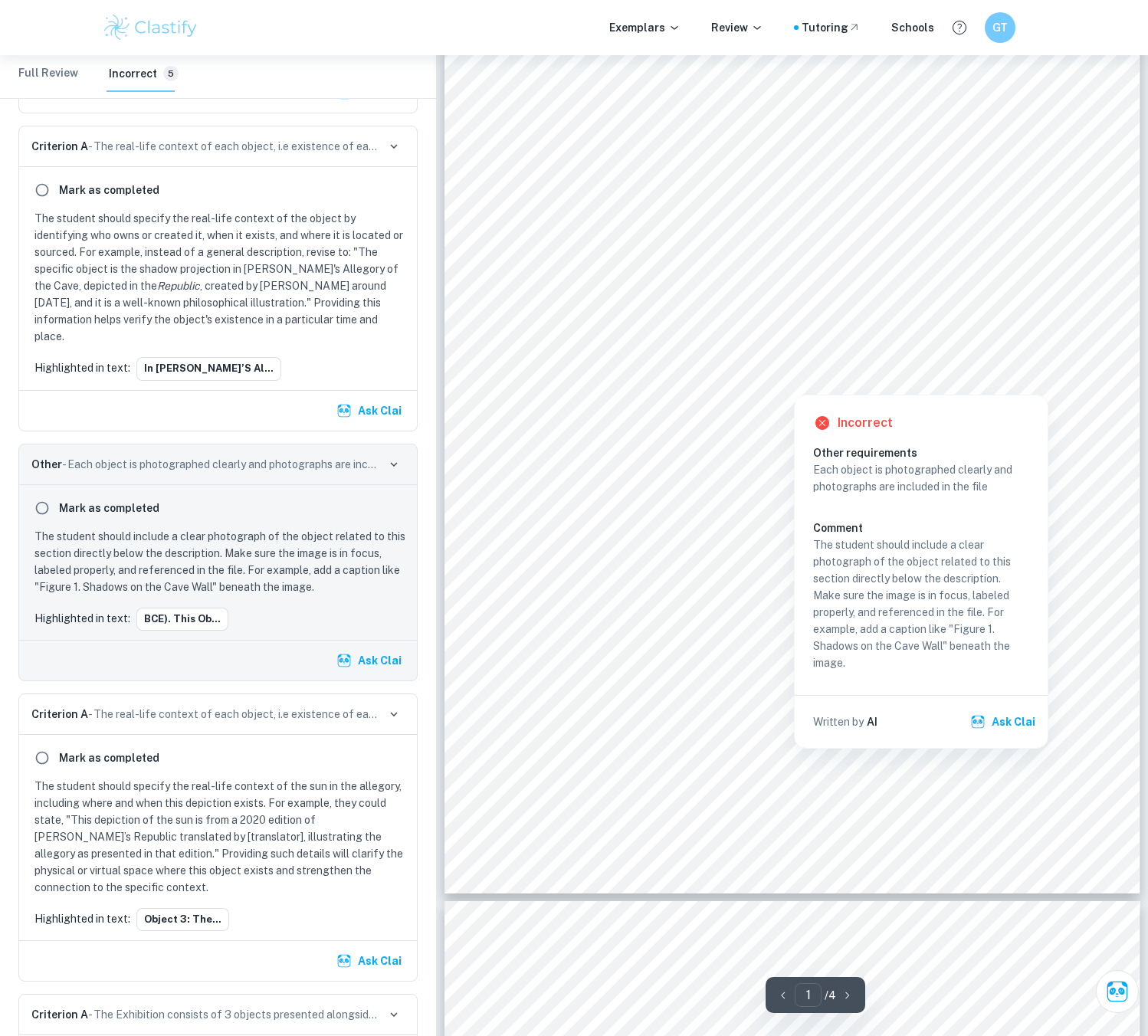
click at [577, 336] on div at bounding box center [793, 336] width 535 height 31
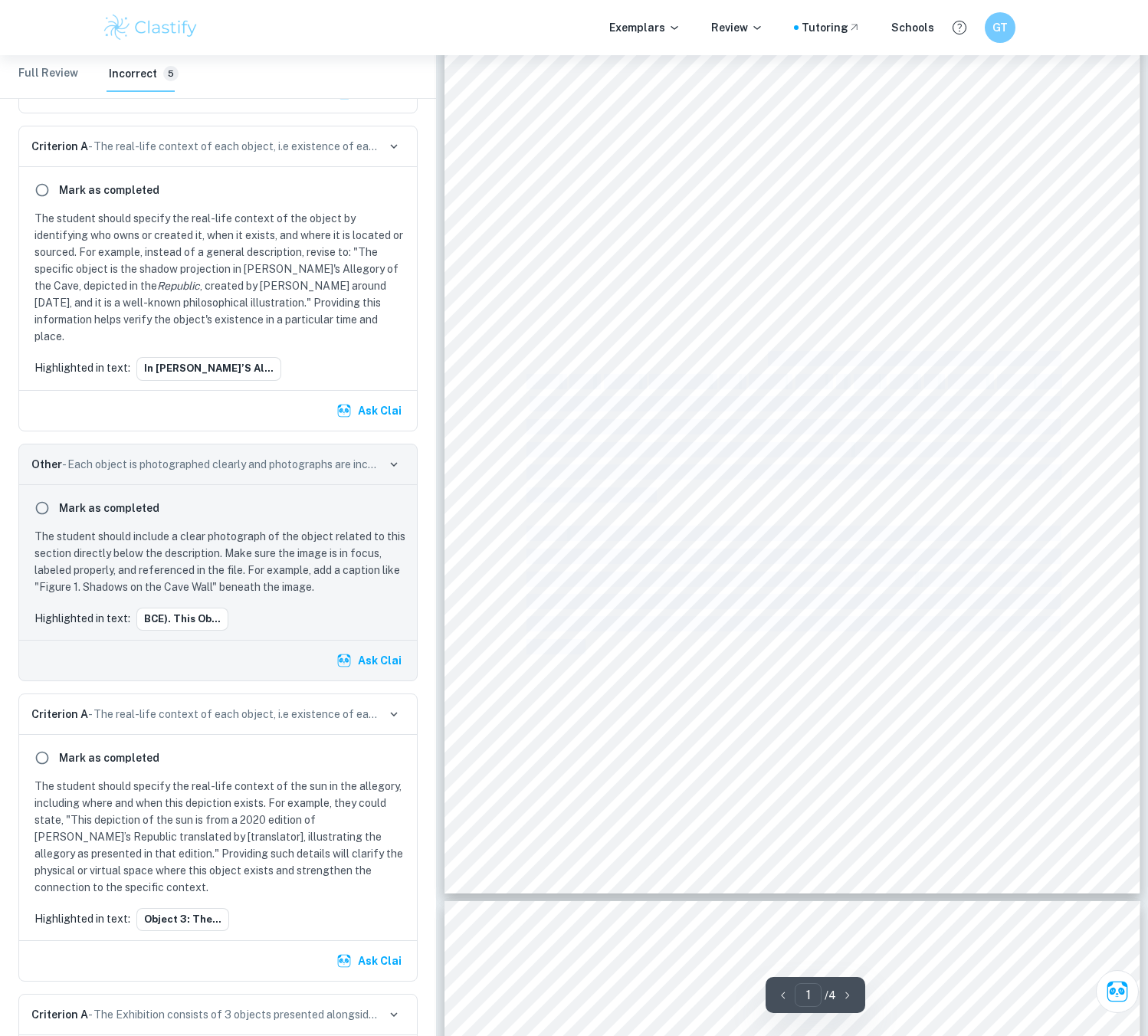
drag, startPoint x: 556, startPoint y: 312, endPoint x: 766, endPoint y: 359, distance: 215.2
click at [766, 359] on div "TOK Exhibition How does one discern between knowledge, belief, and opinion? (96…" at bounding box center [792, 443] width 696 height 900
click at [840, 394] on div "TOK Exhibition How does one discern between knowledge, belief, and opinion? (96…" at bounding box center [792, 443] width 696 height 900
click at [887, 462] on div "TOK Exhibition How does one discern between knowledge, belief, and opinion? (96…" at bounding box center [792, 443] width 696 height 900
click at [392, 458] on icon "button" at bounding box center [393, 464] width 14 height 14
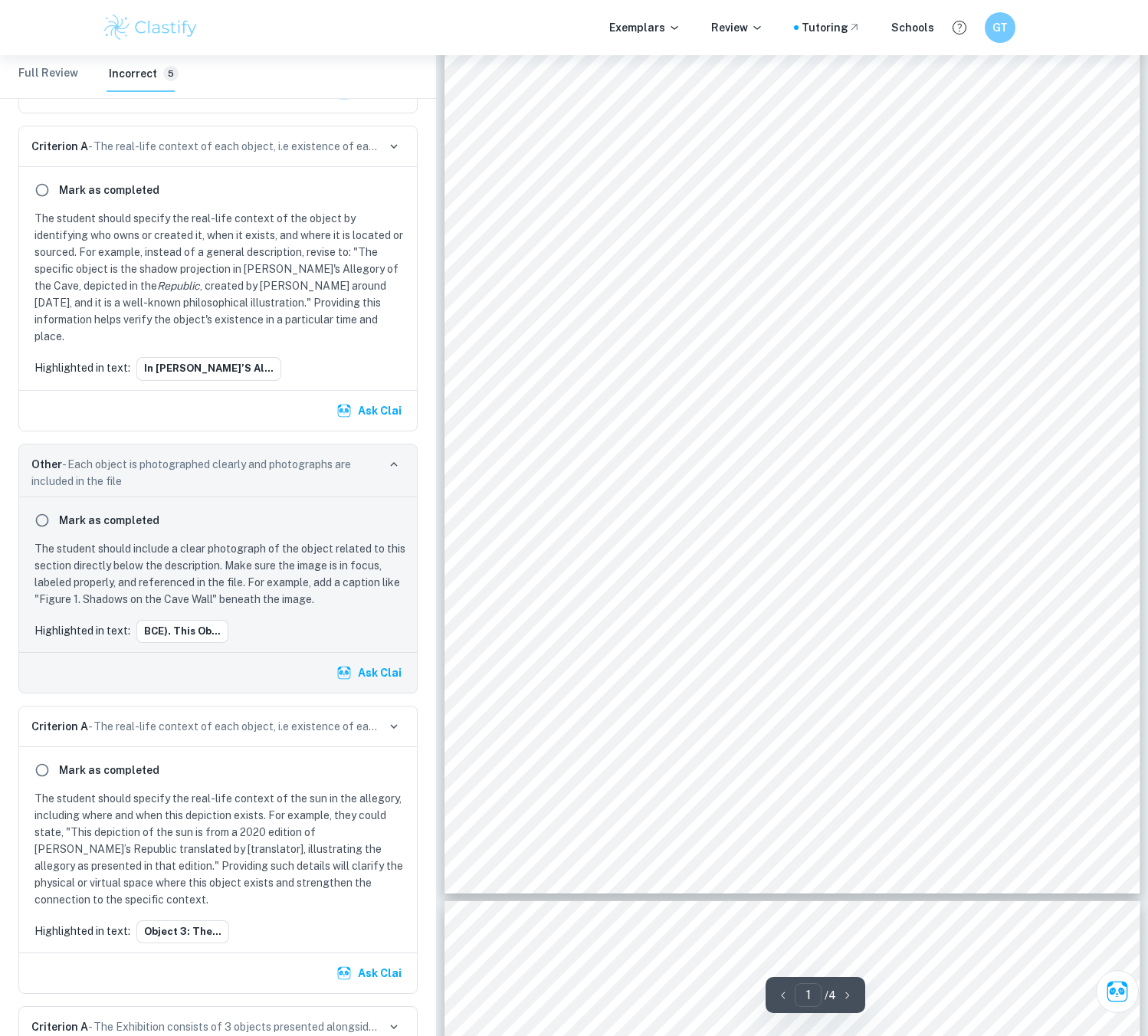
click at [901, 497] on div "TOK Exhibition How does one discern between knowledge, belief, and opinion? (96…" at bounding box center [792, 443] width 696 height 900
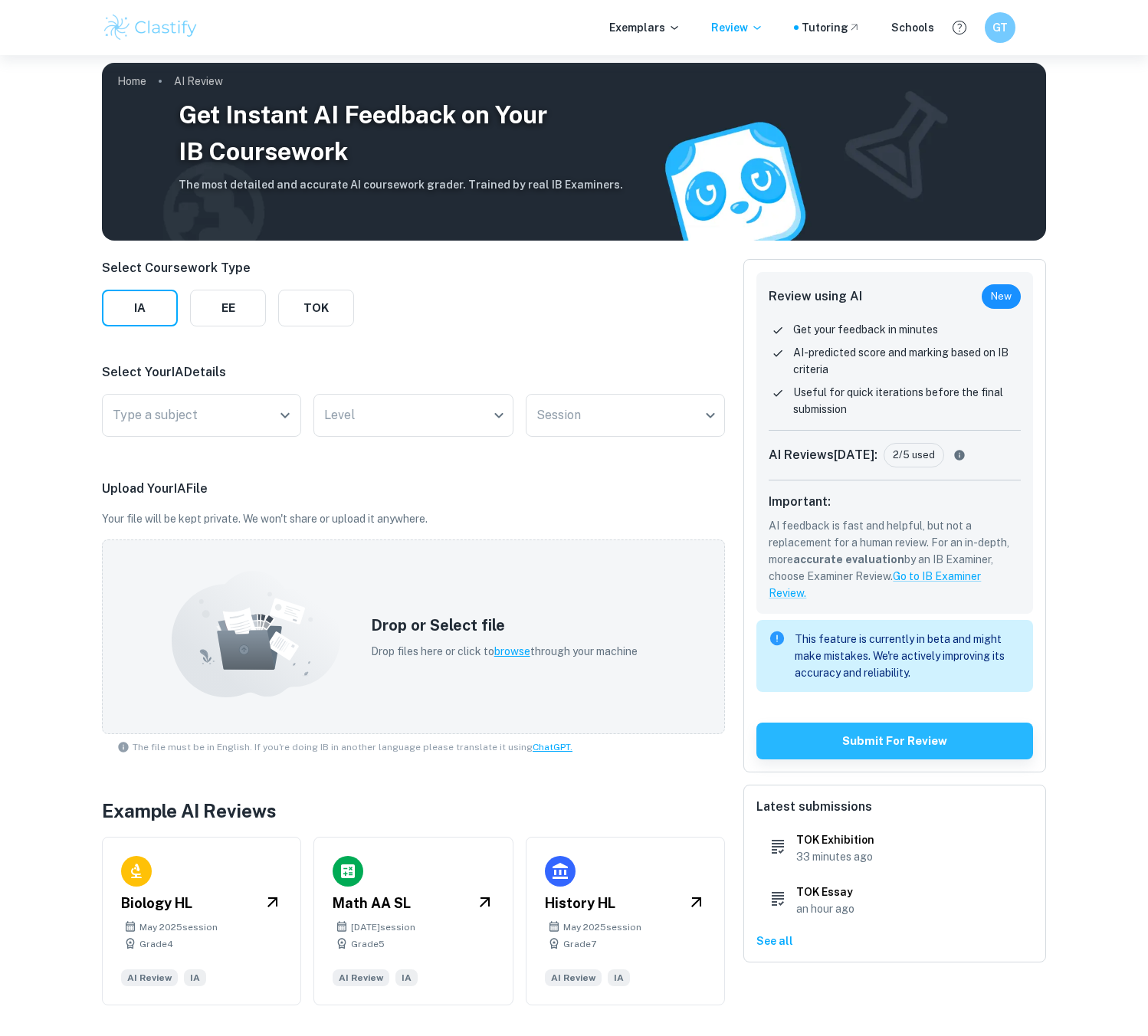
click at [1103, 68] on div "Get Instant AI Feedback on Your IB Coursework The most detailed and accurate AI…" at bounding box center [574, 537] width 1148 height 972
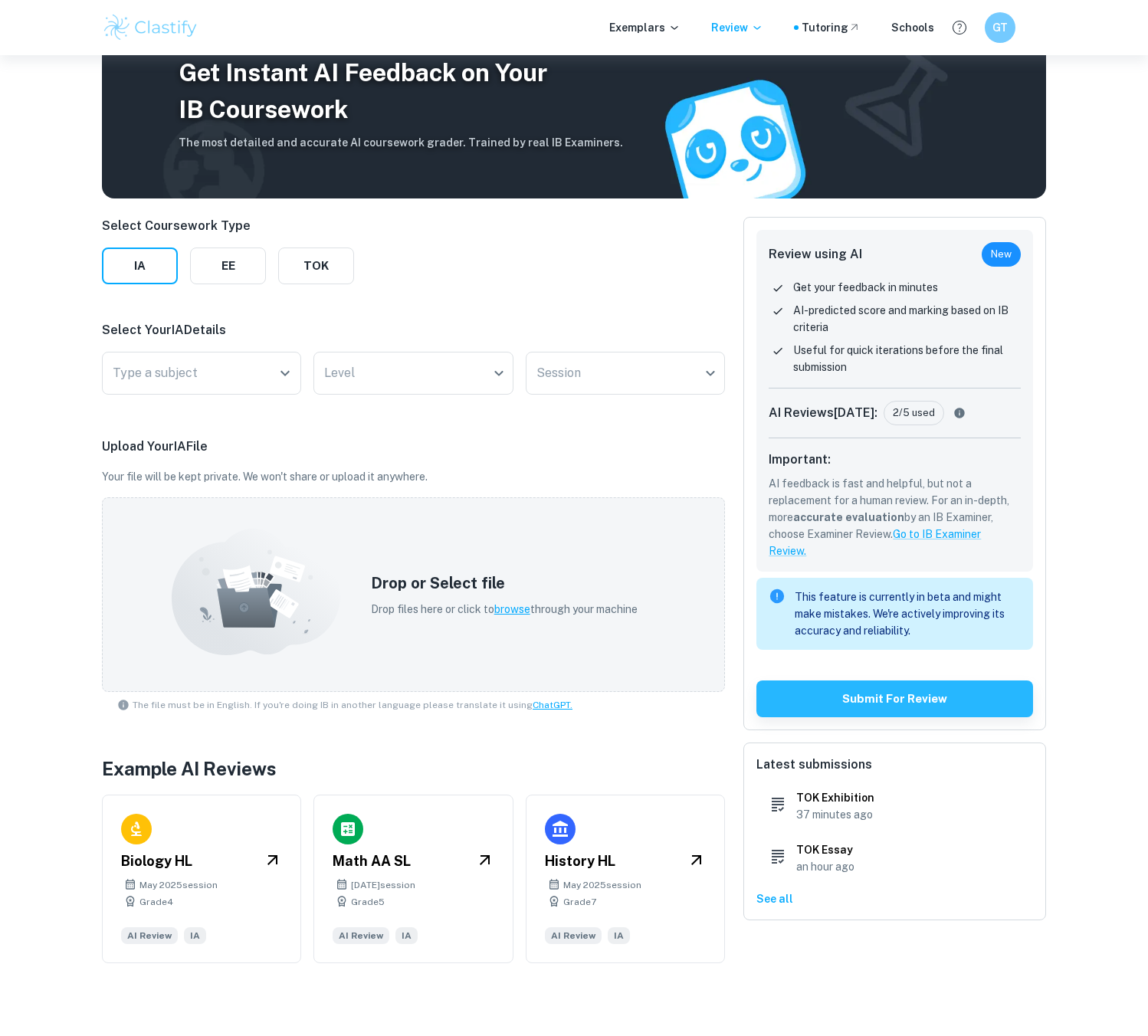
scroll to position [55, 0]
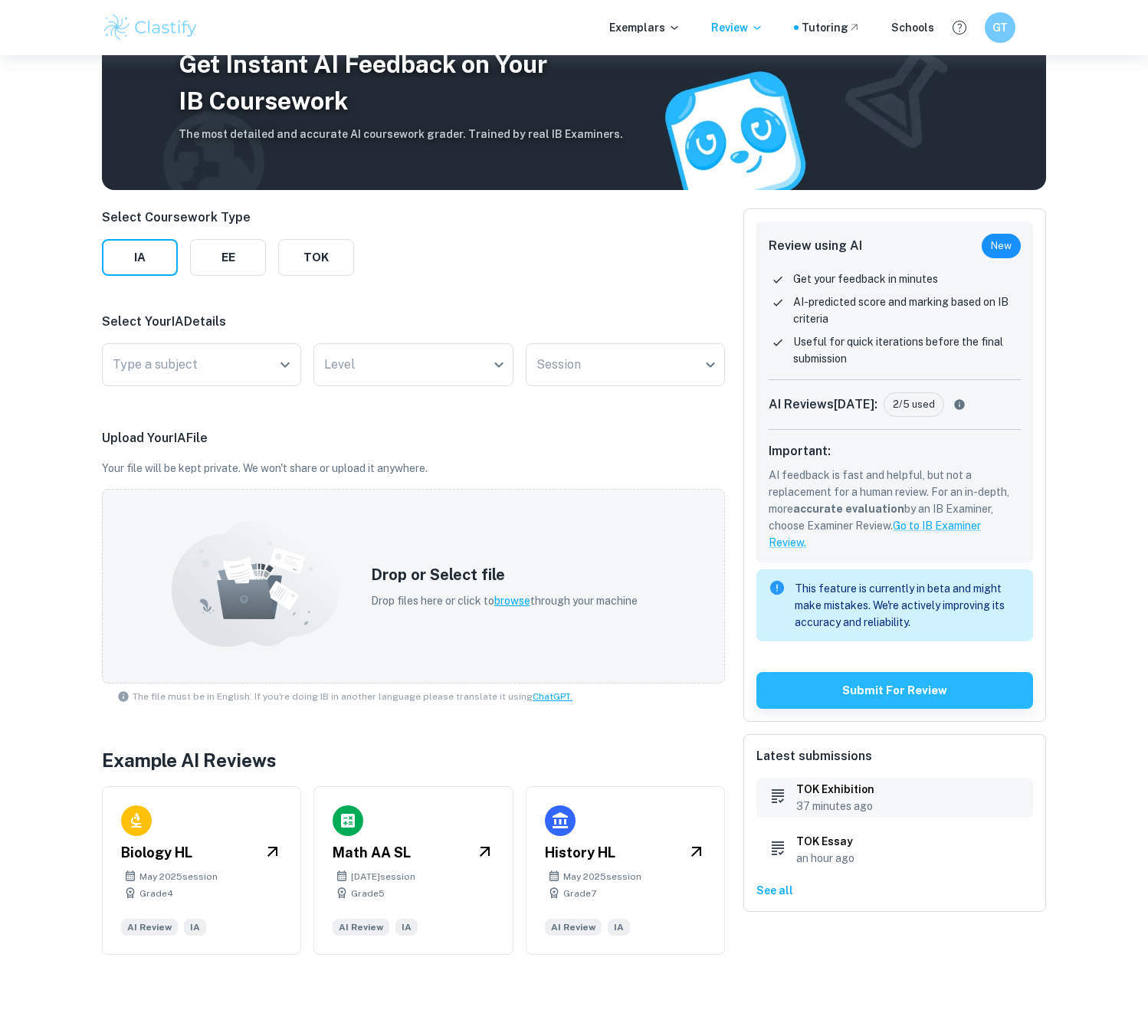
click at [808, 805] on p "37 minutes ago" at bounding box center [835, 805] width 78 height 17
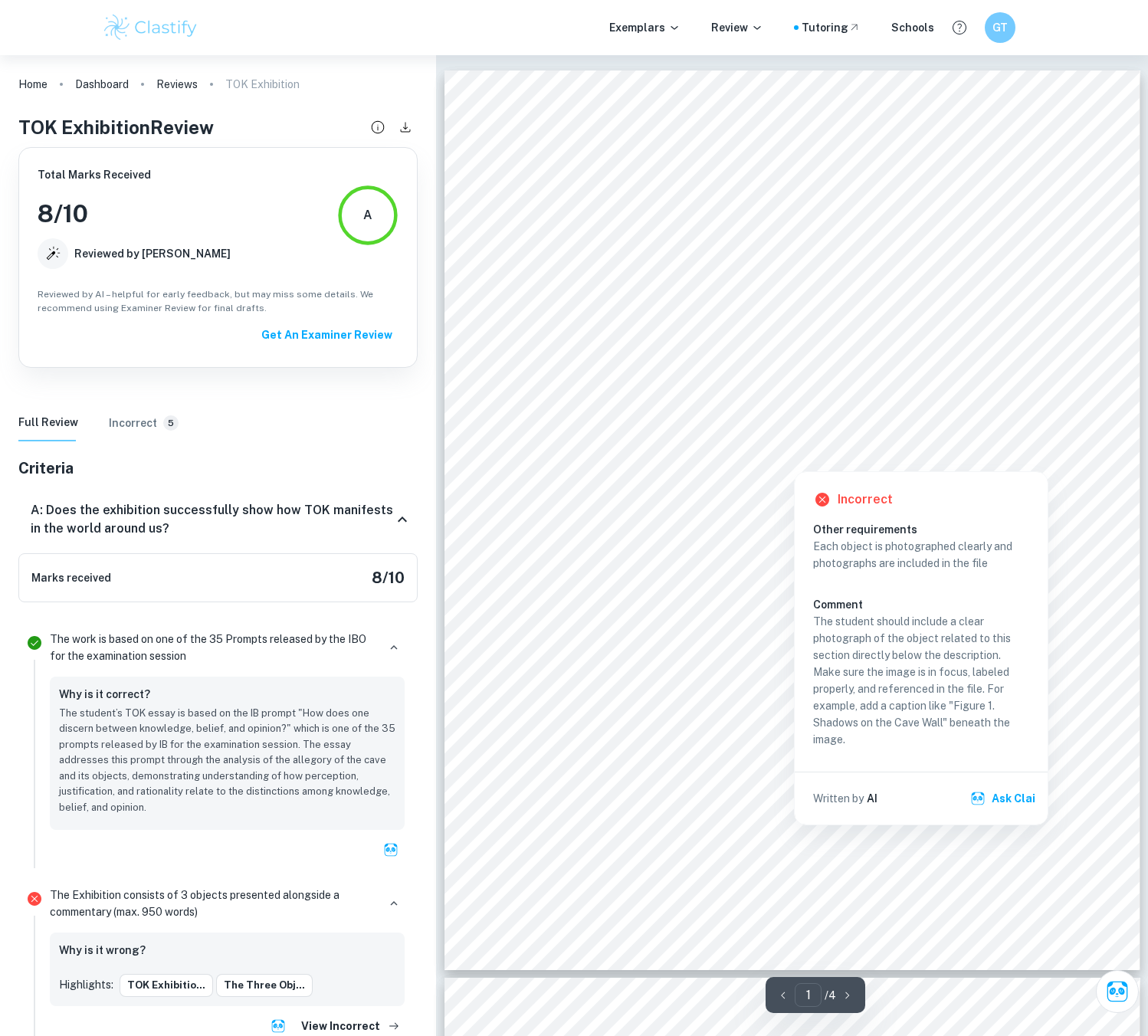
click at [830, 448] on div at bounding box center [793, 455] width 535 height 25
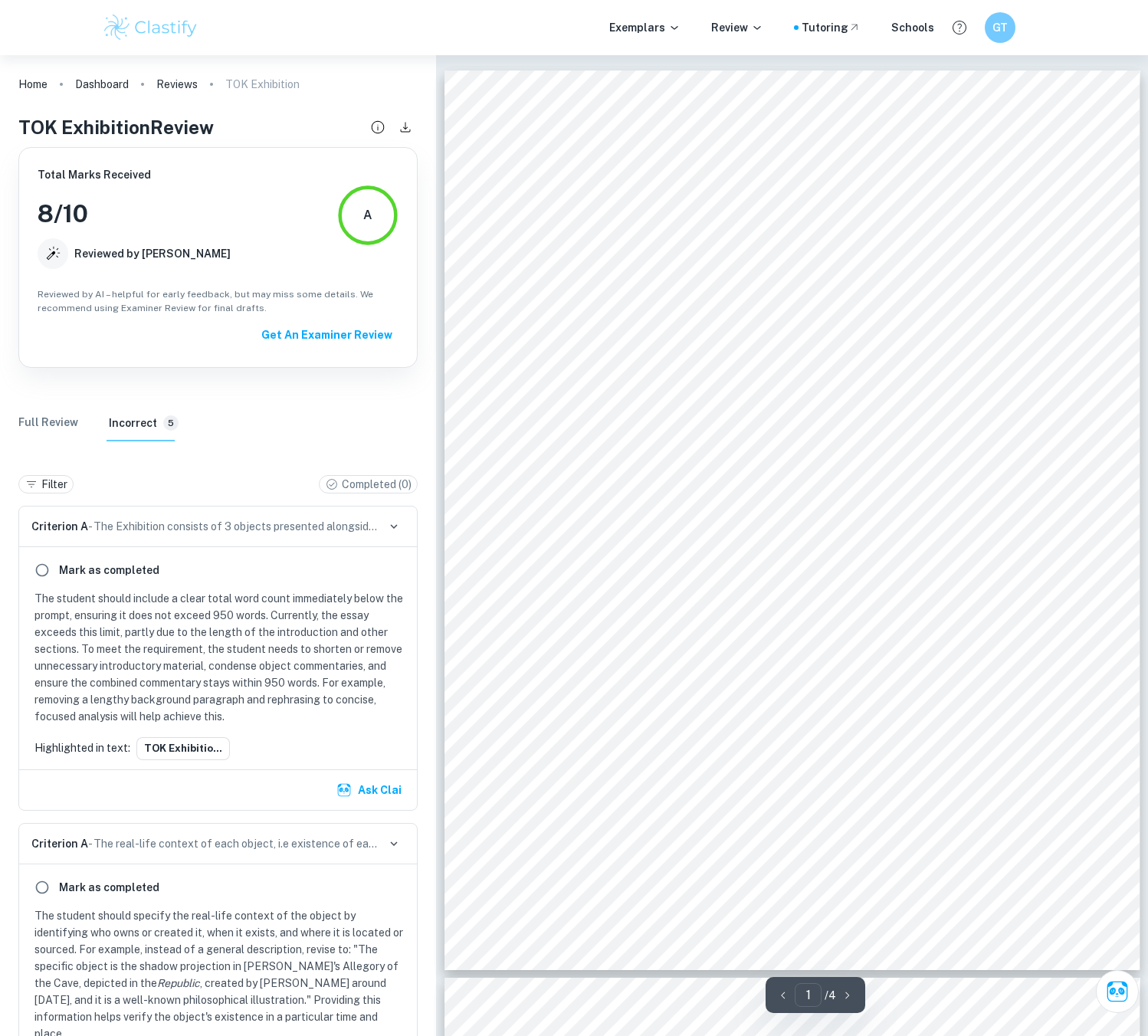
scroll to position [697, 0]
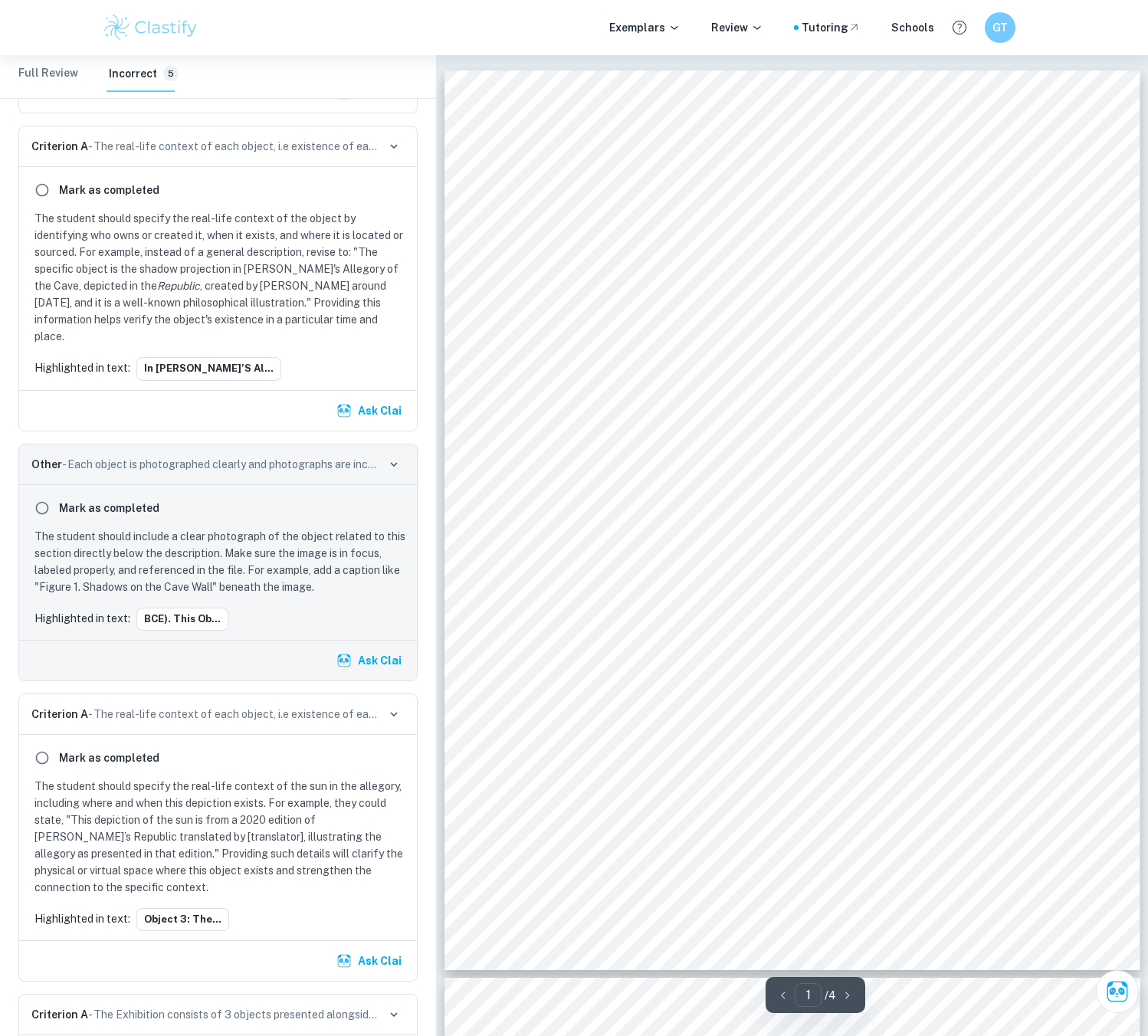
click at [663, 296] on div "TOK Exhibition How does one discern between knowledge, belief, and opinion? (96…" at bounding box center [792, 520] width 696 height 900
drag, startPoint x: 666, startPoint y: 301, endPoint x: 987, endPoint y: 296, distance: 321.0
click at [987, 296] on div "TOK Exhibition How does one discern between knowledge, belief, and opinion? (96…" at bounding box center [792, 520] width 696 height 900
click at [872, 442] on span "much like people who treat appearances, traditions, or unchecked assumptions as…" at bounding box center [792, 435] width 531 height 14
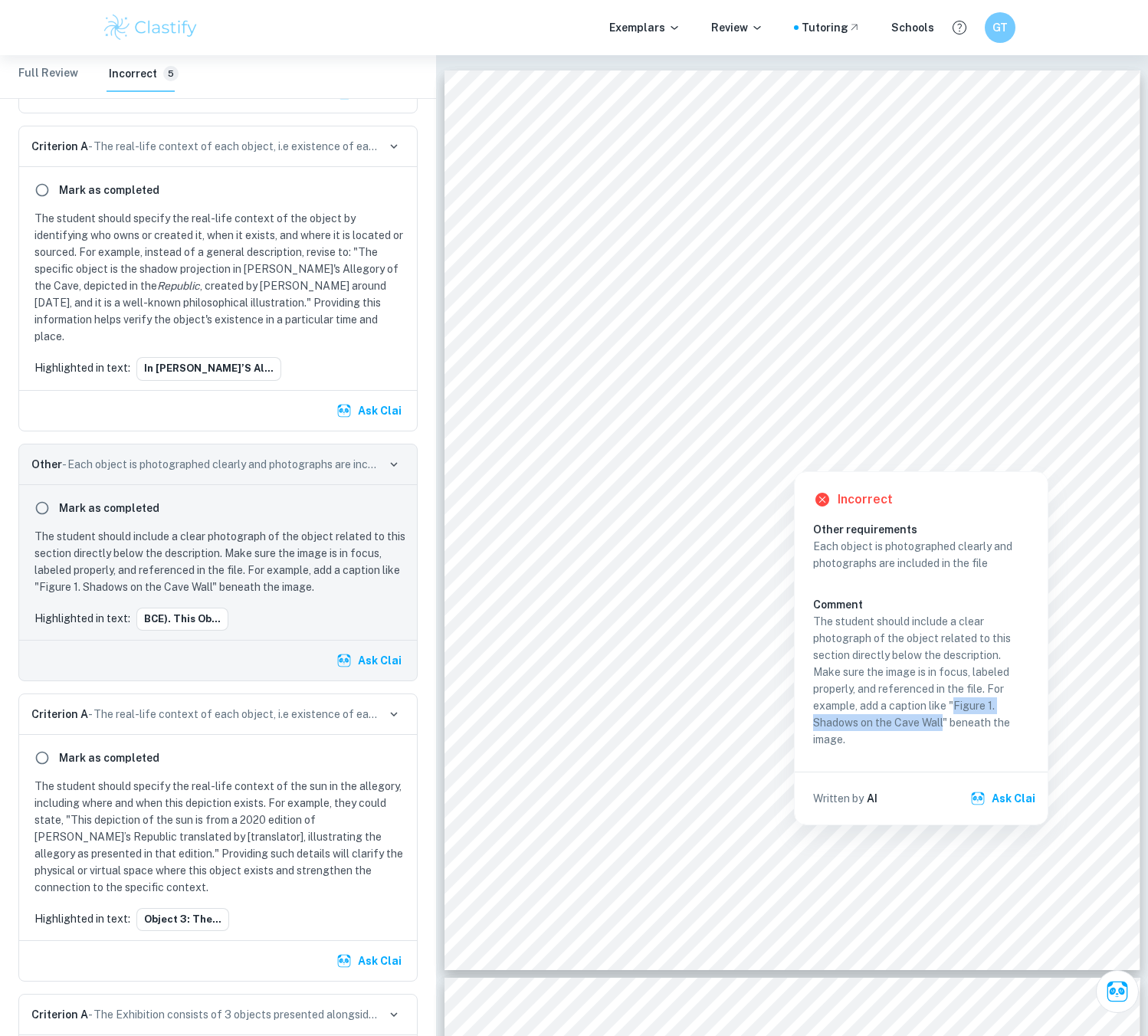
drag, startPoint x: 953, startPoint y: 706, endPoint x: 943, endPoint y: 729, distance: 25.1
click at [943, 729] on p "The student should include a clear photograph of the object related to this sec…" at bounding box center [921, 680] width 216 height 134
click at [846, 423] on div at bounding box center [793, 434] width 534 height 27
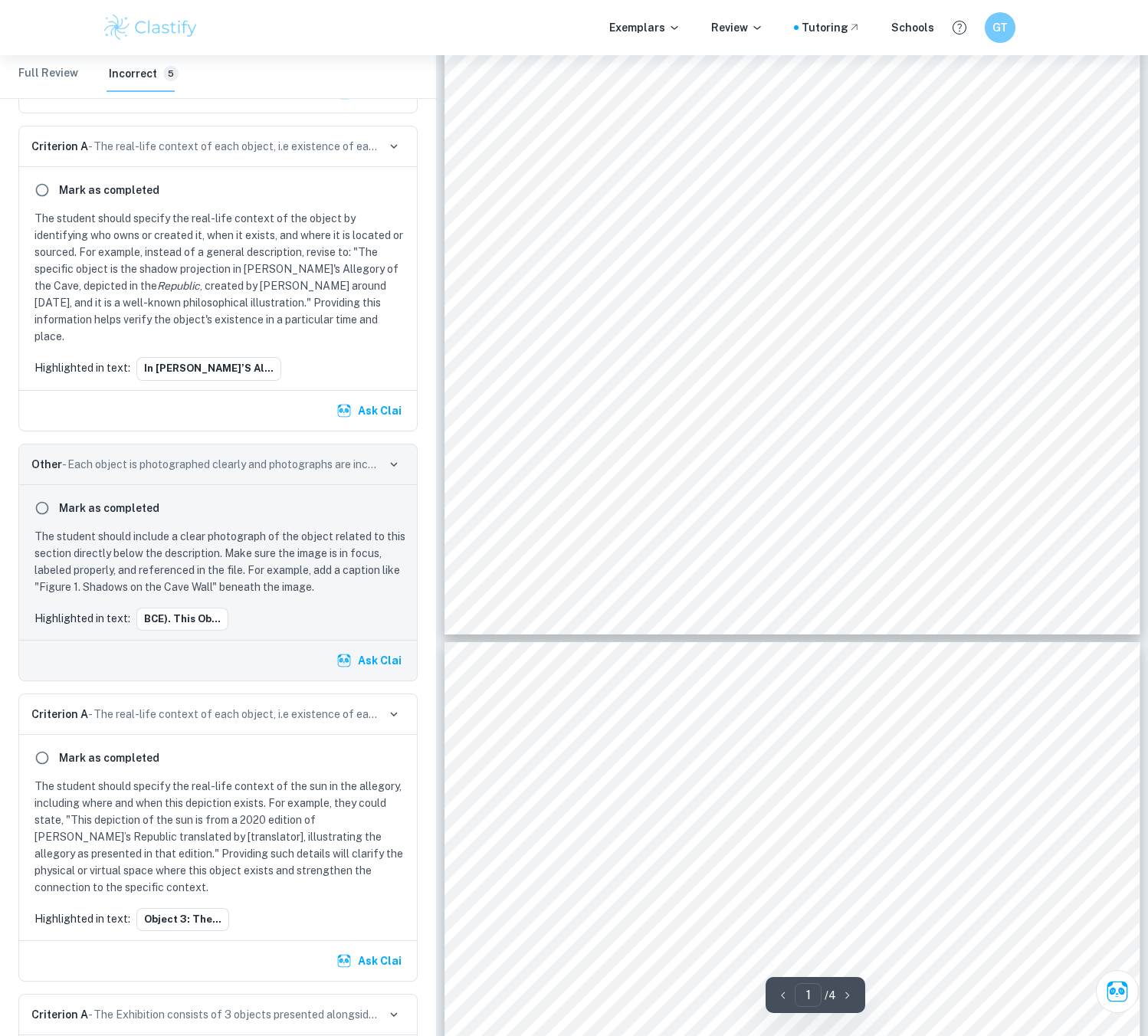
scroll to position [0, 0]
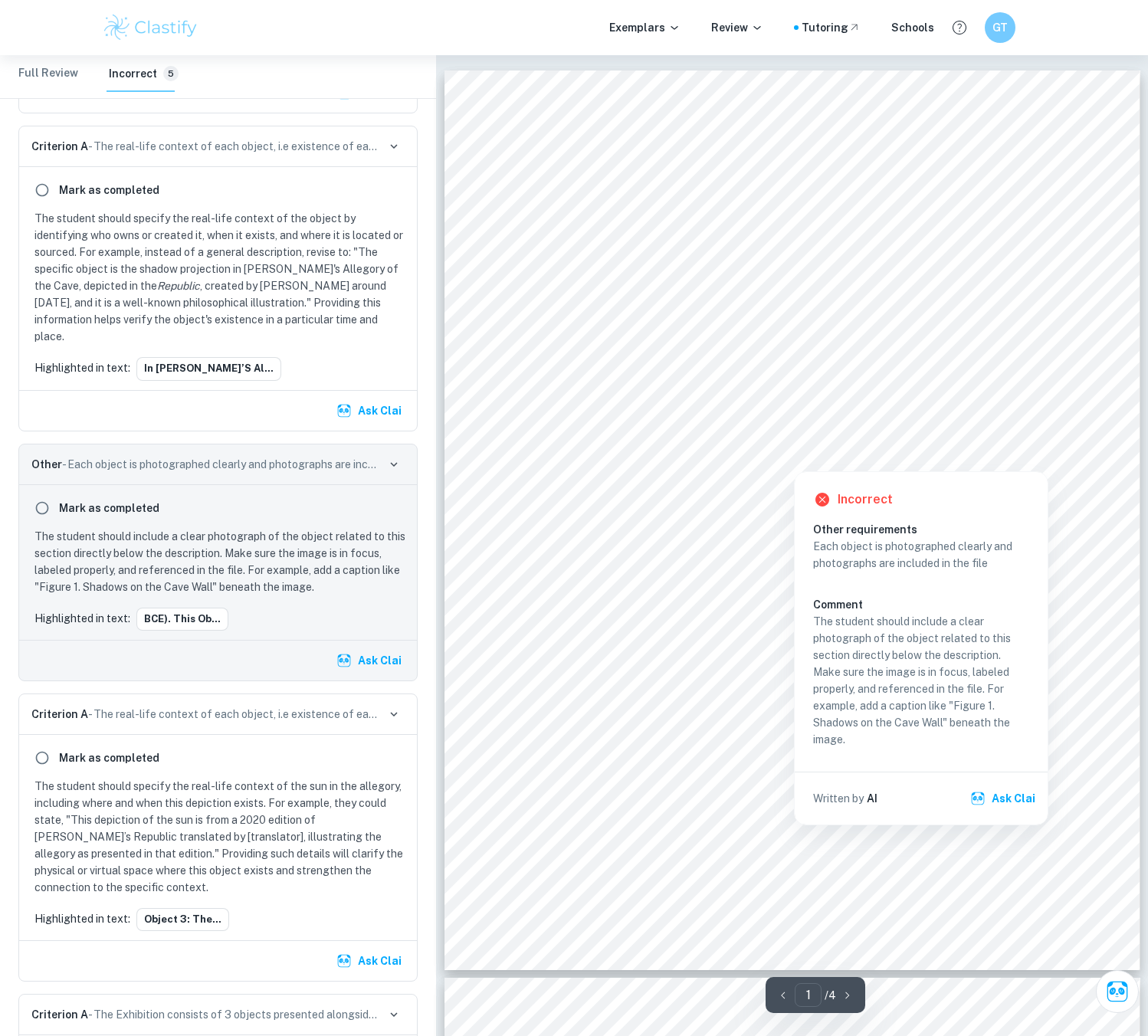
click at [855, 414] on div at bounding box center [793, 413] width 535 height 31
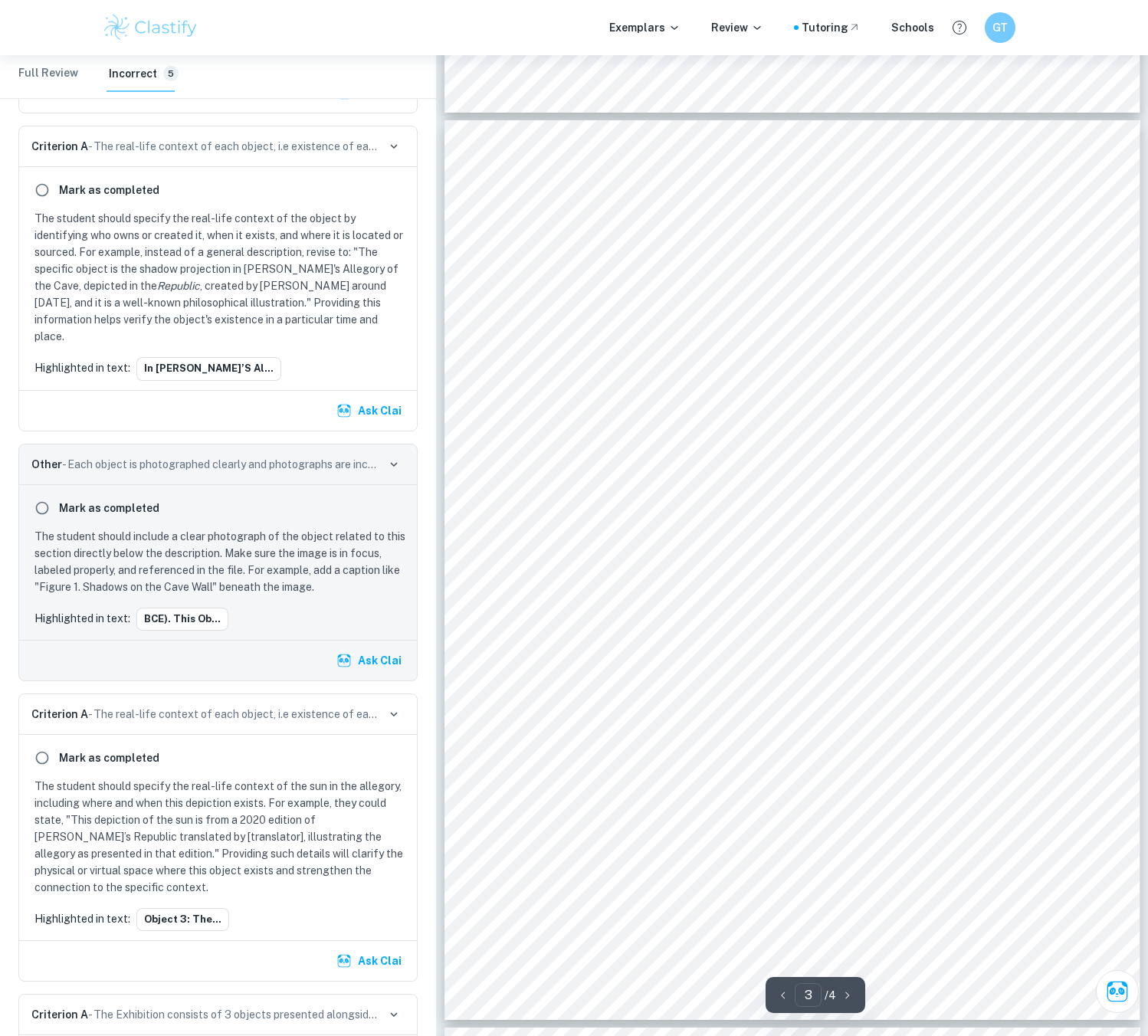
scroll to position [1839, 0]
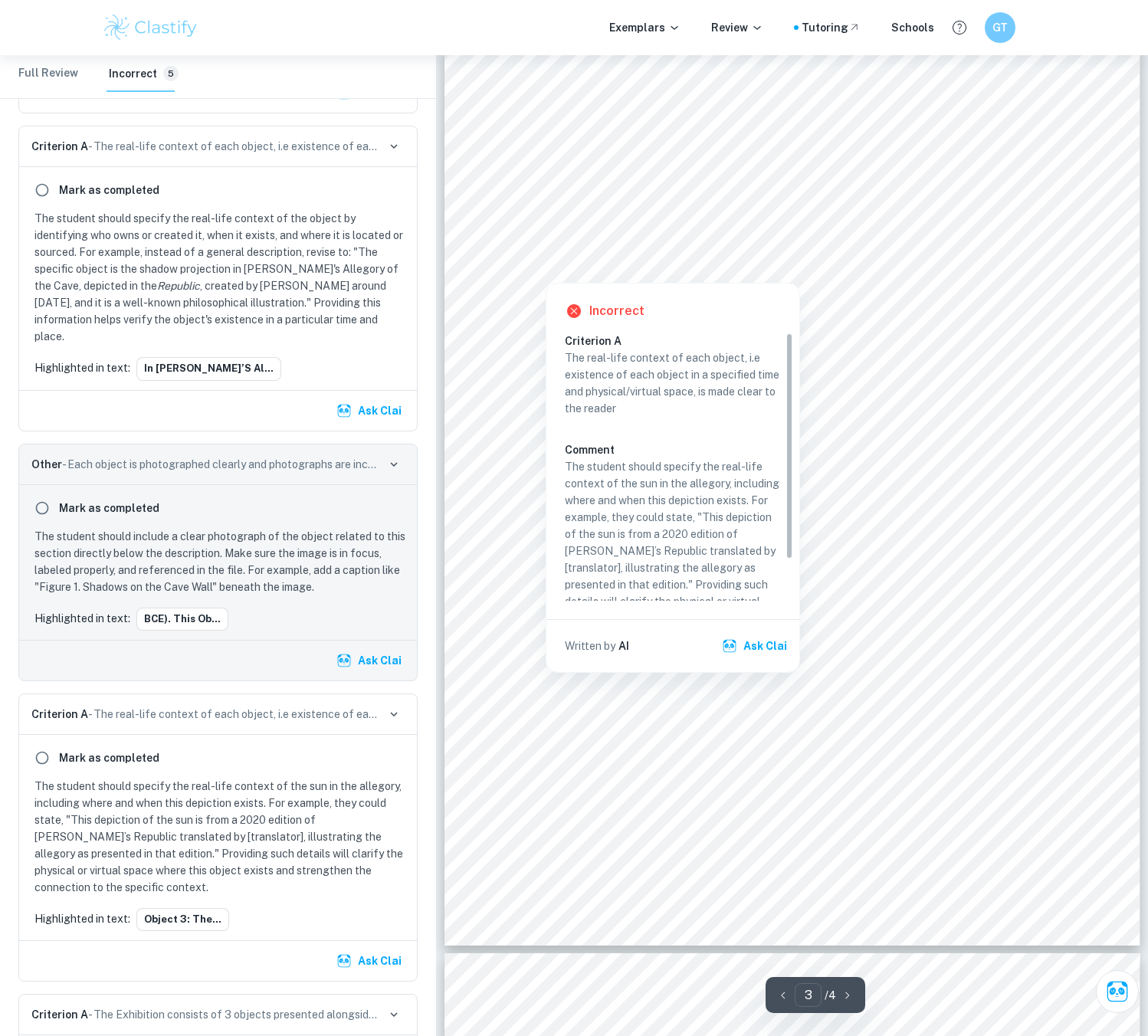
click at [622, 130] on div at bounding box center [626, 162] width 200 height 67
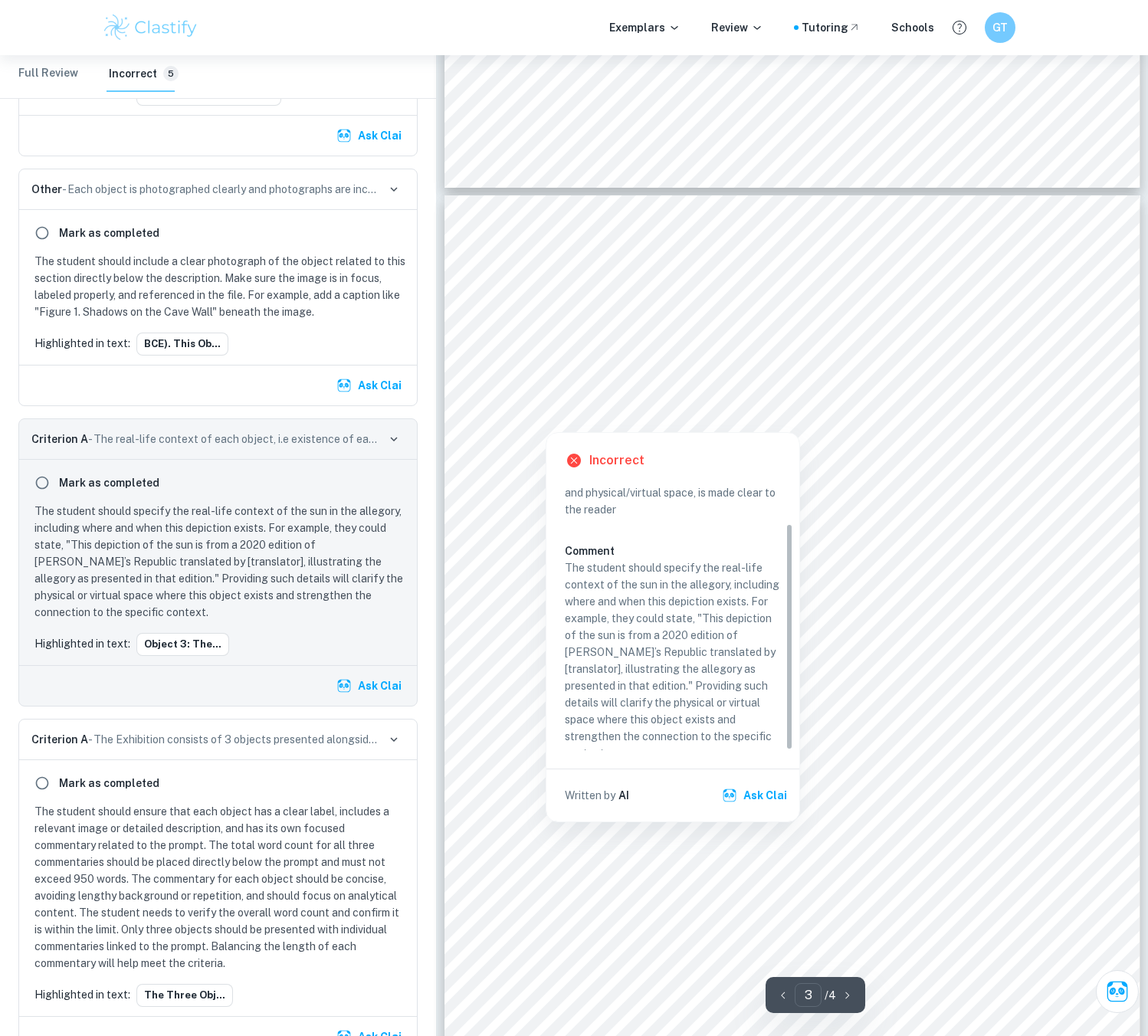
scroll to position [1685, 0]
click at [704, 286] on div at bounding box center [626, 315] width 200 height 67
click at [709, 291] on div at bounding box center [626, 315] width 200 height 67
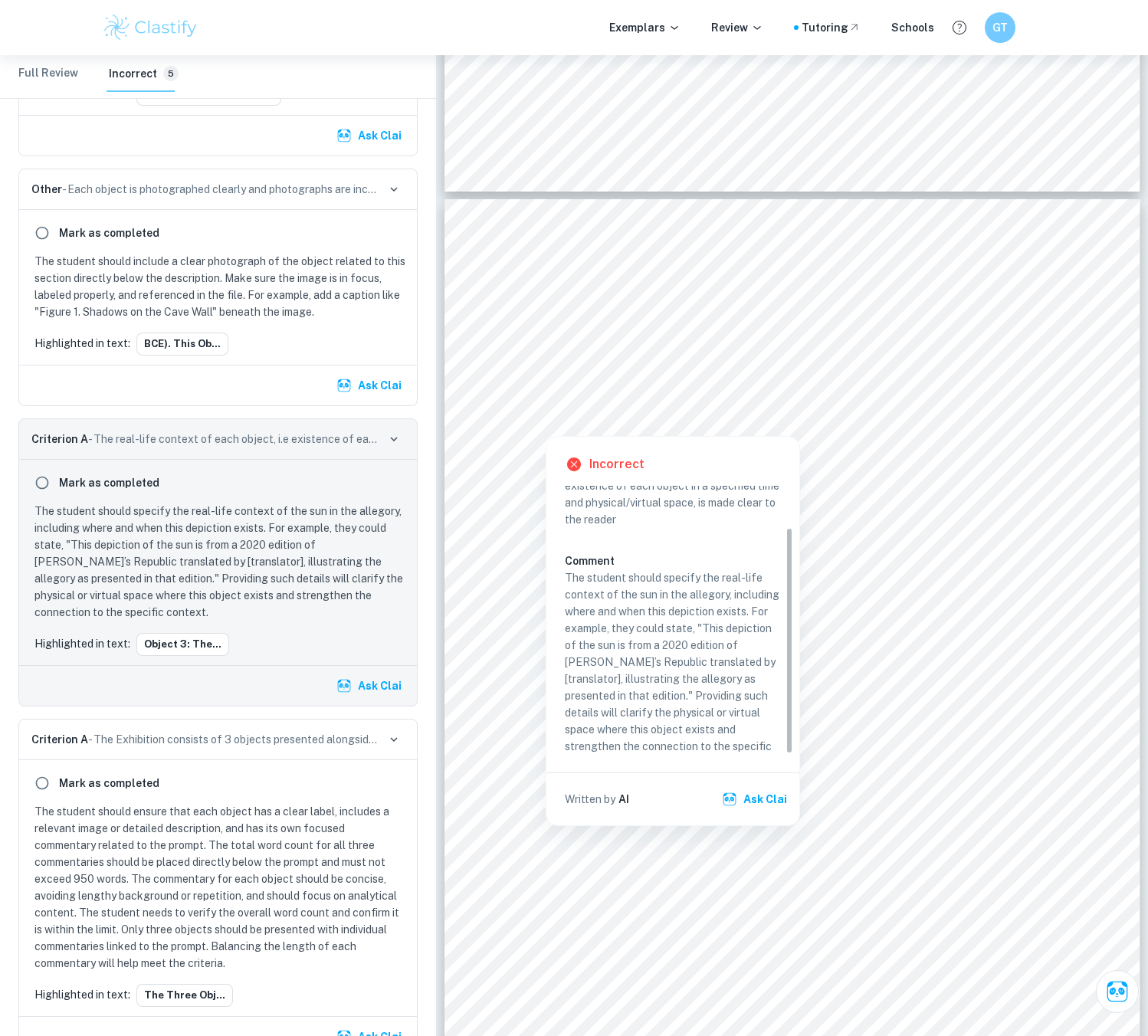
scroll to position [48, 0]
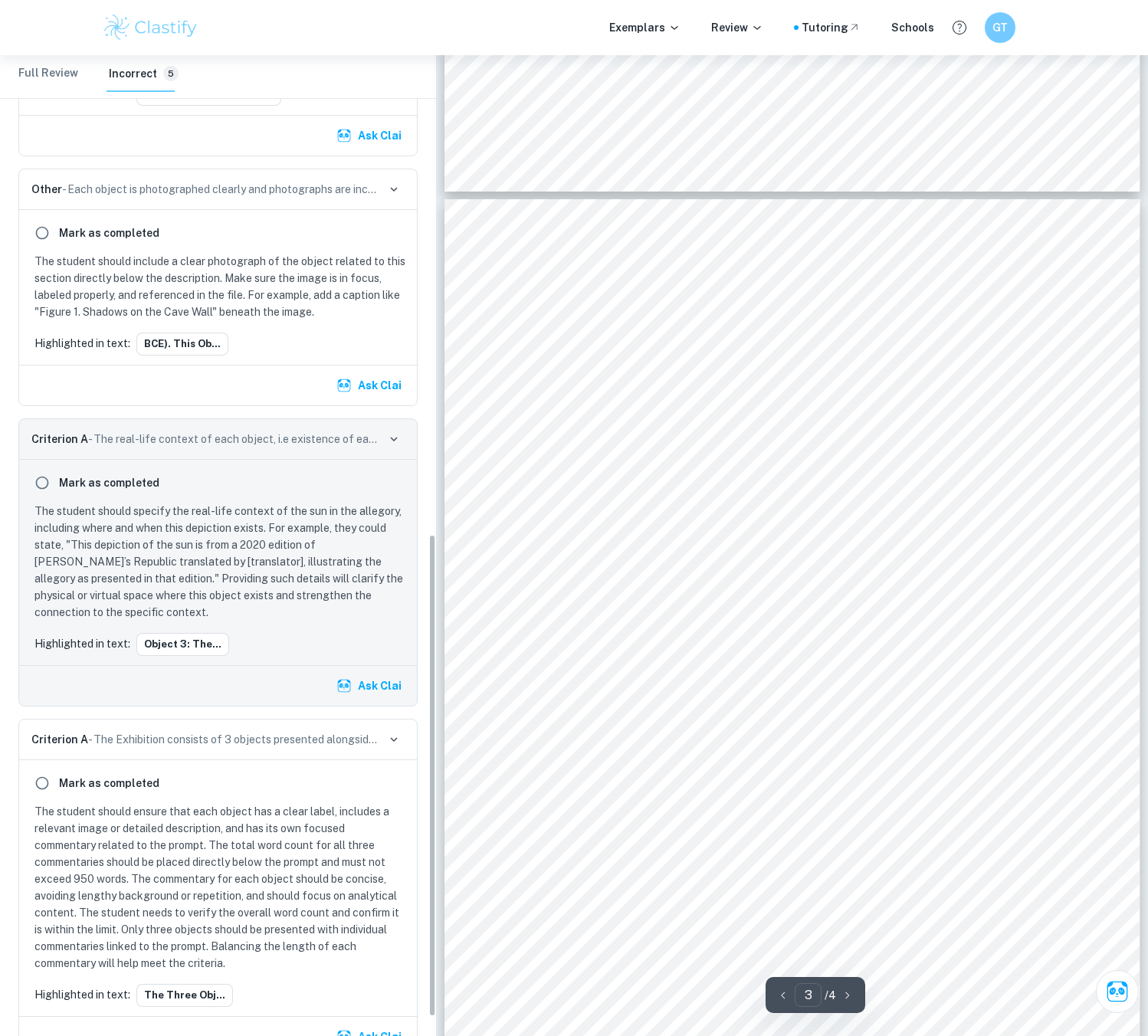
click at [391, 432] on icon "button" at bounding box center [393, 439] width 14 height 14
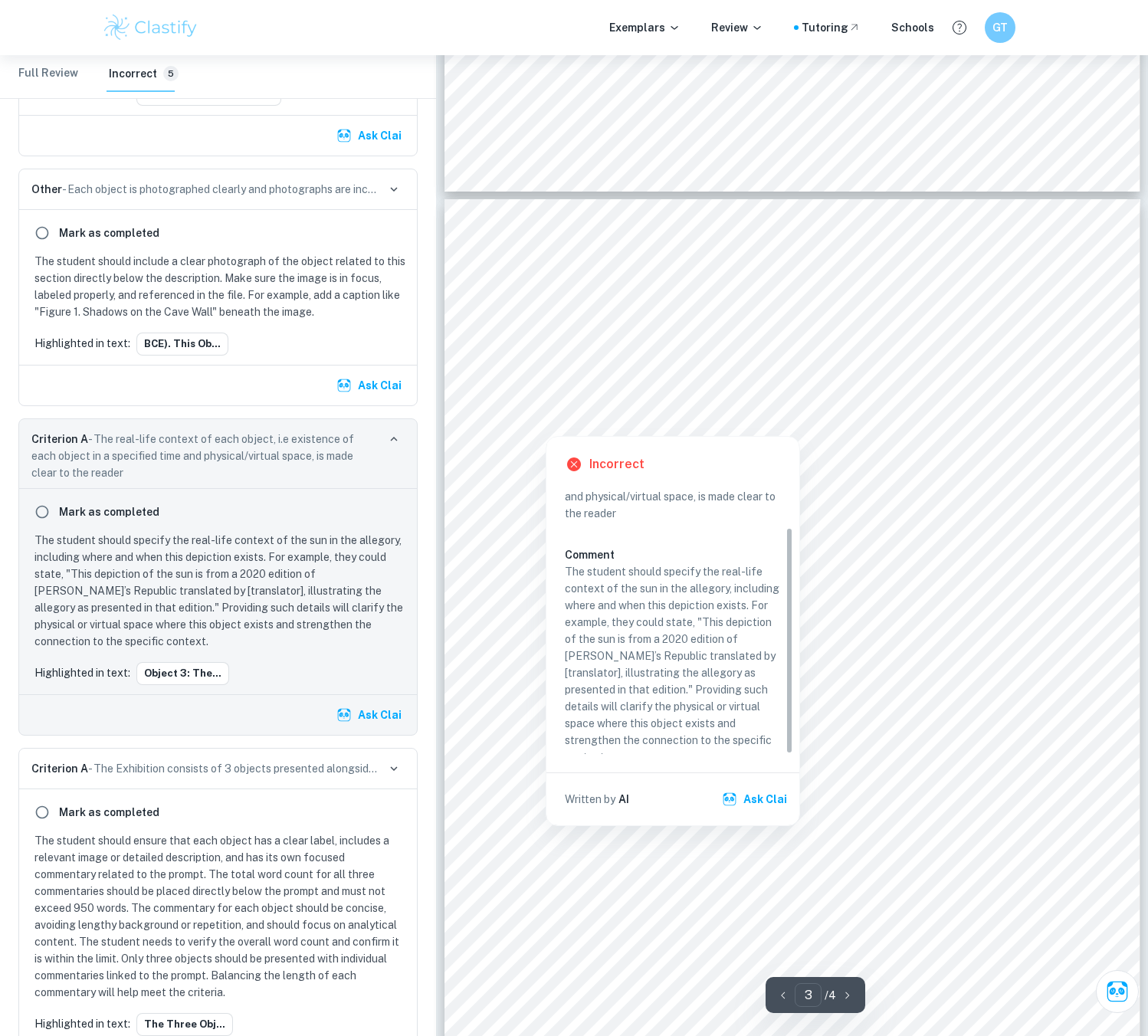
click at [644, 296] on div at bounding box center [793, 333] width 535 height 75
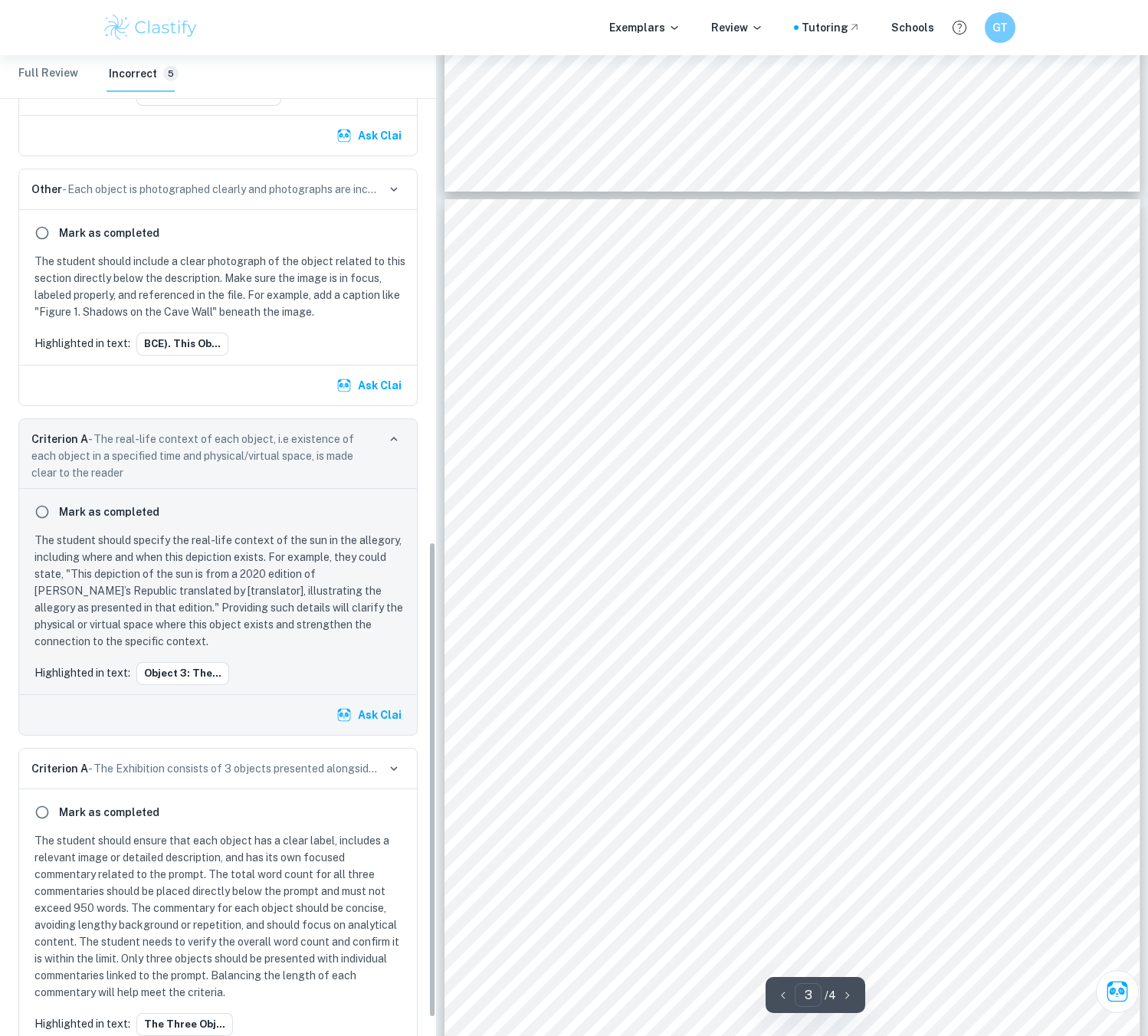
scroll to position [1001, 0]
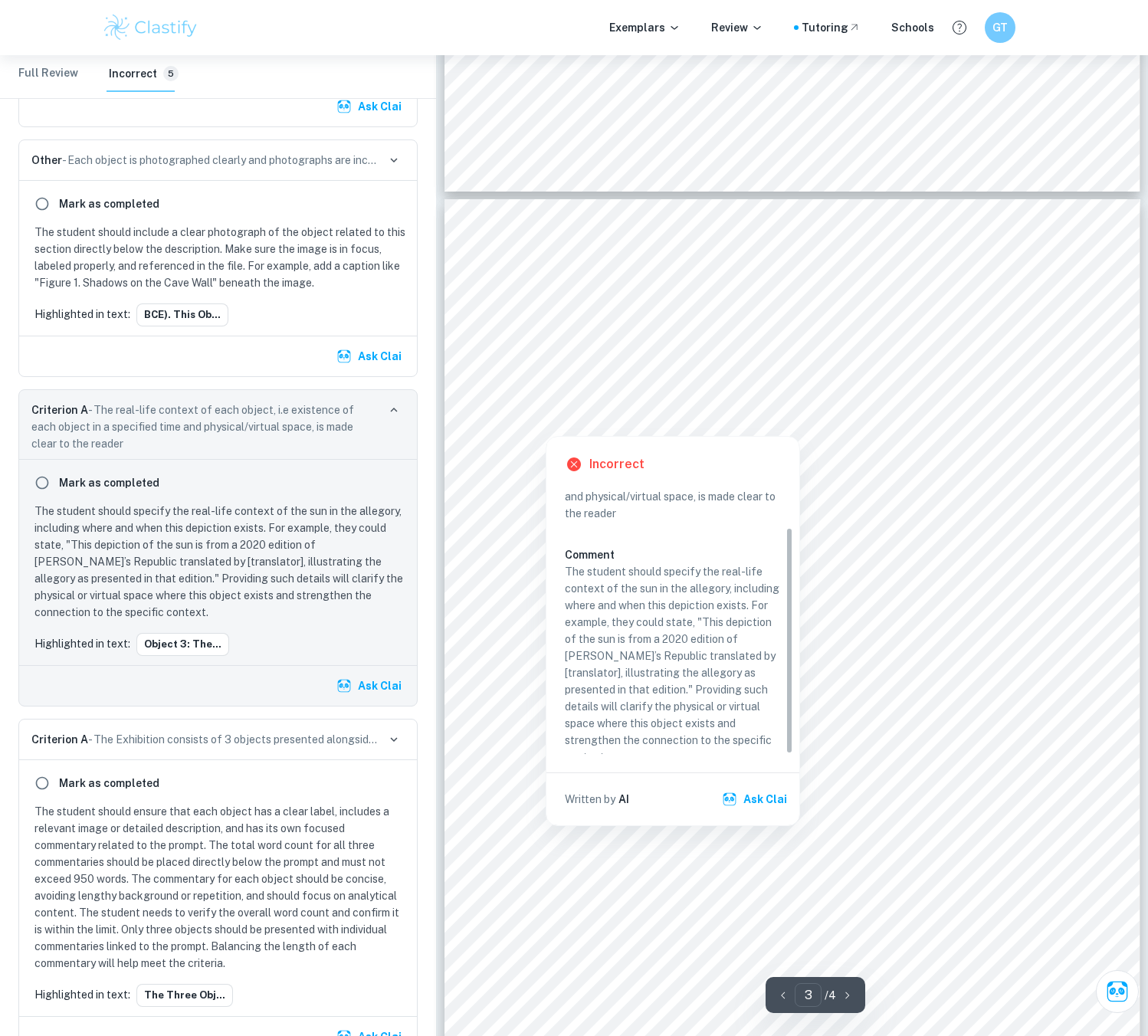
drag, startPoint x: 724, startPoint y: 291, endPoint x: 586, endPoint y: 295, distance: 138.1
click at [589, 295] on div at bounding box center [626, 315] width 200 height 67
drag, startPoint x: 533, startPoint y: 289, endPoint x: 625, endPoint y: 291, distance: 92.0
click at [625, 291] on div at bounding box center [626, 315] width 200 height 67
click at [787, 296] on div "Object 3: The Sun Outside the Cave The sun in the upper world is the final stag…" at bounding box center [792, 648] width 696 height 900
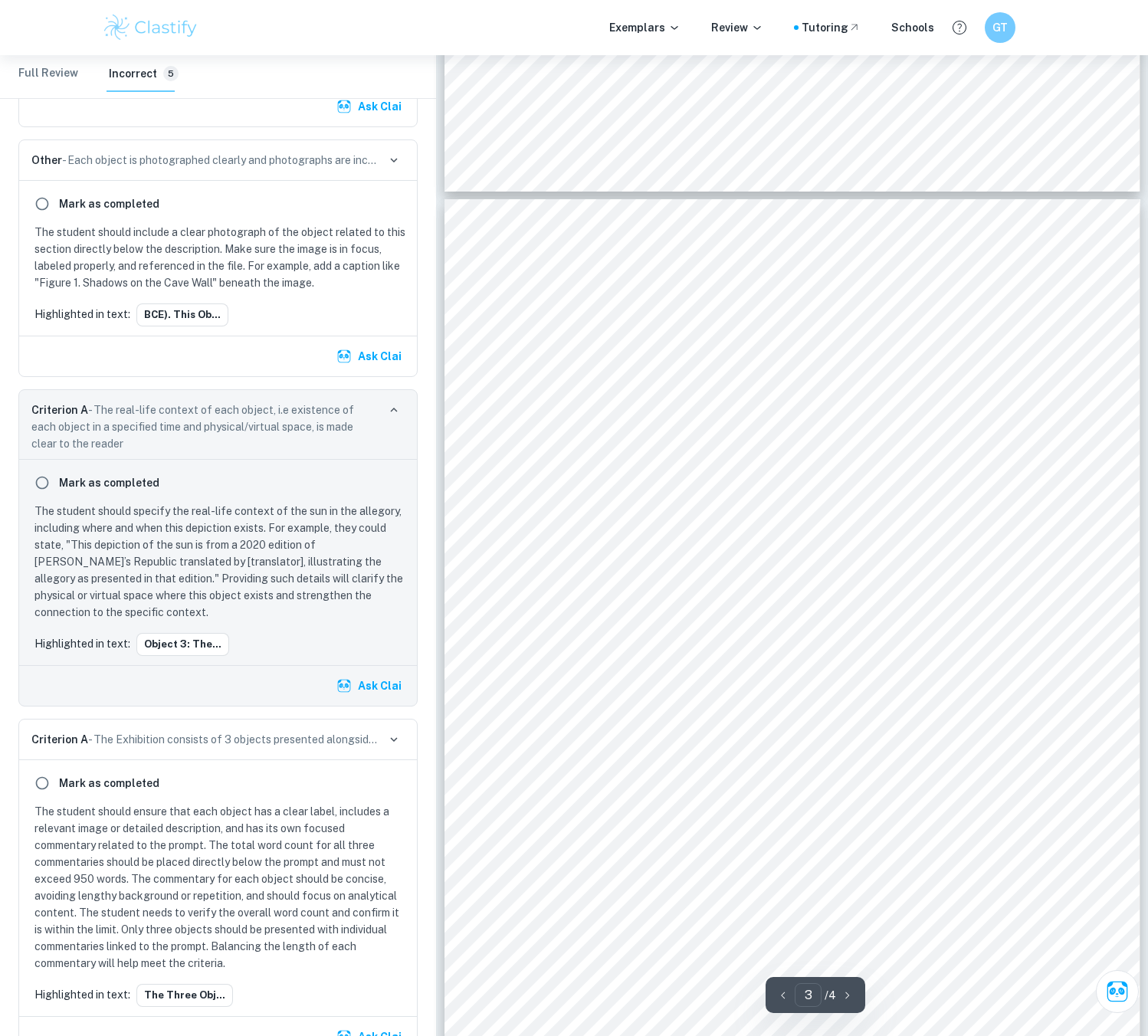
drag, startPoint x: 708, startPoint y: 290, endPoint x: 810, endPoint y: 261, distance: 106.0
click at [801, 266] on div "Object 3: The Sun Outside the Cave The sun in the upper world is the final stag…" at bounding box center [792, 648] width 696 height 900
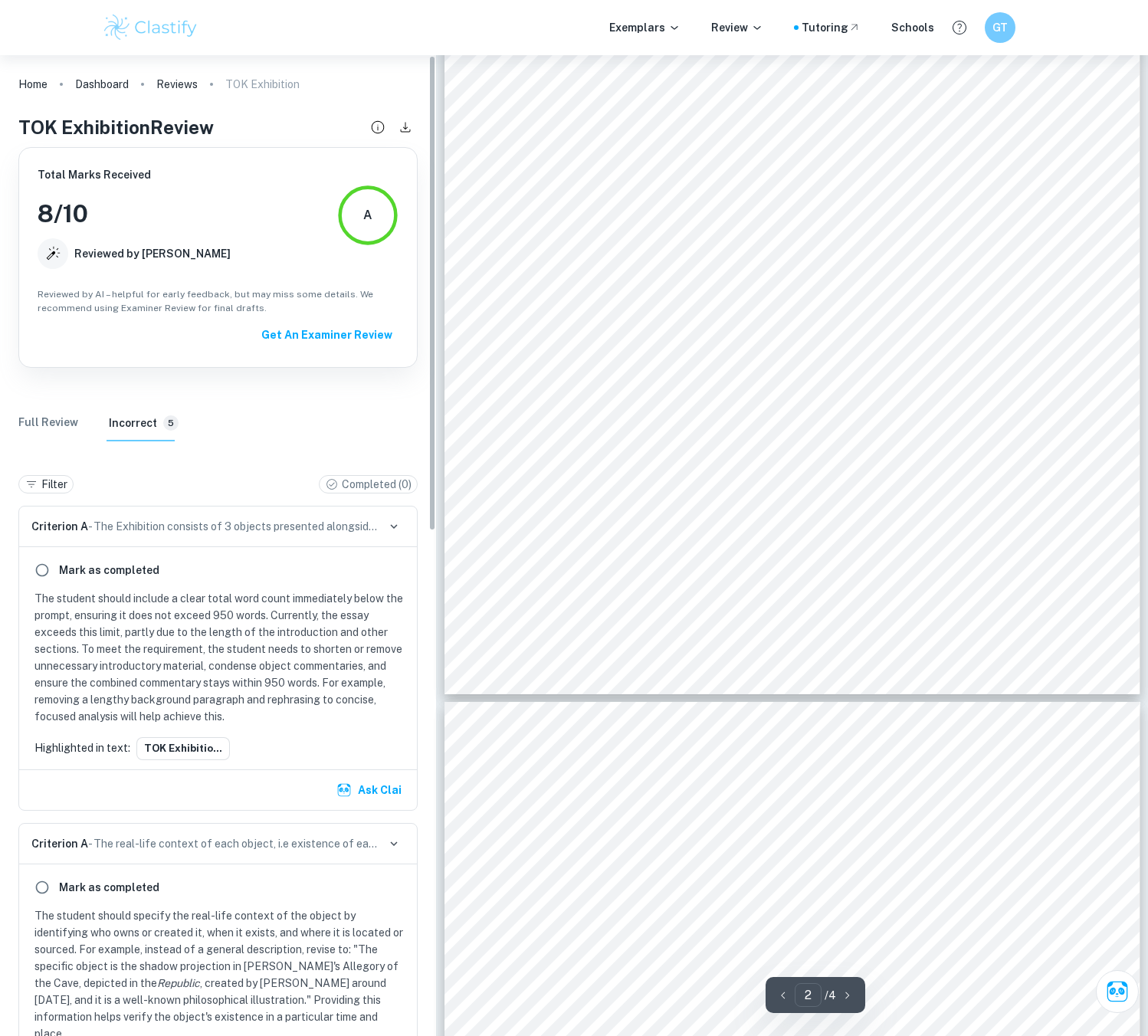
scroll to position [1149, 0]
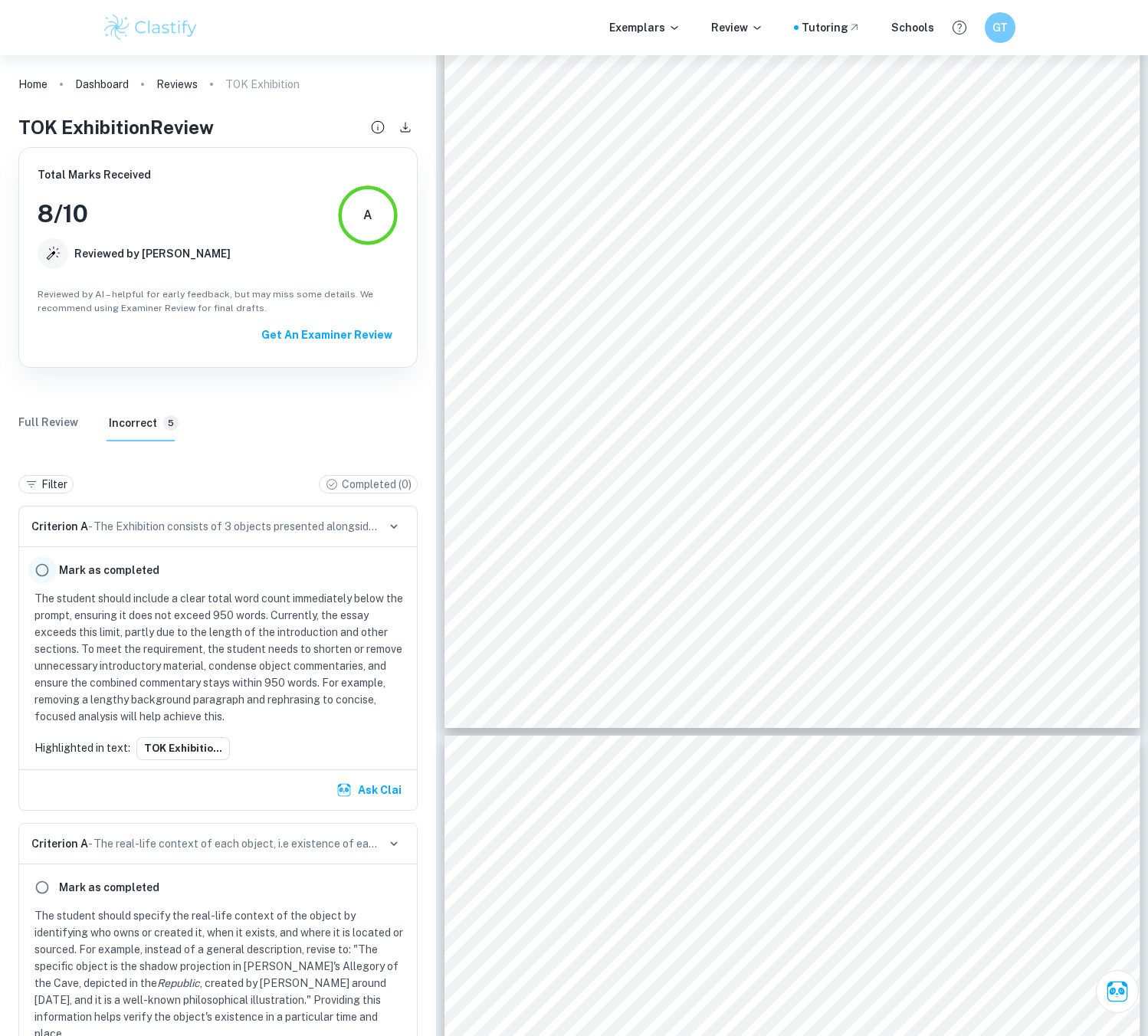
click at [36, 575] on input "radio" at bounding box center [42, 569] width 27 height 27
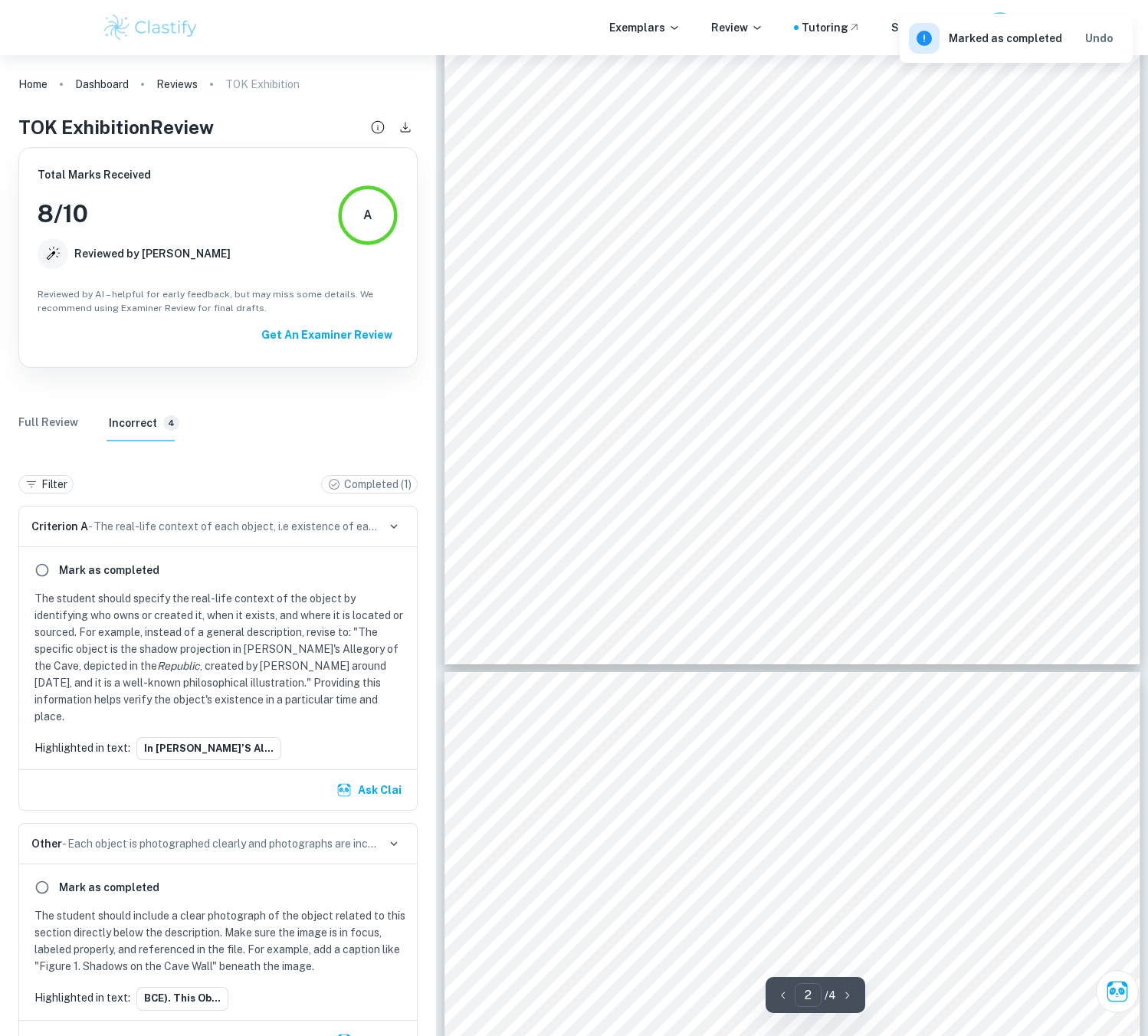
scroll to position [1226, 0]
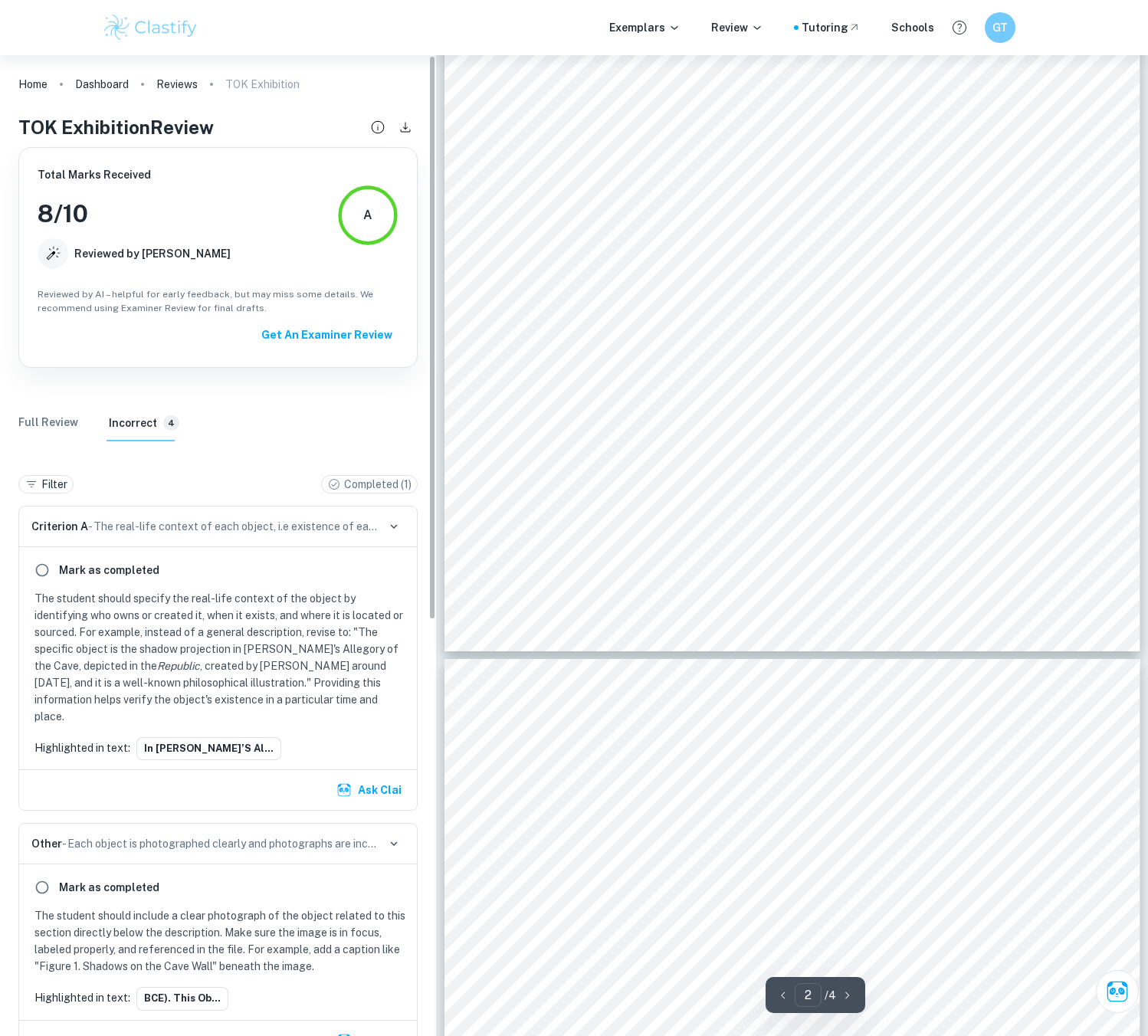
click at [164, 577] on div "Mark as completed" at bounding box center [218, 569] width 380 height 27
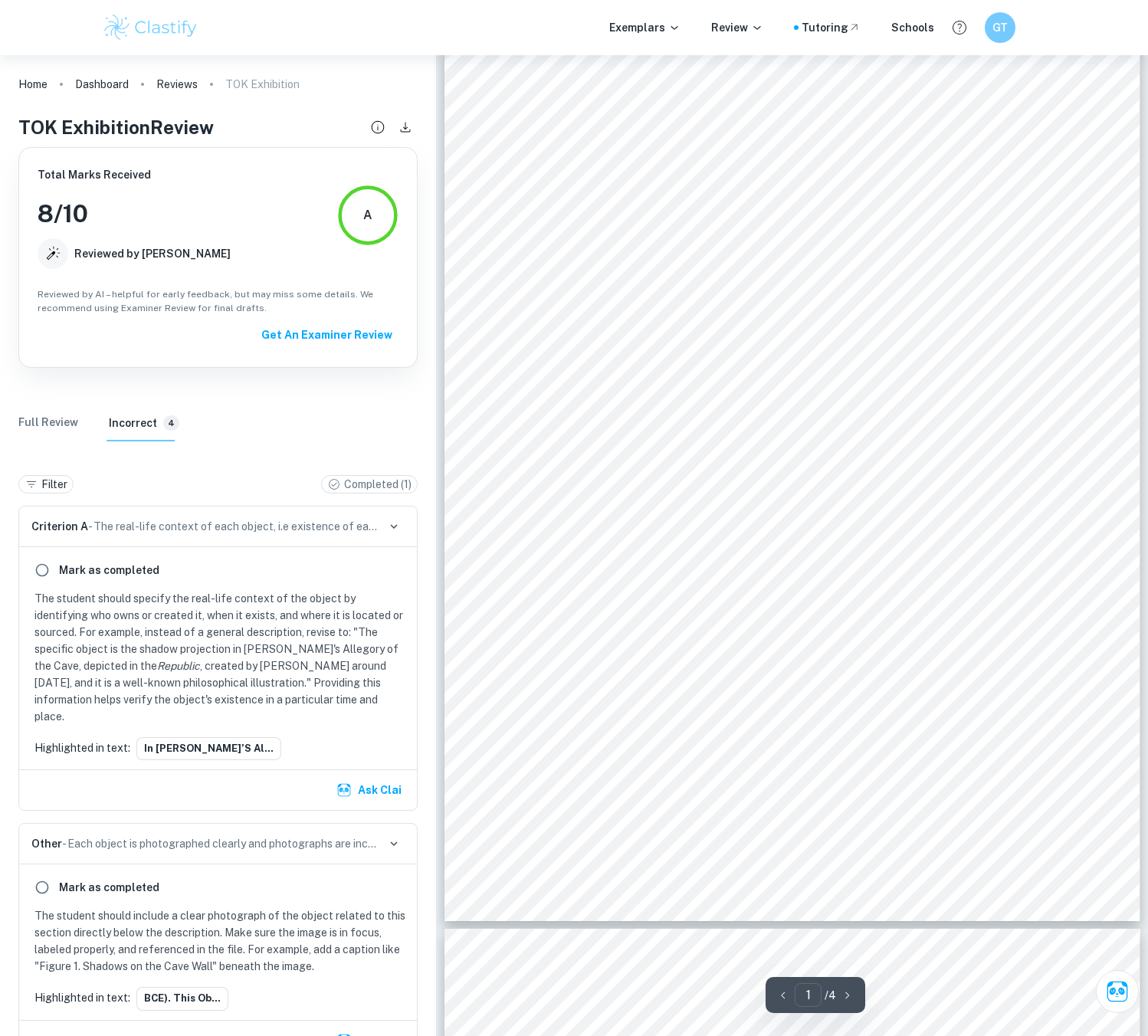
scroll to position [0, 0]
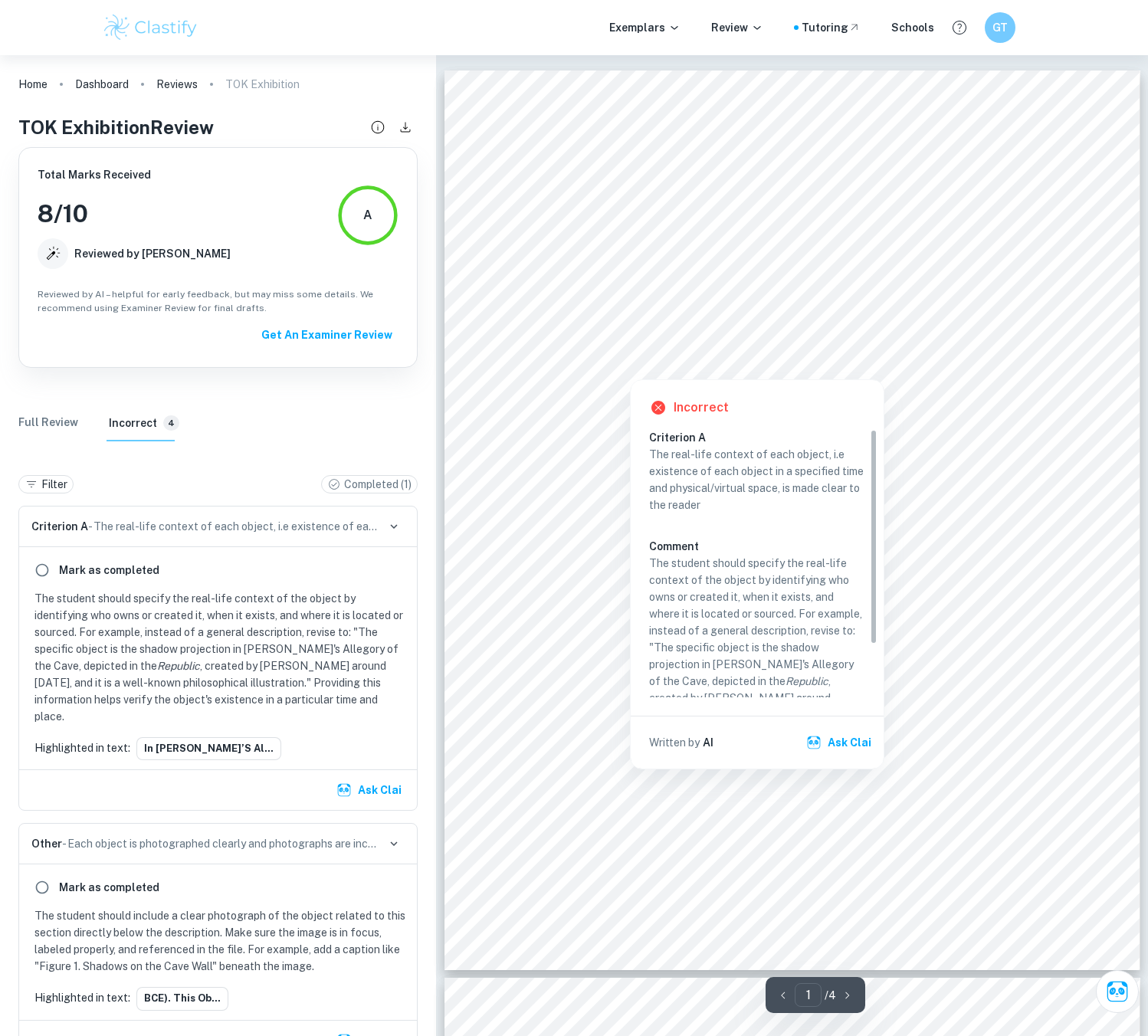
click at [832, 331] on div at bounding box center [793, 346] width 535 height 31
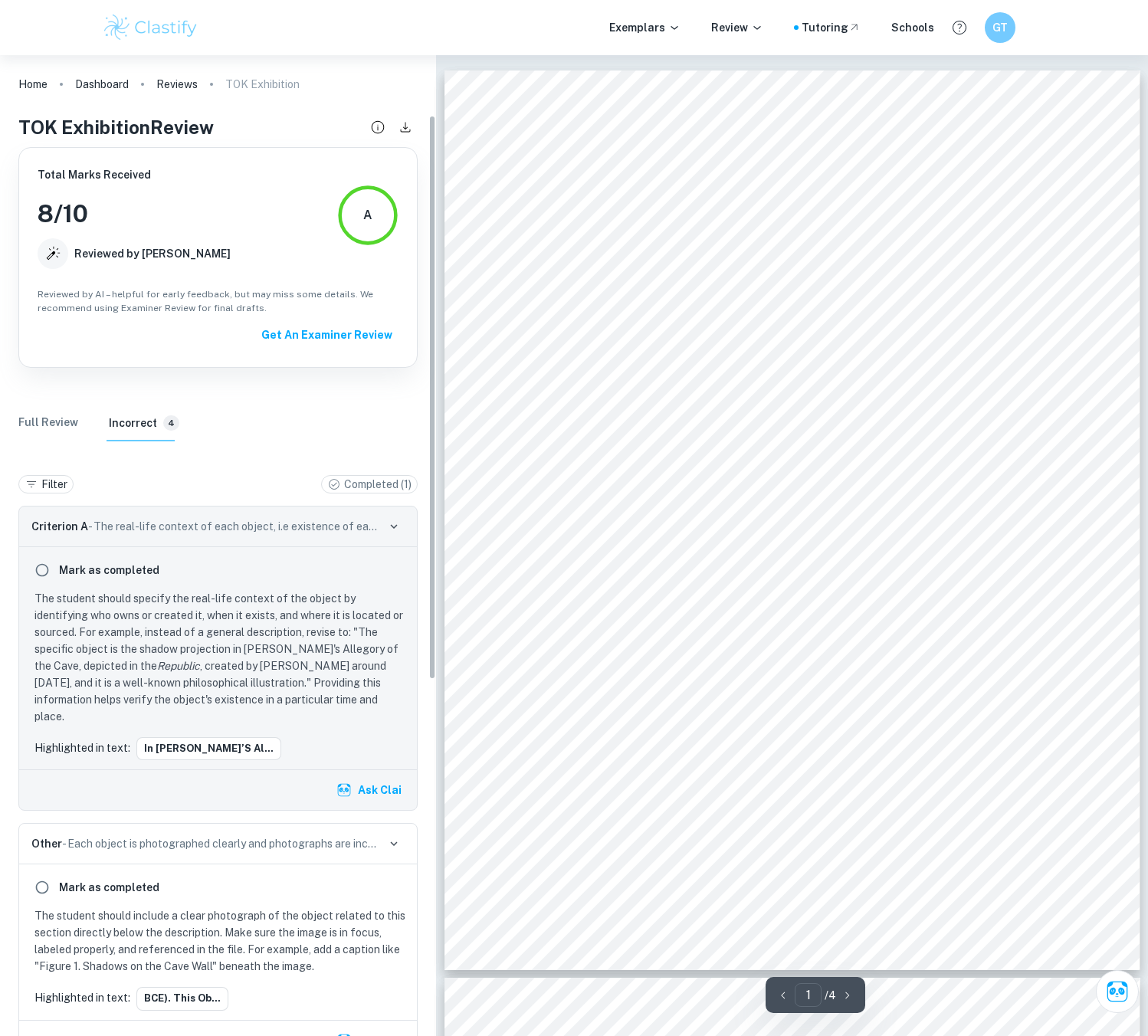
scroll to position [104, 0]
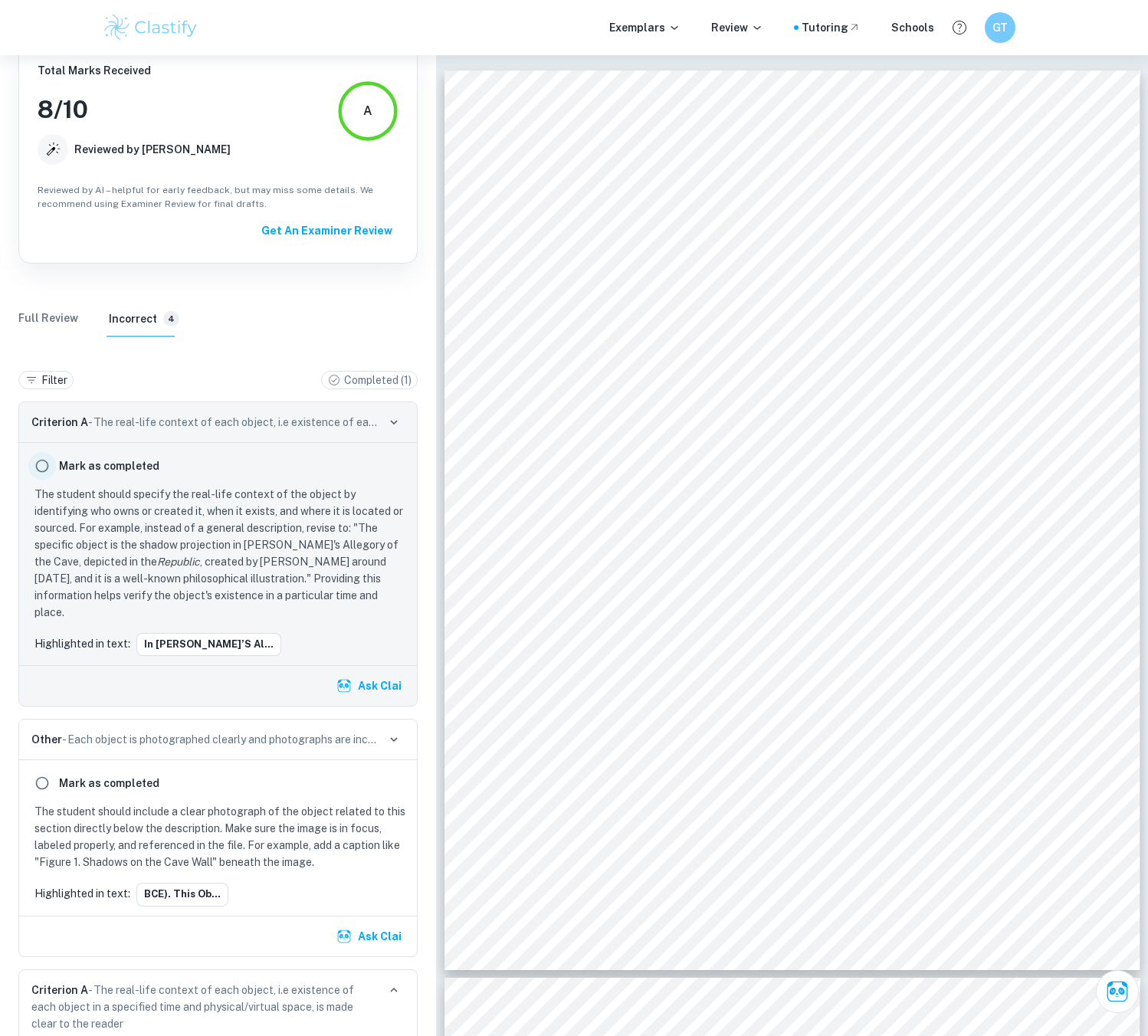
click at [45, 464] on input "radio" at bounding box center [42, 466] width 27 height 27
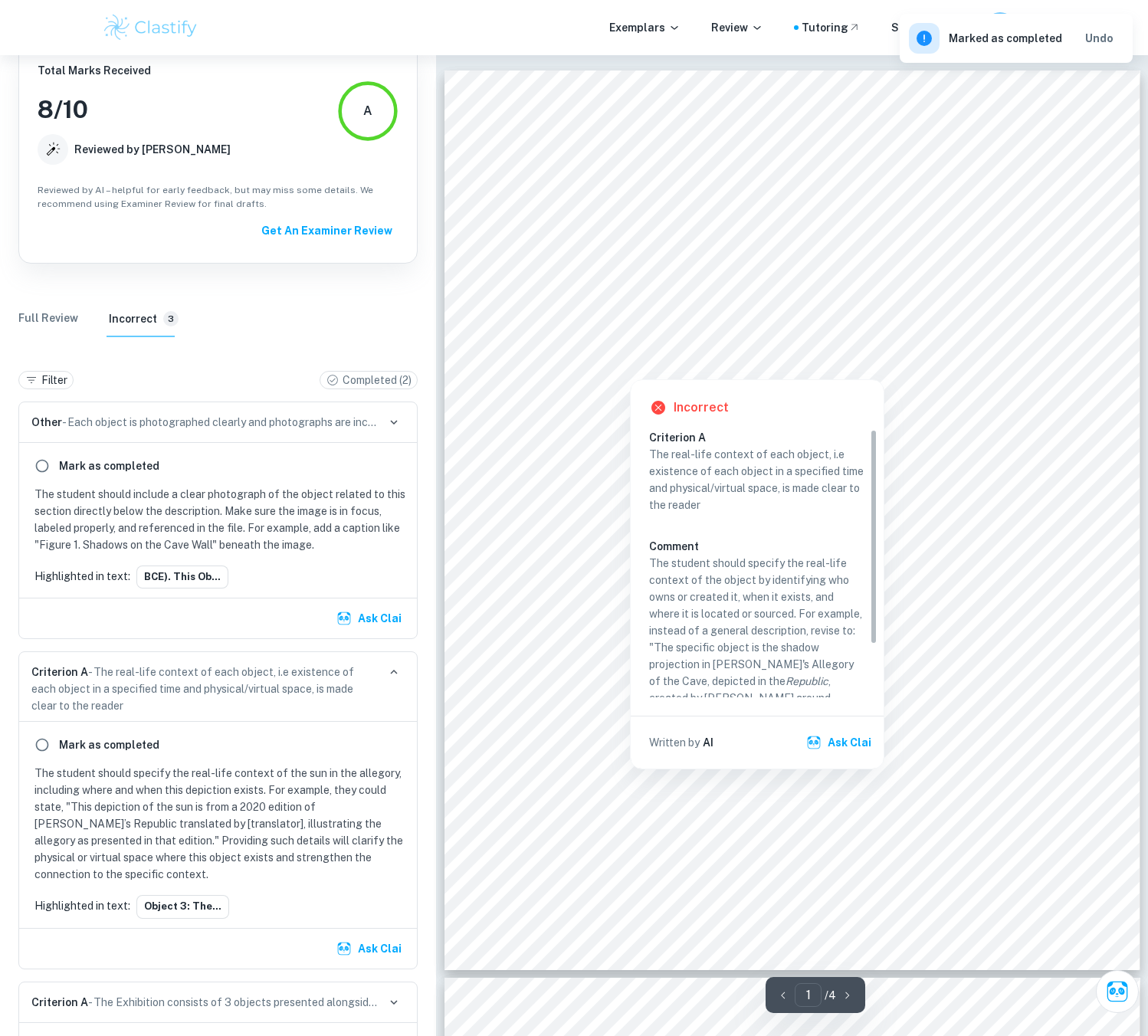
click at [657, 340] on div at bounding box center [793, 346] width 535 height 31
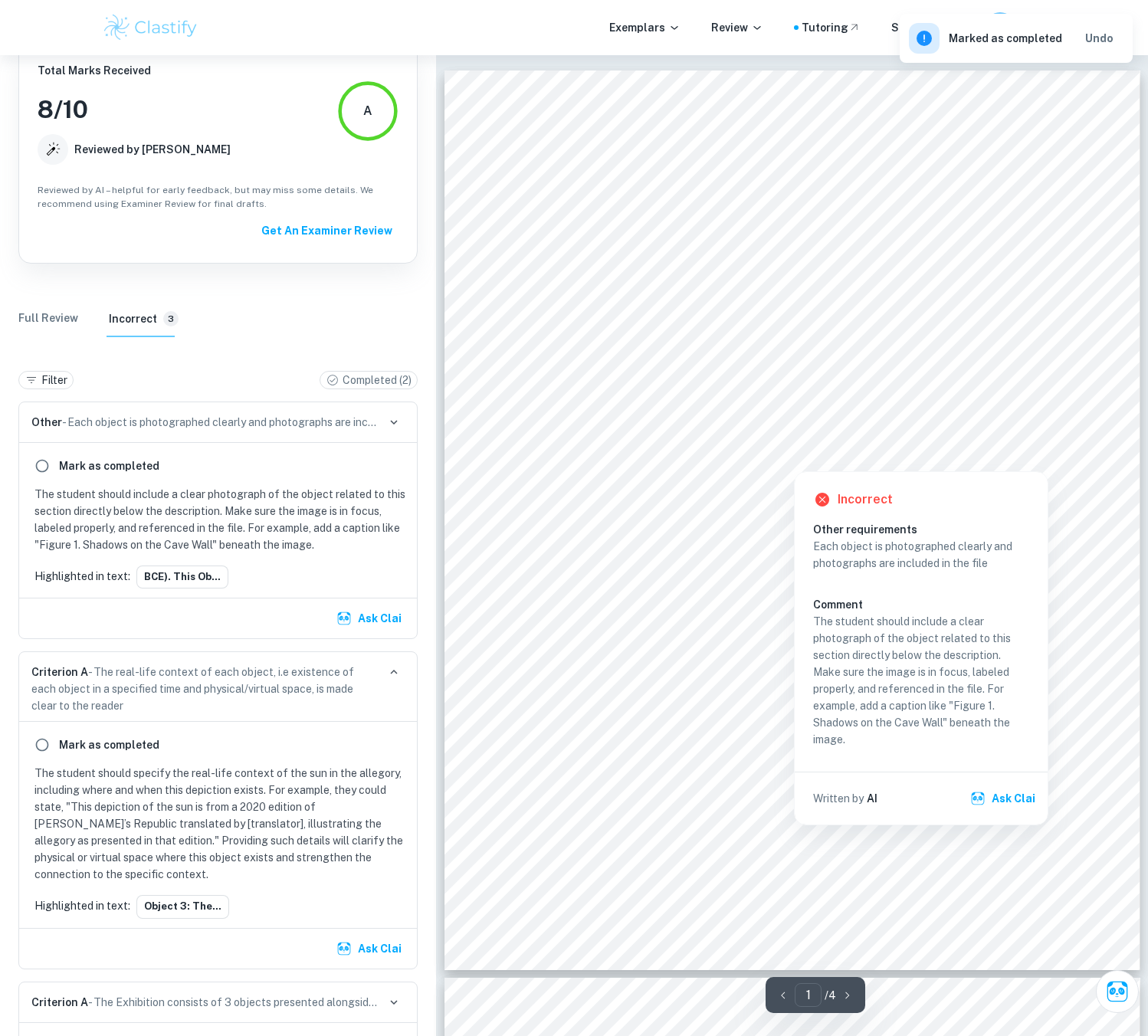
click at [596, 416] on div at bounding box center [793, 413] width 535 height 31
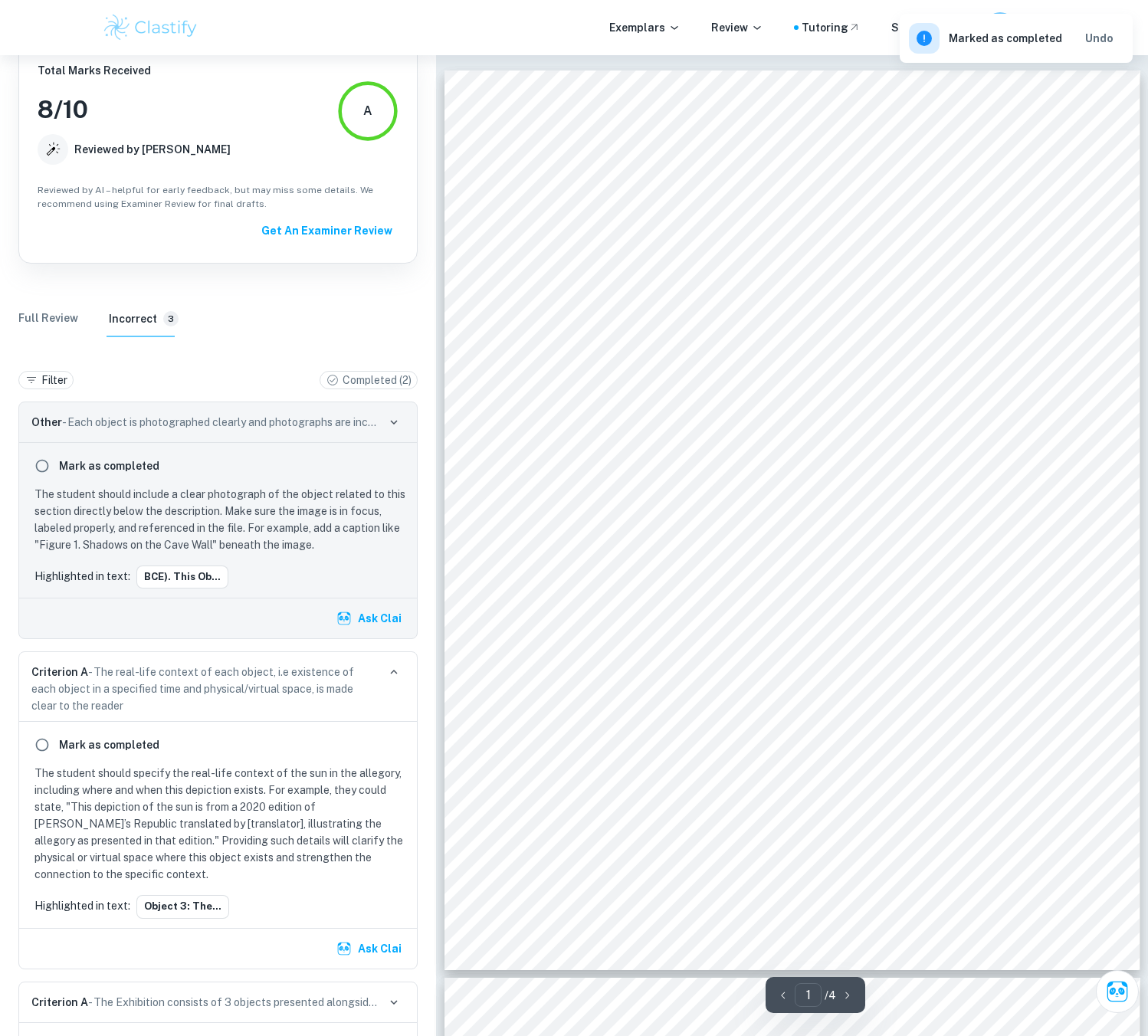
scroll to position [79, 0]
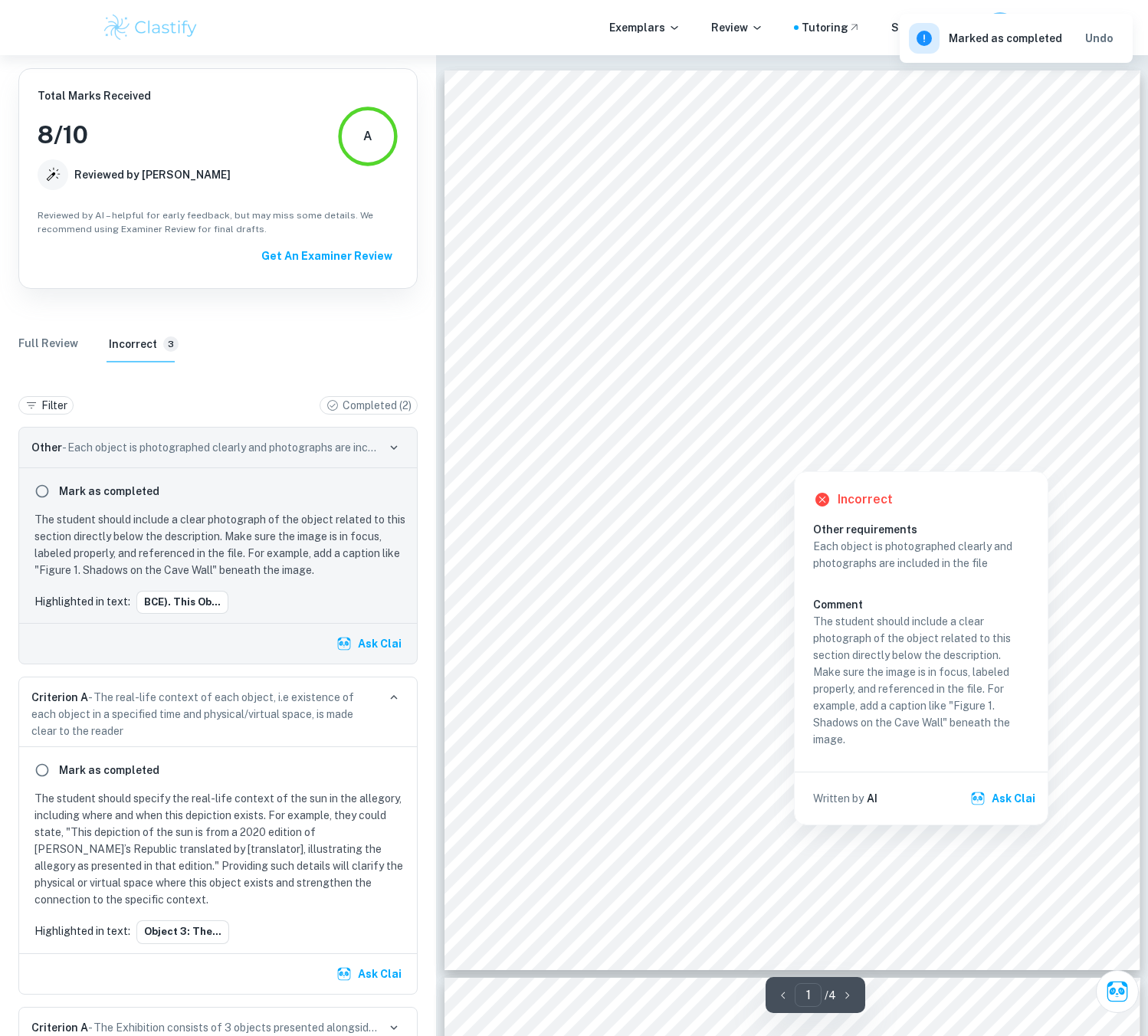
click at [644, 424] on div at bounding box center [793, 413] width 535 height 31
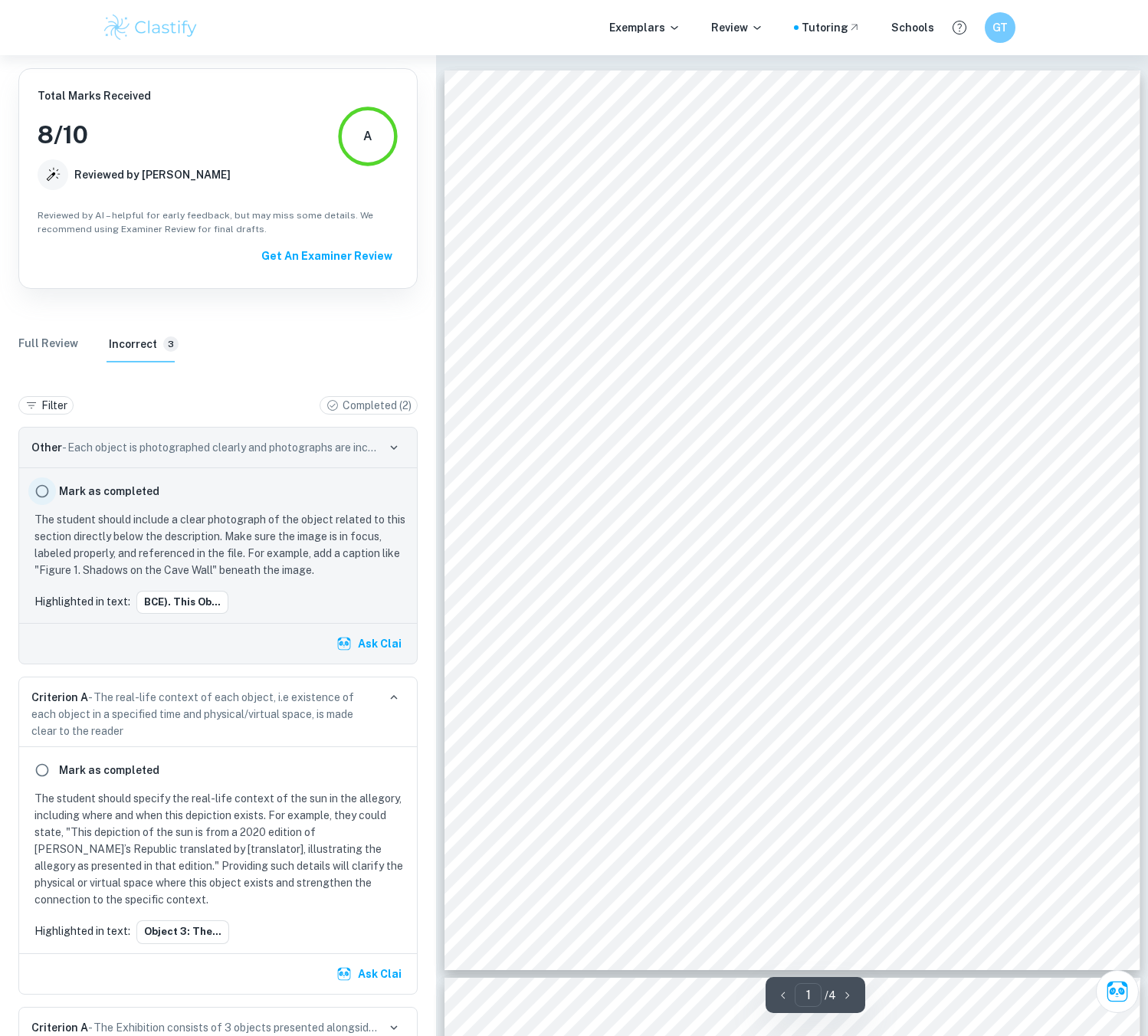
click at [48, 492] on input "radio" at bounding box center [42, 491] width 27 height 27
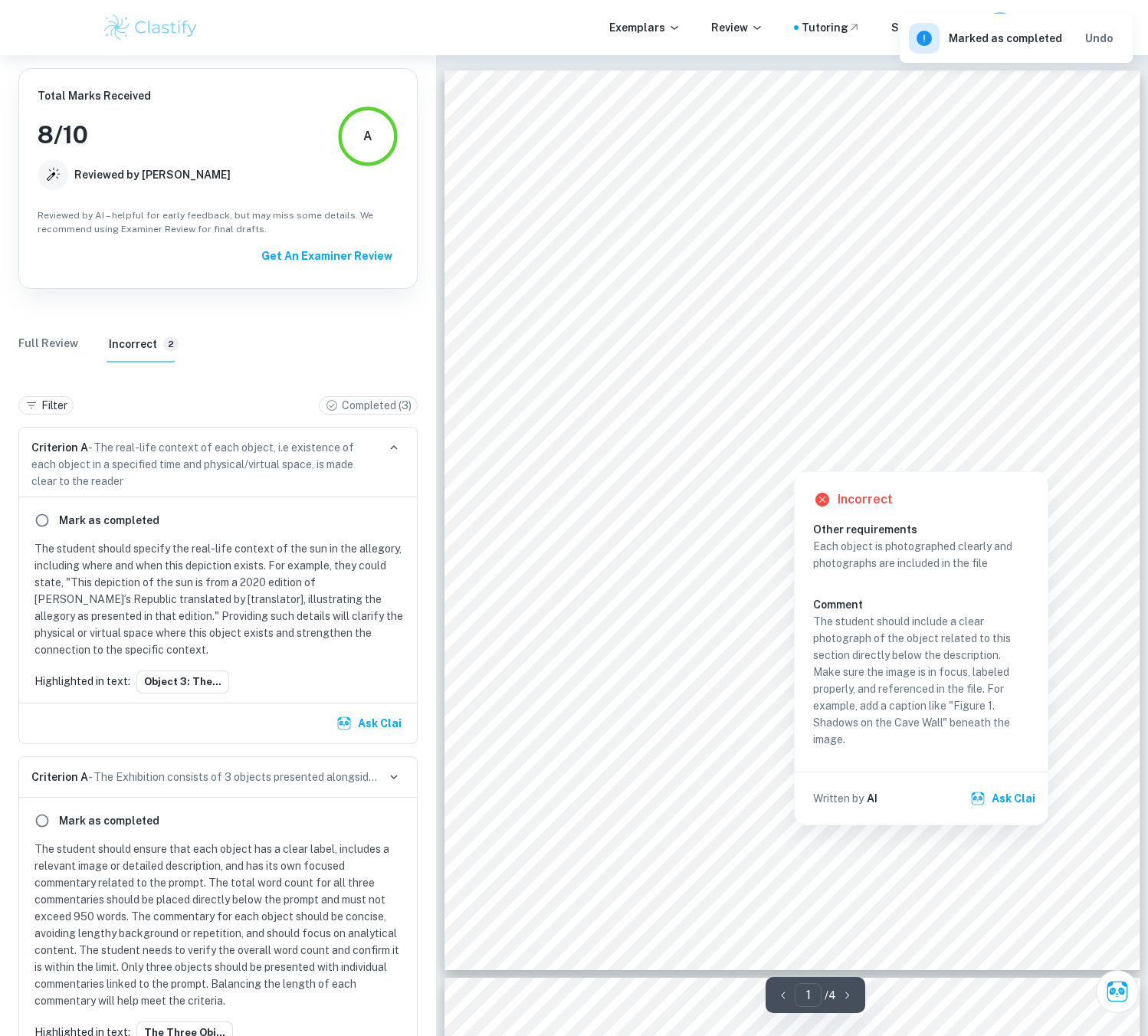
click at [631, 431] on div at bounding box center [793, 434] width 534 height 27
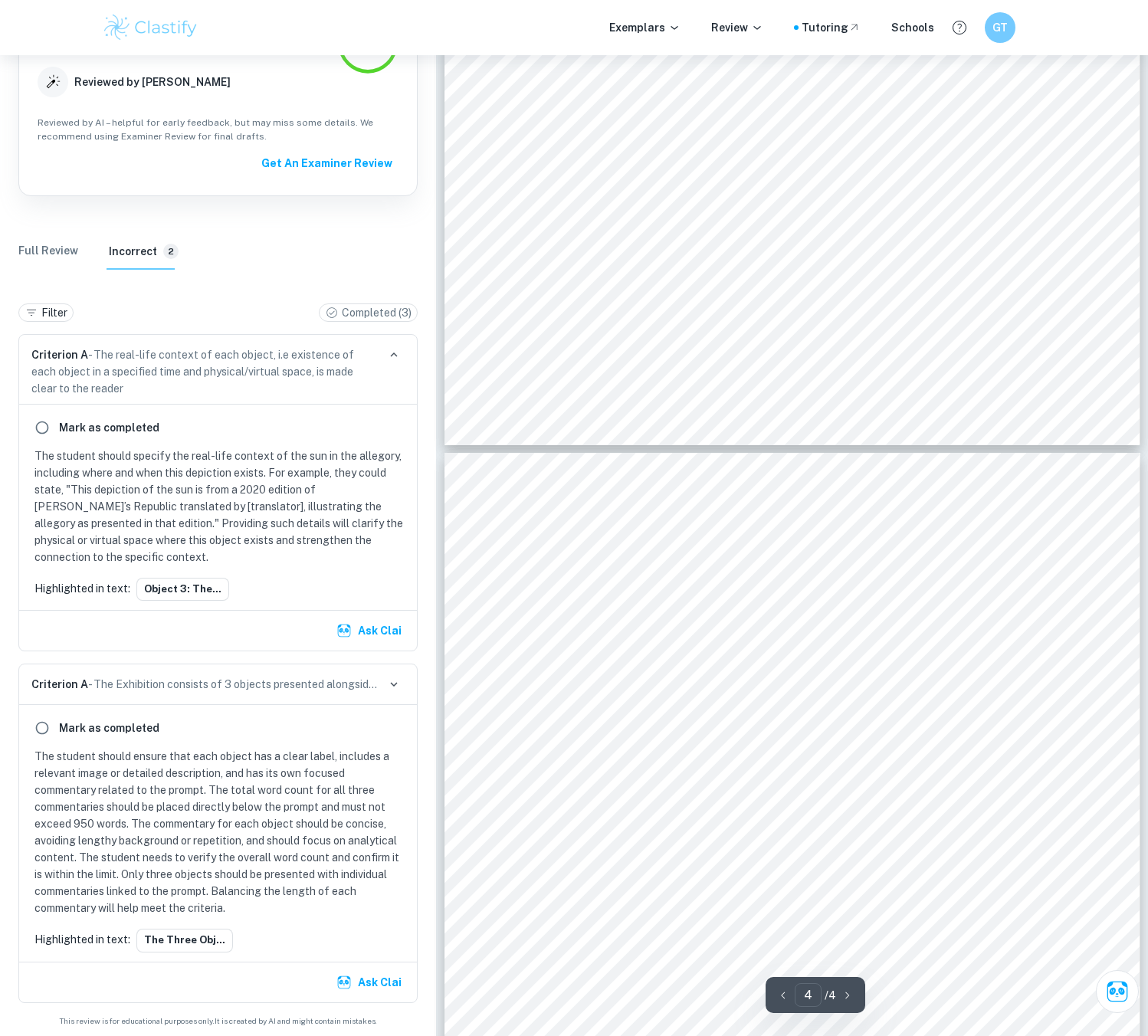
scroll to position [2374, 0]
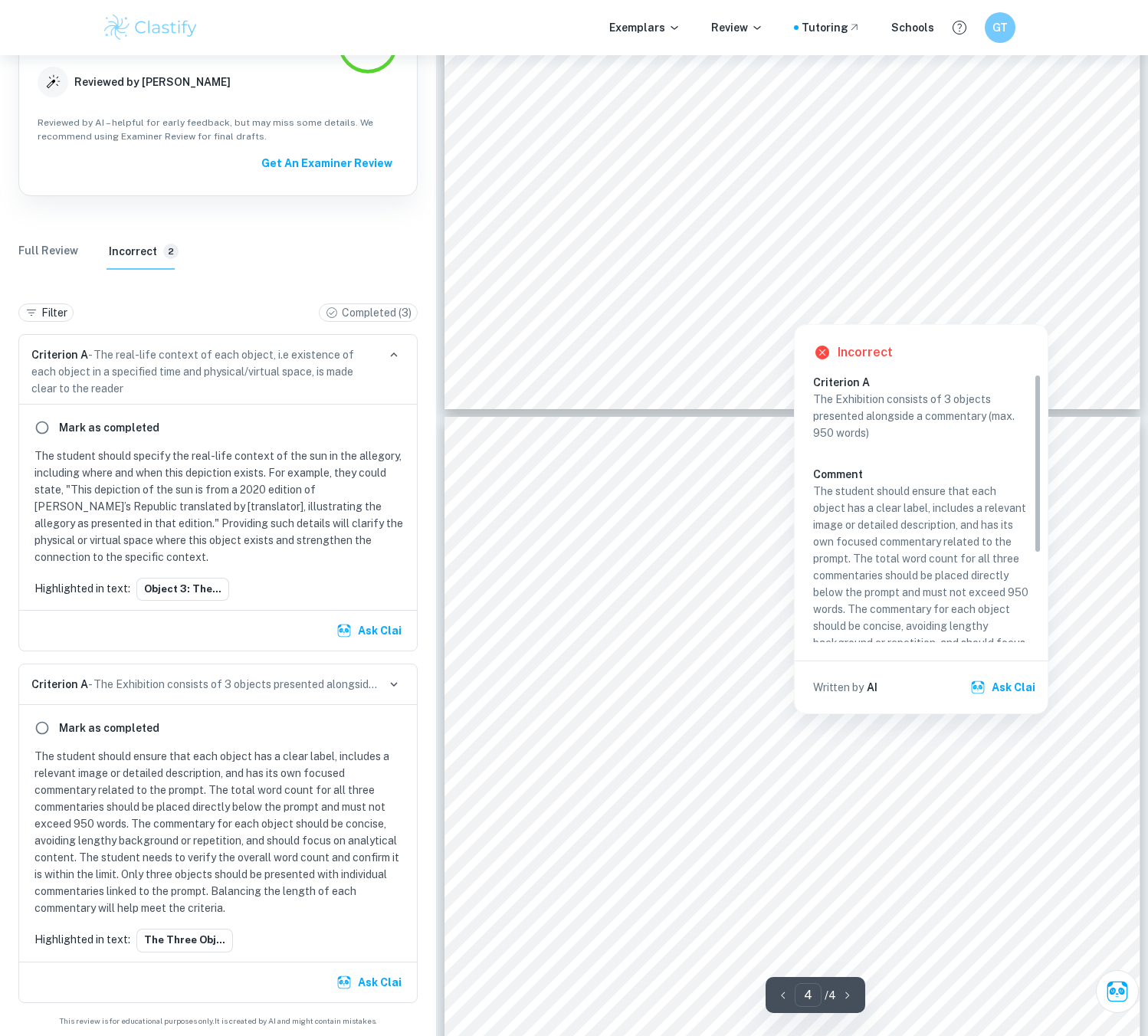
click at [736, 287] on div at bounding box center [793, 290] width 535 height 31
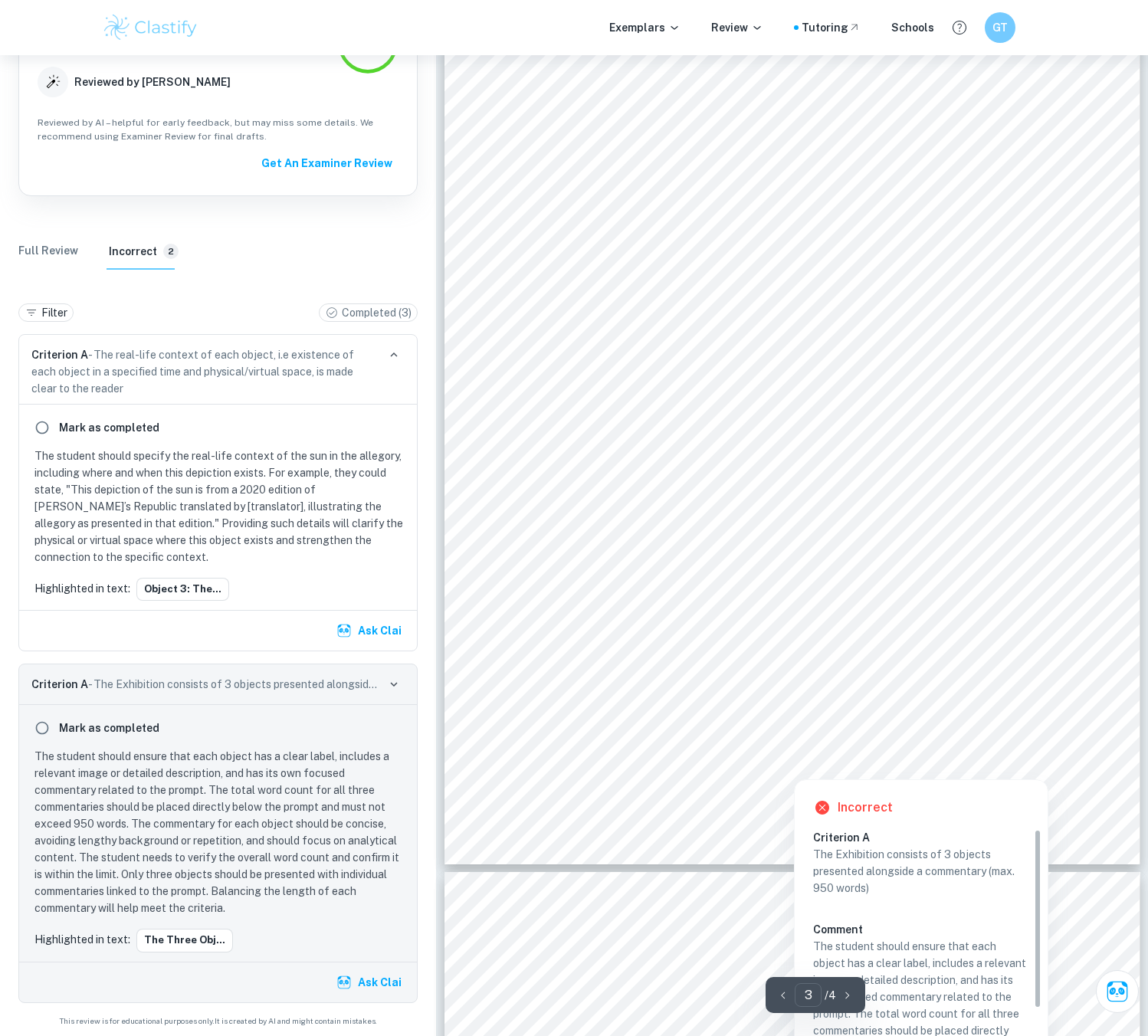
scroll to position [1915, 0]
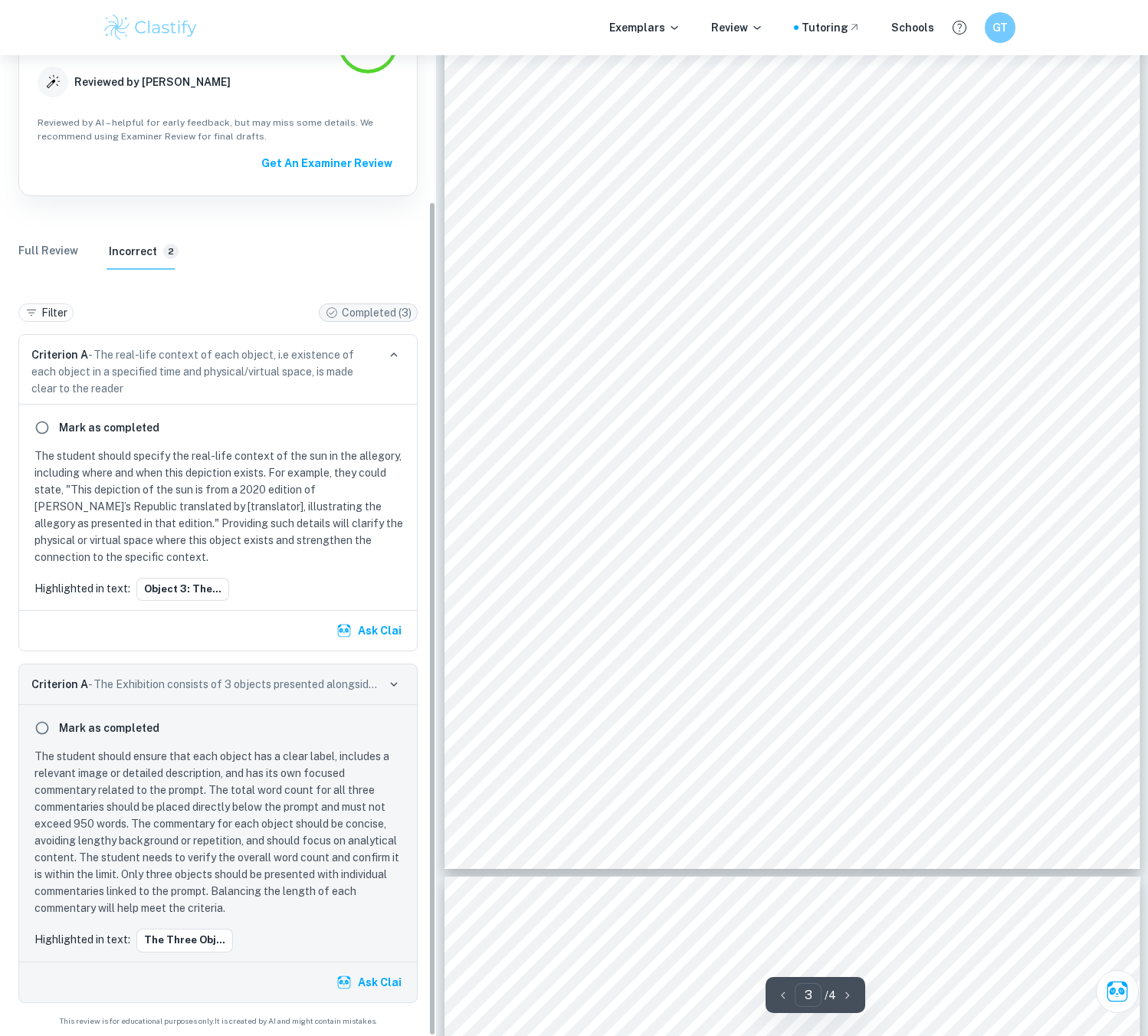
click at [381, 314] on p "Completed ( 3 )" at bounding box center [376, 312] width 70 height 17
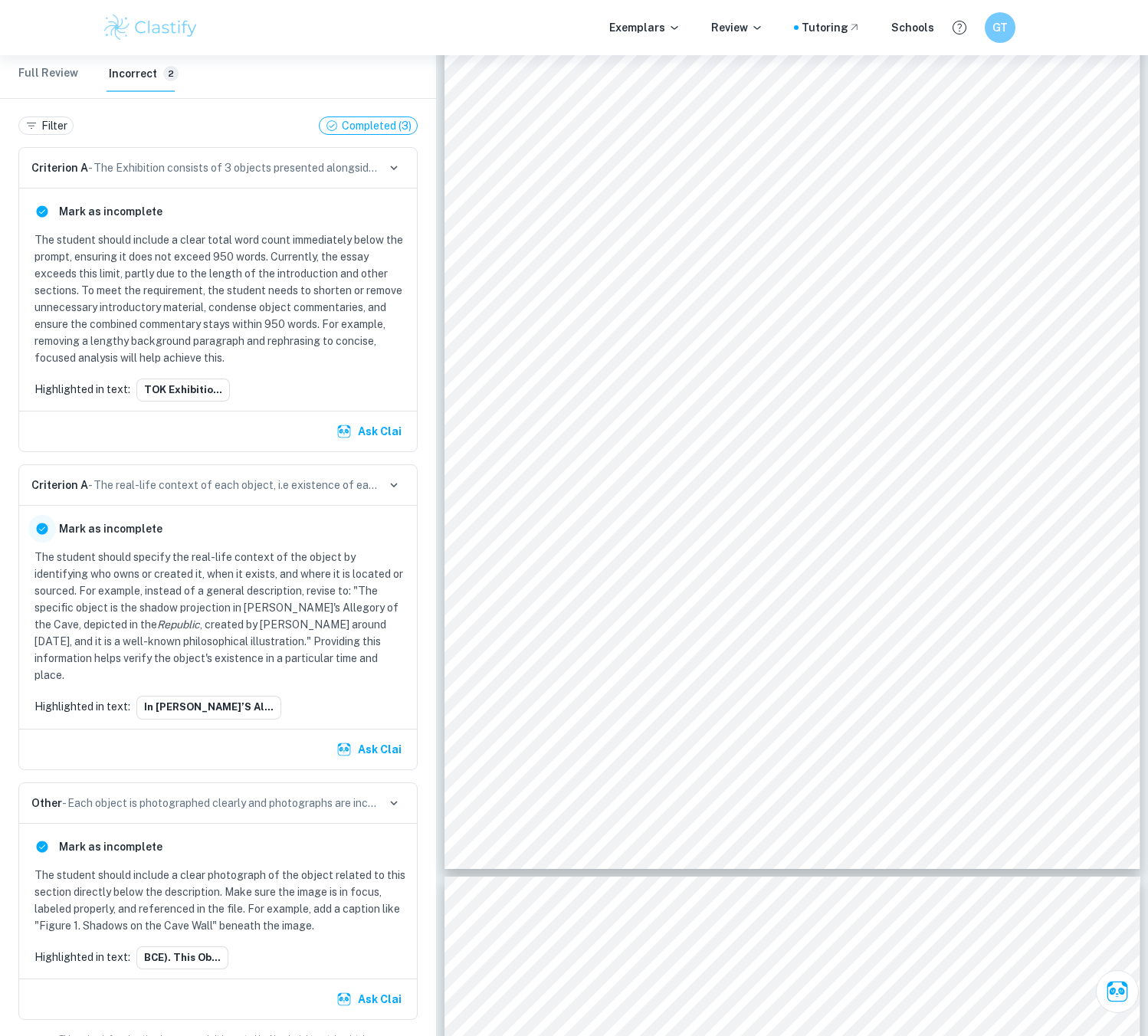
click at [45, 523] on input "radio" at bounding box center [42, 528] width 27 height 27
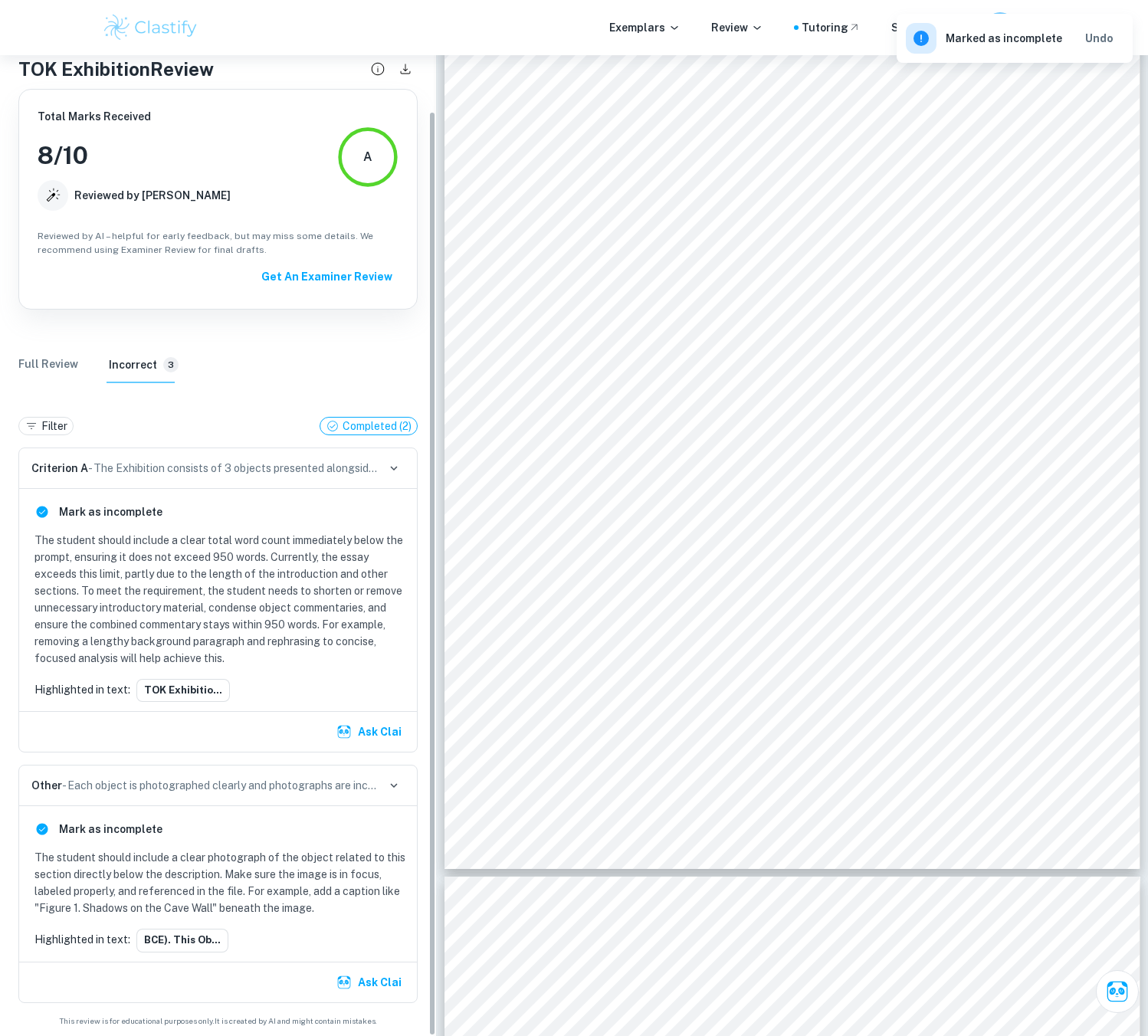
scroll to position [58, 0]
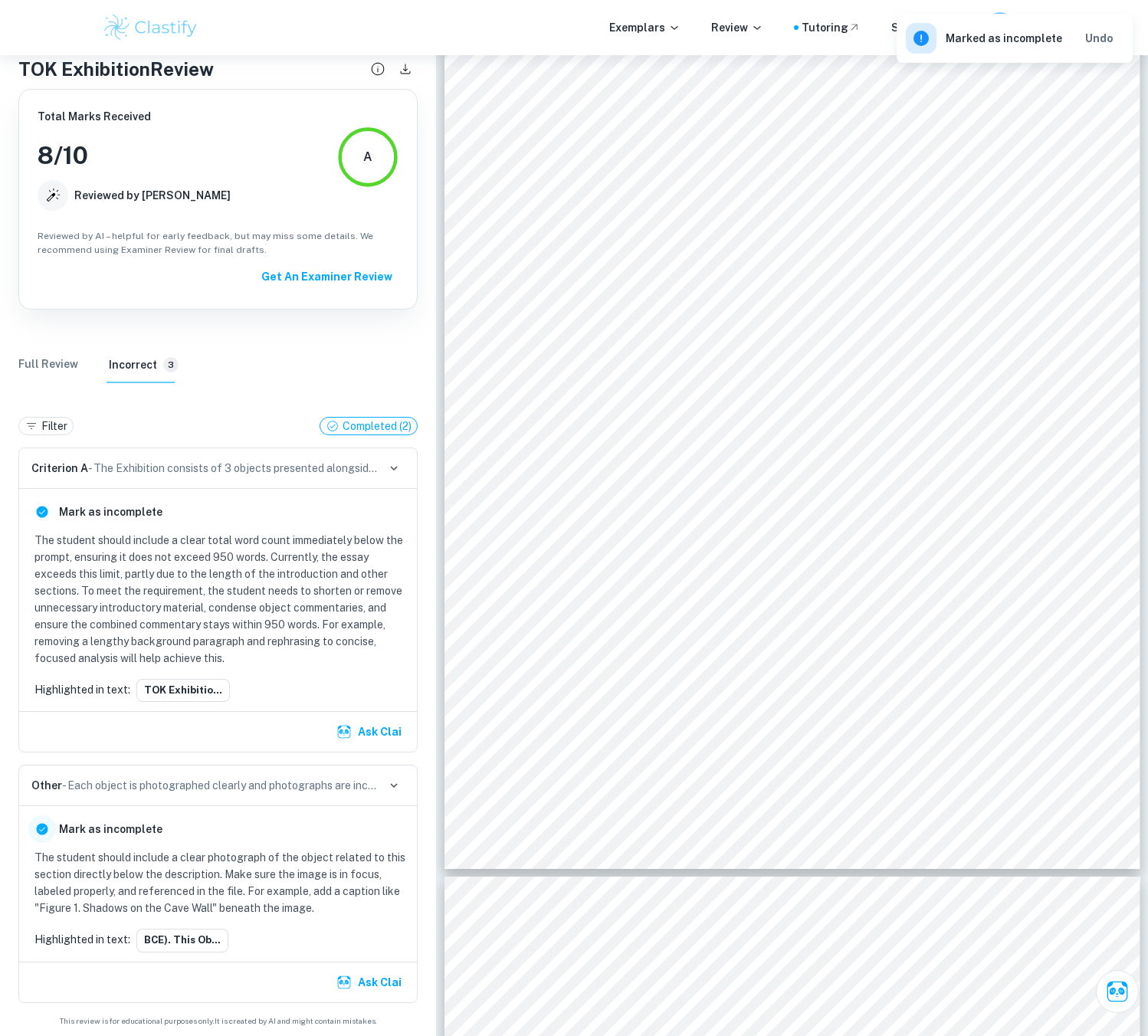
click at [37, 826] on input "radio" at bounding box center [42, 829] width 27 height 27
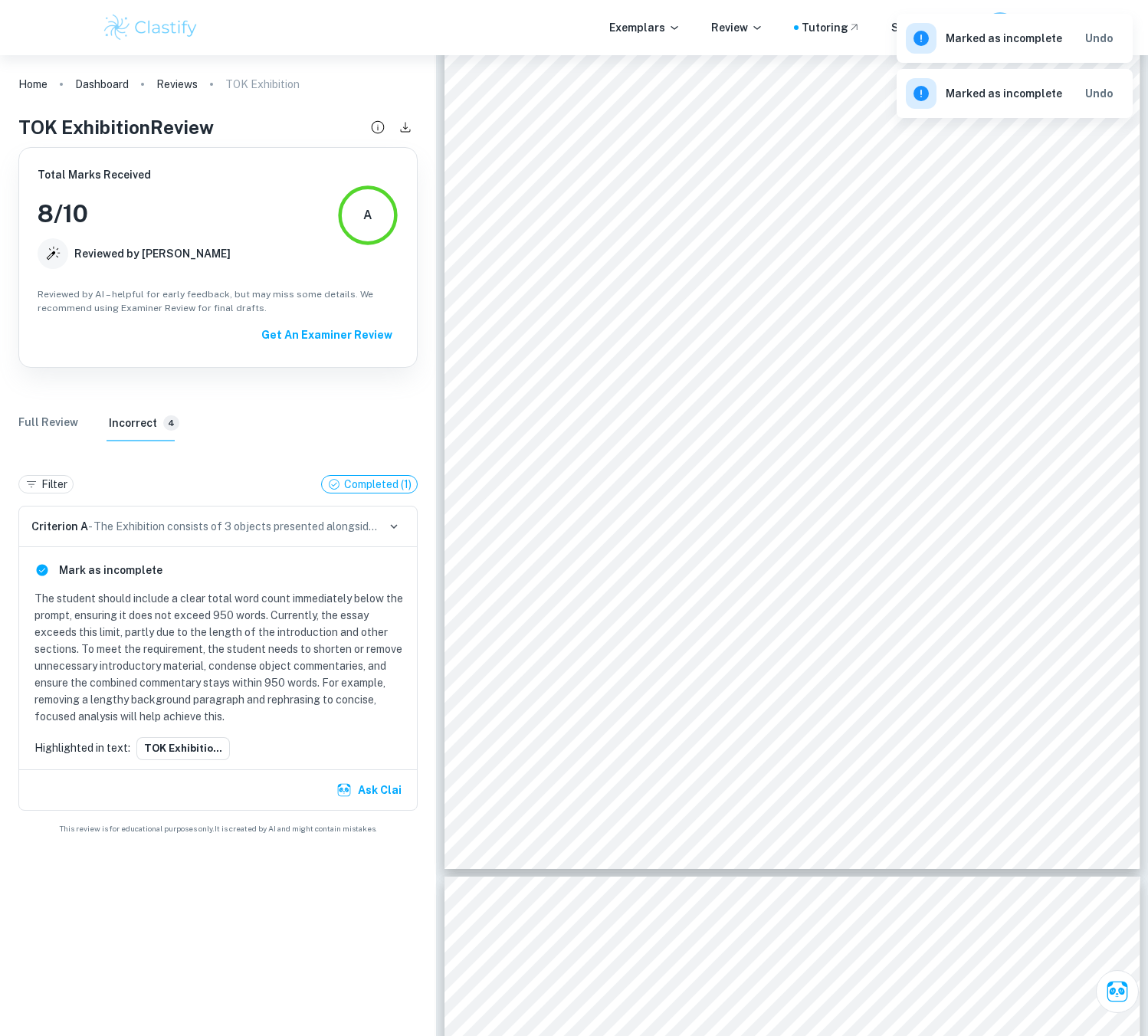
scroll to position [0, 0]
click at [45, 567] on input "radio" at bounding box center [42, 569] width 27 height 27
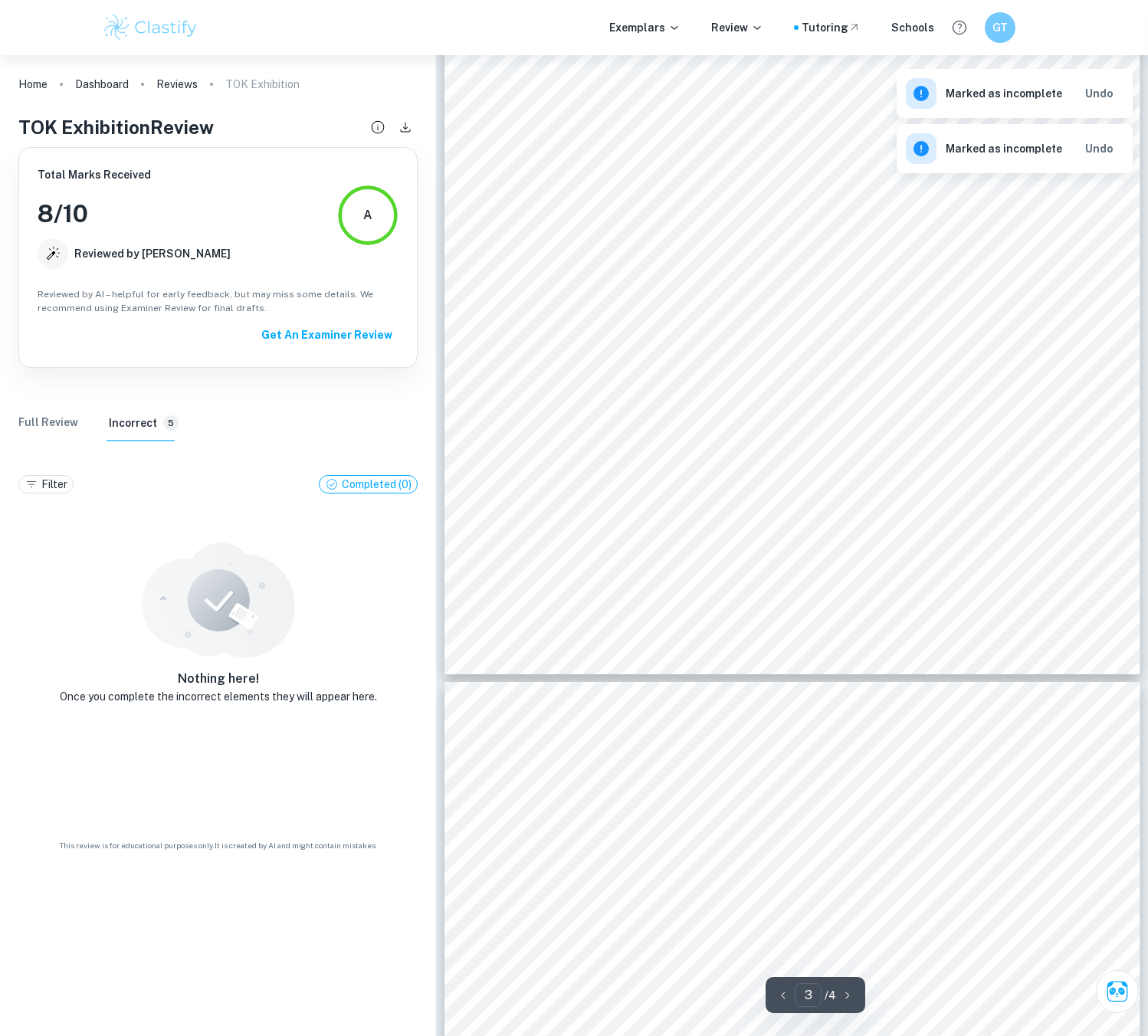
scroll to position [2145, 0]
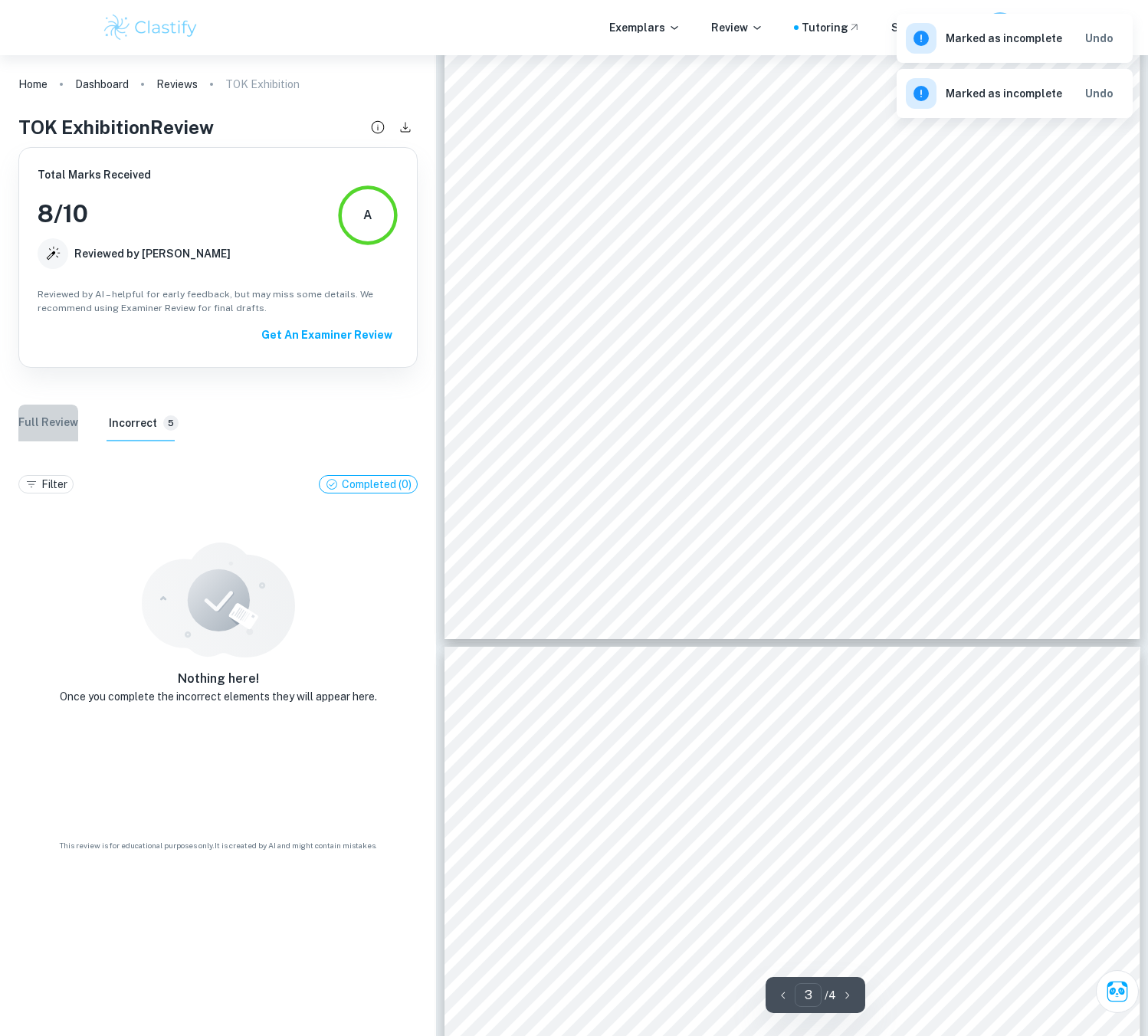
click at [54, 427] on Review "Full Review" at bounding box center [48, 422] width 60 height 36
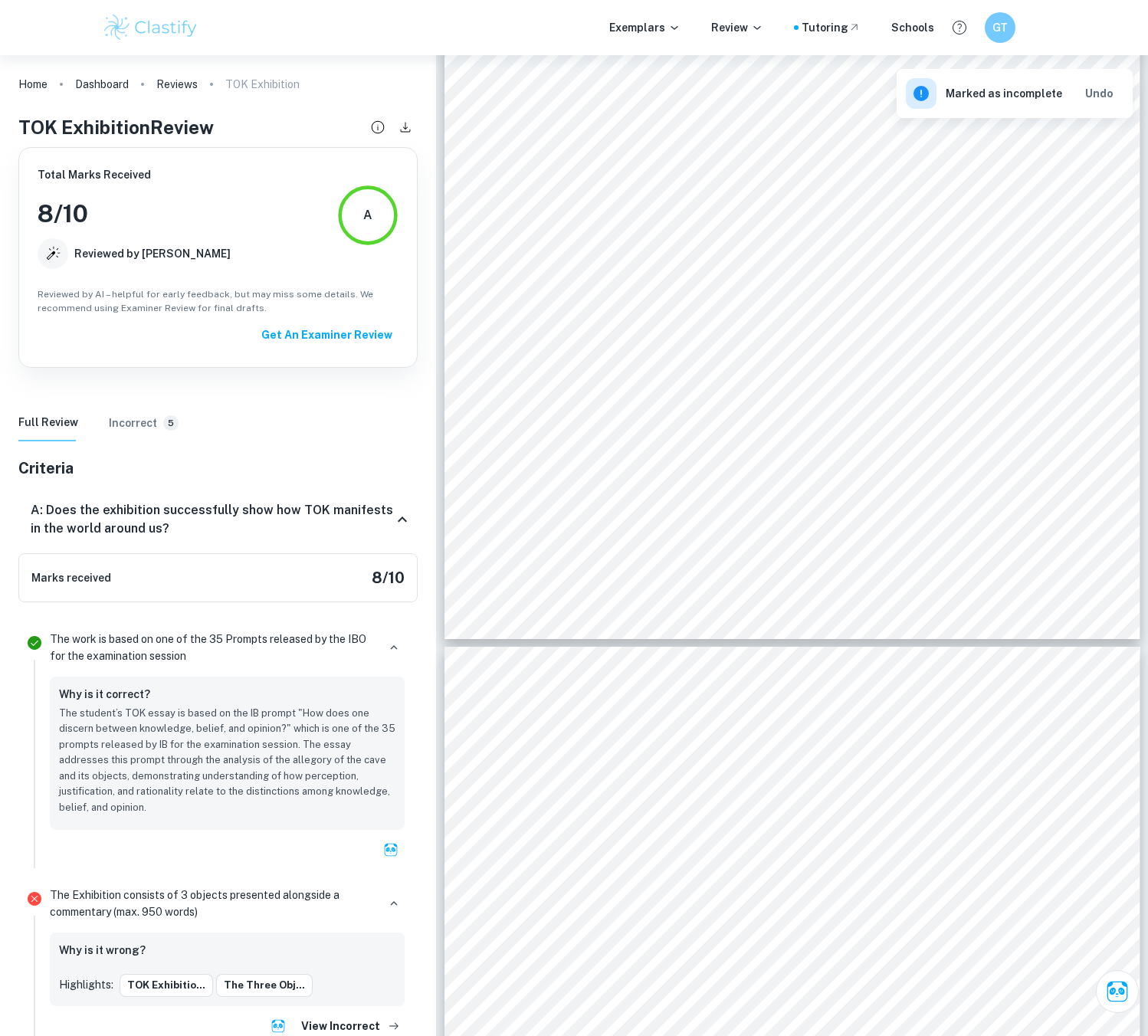
click at [134, 423] on h6 "Incorrect" at bounding box center [133, 422] width 48 height 17
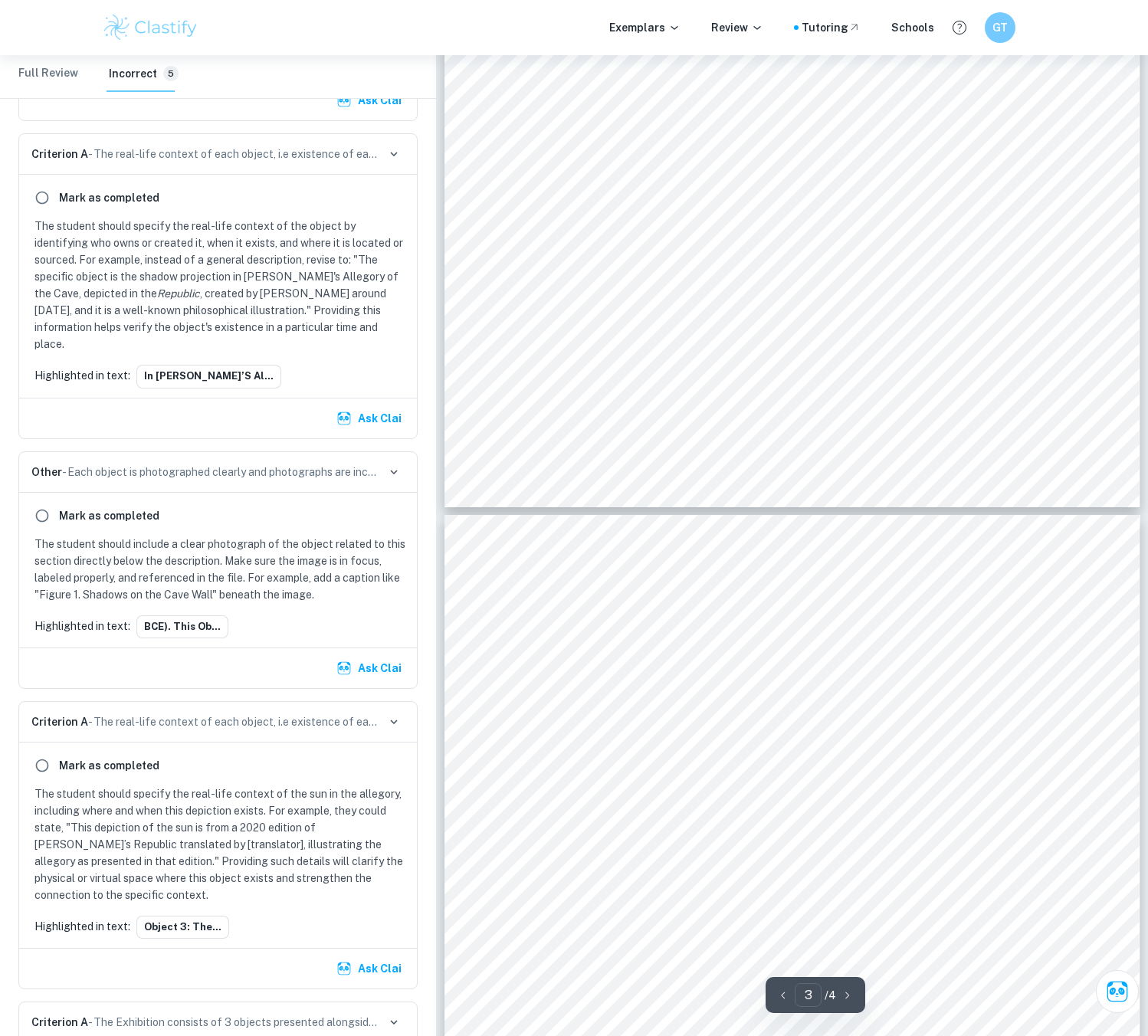
scroll to position [1685, 0]
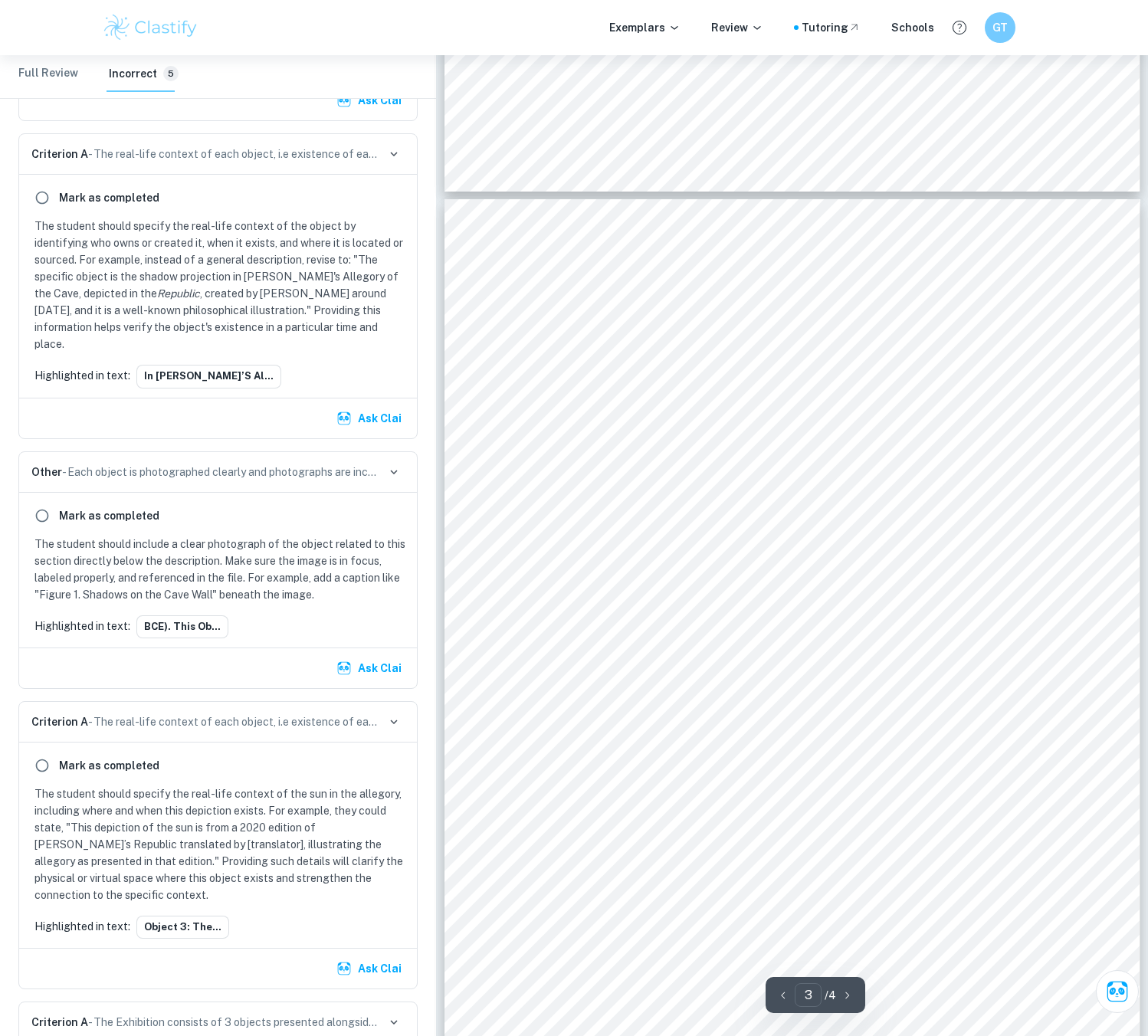
click at [935, 445] on span "This object was chosen because the sun represents the movement from belief to g…" at bounding box center [793, 447] width 528 height 14
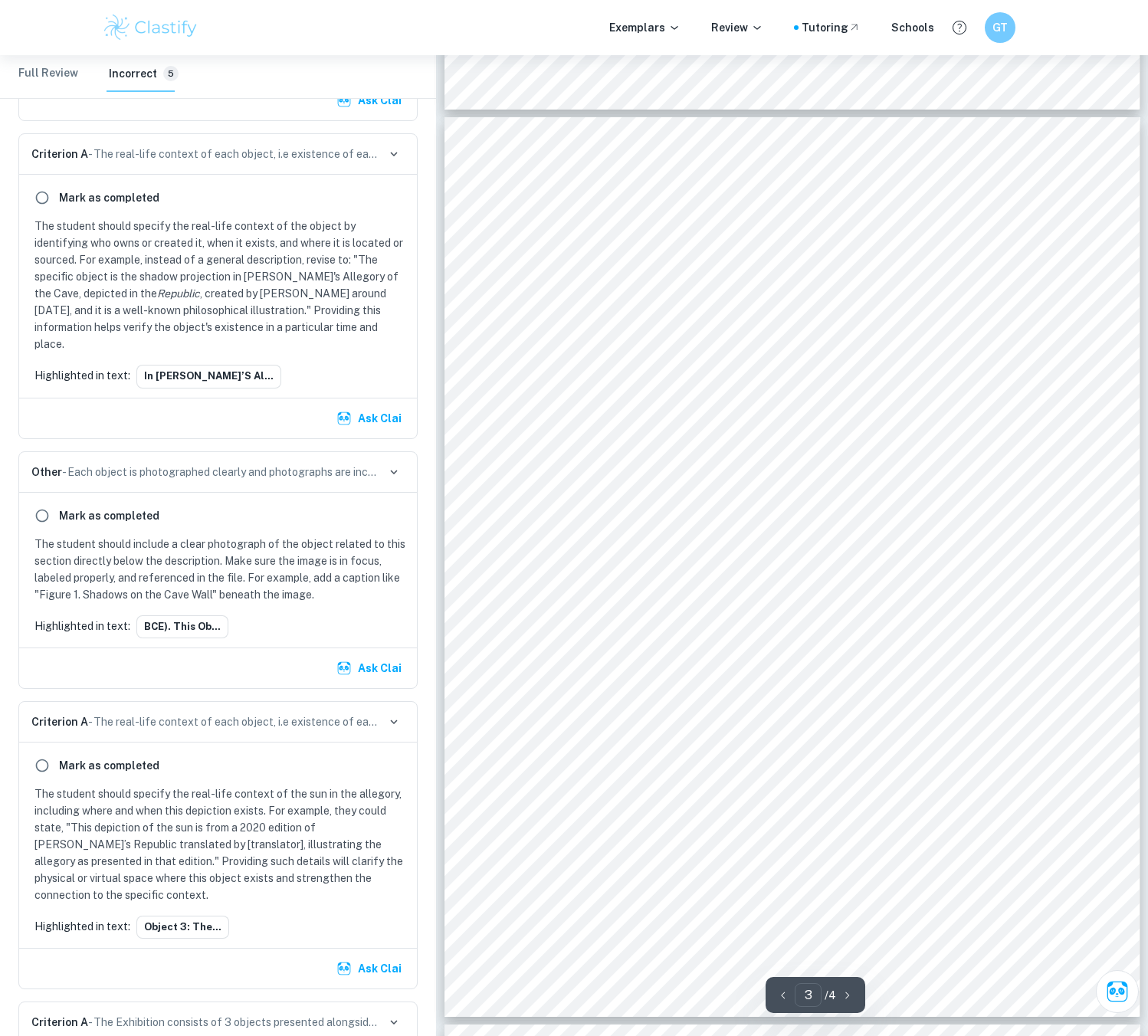
scroll to position [1761, 0]
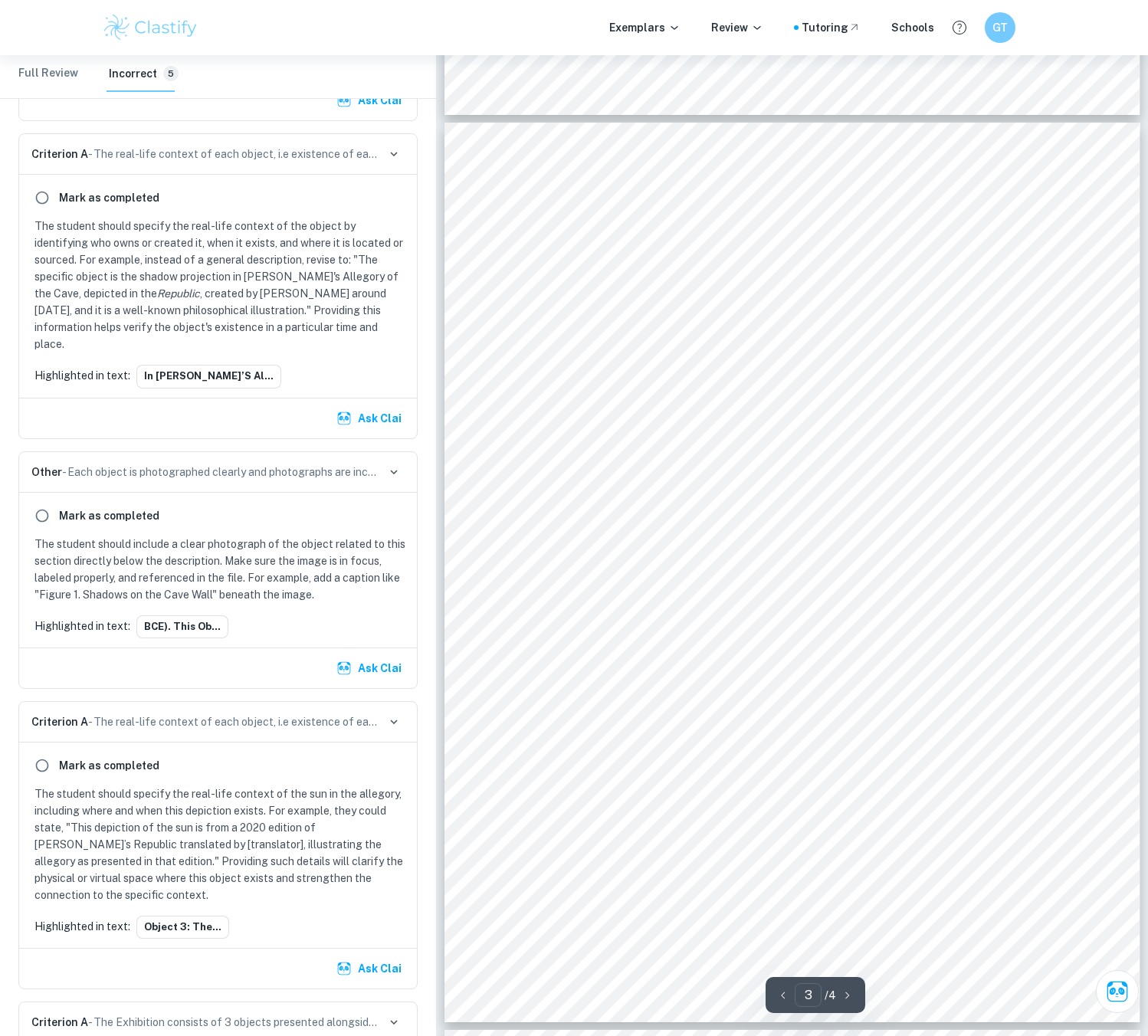
click at [822, 417] on span "the freed prisoner resists at first before gradually perceiving truth." at bounding box center [879, 415] width 355 height 14
click at [855, 429] on div "Object 3: The Sun Outside the Cave The sun in the upper world is the final stag…" at bounding box center [792, 572] width 696 height 900
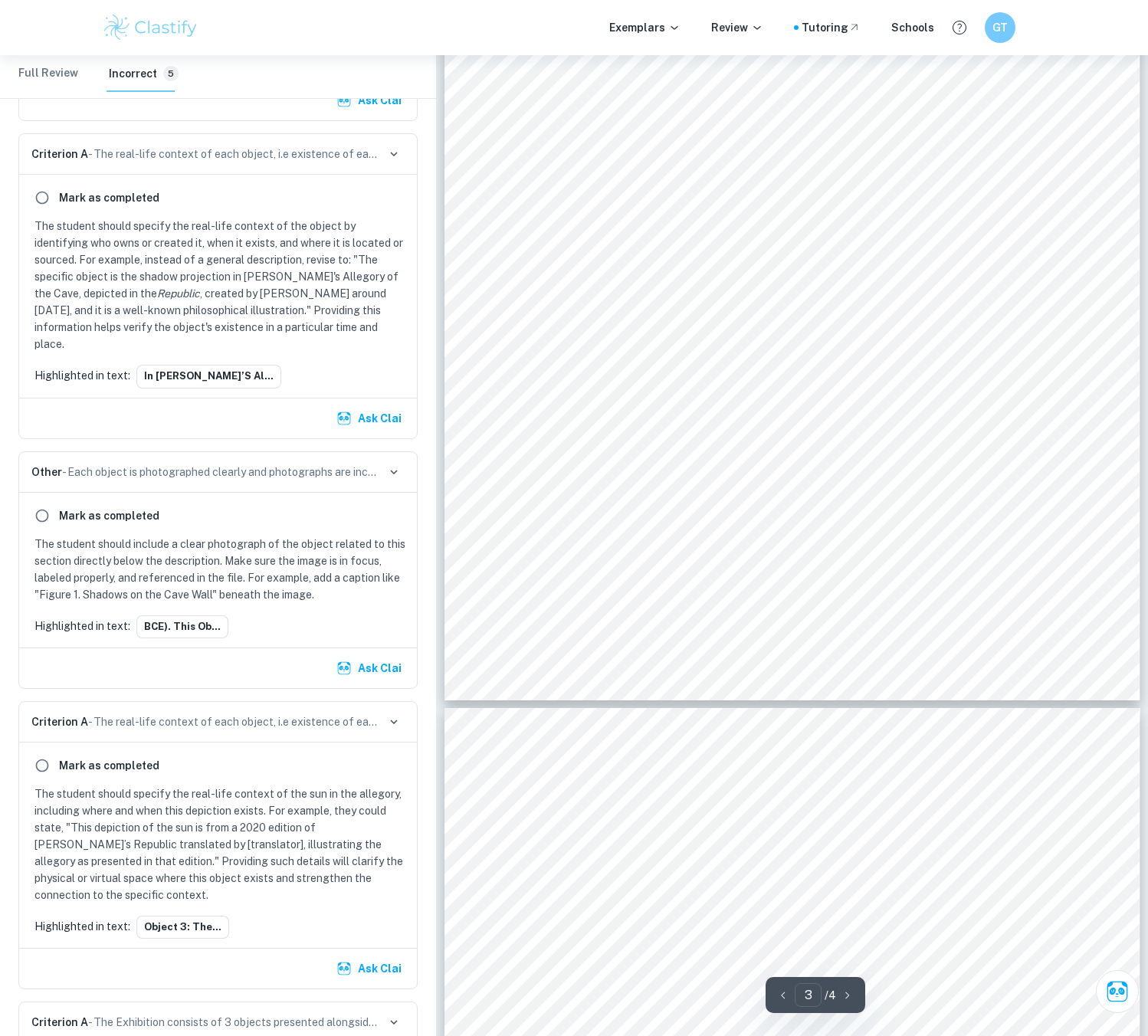
scroll to position [2221, 0]
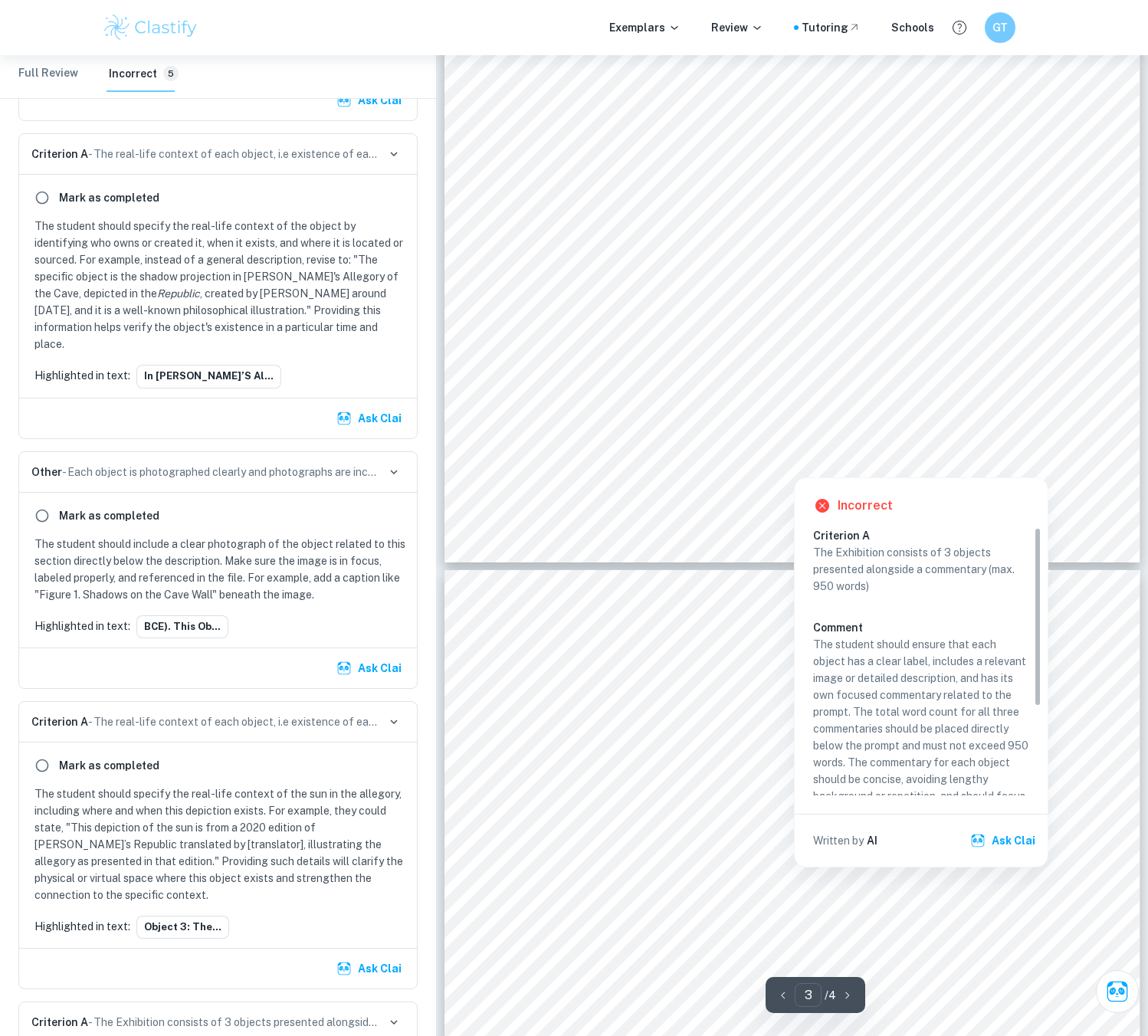
click at [724, 428] on div at bounding box center [793, 424] width 535 height 23
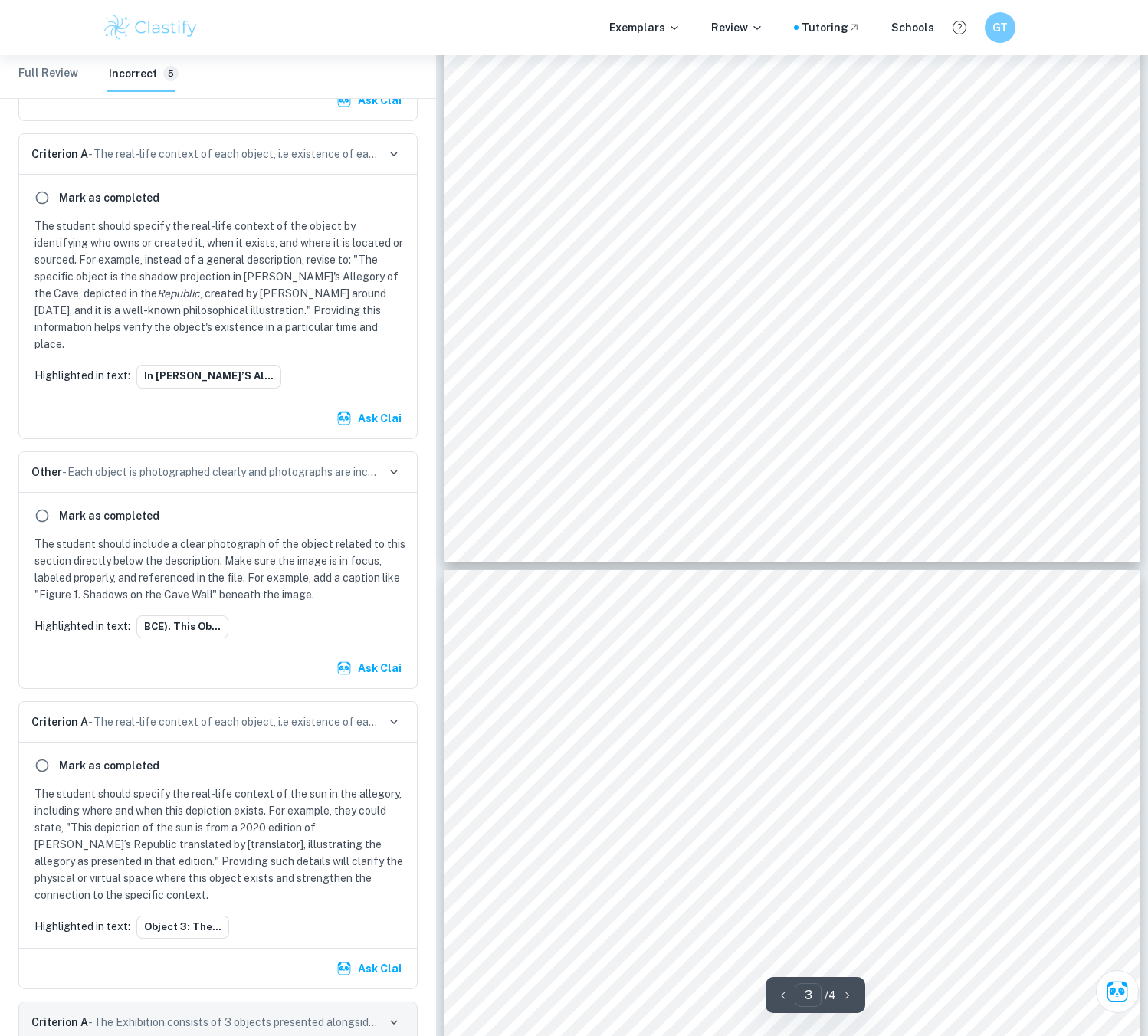
scroll to position [1011, 0]
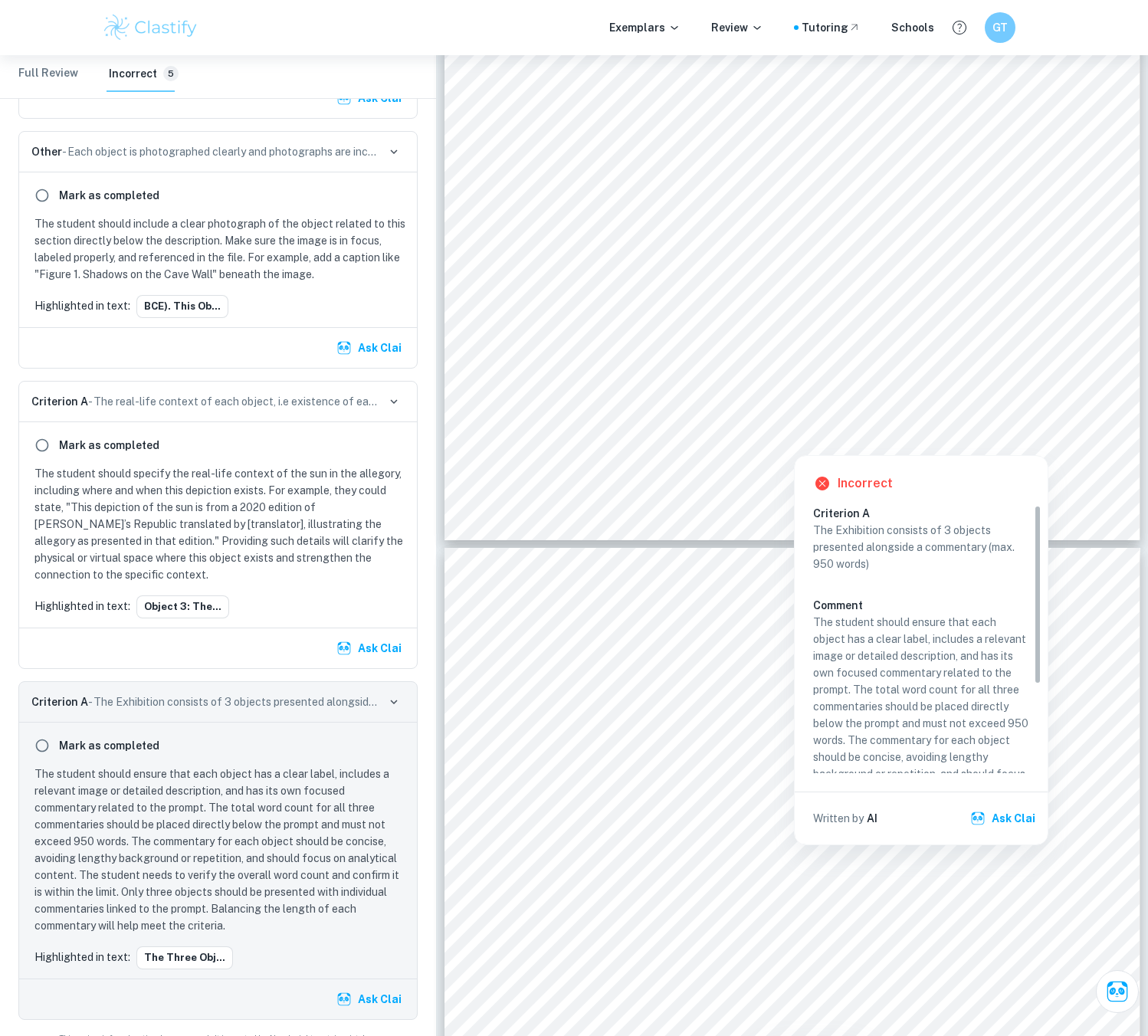
type input "4"
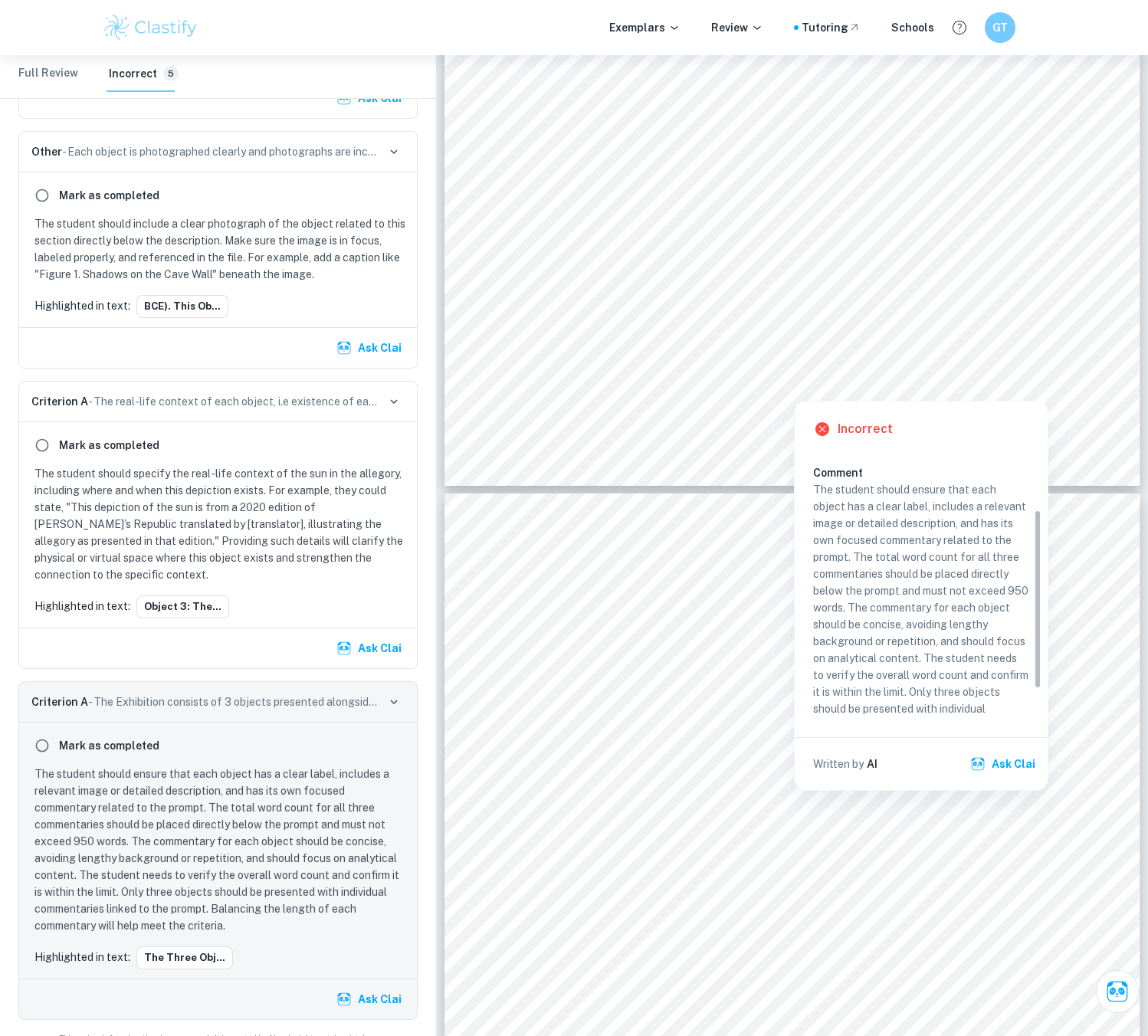
scroll to position [133, 0]
click at [913, 382] on div at bounding box center [793, 385] width 535 height 23
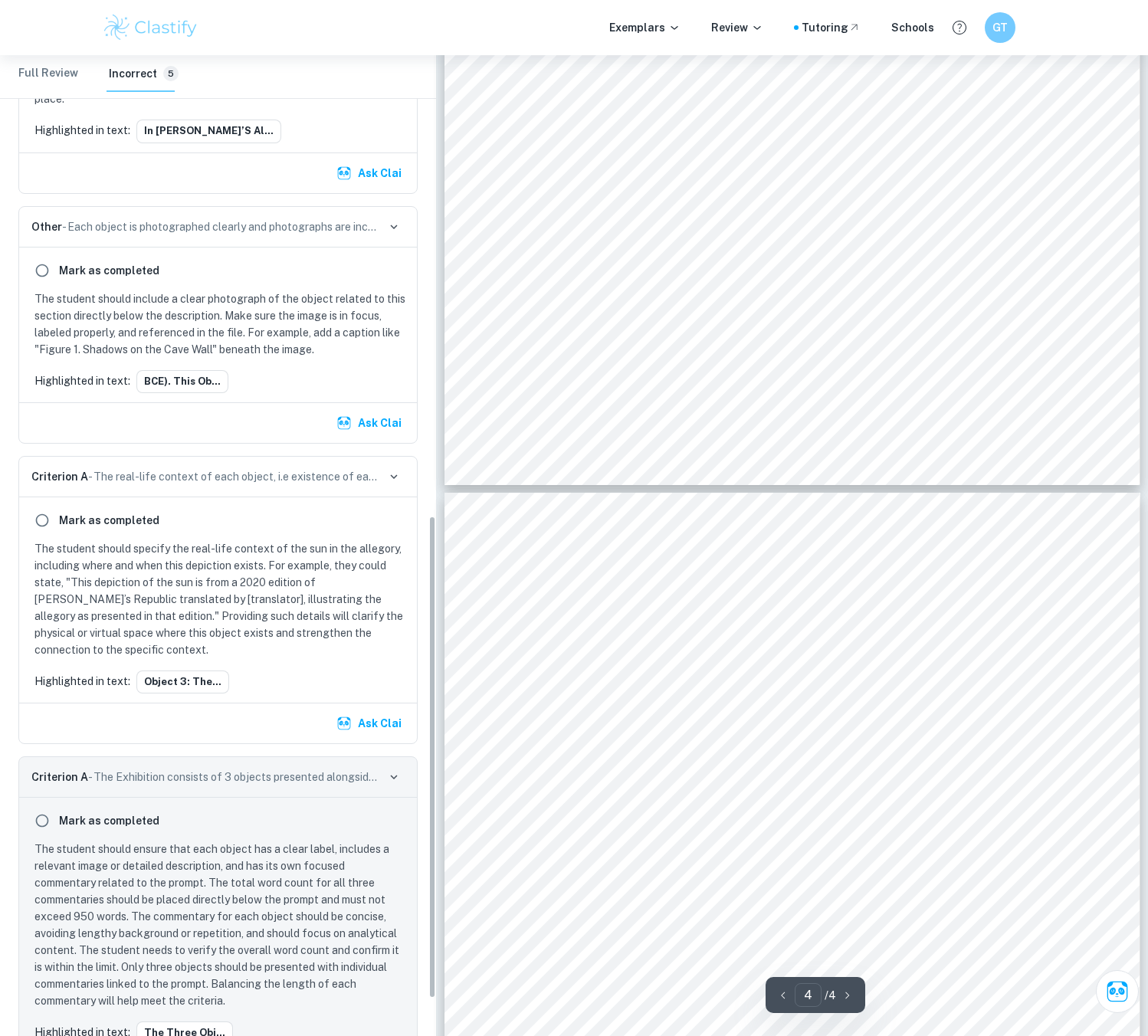
scroll to position [2298, 0]
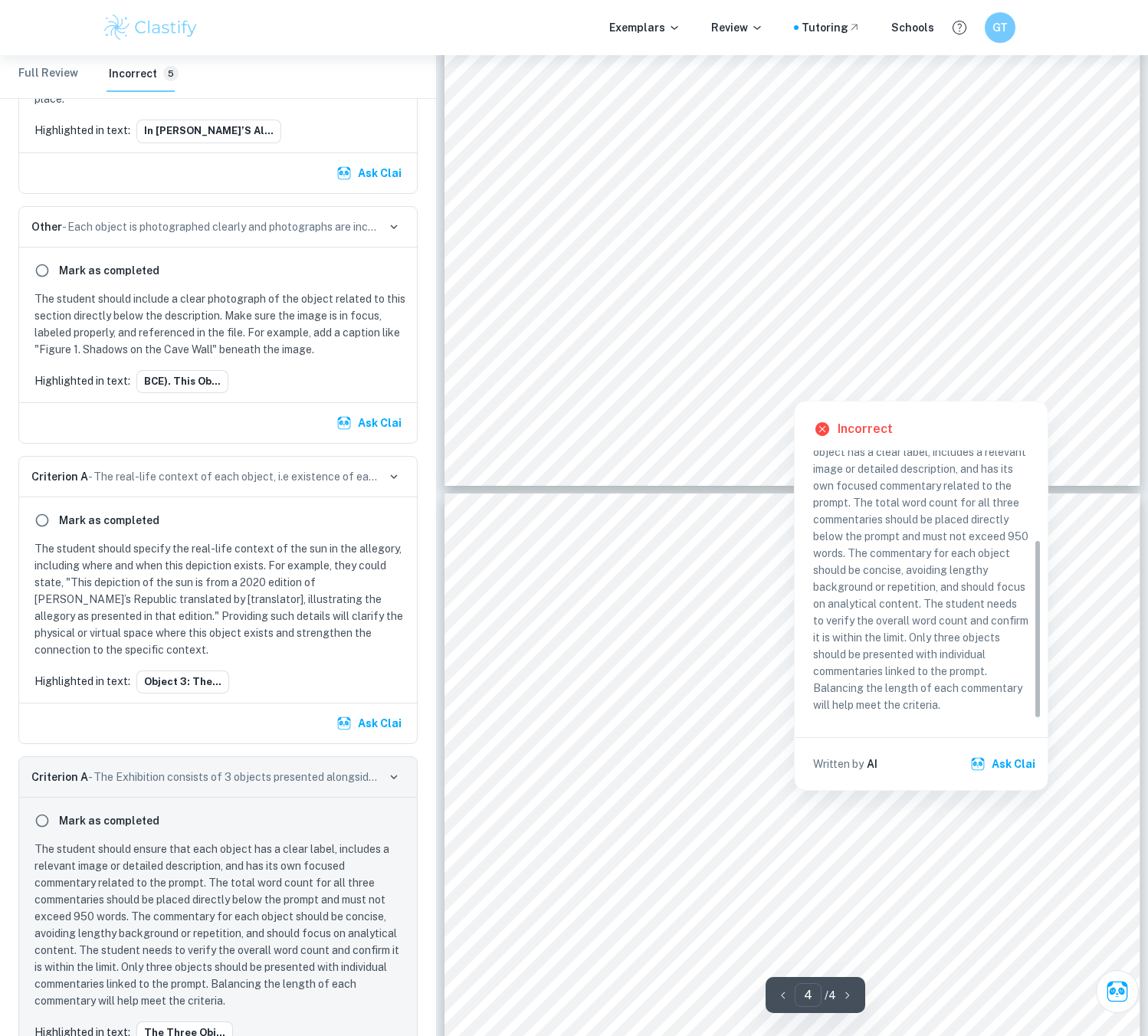
click at [771, 377] on div at bounding box center [793, 385] width 535 height 23
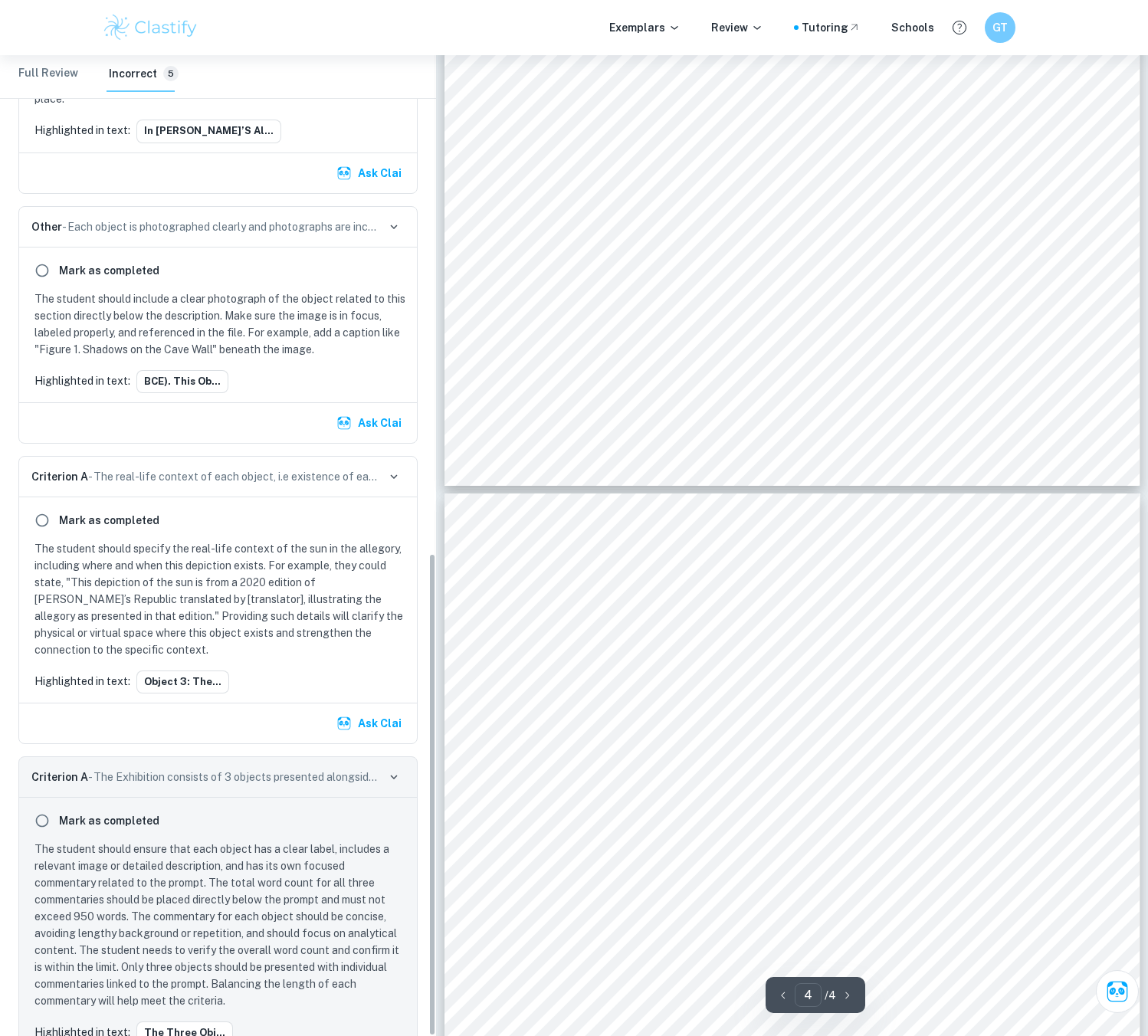
scroll to position [1011, 0]
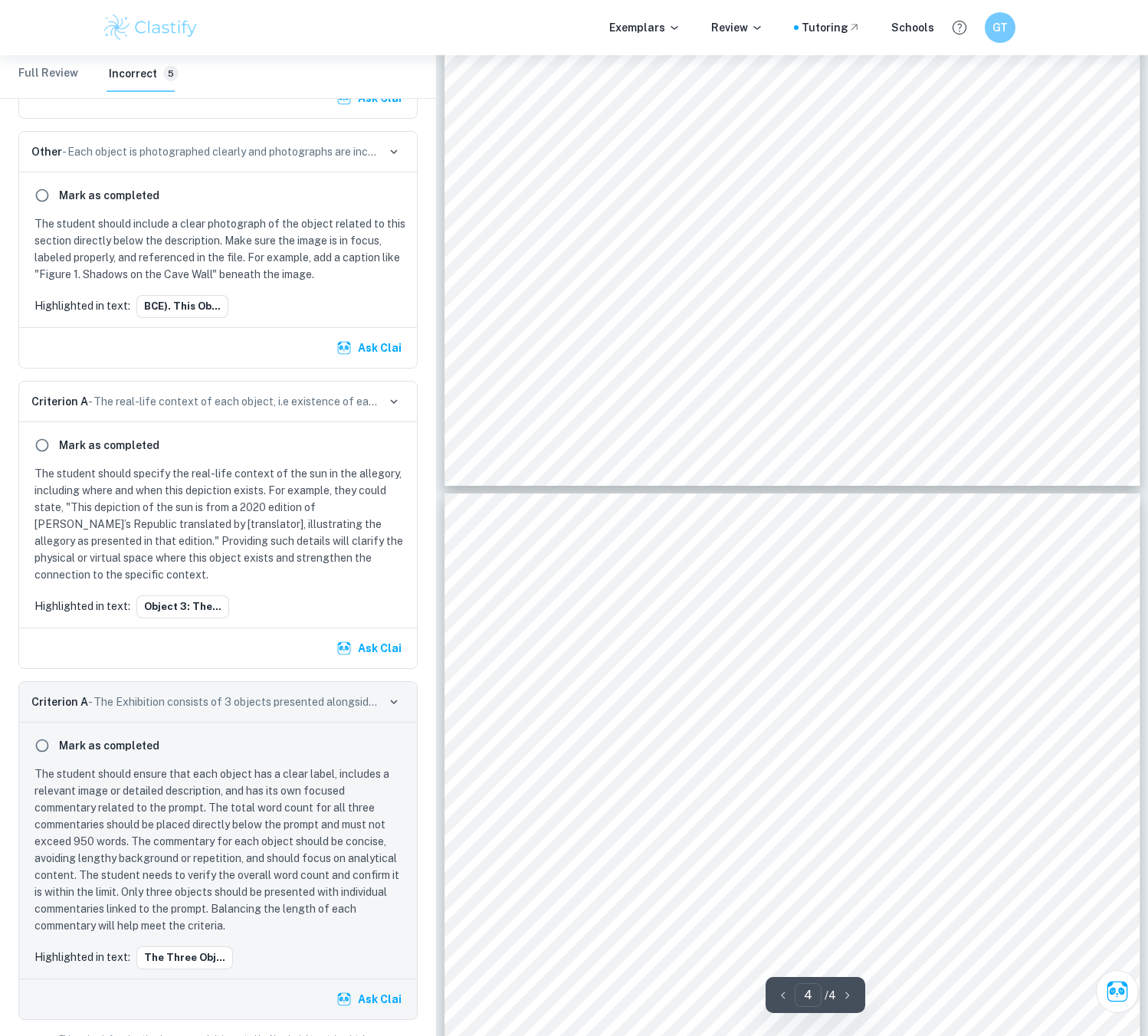
click at [395, 695] on icon "button" at bounding box center [393, 701] width 14 height 14
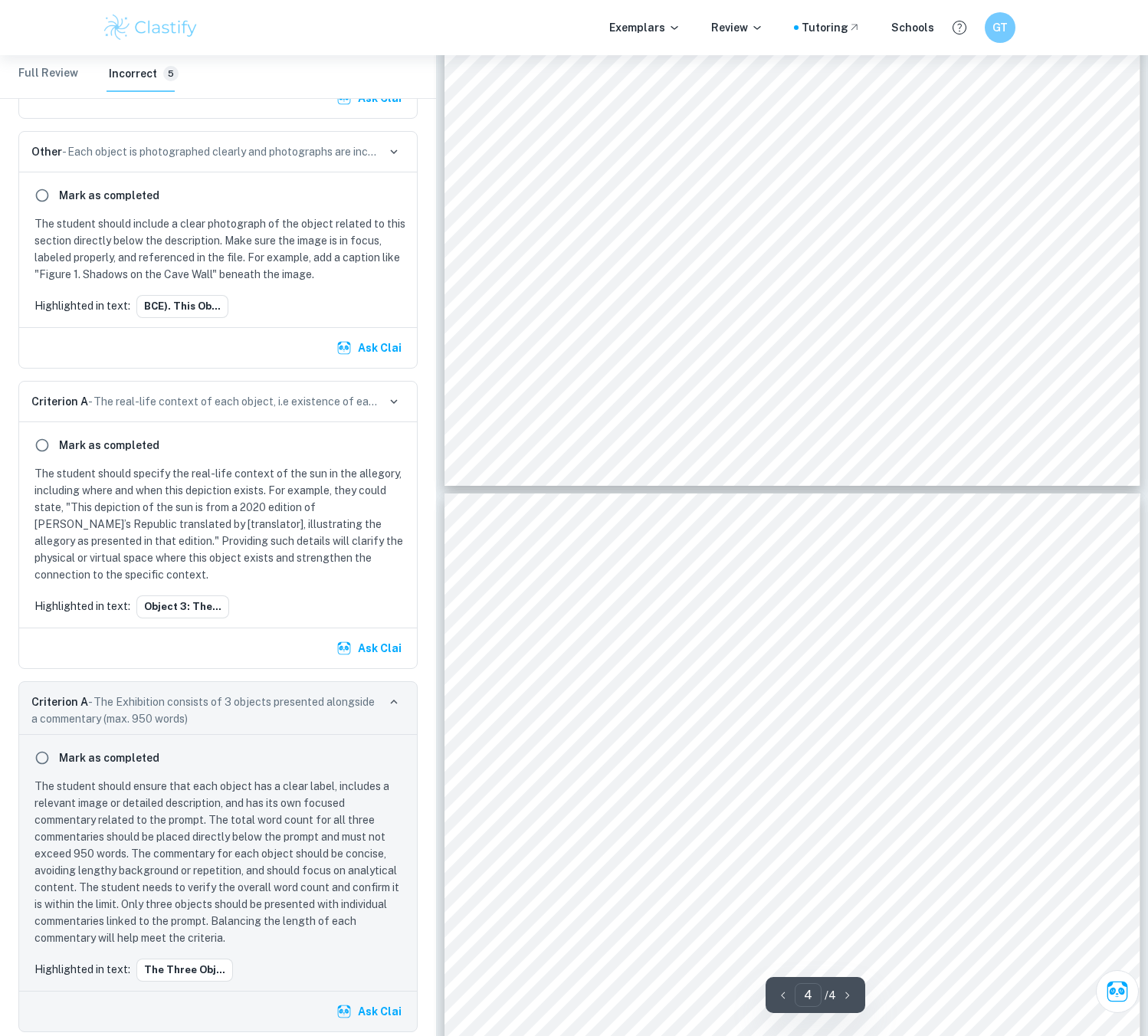
click at [747, 496] on div "justified, may rest on incomplete evidence and therefore remain fragile. The su…" at bounding box center [792, 942] width 696 height 900
drag, startPoint x: 854, startPoint y: 508, endPoint x: 864, endPoint y: 515, distance: 12.2
click at [854, 508] on div "justified, may rest on incomplete evidence and therefore remain fragile. The su…" at bounding box center [792, 942] width 696 height 900
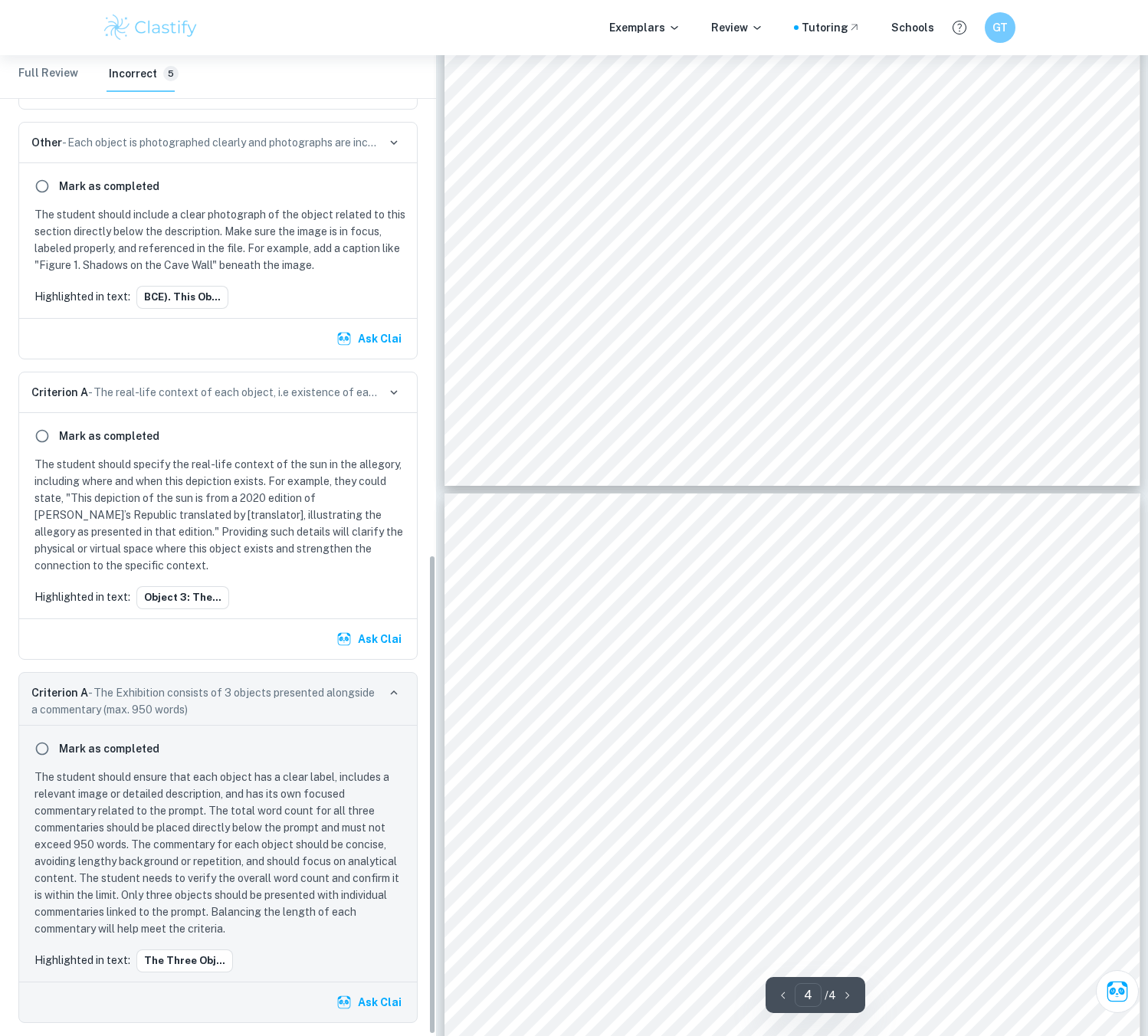
scroll to position [1022, 0]
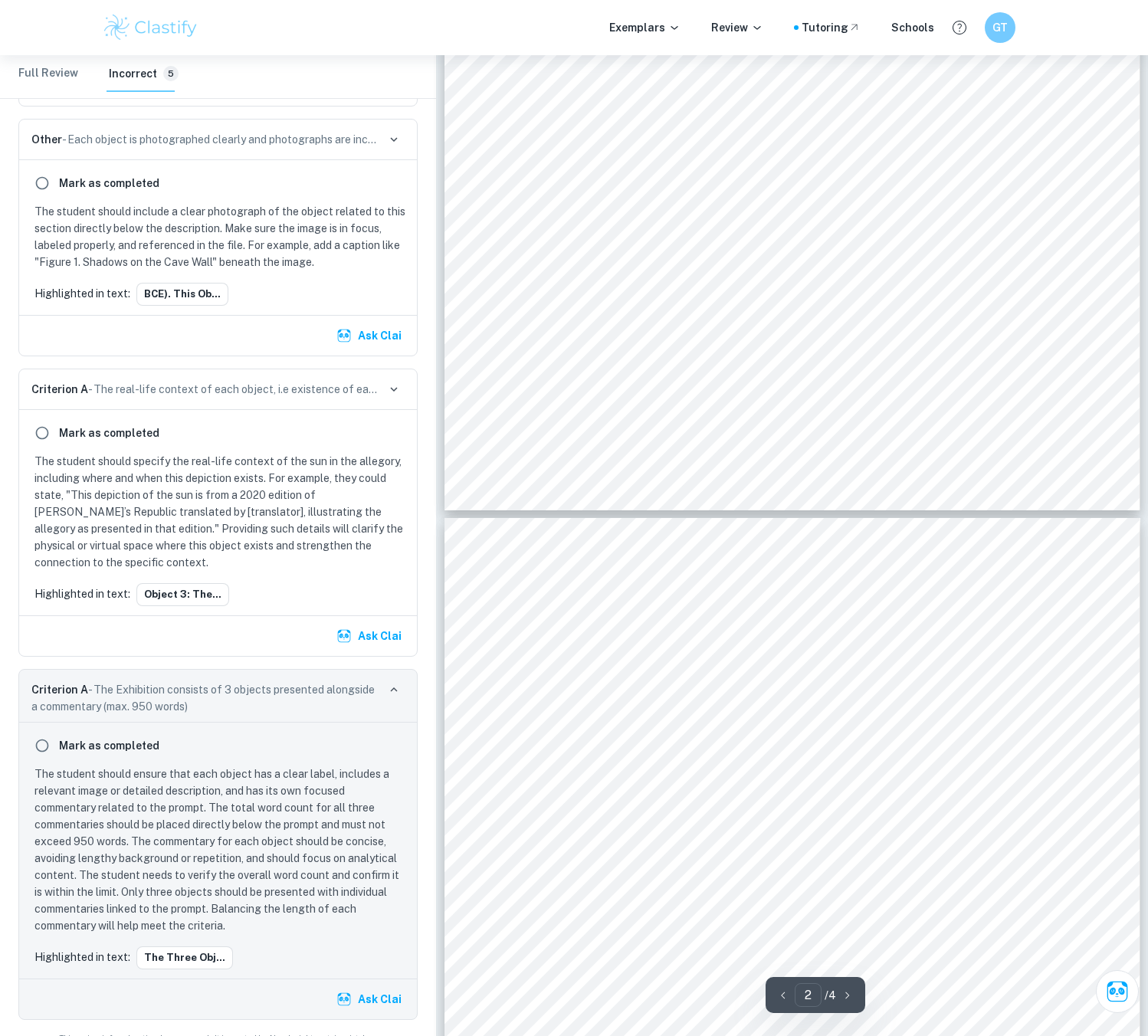
type input "1"
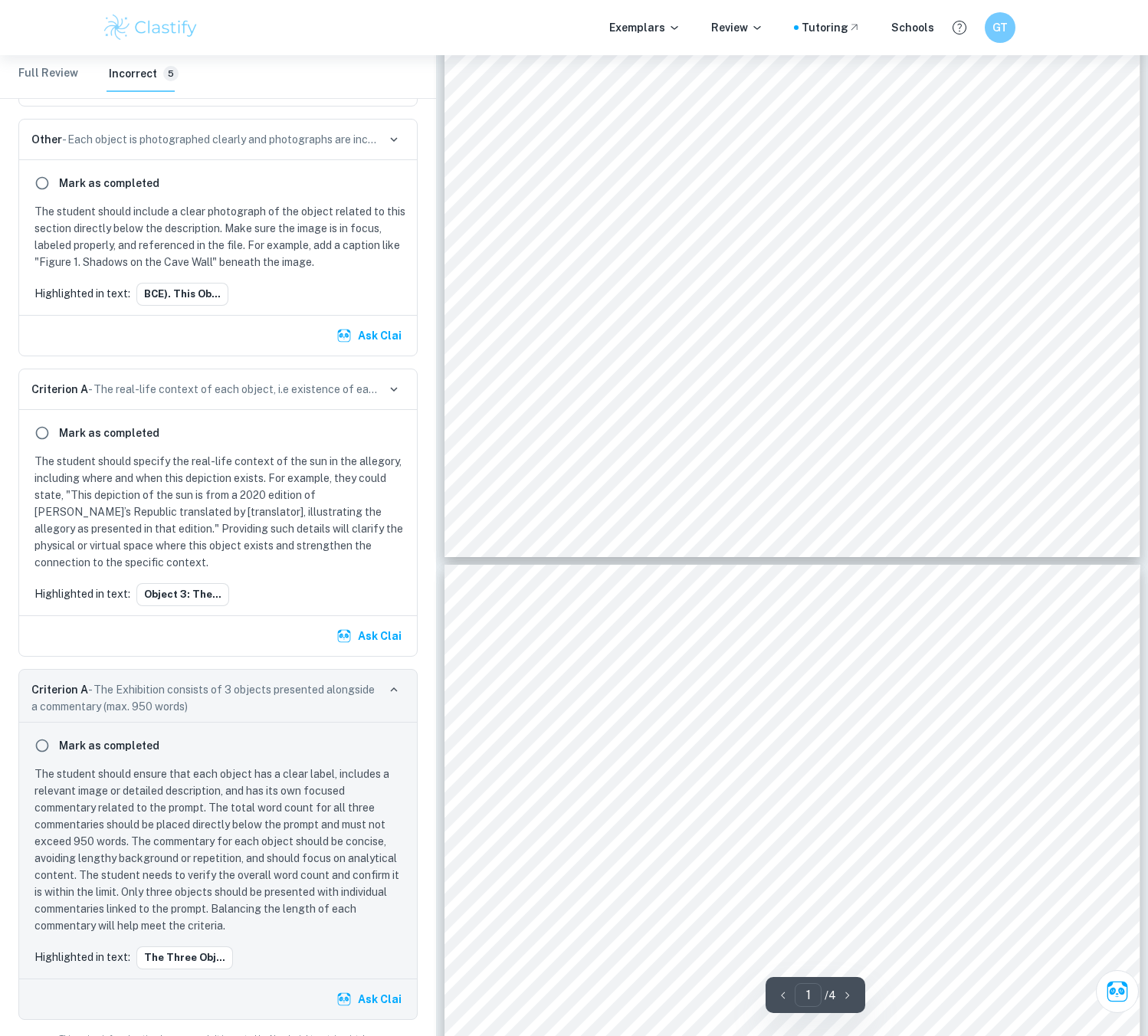
scroll to position [76, 0]
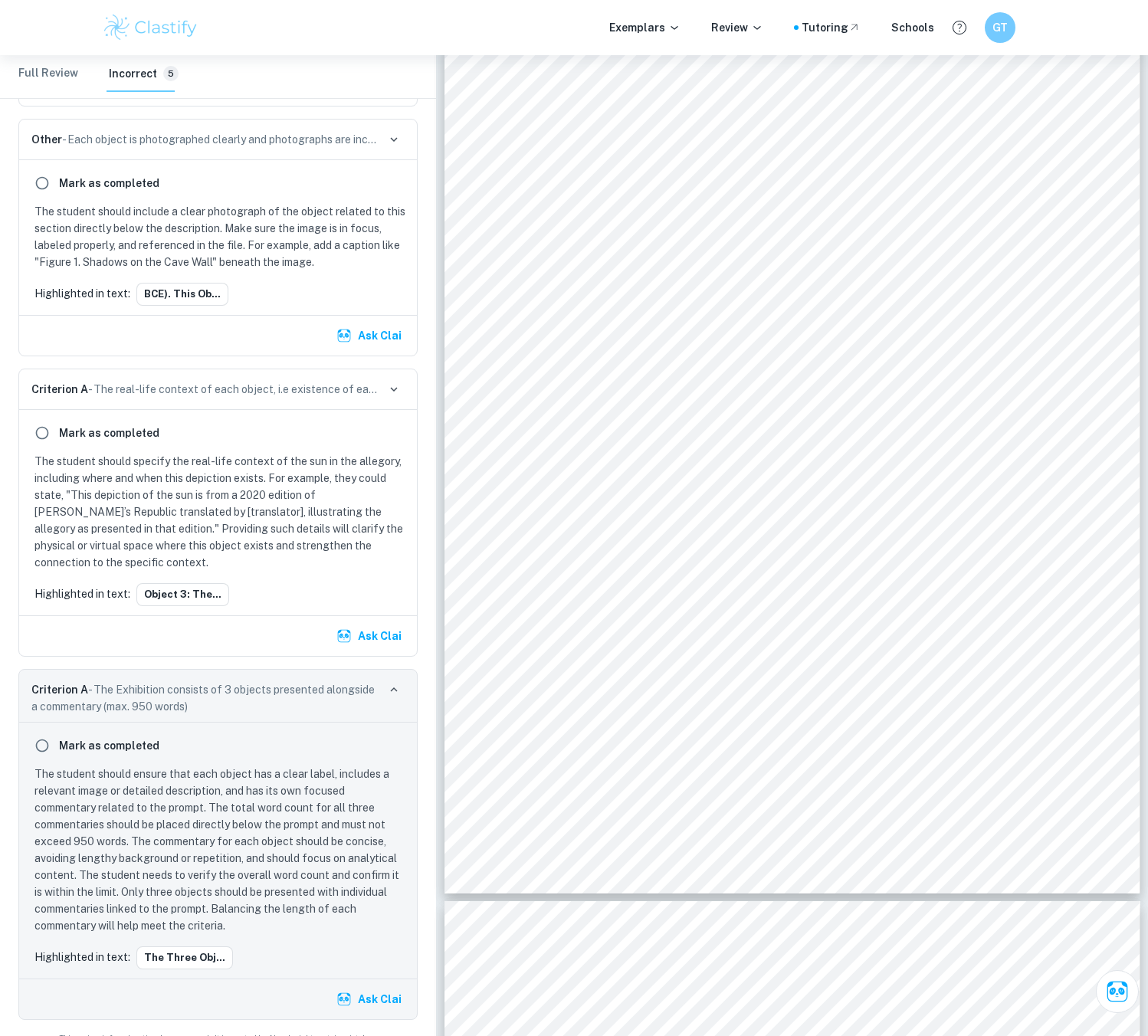
scroll to position [55, 0]
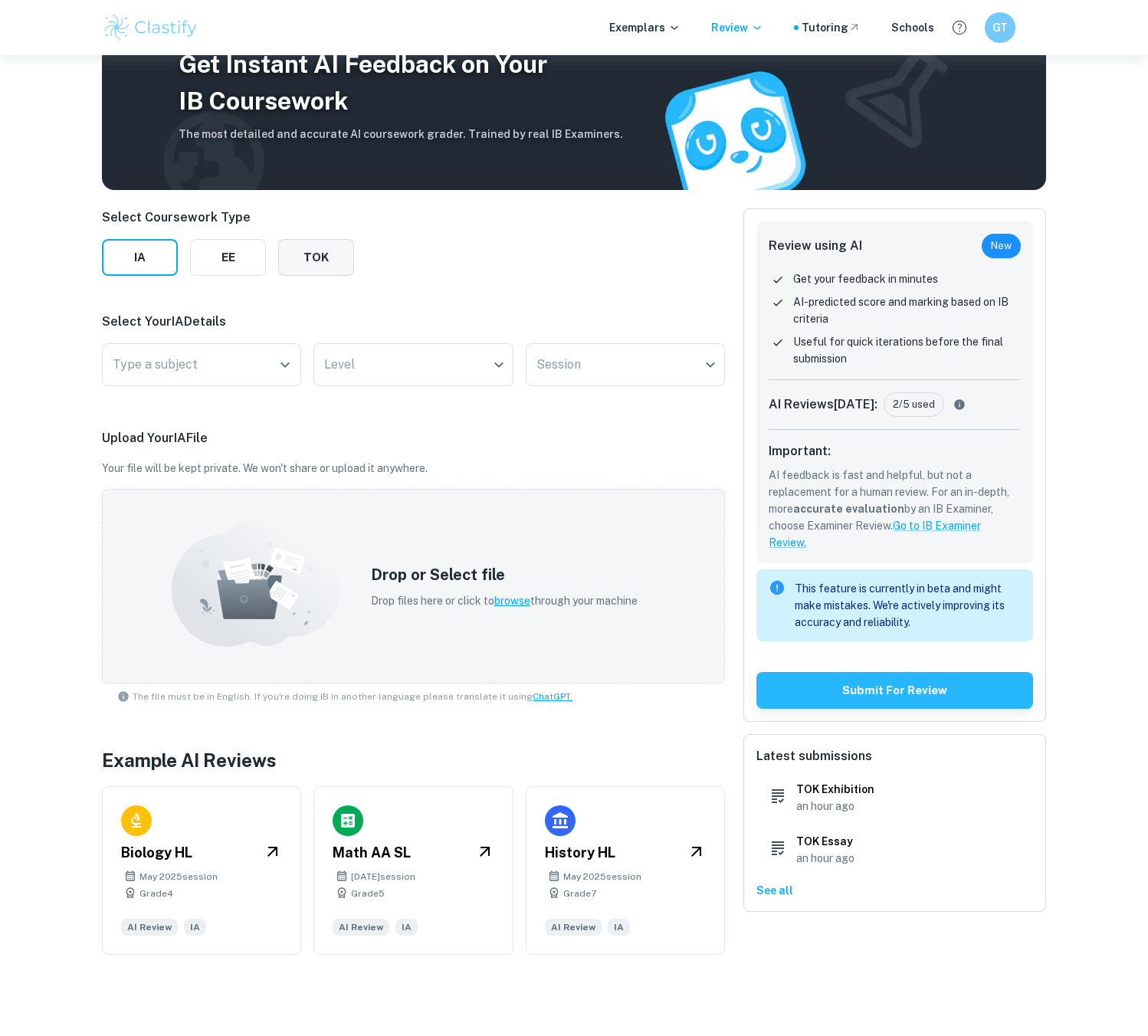
click at [319, 262] on button "TOK" at bounding box center [316, 257] width 76 height 36
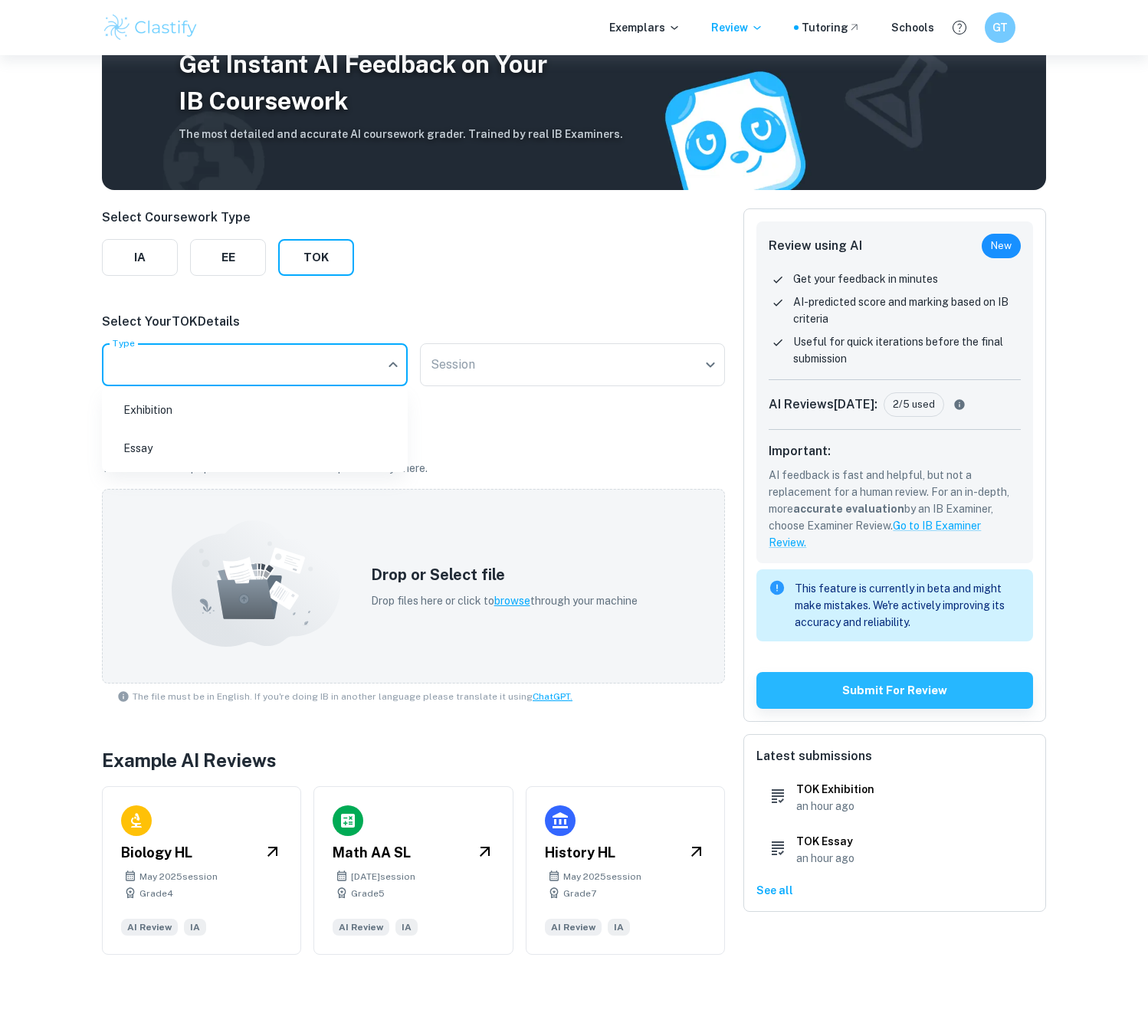
click at [328, 375] on body "We value your privacy We use cookies to enhance your browsing experience, serve…" at bounding box center [574, 518] width 1148 height 1036
click at [311, 405] on li "Exhibition" at bounding box center [254, 409] width 293 height 35
type input "Exhibition"
click at [541, 352] on body "We value your privacy We use cookies to enhance your browsing experience, serve…" at bounding box center [574, 518] width 1148 height 1036
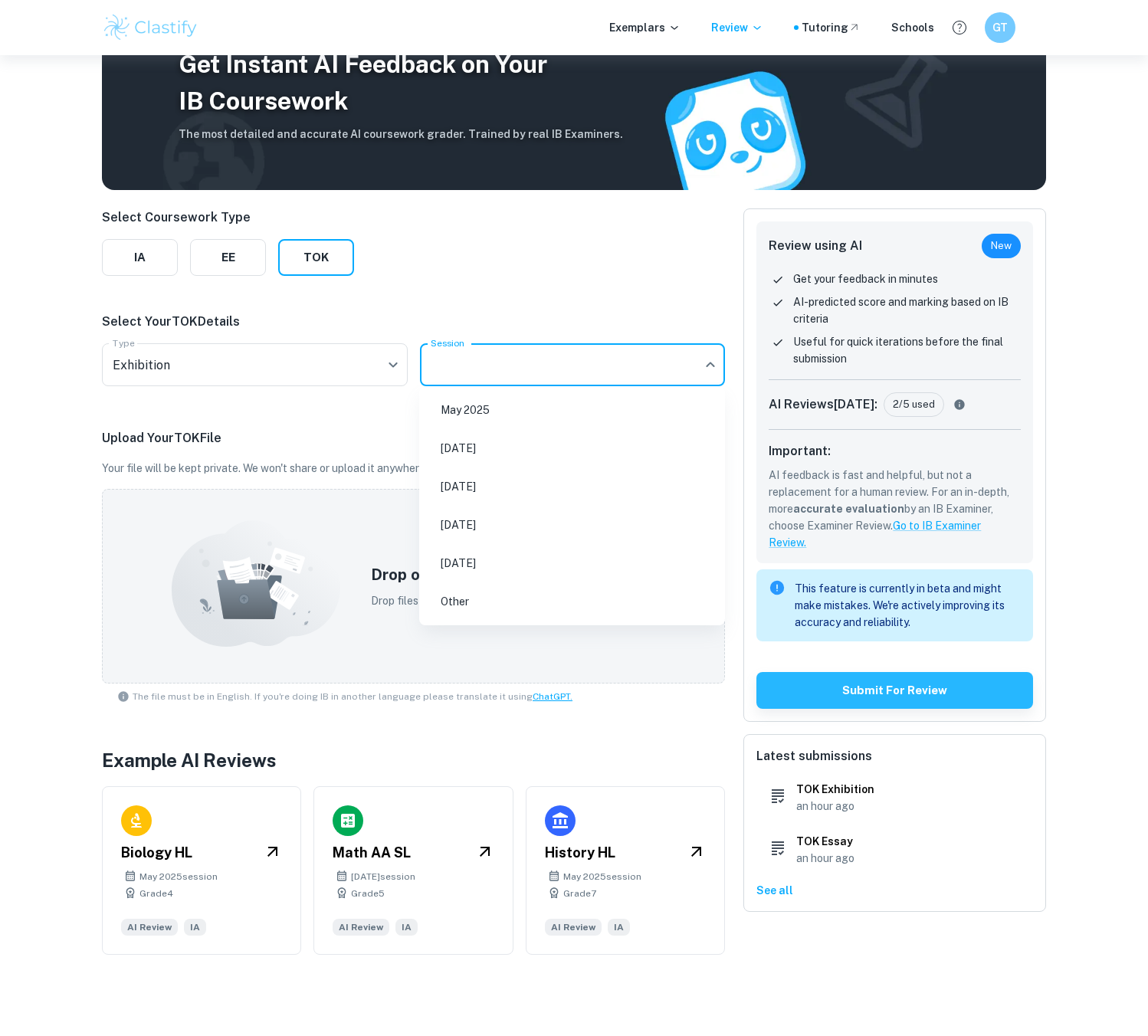
click at [490, 444] on li "[DATE]" at bounding box center [571, 448] width 293 height 35
type input "N25"
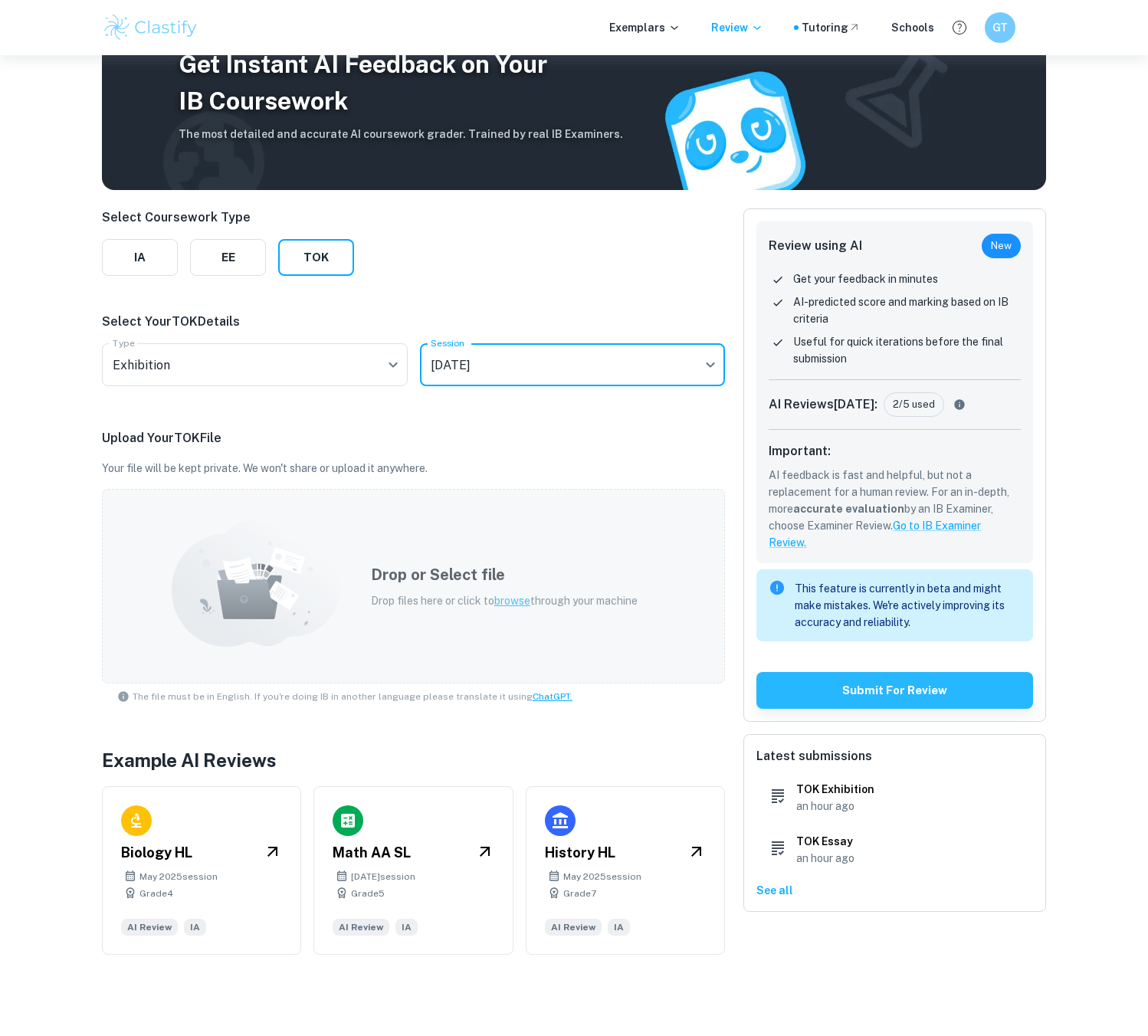
click at [504, 596] on span "browse" at bounding box center [512, 600] width 36 height 12
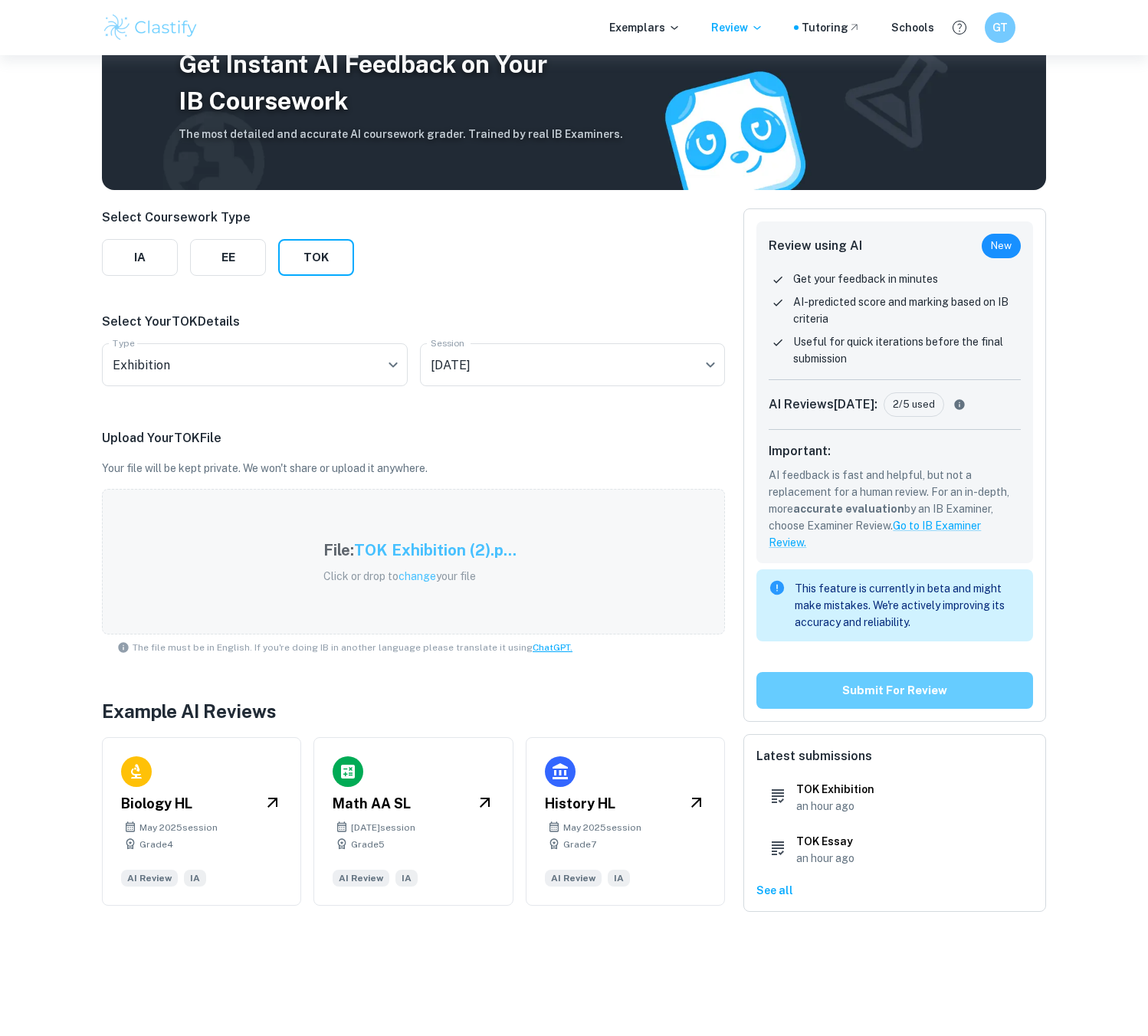
click at [837, 694] on button "Submit for review" at bounding box center [895, 690] width 277 height 36
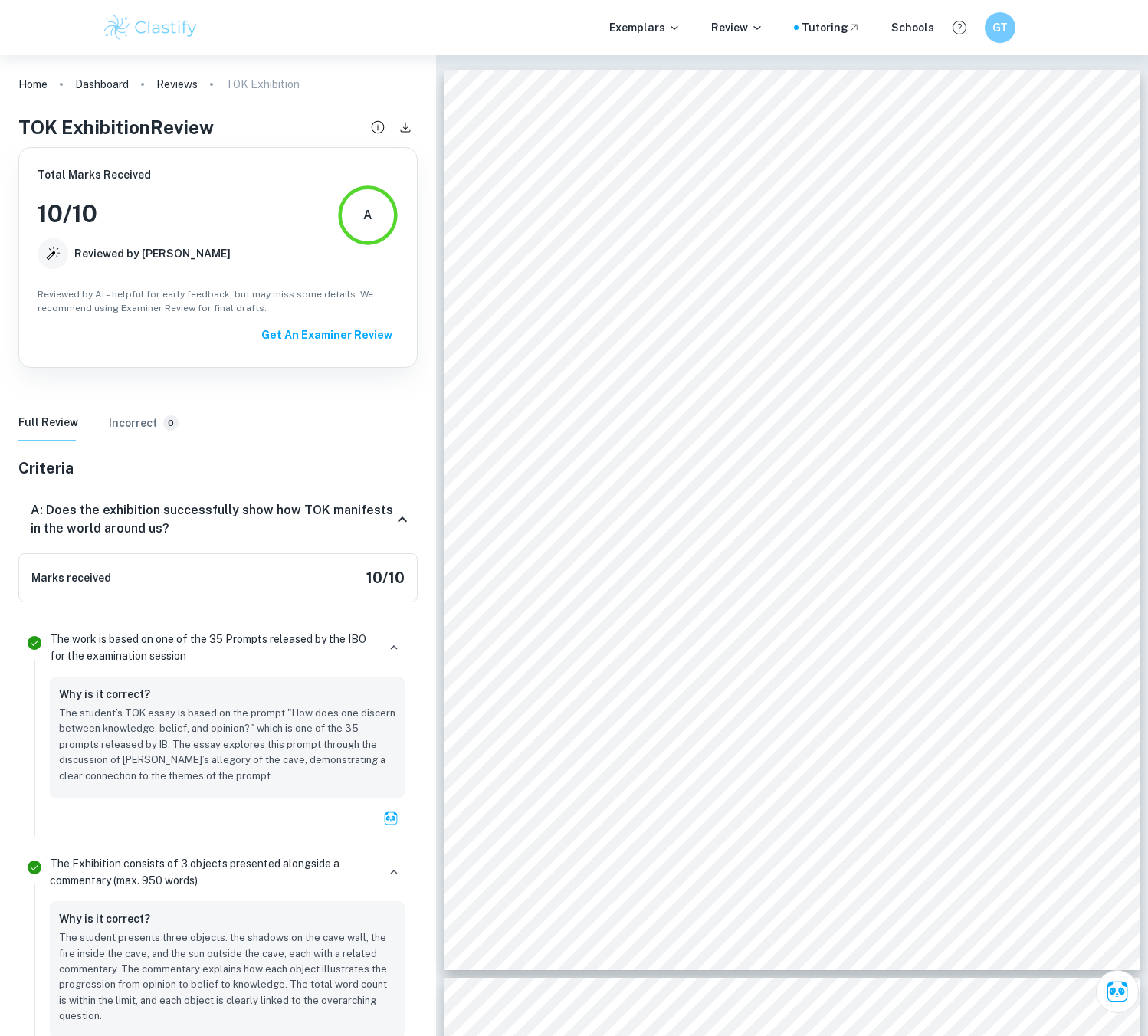
click at [461, 15] on div "Exemplars Review Tutoring Schools GT" at bounding box center [574, 27] width 981 height 31
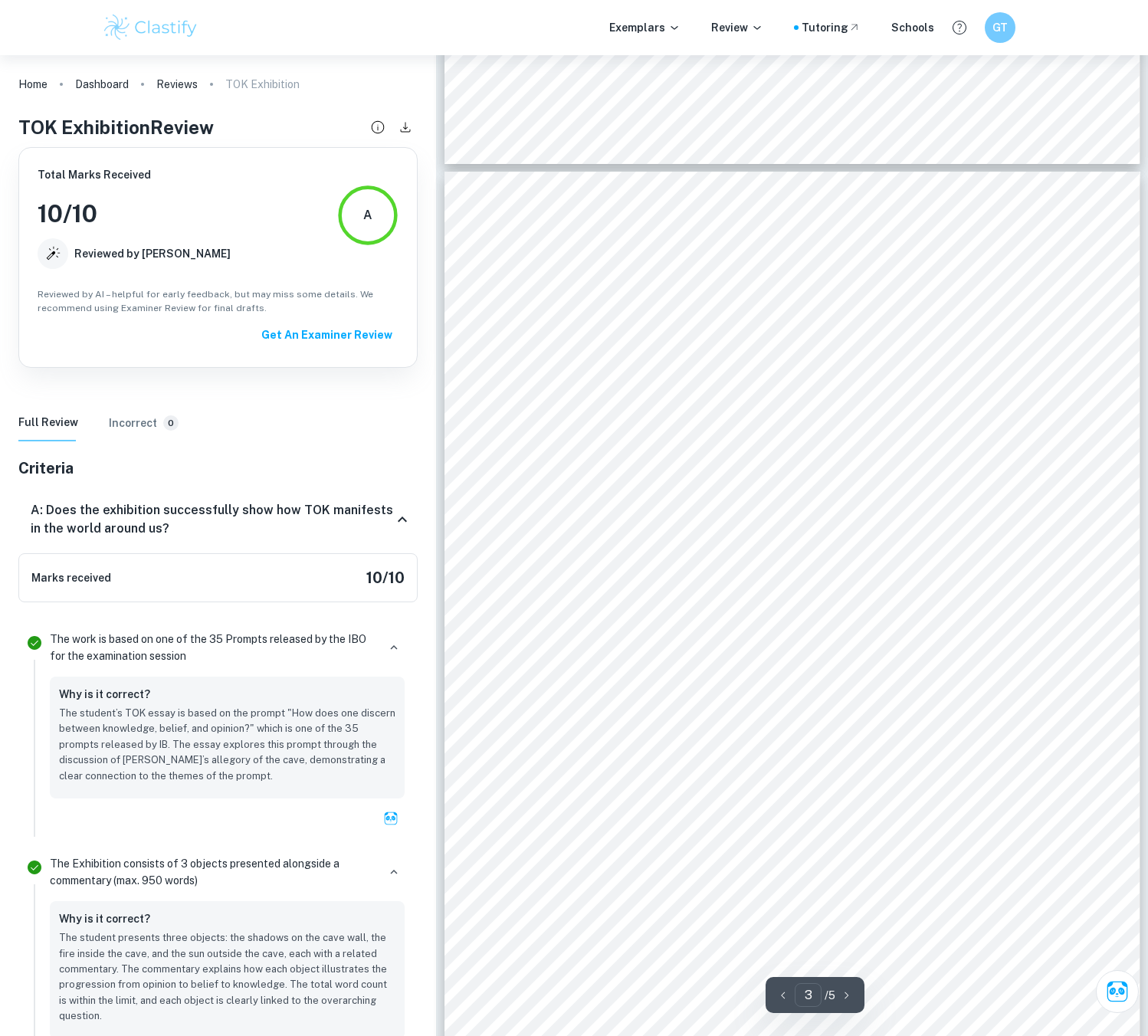
scroll to position [1892, 0]
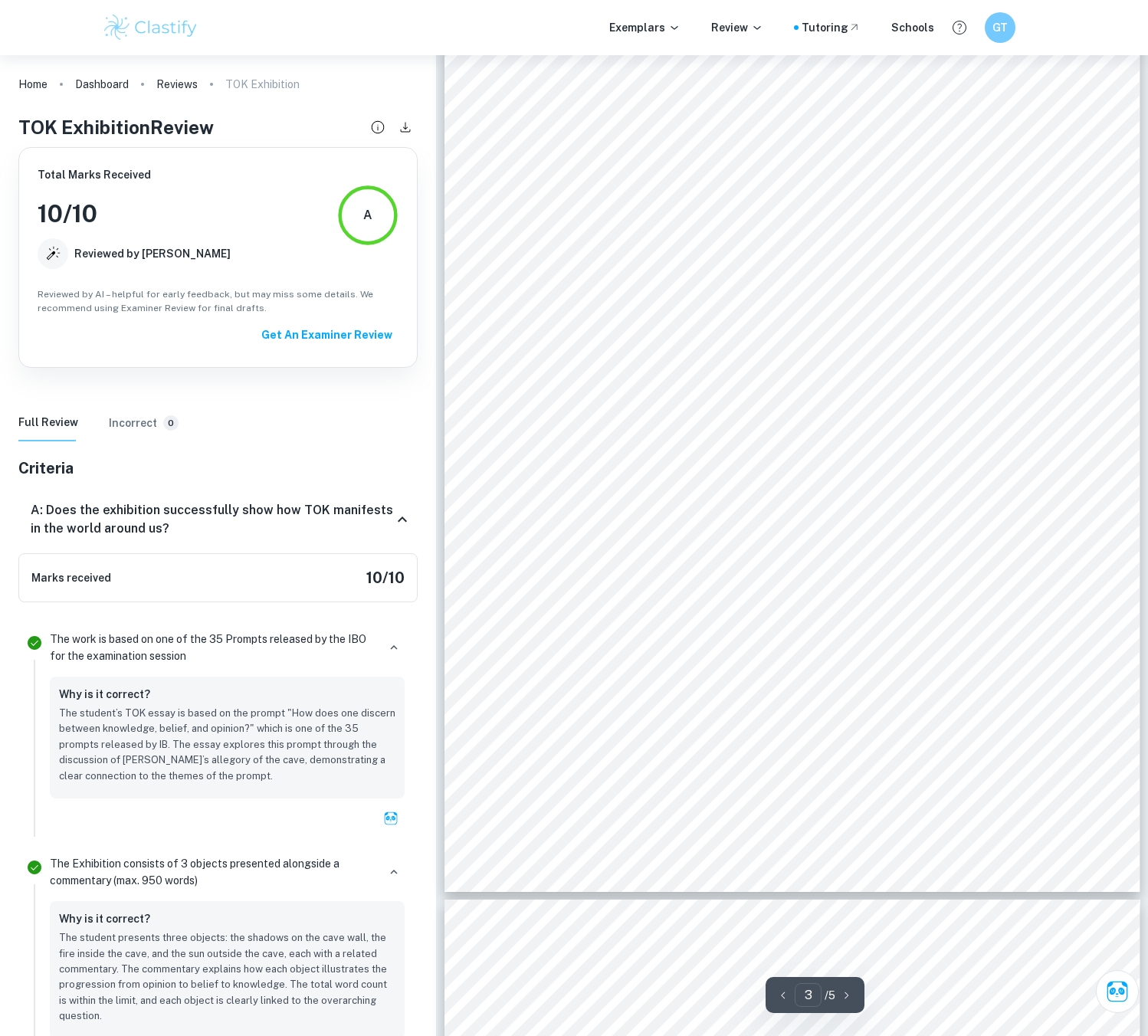
click at [144, 430] on h6 "Incorrect" at bounding box center [133, 422] width 48 height 17
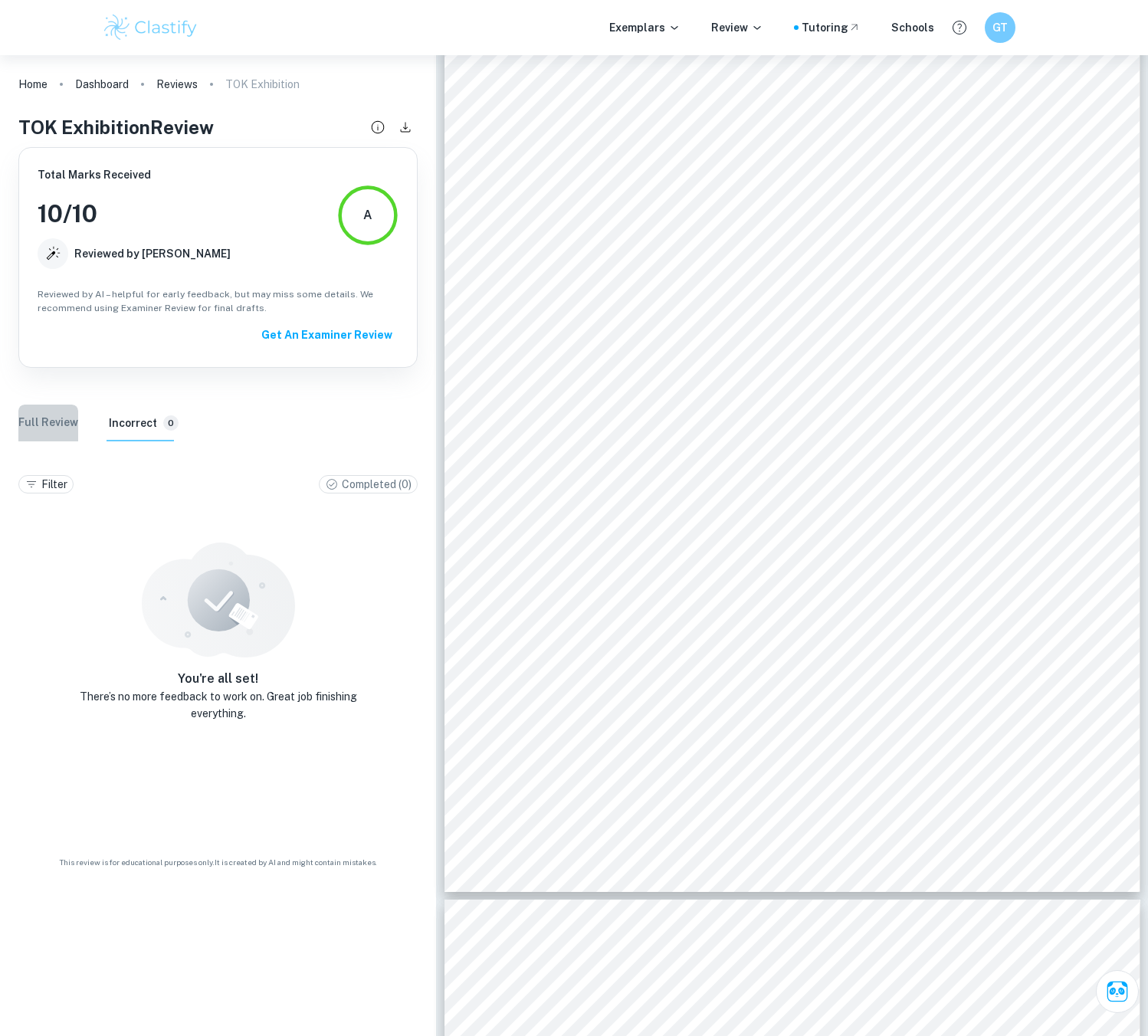
click at [46, 432] on Review "Full Review" at bounding box center [48, 422] width 60 height 36
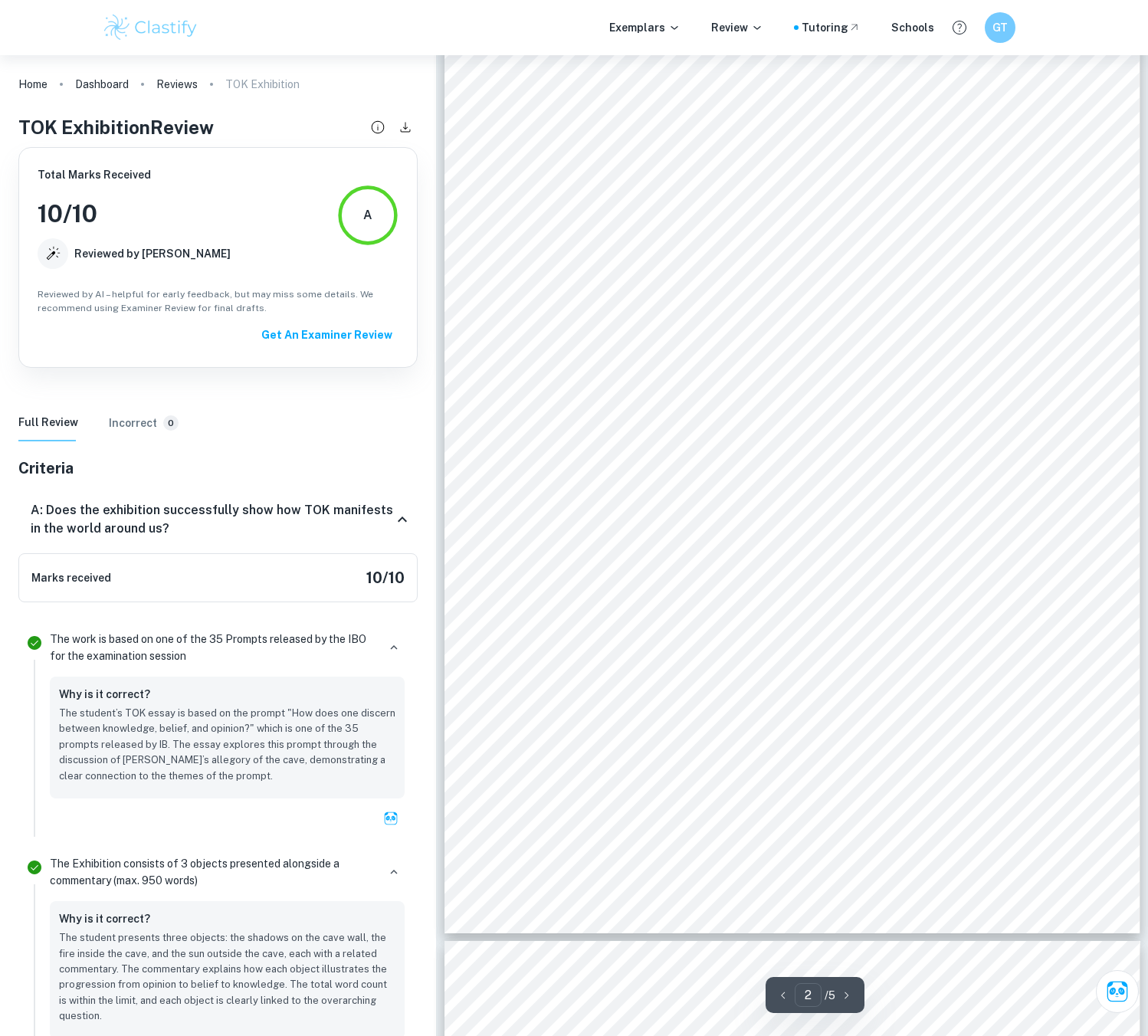
scroll to position [896, 0]
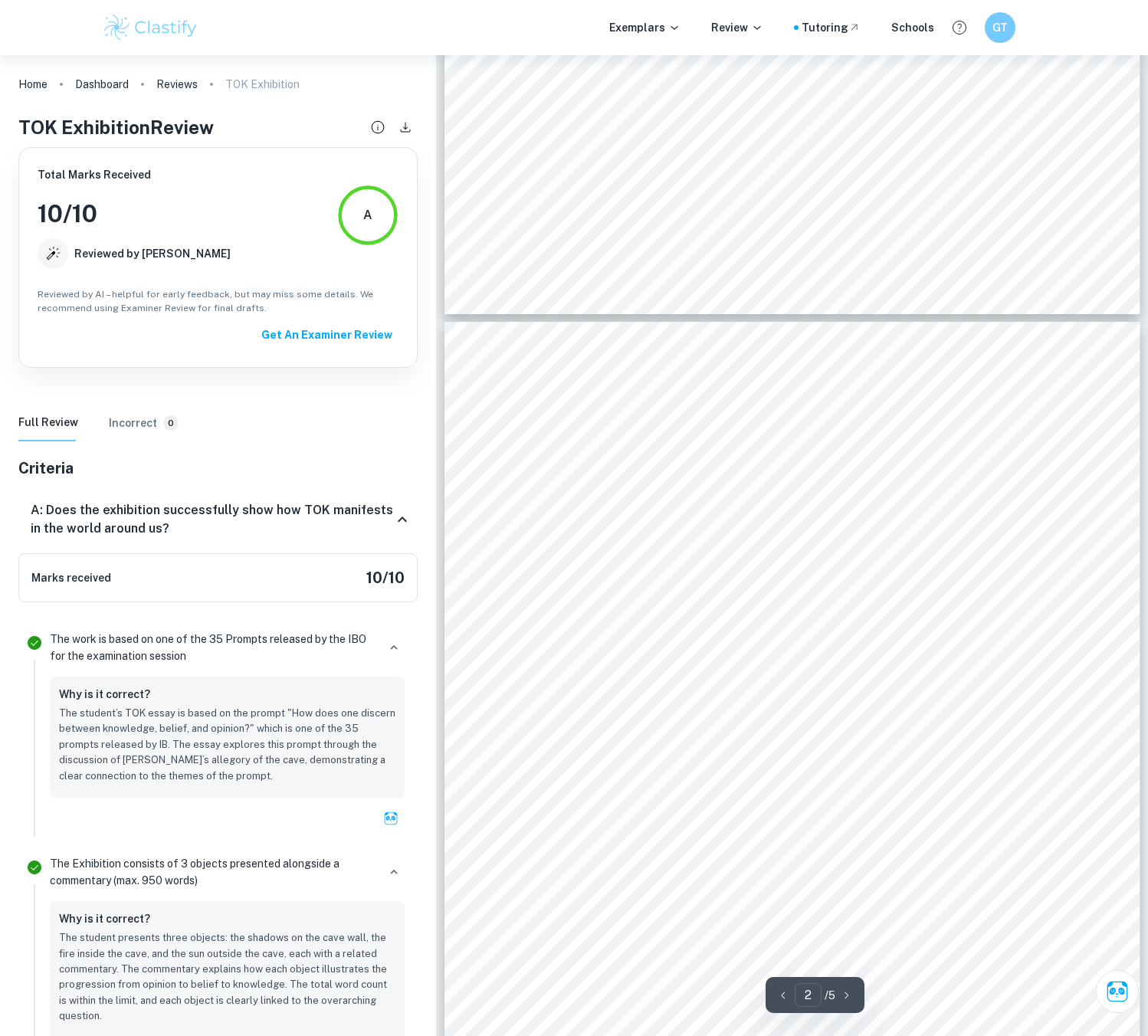
type input "1"
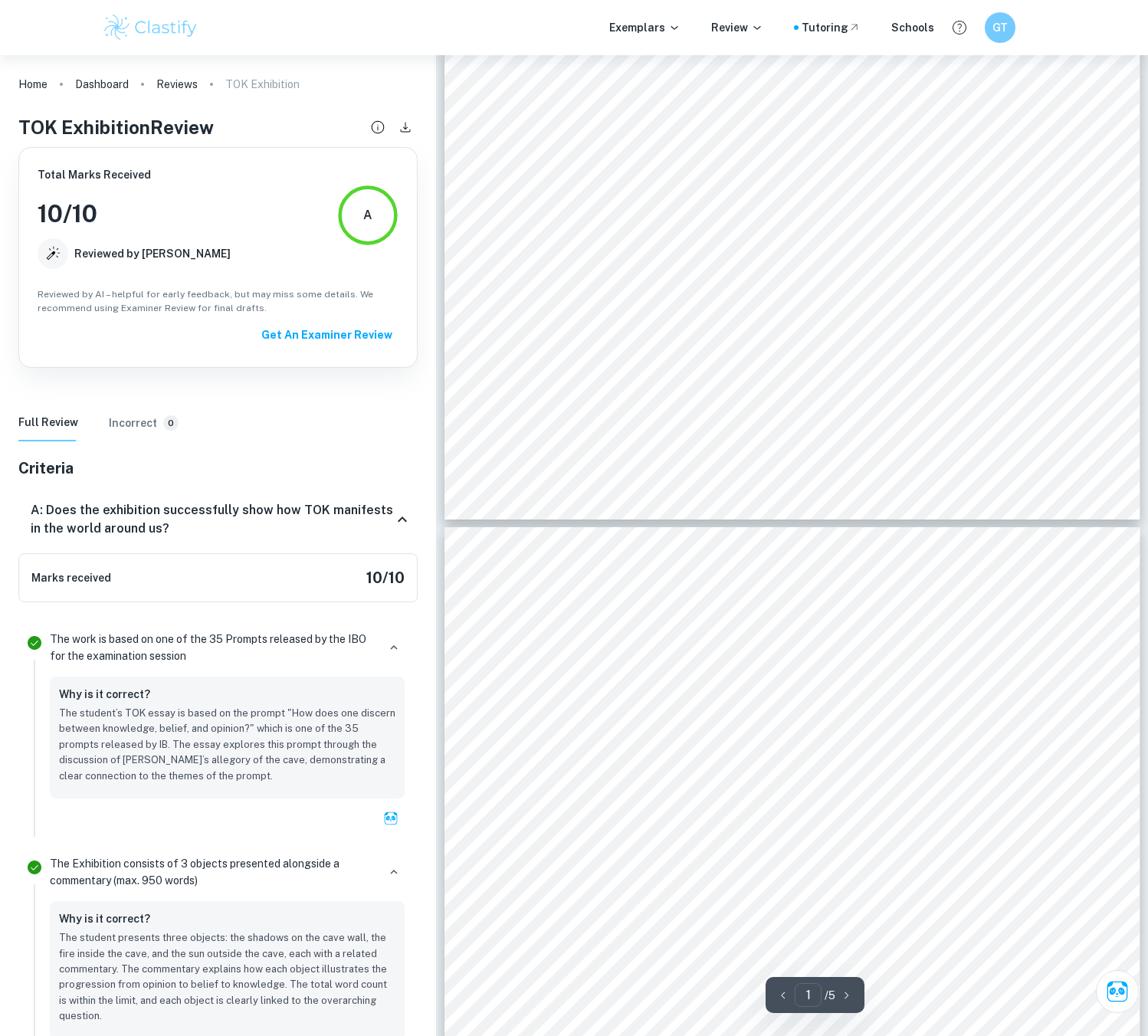
scroll to position [437, 0]
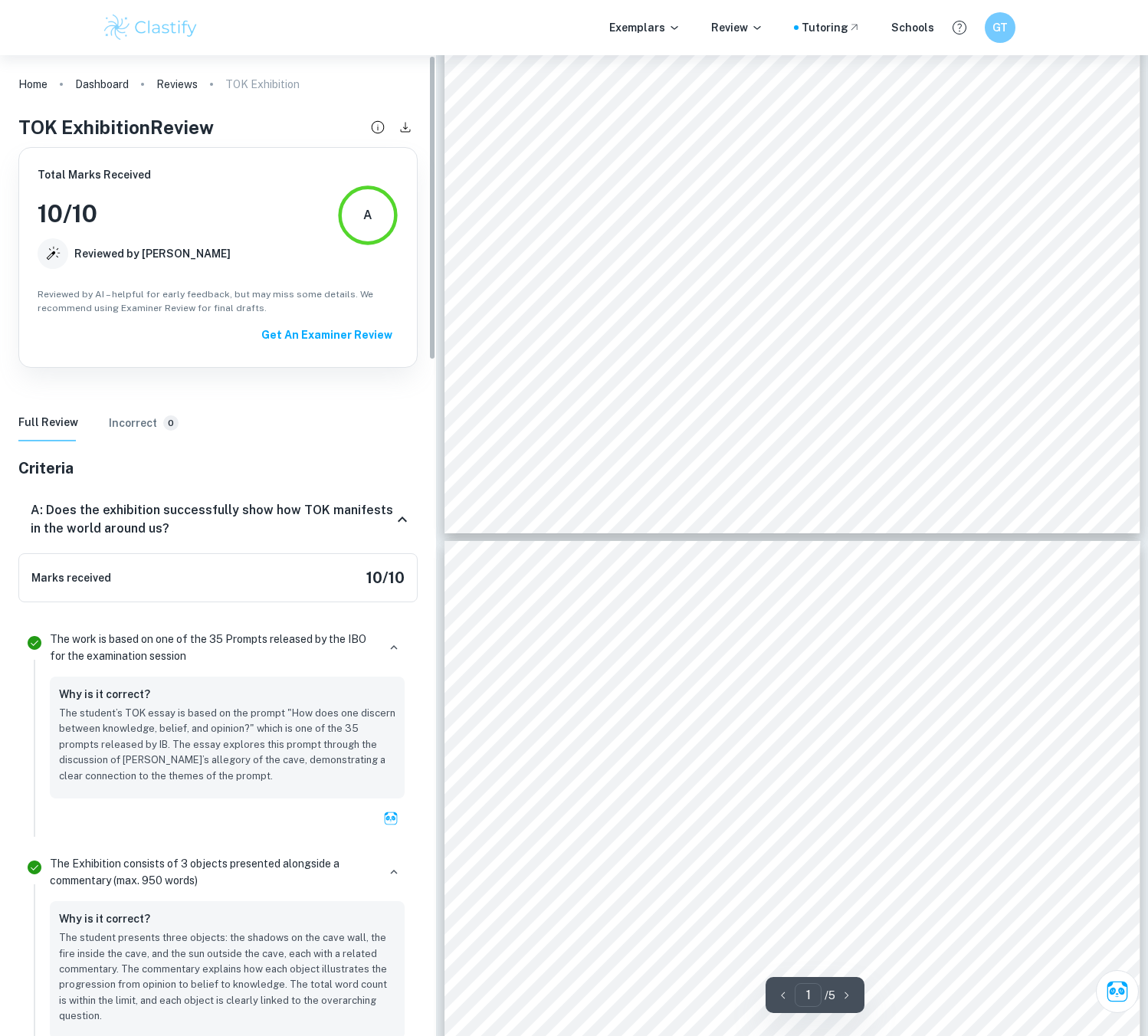
click at [355, 338] on button "Get An Examiner Review" at bounding box center [327, 334] width 144 height 27
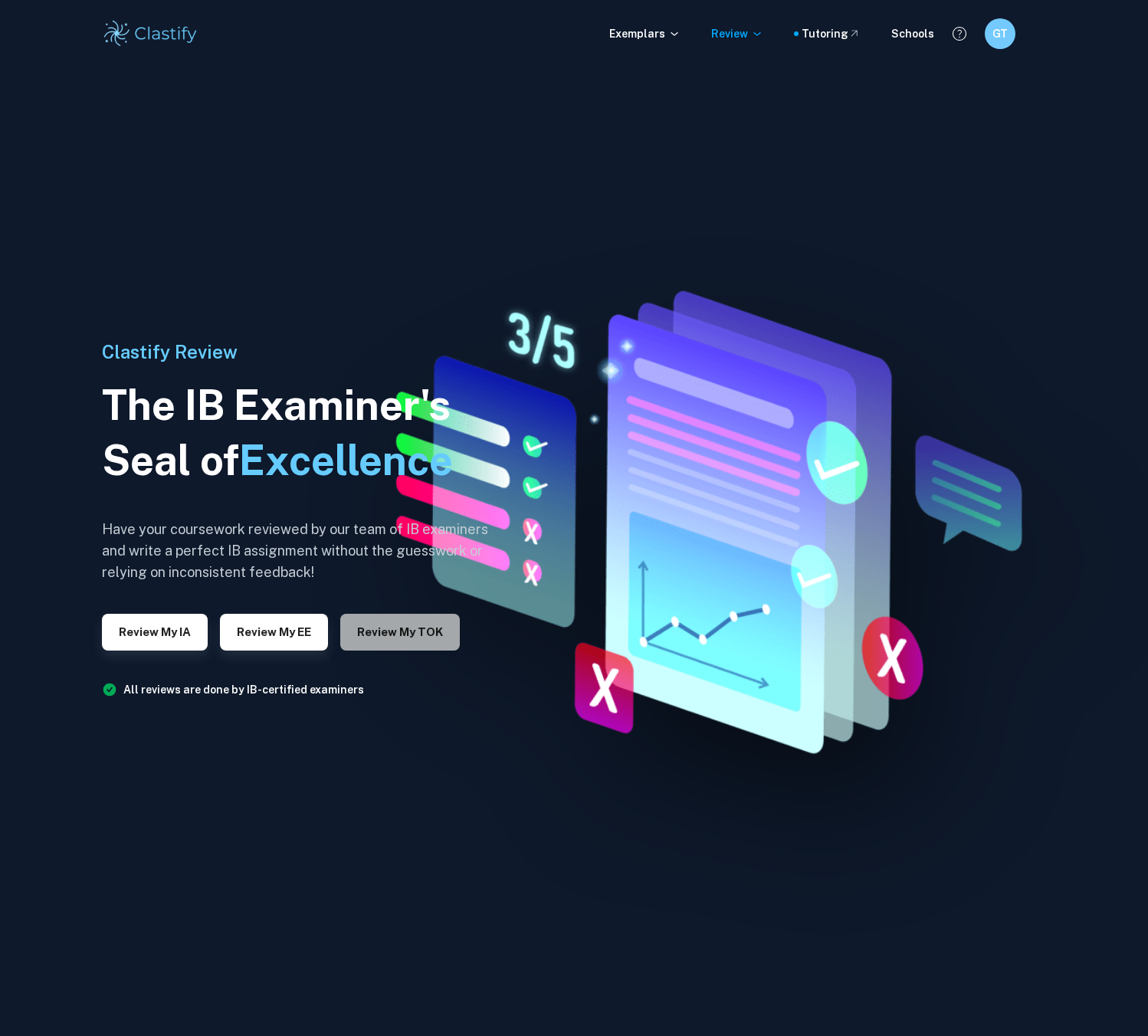
click at [433, 625] on button "Review my TOK" at bounding box center [401, 632] width 120 height 36
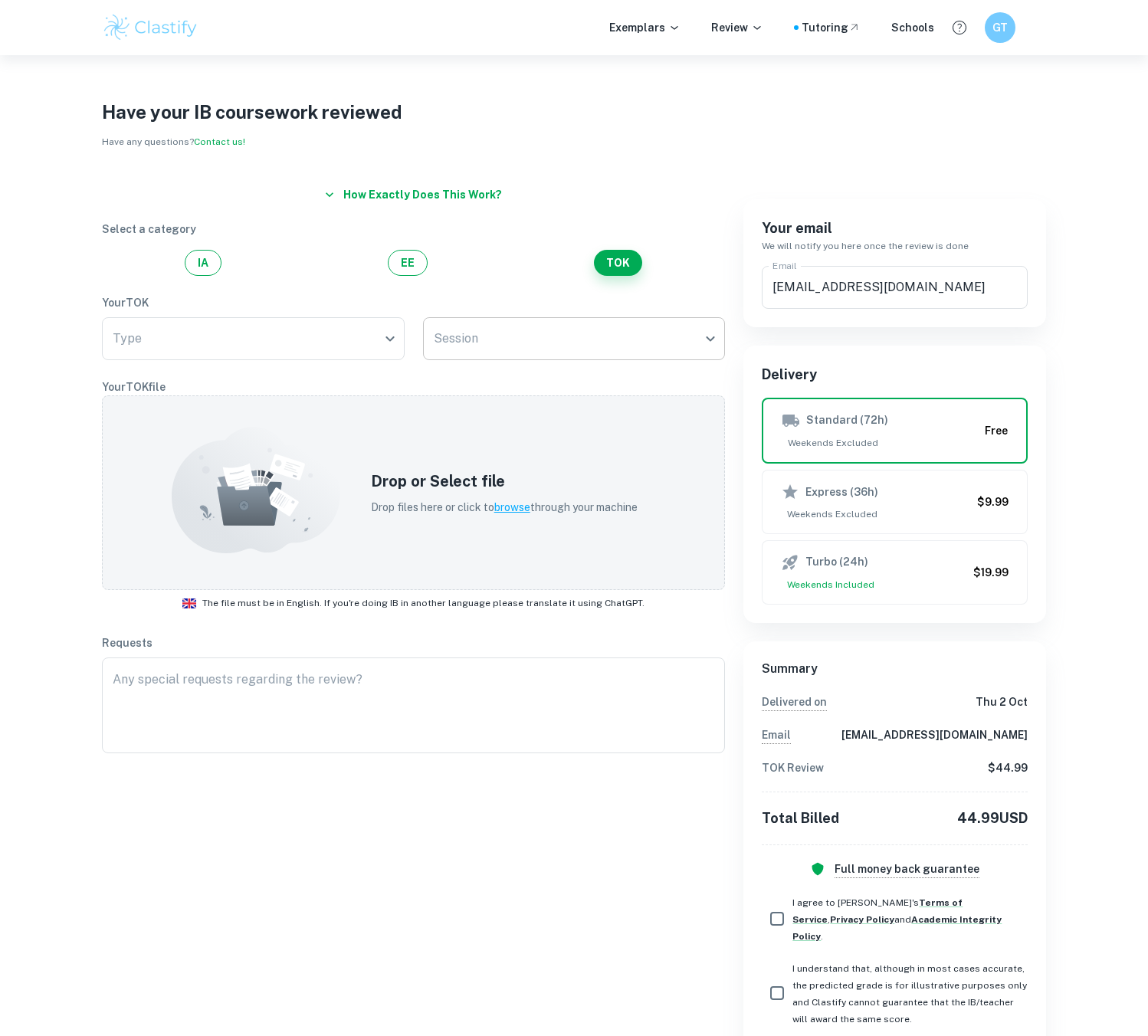
click at [521, 350] on body "We value your privacy We use cookies to enhance your browsing experience, serve…" at bounding box center [574, 573] width 1148 height 1036
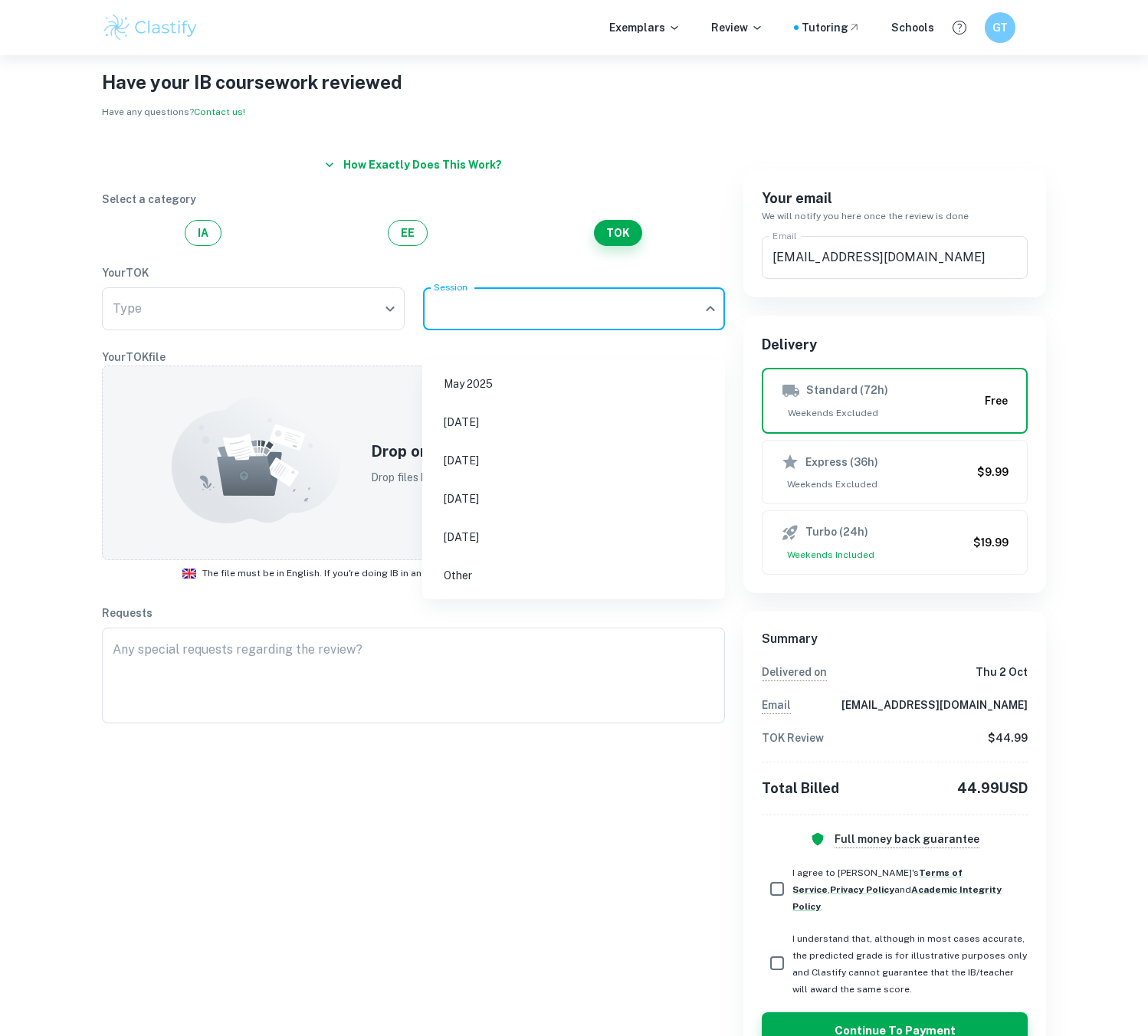
scroll to position [63, 0]
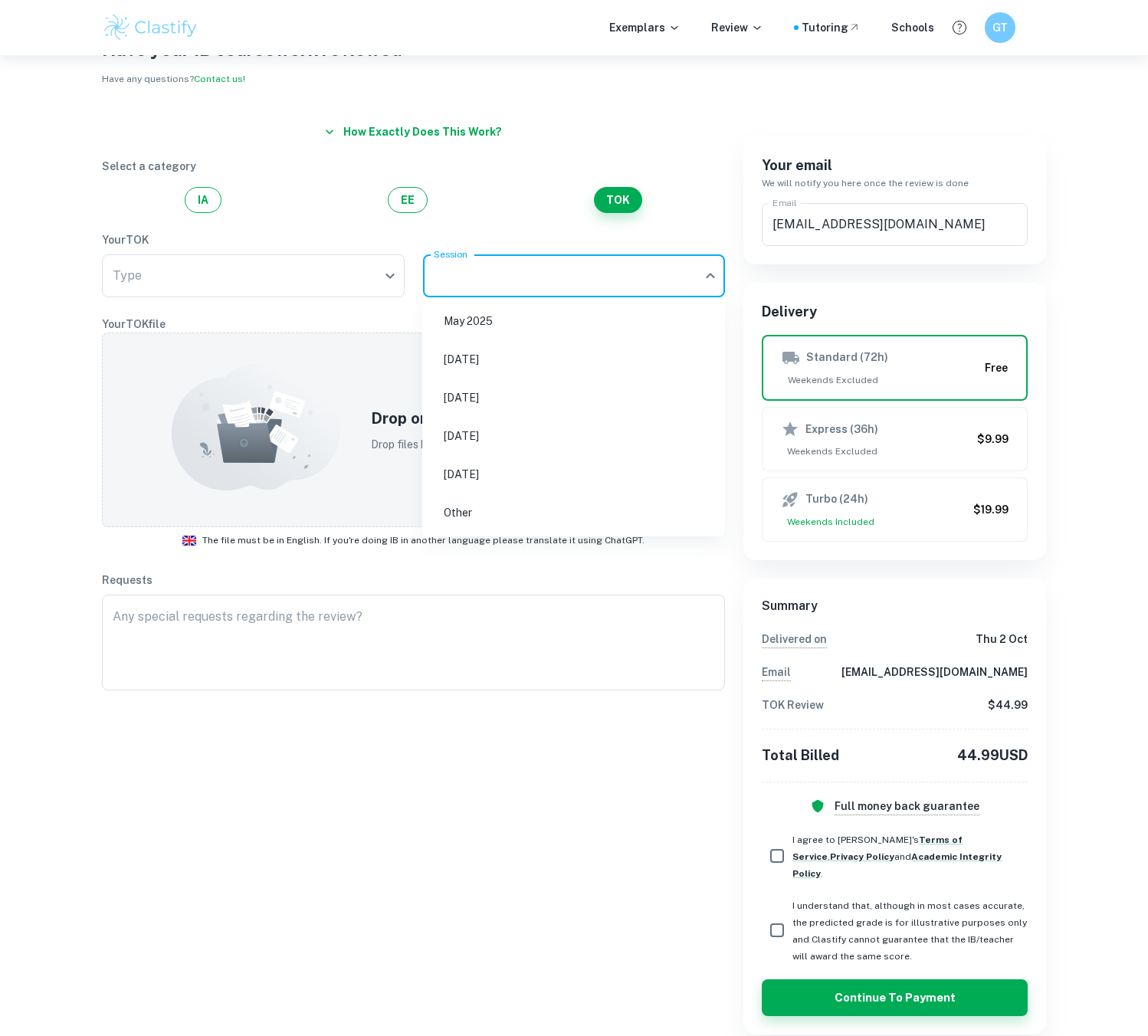
click at [1063, 664] on div at bounding box center [574, 518] width 1148 height 1036
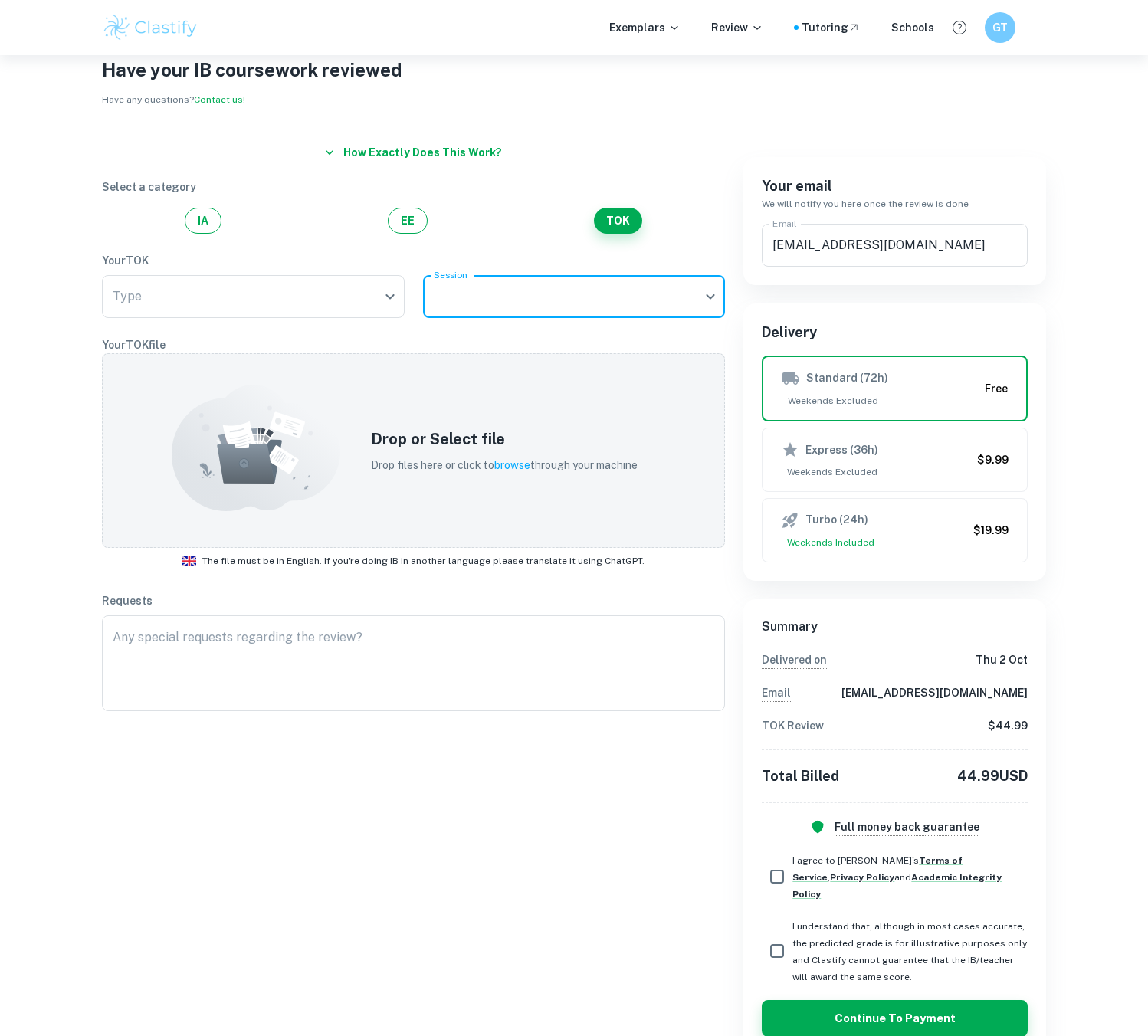
scroll to position [0, 0]
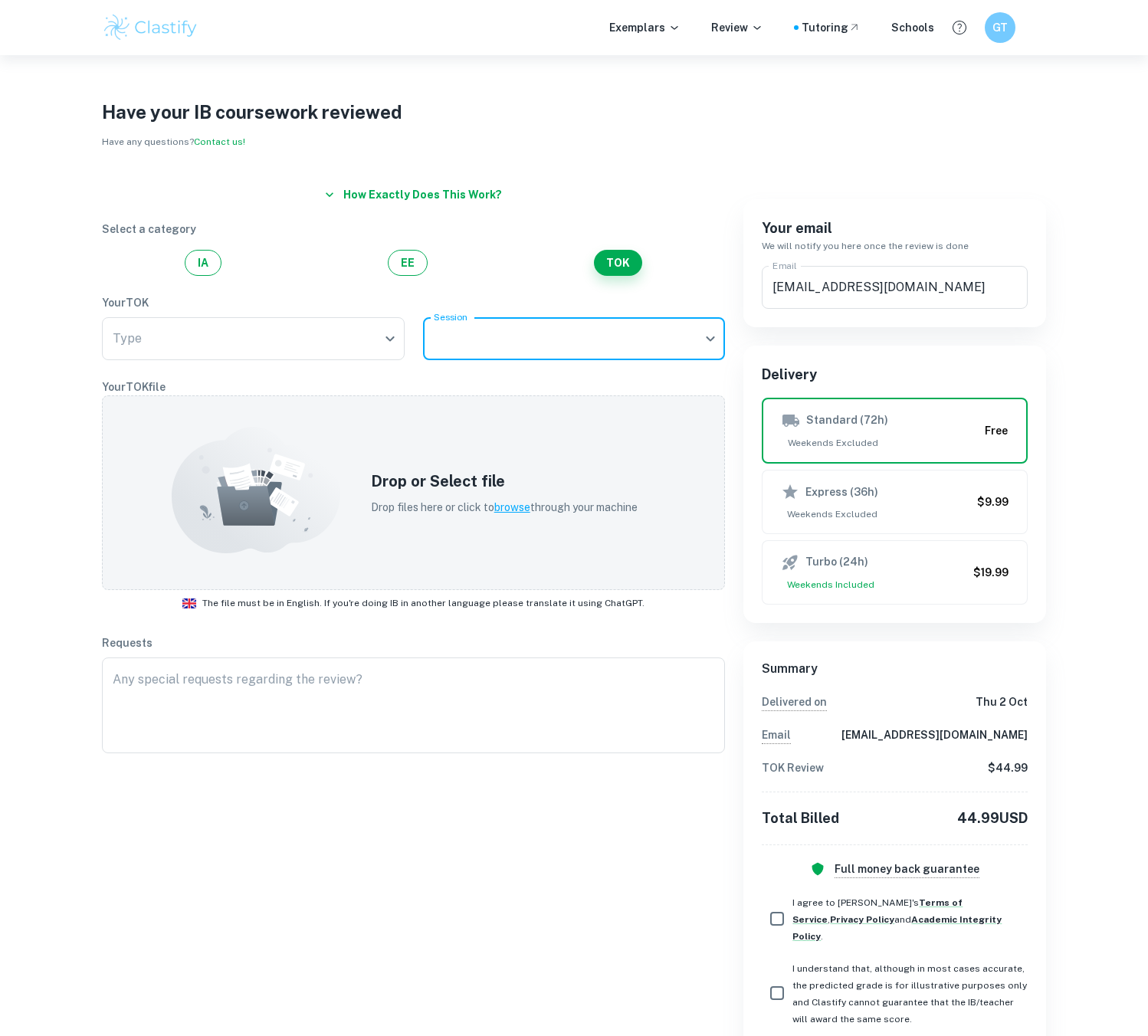
click at [493, 340] on body "We value your privacy We use cookies to enhance your browsing experience, serve…" at bounding box center [574, 573] width 1148 height 1036
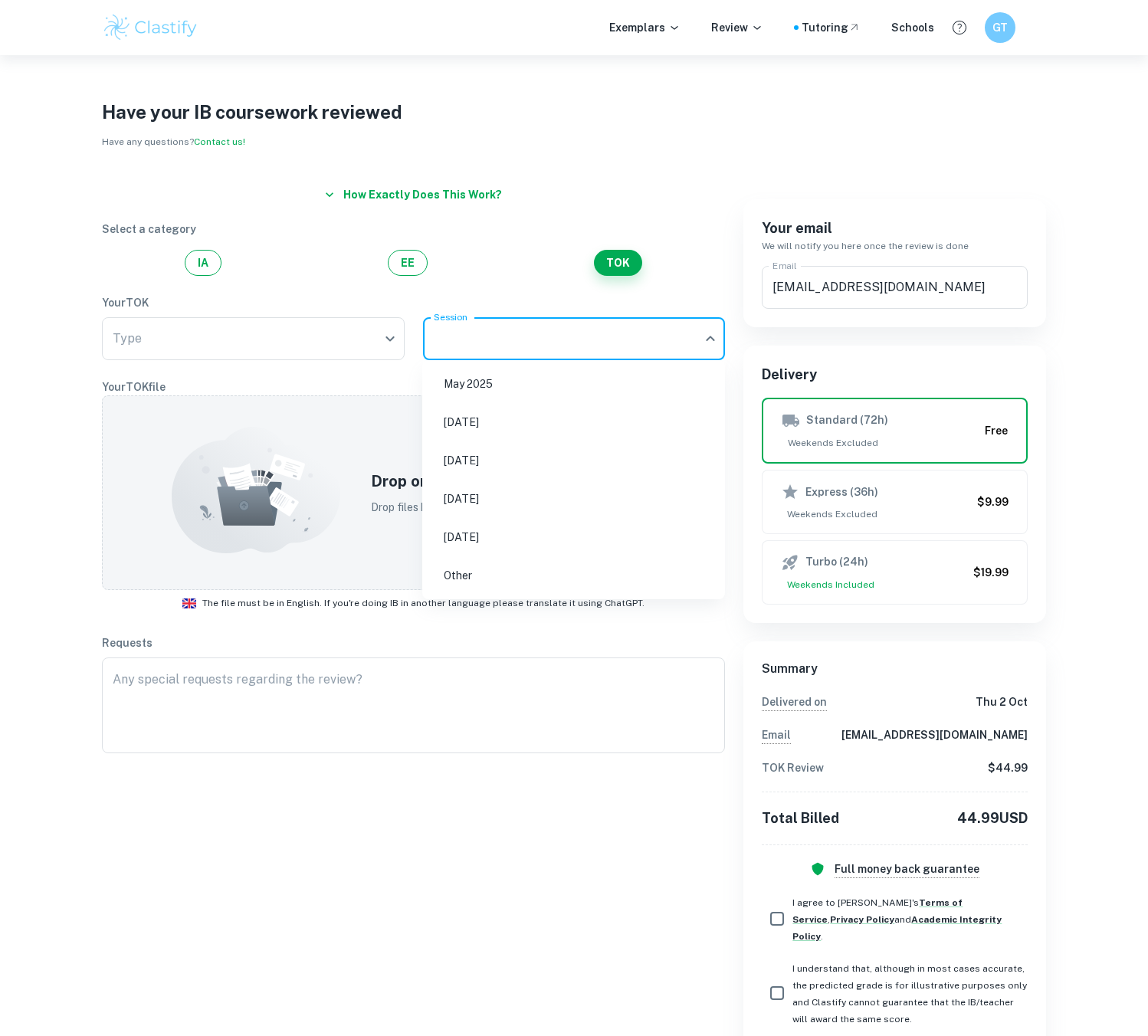
click at [512, 419] on li "[DATE]" at bounding box center [574, 421] width 291 height 35
type input "N25"
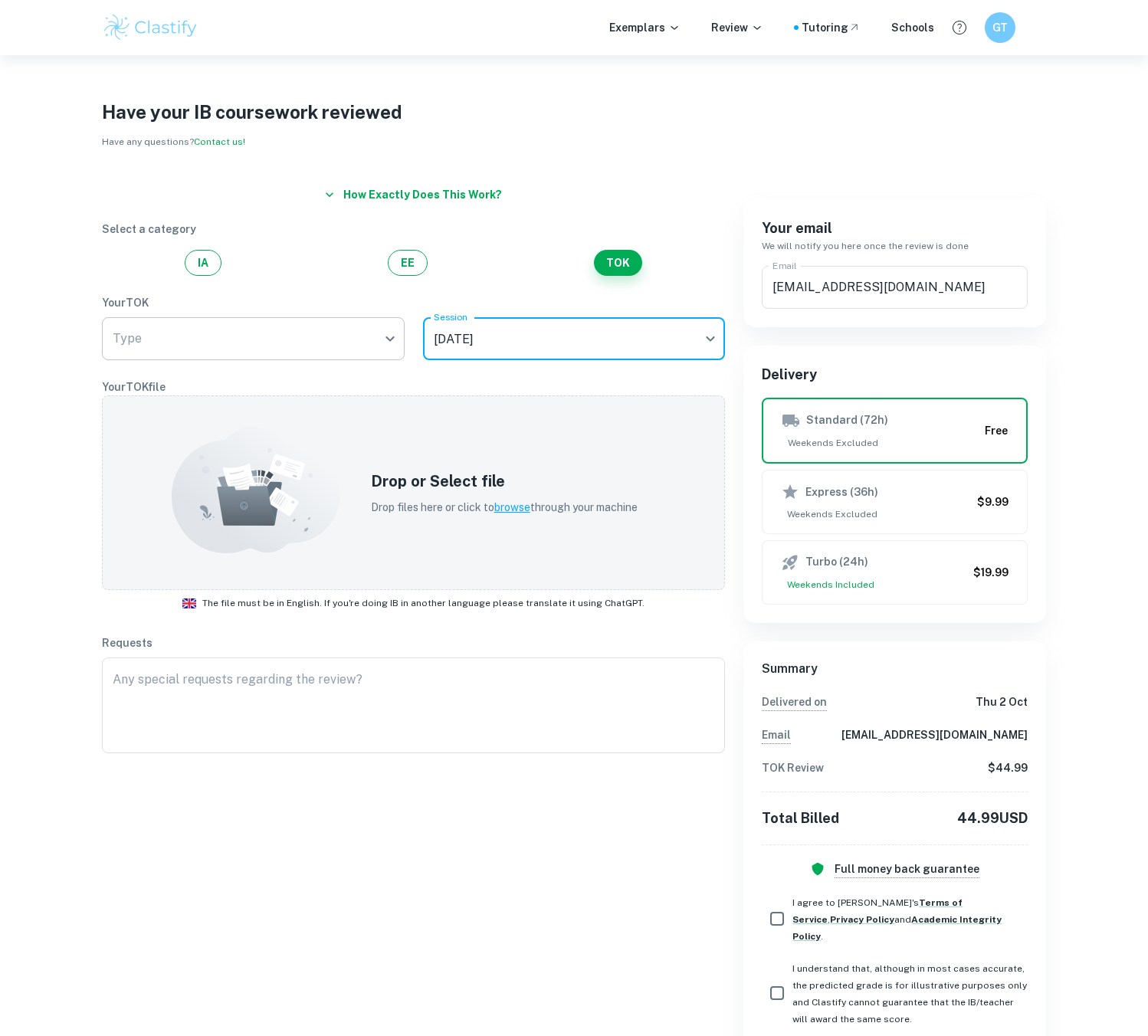
click at [326, 321] on body "We value your privacy We use cookies to enhance your browsing experience, serve…" at bounding box center [574, 573] width 1148 height 1036
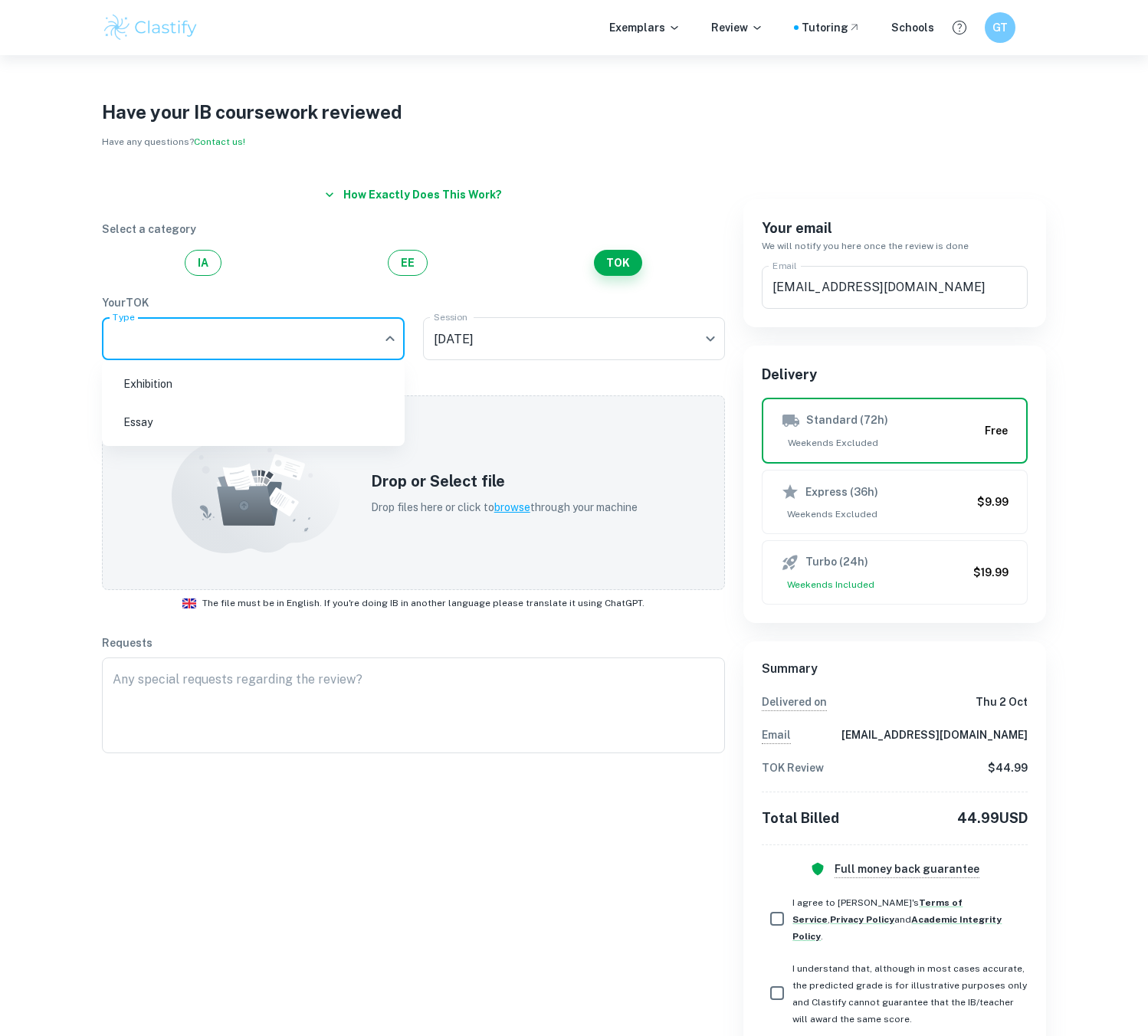
click at [322, 389] on li "Exhibition" at bounding box center [253, 383] width 291 height 35
type input "Exhibition"
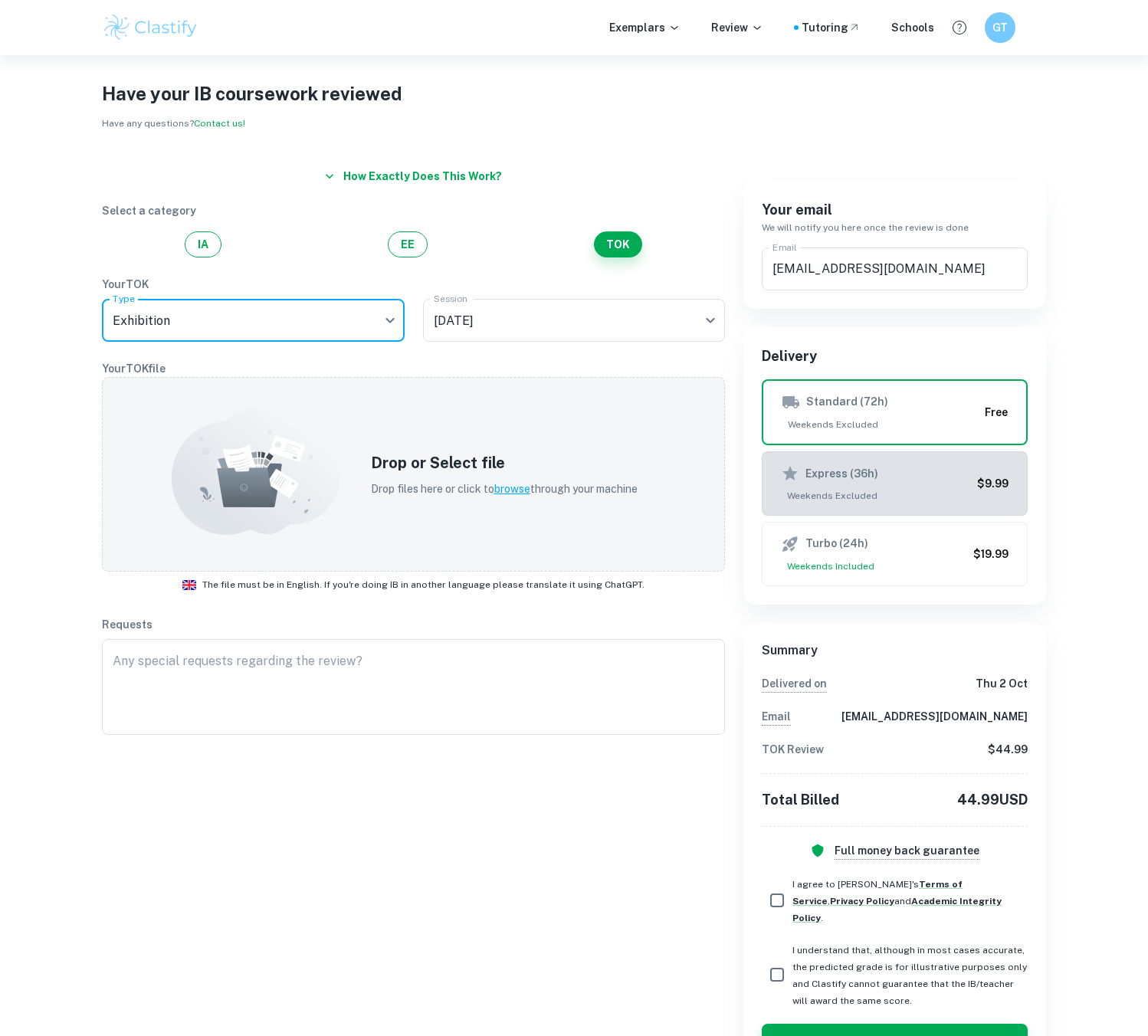
scroll to position [63, 0]
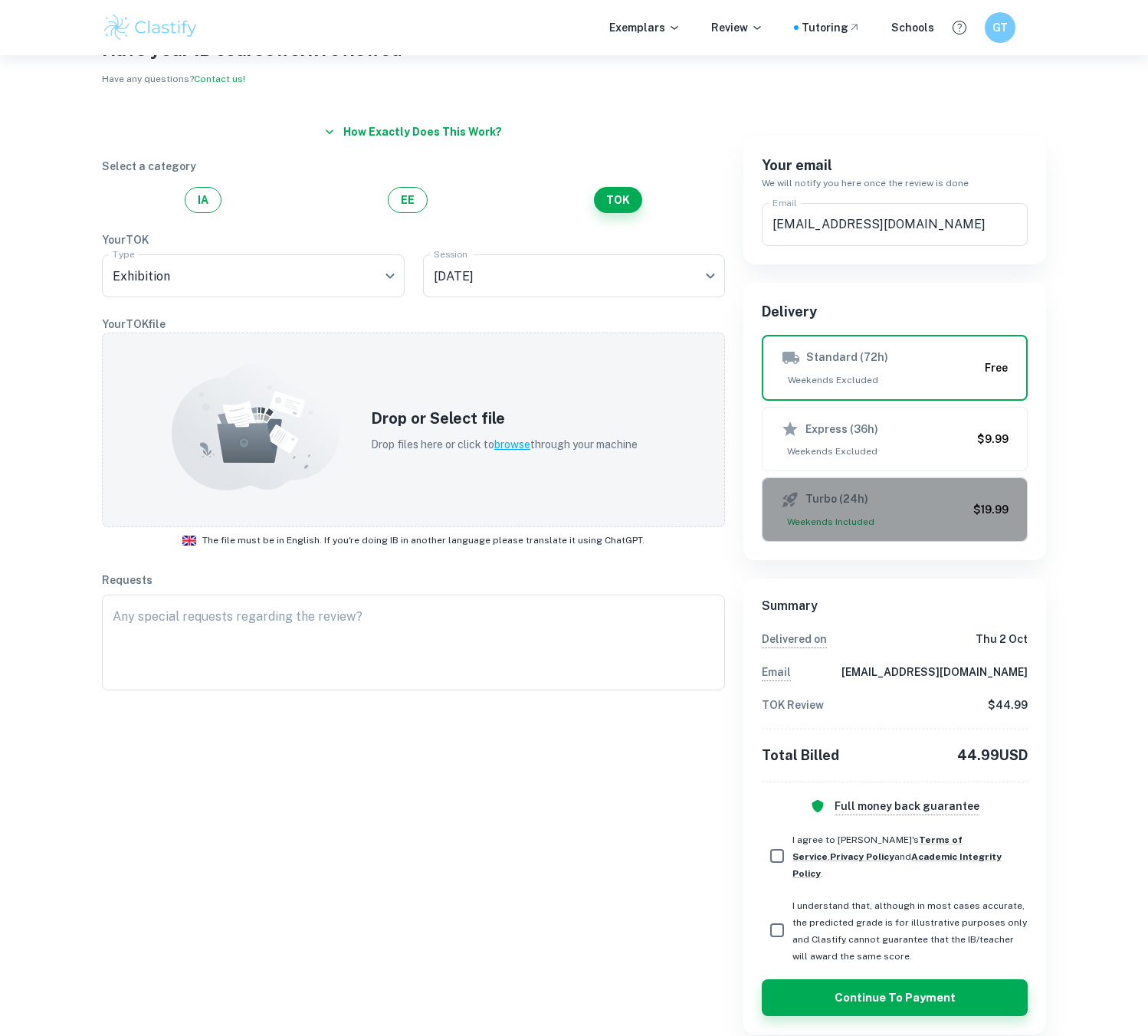
click at [892, 522] on span "Weekends Included" at bounding box center [874, 521] width 186 height 14
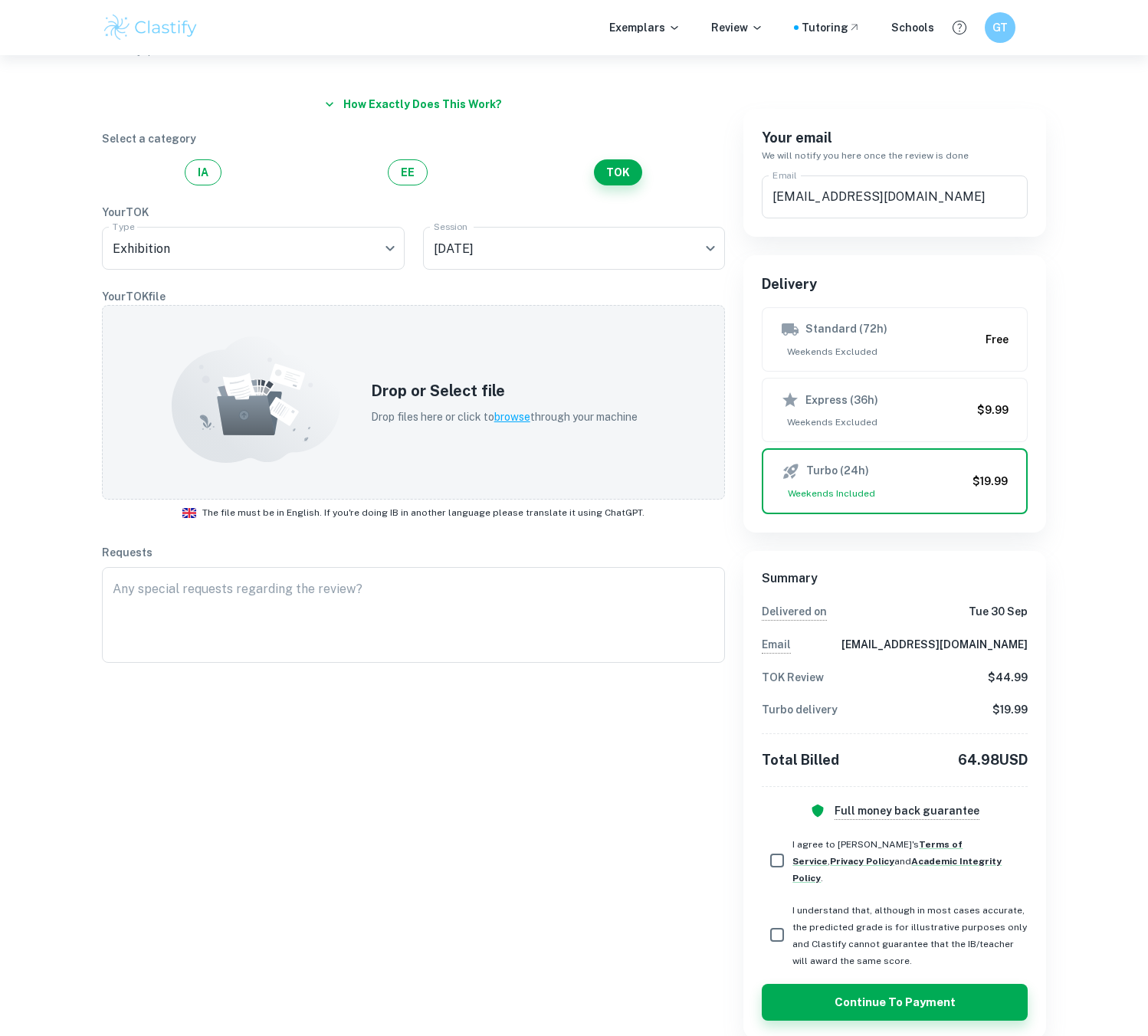
scroll to position [95, 0]
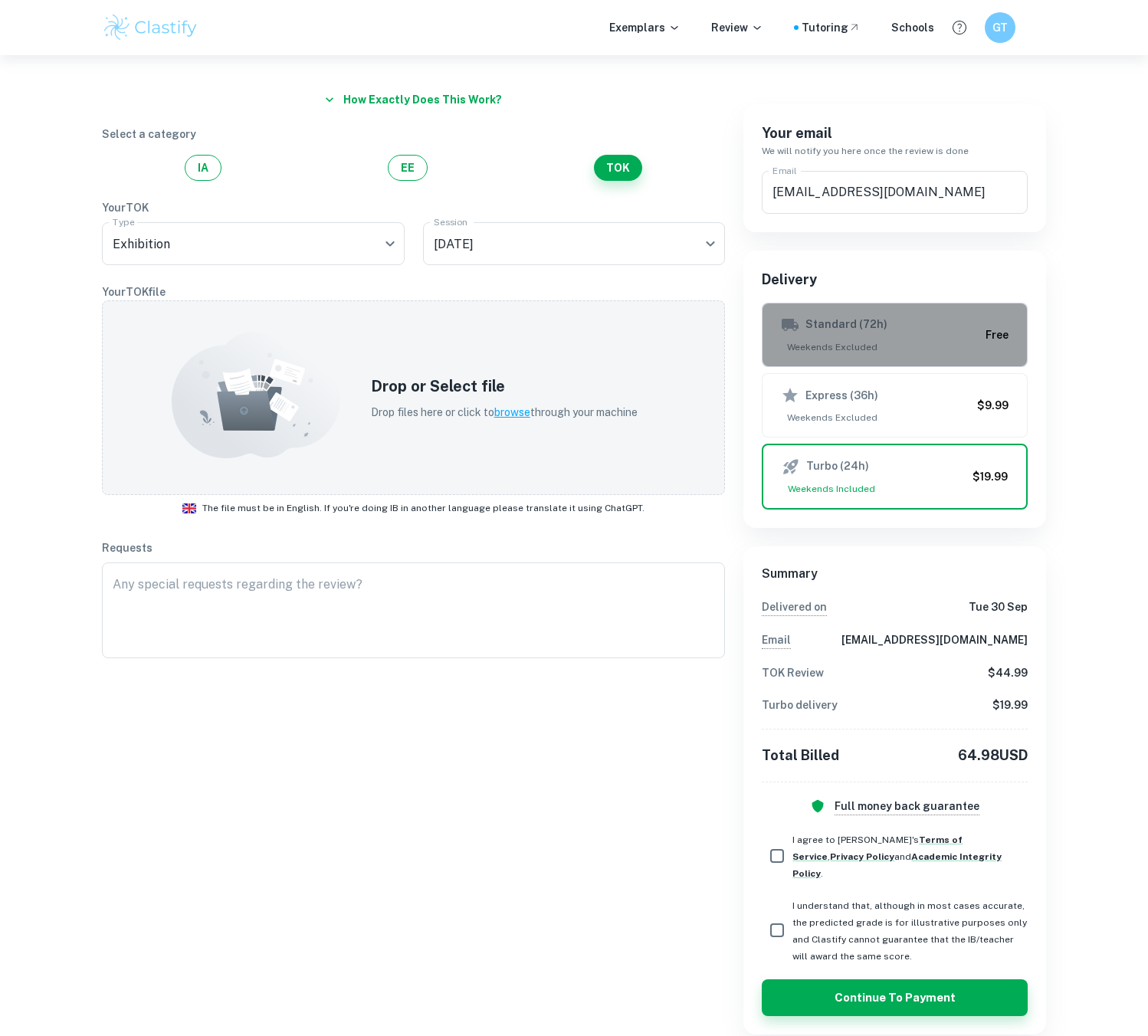
click at [876, 308] on button "Standard (72h) Weekends Excluded Free" at bounding box center [895, 334] width 266 height 64
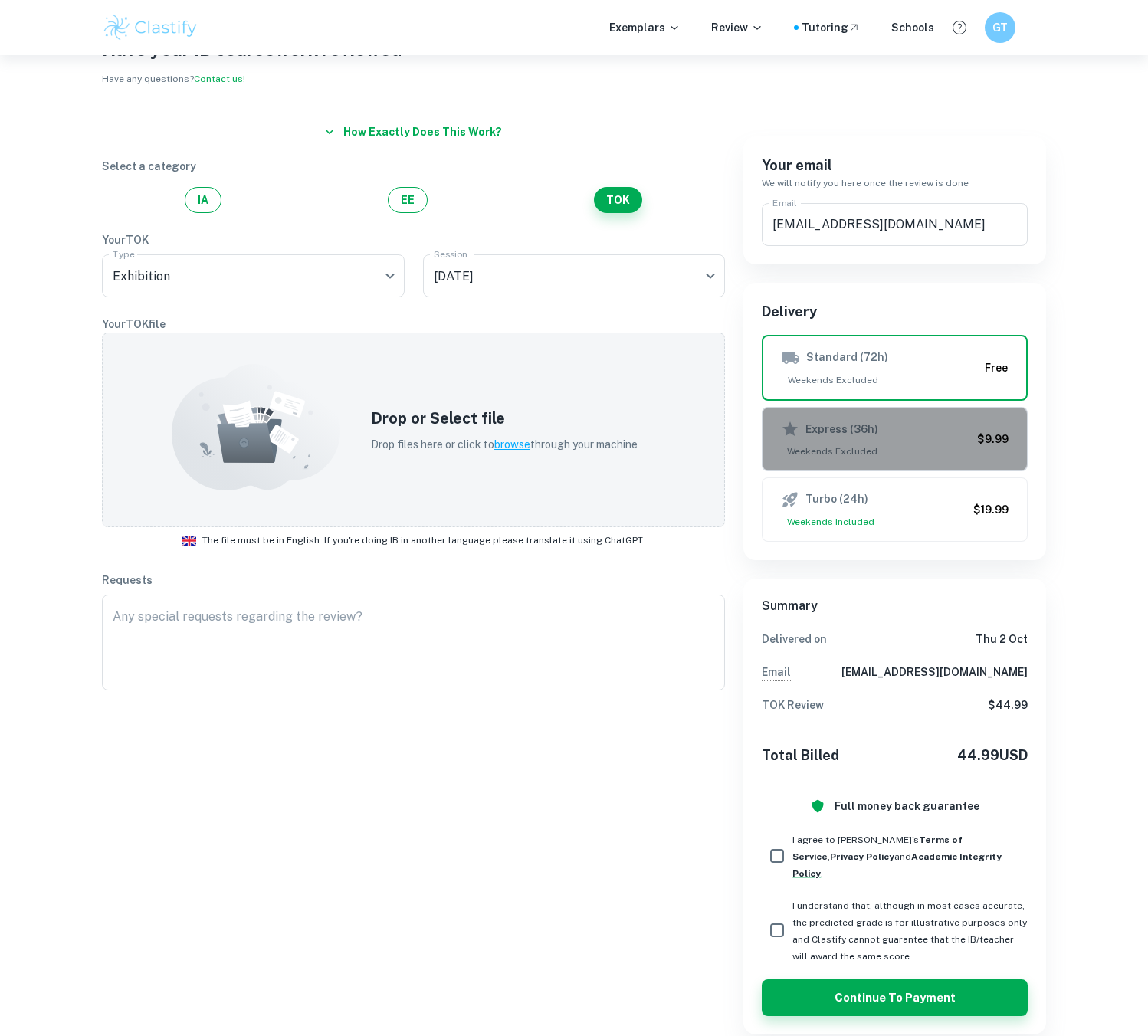
click at [909, 449] on span "Weekends Excluded" at bounding box center [876, 450] width 190 height 14
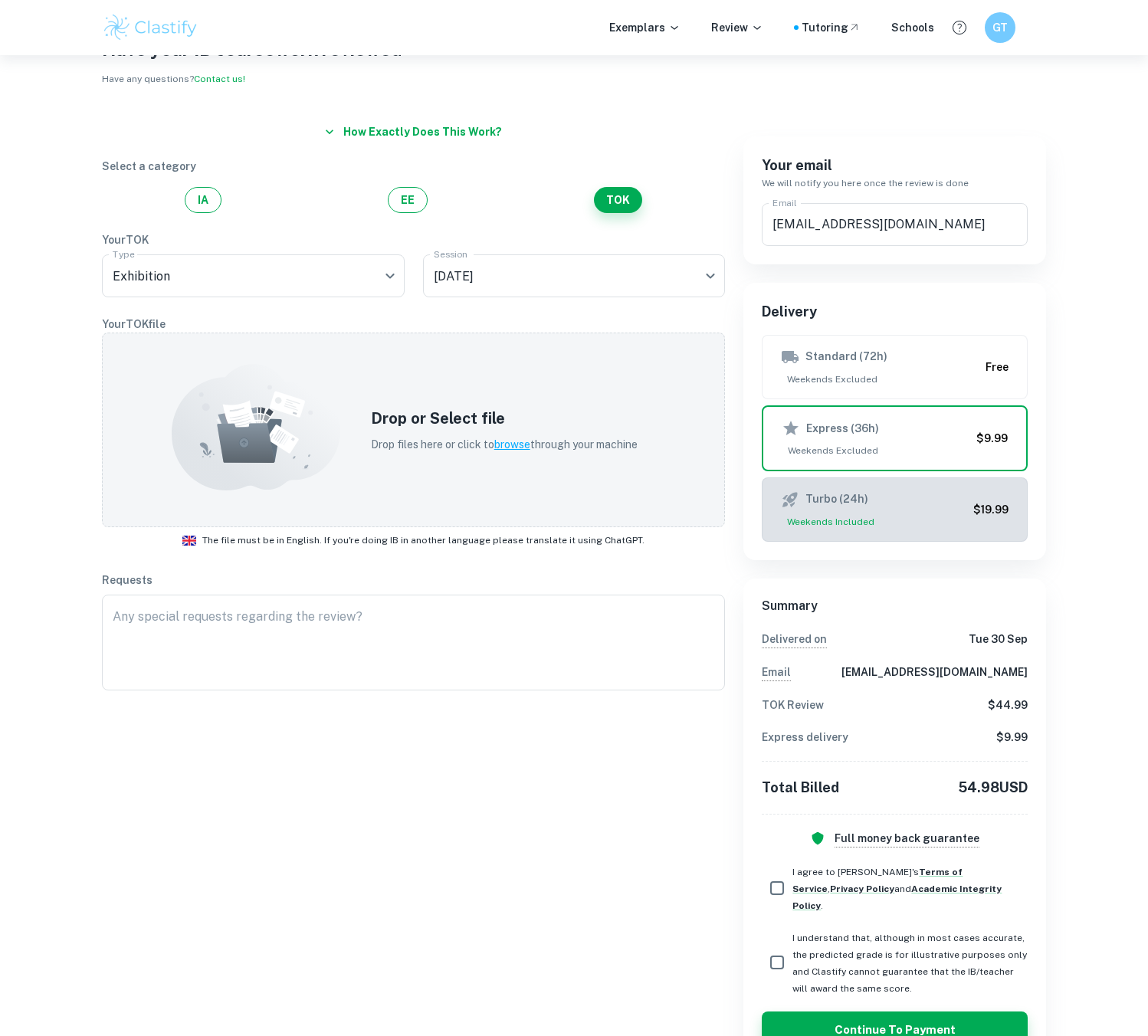
click at [913, 504] on div "Turbo (24h)" at bounding box center [874, 499] width 186 height 18
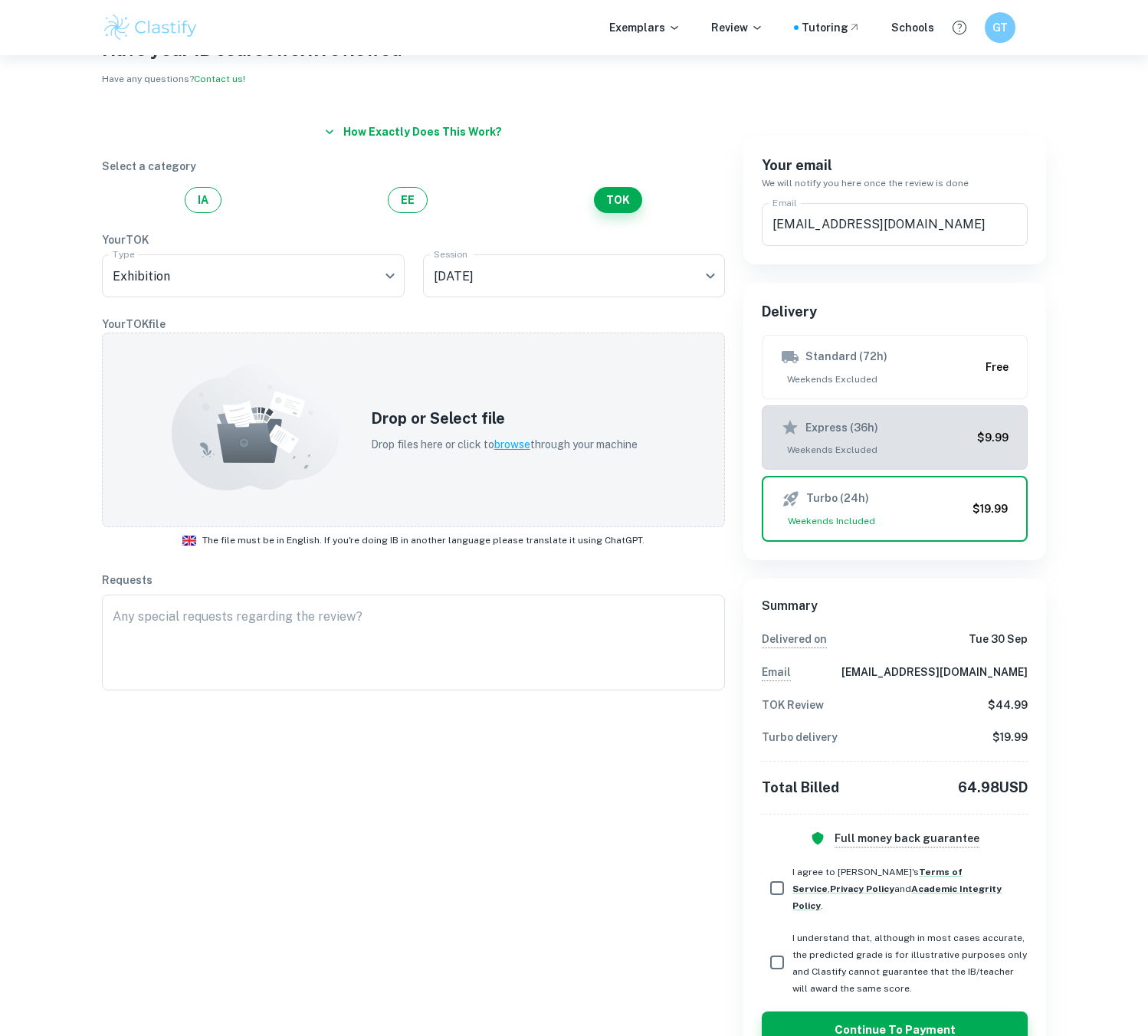
click at [919, 425] on div "Express (36h)" at bounding box center [876, 428] width 190 height 18
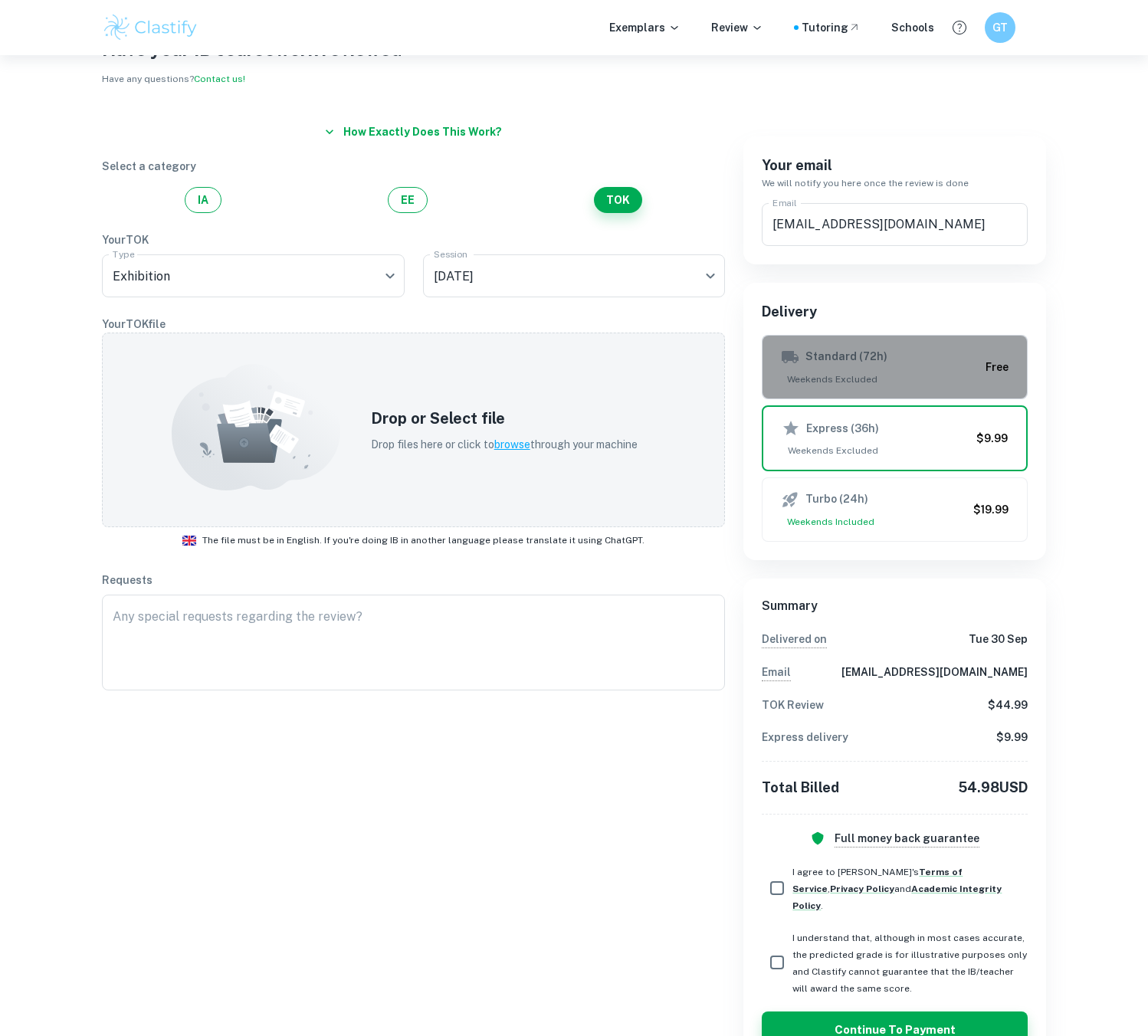
click at [846, 374] on span "Weekends Excluded" at bounding box center [880, 379] width 198 height 14
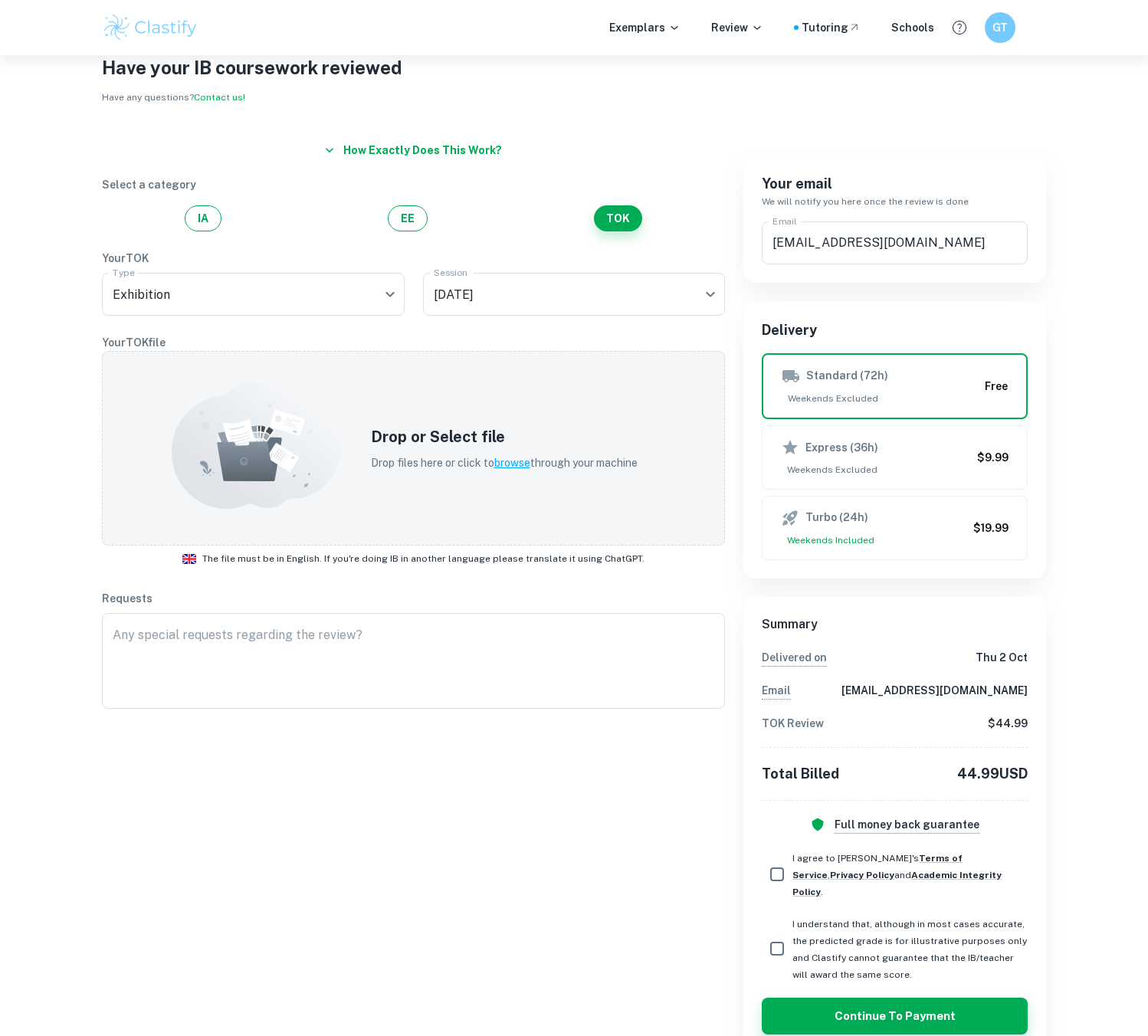
scroll to position [0, 0]
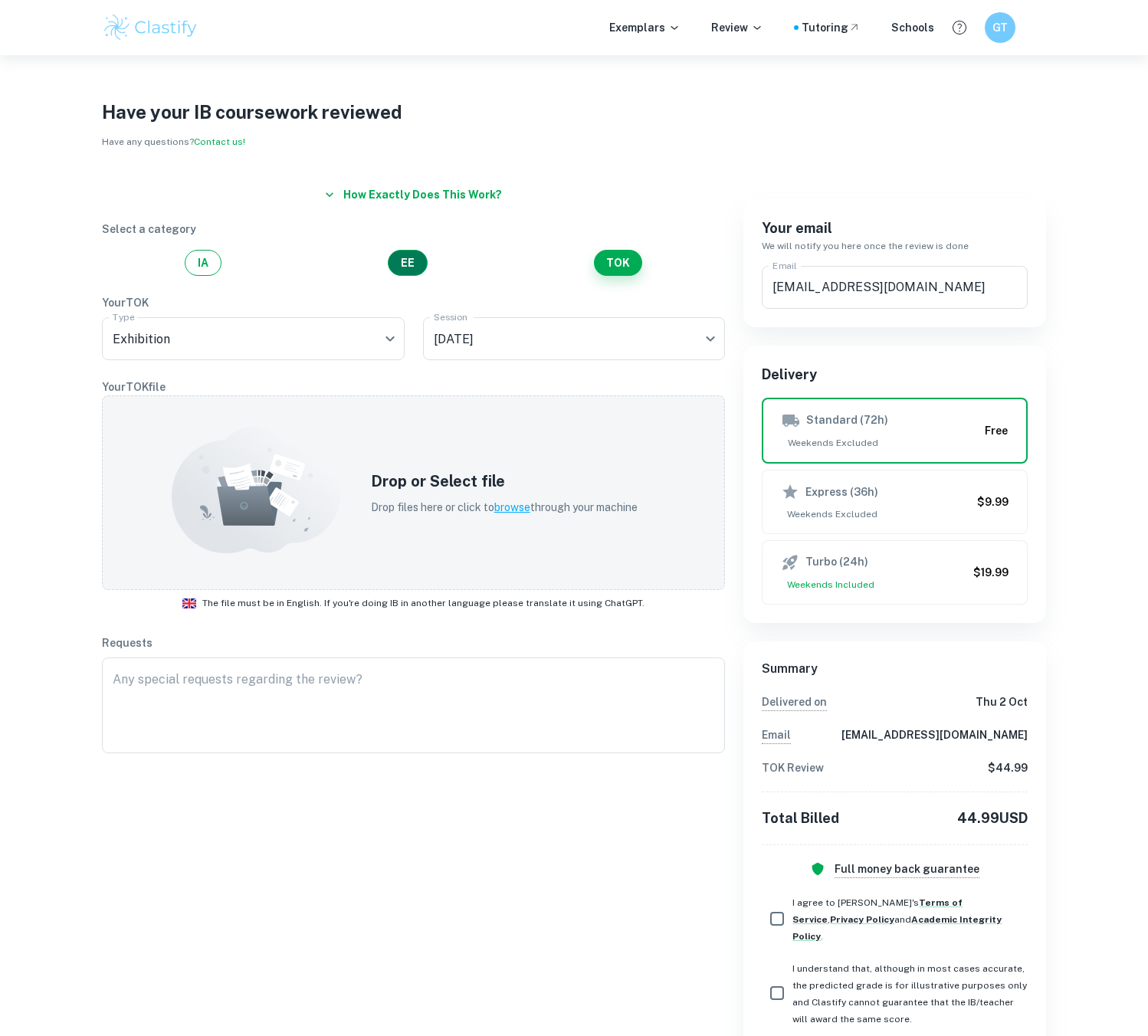
click at [405, 264] on button "EE" at bounding box center [408, 262] width 40 height 26
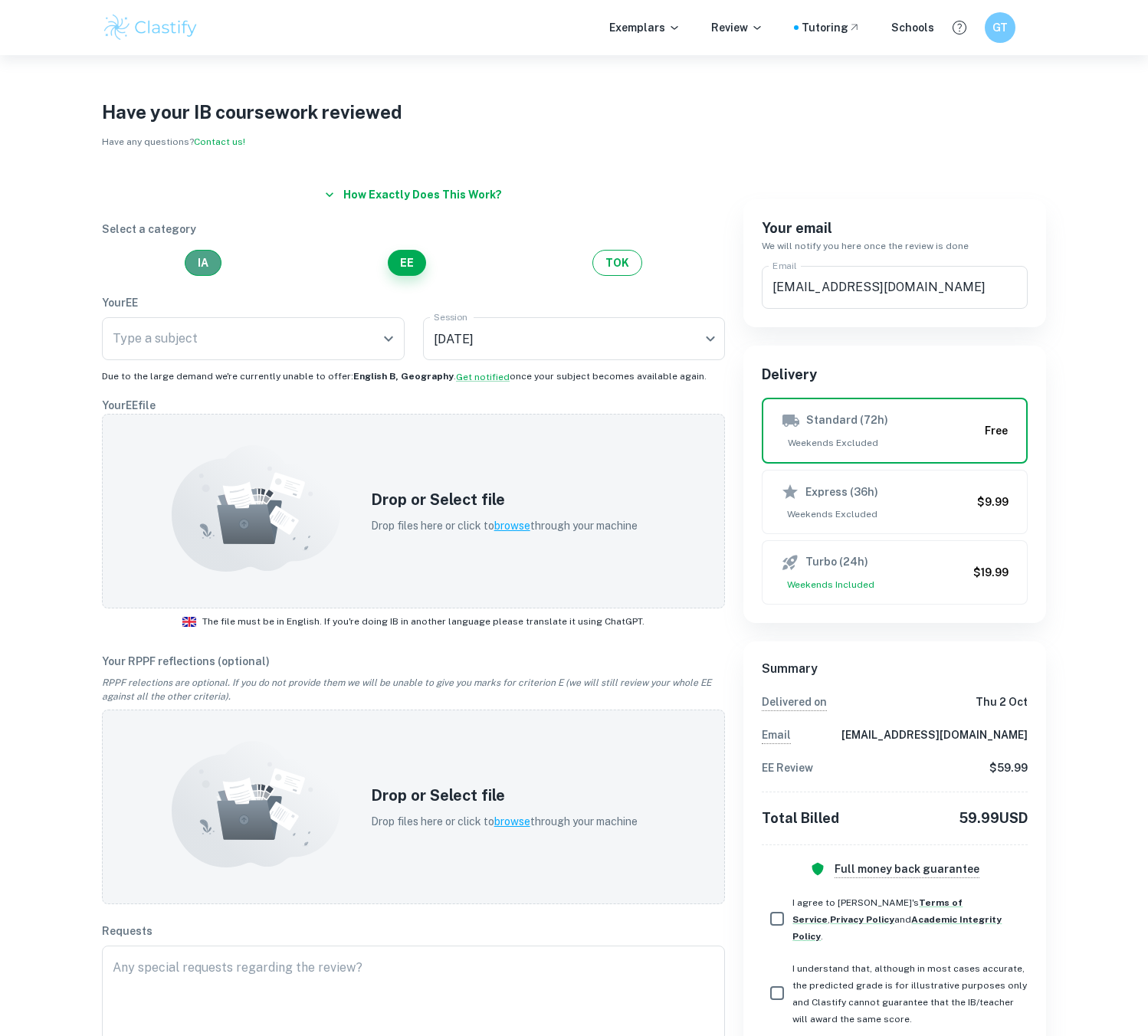
click at [205, 267] on button "IA" at bounding box center [203, 262] width 36 height 26
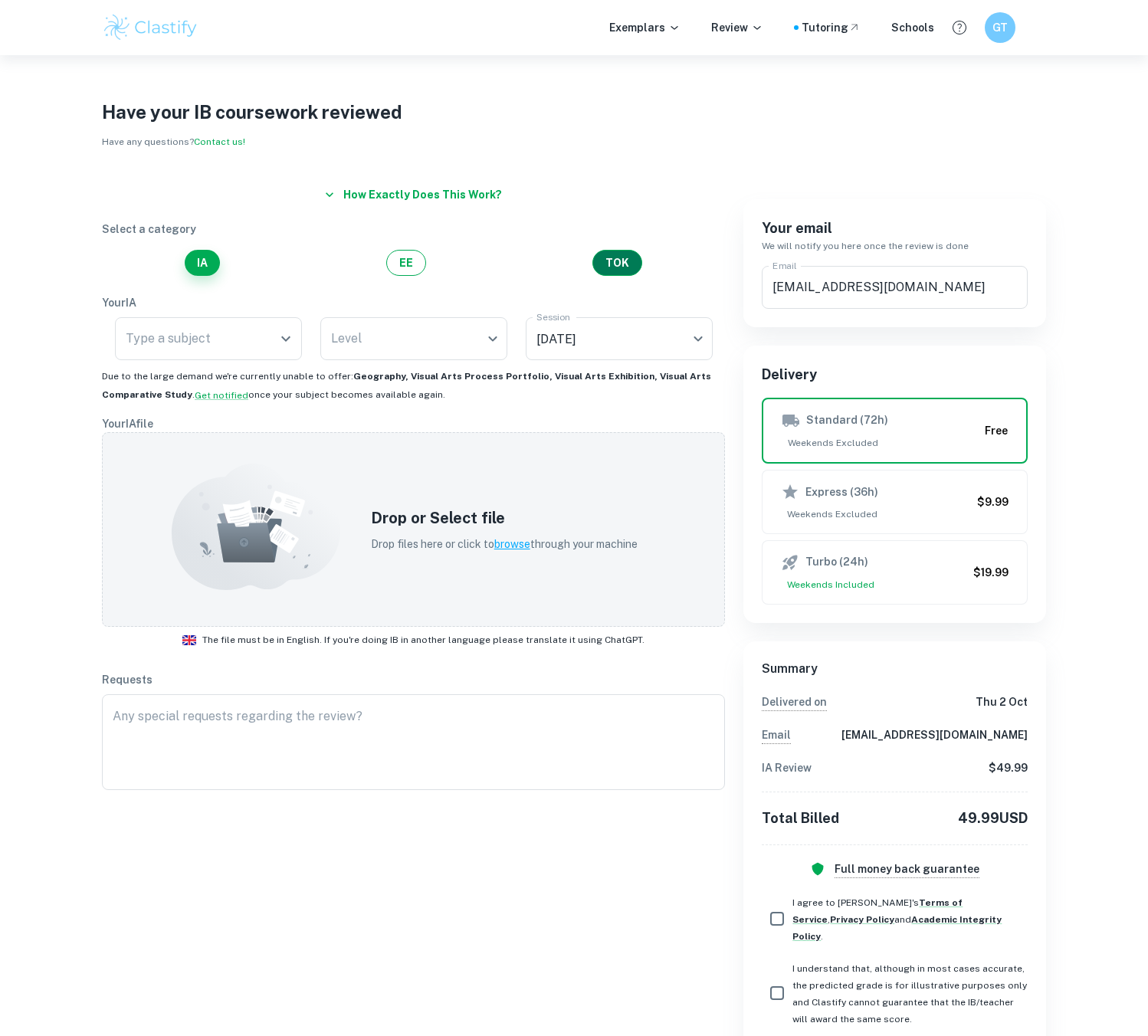
click at [630, 260] on button "TOK" at bounding box center [617, 262] width 50 height 26
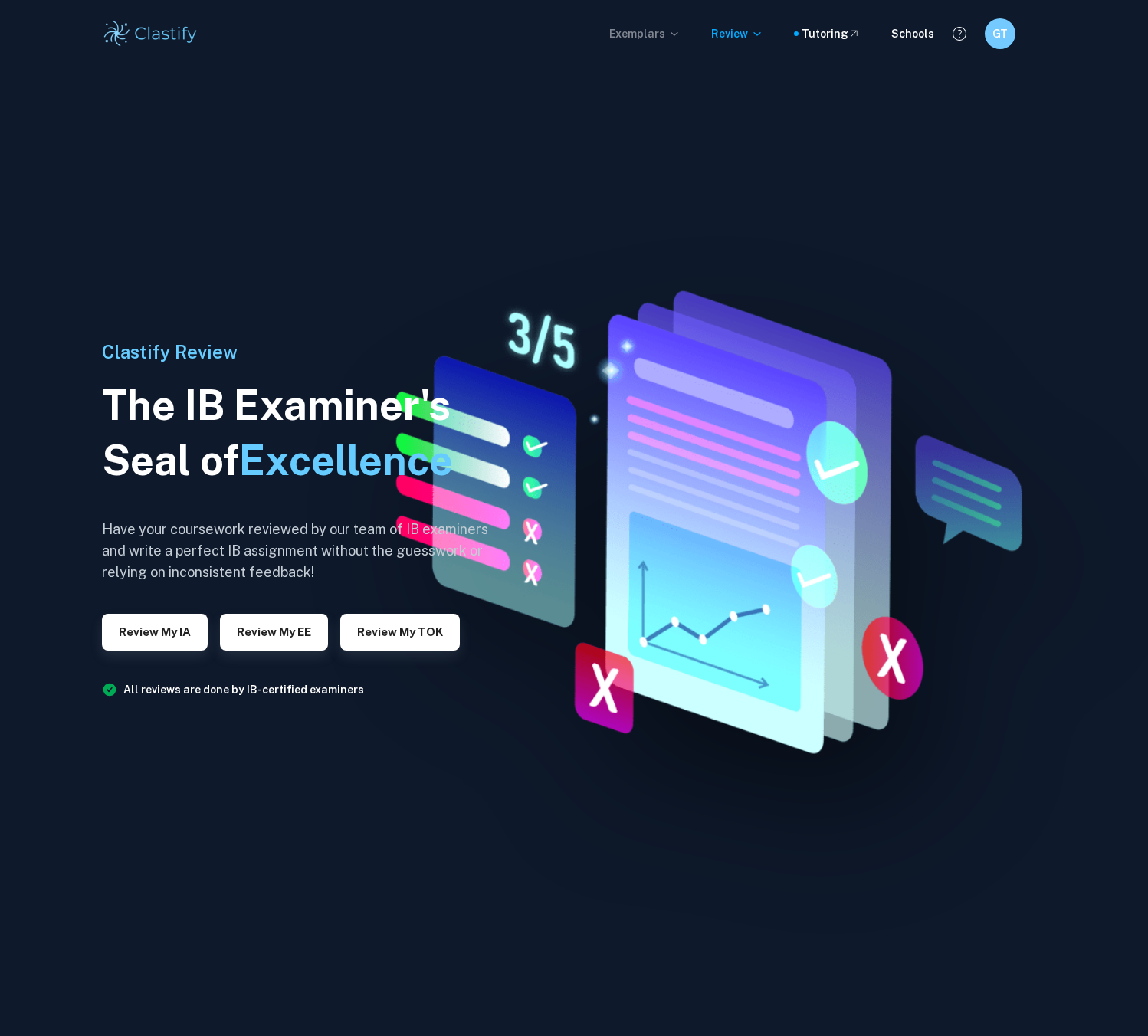
click at [664, 31] on p "Exemplars" at bounding box center [645, 34] width 71 height 17
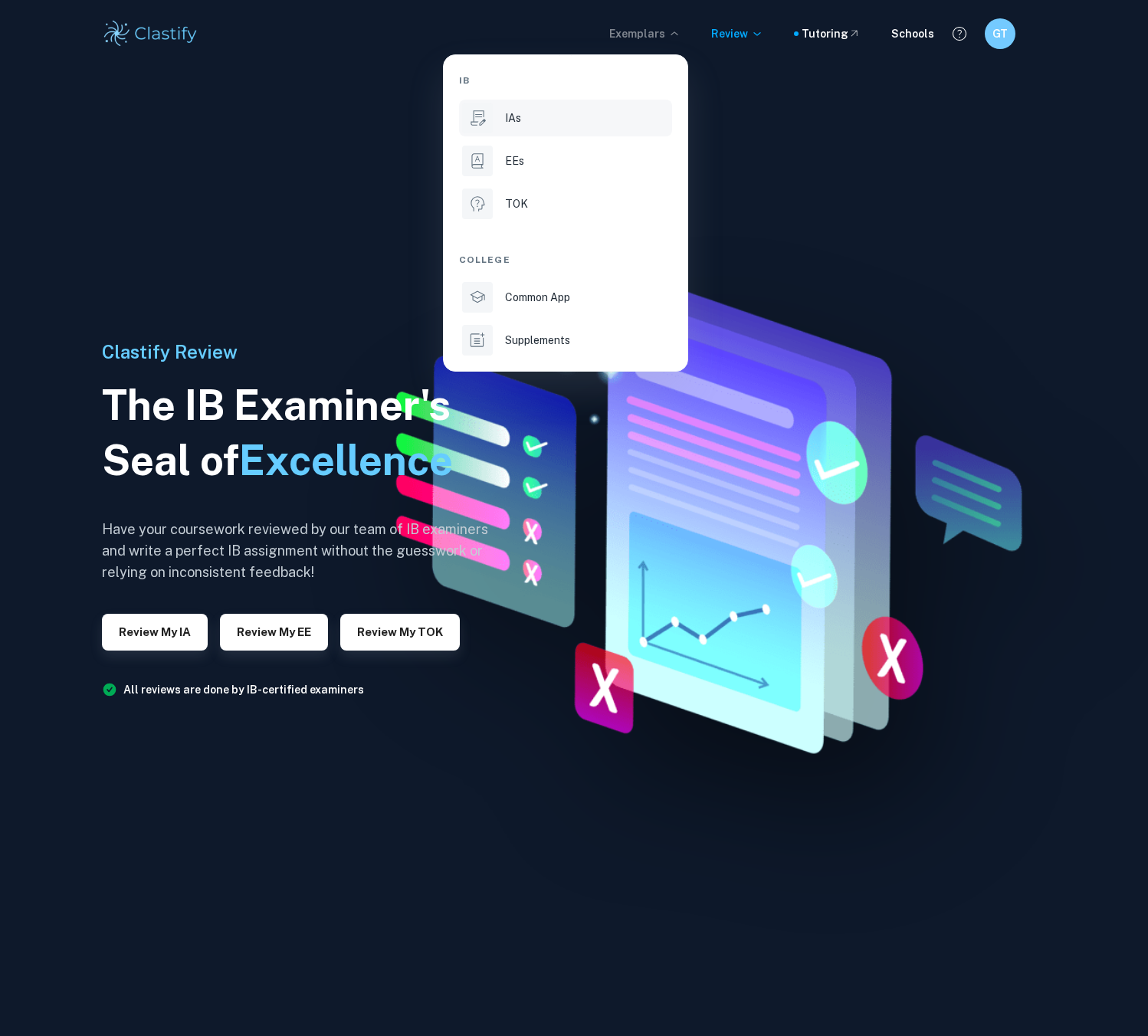
click at [579, 126] on li "IAs" at bounding box center [565, 118] width 213 height 36
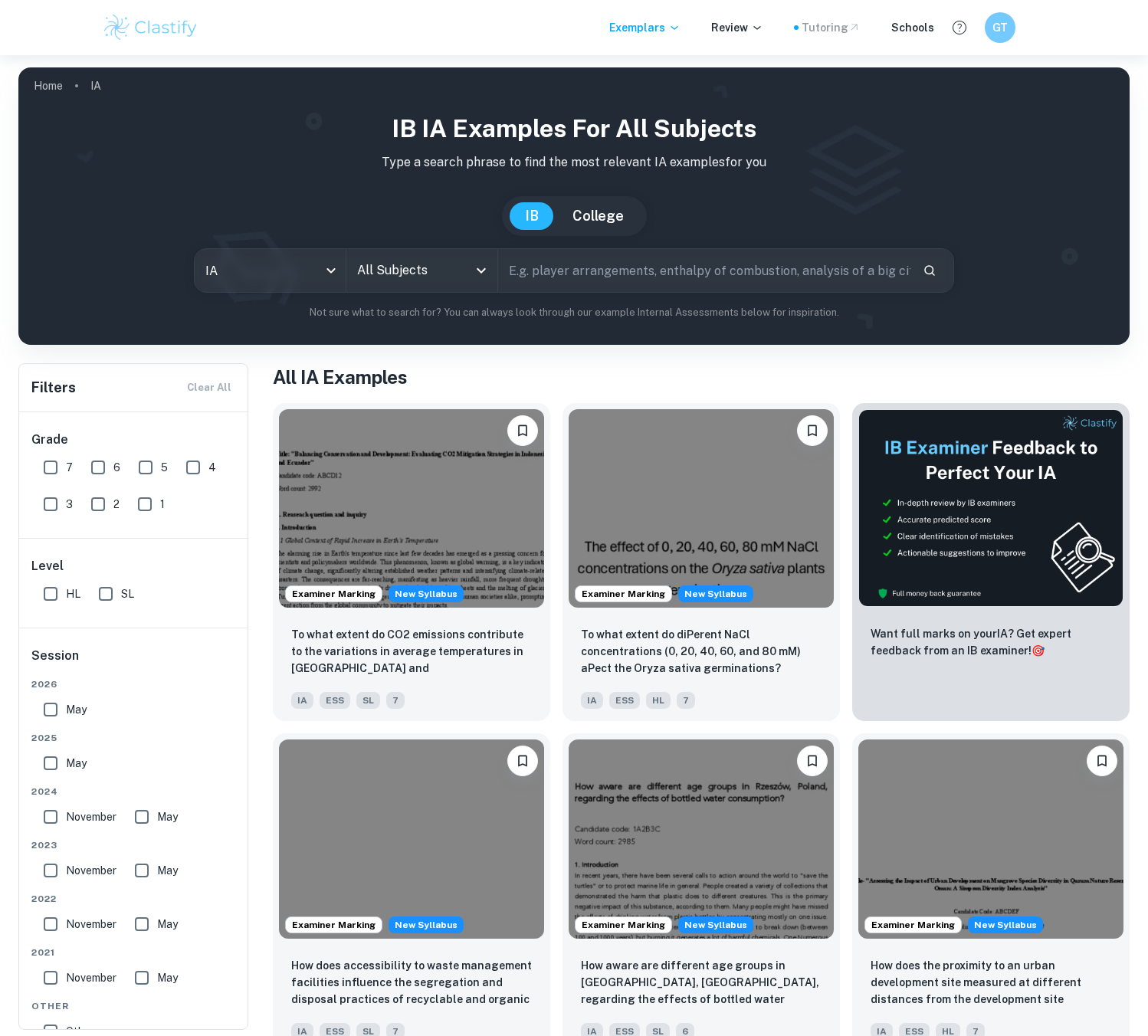
click at [839, 35] on div "Tutoring" at bounding box center [830, 27] width 59 height 17
click at [915, 23] on div "Schools" at bounding box center [912, 27] width 43 height 17
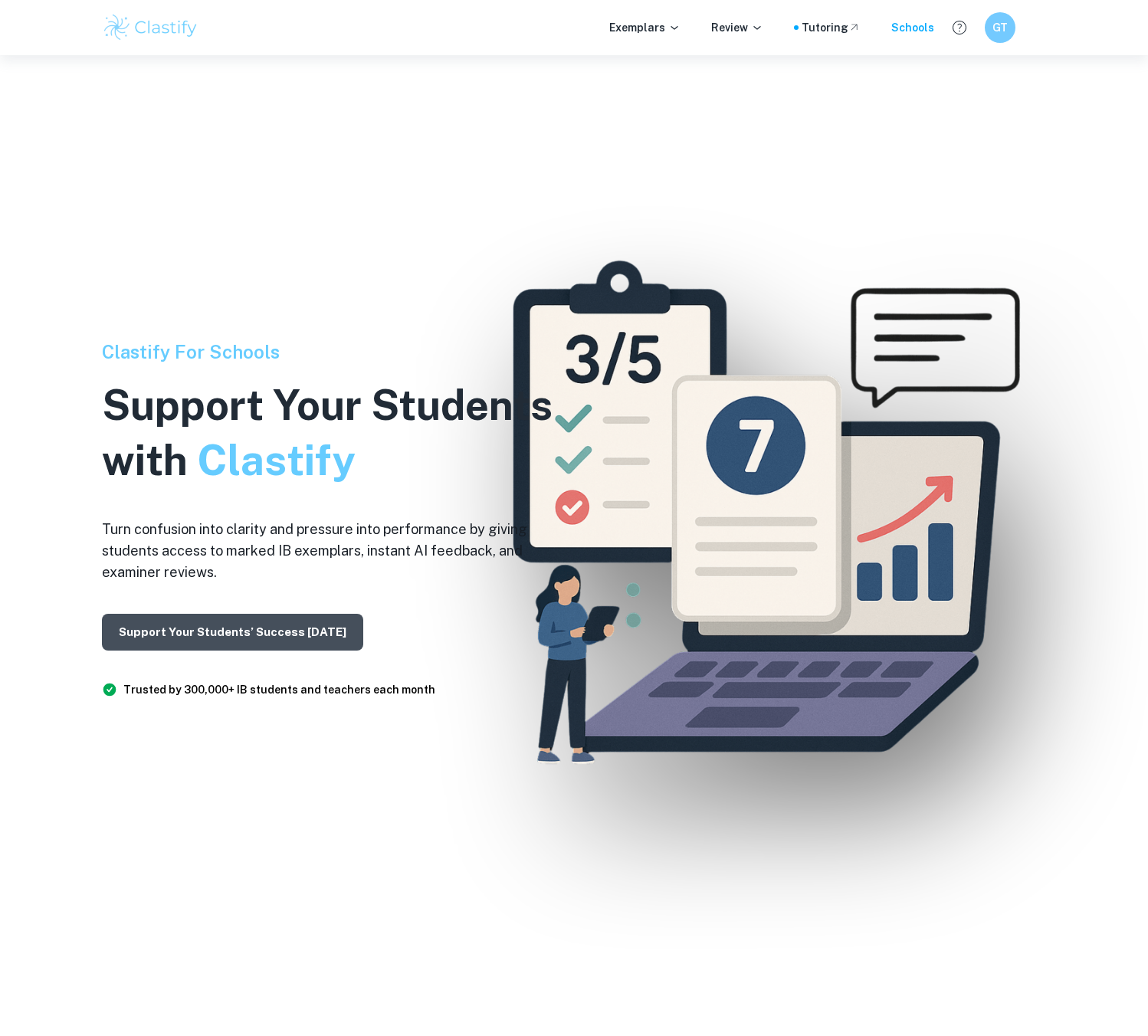
click at [316, 636] on button "Support Your Students’ Success [DATE]" at bounding box center [233, 632] width 262 height 36
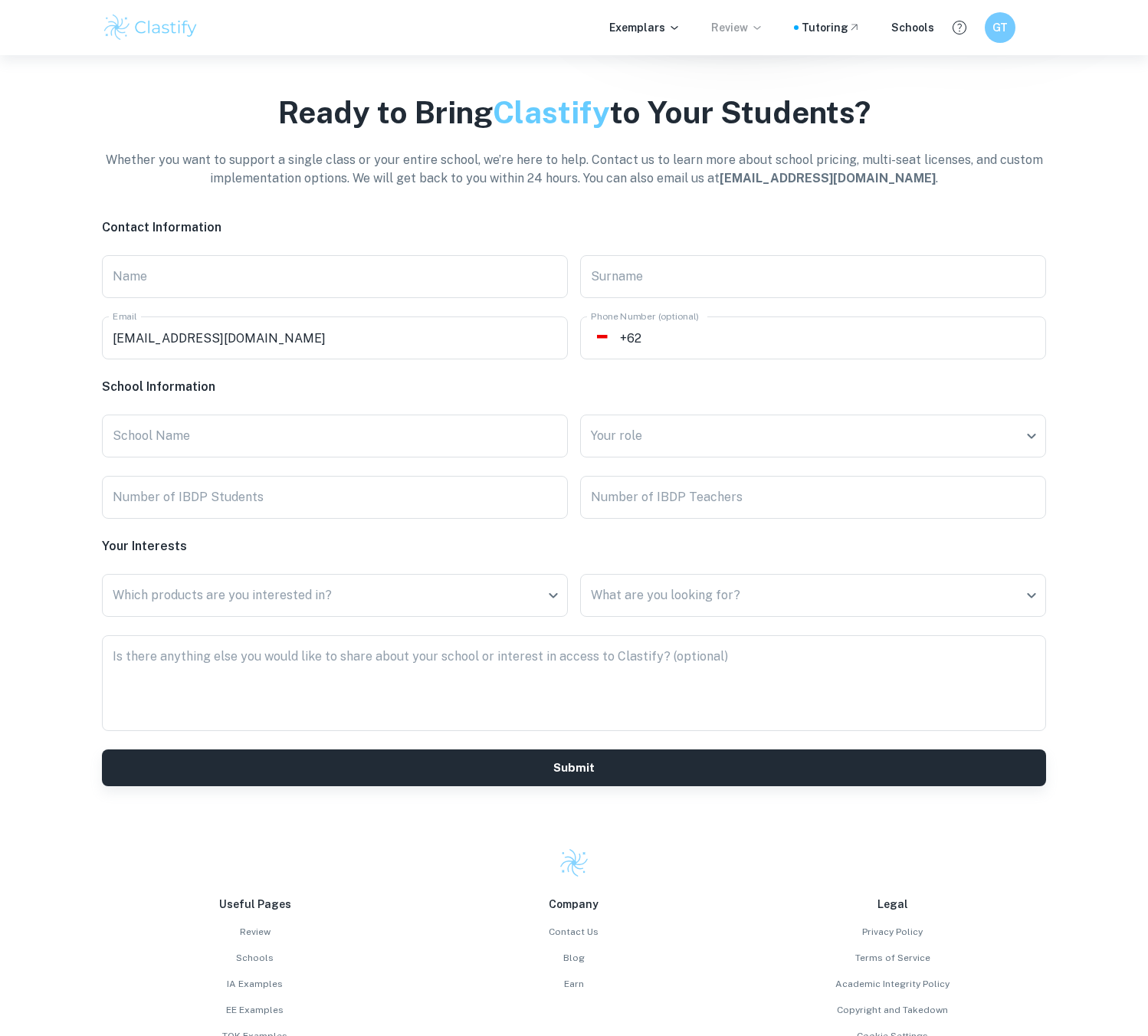
click at [743, 32] on p "Review" at bounding box center [737, 27] width 52 height 17
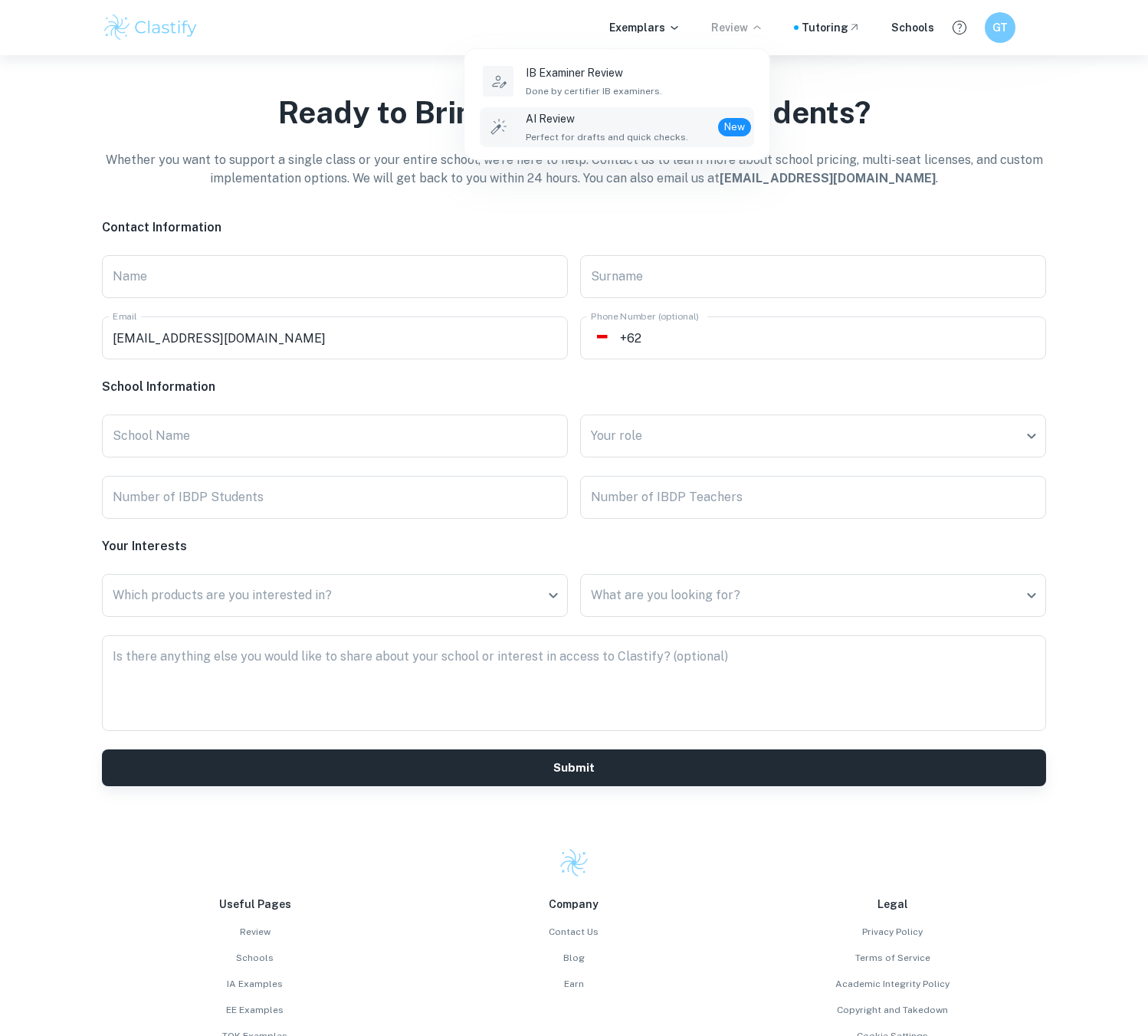
click at [654, 120] on p "AI Review" at bounding box center [607, 118] width 163 height 17
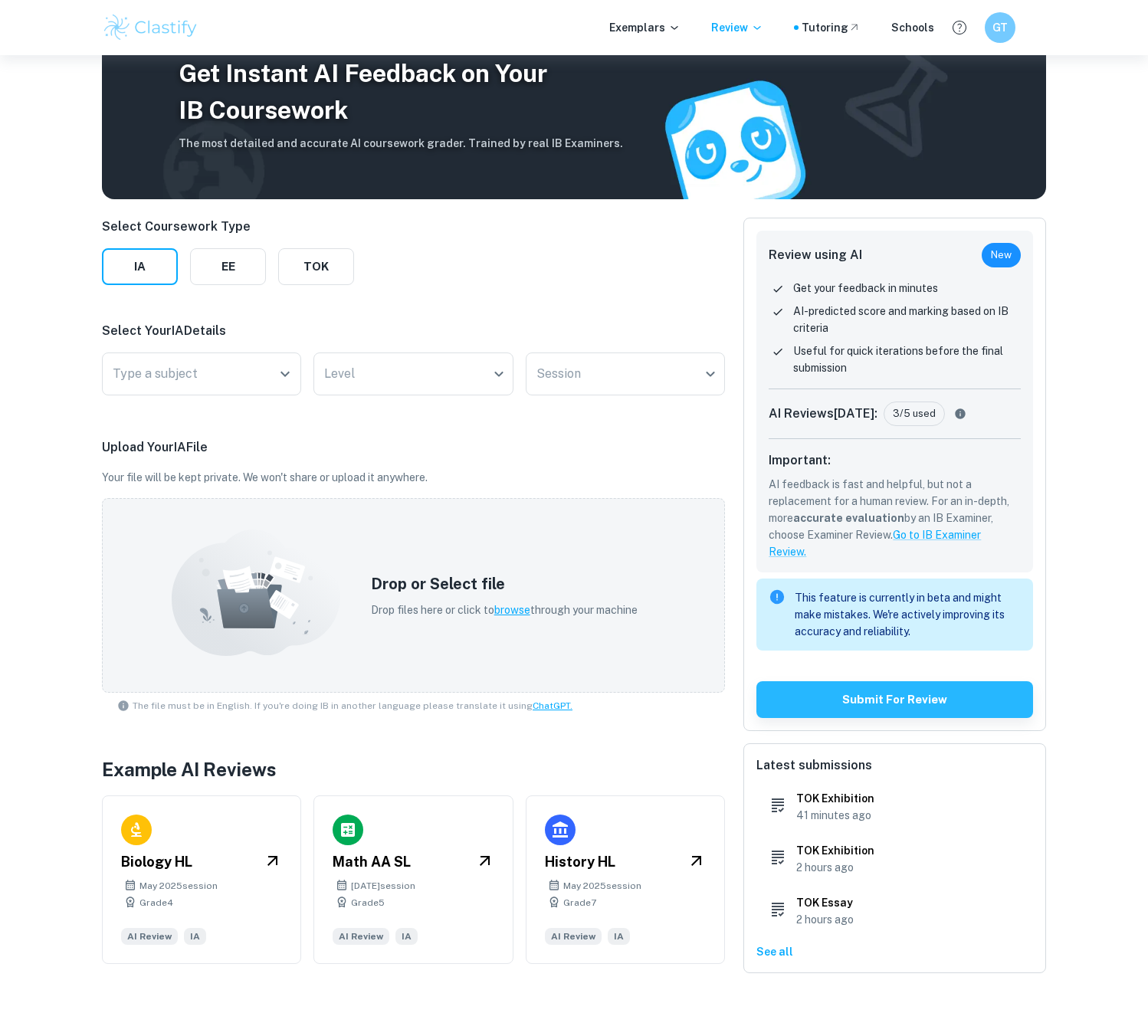
scroll to position [55, 0]
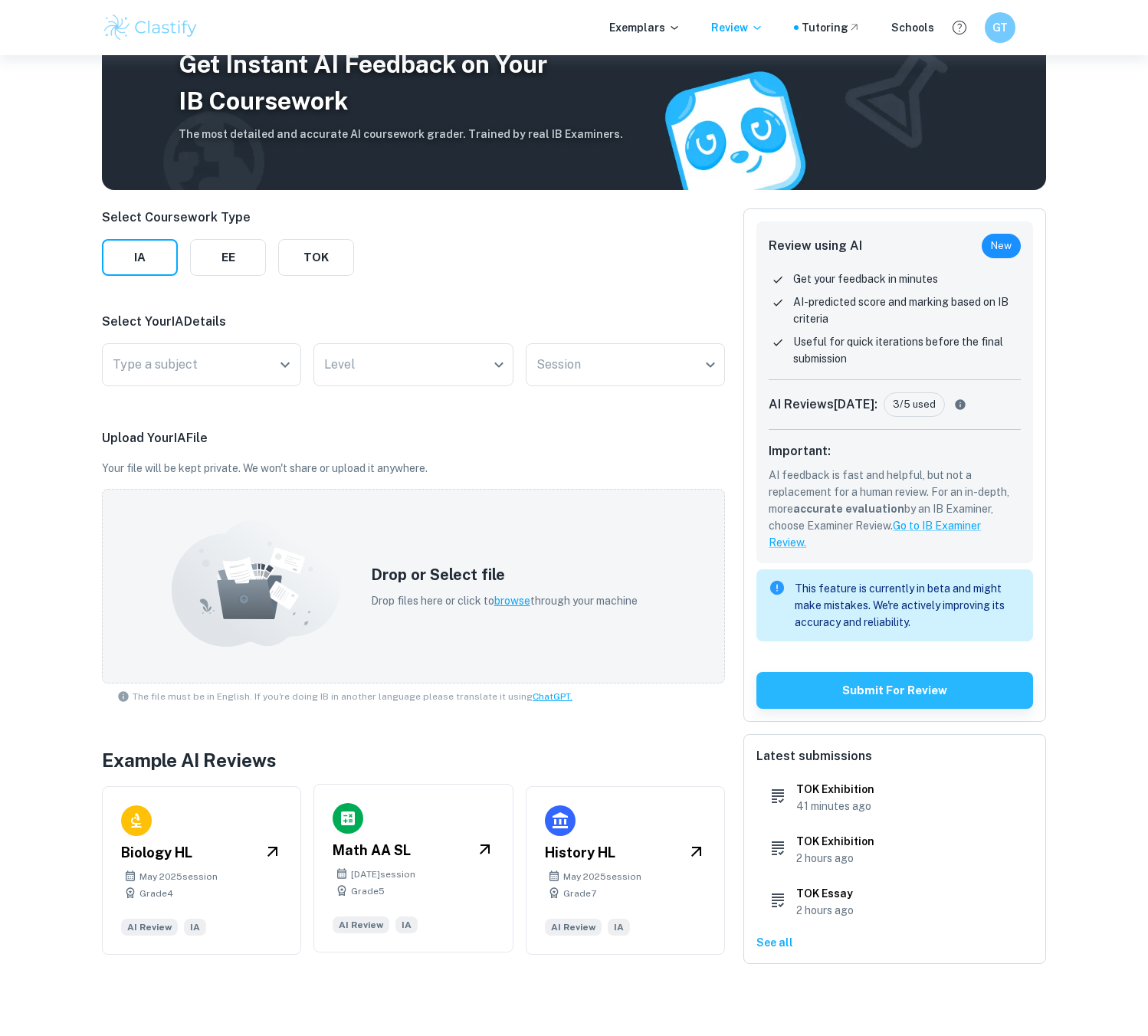
click at [461, 871] on div "[DATE] session" at bounding box center [412, 873] width 161 height 14
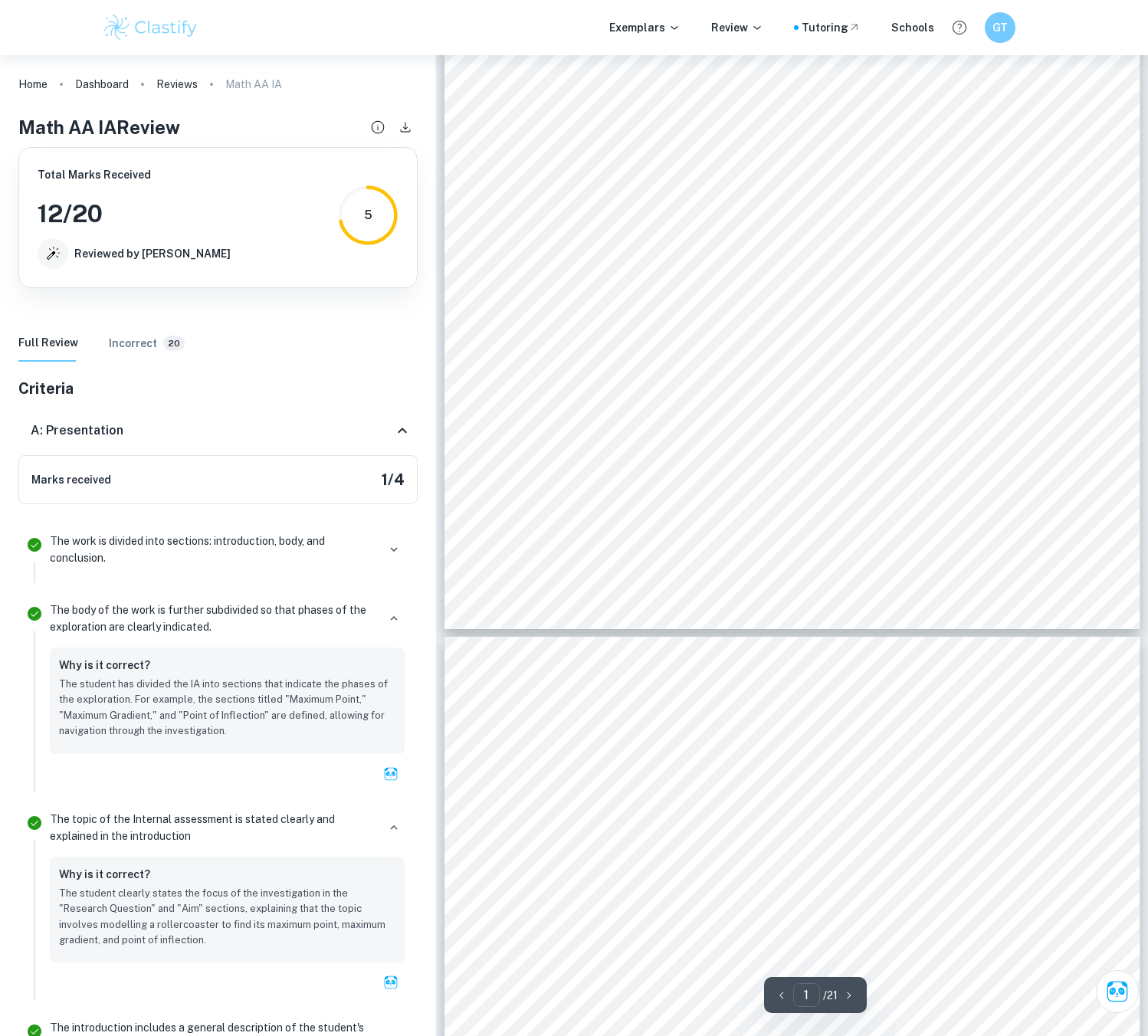
scroll to position [459, 0]
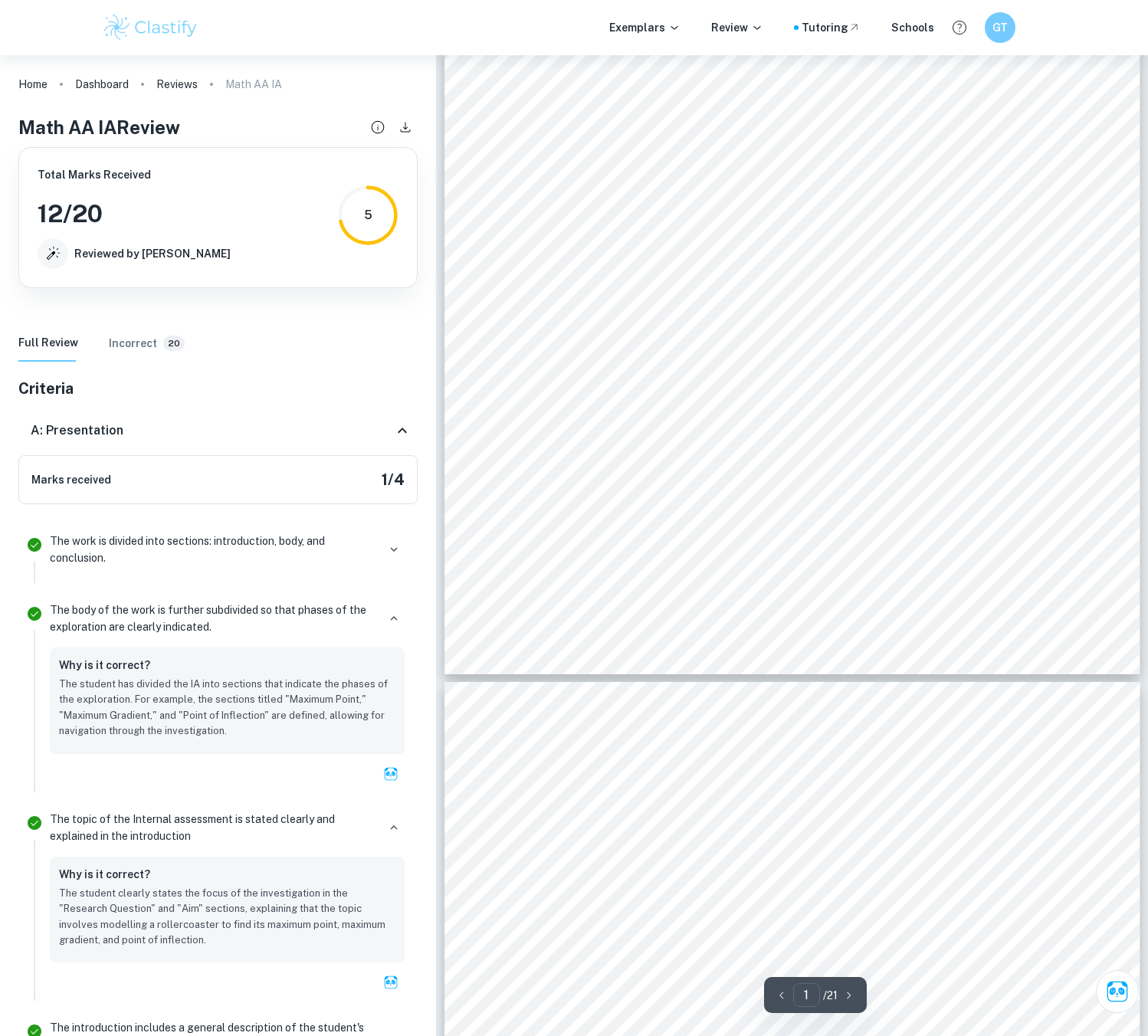
type input "2"
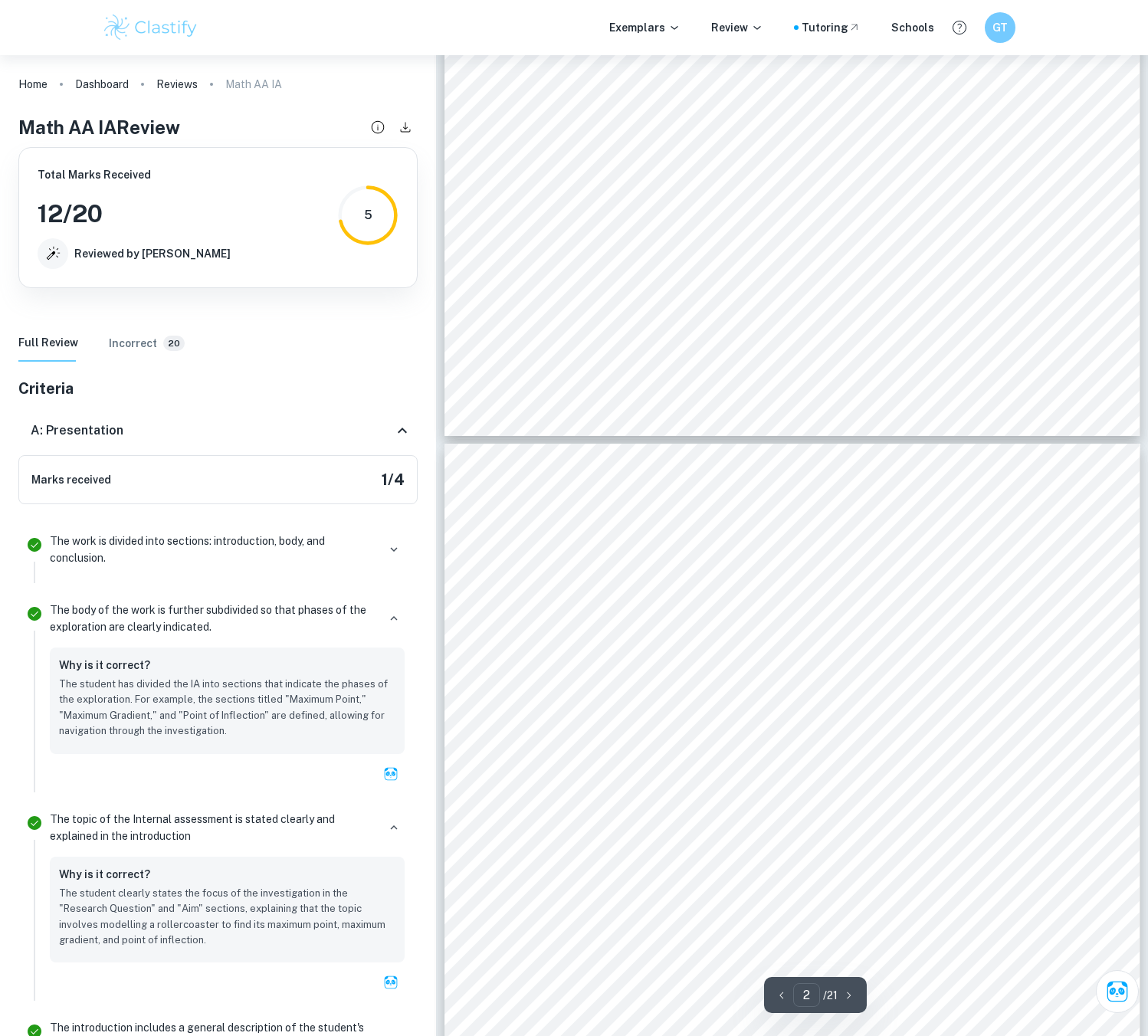
scroll to position [613, 0]
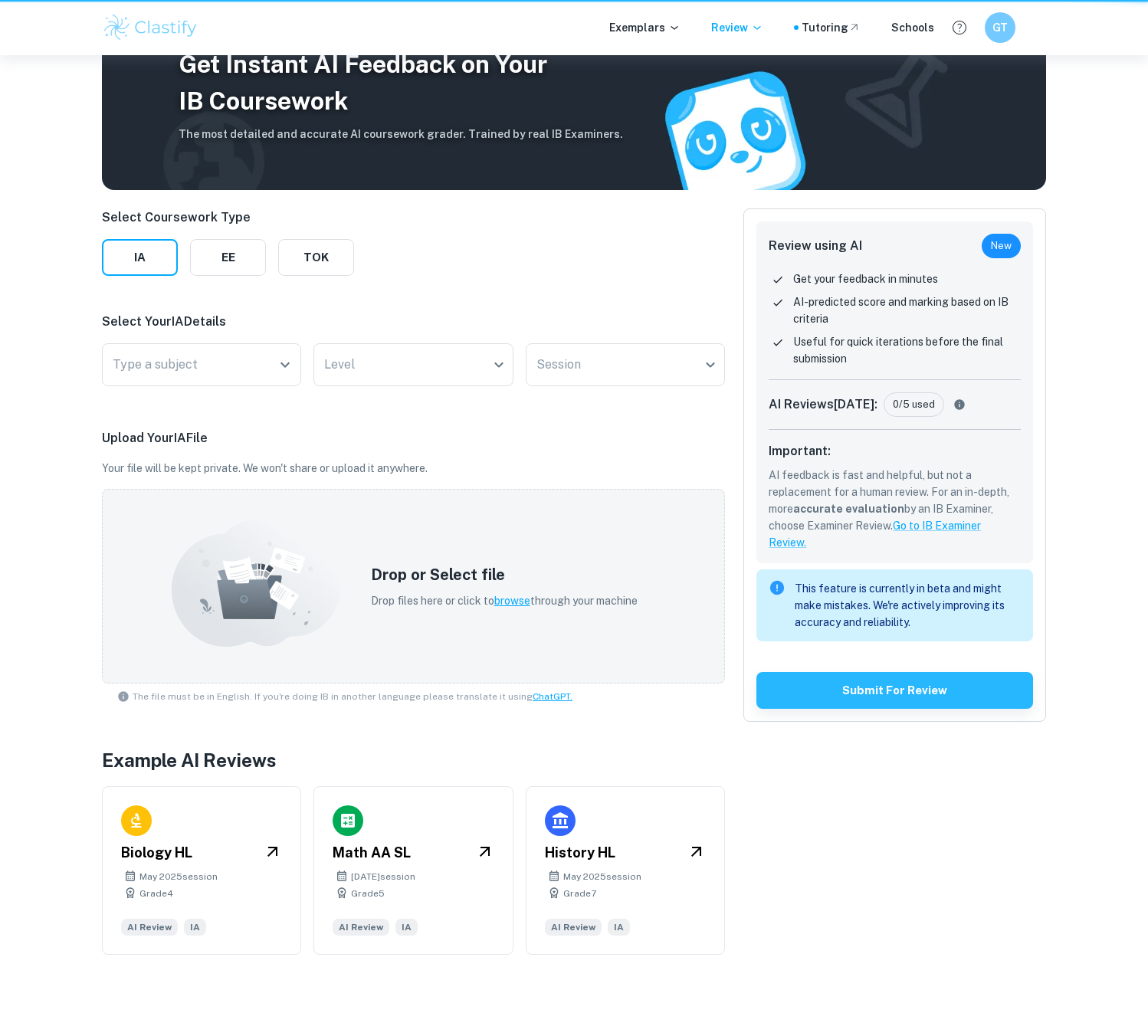
scroll to position [55, 0]
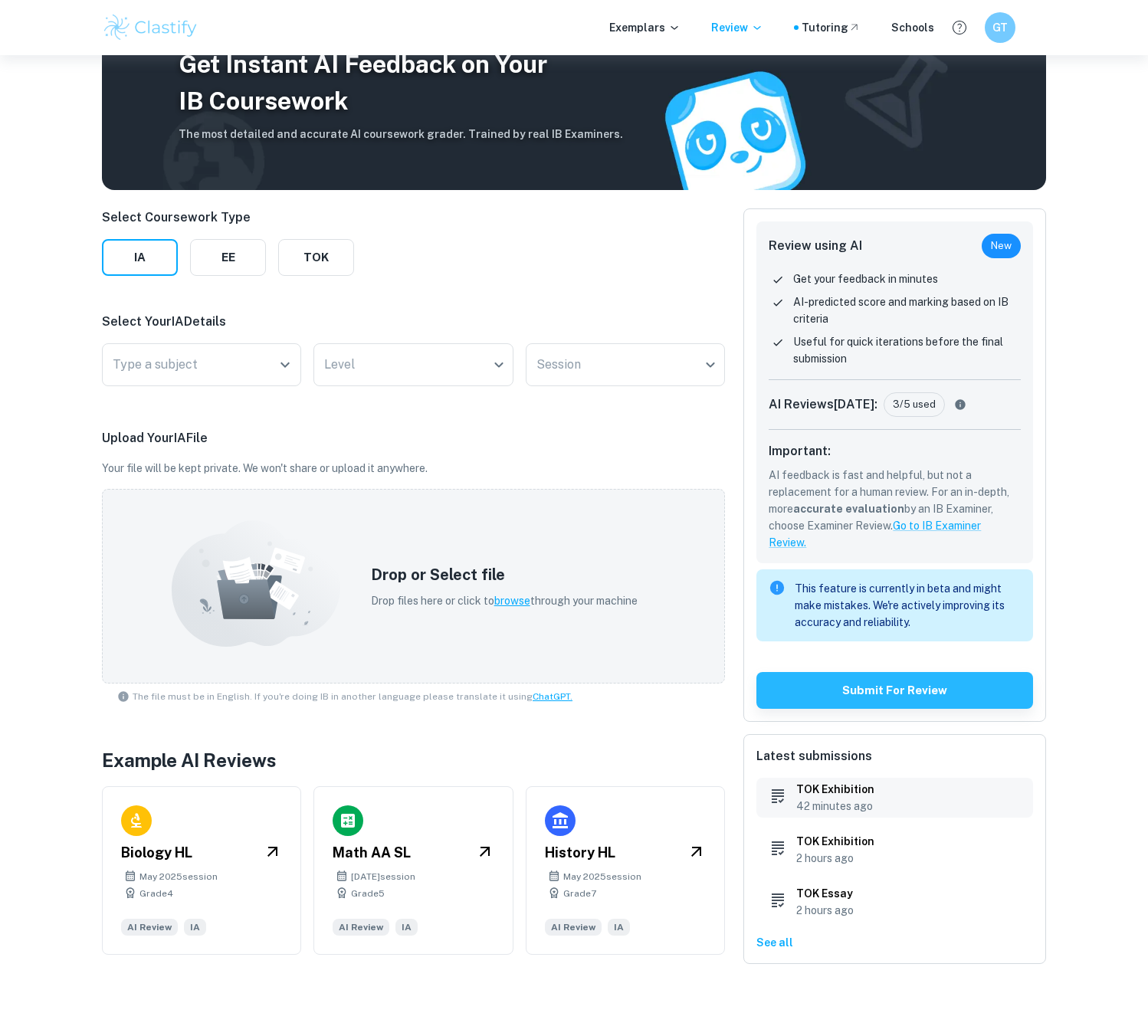
click at [871, 782] on h6 "TOK Exhibition" at bounding box center [835, 789] width 78 height 17
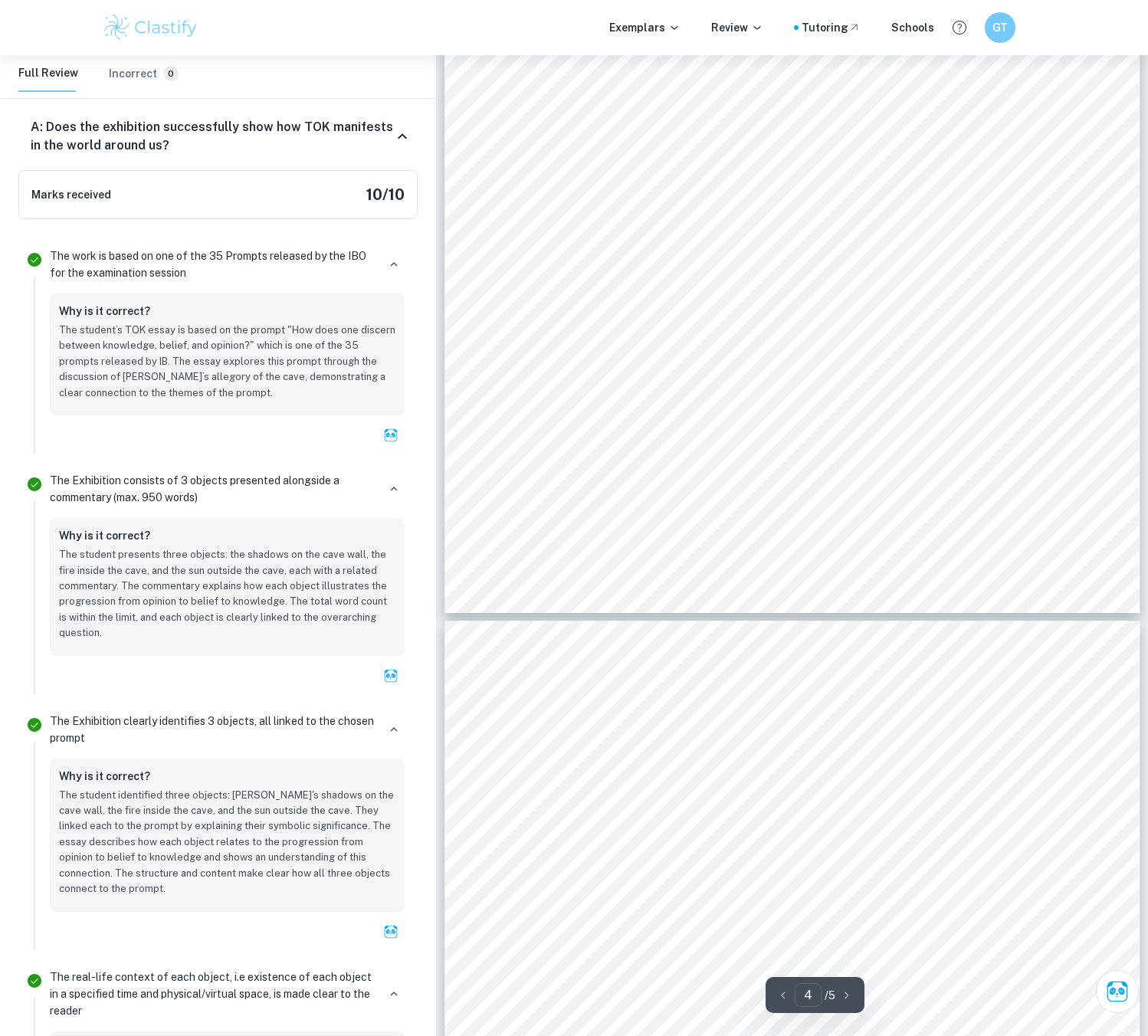
type input "5"
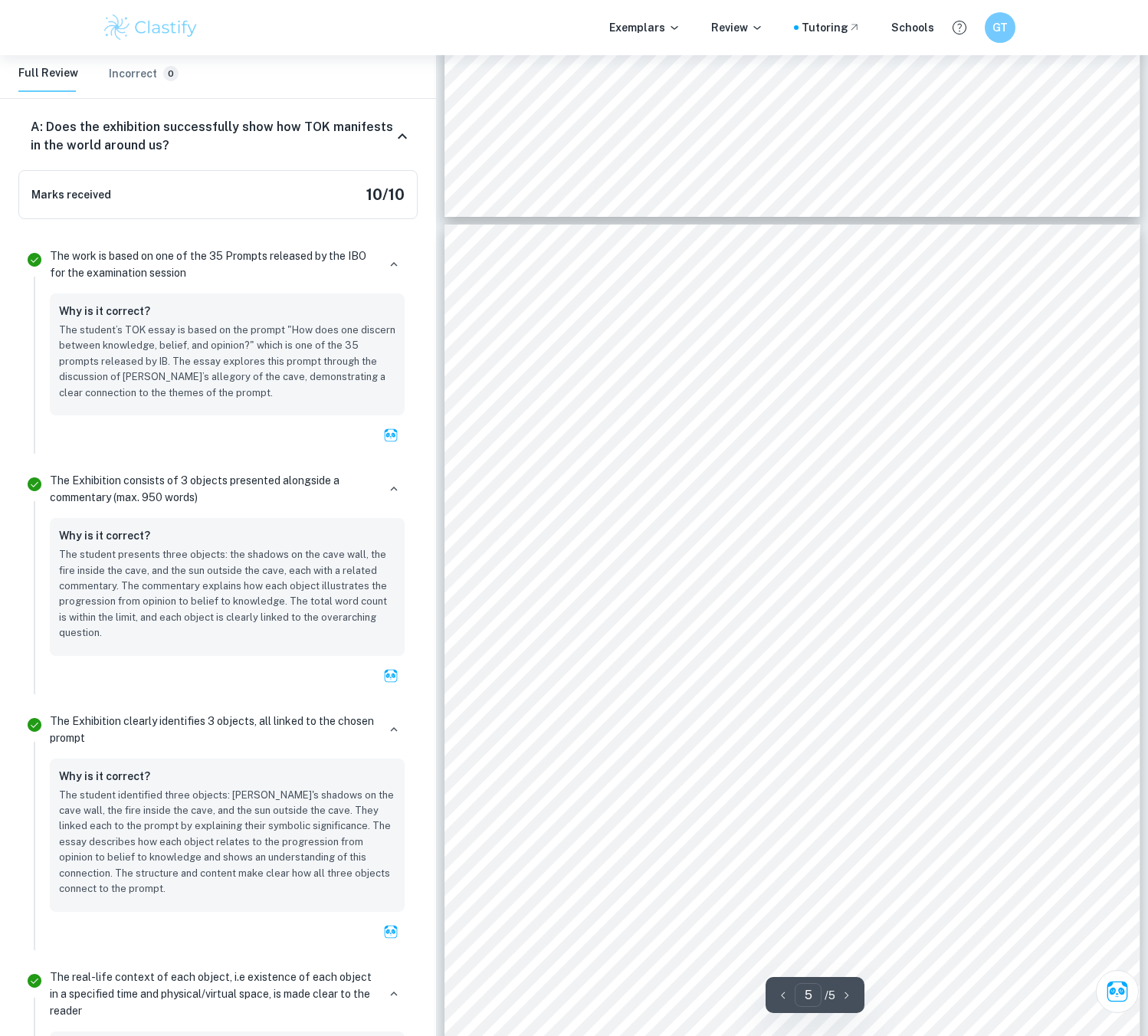
scroll to position [3577, 0]
